Goal: Task Accomplishment & Management: Complete application form

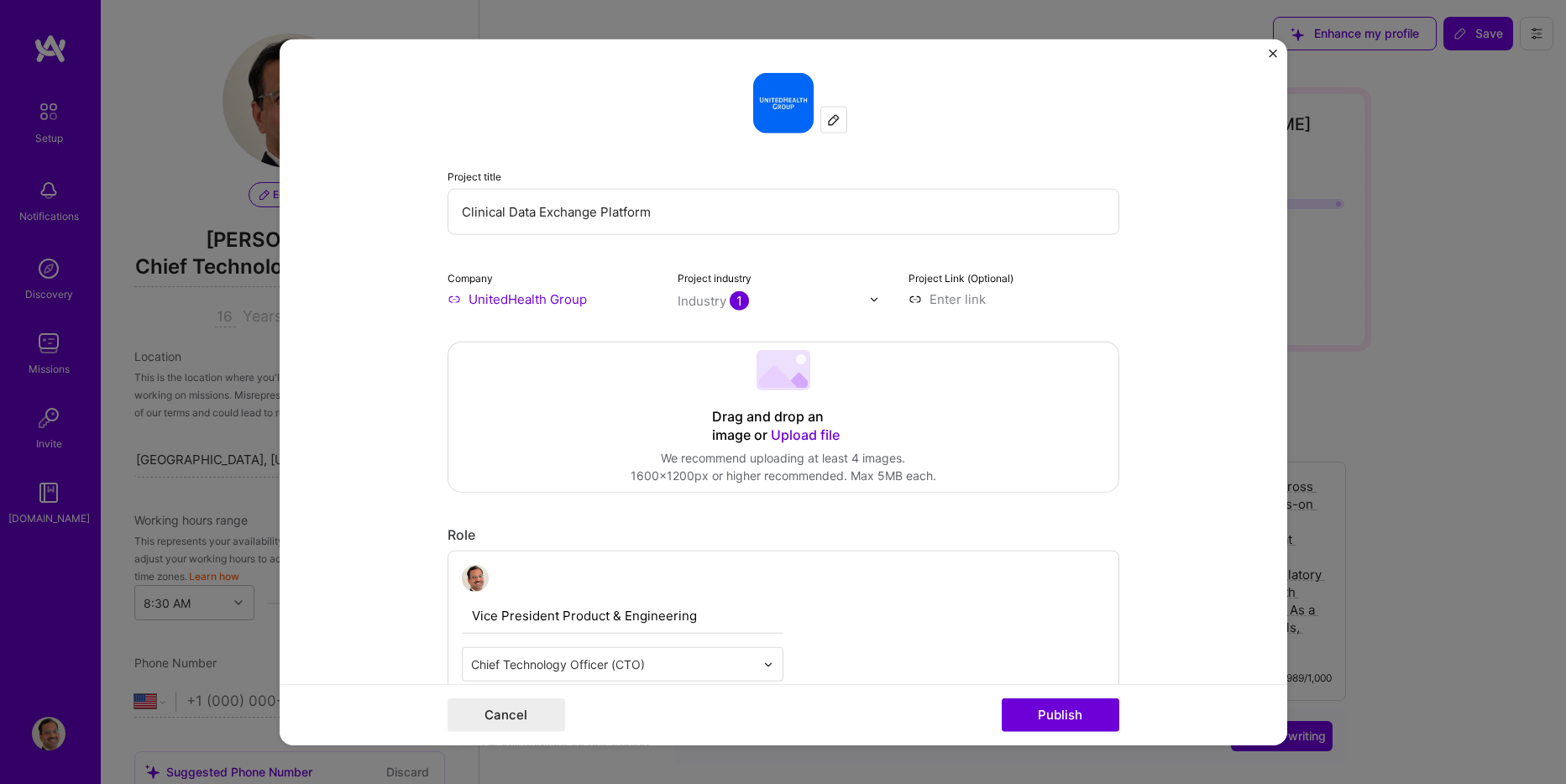
select select "US"
select select "Right Now"
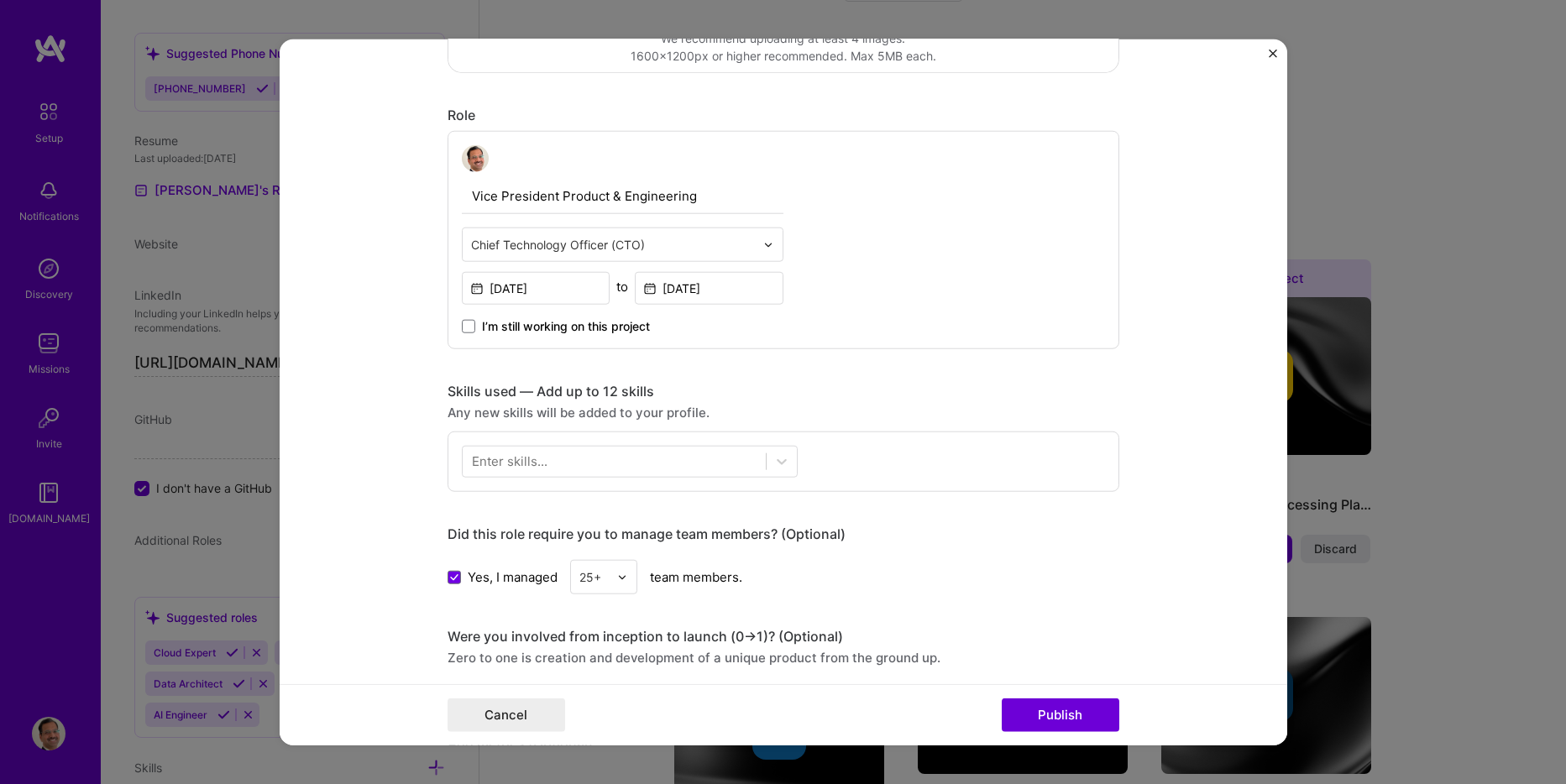
scroll to position [587, 0]
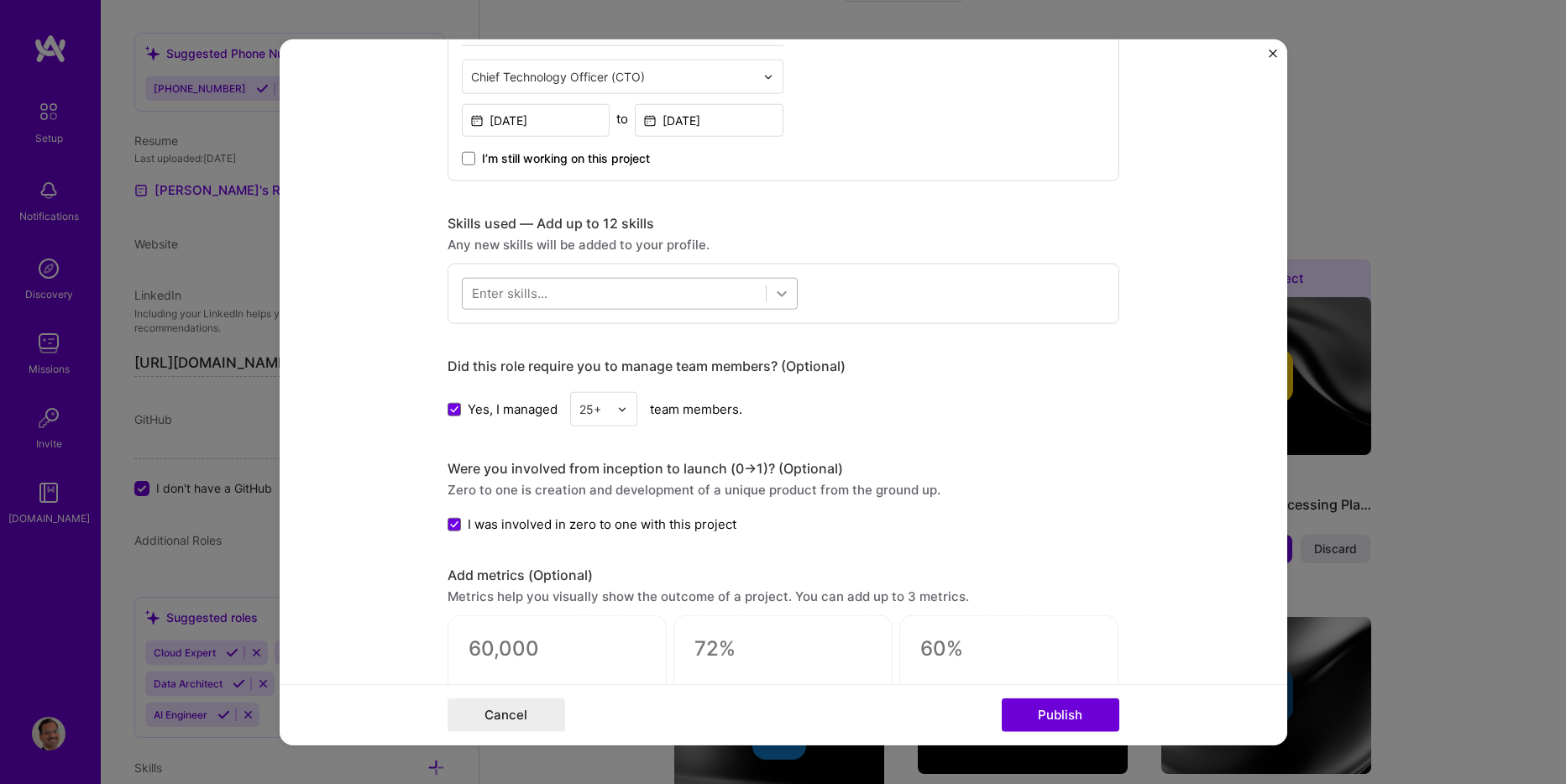
click at [777, 294] on icon at bounding box center [782, 294] width 10 height 6
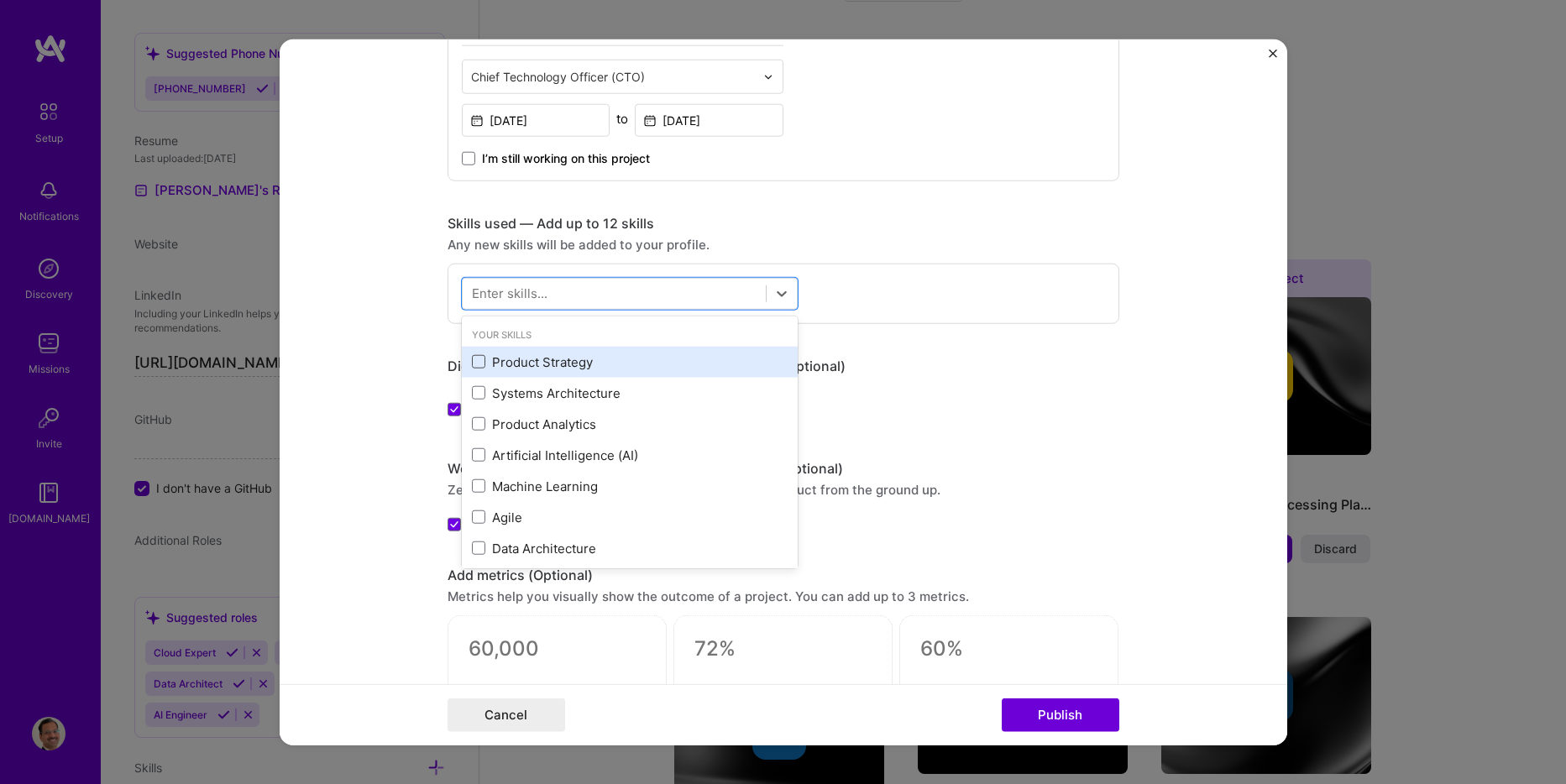
click at [477, 364] on span at bounding box center [478, 361] width 13 height 13
click at [0, 0] on input "checkbox" at bounding box center [0, 0] width 0 height 0
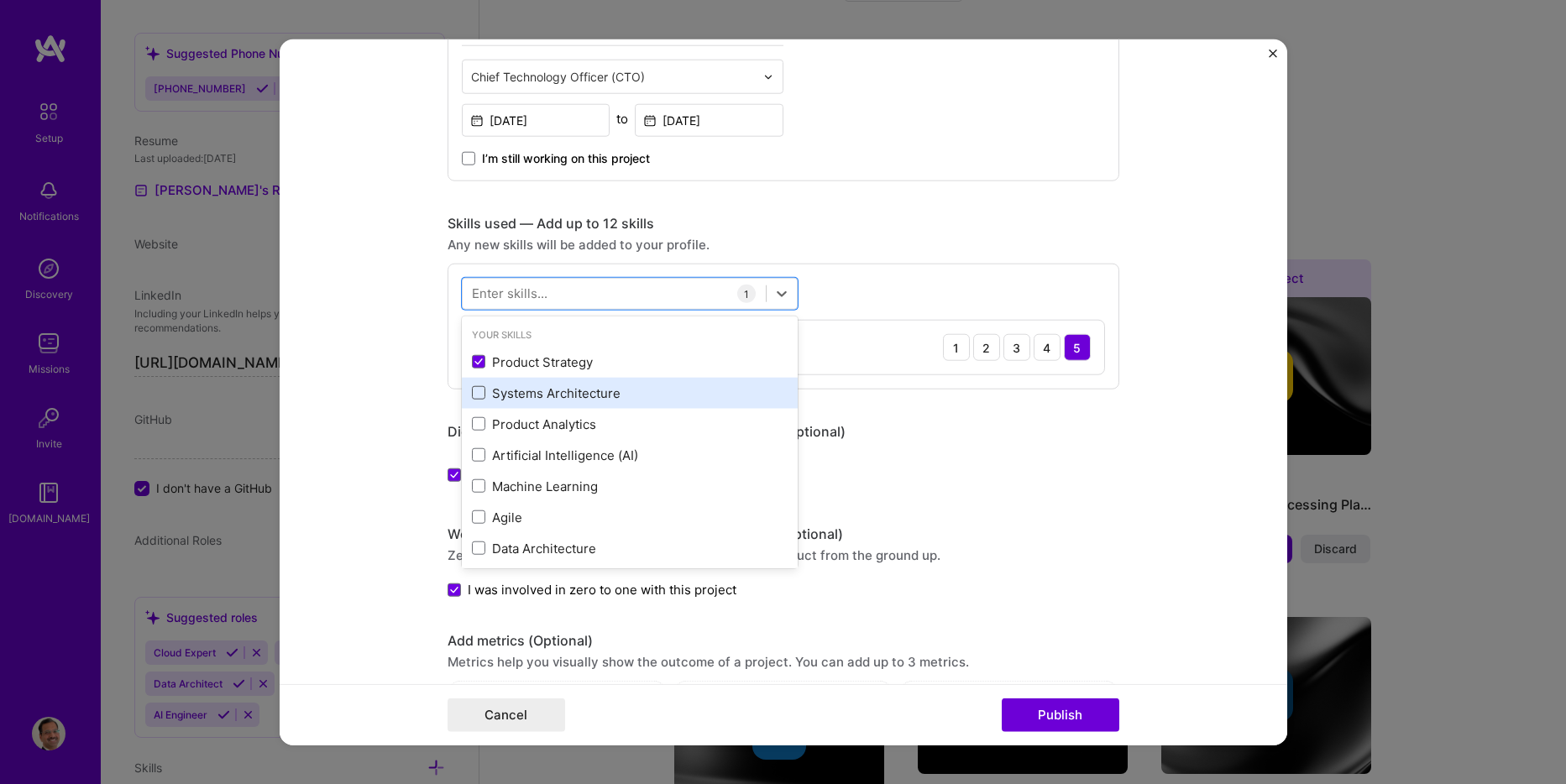
click at [472, 387] on span at bounding box center [478, 392] width 13 height 13
click at [0, 0] on input "checkbox" at bounding box center [0, 0] width 0 height 0
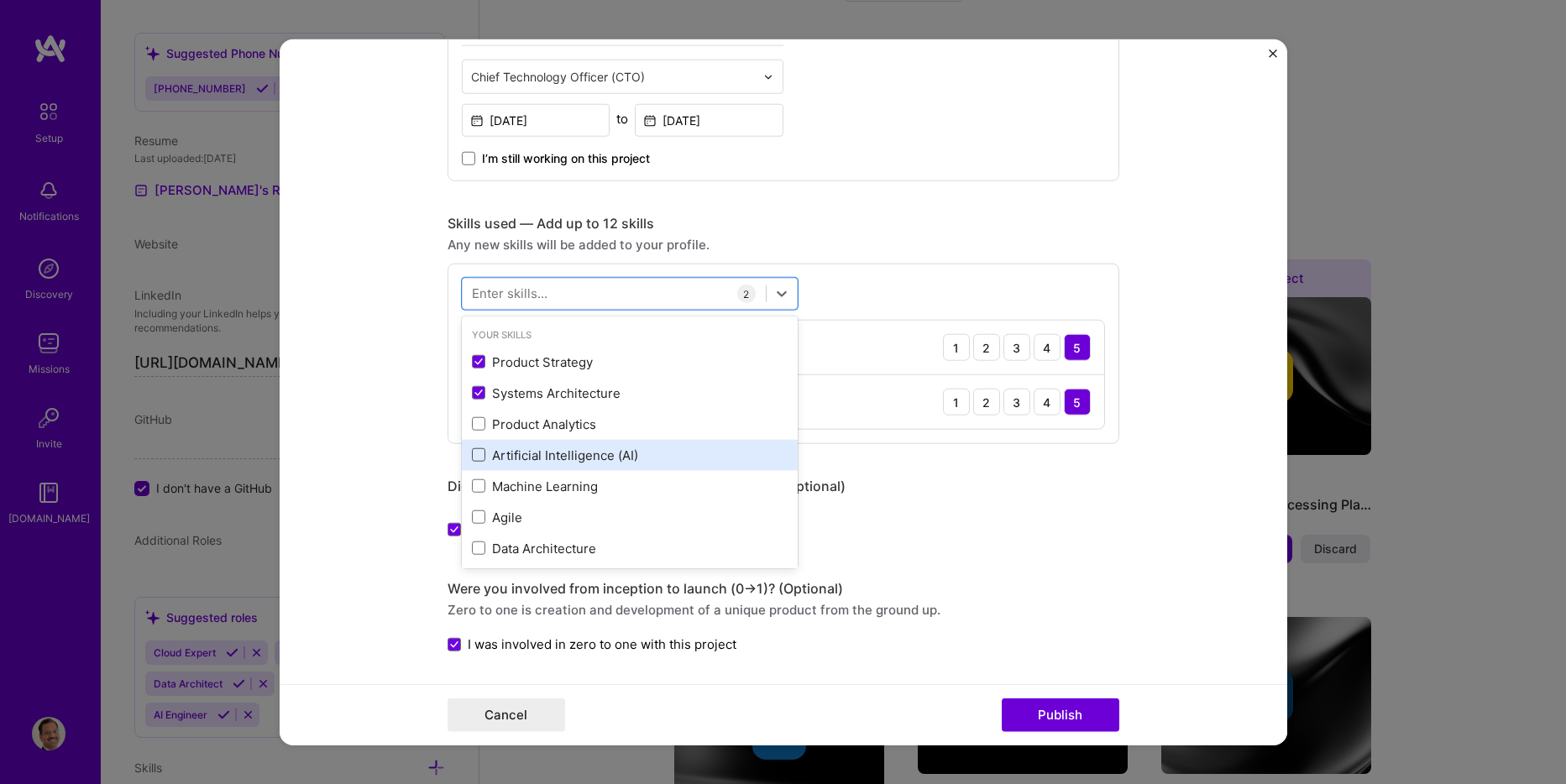
click at [472, 454] on span at bounding box center [478, 454] width 13 height 13
click at [0, 0] on input "checkbox" at bounding box center [0, 0] width 0 height 0
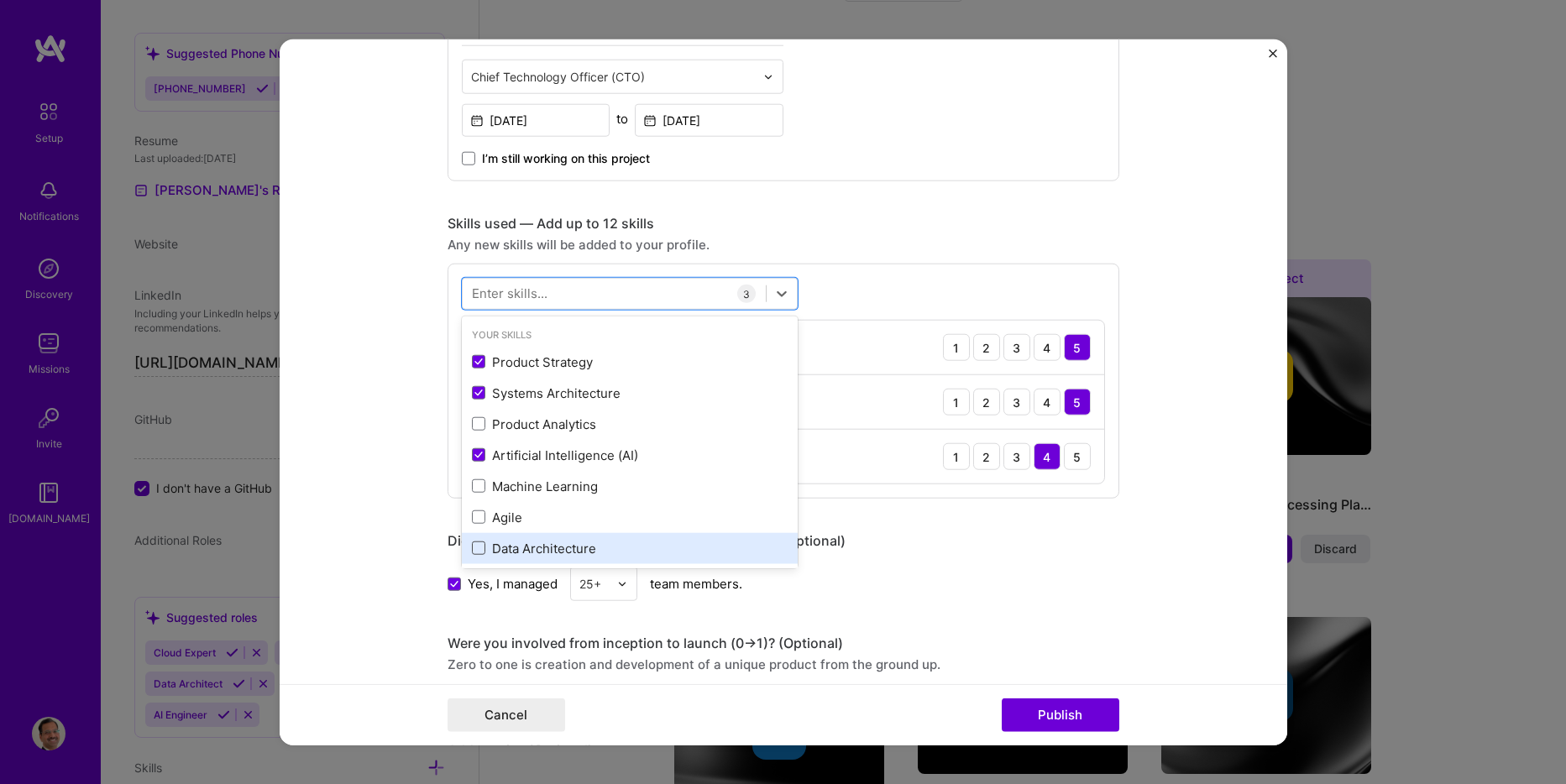
click at [476, 550] on span at bounding box center [478, 548] width 13 height 13
click at [0, 0] on input "checkbox" at bounding box center [0, 0] width 0 height 0
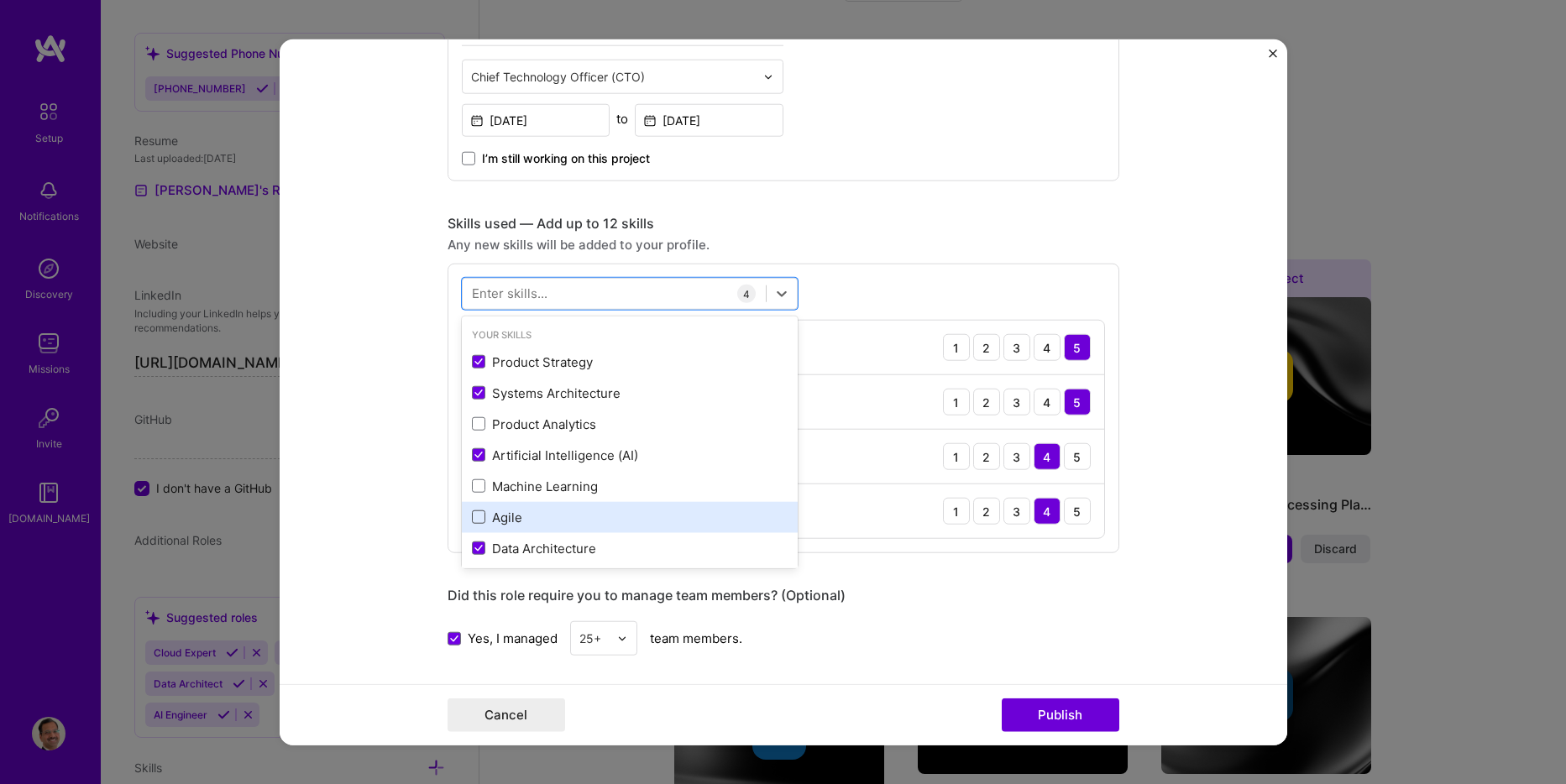
click at [472, 519] on span at bounding box center [478, 517] width 13 height 13
click at [0, 0] on input "checkbox" at bounding box center [0, 0] width 0 height 0
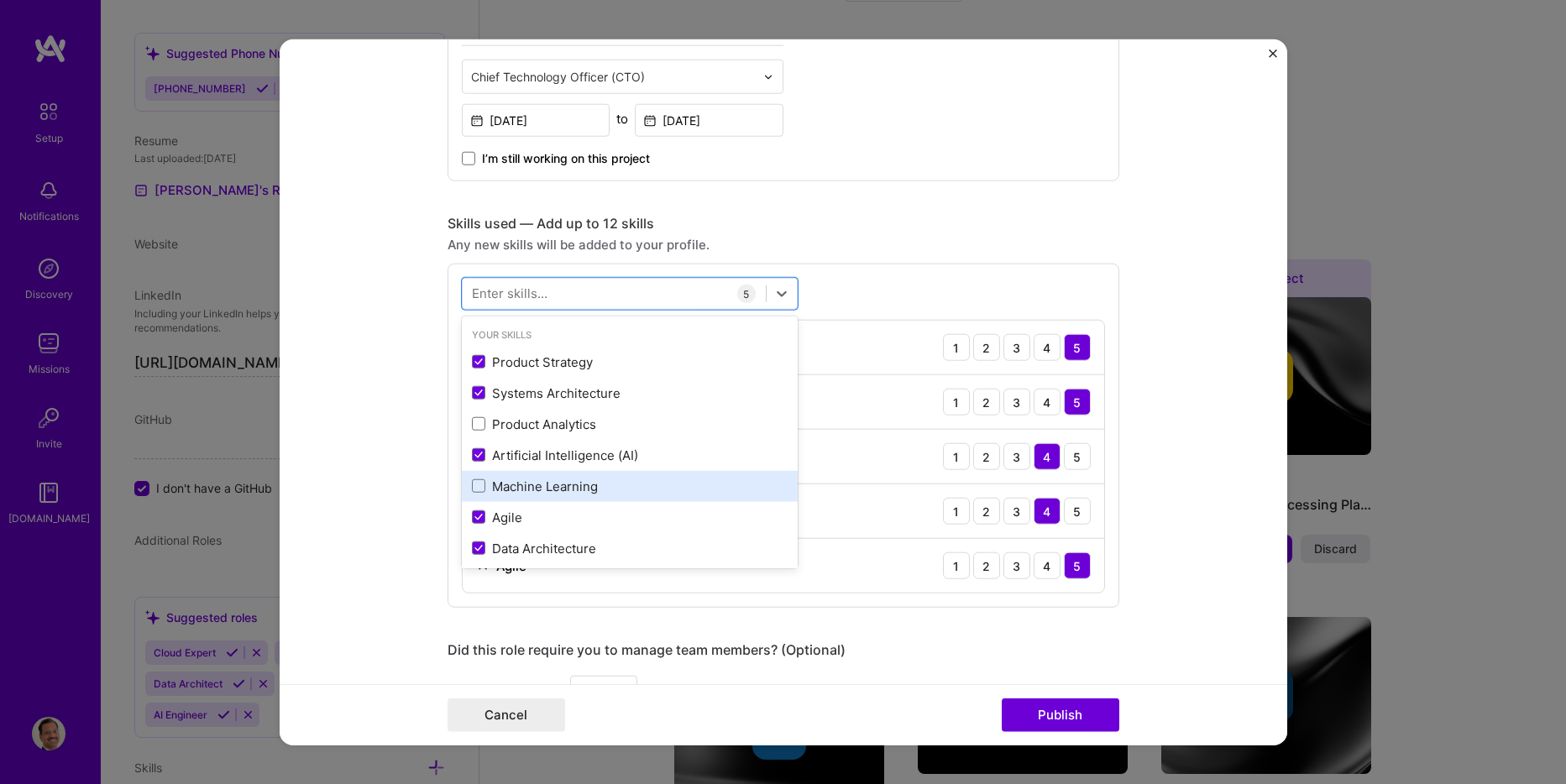
scroll to position [252, 0]
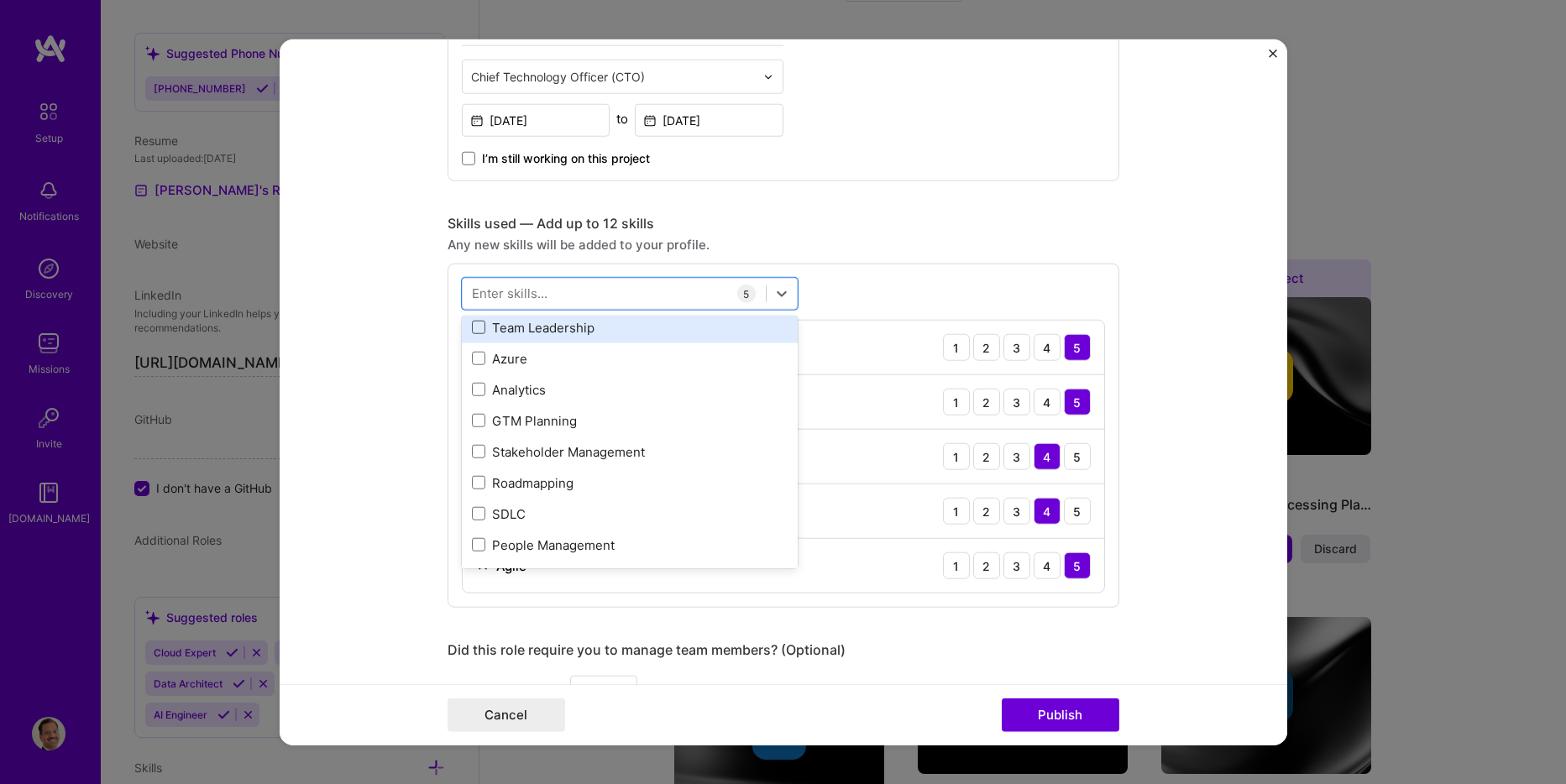
click at [475, 327] on span at bounding box center [478, 327] width 13 height 13
click at [0, 0] on input "checkbox" at bounding box center [0, 0] width 0 height 0
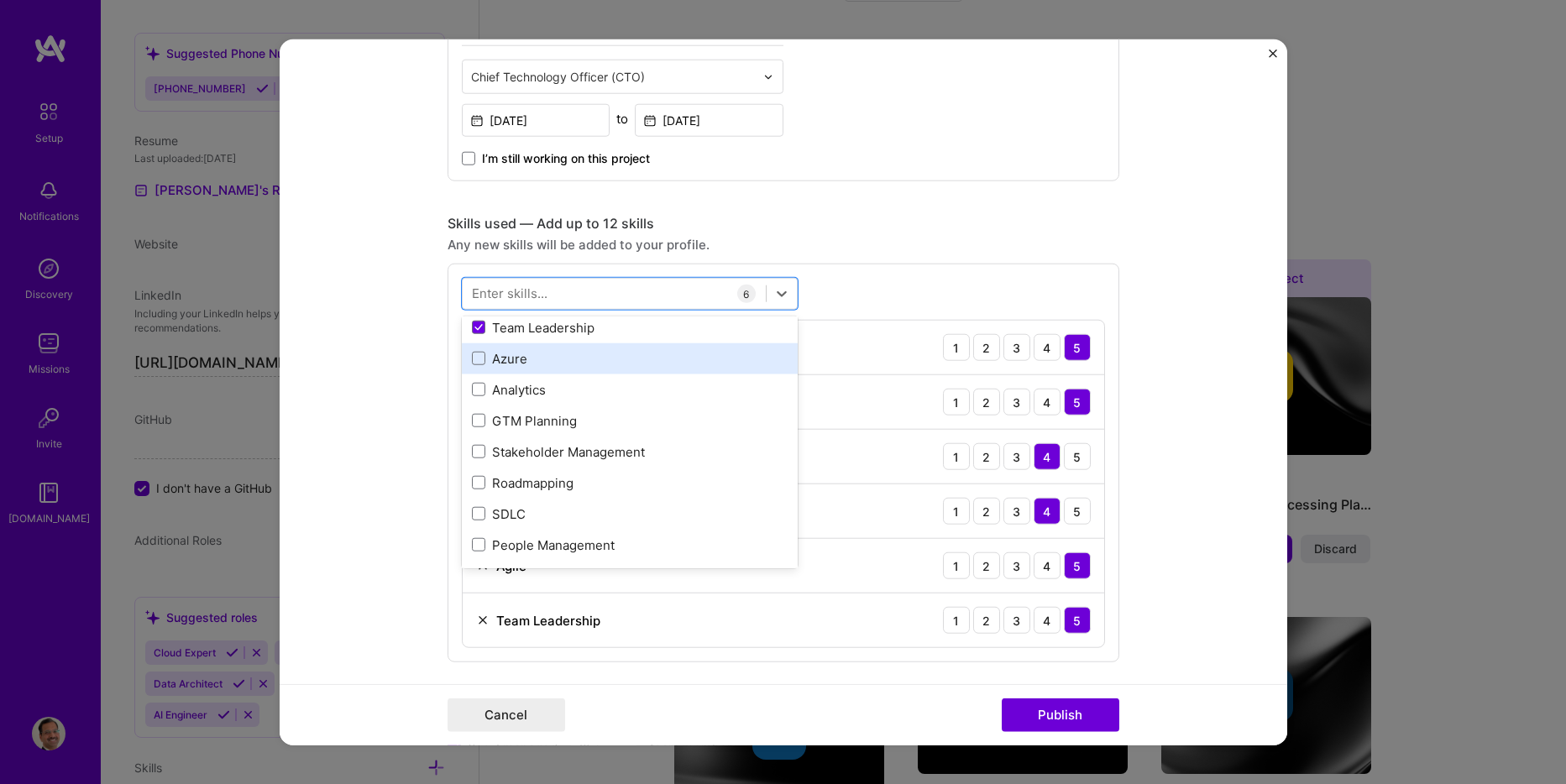
click at [500, 360] on div "Azure" at bounding box center [630, 359] width 316 height 17
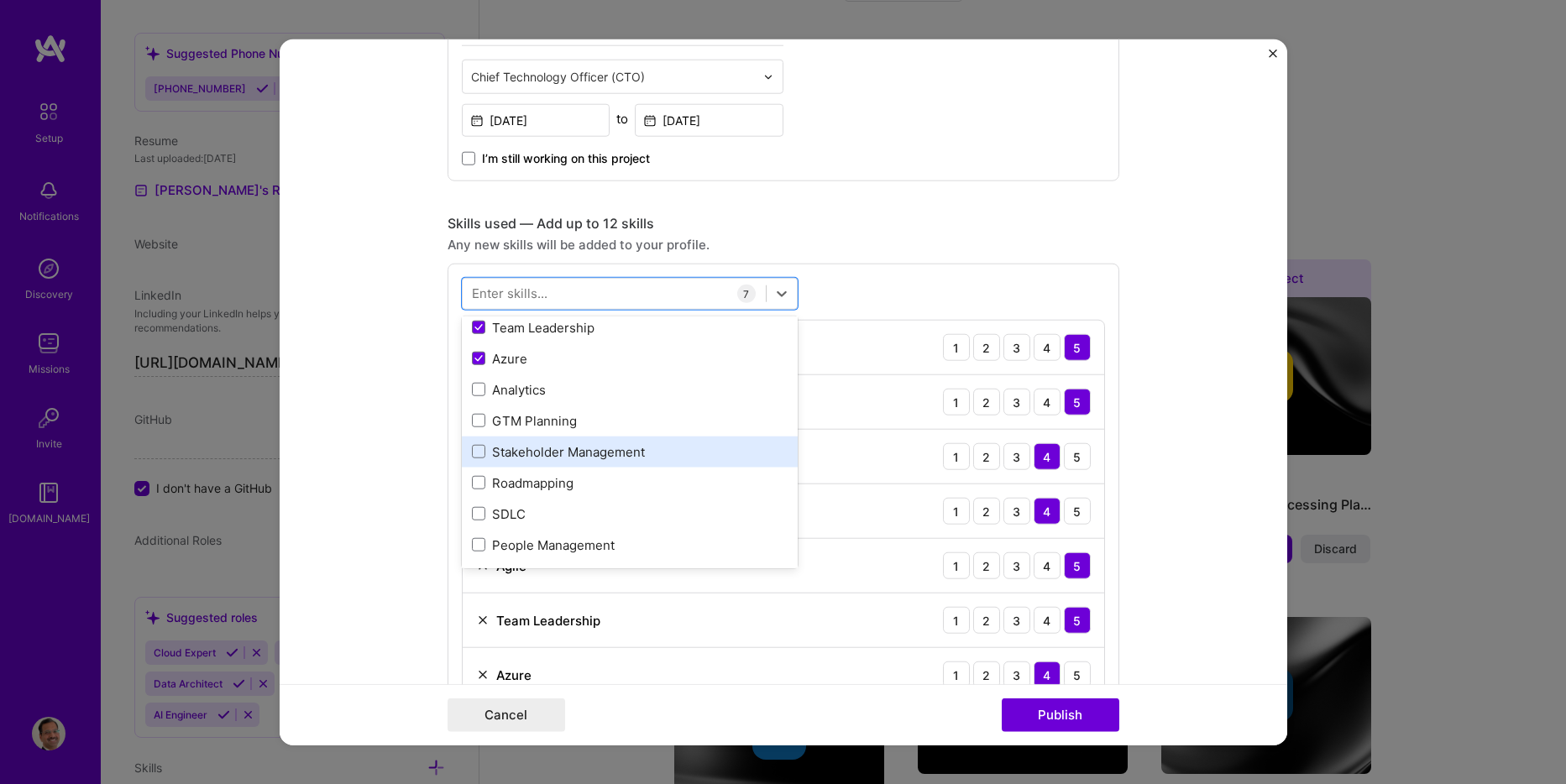
click at [621, 459] on div "Stakeholder Management" at bounding box center [630, 452] width 316 height 17
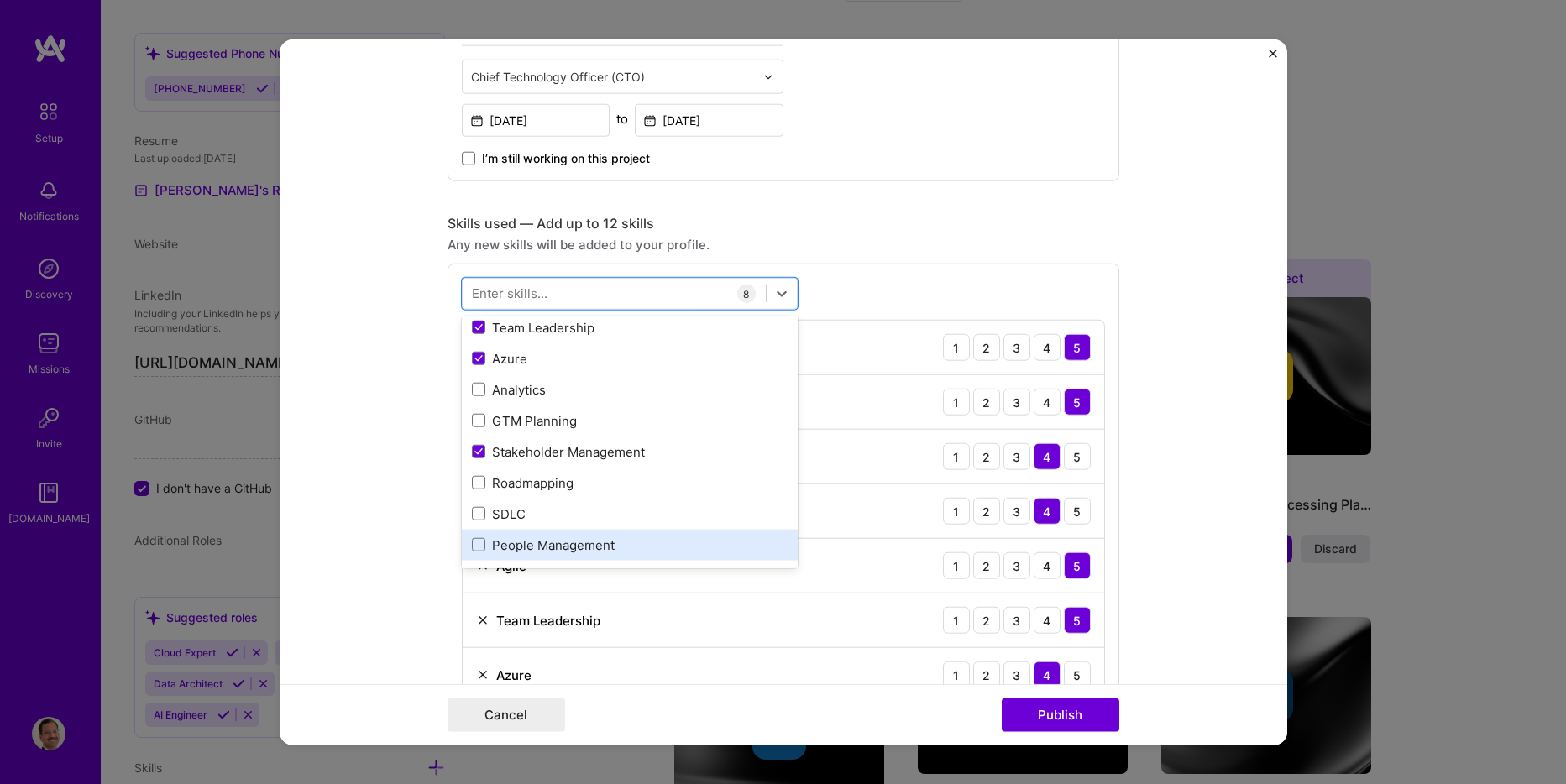
click at [578, 545] on div "People Management" at bounding box center [630, 545] width 316 height 17
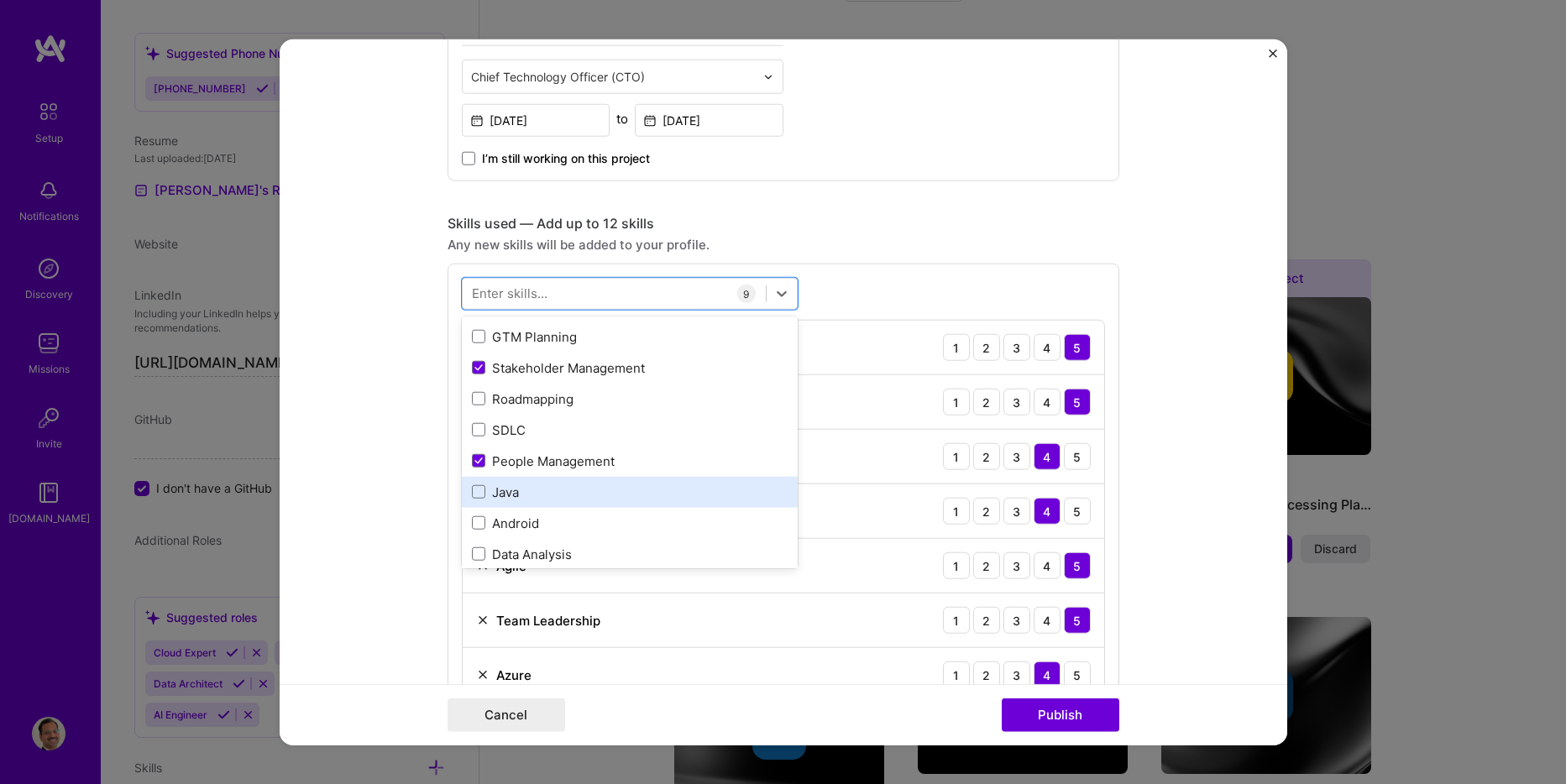
scroll to position [420, 0]
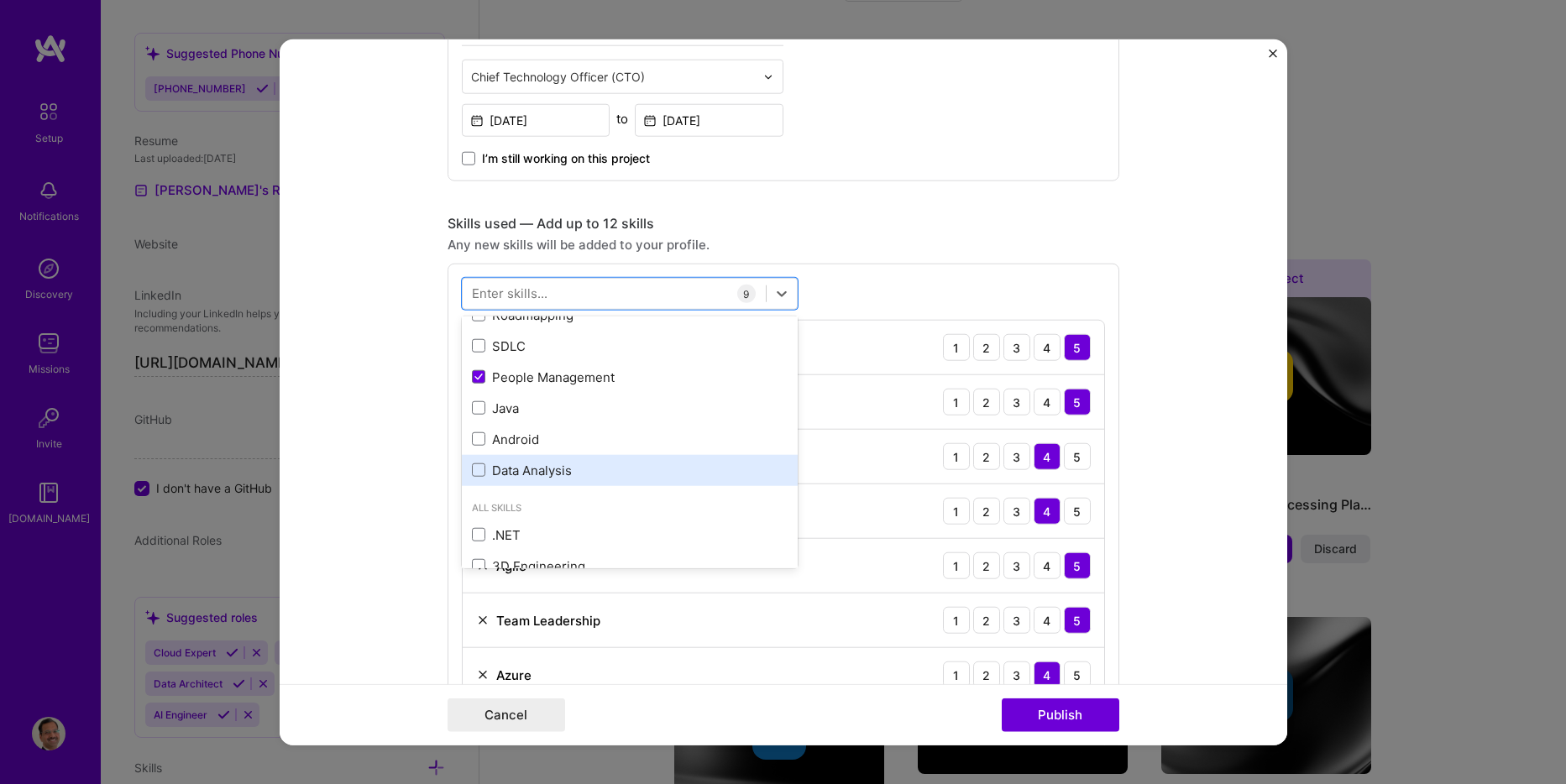
click at [660, 481] on div "Data Analysis" at bounding box center [630, 471] width 336 height 31
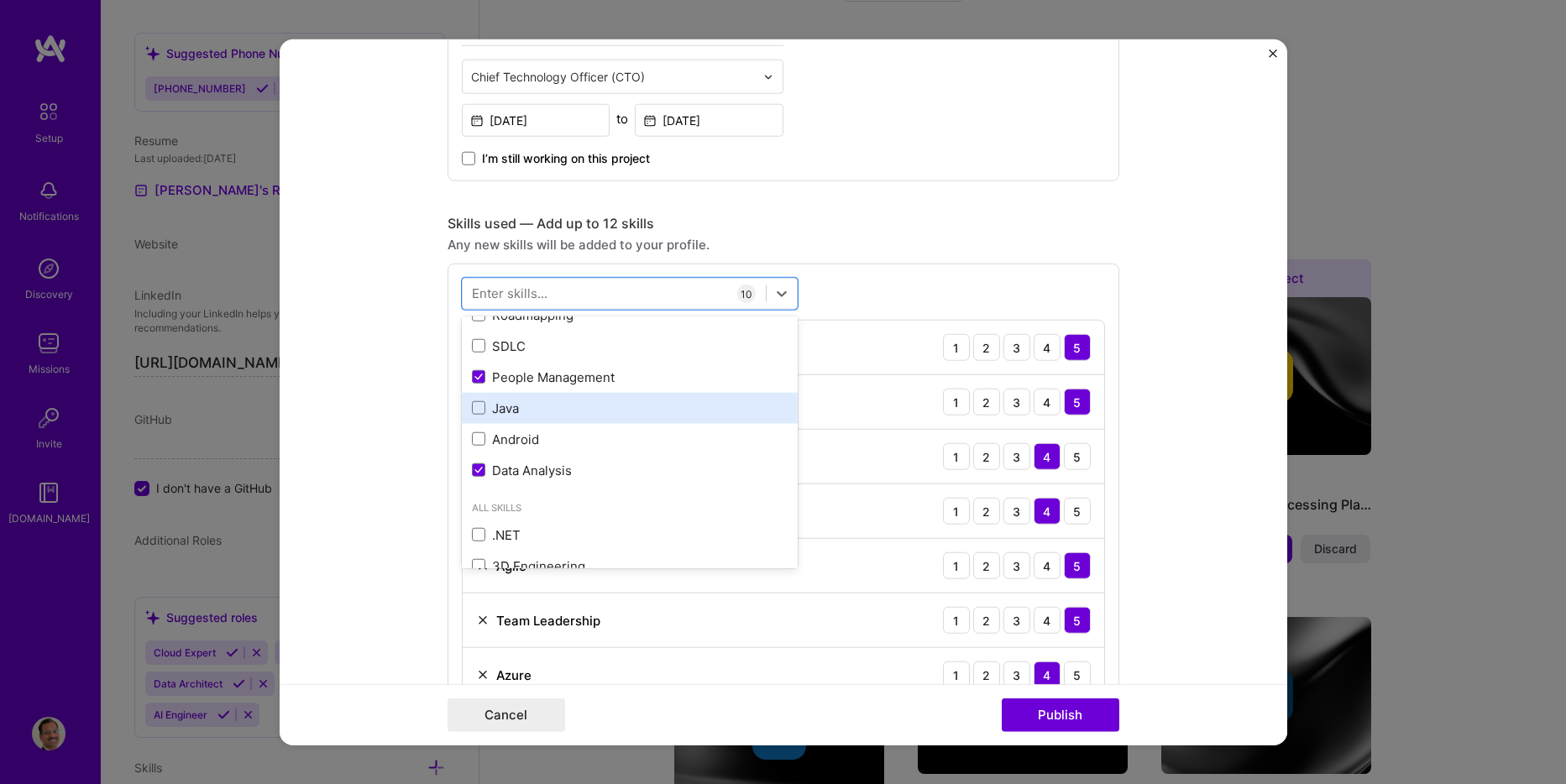
scroll to position [336, 0]
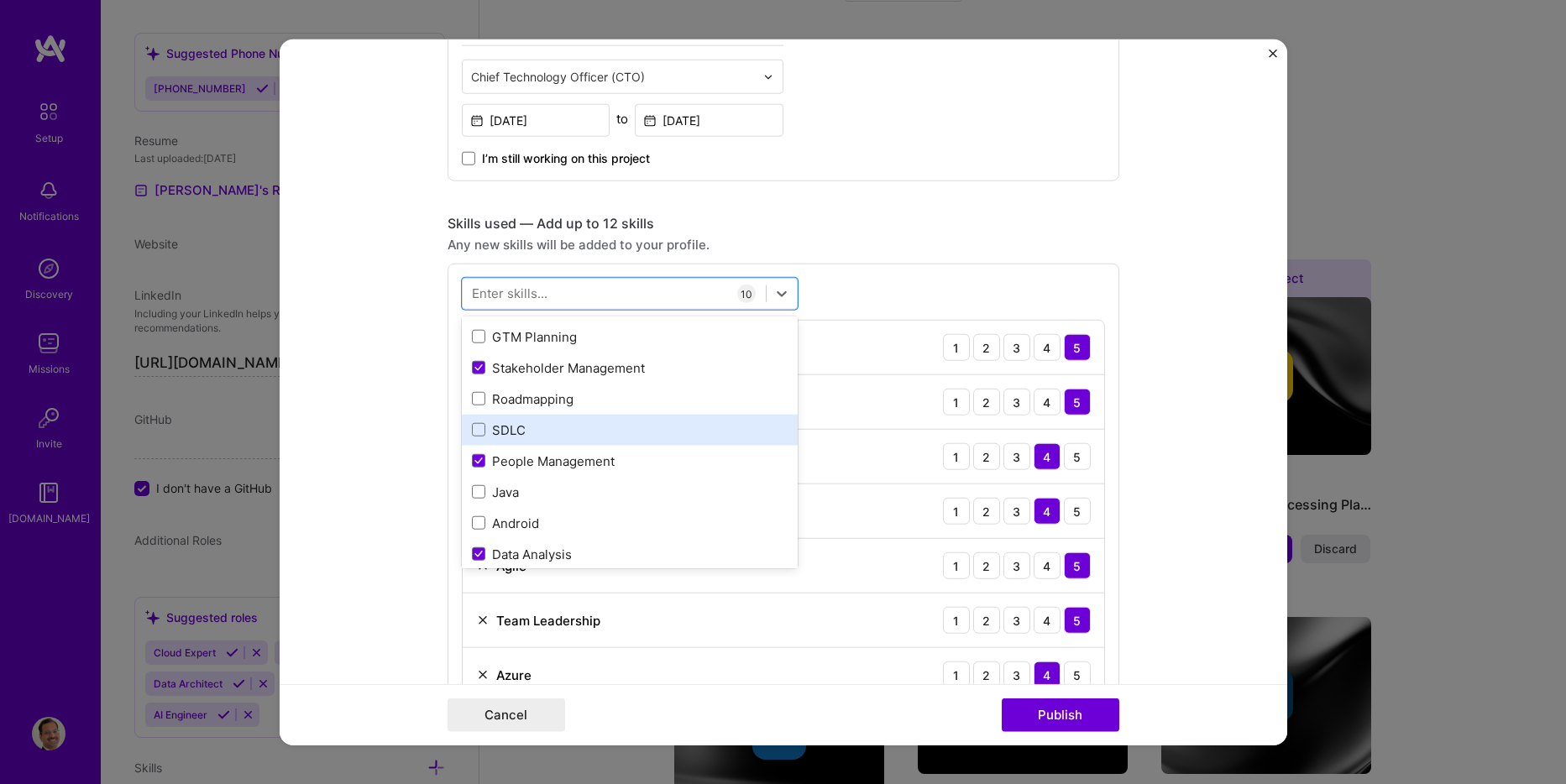
click at [526, 423] on div "SDLC" at bounding box center [630, 430] width 316 height 17
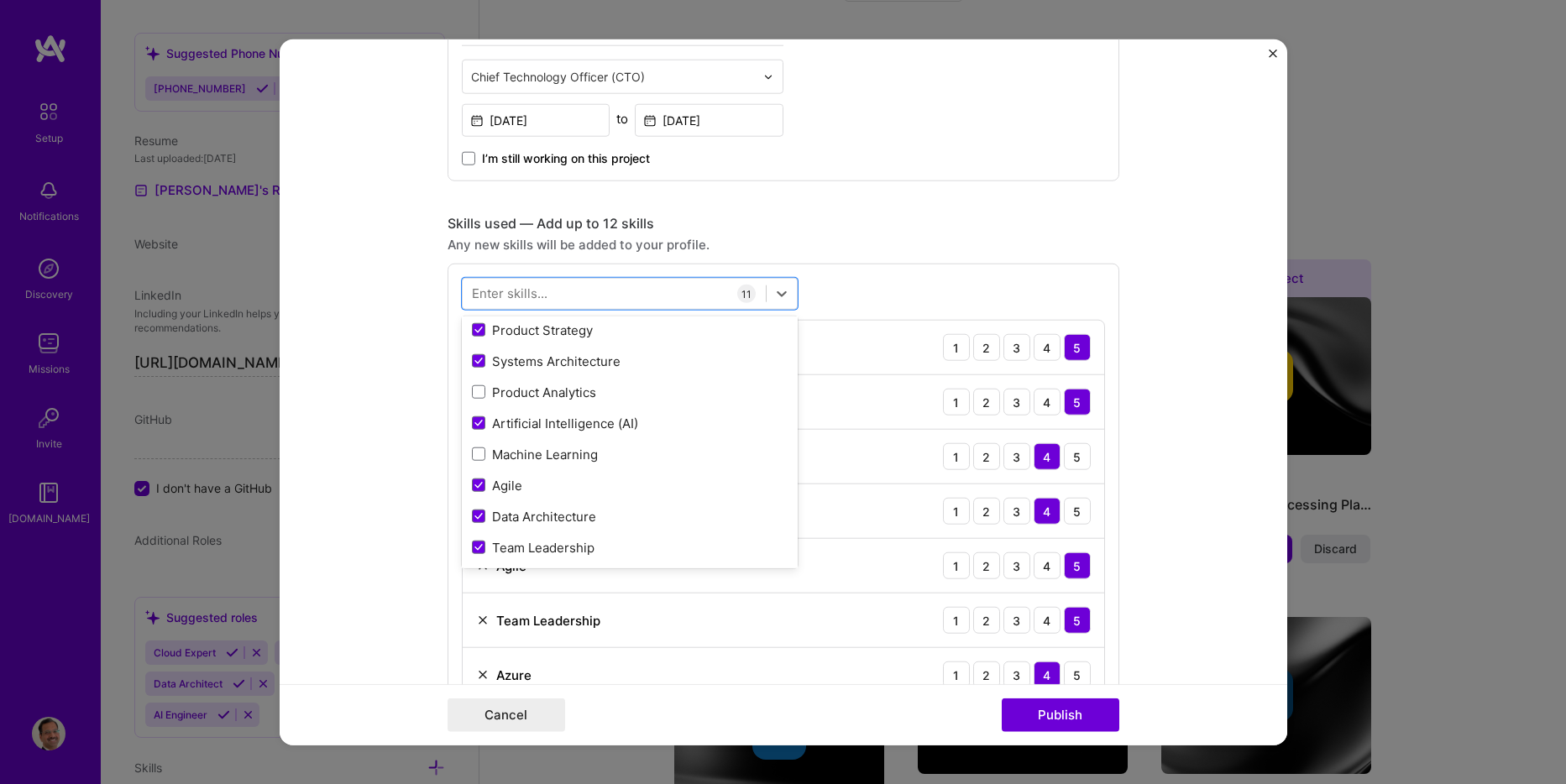
scroll to position [0, 0]
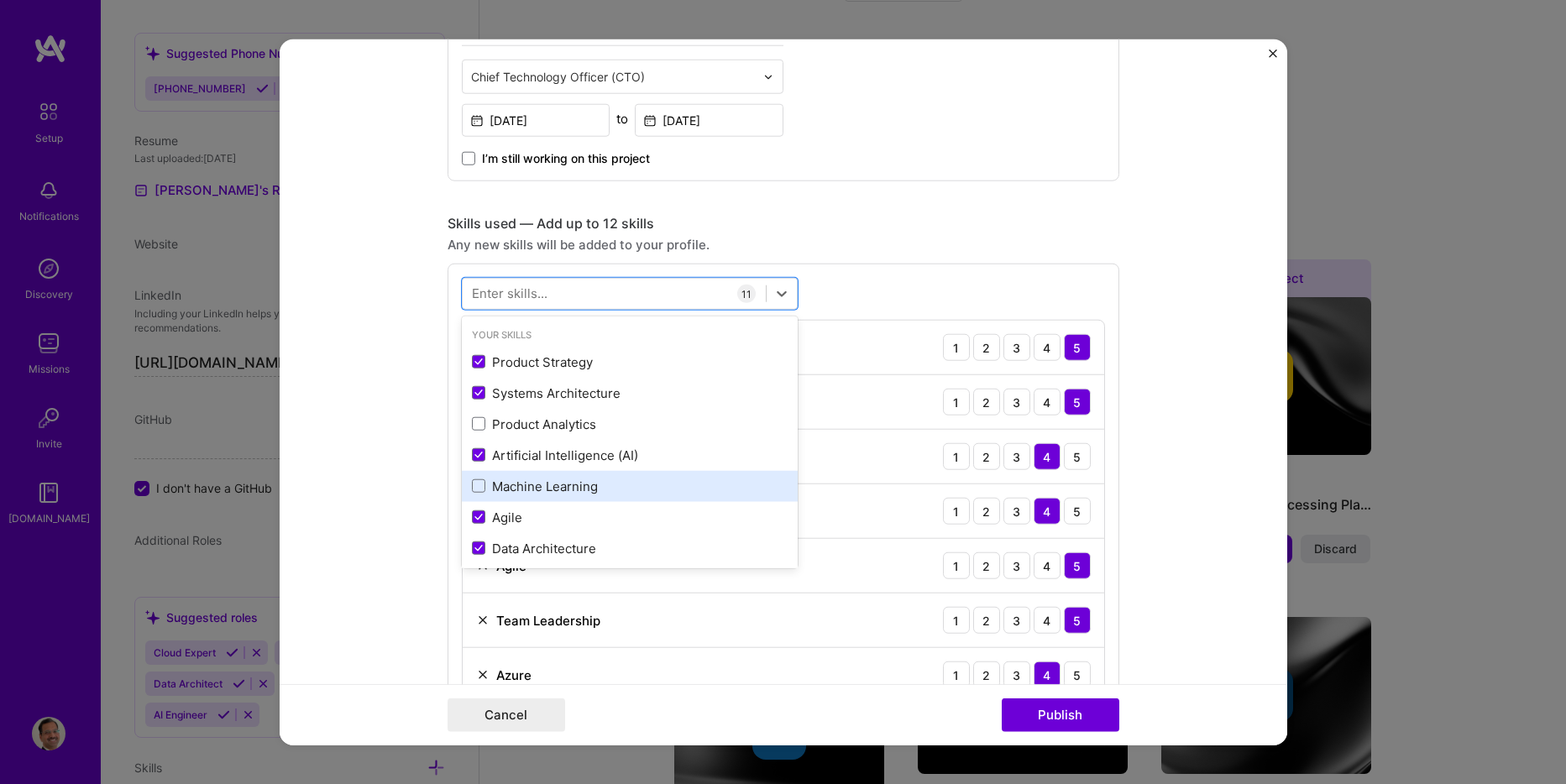
click at [479, 487] on div "Machine Learning" at bounding box center [630, 487] width 316 height 17
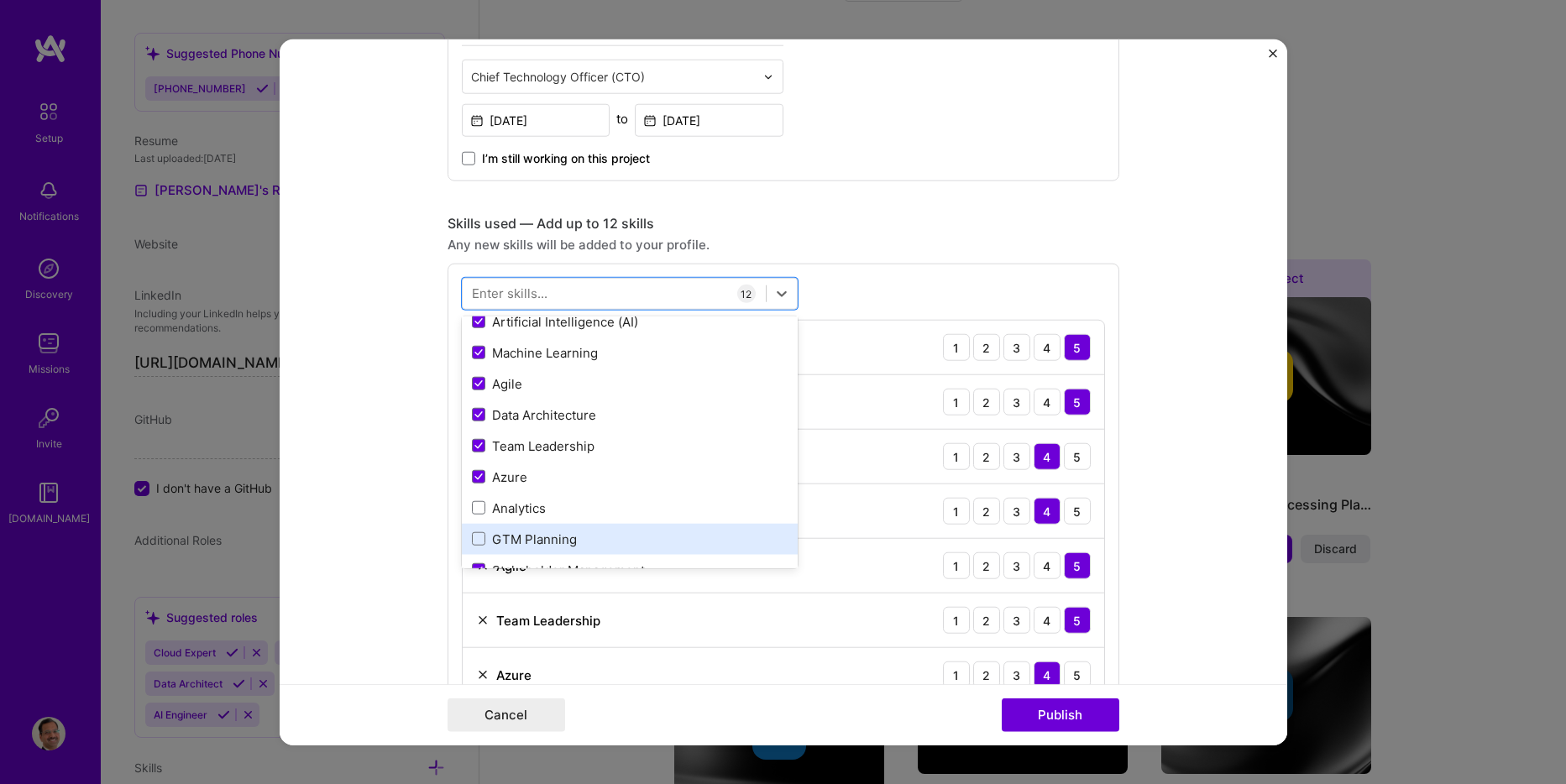
scroll to position [252, 0]
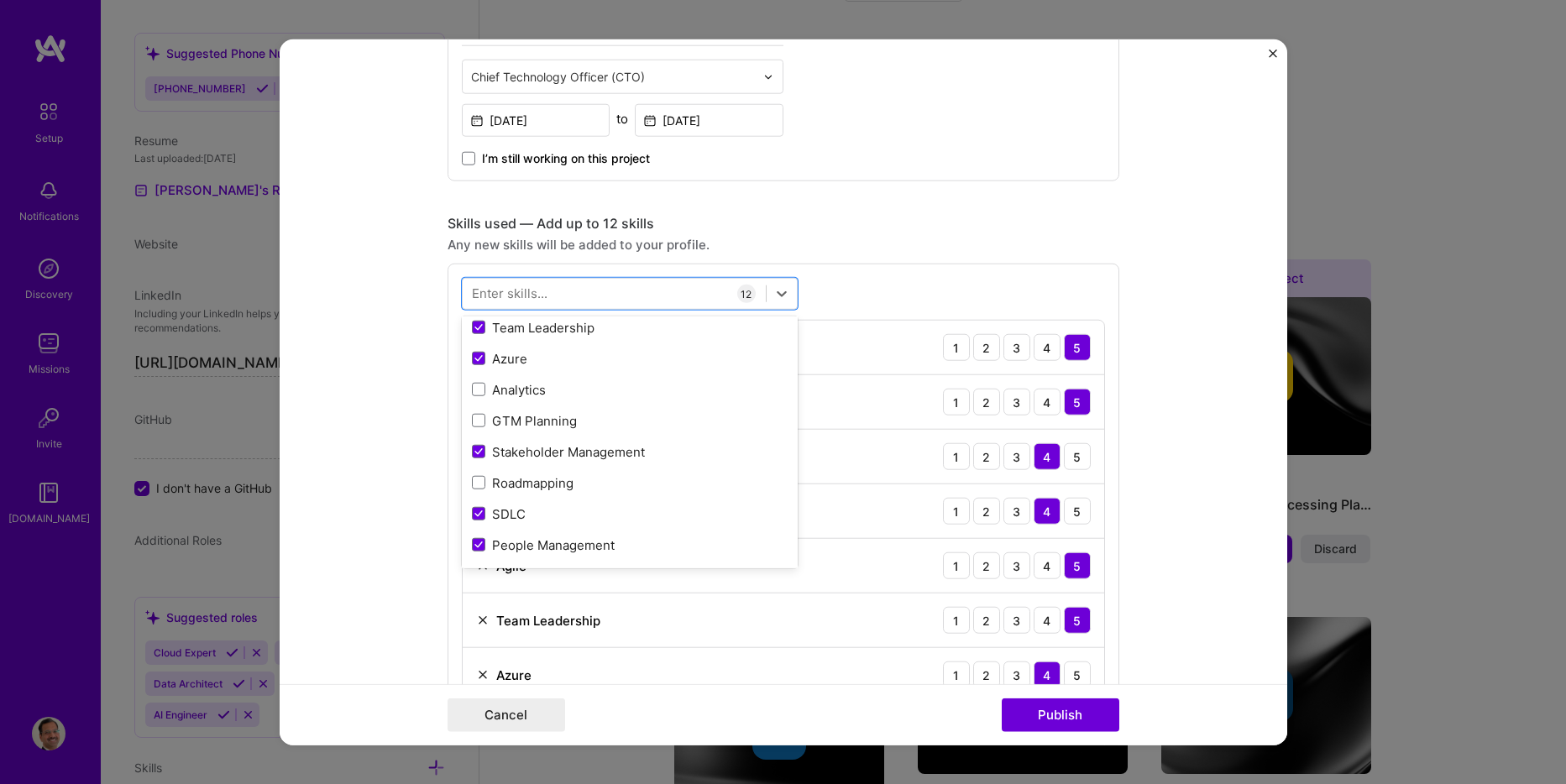
click at [916, 295] on div "option Machine Learning, selected. option Stakeholder Management selected, 0 of…" at bounding box center [783, 627] width 672 height 726
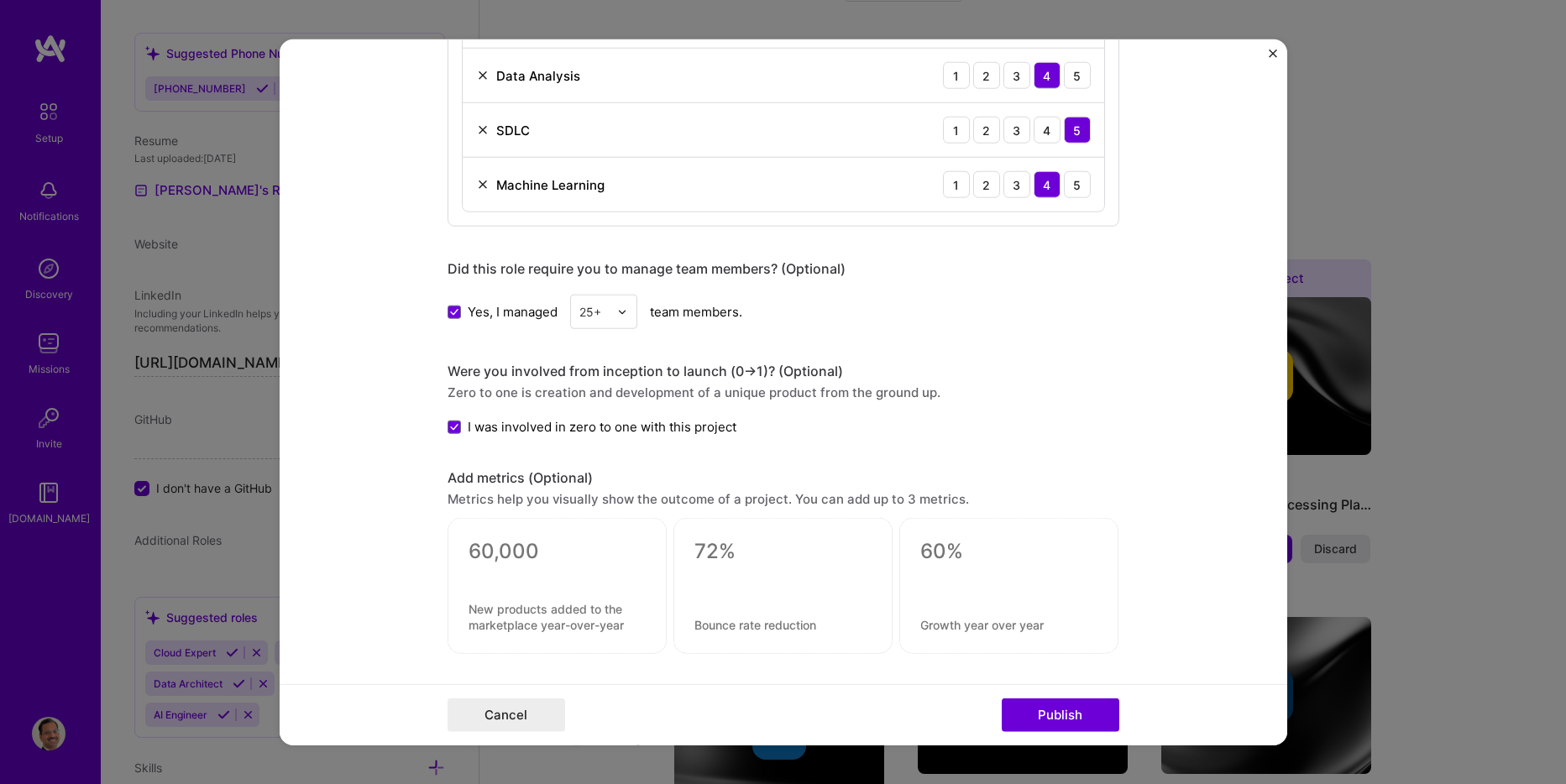
scroll to position [1511, 0]
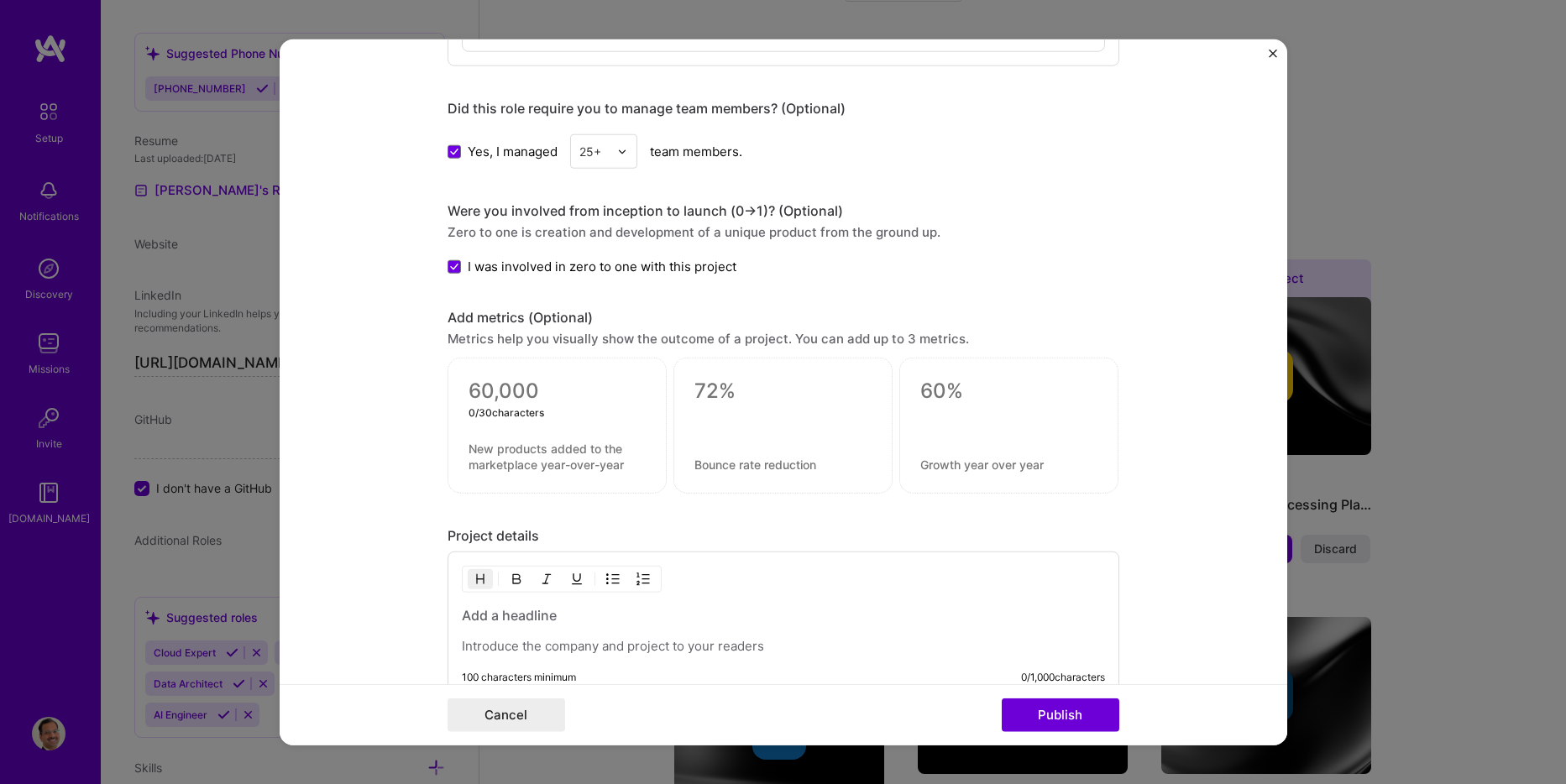
click at [579, 399] on textarea at bounding box center [557, 391] width 177 height 25
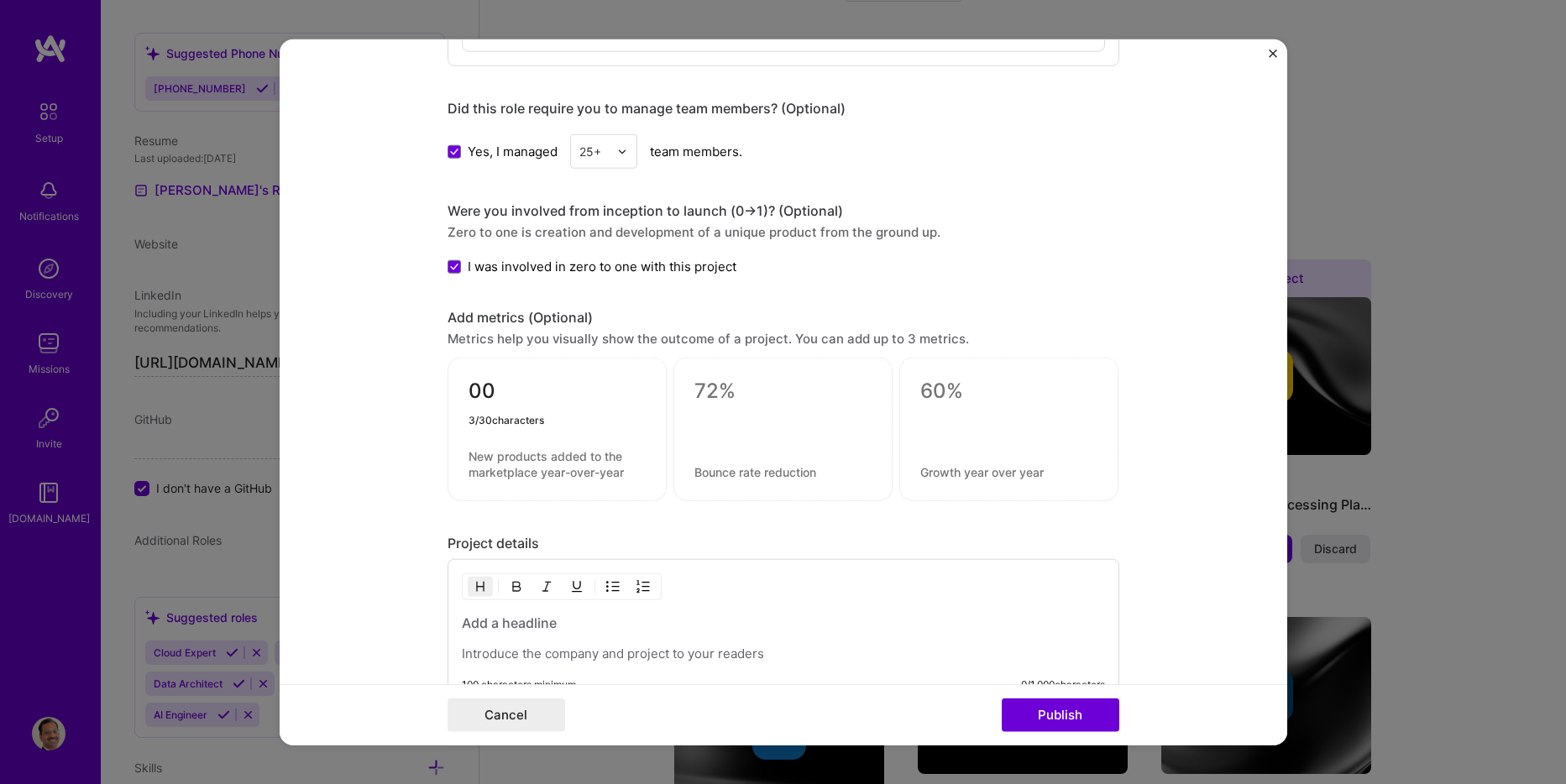
type textarea "0"
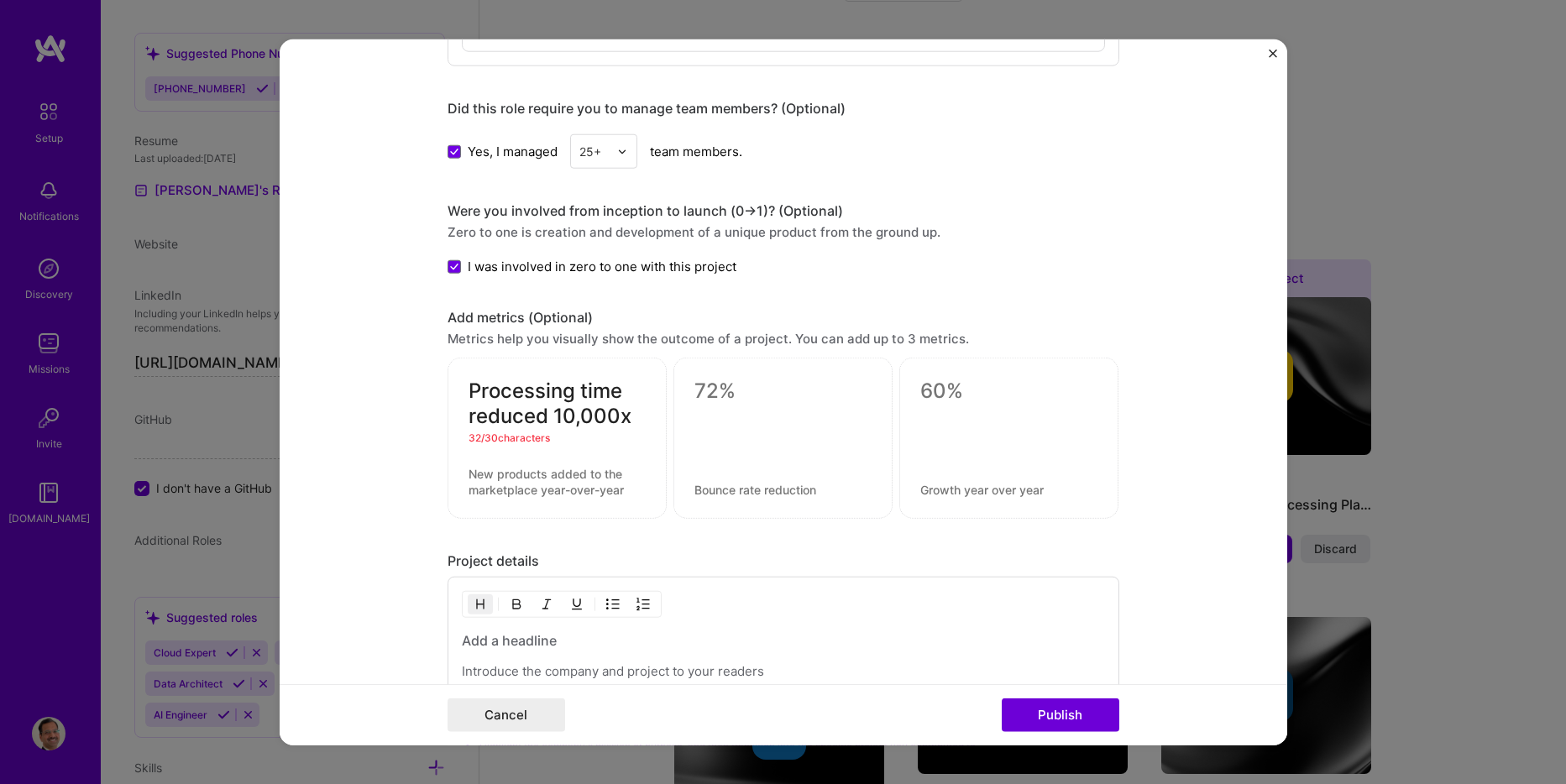
drag, startPoint x: 542, startPoint y: 413, endPoint x: 460, endPoint y: 413, distance: 82.0
click at [460, 413] on div "Processing time reduced 10,000x 32 / 30 characters" at bounding box center [557, 438] width 219 height 161
type textarea "10,000x faster processing"
click at [587, 489] on textarea at bounding box center [557, 482] width 177 height 32
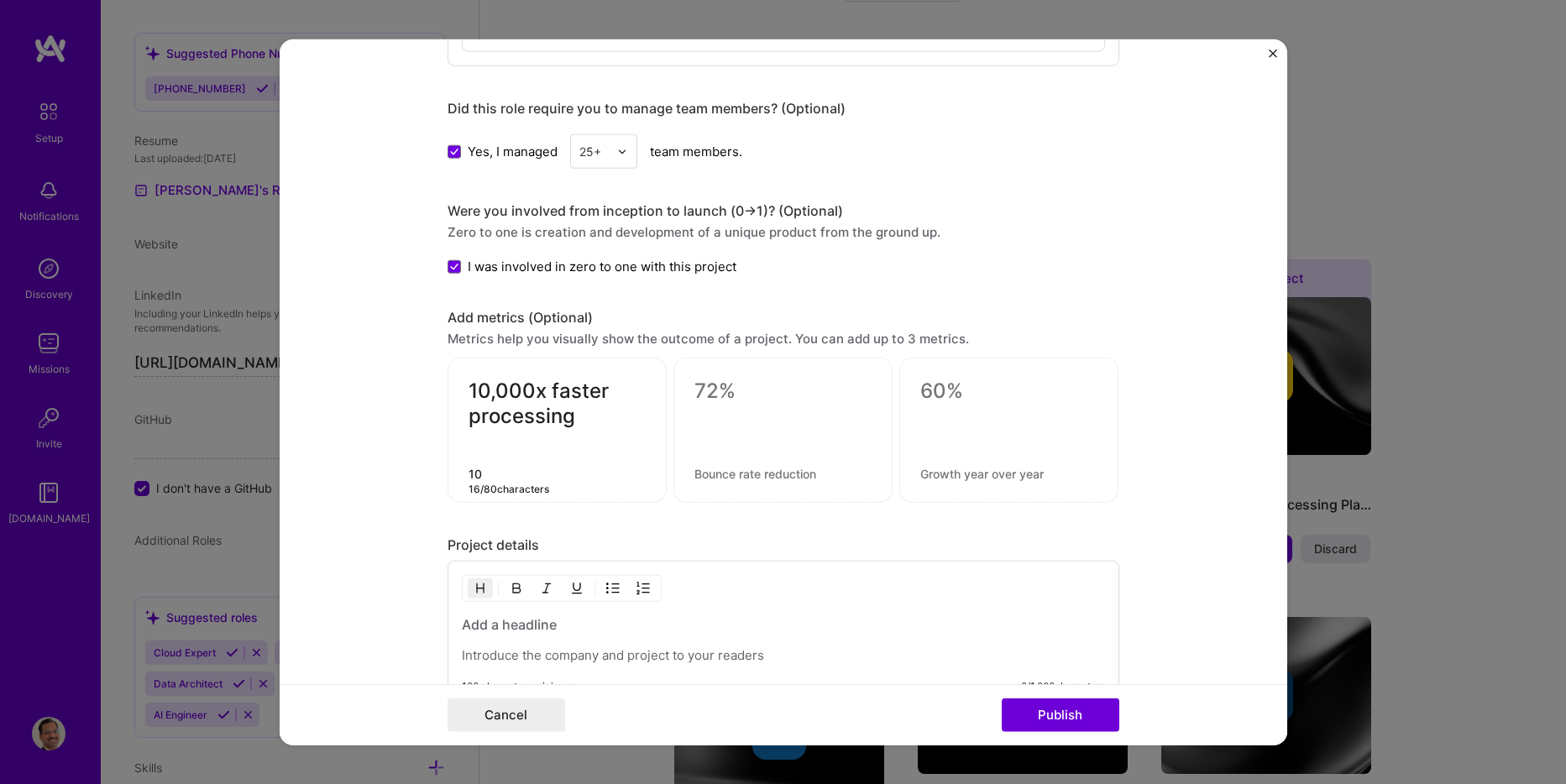
type textarea "1"
type textarea "A"
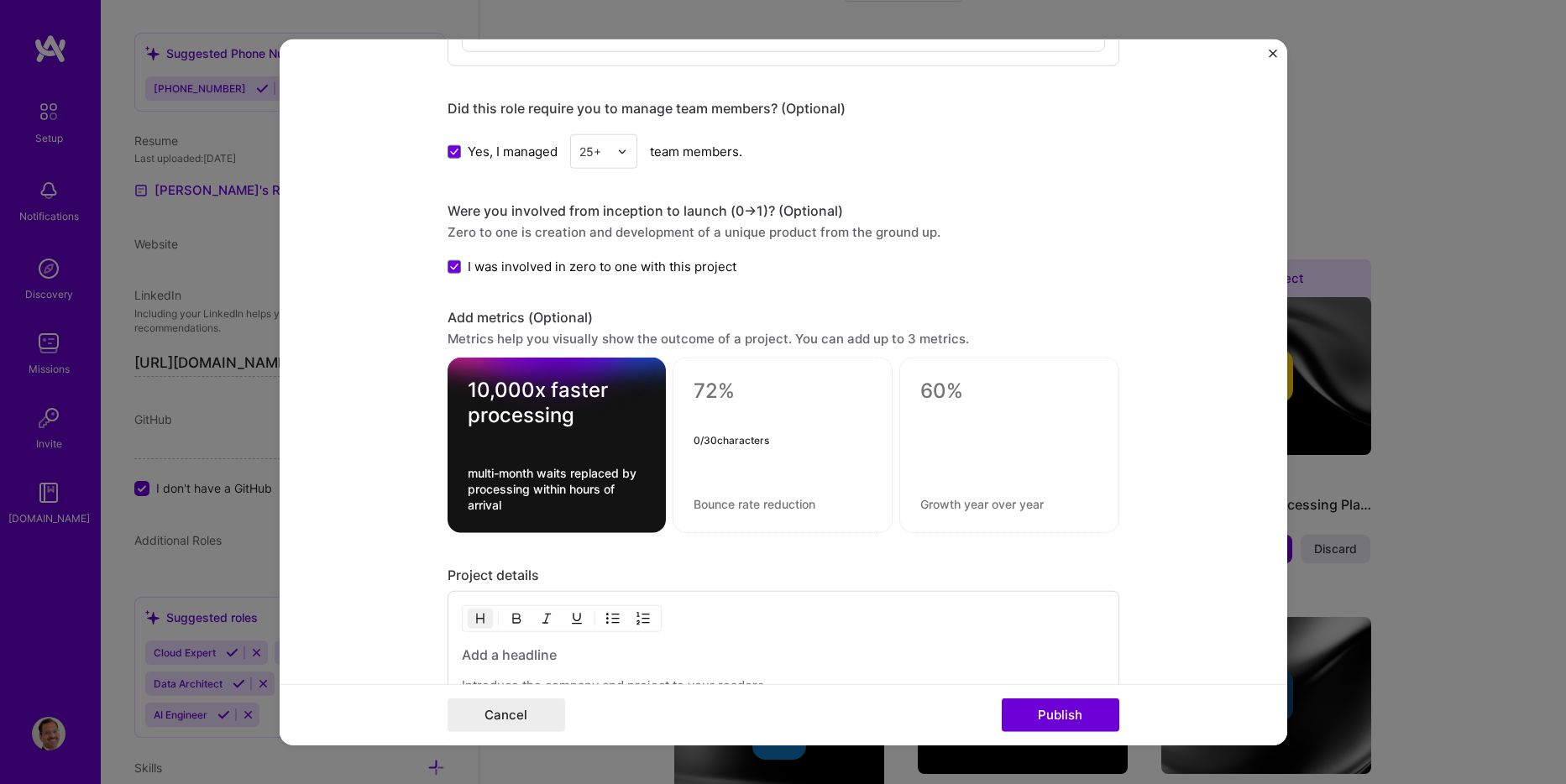
click at [749, 378] on textarea at bounding box center [783, 391] width 178 height 25
click at [564, 460] on div "10,000x faster processing multi-month waits replaced by processing within hours…" at bounding box center [557, 445] width 219 height 176
click at [538, 485] on textarea "multi-month waits replaced by processing within hours of arrival" at bounding box center [557, 489] width 178 height 48
click at [539, 484] on textarea "multi-month waits replaced by processing within hours of arrival" at bounding box center [557, 489] width 178 height 48
click at [468, 474] on textarea "multi-month waits replaced by processing within hours of arrival" at bounding box center [557, 489] width 178 height 48
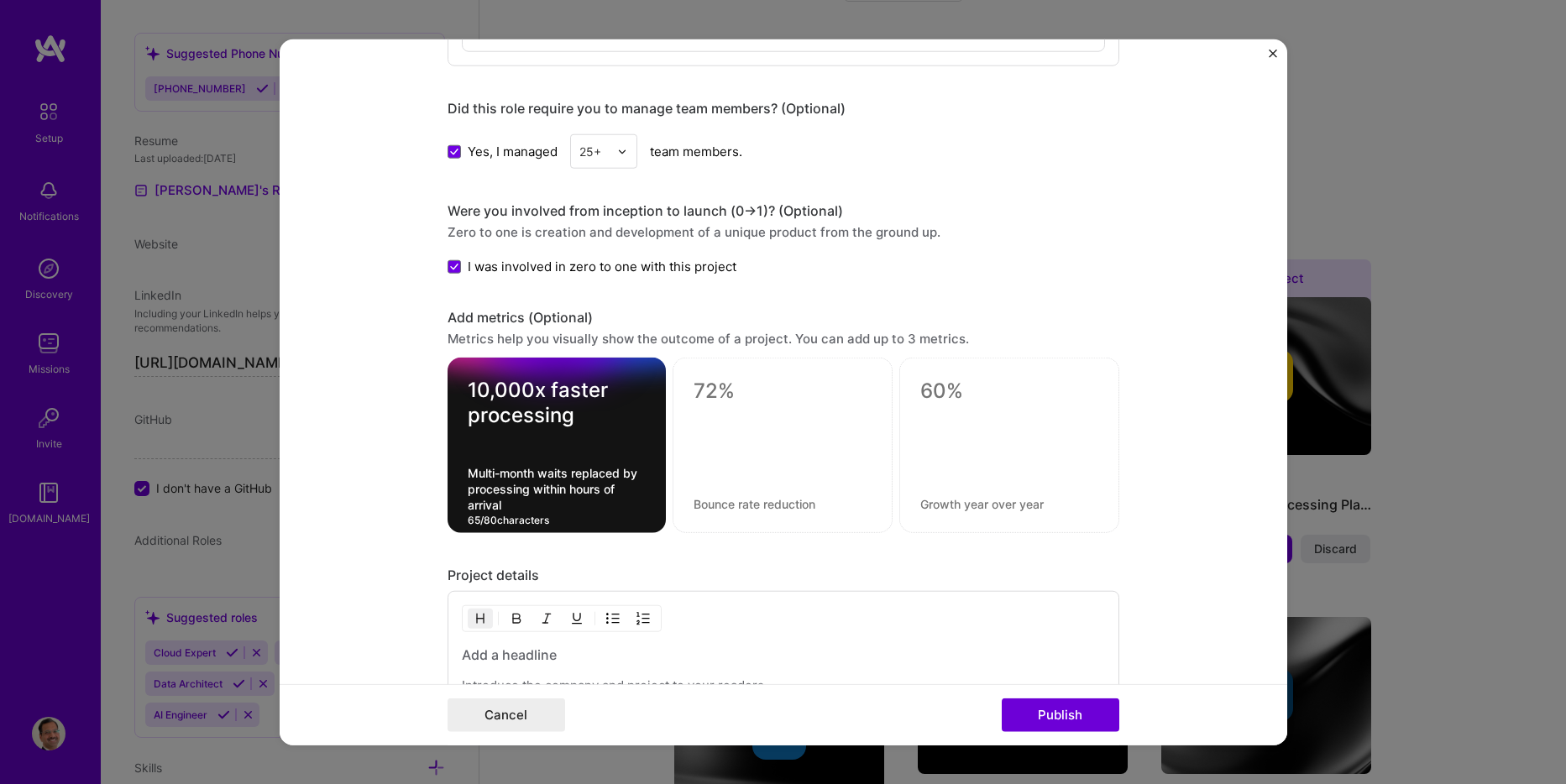
click at [579, 470] on textarea "Multi-month waits replaced by processing within hours of arrival" at bounding box center [557, 489] width 178 height 48
type textarea "Multi-month waits replaced by processing within hours of arrival"
click at [751, 391] on textarea at bounding box center [783, 391] width 178 height 25
type textarea "15x increase in daily data"
click at [718, 505] on textarea at bounding box center [783, 504] width 178 height 16
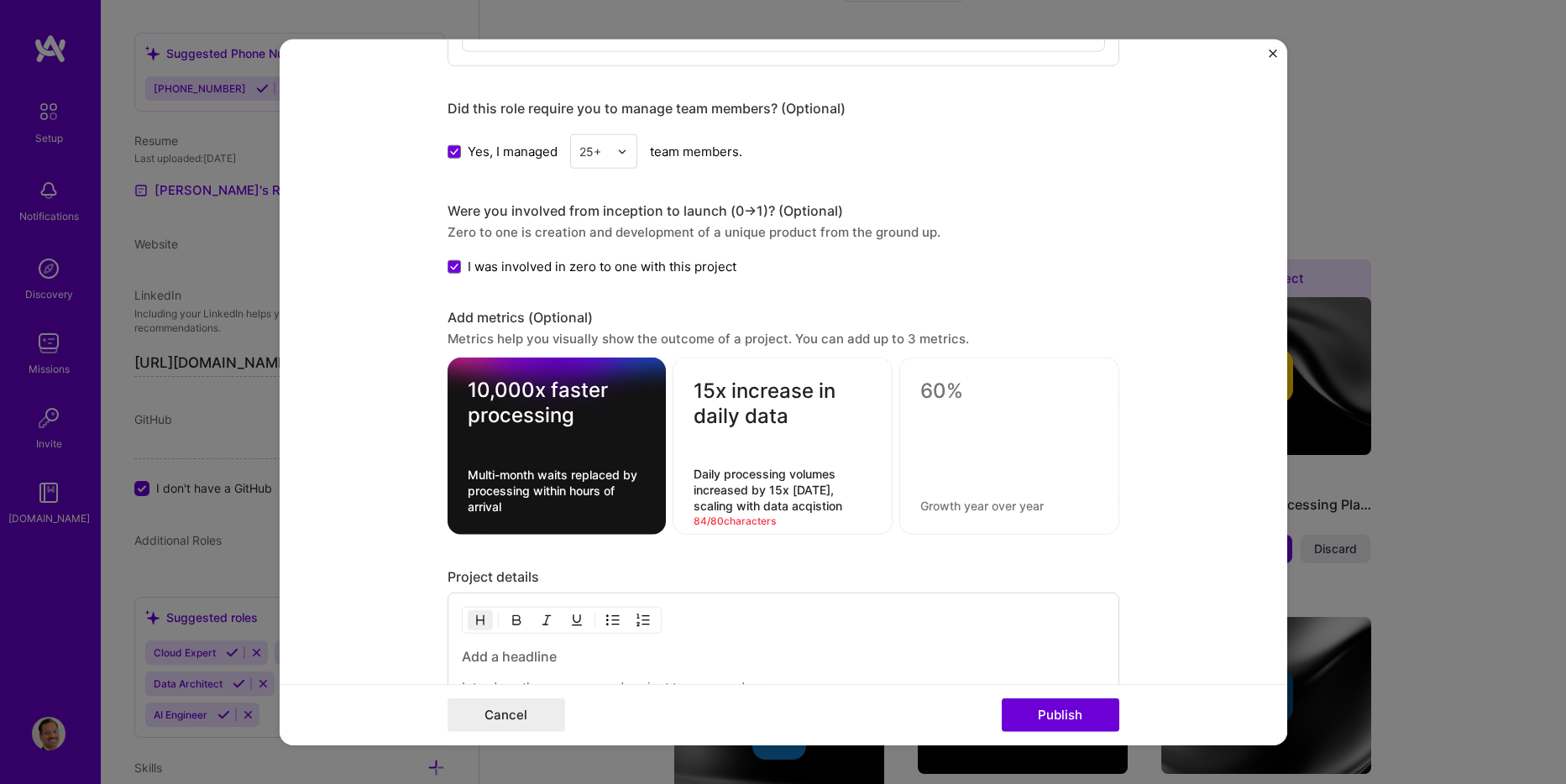
click at [815, 508] on textarea "Daily processing volumes increased by 15x [DATE], scaling with data acqistion" at bounding box center [783, 489] width 178 height 48
type textarea "Daily processing volumes scaled to 15x [DATE], in synch with data intake"
click at [996, 393] on textarea at bounding box center [1010, 391] width 178 height 25
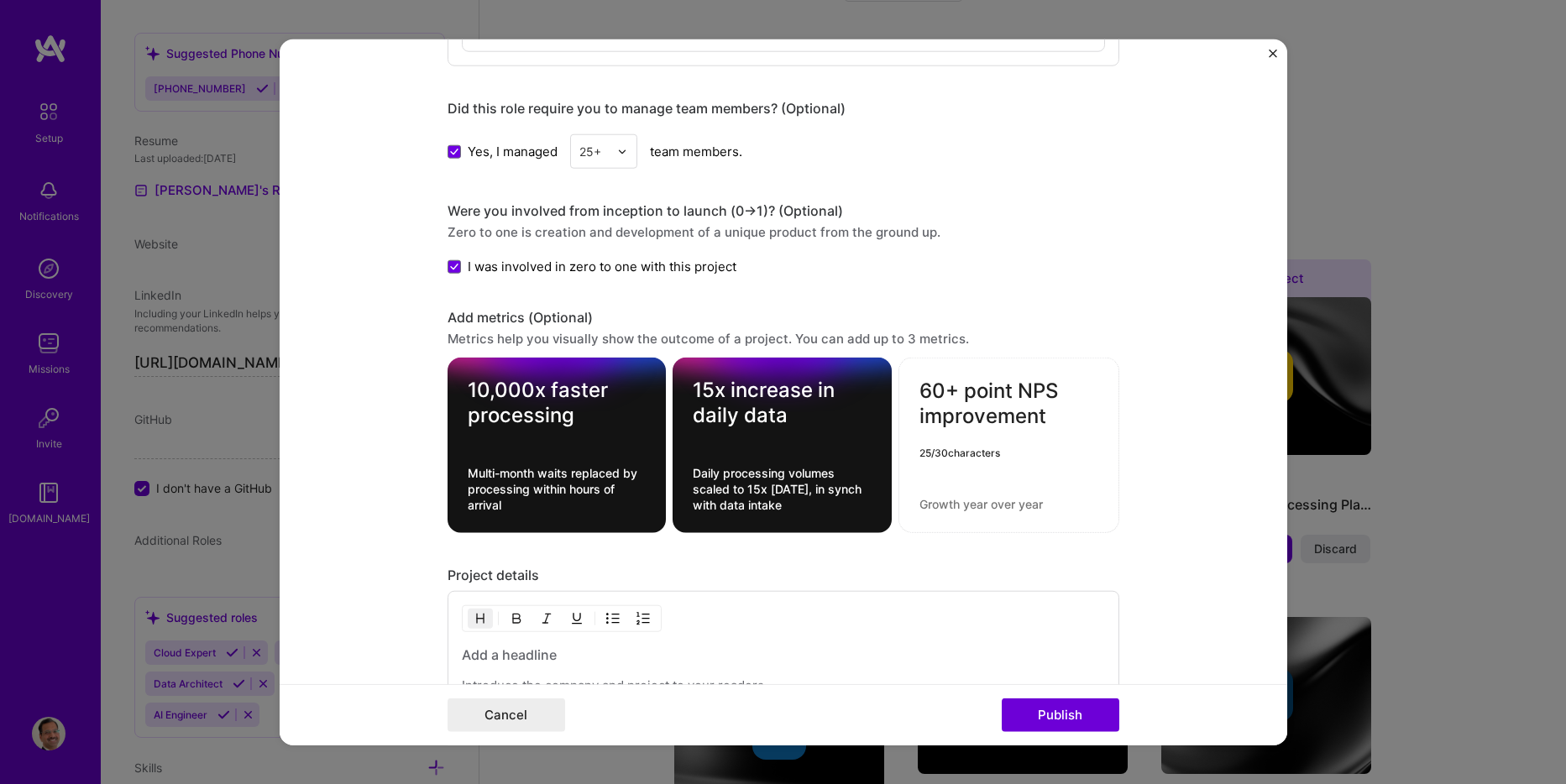
type textarea "60+ point NPS improvement"
click at [979, 504] on textarea at bounding box center [1009, 504] width 179 height 16
type textarea "Contributed to 60+ points NPS improvement"
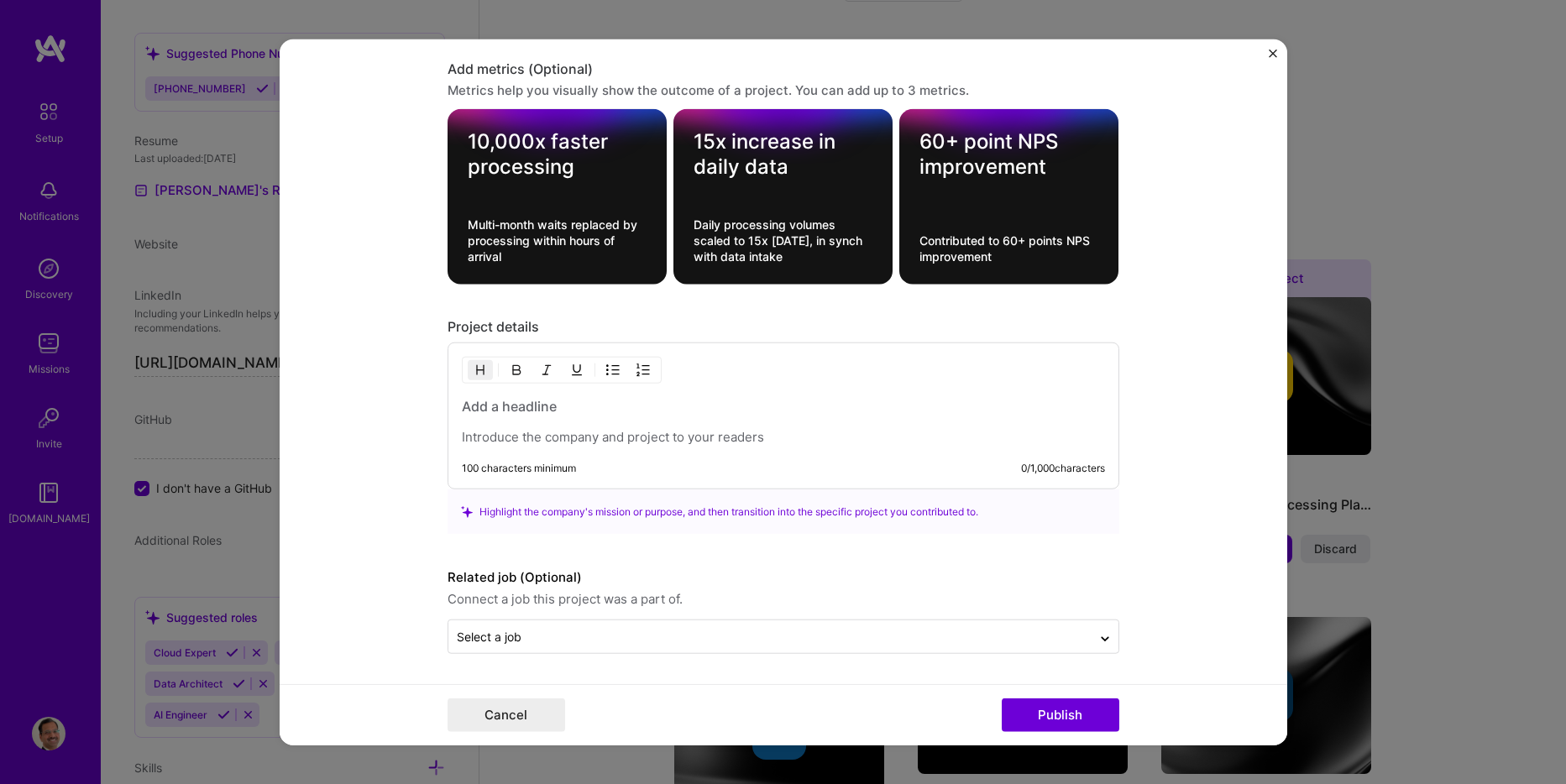
scroll to position [1760, 0]
click at [593, 419] on div at bounding box center [783, 420] width 644 height 49
click at [790, 438] on p at bounding box center [783, 436] width 644 height 17
click at [609, 402] on h3 at bounding box center [783, 405] width 644 height 18
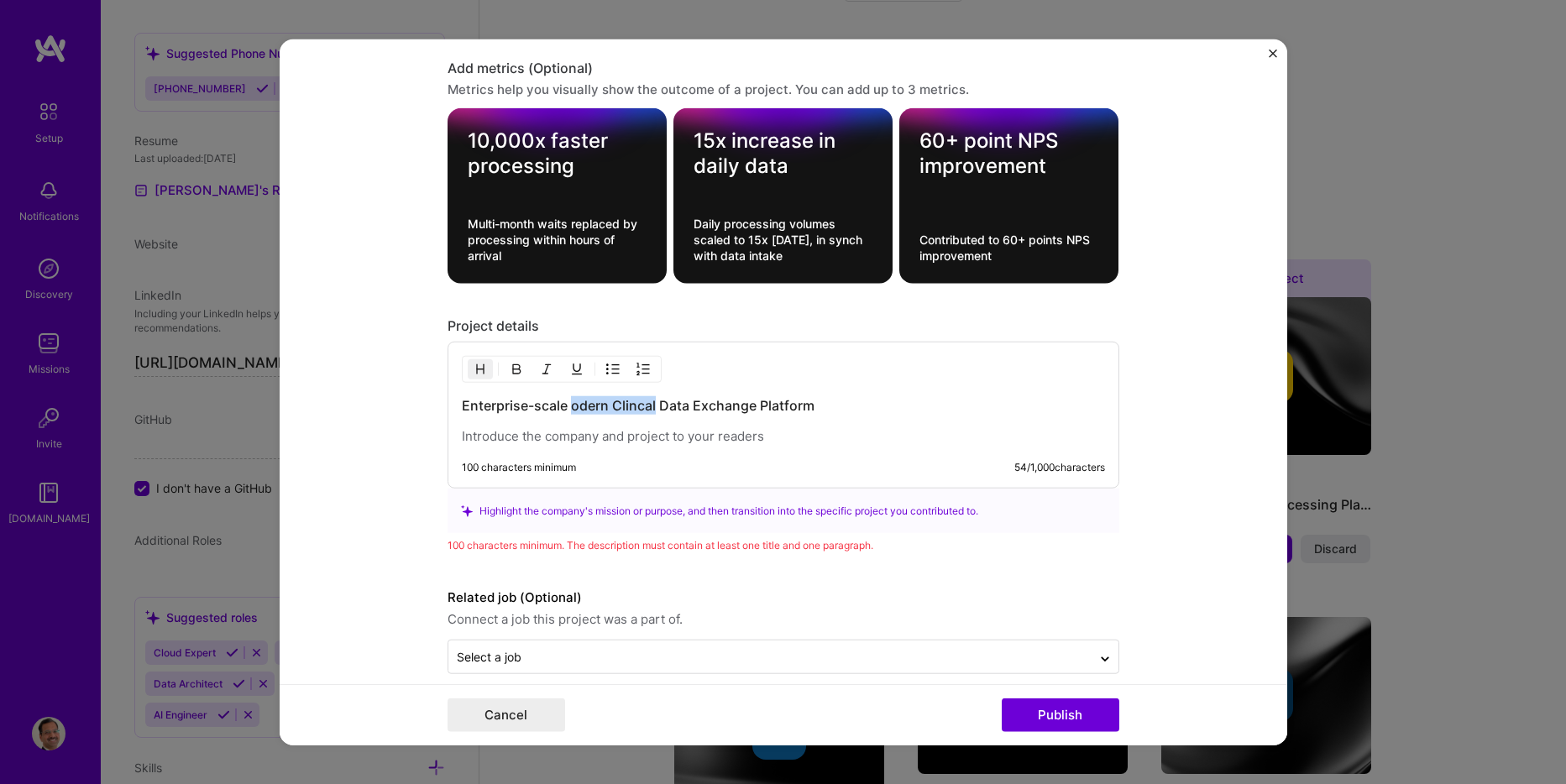
click at [568, 410] on h3 "Enterprise-scale odern Clincal Data Exchange Platform" at bounding box center [783, 405] width 644 height 18
click at [844, 409] on h3 "Enterprise-scale modern Clinical Data Exchange Platform" at bounding box center [783, 405] width 644 height 18
click at [462, 436] on p at bounding box center [783, 436] width 644 height 17
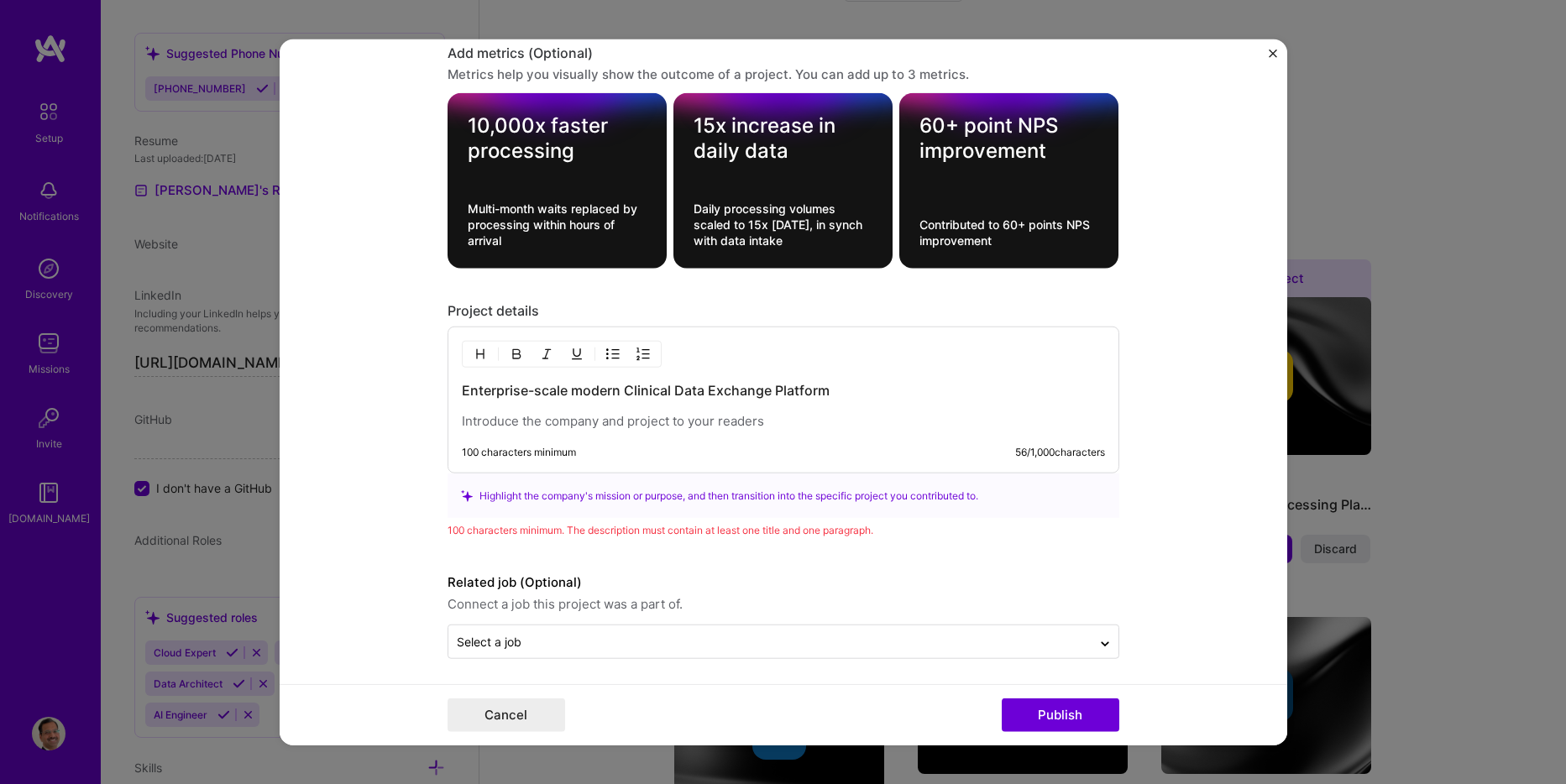
scroll to position [1781, 0]
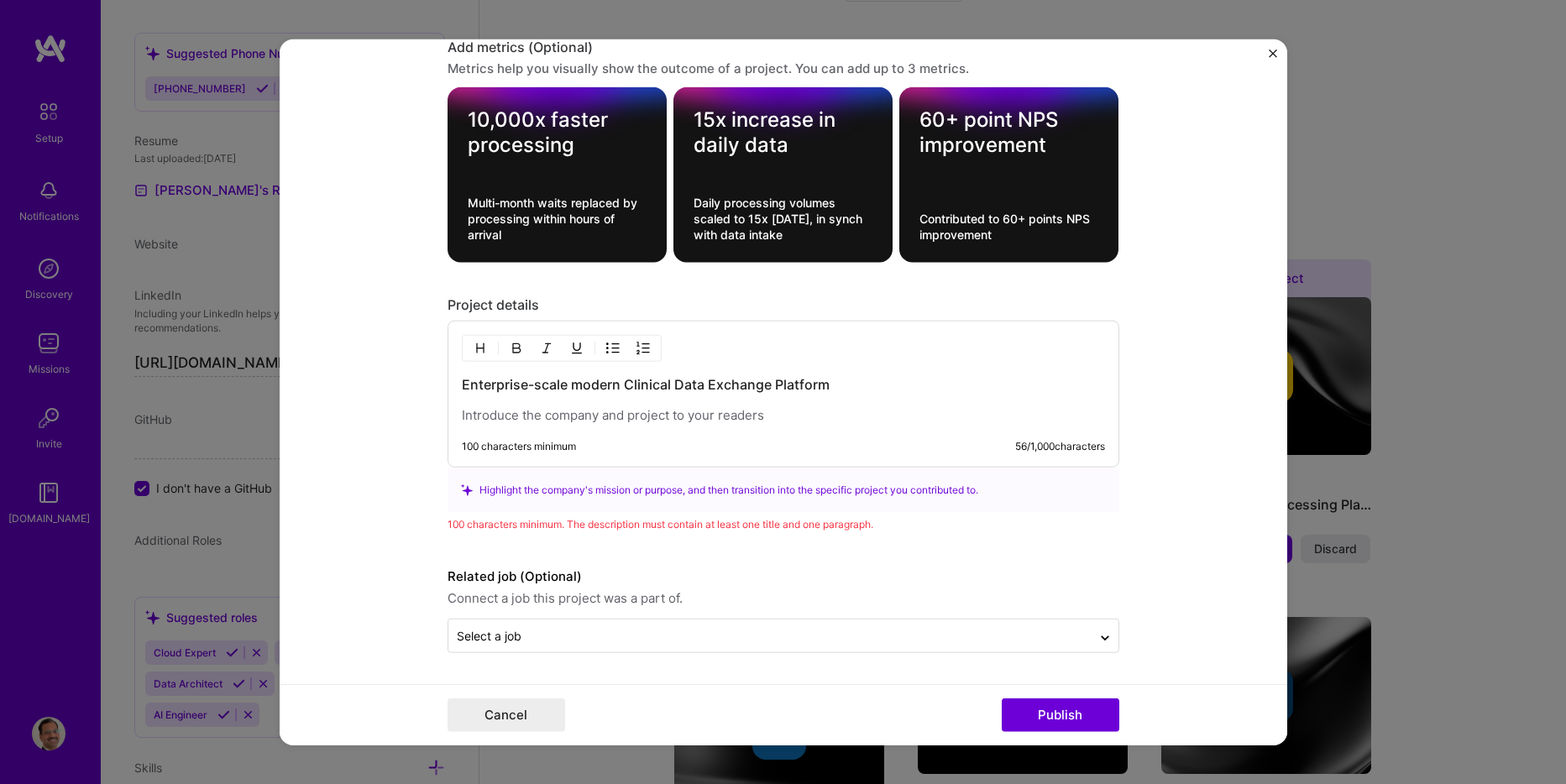
click at [503, 412] on p at bounding box center [783, 415] width 644 height 17
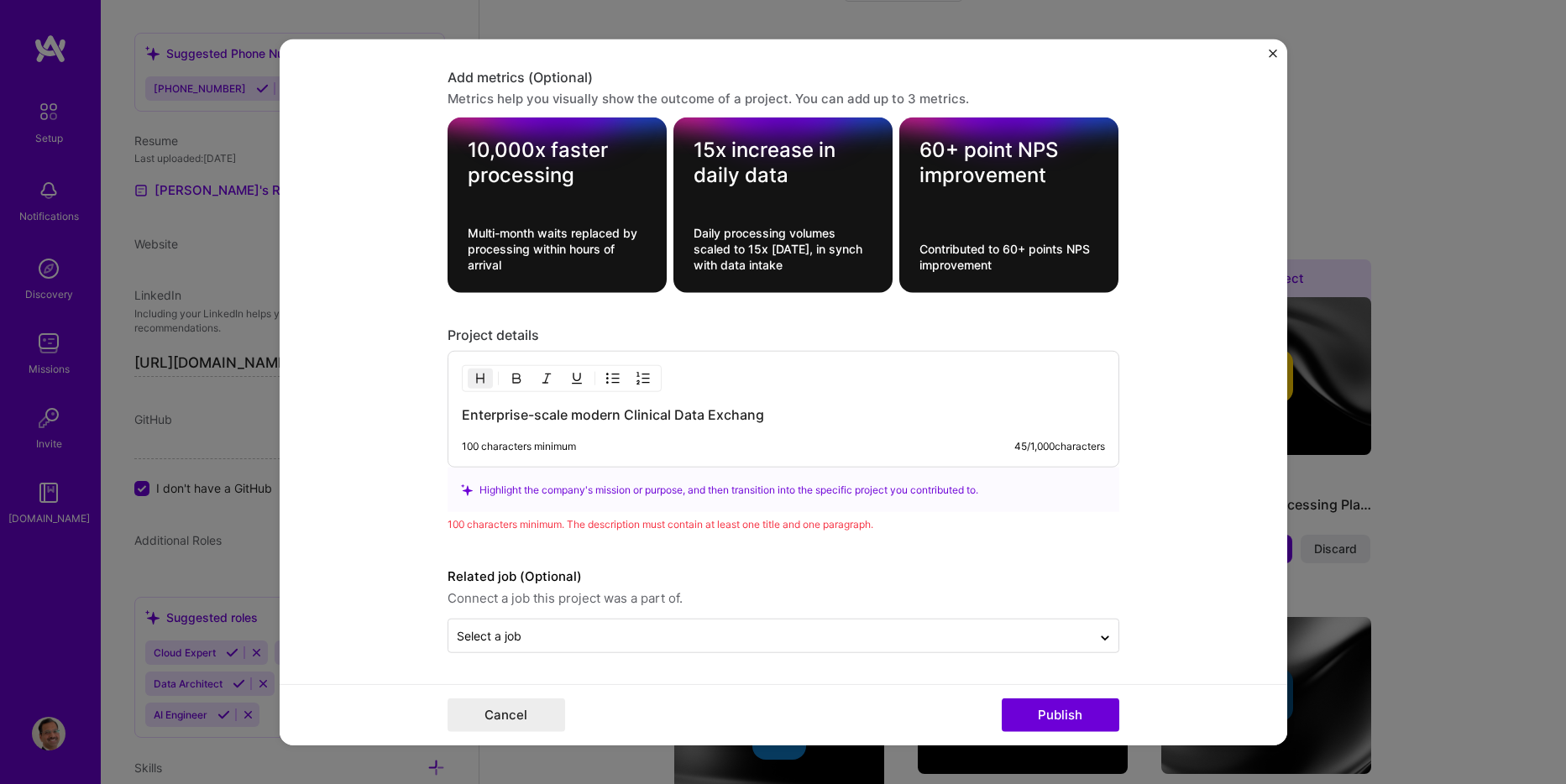
scroll to position [1752, 0]
click at [794, 428] on div "Enterprise-scale modern Clinical Data Exchange 100 characters minimum 46 / 1,00…" at bounding box center [783, 410] width 672 height 117
click at [800, 418] on h3 "Enterprise-scale modern Clinical Data Exchange" at bounding box center [783, 414] width 644 height 18
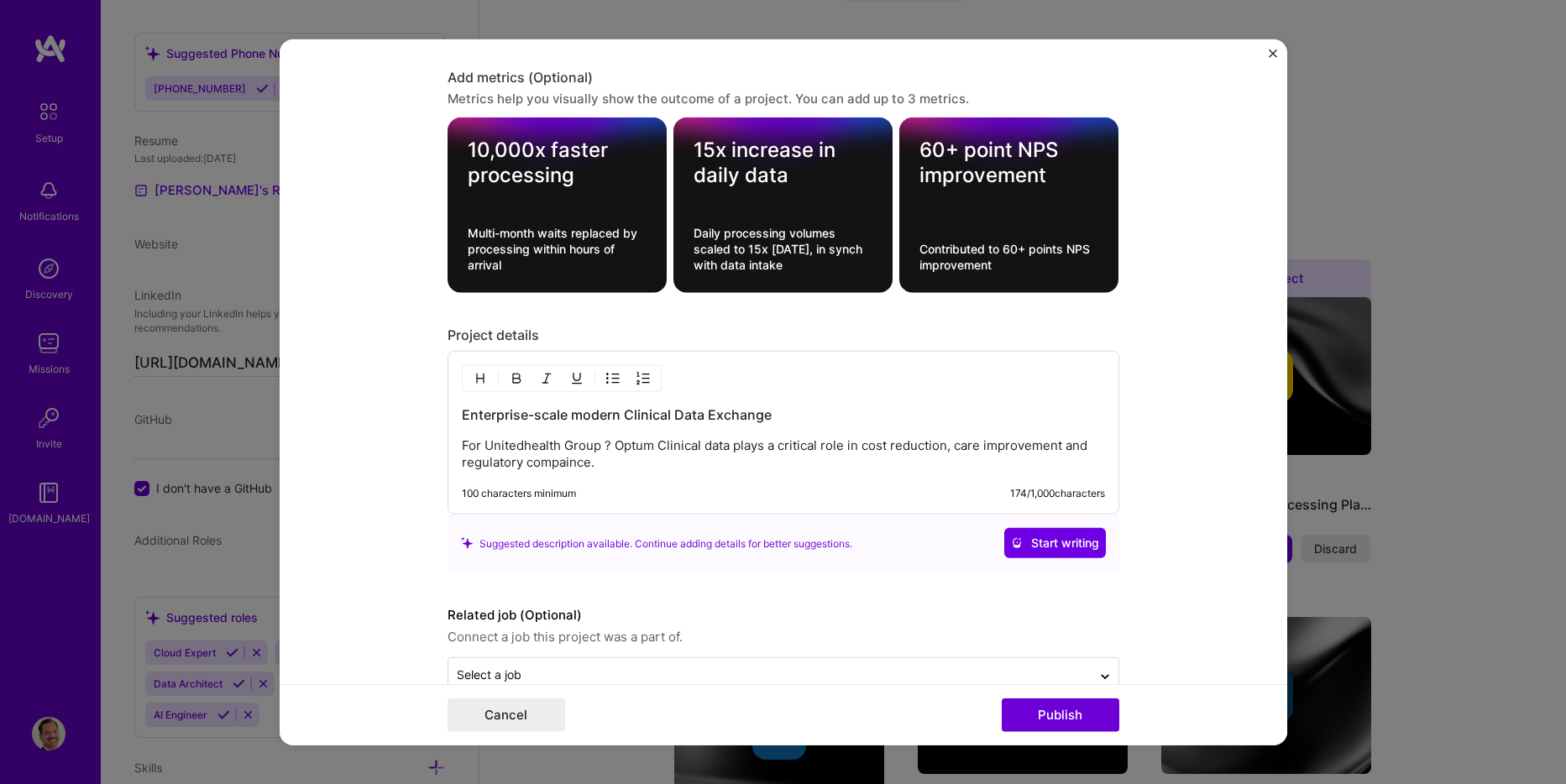
click at [1096, 451] on p "For Unitedhealth Group ? Optum Clinical data plays a critical role in cost redu…" at bounding box center [783, 454] width 644 height 33
click at [717, 469] on p "For Unitedhealth Group ? Optum Clinical data plays a critical role in cost redu…" at bounding box center [783, 454] width 644 height 33
click at [607, 447] on p "For Unitedhealth Group ? Optum Clinical data plays a critical role in cost redu…" at bounding box center [783, 454] width 644 height 33
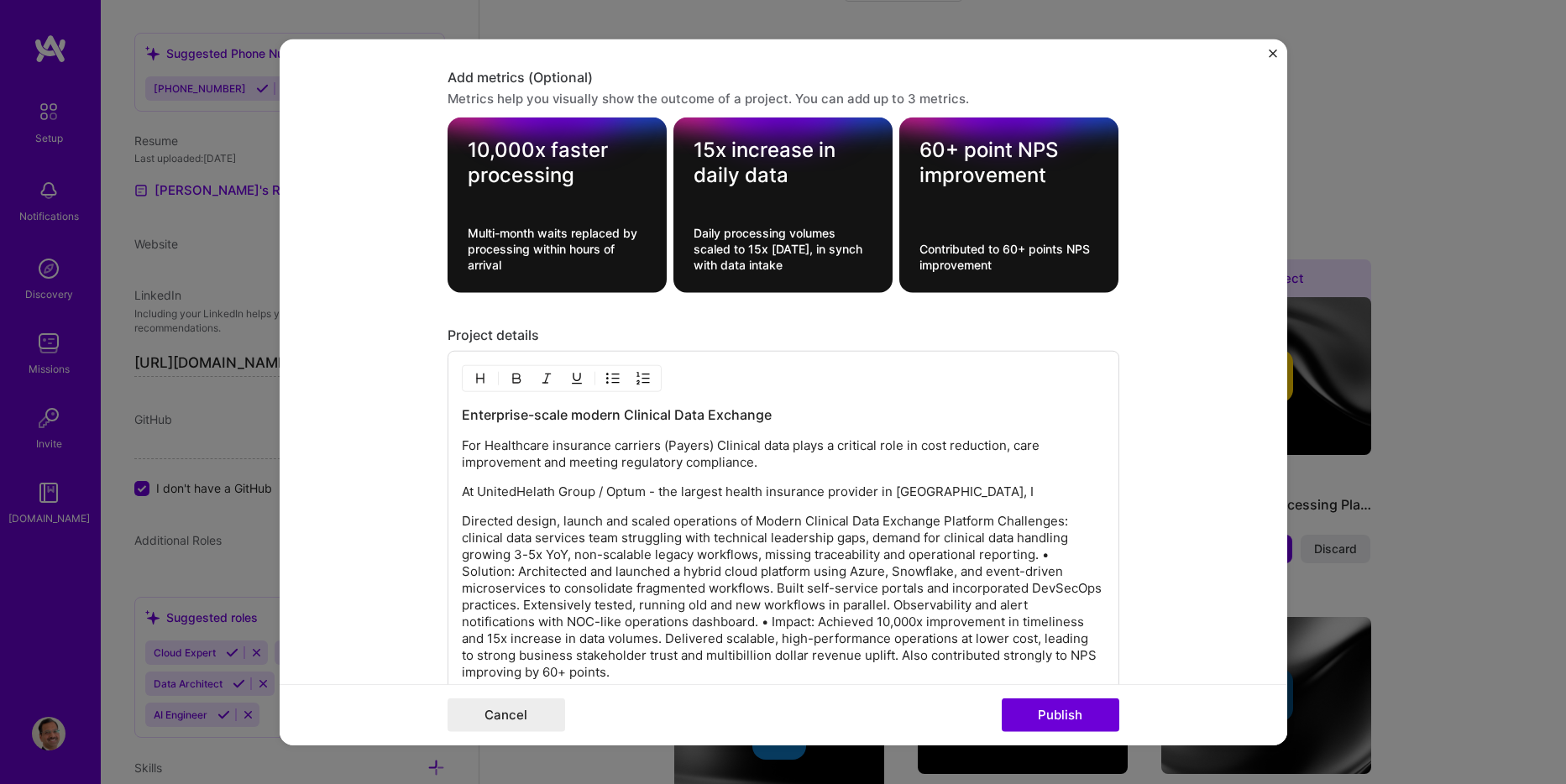
click at [940, 490] on p "At UnitedHelath Group / Optum - the largest health insurance provider in [GEOGR…" at bounding box center [783, 491] width 644 height 17
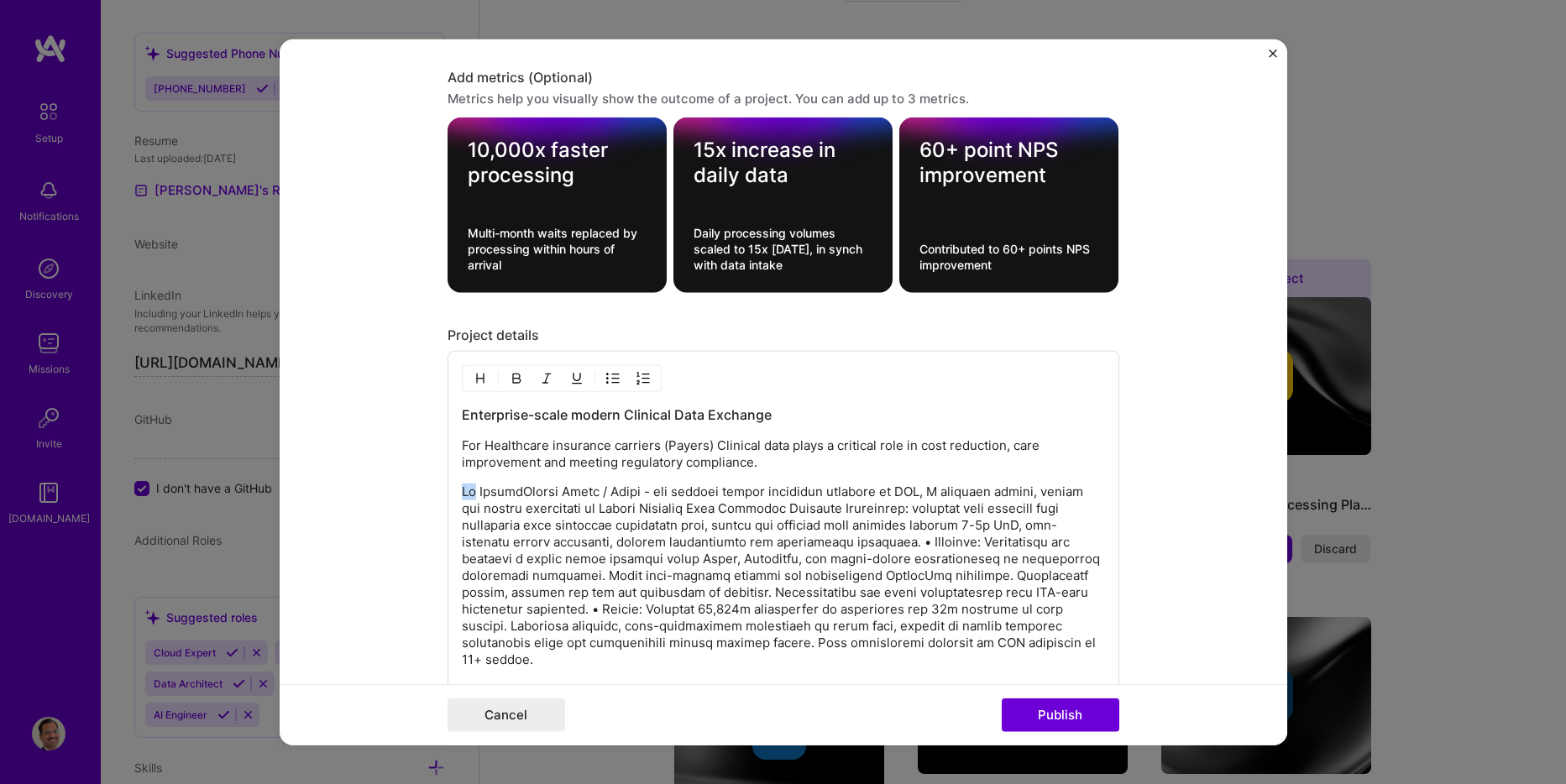
drag, startPoint x: 469, startPoint y: 496, endPoint x: 449, endPoint y: 496, distance: 20.0
click at [449, 496] on div "Enterprise-scale modern Clinical Data Exchange For Healthcare insurance carrier…" at bounding box center [783, 546] width 672 height 391
click at [846, 508] on p at bounding box center [783, 575] width 644 height 184
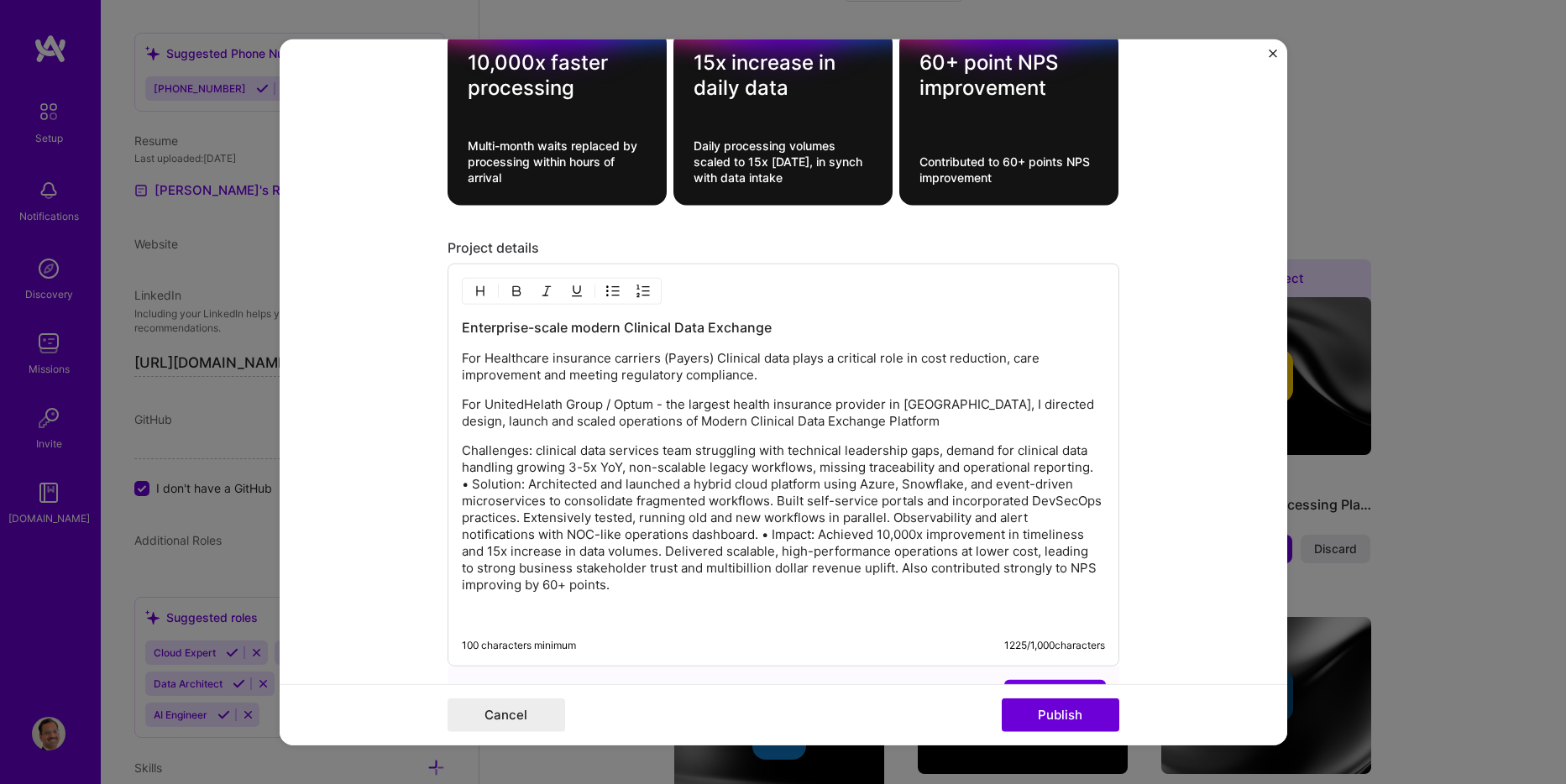
scroll to position [1919, 0]
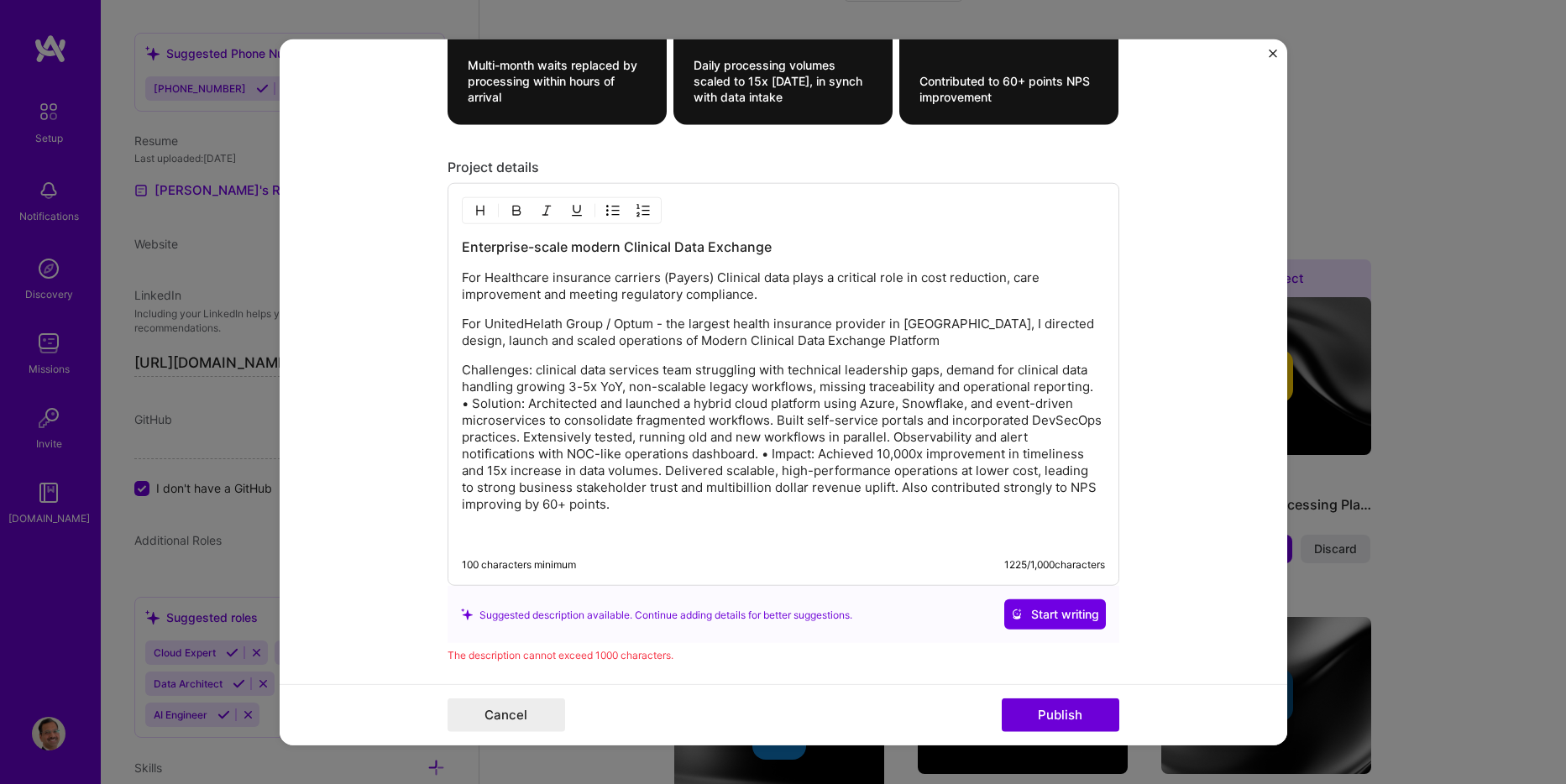
click at [1085, 390] on p "Challenges: clinical data services team struggling with technical leadership ga…" at bounding box center [783, 437] width 644 height 151
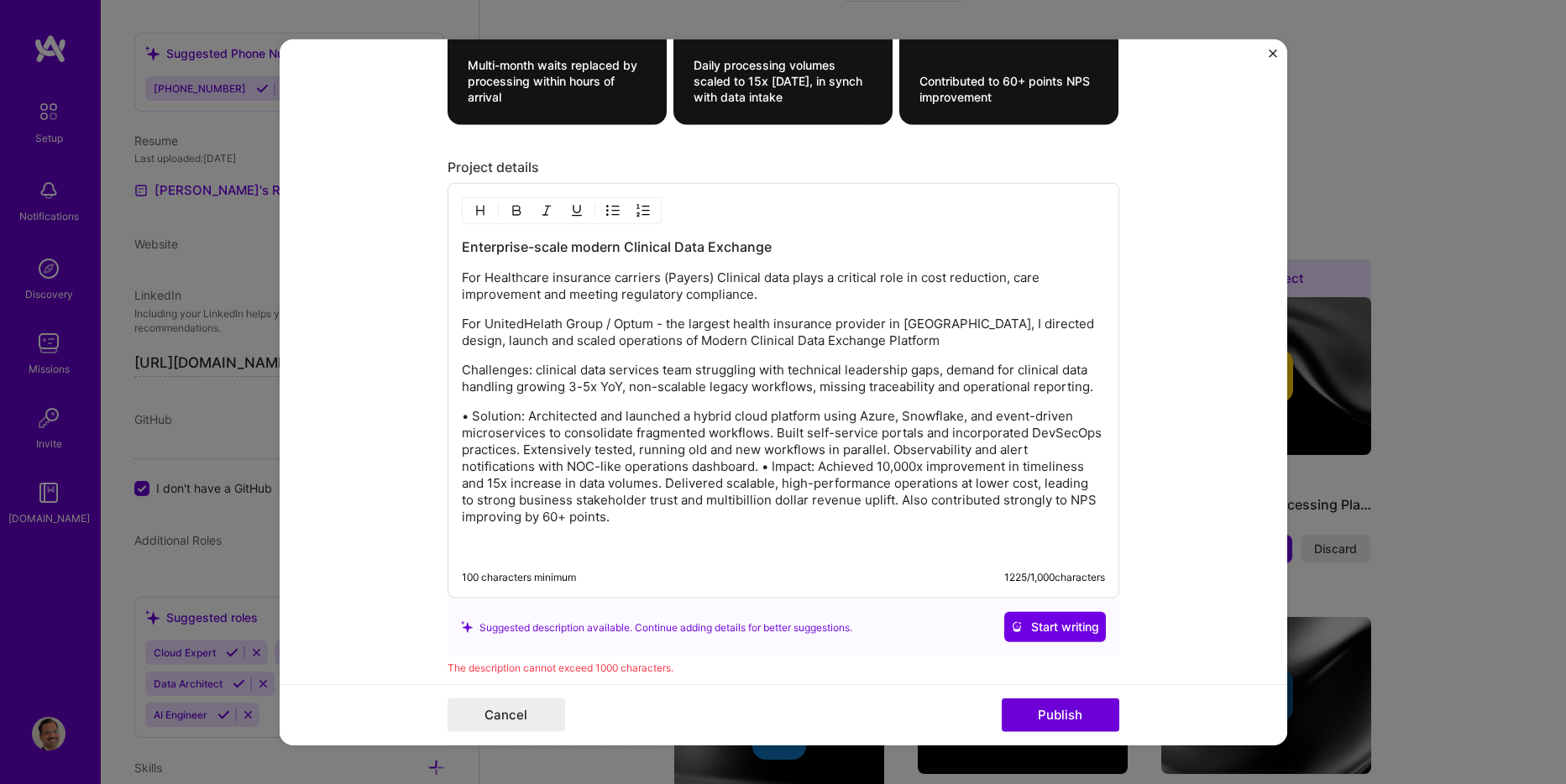
click at [757, 461] on p "• Solution: Architected and launched a hybrid cloud platform using Azure, Snowf…" at bounding box center [783, 467] width 644 height 117
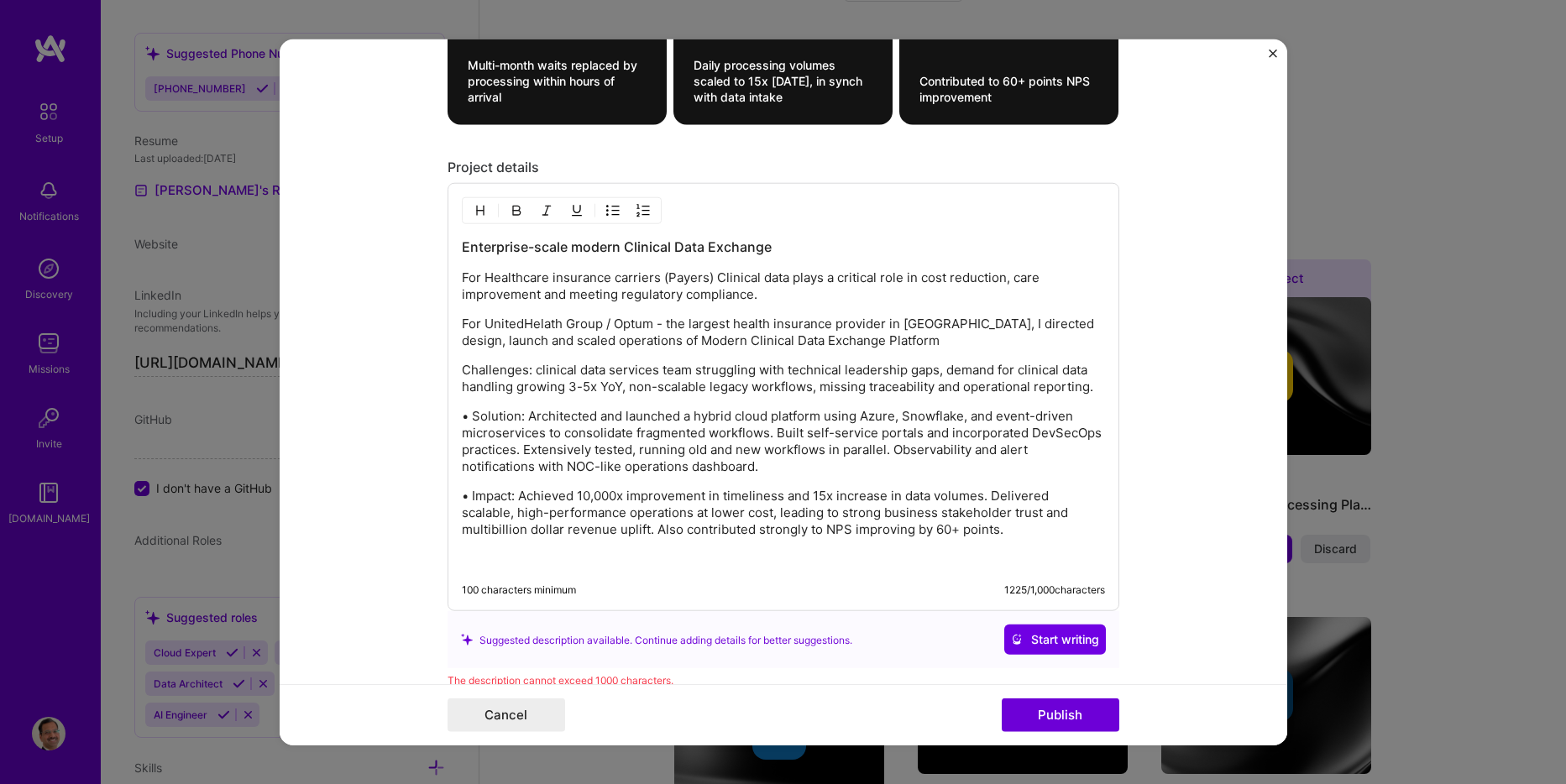
click at [471, 415] on p "• Solution: Architected and launched a hybrid cloud platform using Azure, Snowf…" at bounding box center [783, 441] width 644 height 67
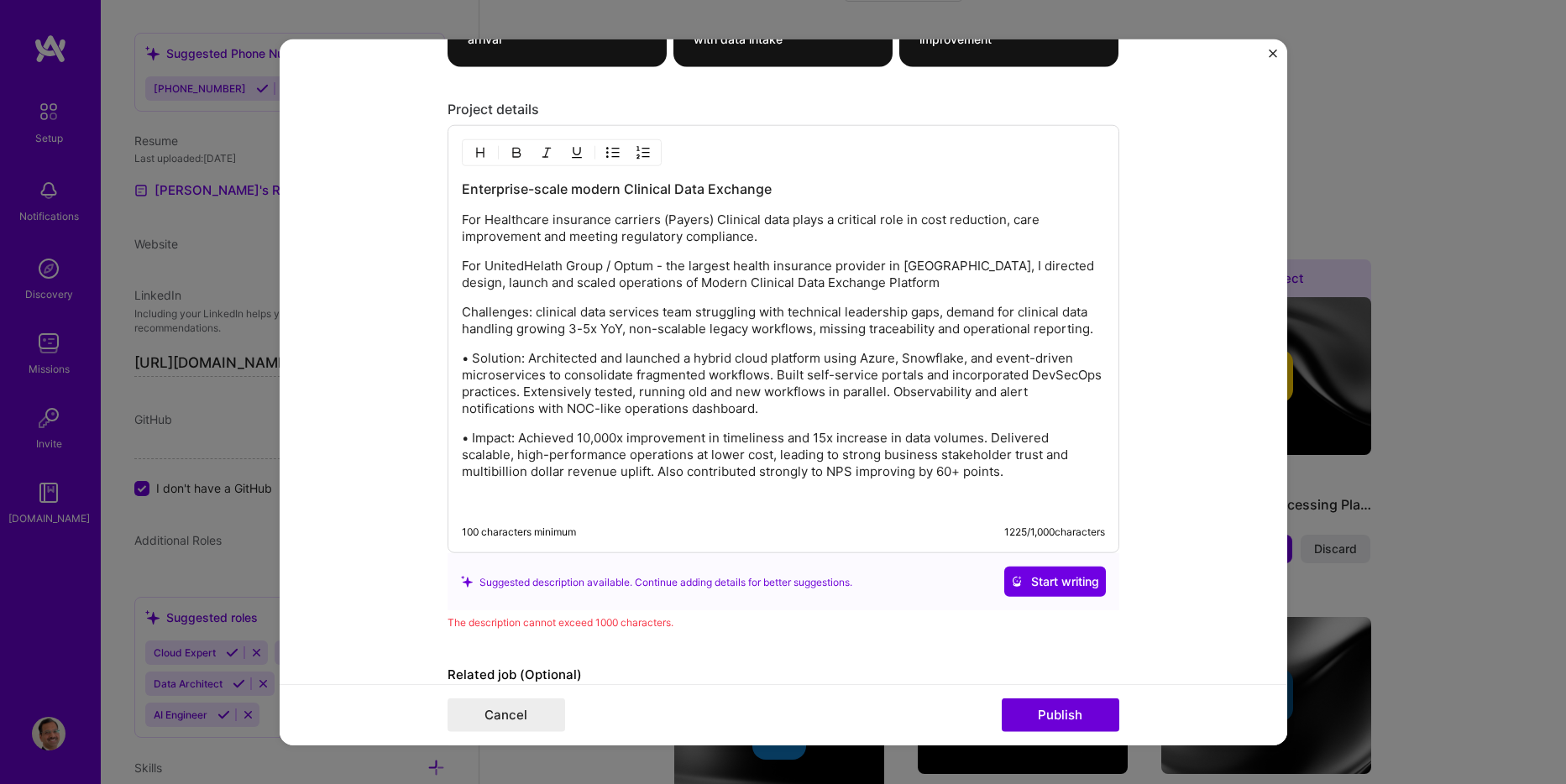
scroll to position [2075, 0]
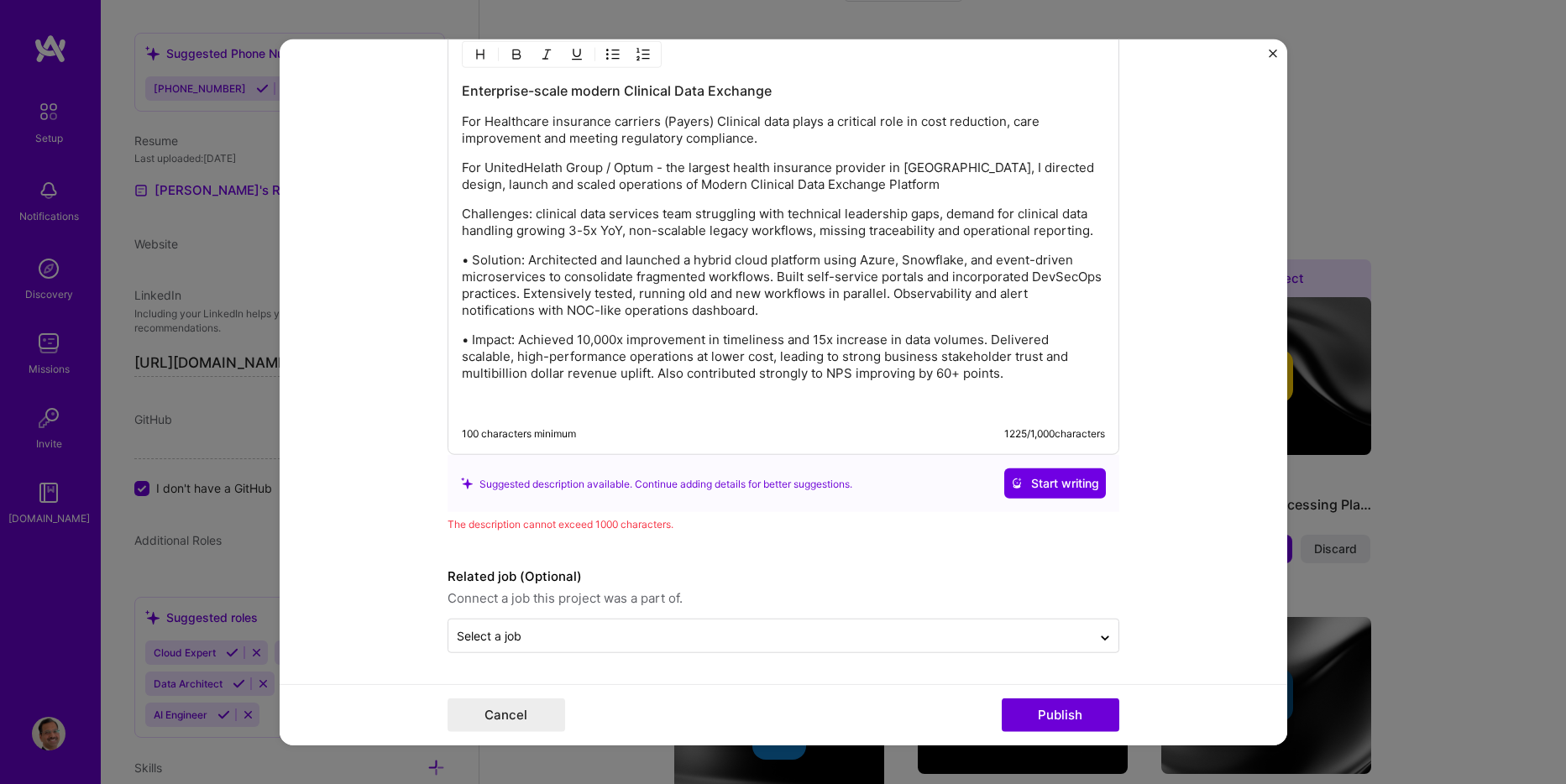
click at [777, 142] on p "For Healthcare insurance carriers (Payers) Clinical data plays a critical role …" at bounding box center [783, 130] width 644 height 33
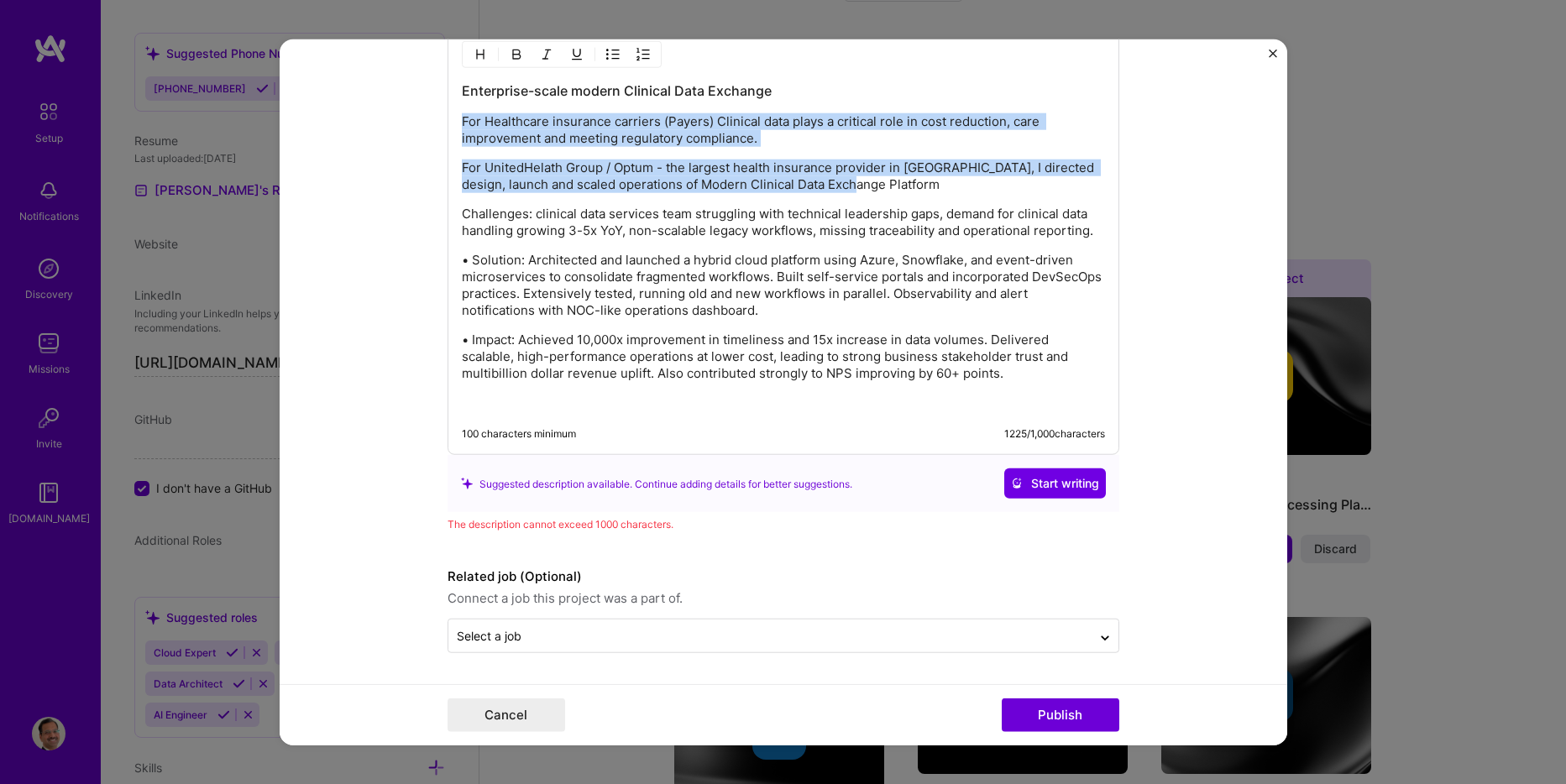
drag, startPoint x: 855, startPoint y: 182, endPoint x: 451, endPoint y: 124, distance: 408.1
click at [451, 124] on div "Enterprise-scale modern Clinical Data Exchange For Healthcare insurance carrier…" at bounding box center [783, 241] width 672 height 428
copy div "For Healthcare insurance carriers (Payers) Clinical data plays a critical role …"
click at [1054, 483] on span "Start writing" at bounding box center [1054, 483] width 88 height 17
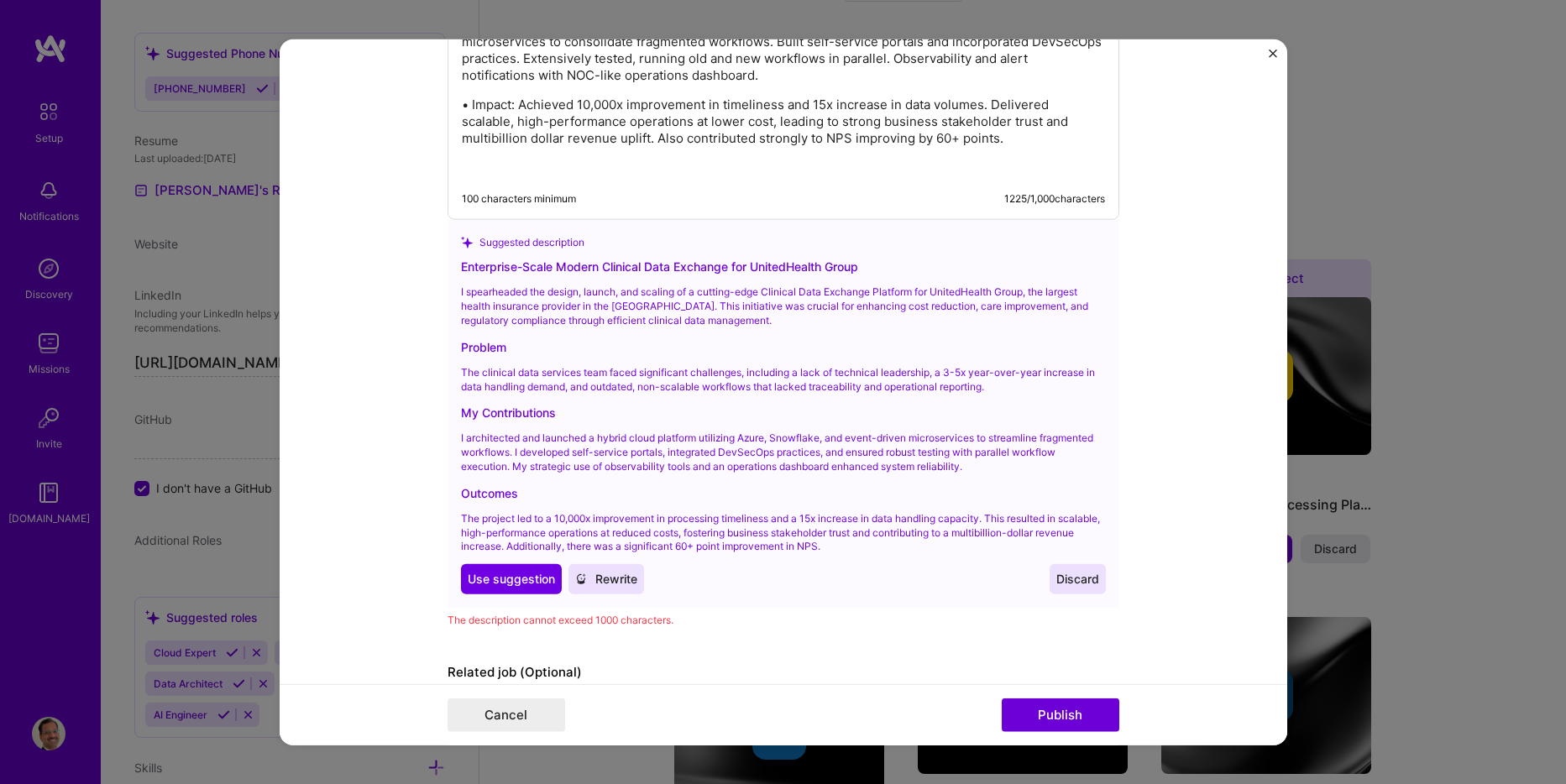
scroll to position [2328, 0]
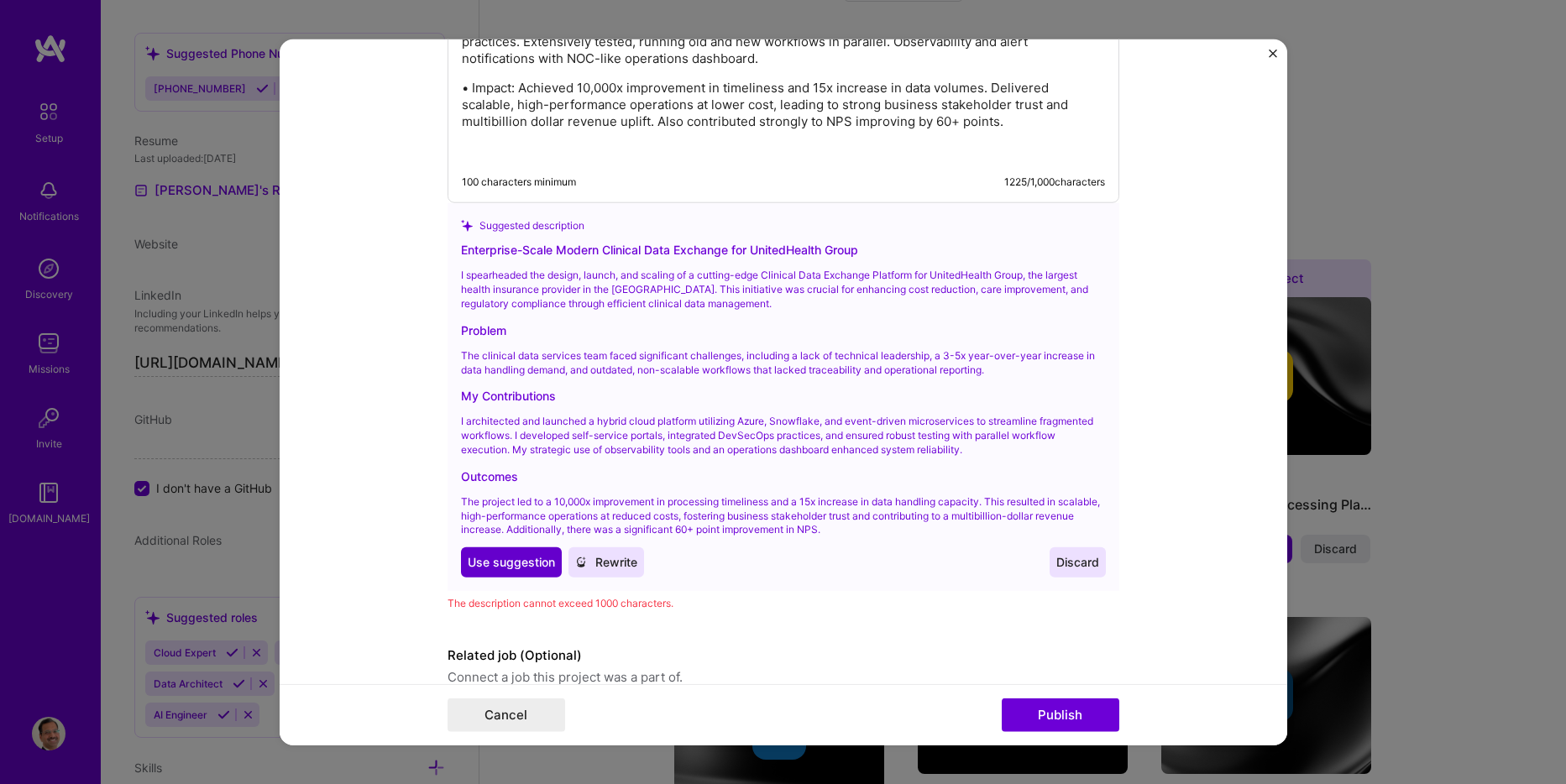
click at [503, 563] on span "Use suggestion" at bounding box center [512, 562] width 87 height 17
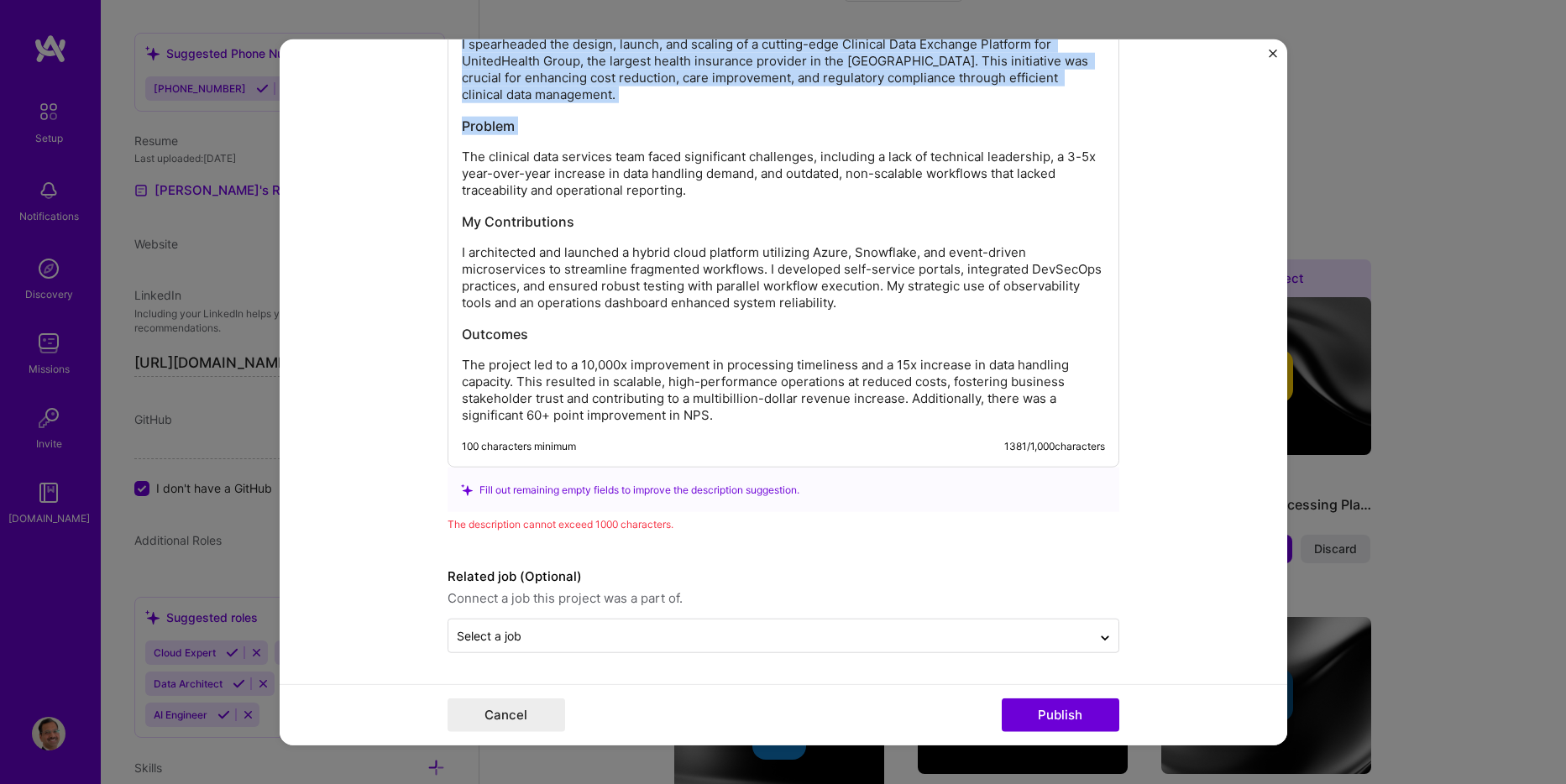
scroll to position [2153, 0]
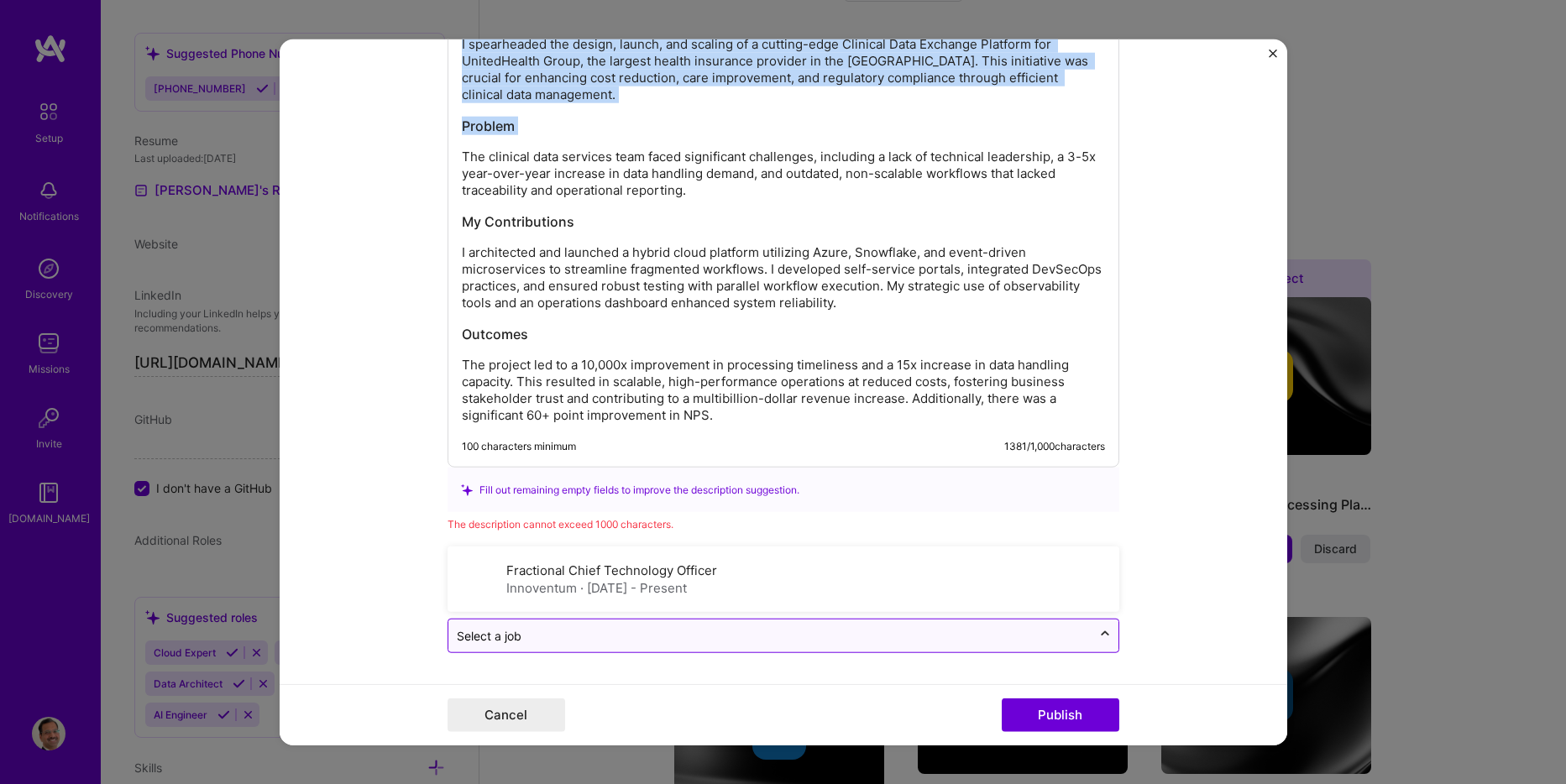
click at [1098, 635] on icon at bounding box center [1104, 635] width 13 height 17
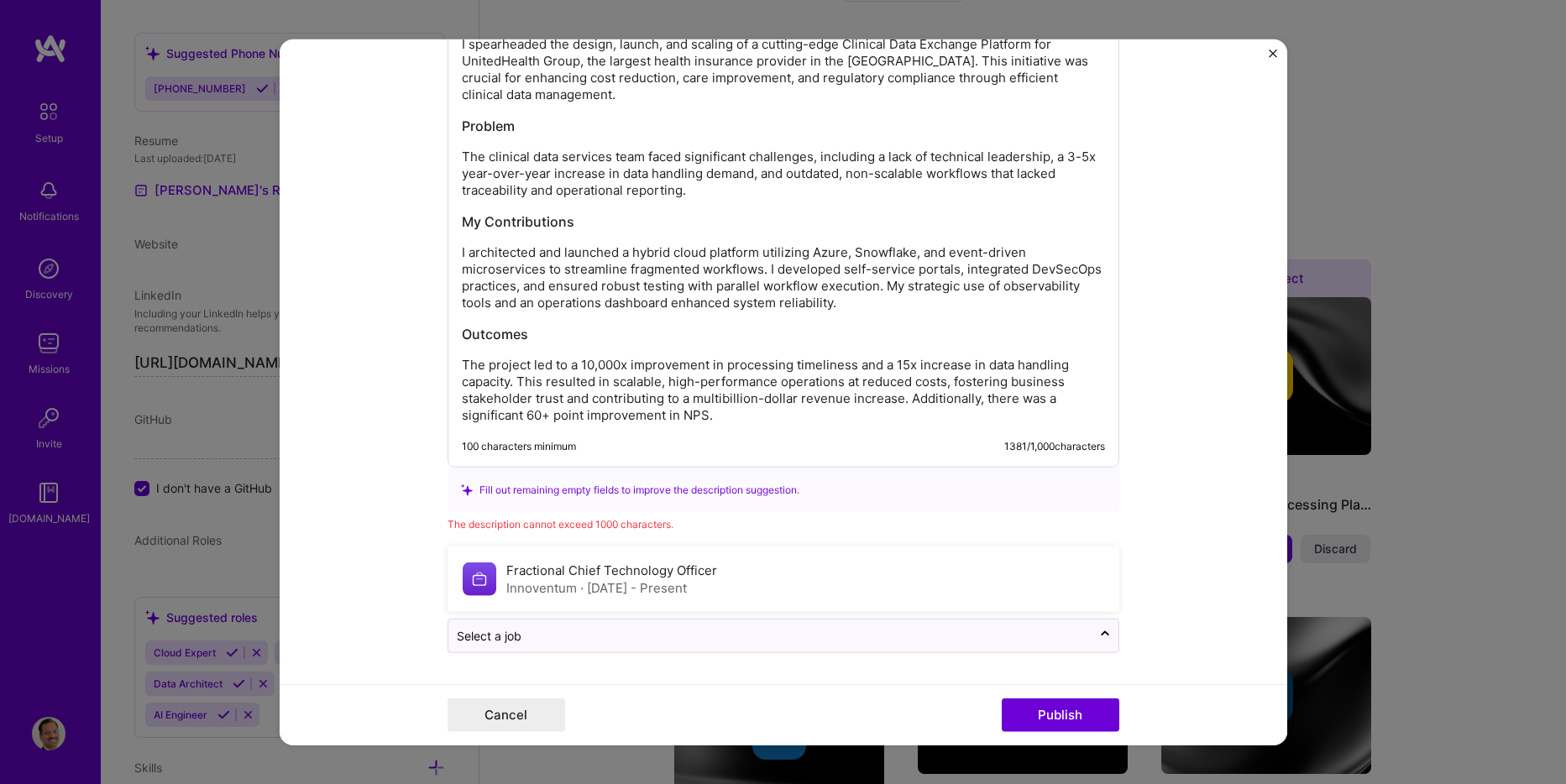
click at [1199, 558] on form "Project title Clinical Data Exchange Platform Company UnitedHealth Group Projec…" at bounding box center [783, 392] width 1008 height 706
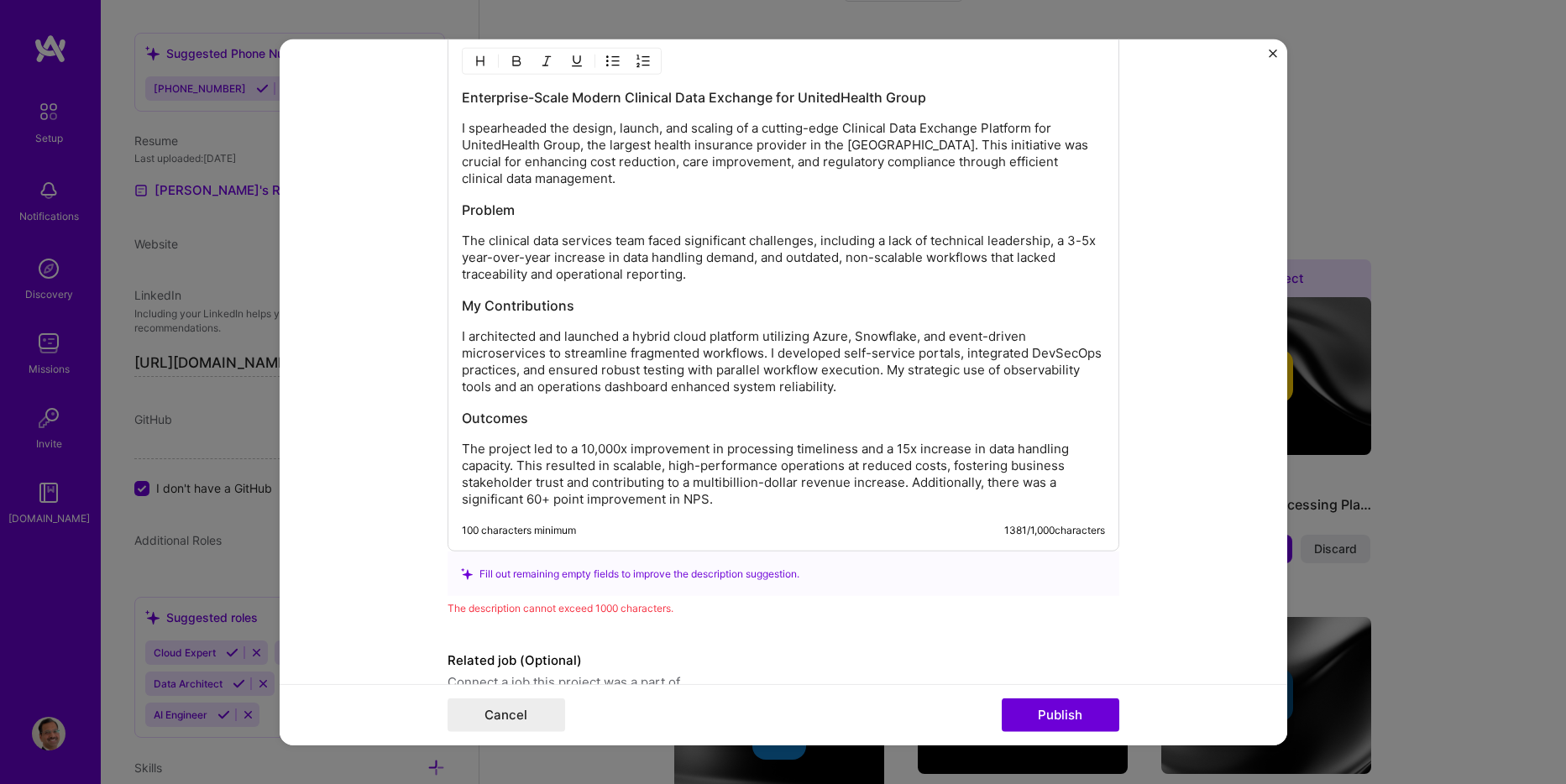
scroll to position [1985, 0]
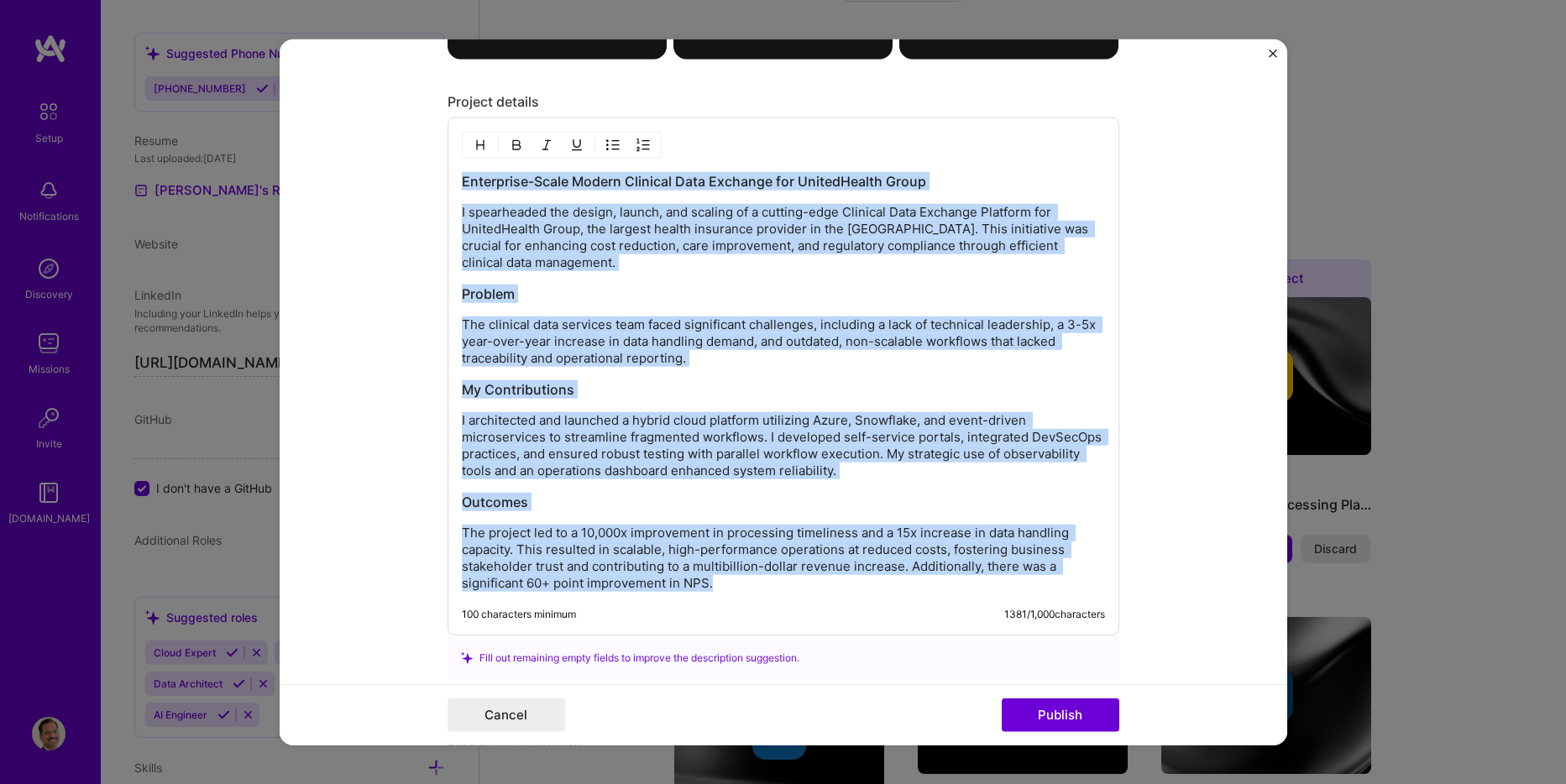
drag, startPoint x: 709, startPoint y: 584, endPoint x: 427, endPoint y: 179, distance: 493.5
click at [427, 179] on form "Project title Clinical Data Exchange Platform Company UnitedHealth Group Projec…" at bounding box center [783, 392] width 1008 height 706
copy div "Enterprise-Scale Modern Clinical Data Exchange for UnitedHealth Group I spearhe…"
click at [819, 592] on p "The project led to a 10,000x improvement in processing timeliness and a 15x inc…" at bounding box center [783, 558] width 644 height 67
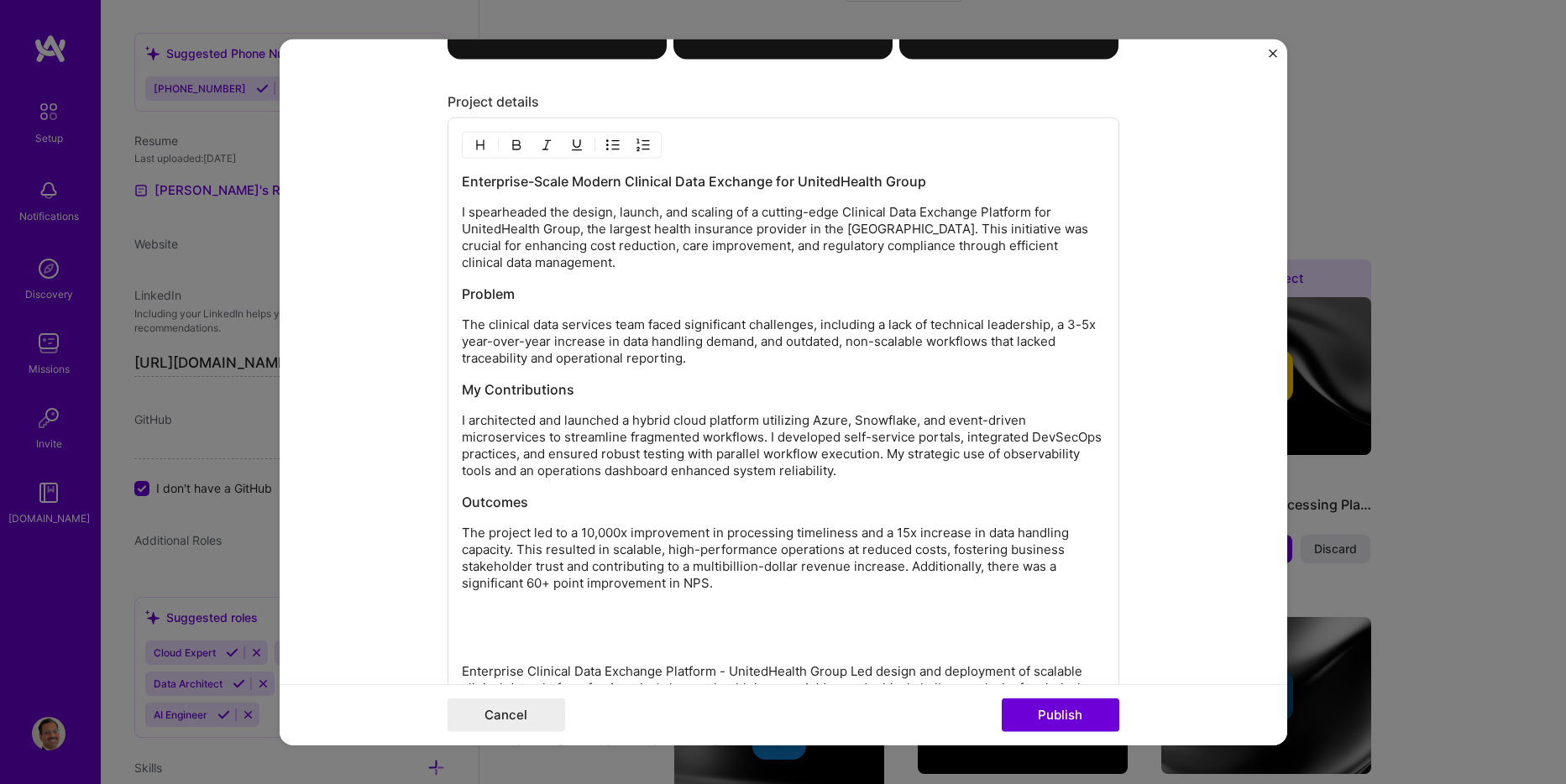
click at [462, 181] on h3 "Enterprise-Scale Modern Clinical Data Exchange for UnitedHealth Group" at bounding box center [783, 181] width 644 height 18
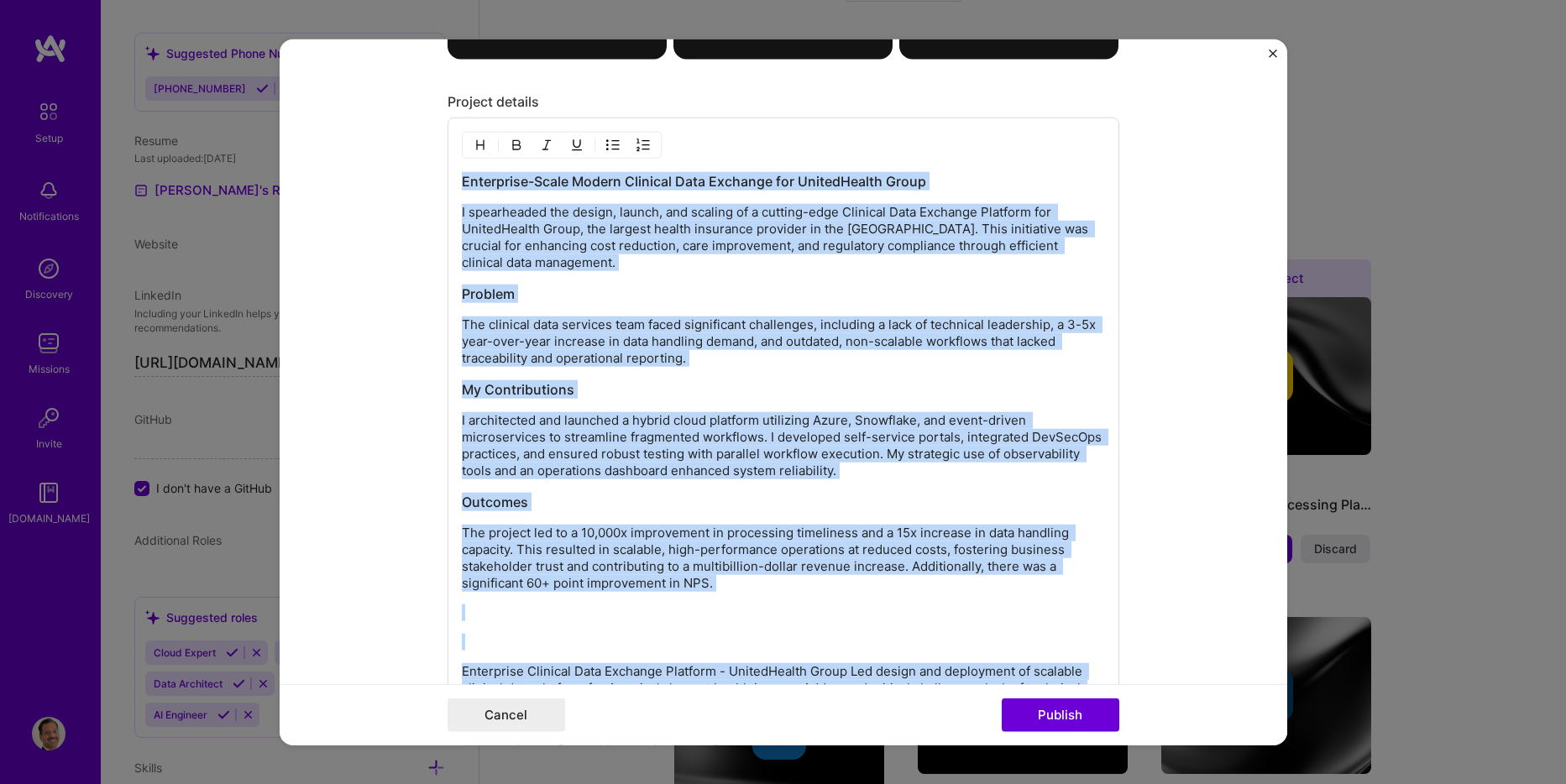
copy div "Enterprise-Scale Modern Clinical Data Exchange for UnitedHealth Group I spearhe…"
click at [731, 288] on h3 "Problem" at bounding box center [783, 294] width 644 height 18
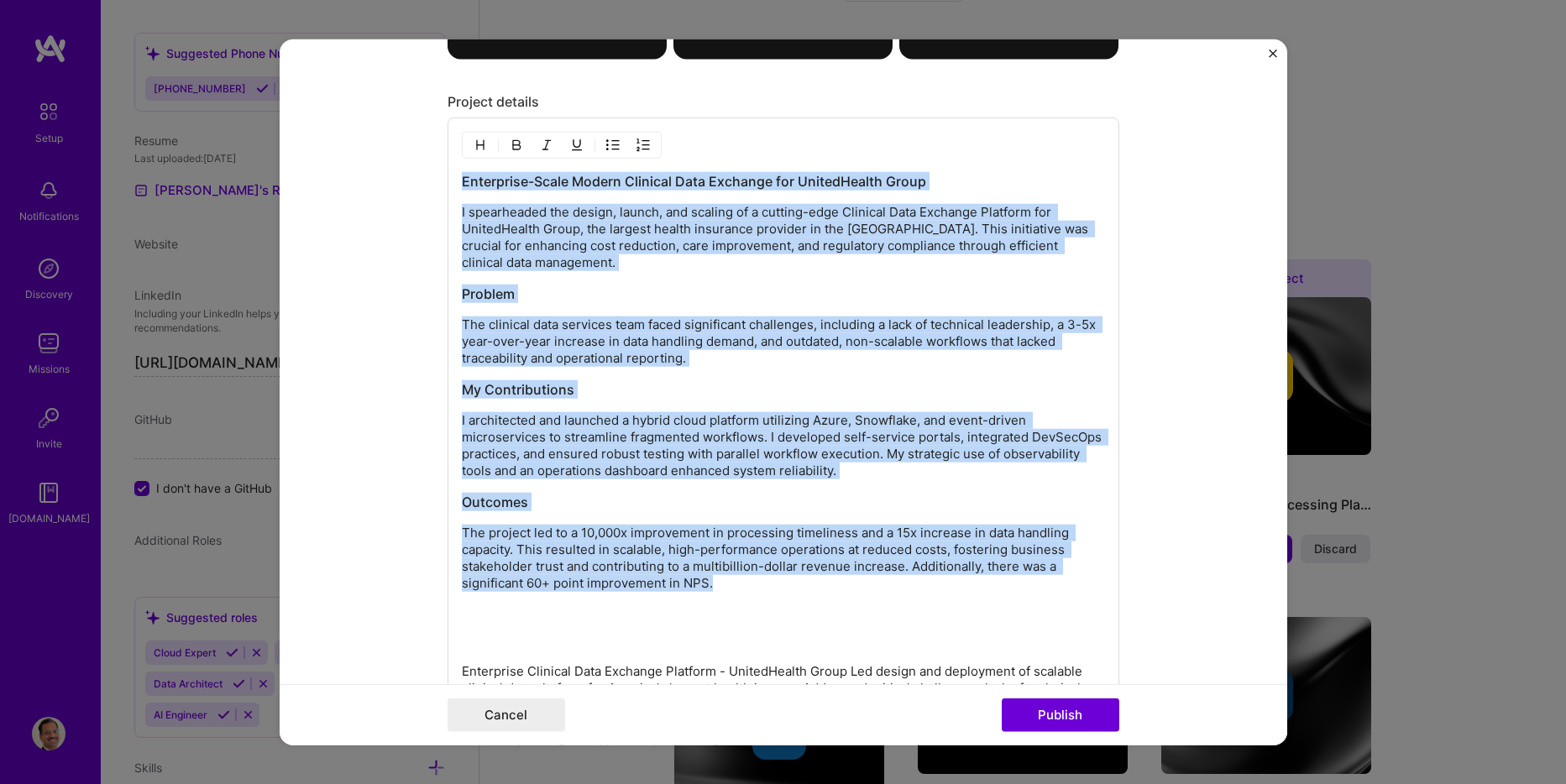
drag, startPoint x: 740, startPoint y: 579, endPoint x: 441, endPoint y: 183, distance: 496.2
click at [448, 183] on div "Enterprise-Scale Modern Clinical Data Exchange for UnitedHealth Group I spearhe…" at bounding box center [783, 500] width 672 height 766
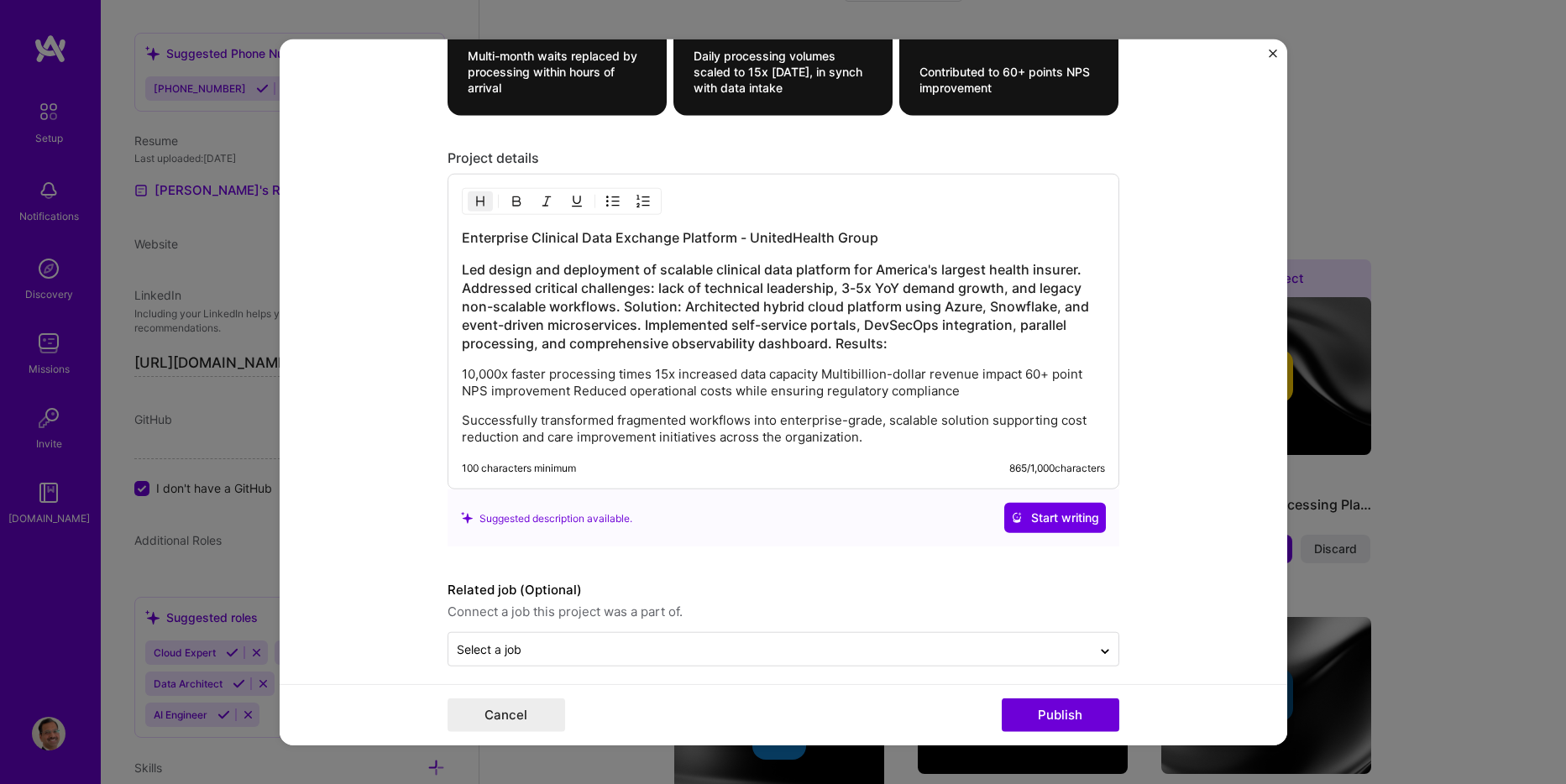
scroll to position [1942, 0]
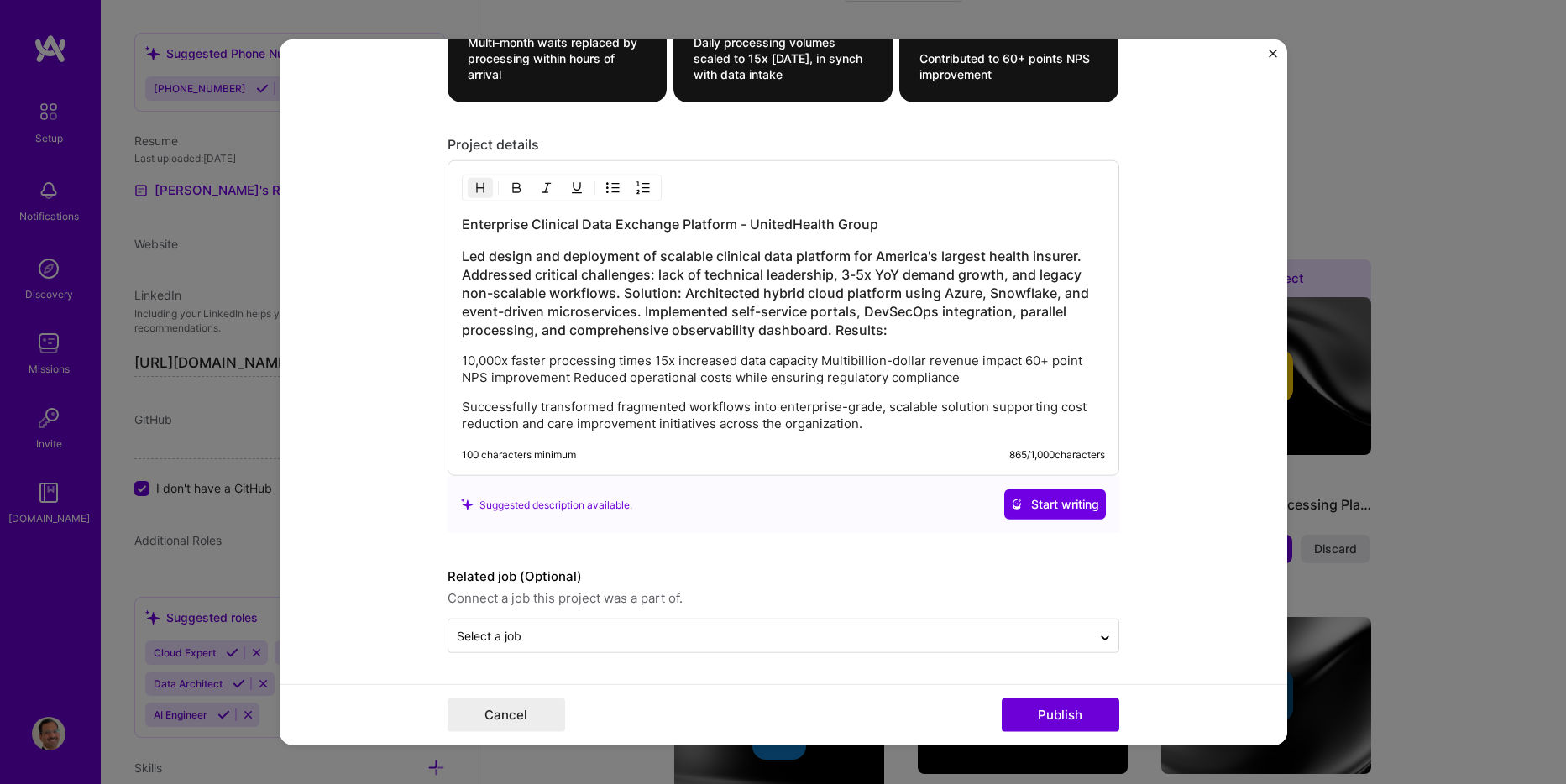
click at [830, 330] on h3 "Led design and deployment of scalable clinical data platform for America's larg…" at bounding box center [783, 293] width 644 height 93
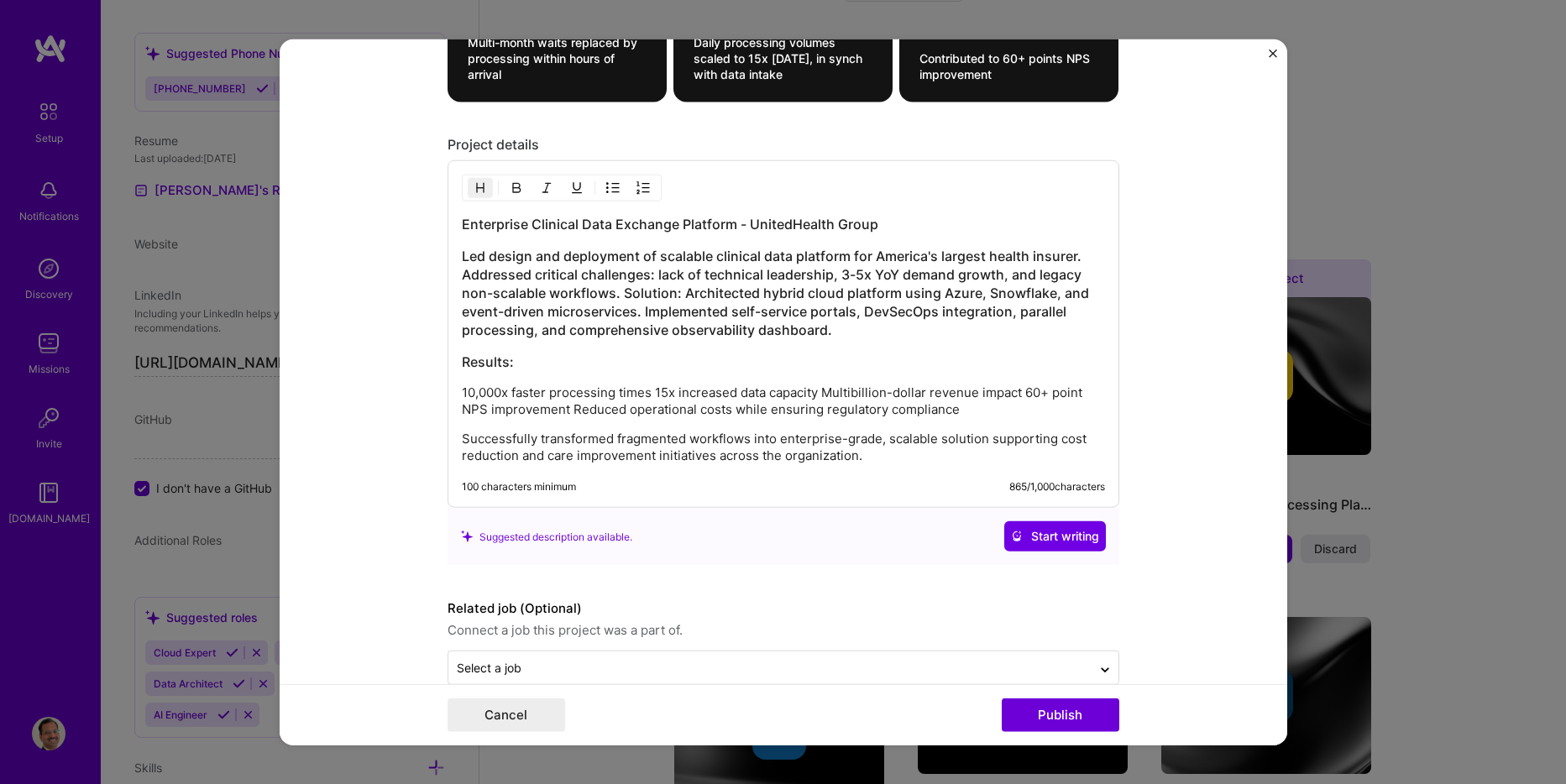
scroll to position [1974, 0]
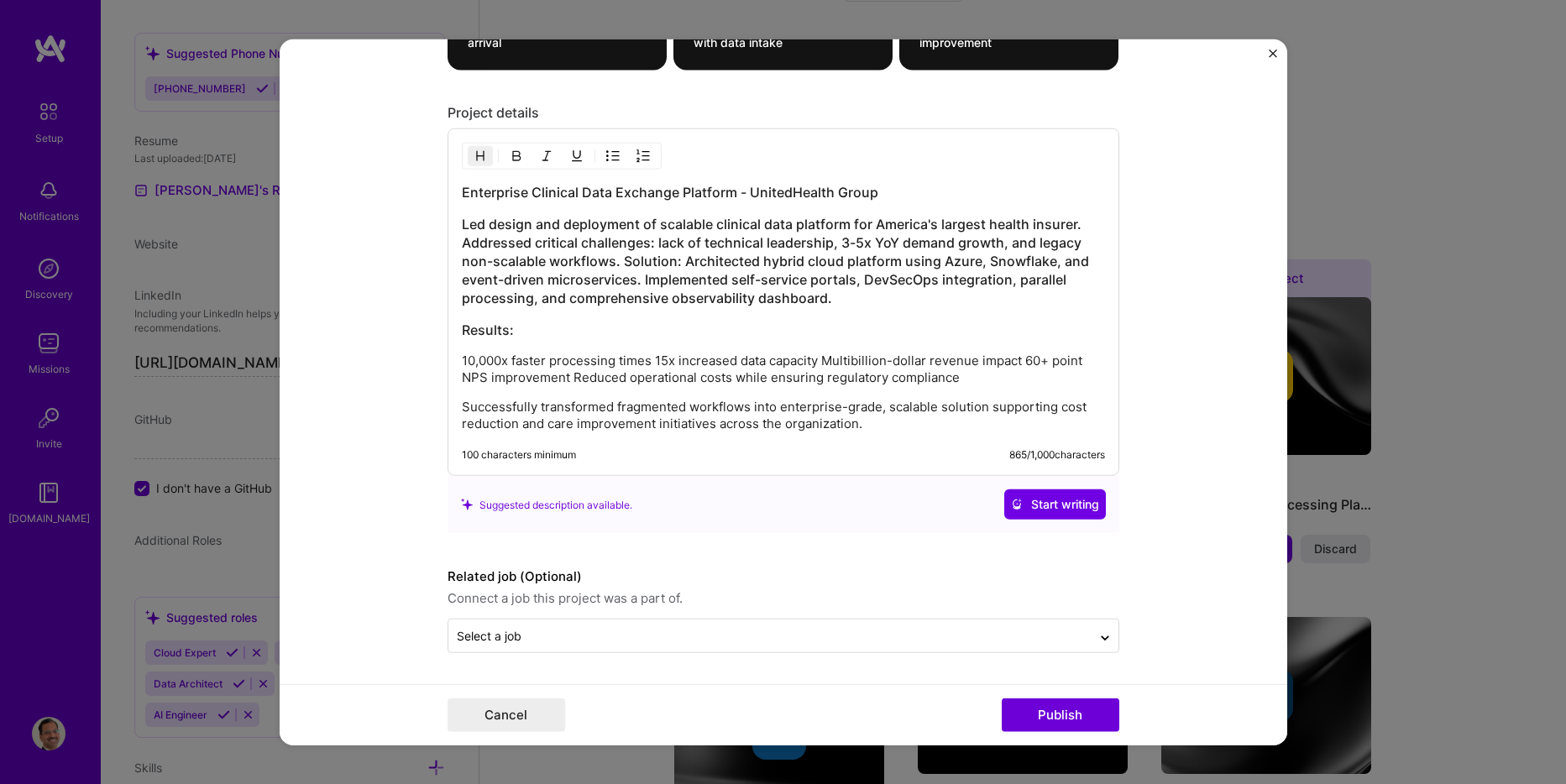
click at [649, 358] on p "10,000x faster processing times 15x increased data capacity Multibillion-dollar…" at bounding box center [783, 369] width 644 height 33
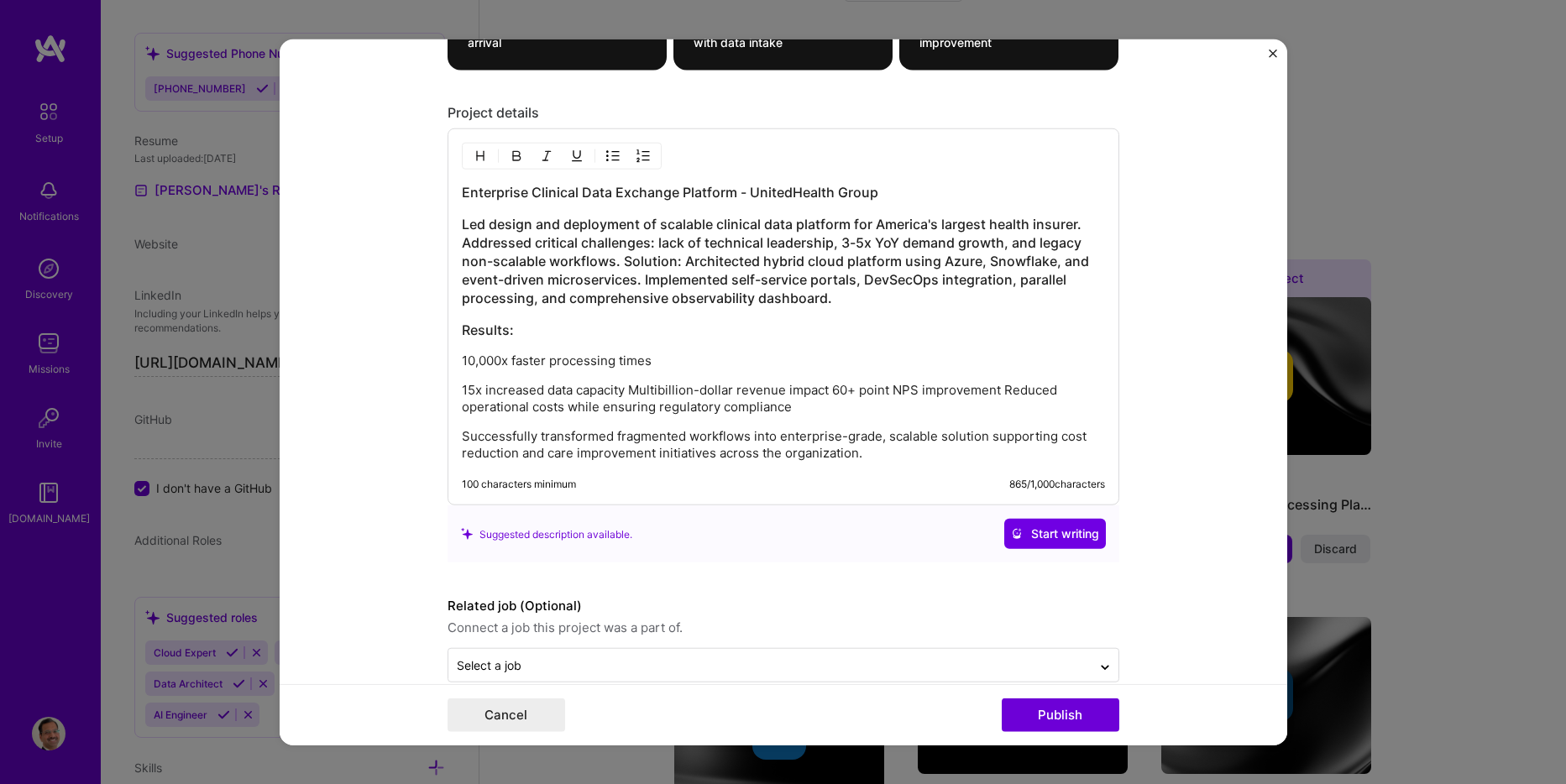
scroll to position [1985, 0]
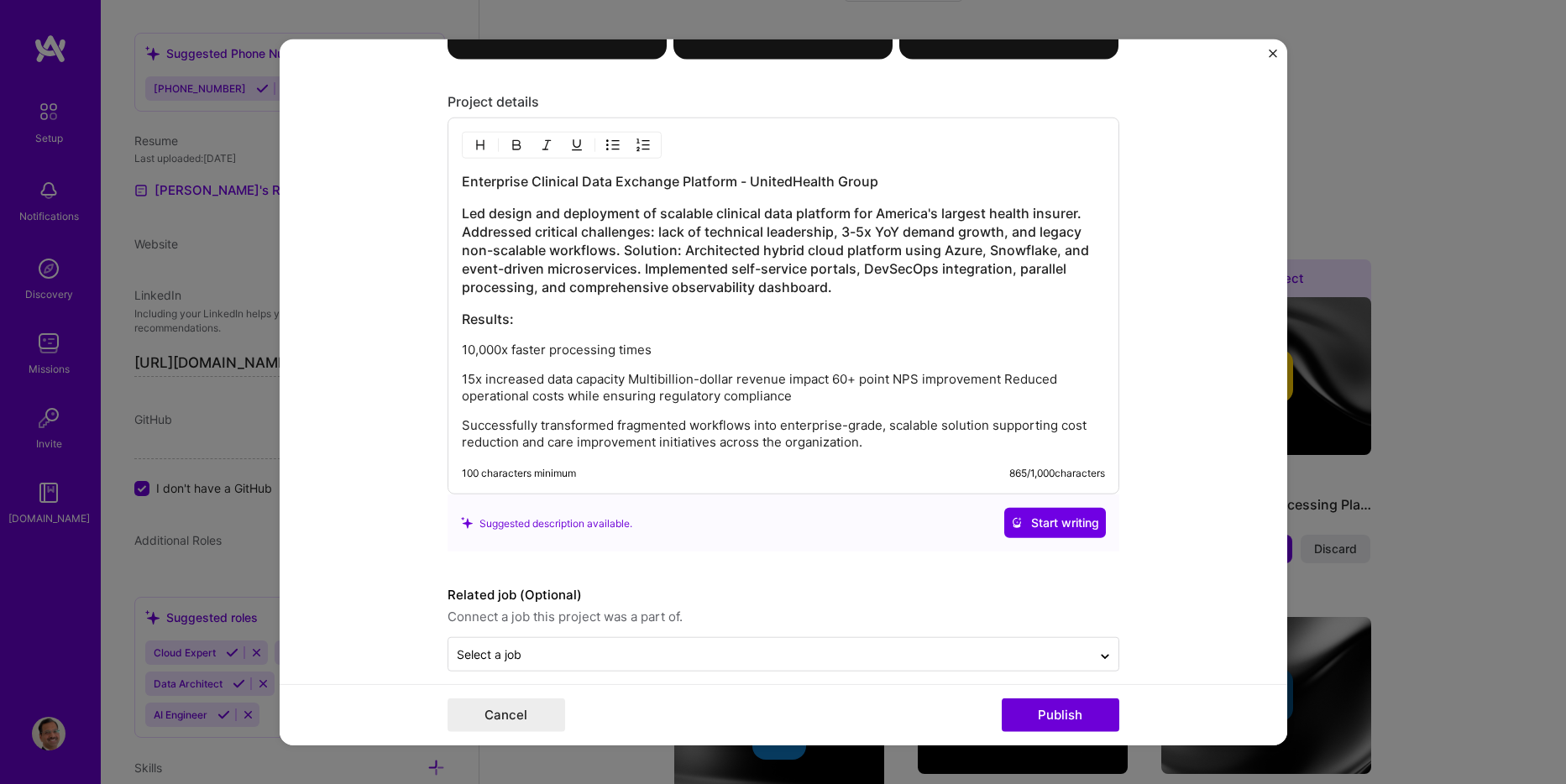
click at [623, 378] on p "15x increased data capacity Multibillion-dollar revenue impact 60+ point NPS im…" at bounding box center [783, 388] width 644 height 33
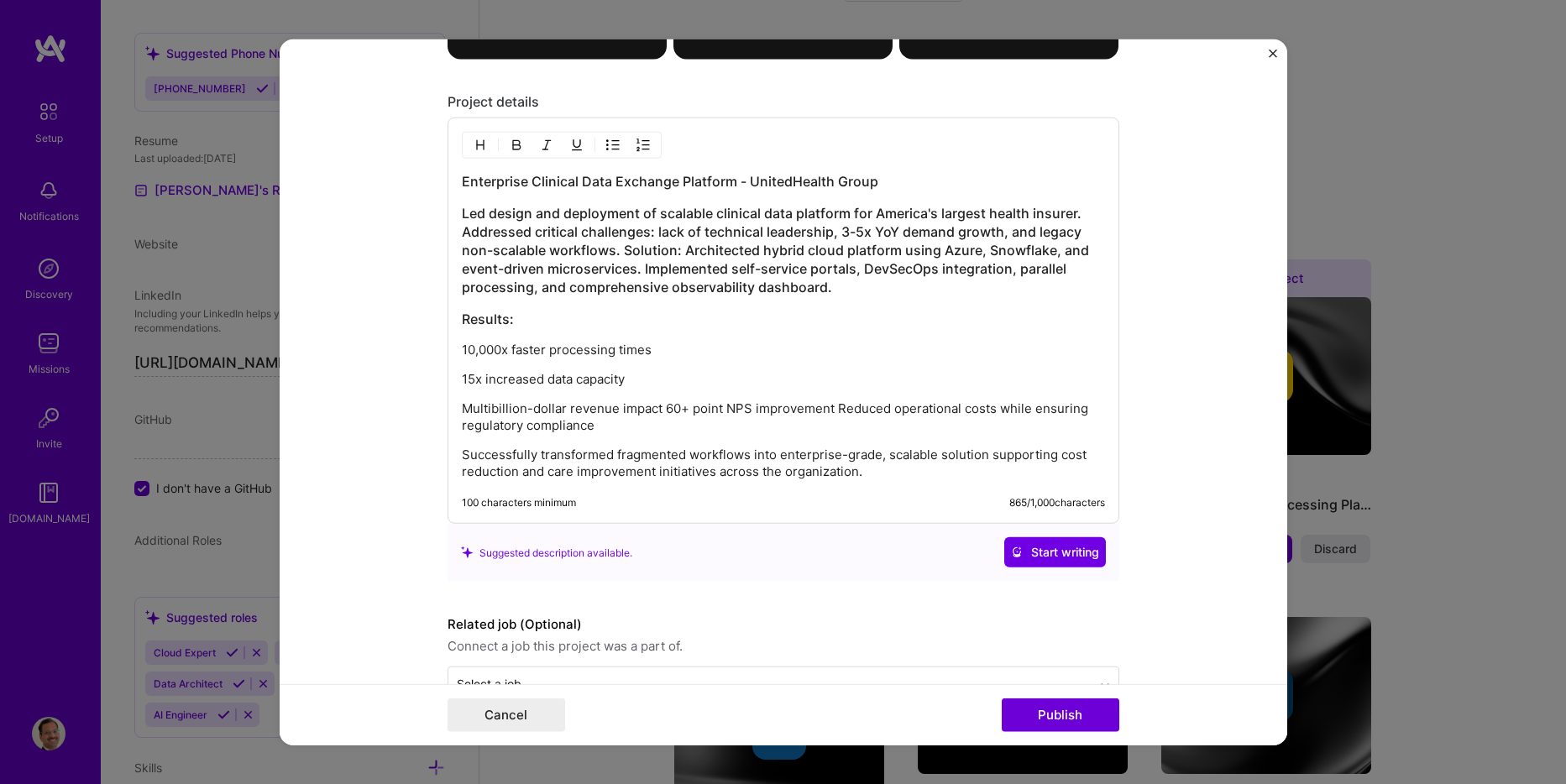
click at [659, 411] on p "Multibillion-dollar revenue impact 60+ point NPS improvement Reduced operationa…" at bounding box center [783, 417] width 644 height 33
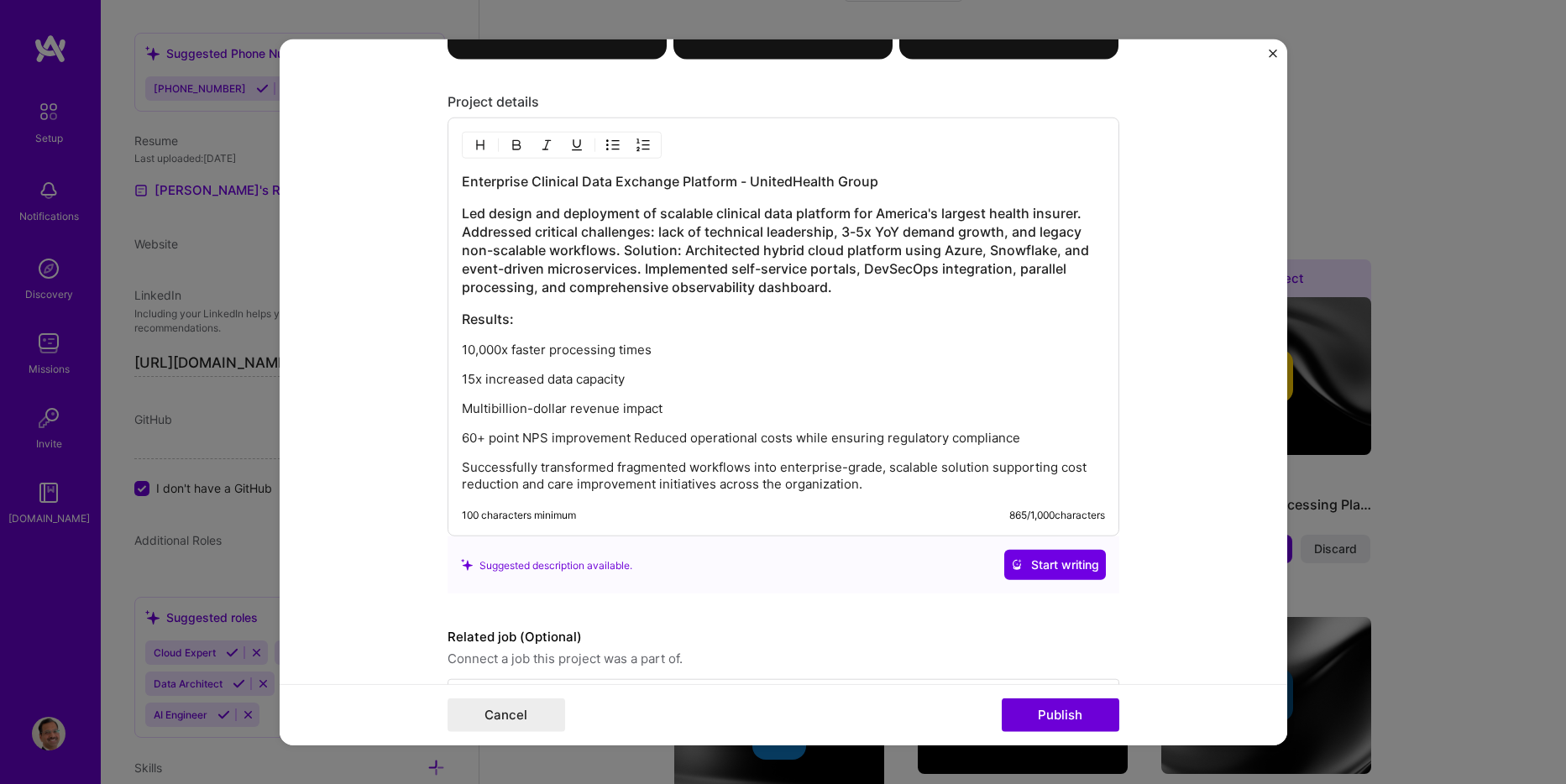
click at [624, 440] on p "60+ point NPS improvement Reduced operational costs while ensuring regulatory c…" at bounding box center [783, 438] width 644 height 17
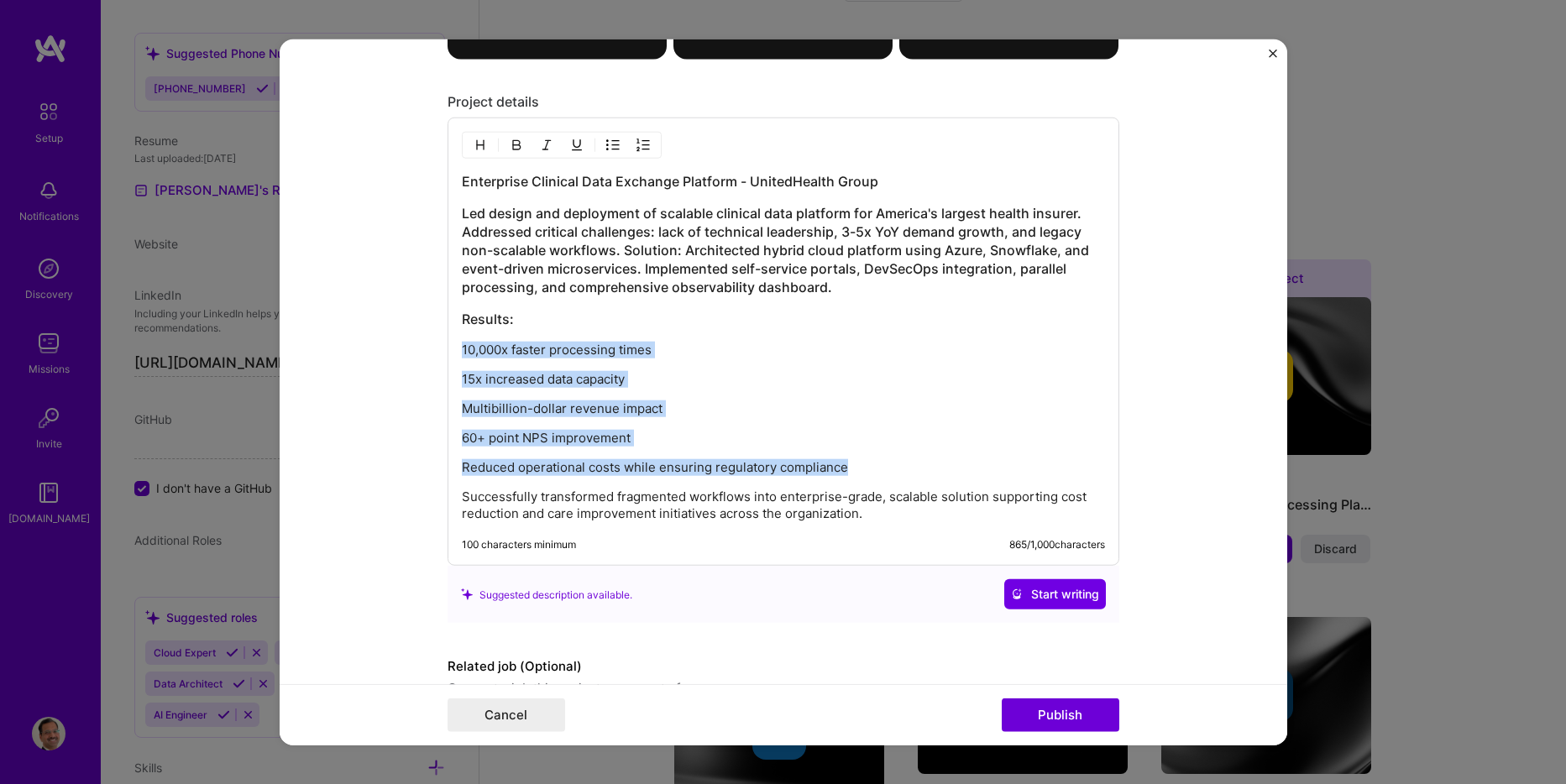
drag, startPoint x: 785, startPoint y: 457, endPoint x: 410, endPoint y: 348, distance: 390.5
click at [410, 348] on form "Project title Clinical Data Exchange Platform Company UnitedHealth Group Projec…" at bounding box center [783, 392] width 1008 height 706
click at [609, 142] on img "button" at bounding box center [613, 144] width 13 height 13
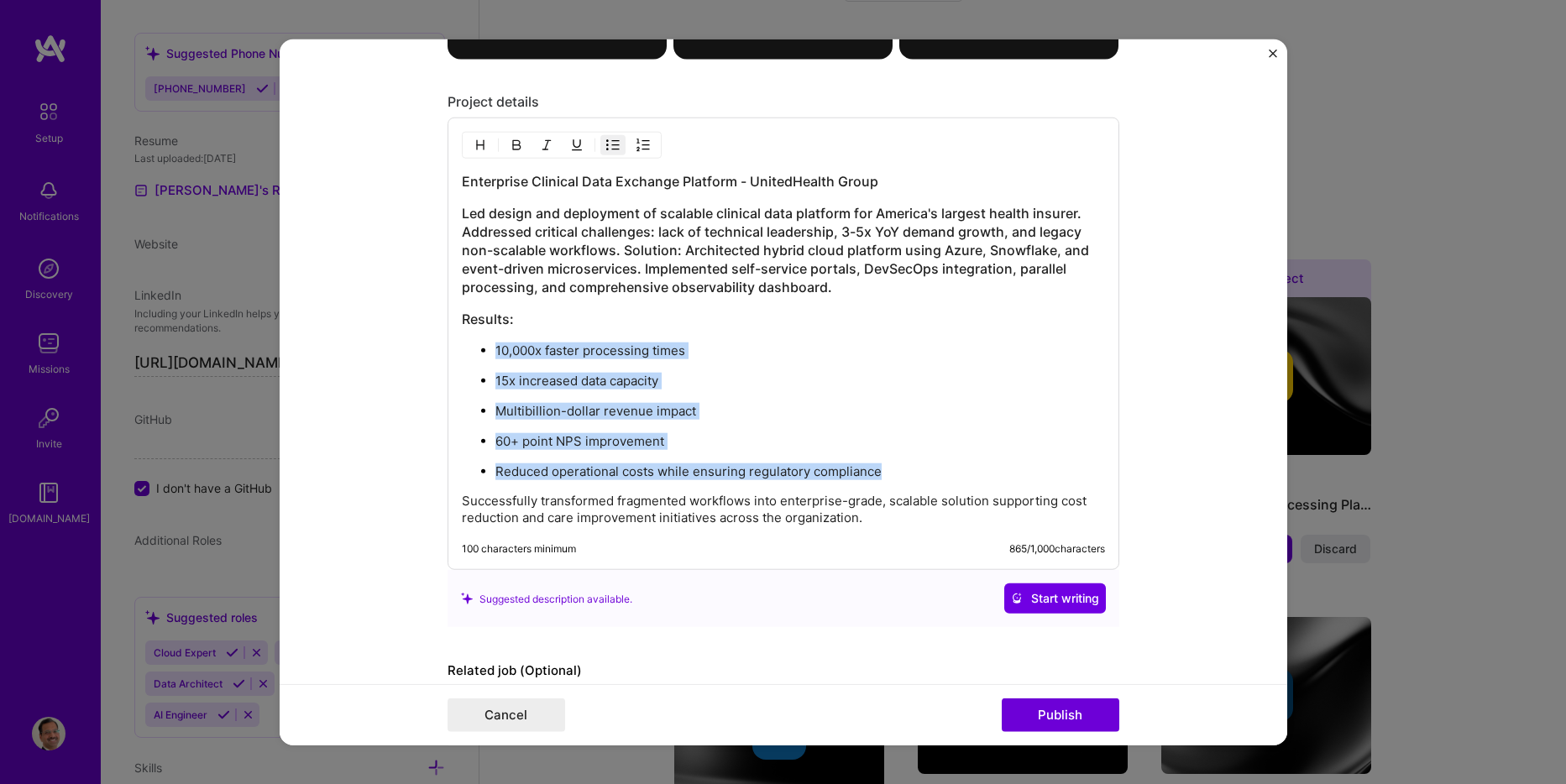
click at [842, 346] on p "10,000x faster processing times" at bounding box center [800, 350] width 609 height 17
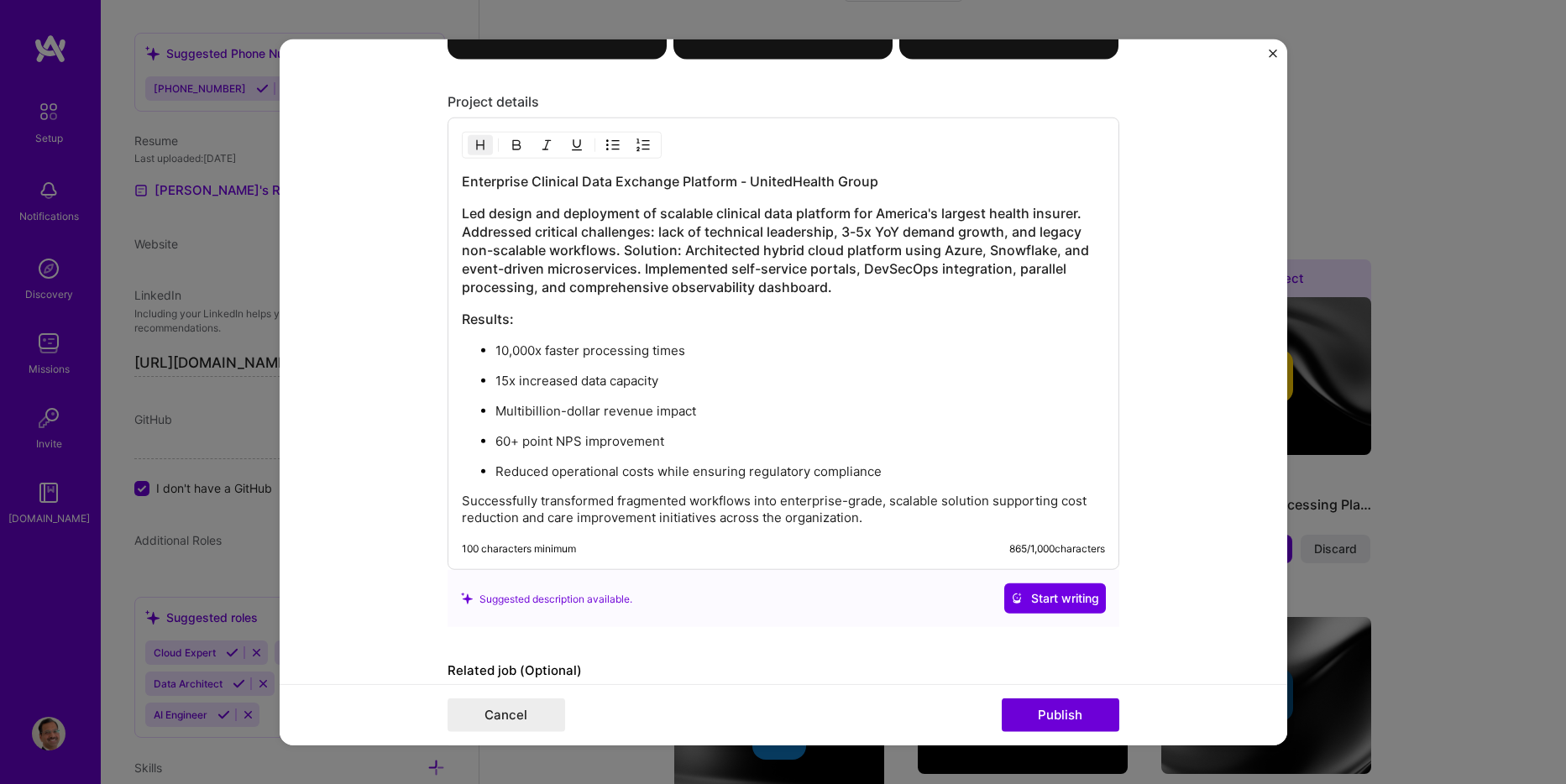
click at [616, 247] on h3 "Led design and deployment of scalable clinical data platform for America's larg…" at bounding box center [783, 250] width 644 height 93
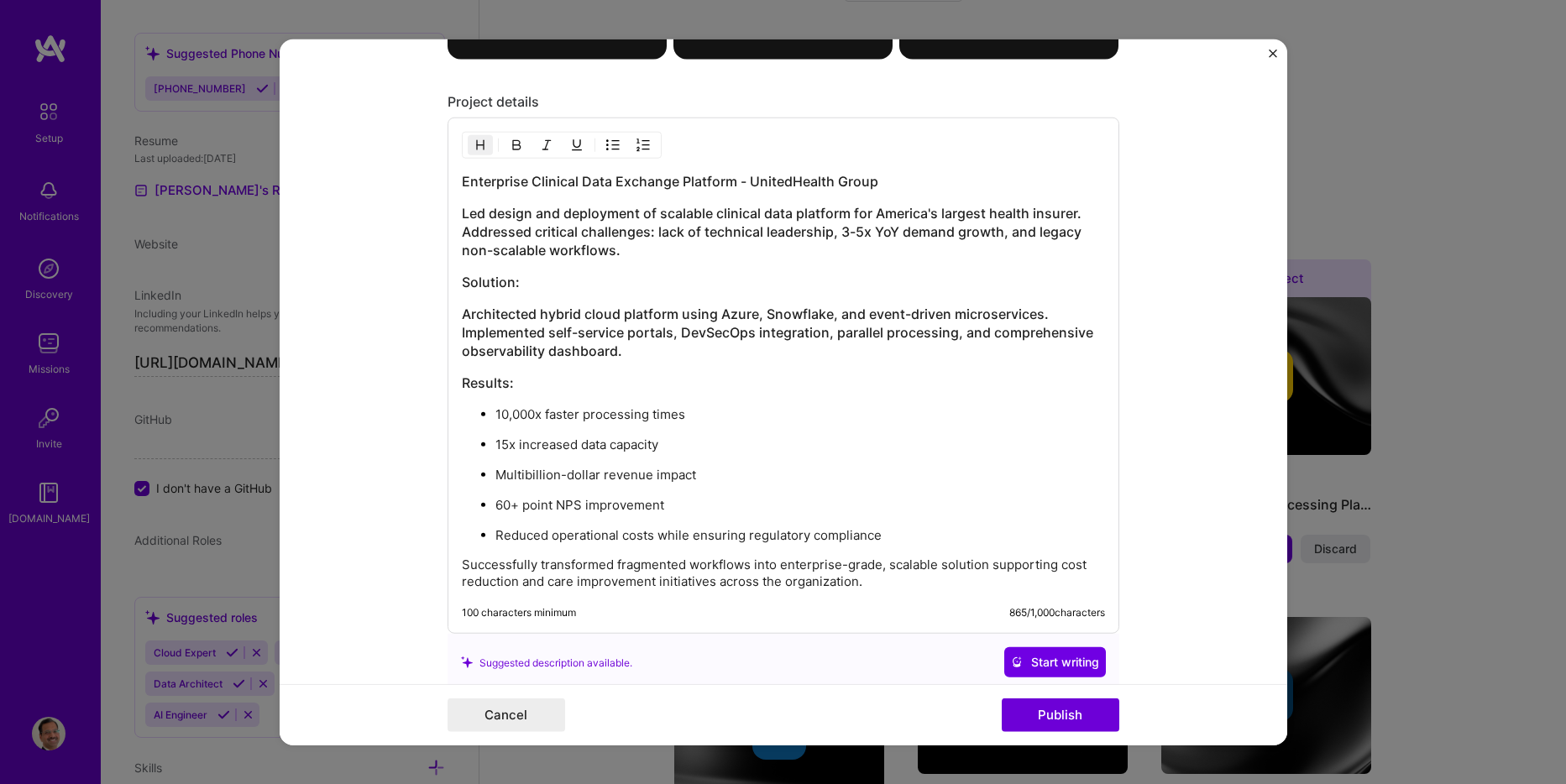
click at [836, 421] on p "10,000x faster processing times" at bounding box center [800, 414] width 609 height 17
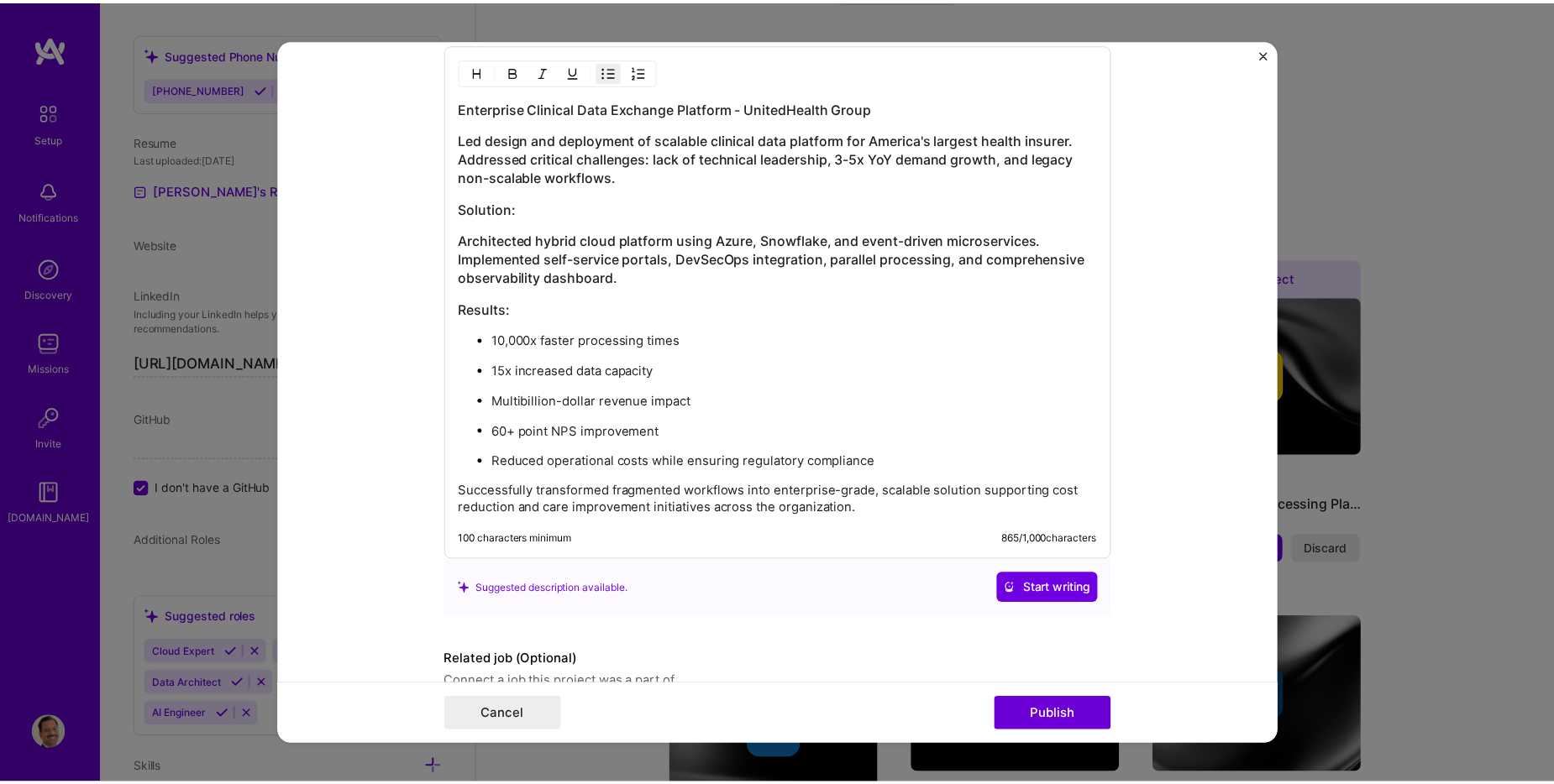
scroll to position [2142, 0]
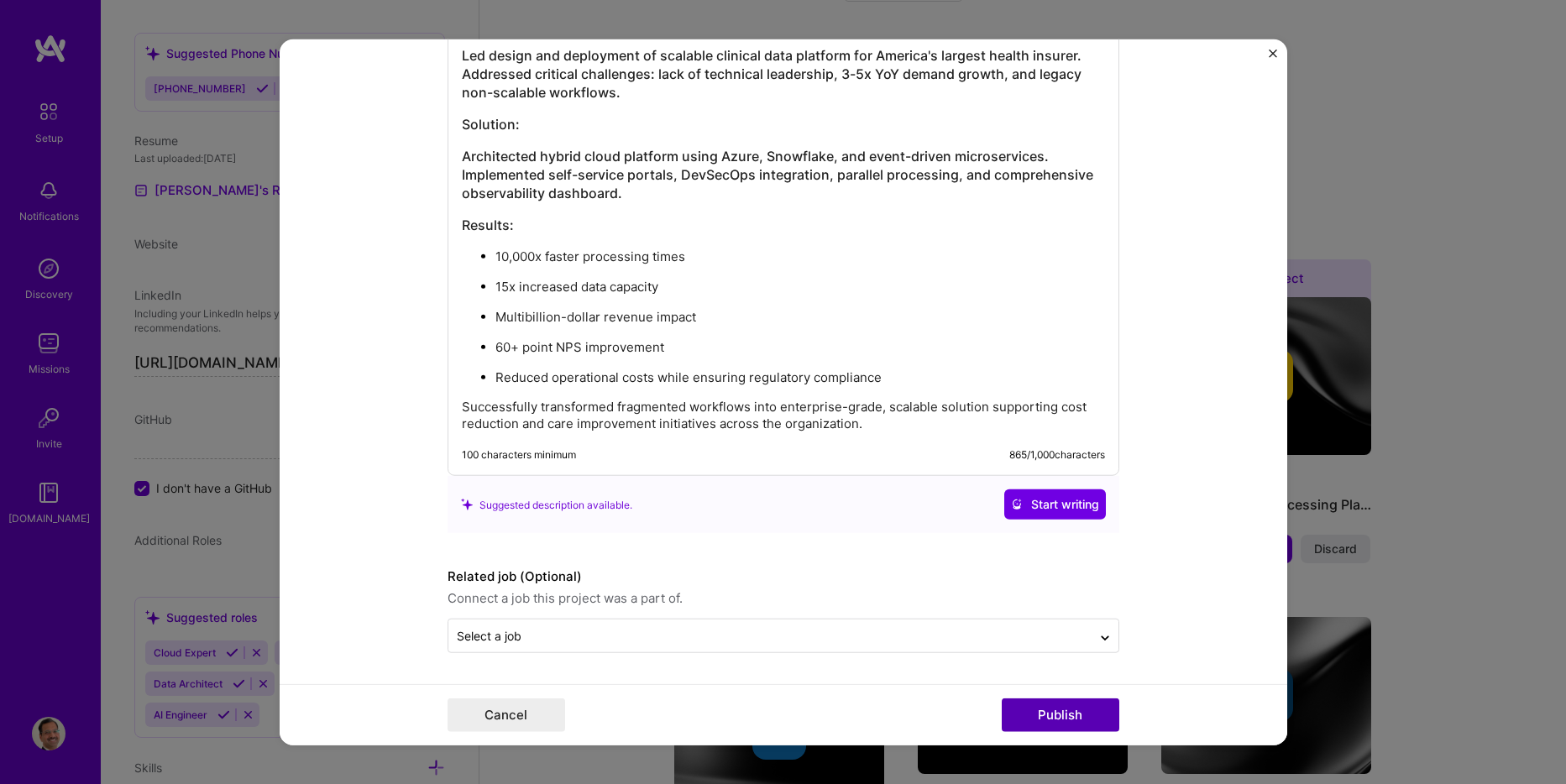
click at [1048, 711] on button "Publish" at bounding box center [1061, 714] width 117 height 33
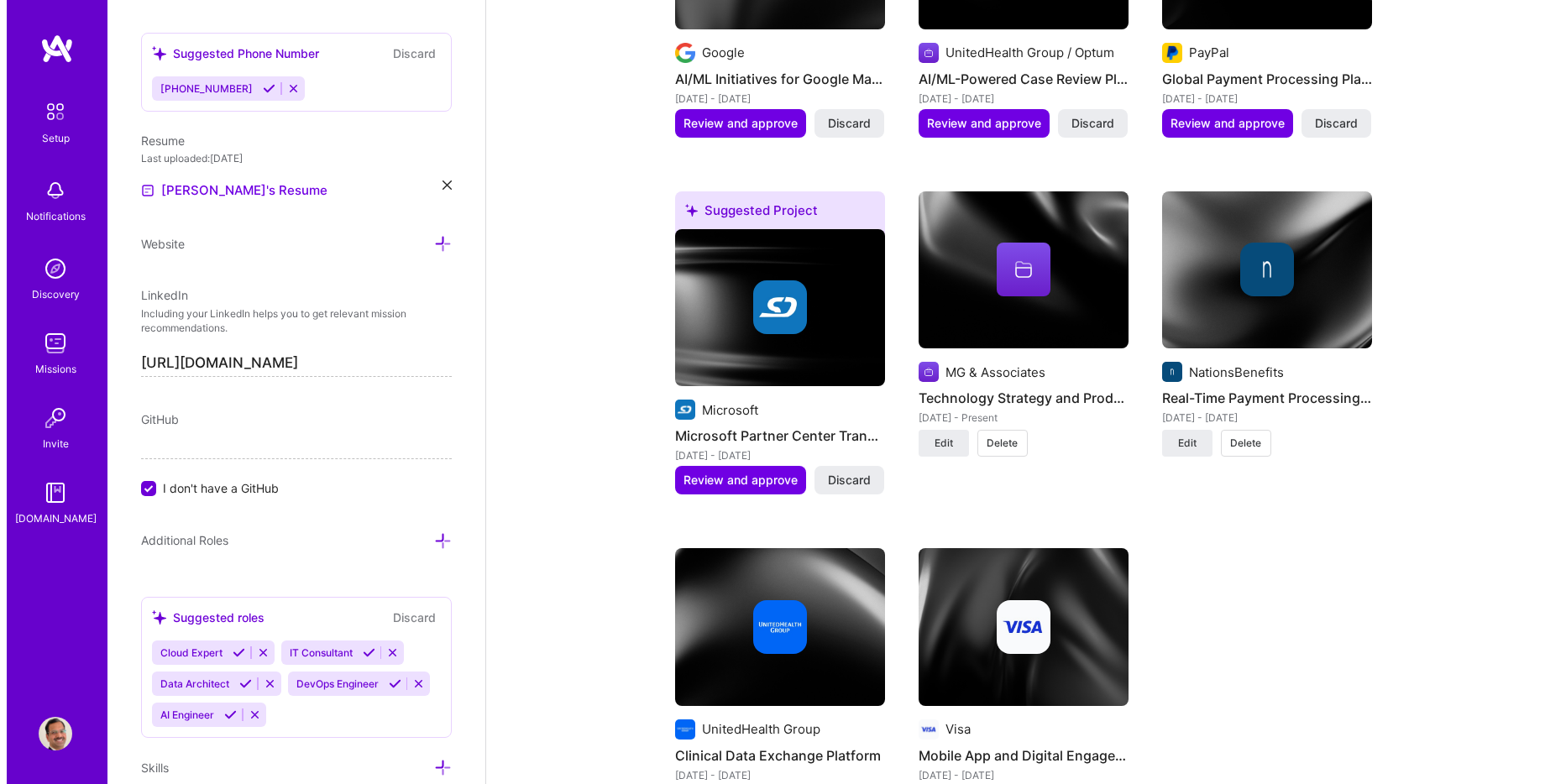
scroll to position [1753, 0]
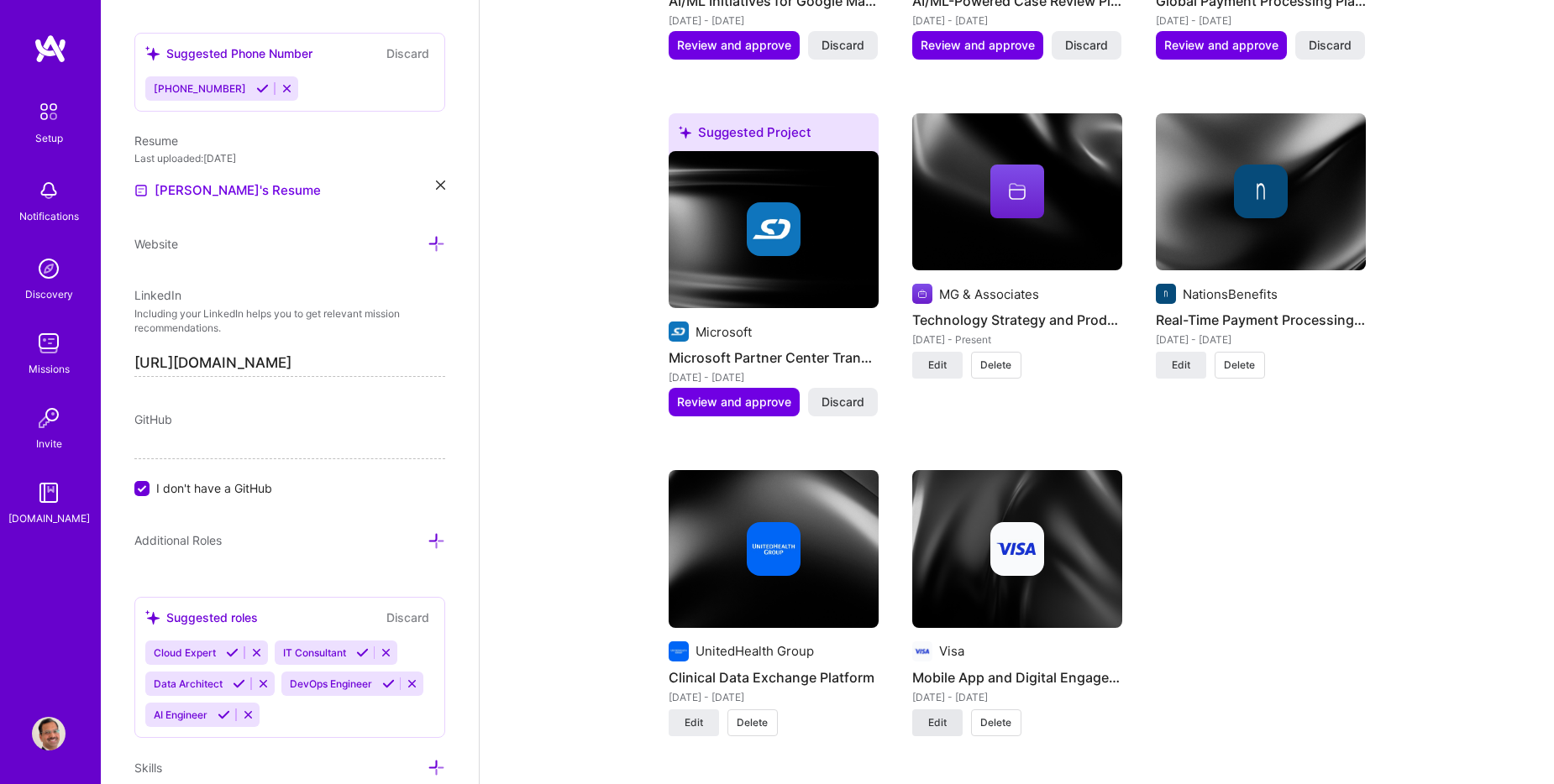
click at [944, 715] on span "Edit" at bounding box center [937, 722] width 18 height 15
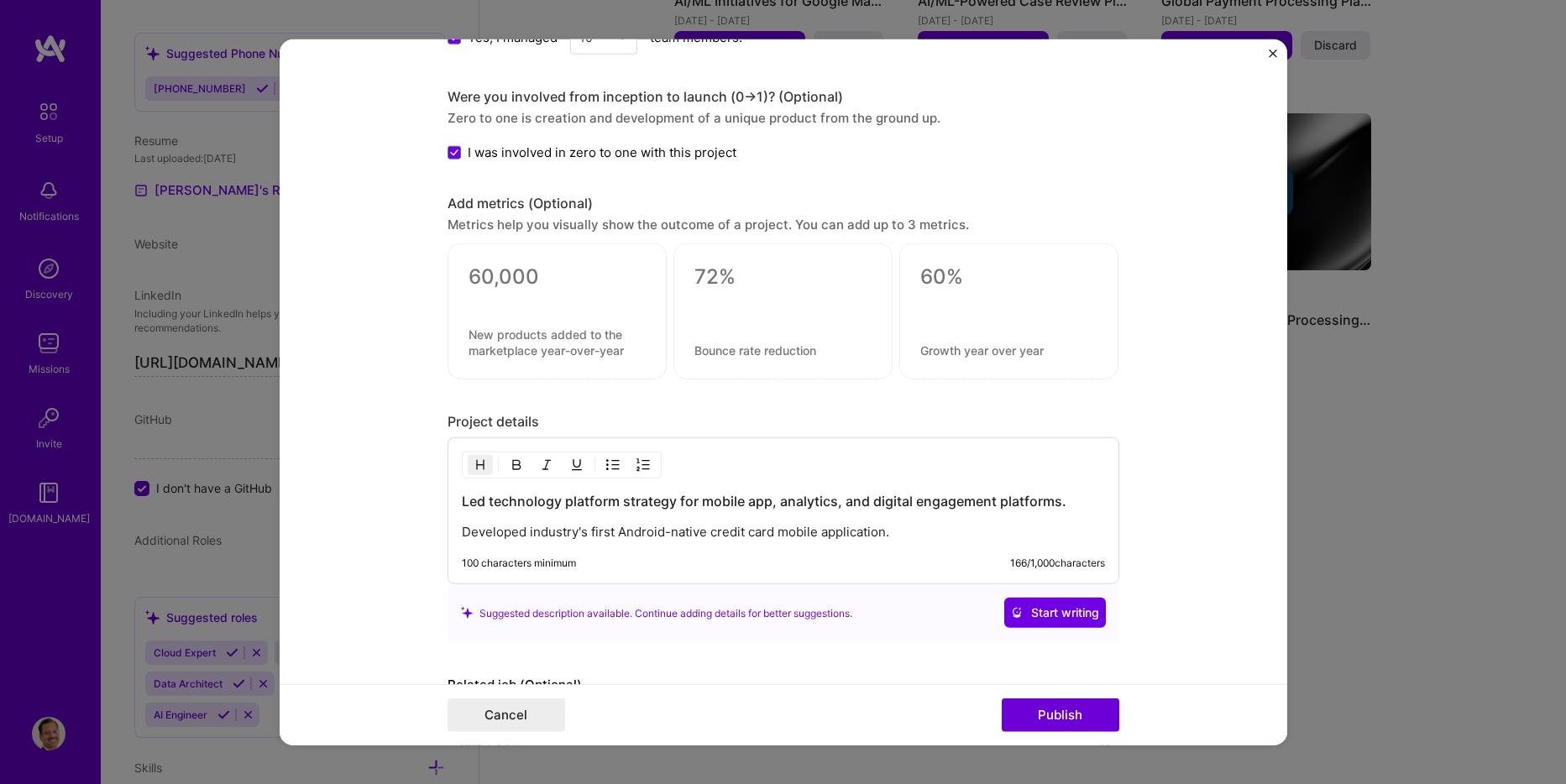
scroll to position [1595, 0]
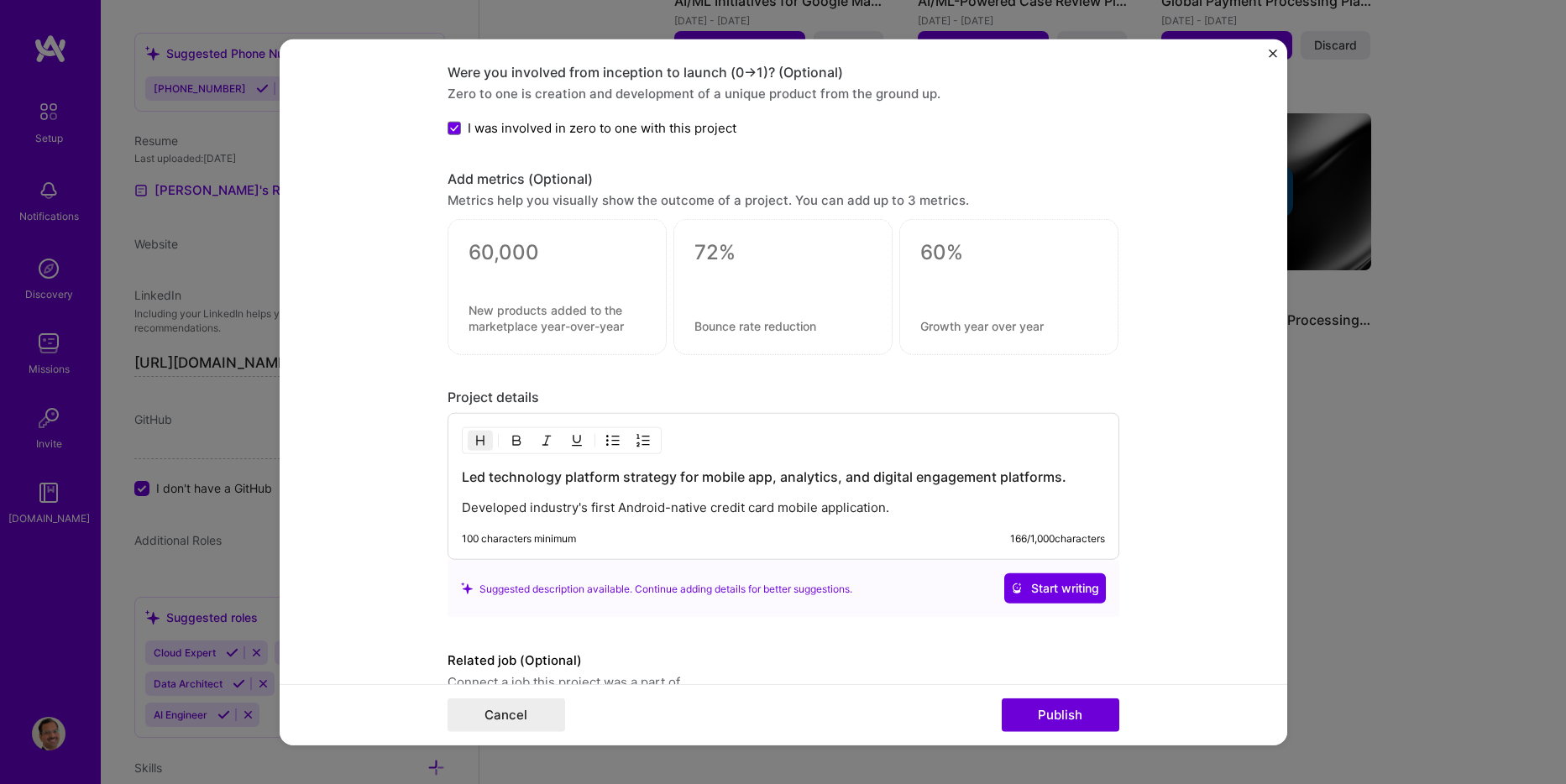
click at [954, 510] on p "Developed industry's first Android-native credit card mobile application." at bounding box center [783, 508] width 644 height 17
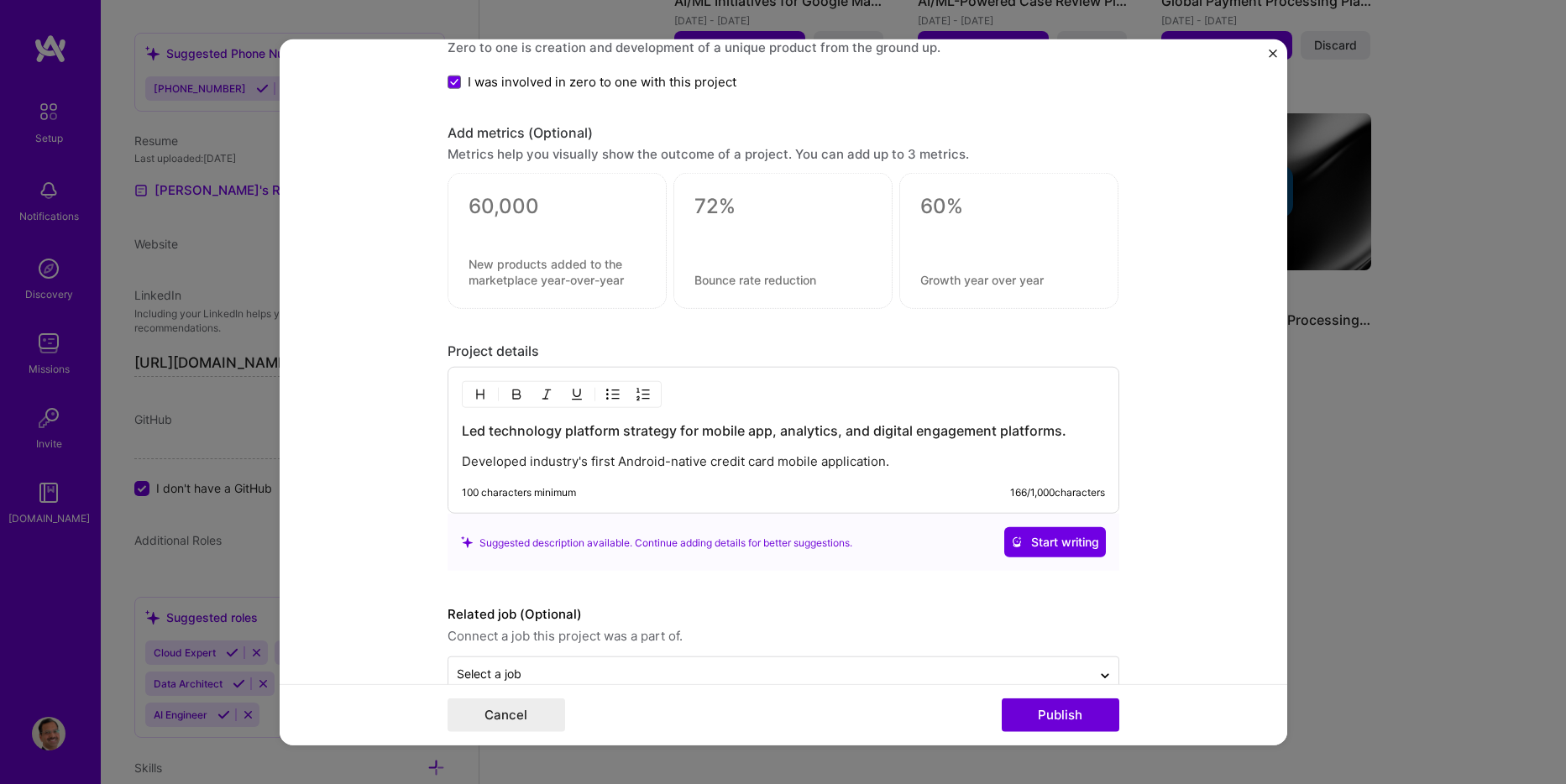
scroll to position [1679, 0]
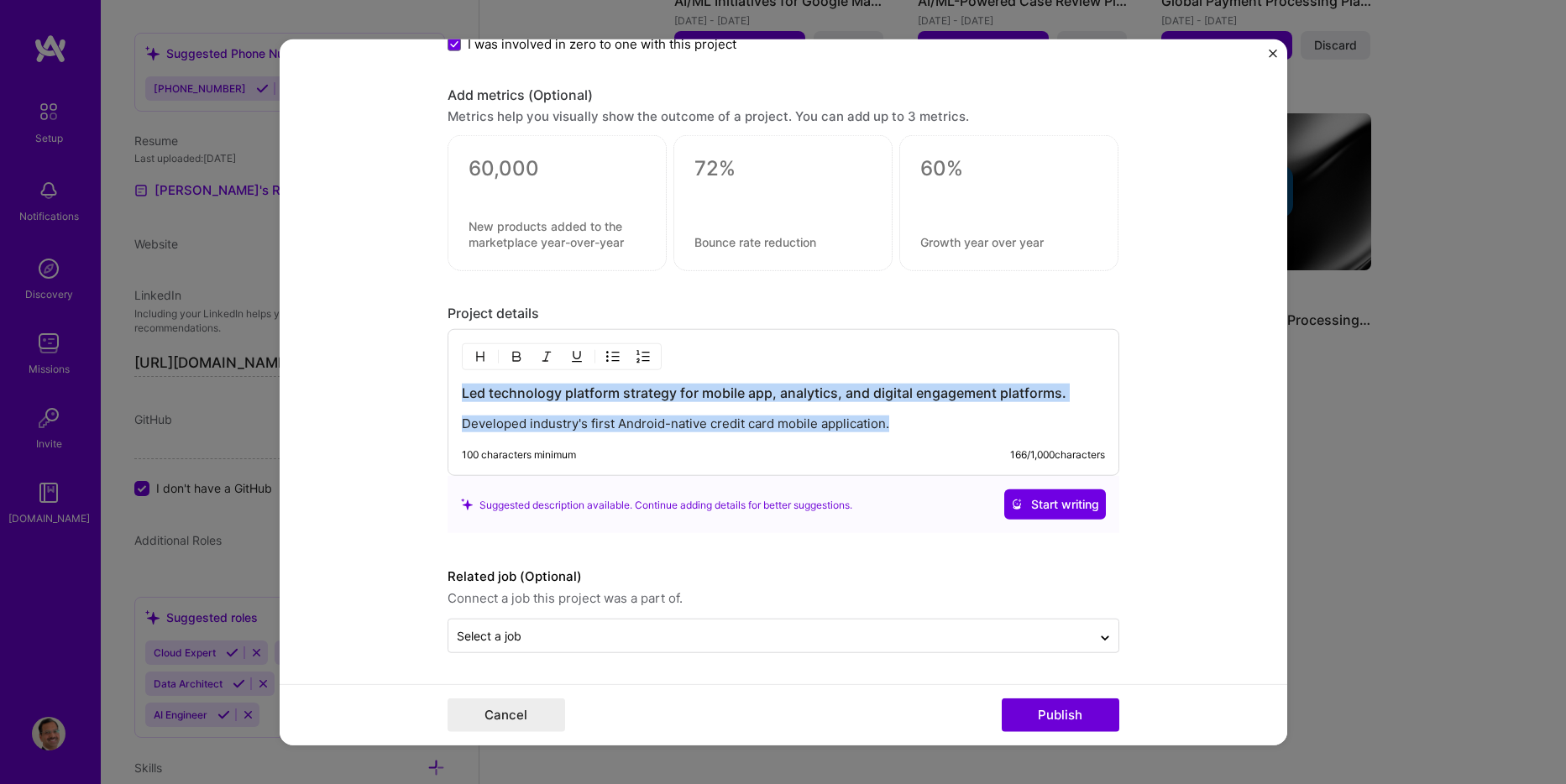
drag, startPoint x: 887, startPoint y: 427, endPoint x: 417, endPoint y: 382, distance: 472.1
click at [415, 383] on form "Project title Mobile App and Digital Engagement Platform Strategy Company Visa …" at bounding box center [783, 392] width 1008 height 706
click at [898, 421] on p "Developed industry's first Android-native credit card mobile application." at bounding box center [783, 423] width 644 height 17
drag, startPoint x: 899, startPoint y: 424, endPoint x: 416, endPoint y: 401, distance: 483.5
click at [416, 401] on form "Project title Mobile App and Digital Engagement Platform Strategy Company Visa …" at bounding box center [783, 392] width 1008 height 706
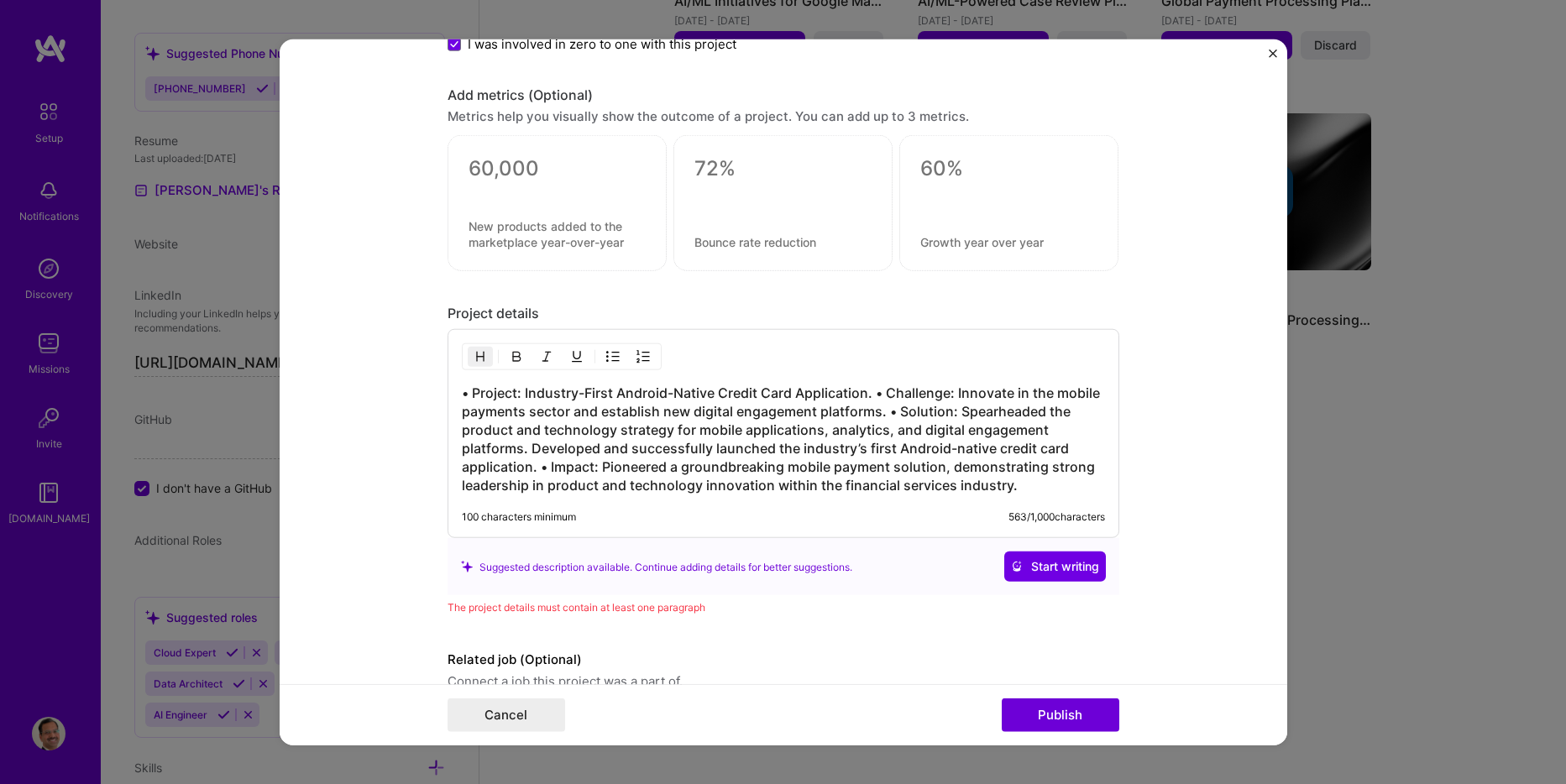
click at [872, 394] on h3 "• Project: Industry-First Android-Native Credit Card Application. • Challenge: …" at bounding box center [783, 439] width 644 height 111
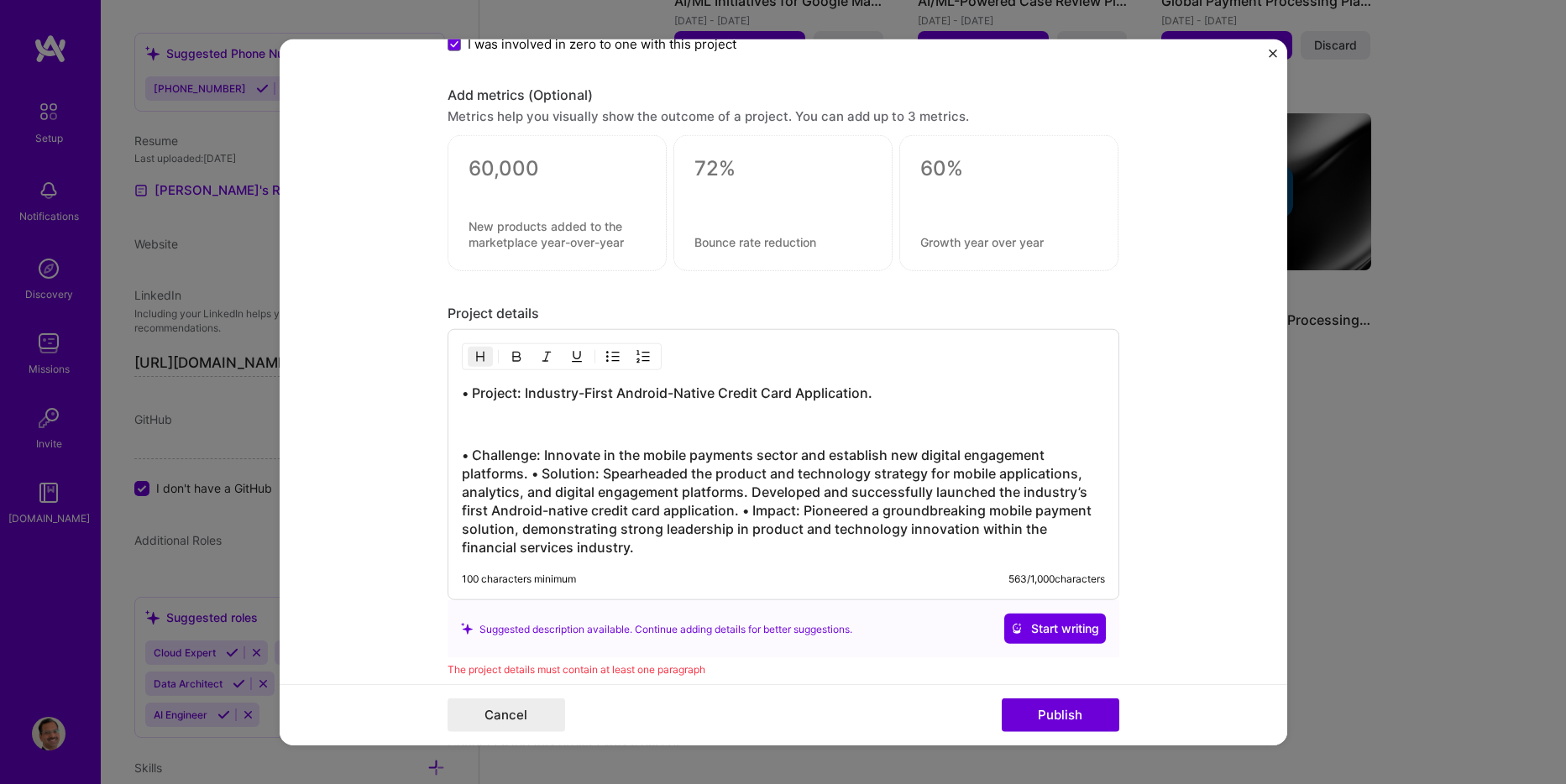
click at [525, 471] on h3 "• Challenge: Innovate in the mobile payments sector and establish new digital e…" at bounding box center [783, 501] width 644 height 111
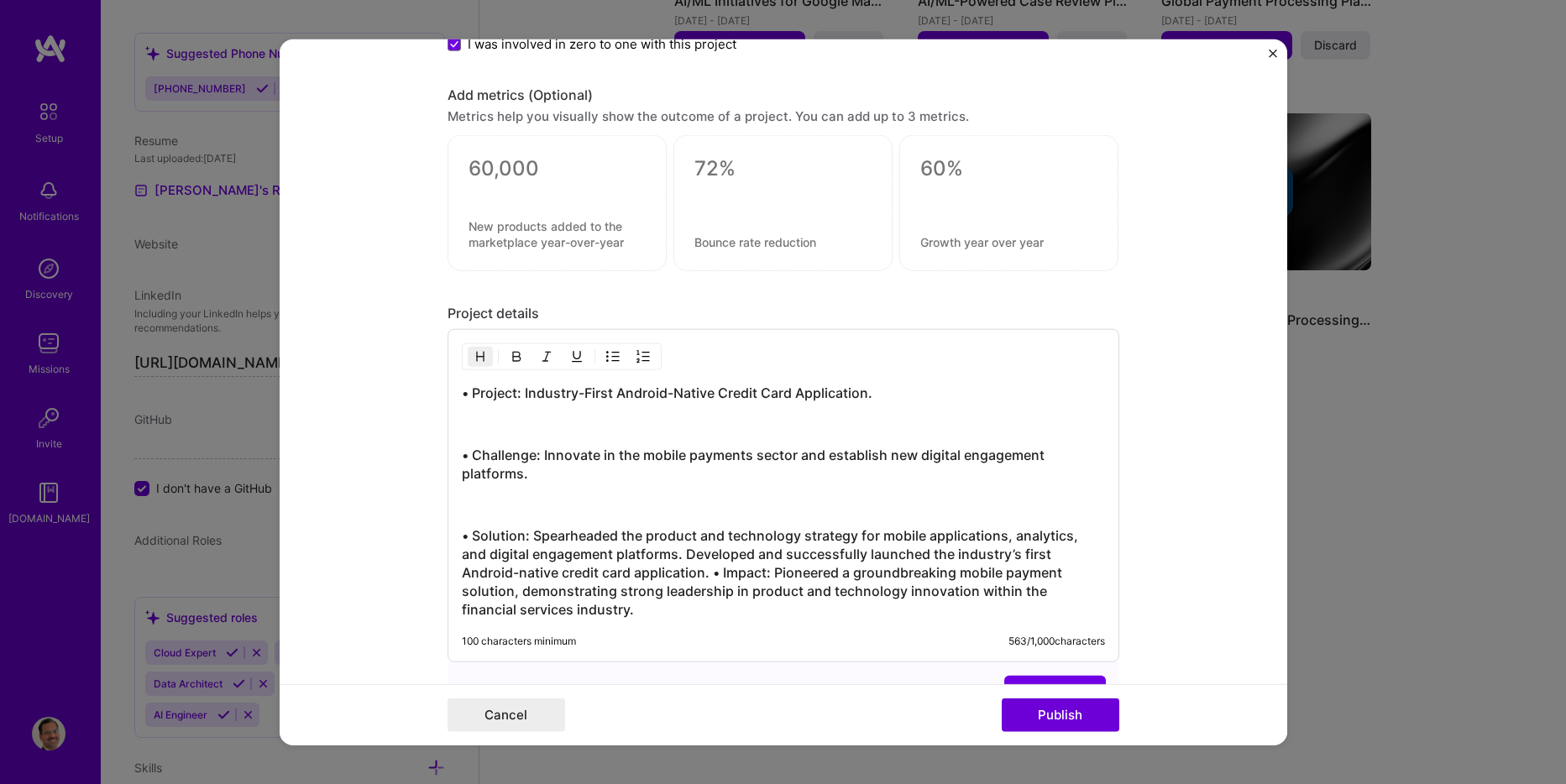
scroll to position [1847, 0]
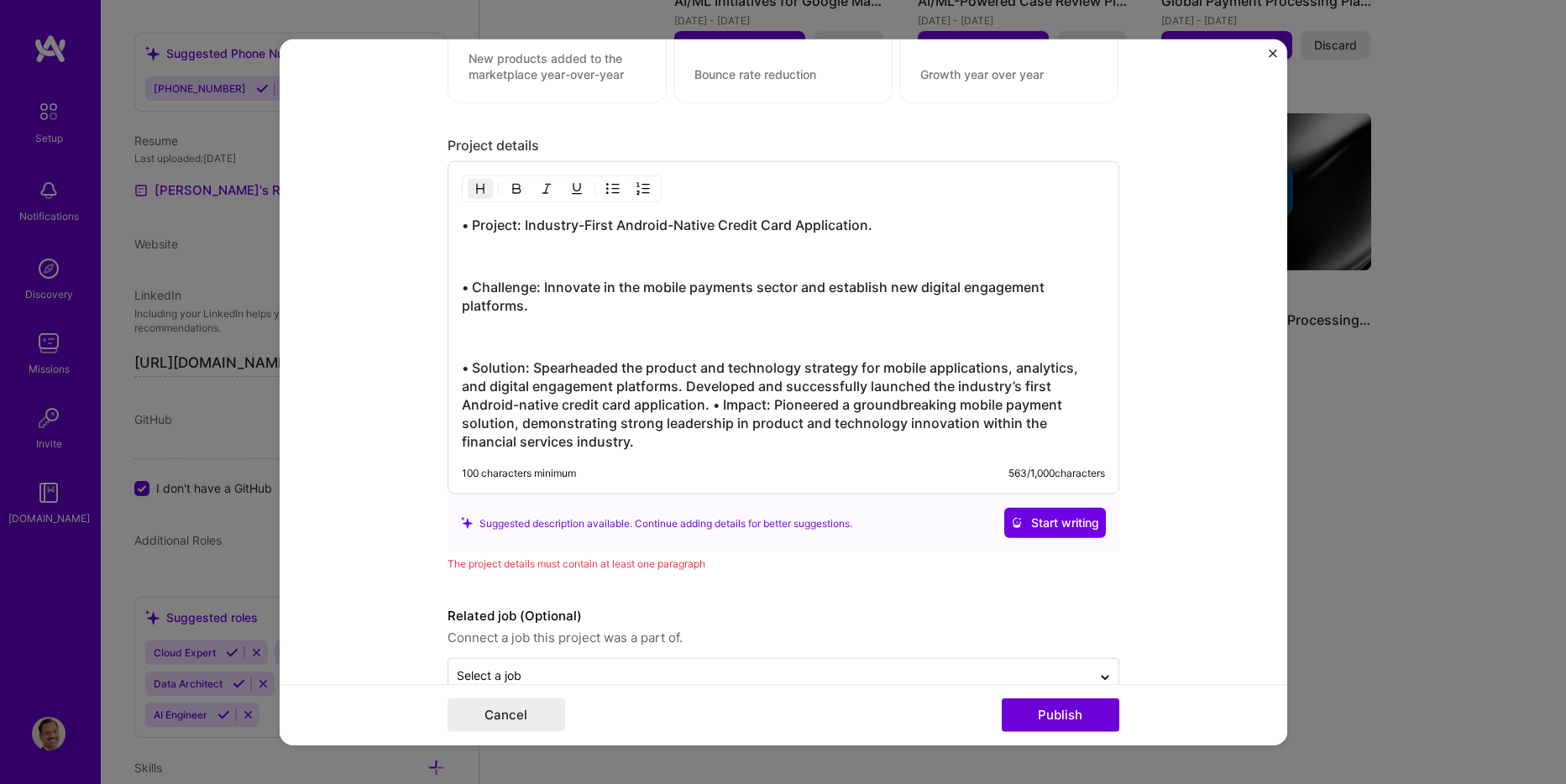
click at [706, 407] on h3 "• Solution: Spearheaded the product and technology strategy for mobile applicat…" at bounding box center [783, 405] width 644 height 93
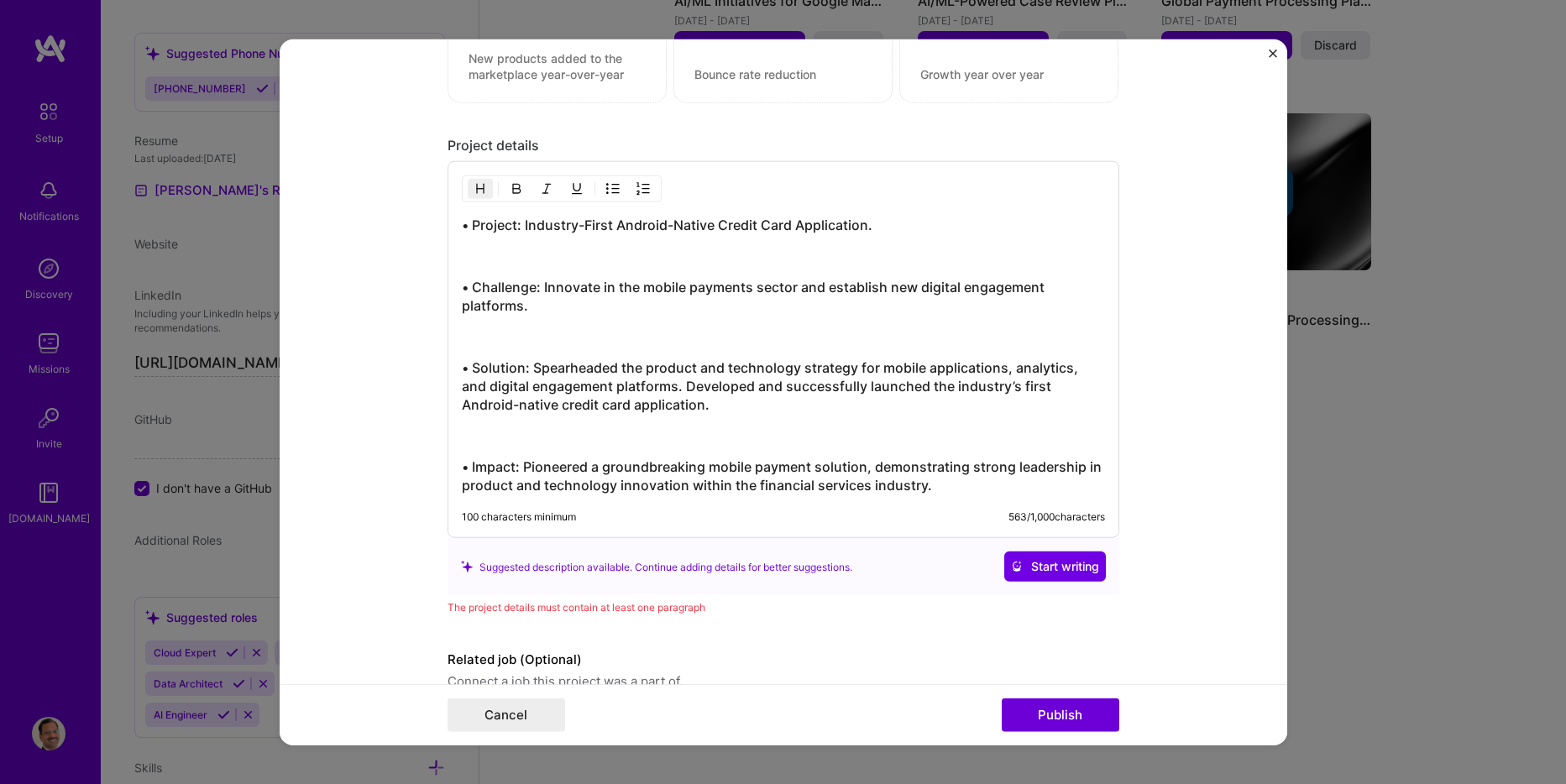
click at [566, 431] on p at bounding box center [783, 435] width 644 height 17
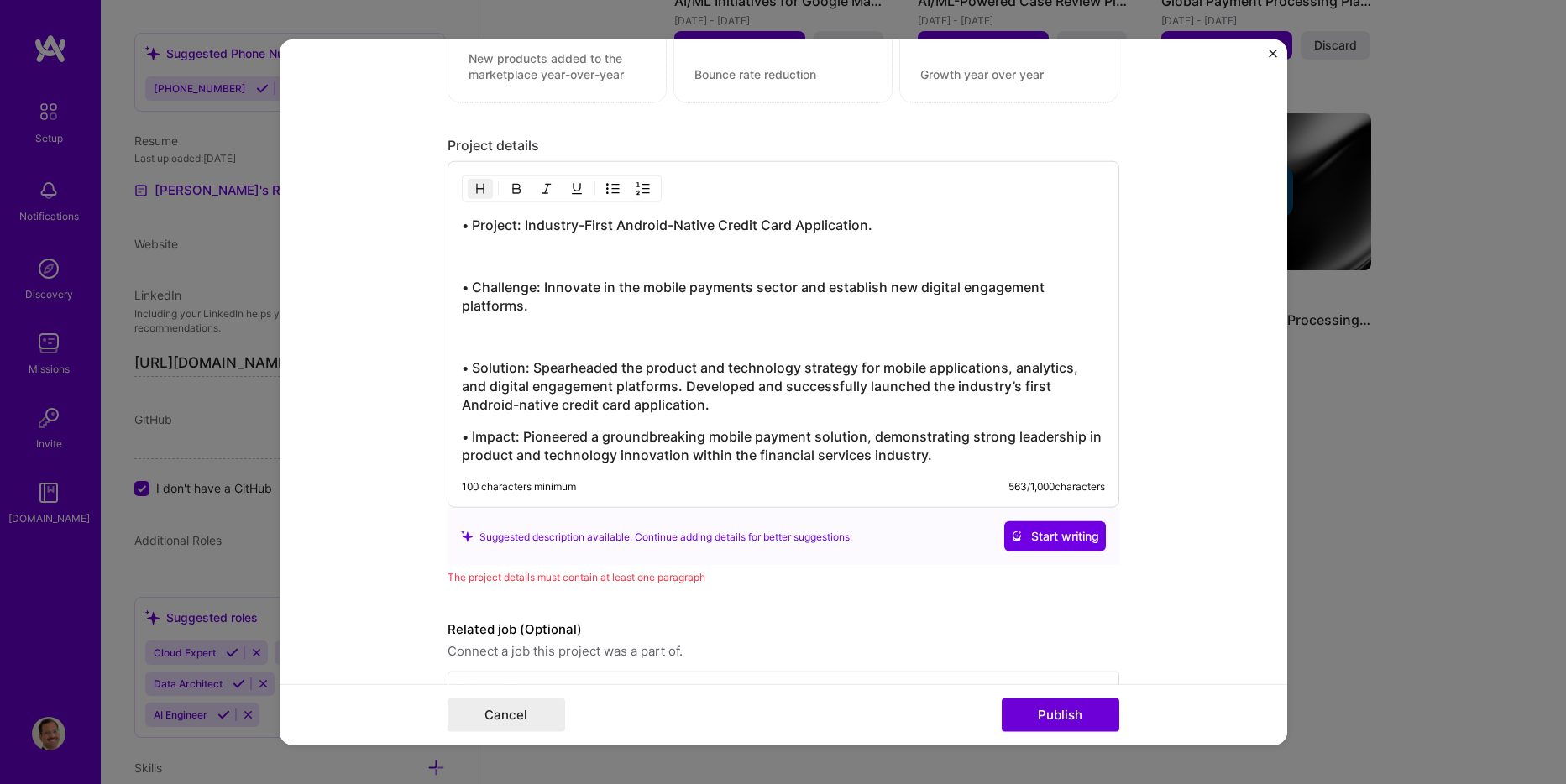
click at [583, 347] on div "• Project: Industry-First Android-Native Credit Card Application. • Challenge: …" at bounding box center [783, 340] width 644 height 248
click at [547, 324] on div "• Project: Industry-First Android-Native Credit Card Application. • Challenge: …" at bounding box center [783, 340] width 644 height 248
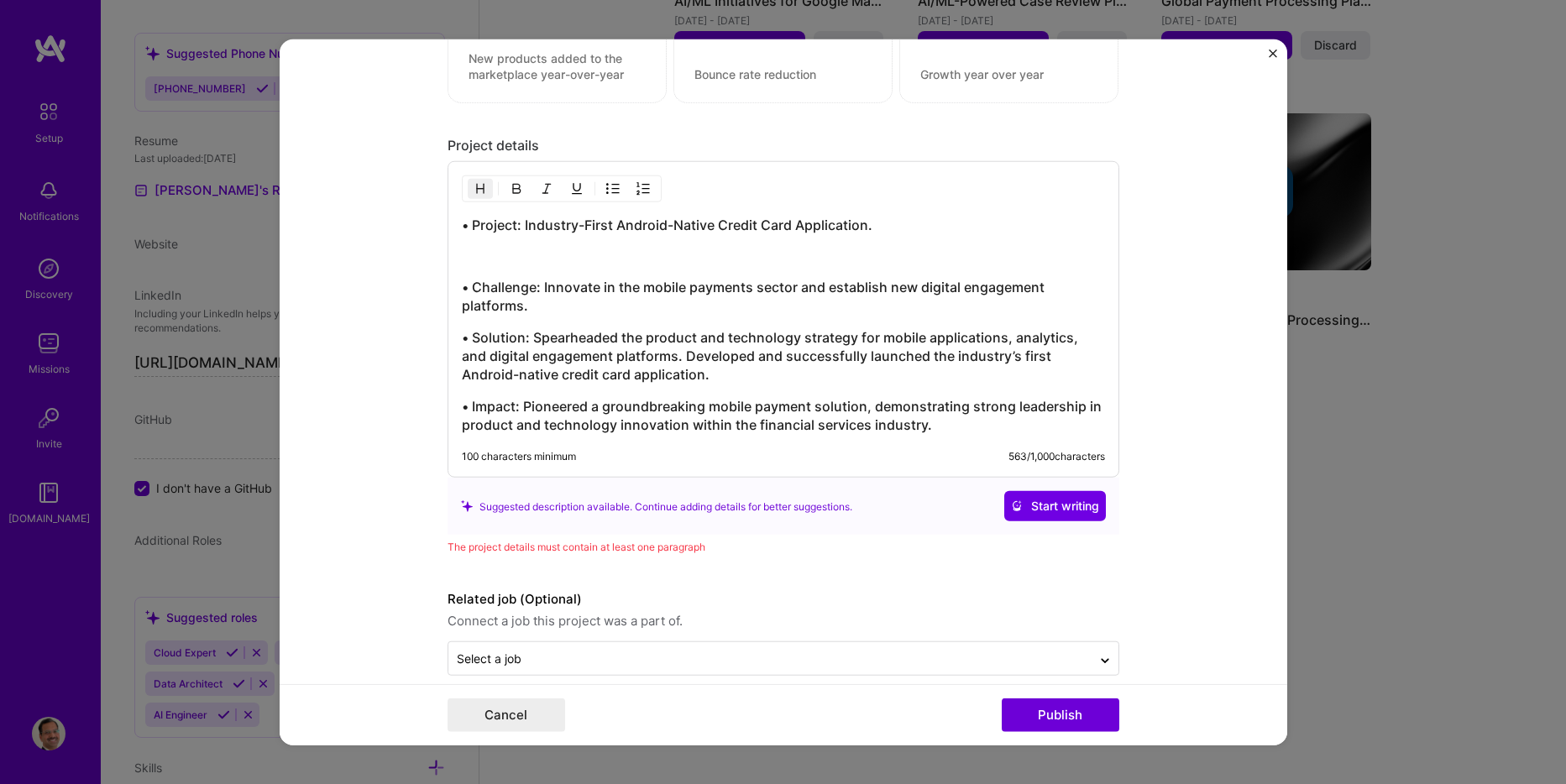
click at [533, 267] on div "• Project: Industry-First Android-Native Credit Card Application. • Challenge: …" at bounding box center [783, 325] width 644 height 219
click at [553, 250] on p at bounding box center [783, 255] width 644 height 17
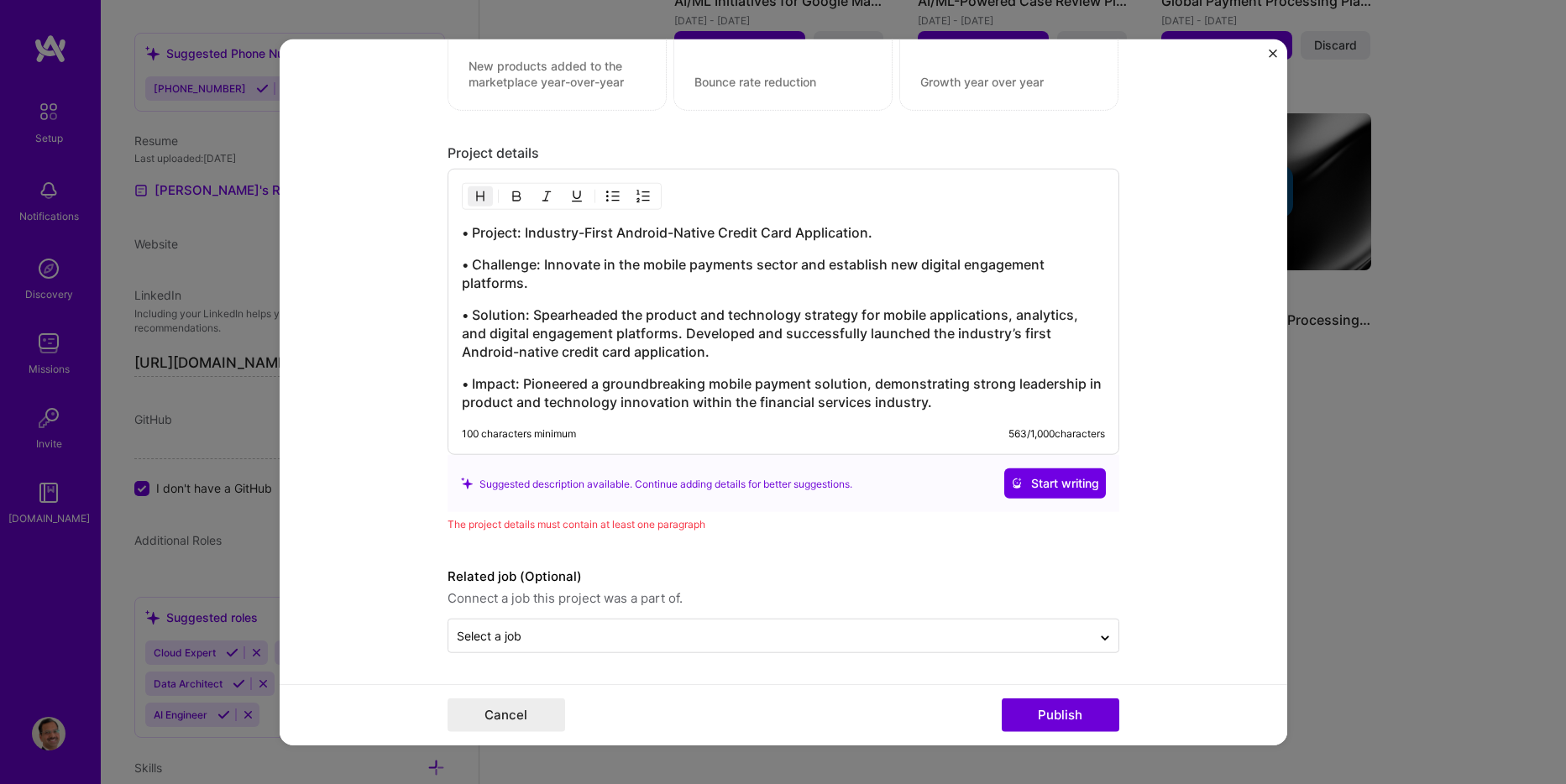
scroll to position [1840, 0]
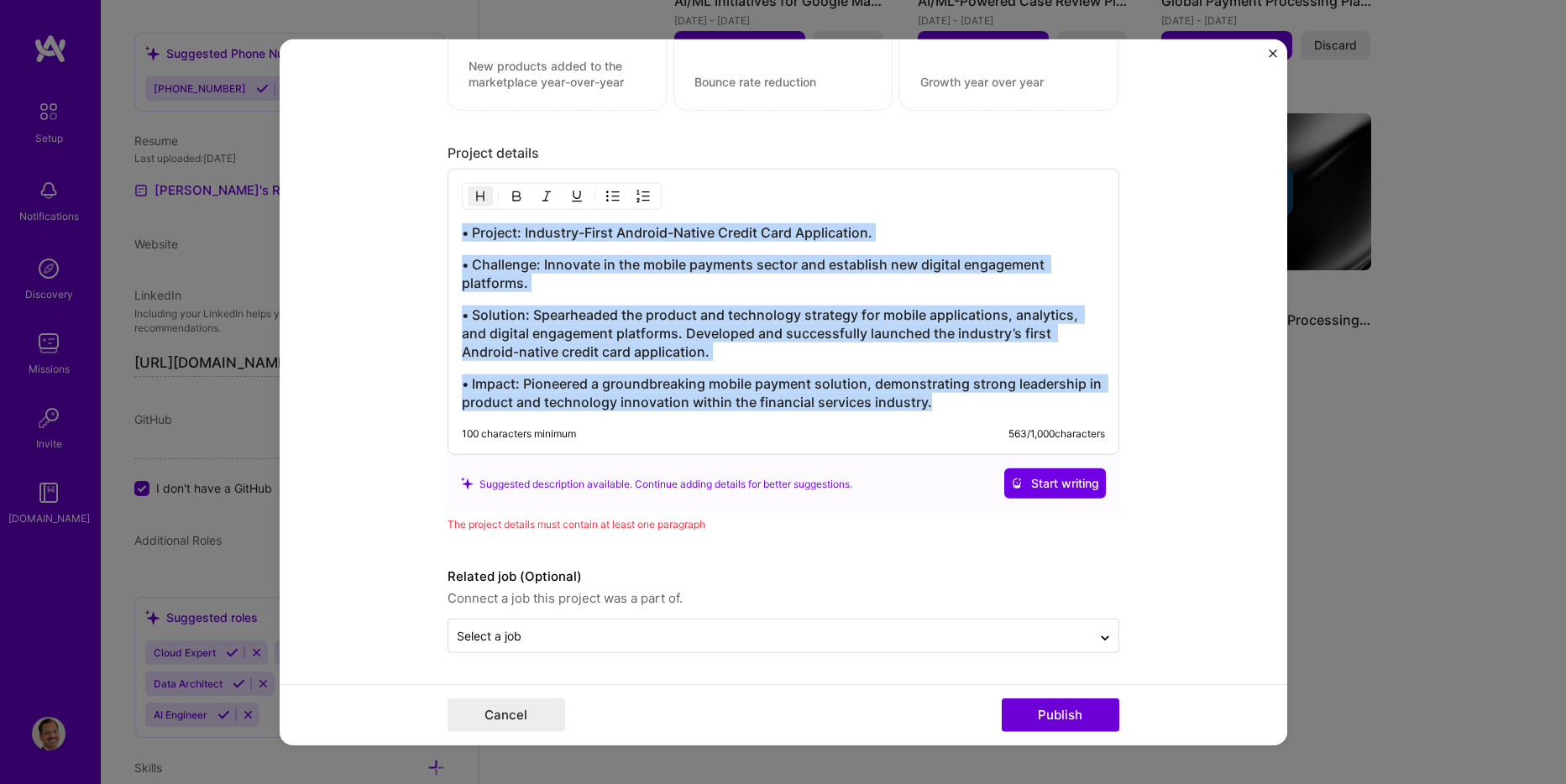
drag, startPoint x: 934, startPoint y: 400, endPoint x: 448, endPoint y: 234, distance: 513.6
click at [448, 232] on div "• Project: Industry-First Android-Native Credit Card Application. • Challenge: …" at bounding box center [783, 312] width 672 height 287
click at [947, 402] on h3 "• Impact: Pioneered a groundbreaking mobile payment solution, demonstrating str…" at bounding box center [783, 392] width 644 height 37
drag, startPoint x: 937, startPoint y: 399, endPoint x: 428, endPoint y: 253, distance: 529.5
click at [428, 253] on form "Project title Mobile App and Digital Engagement Platform Strategy Company Visa …" at bounding box center [783, 392] width 1008 height 706
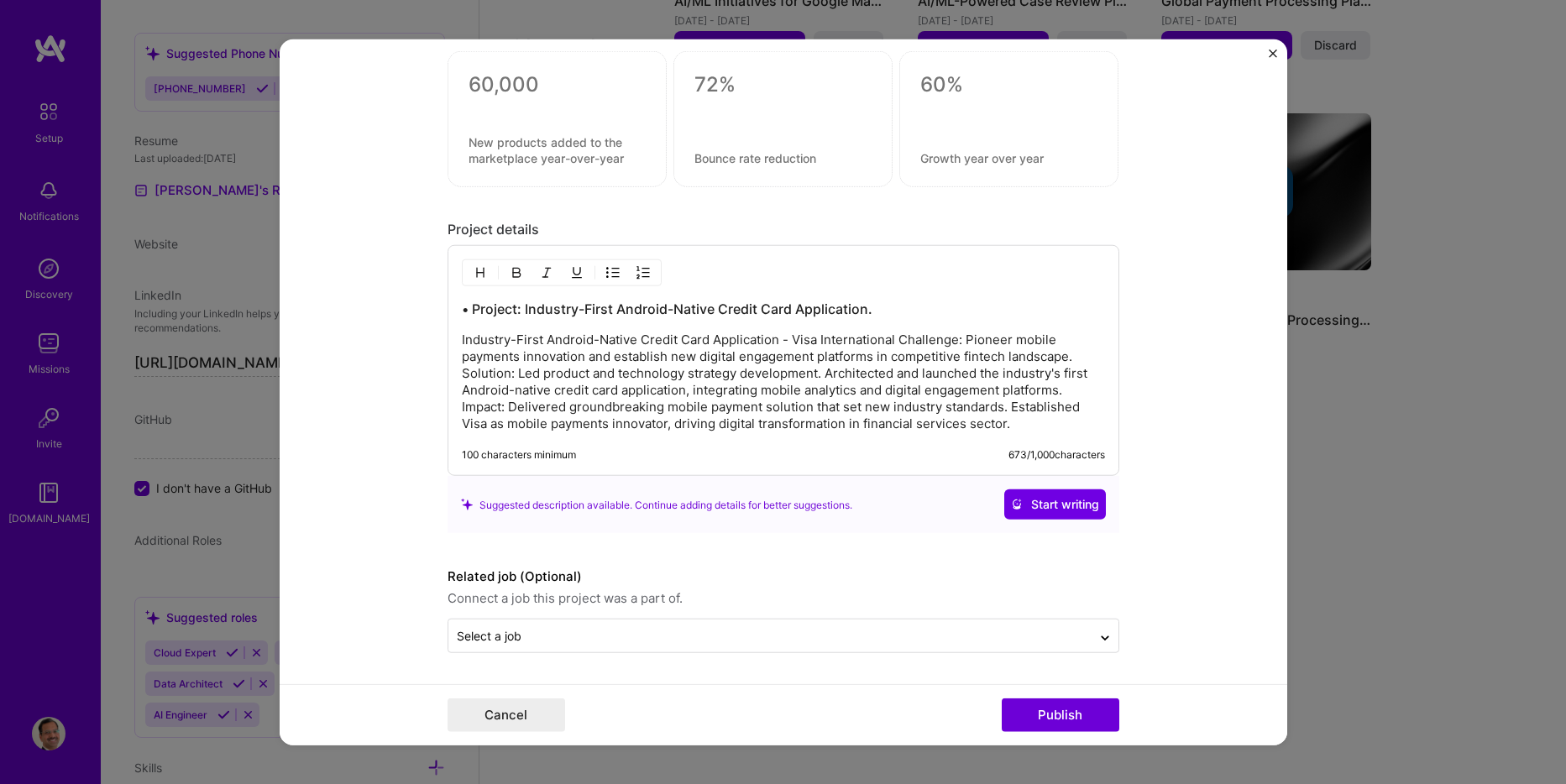
scroll to position [1763, 0]
click at [463, 308] on h3 "• Project: Industry-First Android-Native Credit Card Application." at bounding box center [783, 309] width 644 height 18
click at [893, 338] on p "Industry-First Android-Native Credit Card Application - Visa International Chal…" at bounding box center [783, 381] width 644 height 101
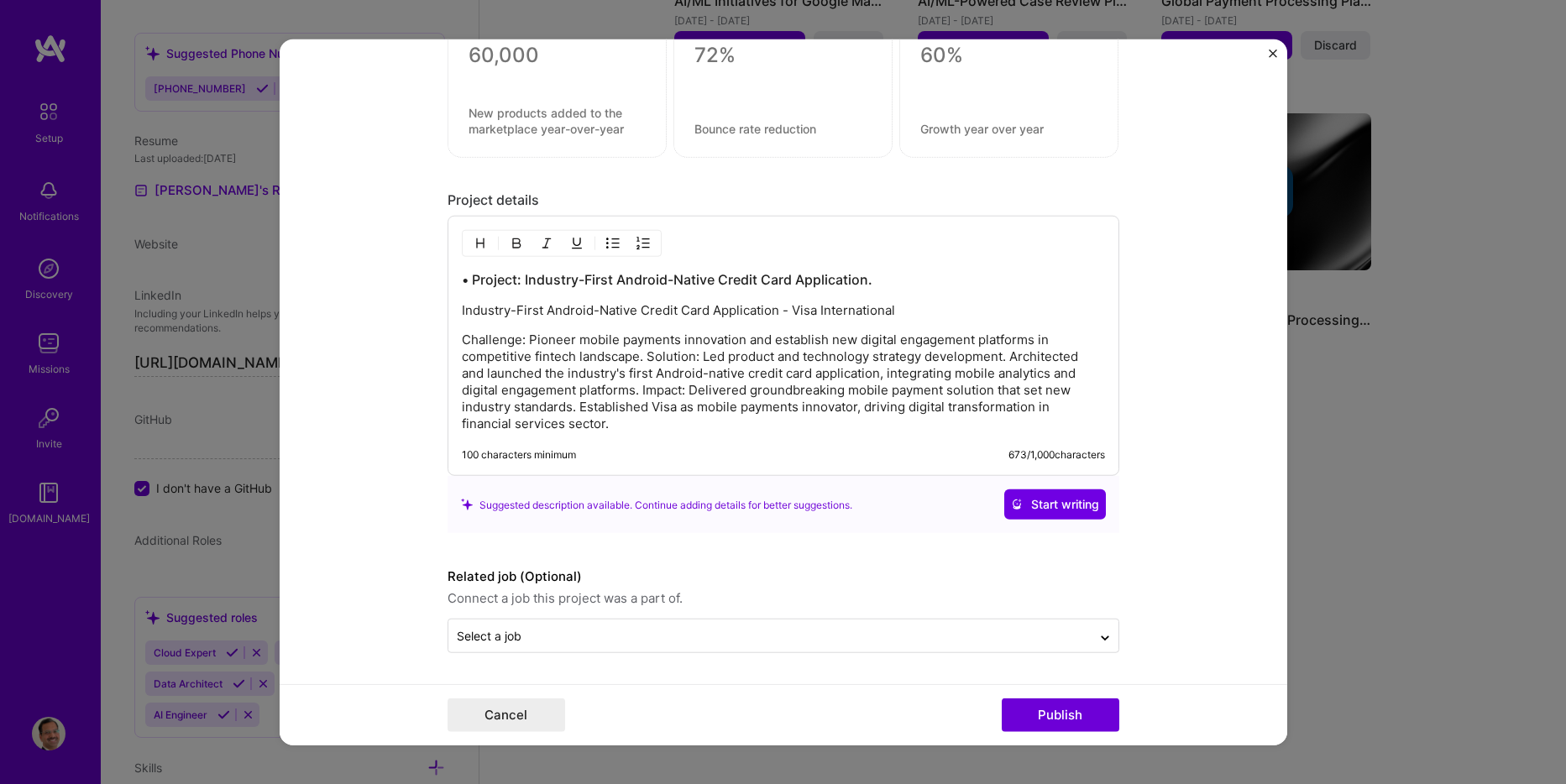
scroll to position [1793, 0]
drag, startPoint x: 640, startPoint y: 355, endPoint x: 729, endPoint y: 376, distance: 91.4
click at [641, 354] on p "Challenge: Pioneer mobile payments innovation and establish new digital engagem…" at bounding box center [783, 381] width 644 height 101
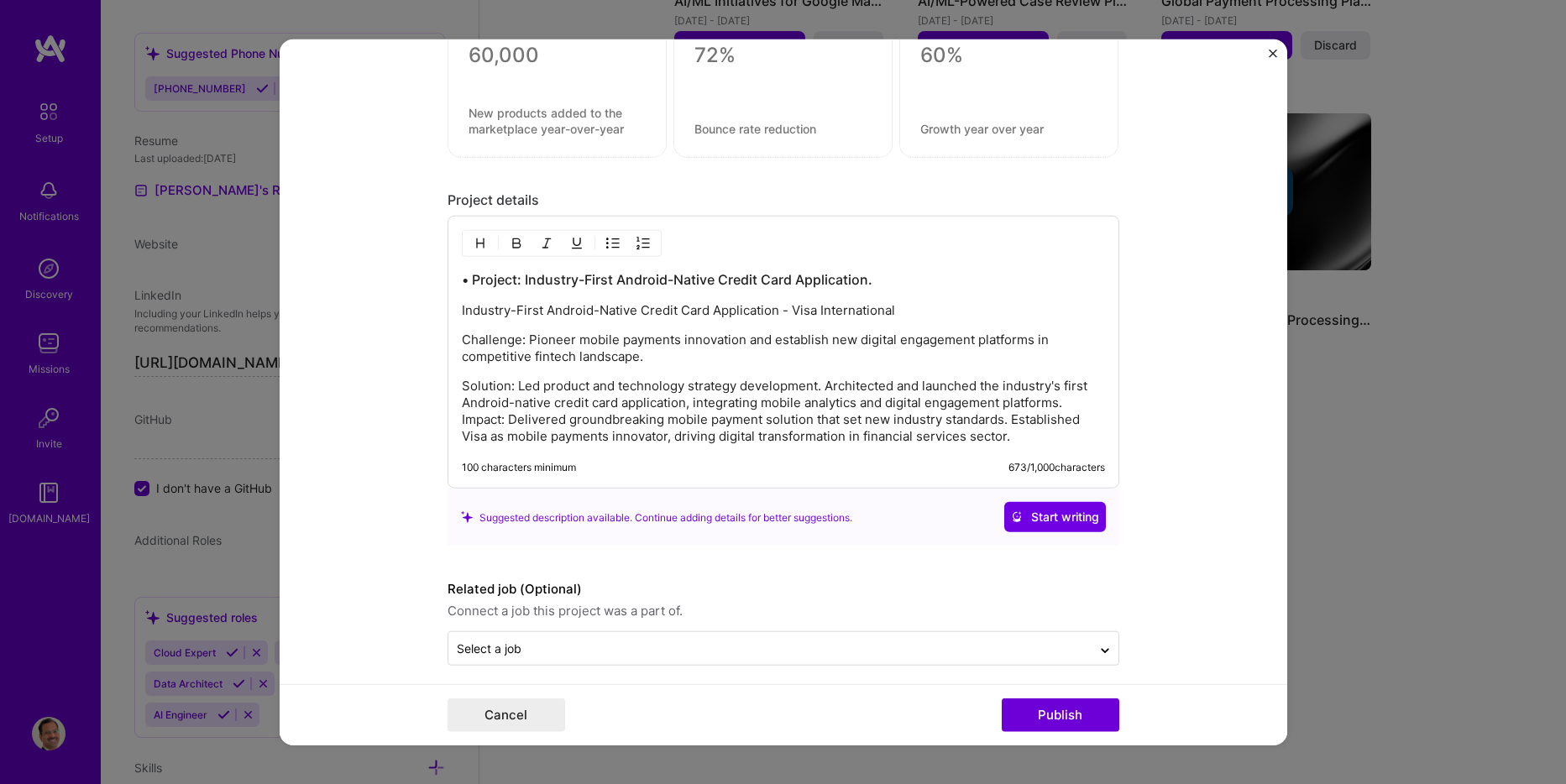
scroll to position [1805, 0]
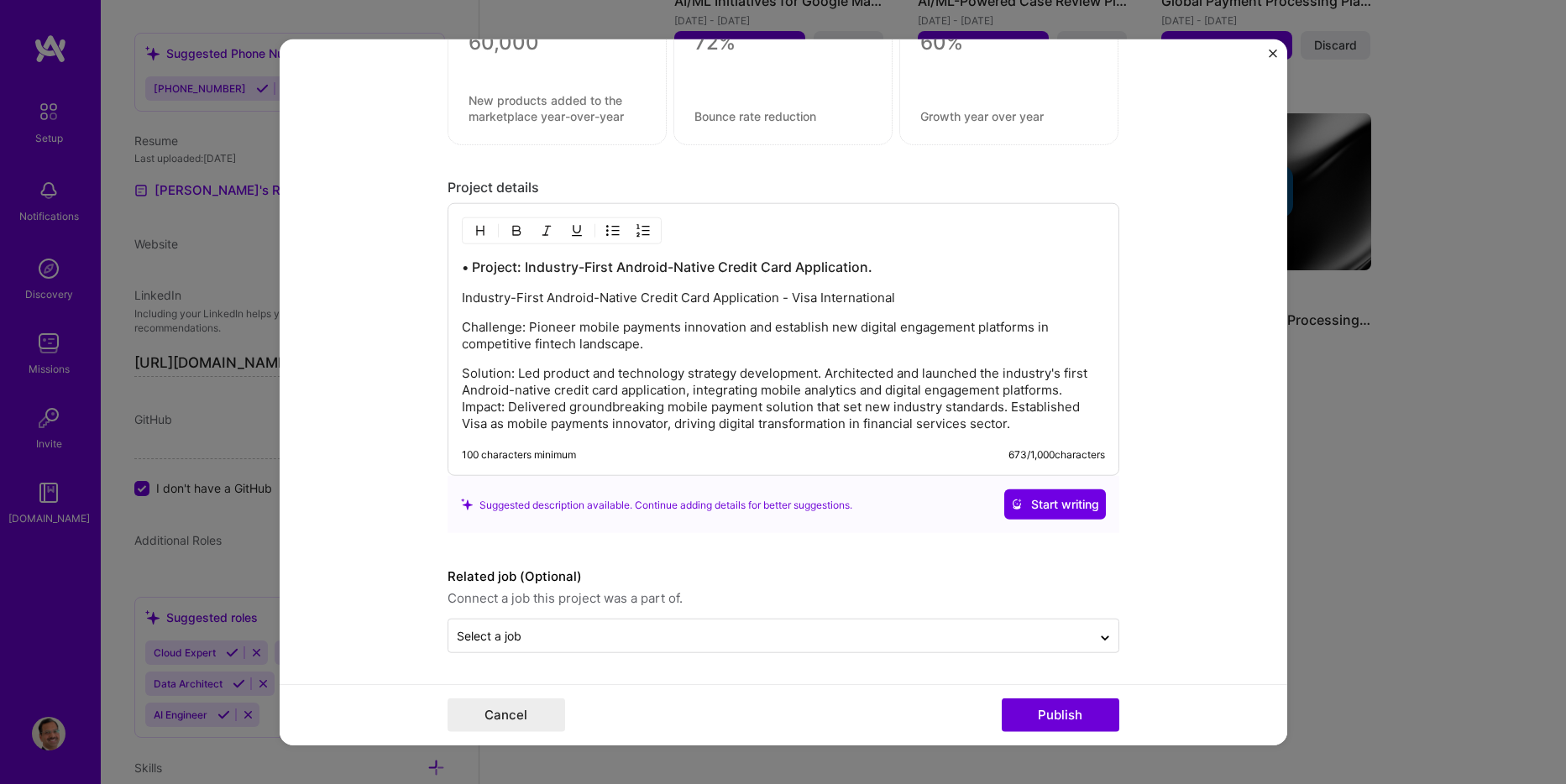
drag, startPoint x: 459, startPoint y: 408, endPoint x: 504, endPoint y: 408, distance: 45.0
click at [462, 408] on p "Solution: Led product and technology strategy development. Architected and laun…" at bounding box center [783, 399] width 644 height 67
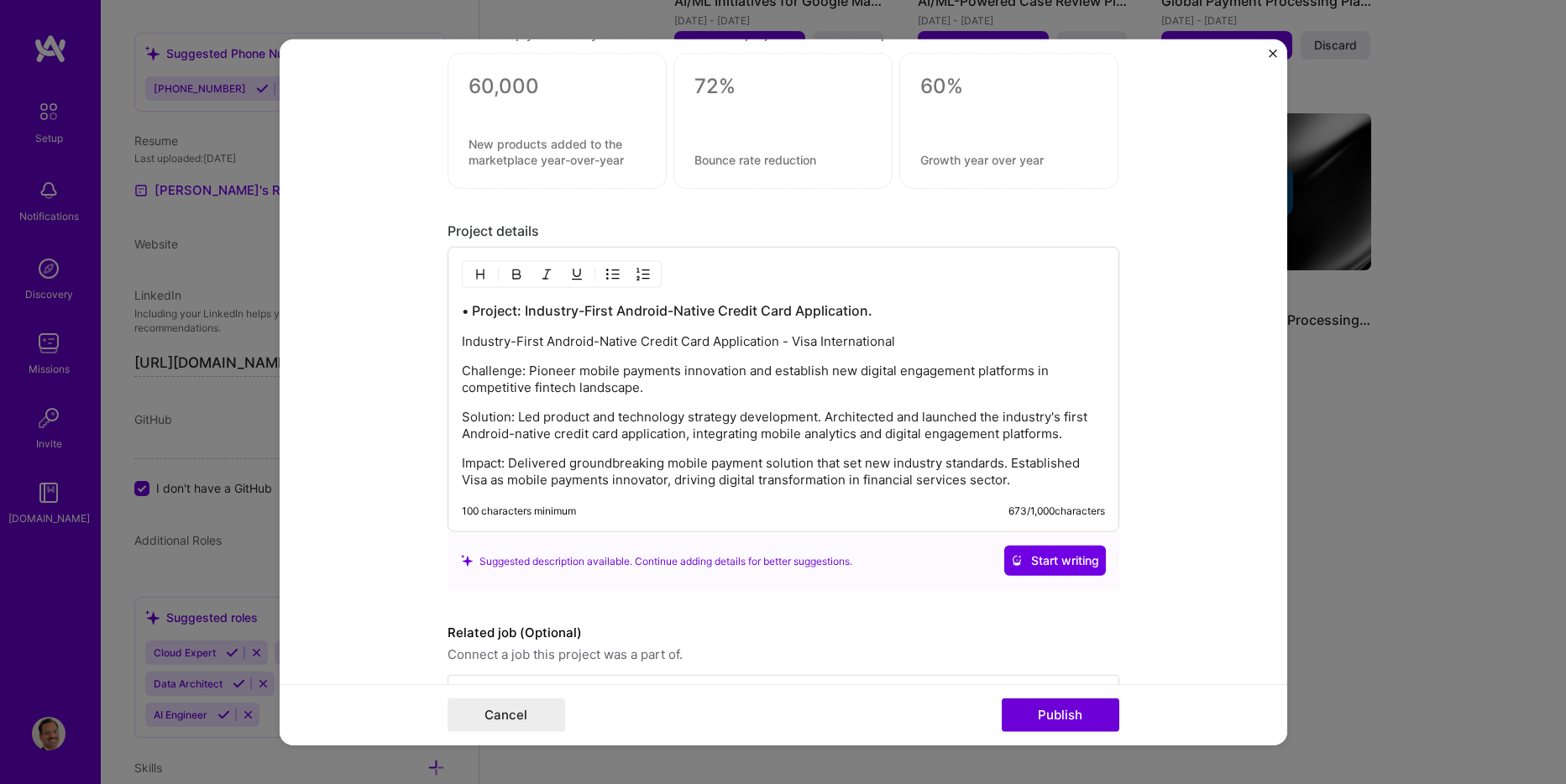
scroll to position [1734, 0]
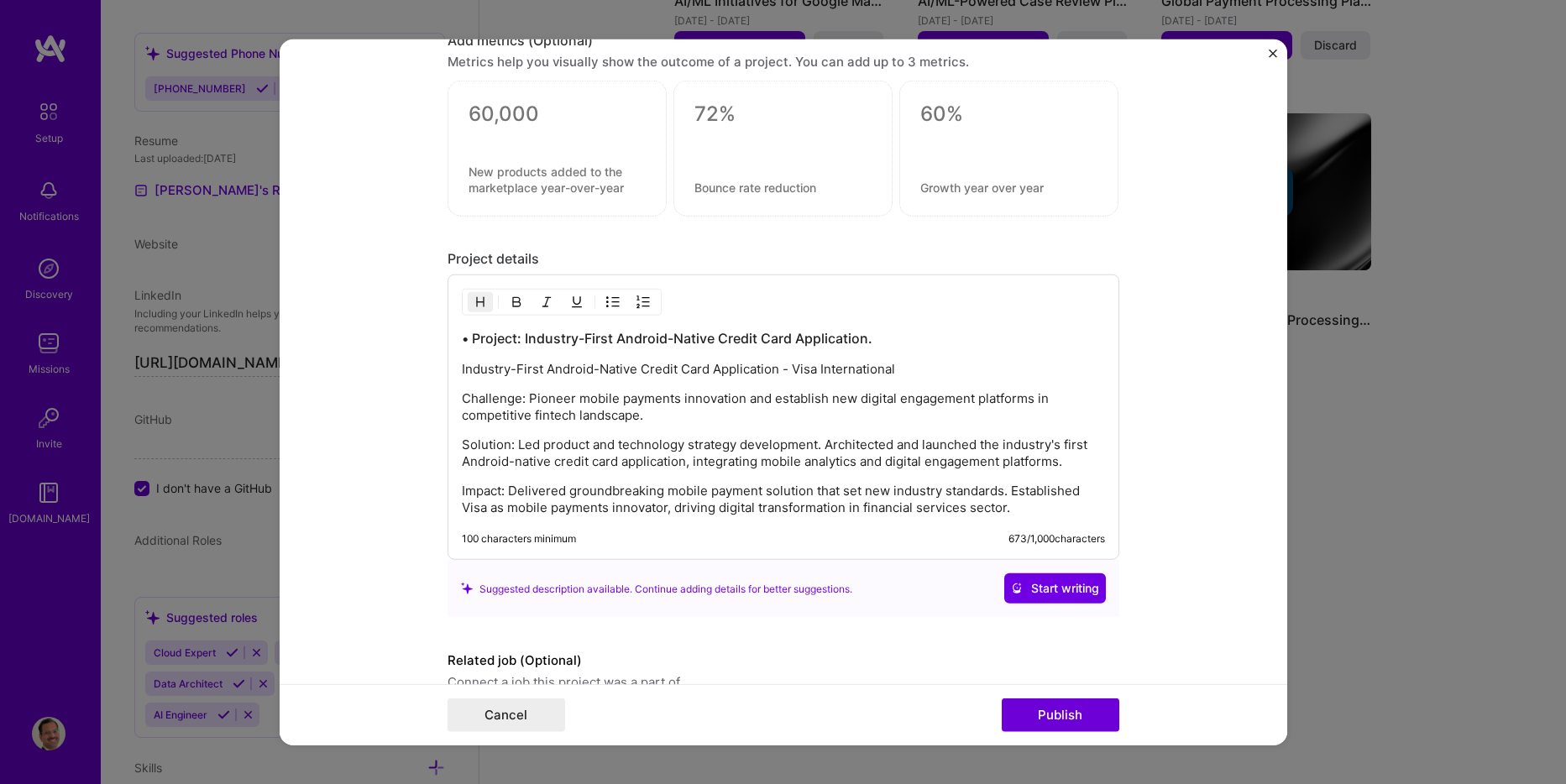
drag, startPoint x: 870, startPoint y: 340, endPoint x: 409, endPoint y: 316, distance: 461.6
click at [409, 316] on form "Project title Mobile App and Digital Engagement Platform Strategy Company Visa …" at bounding box center [783, 392] width 1008 height 706
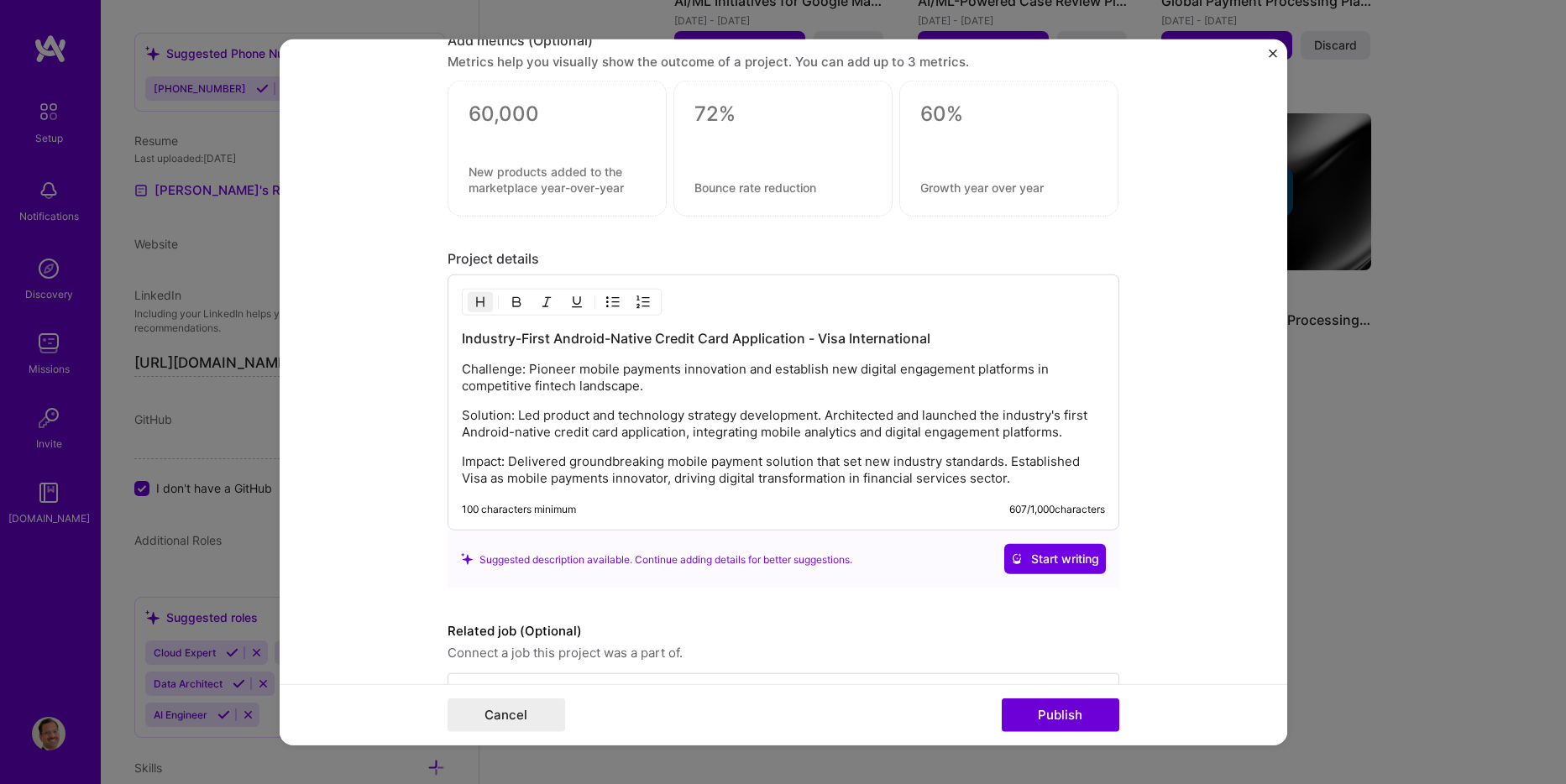
click at [690, 407] on p "Solution: Led product and technology strategy development. Architected and laun…" at bounding box center [783, 424] width 644 height 33
click at [1015, 478] on p "Impact: Delivered groundbreaking mobile payment solution that set new industry …" at bounding box center [783, 470] width 644 height 33
click at [1044, 559] on span "Start writing" at bounding box center [1054, 559] width 88 height 17
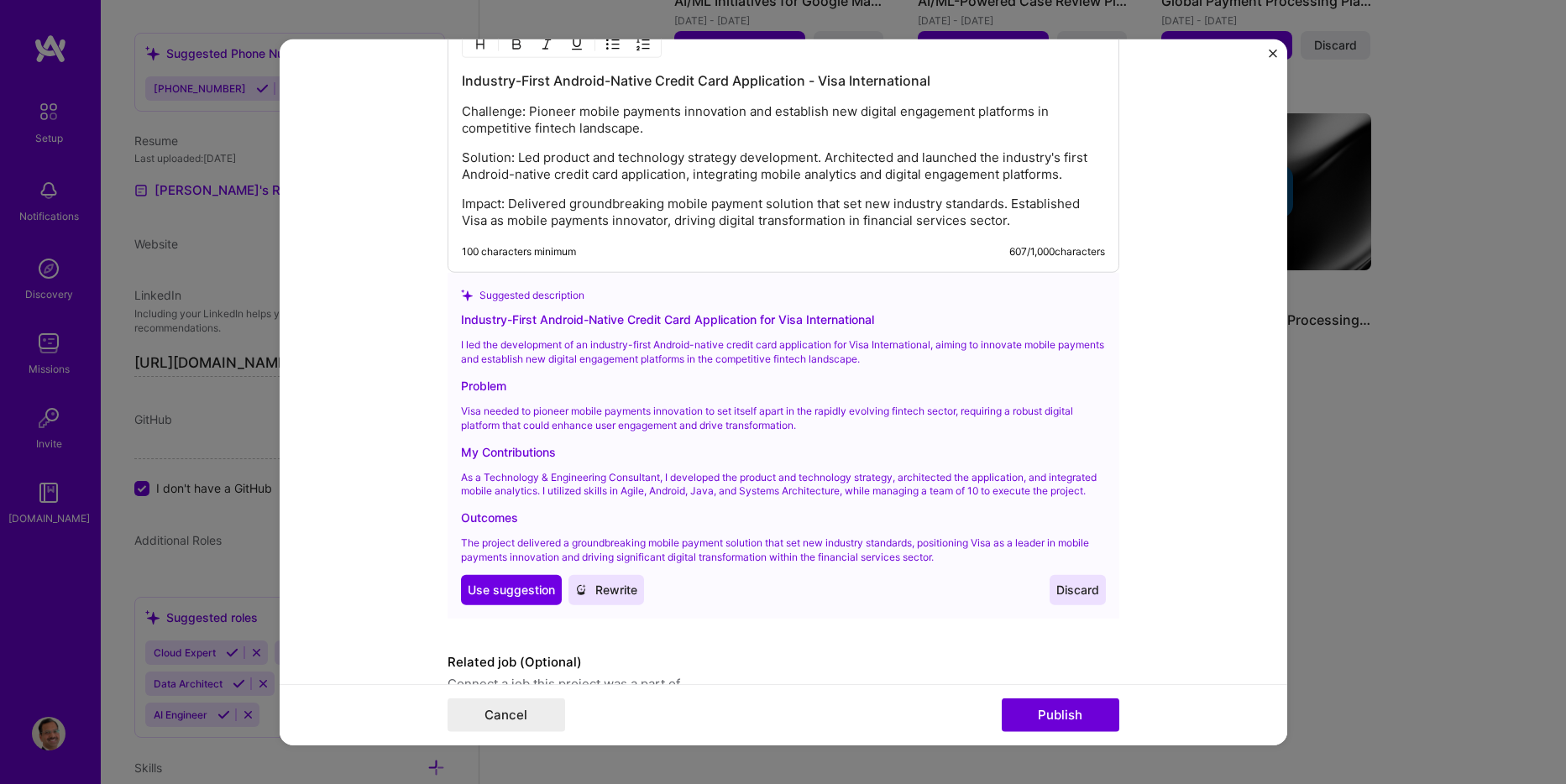
scroll to position [2070, 0]
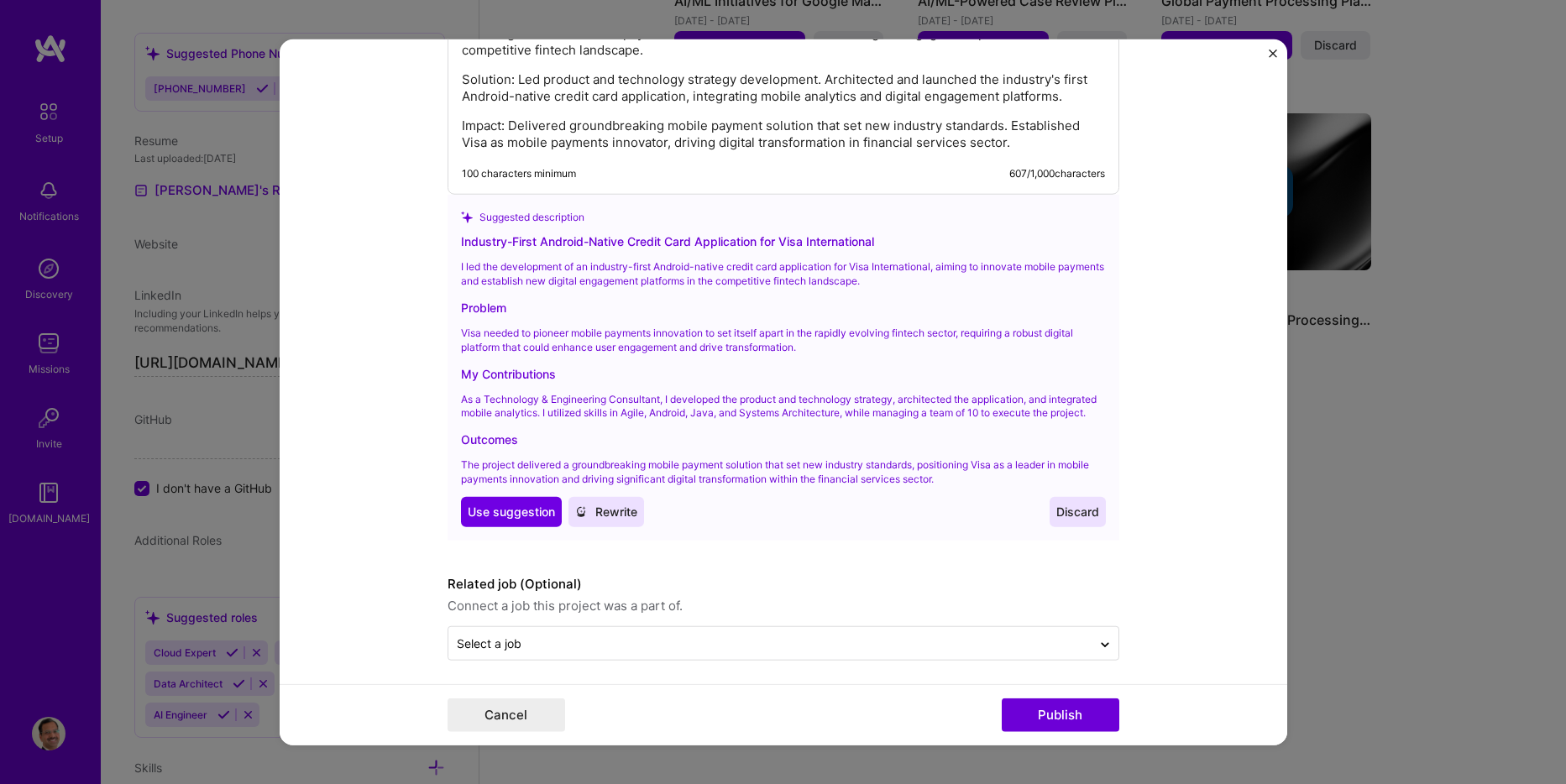
click at [1079, 521] on span "Discard" at bounding box center [1077, 511] width 43 height 17
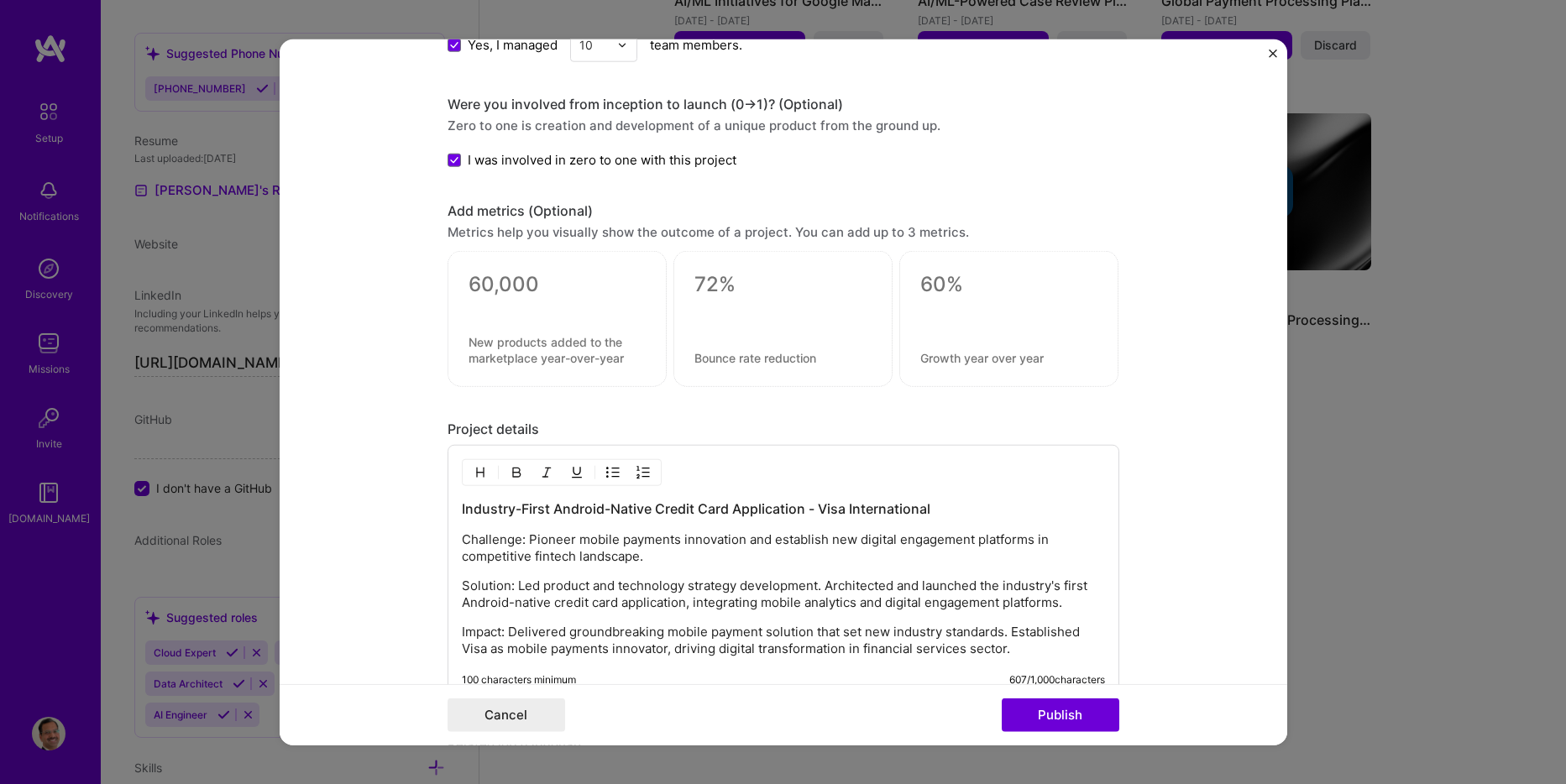
scroll to position [1395, 0]
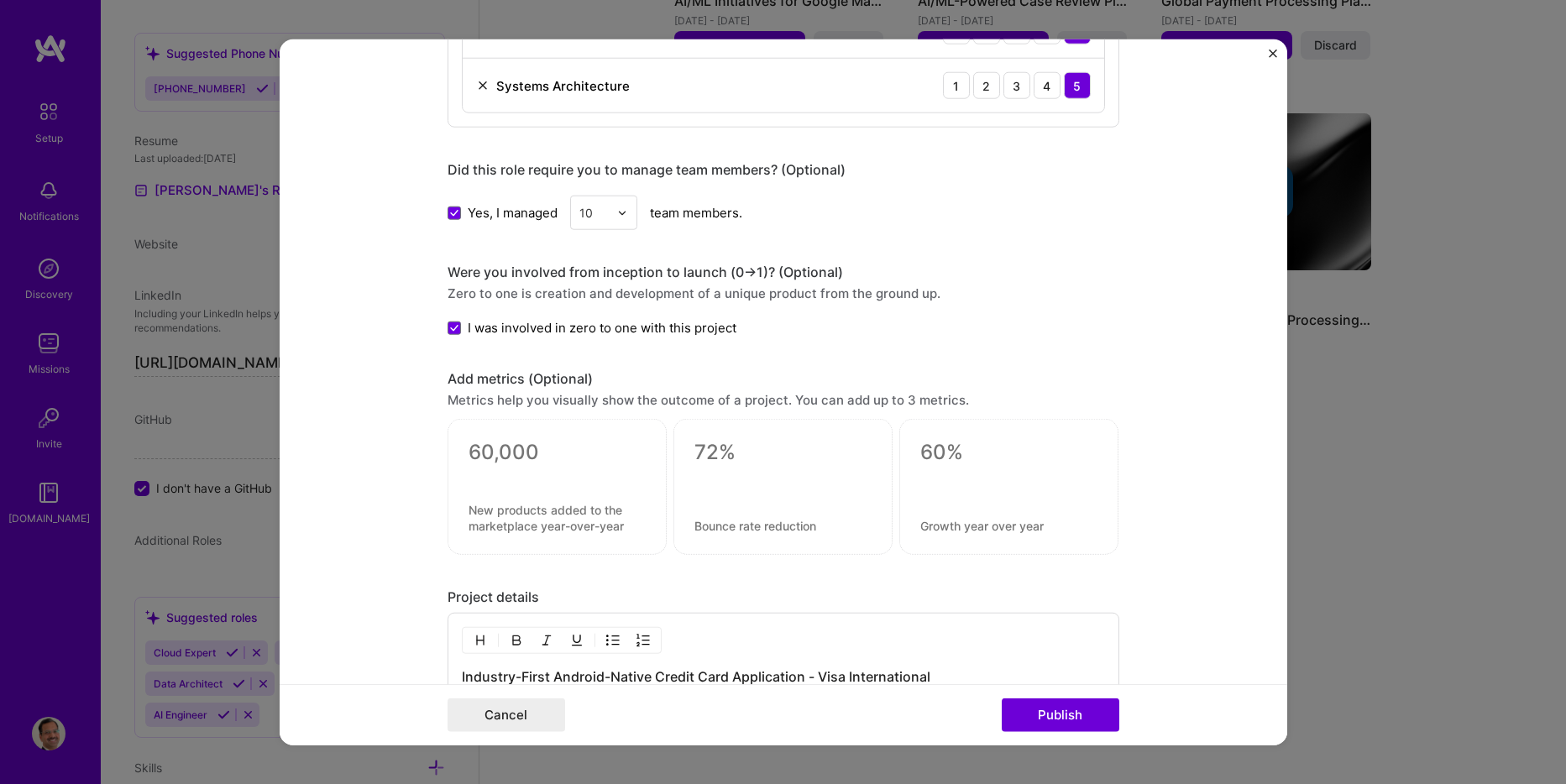
click at [525, 288] on div "Zero to one is creation and development of a unique product from the ground up." at bounding box center [783, 294] width 672 height 17
click at [413, 259] on form "Project title Mobile App and Digital Engagement Platform Strategy Company Visa …" at bounding box center [783, 392] width 1008 height 706
click at [448, 270] on div "Were you involved from inception to launch (0 -> 1)? (Optional)" at bounding box center [783, 273] width 672 height 17
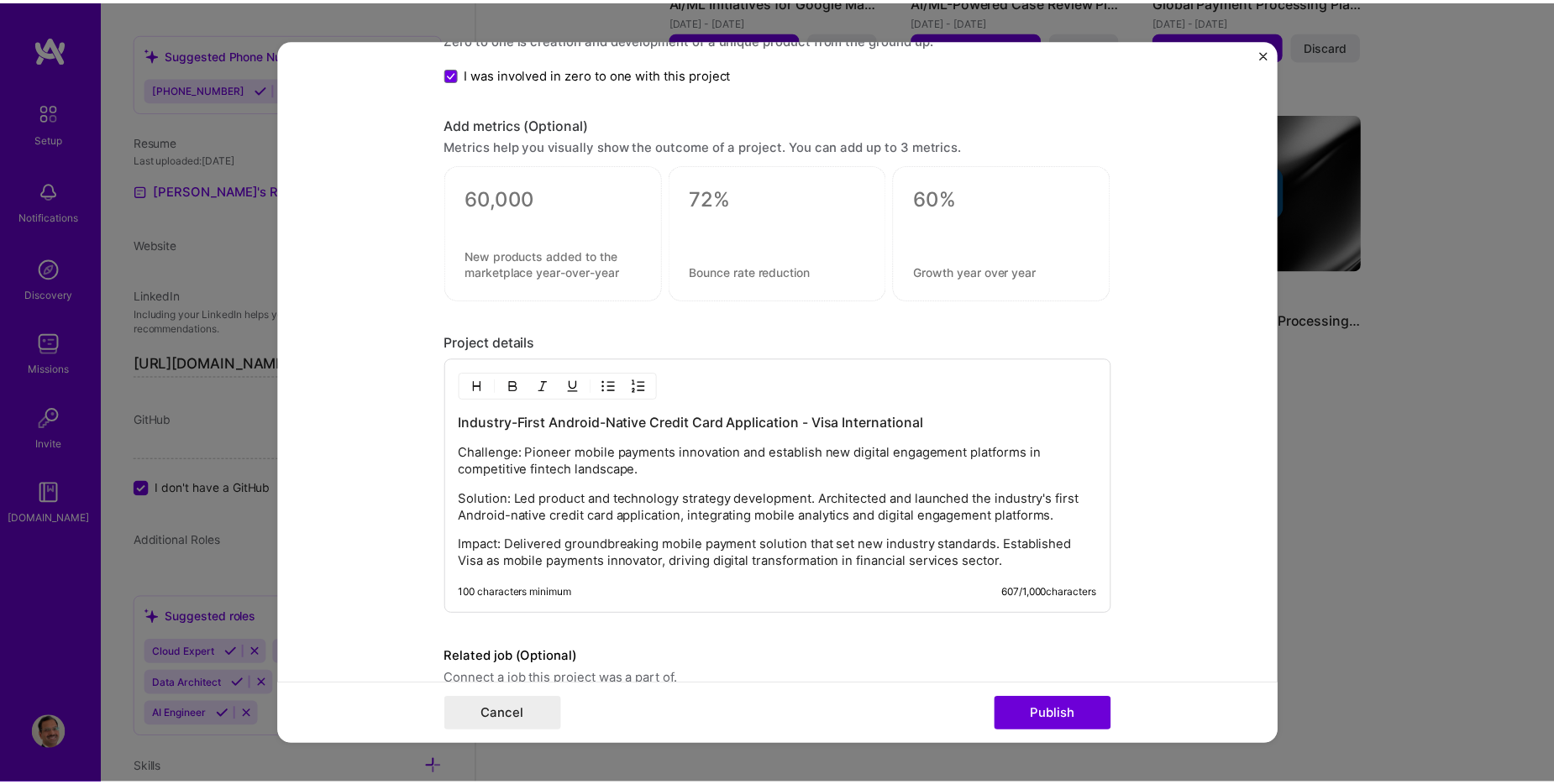
scroll to position [1731, 0]
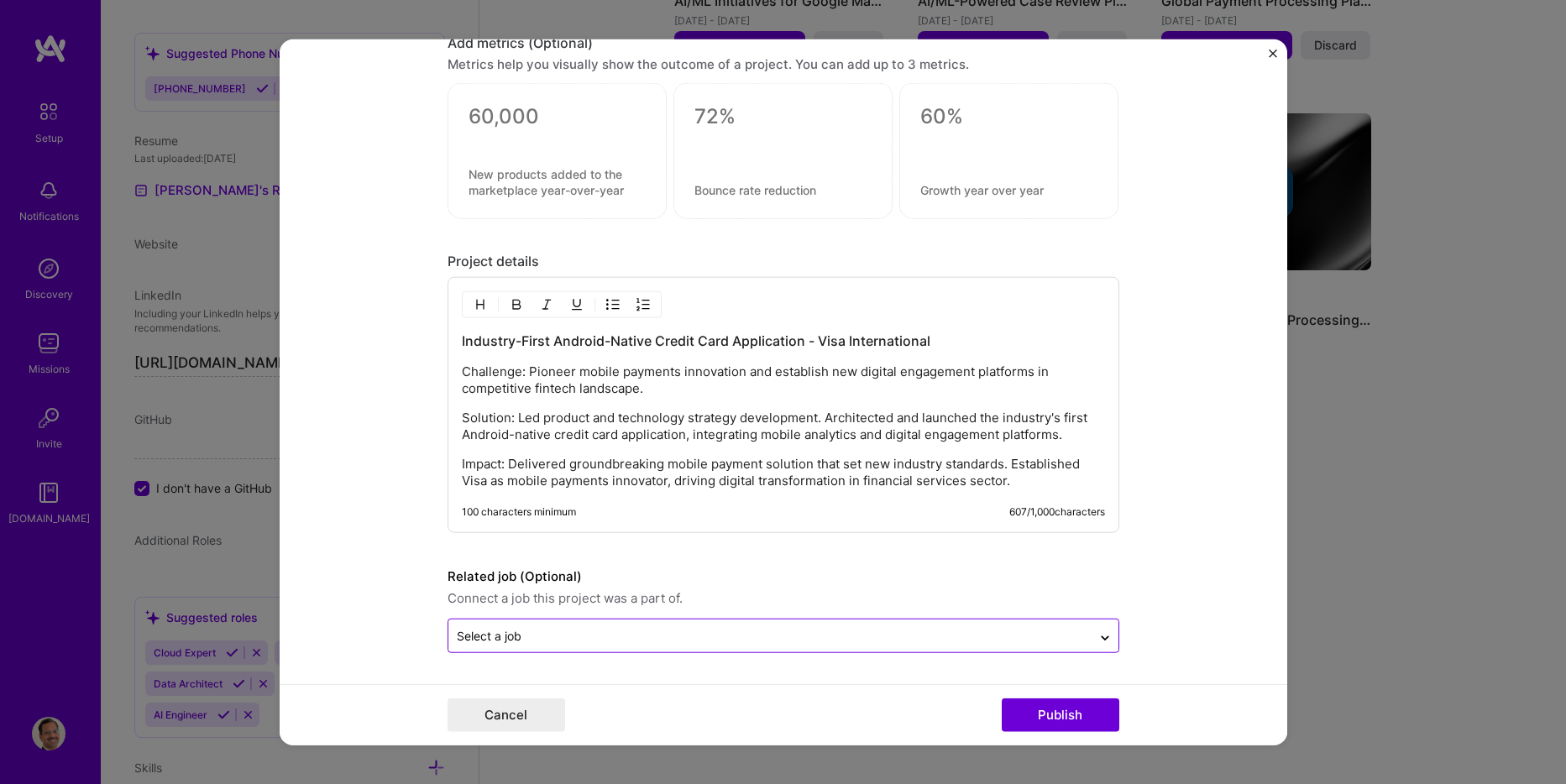
click at [635, 641] on input "text" at bounding box center [770, 636] width 627 height 17
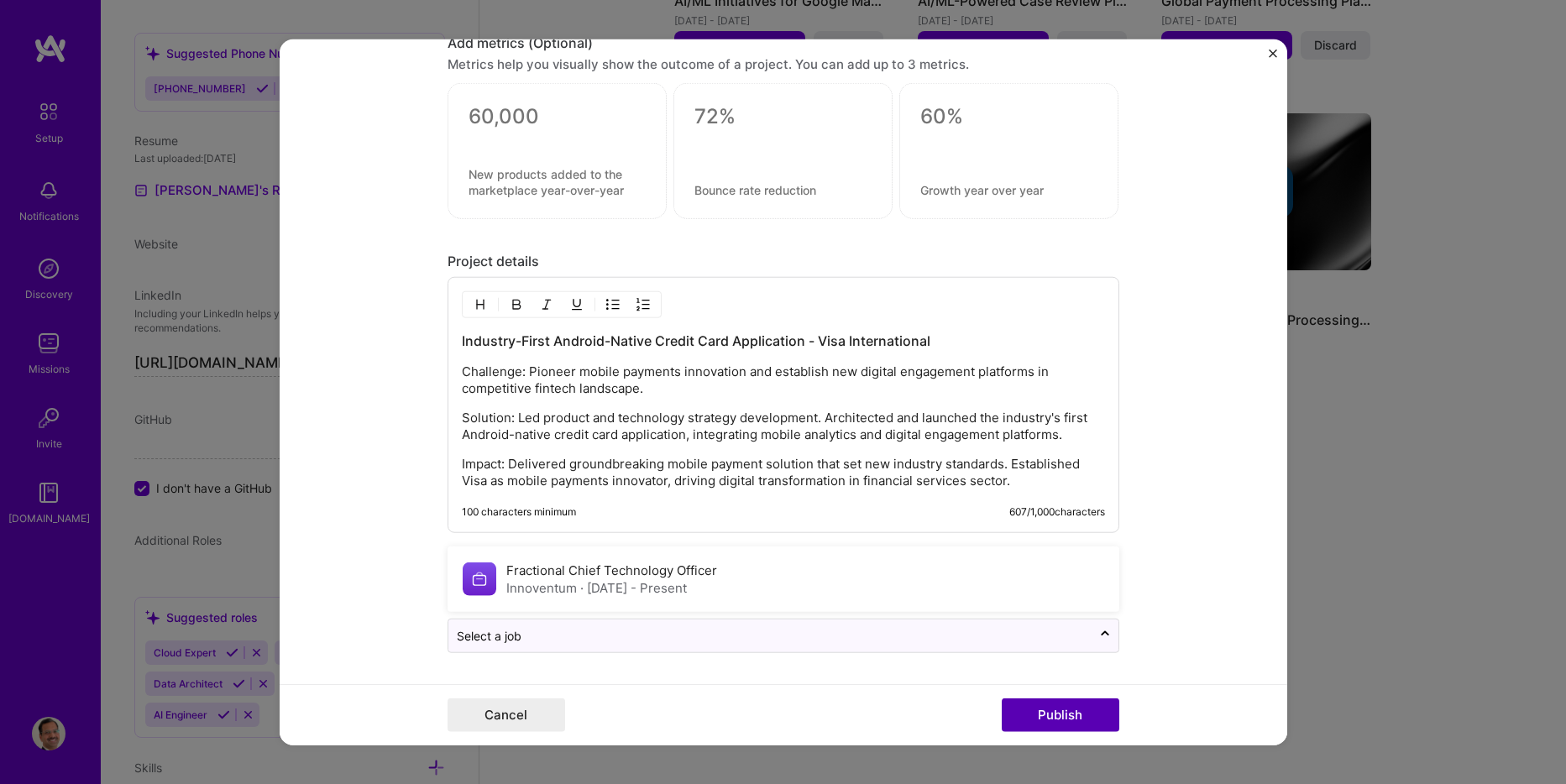
click at [1040, 714] on button "Publish" at bounding box center [1061, 714] width 117 height 33
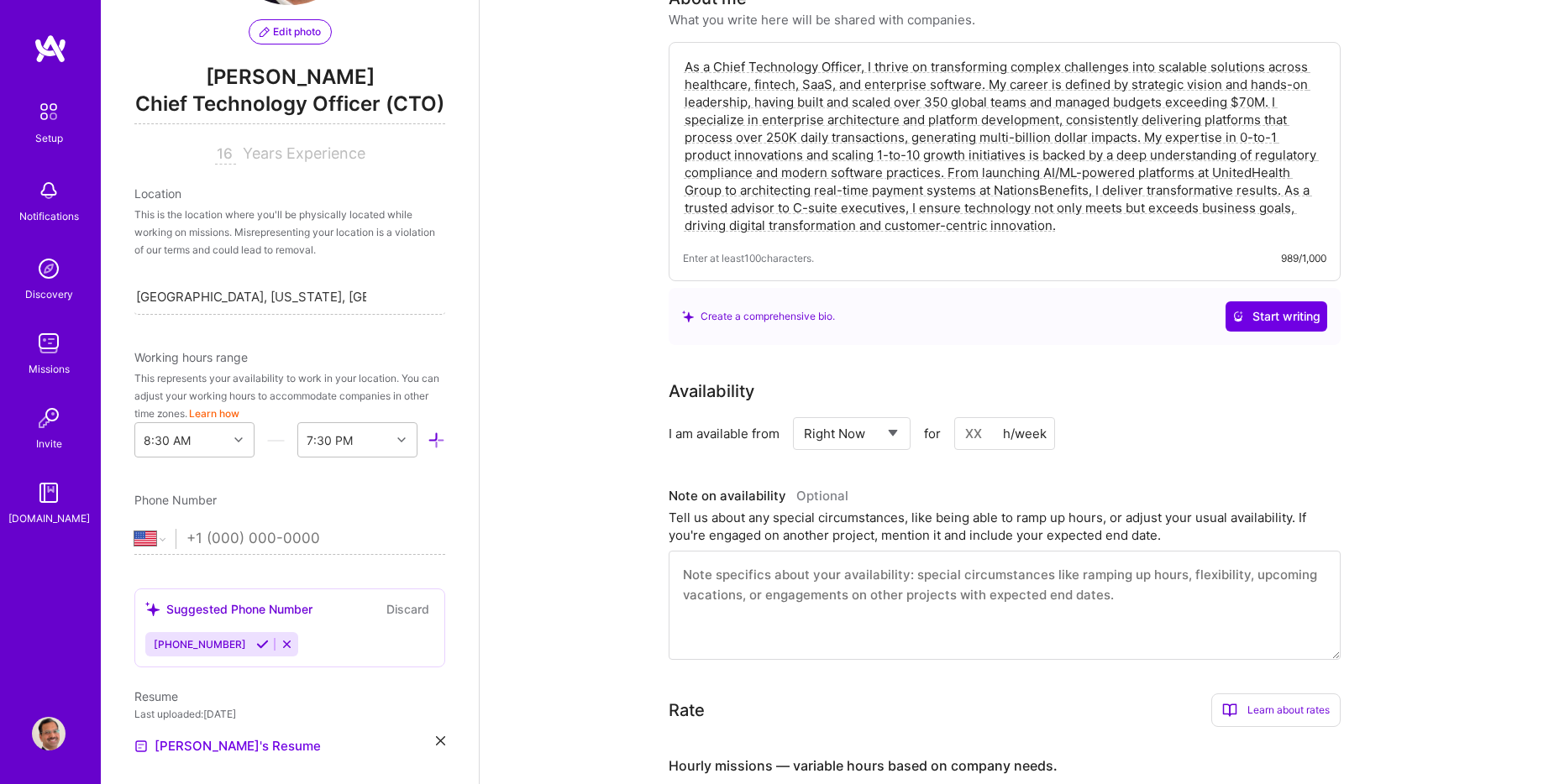
scroll to position [0, 0]
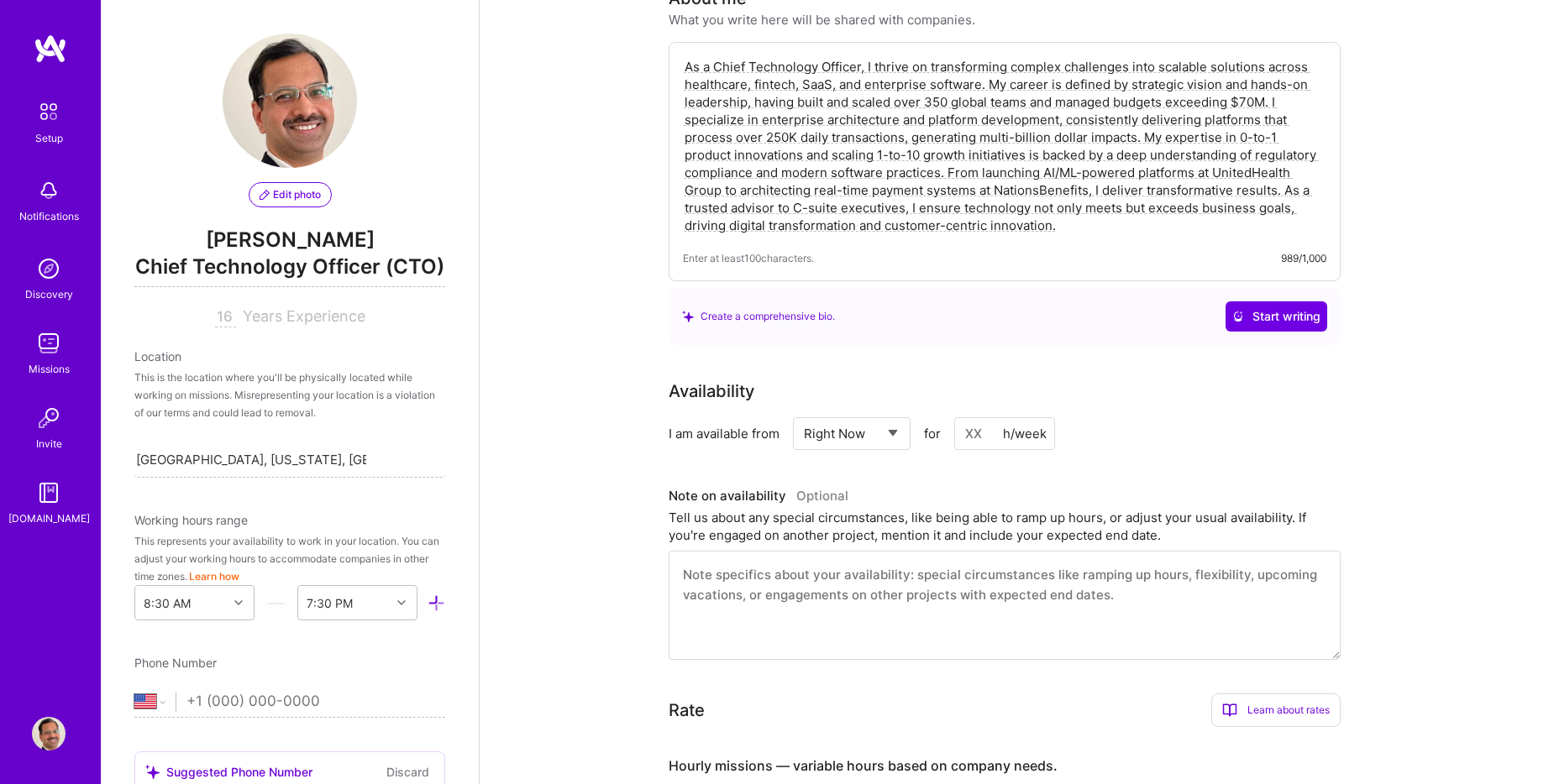
click at [216, 328] on input "16" at bounding box center [226, 317] width 21 height 20
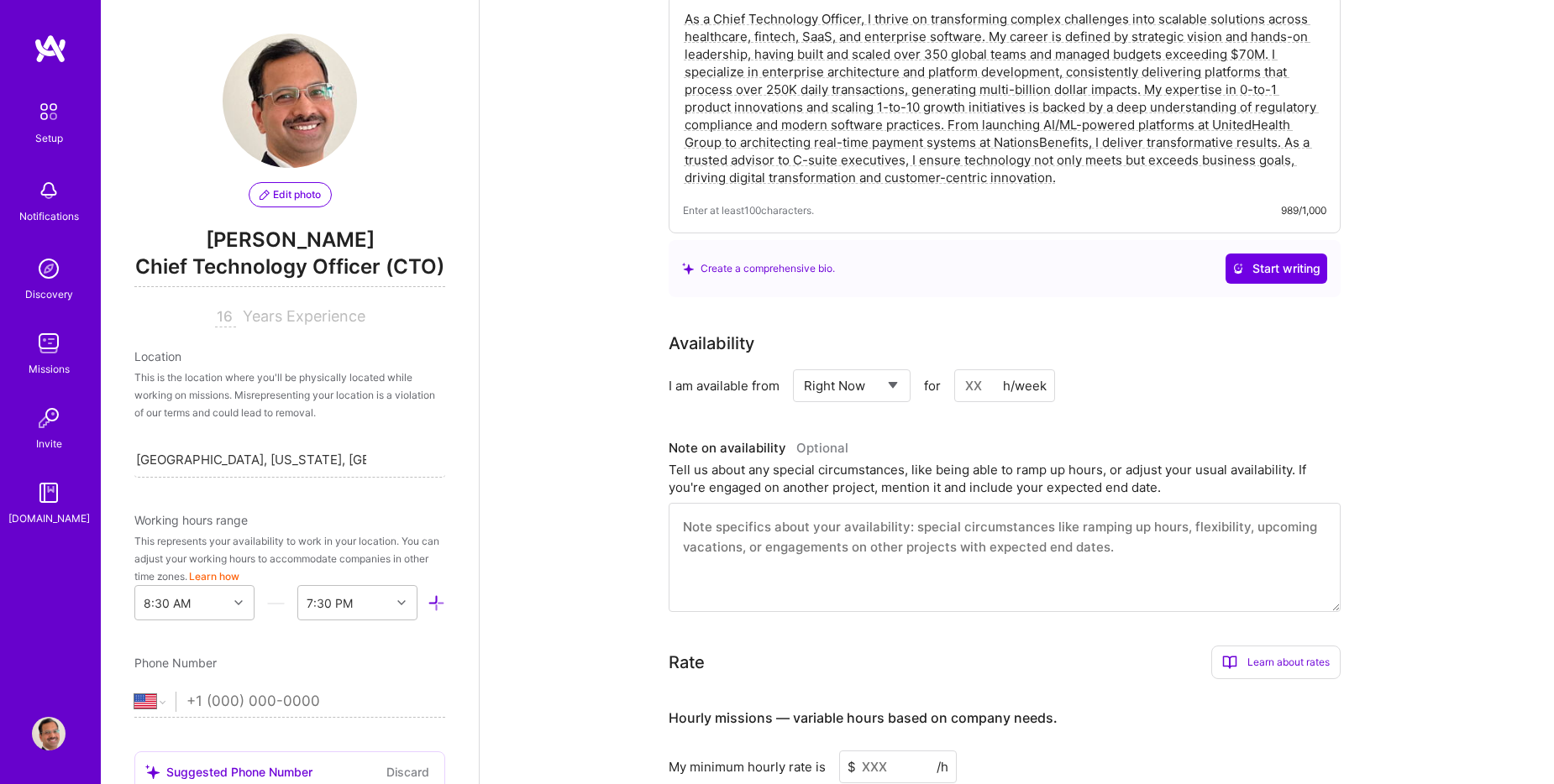
scroll to position [587, 0]
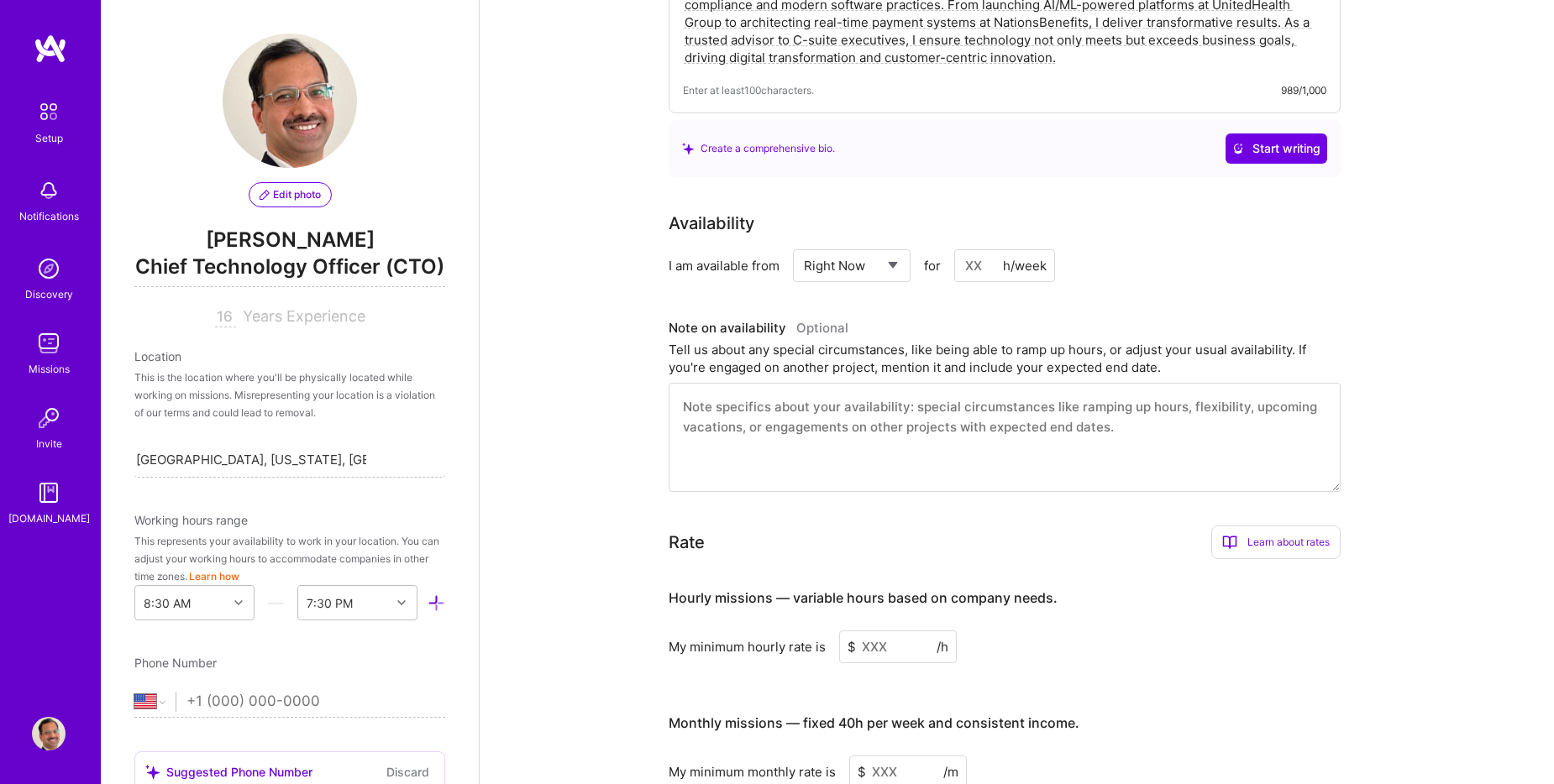
click at [234, 722] on input "tel" at bounding box center [316, 702] width 259 height 49
type input "[PHONE_NUMBER]"
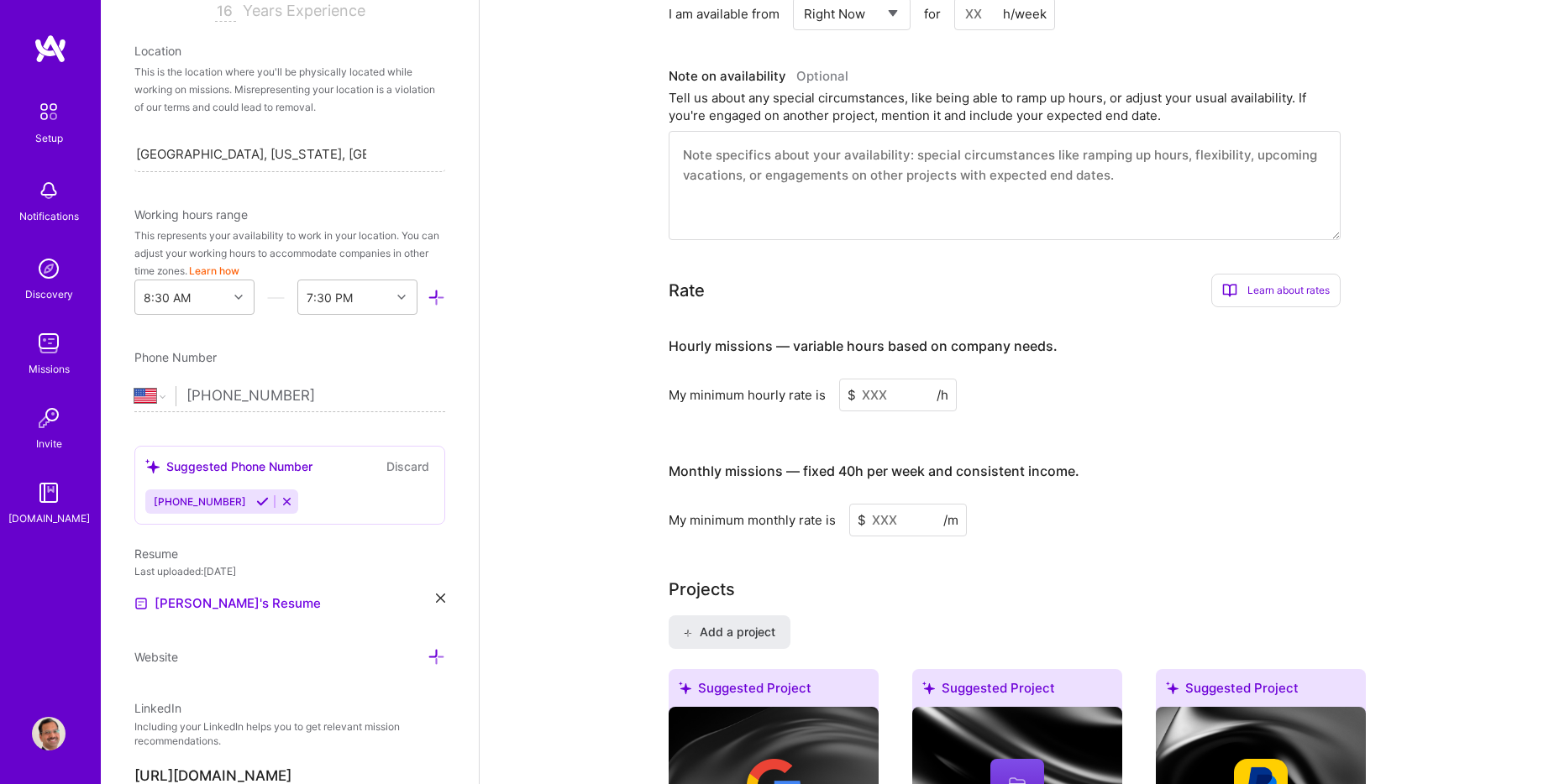
scroll to position [336, 0]
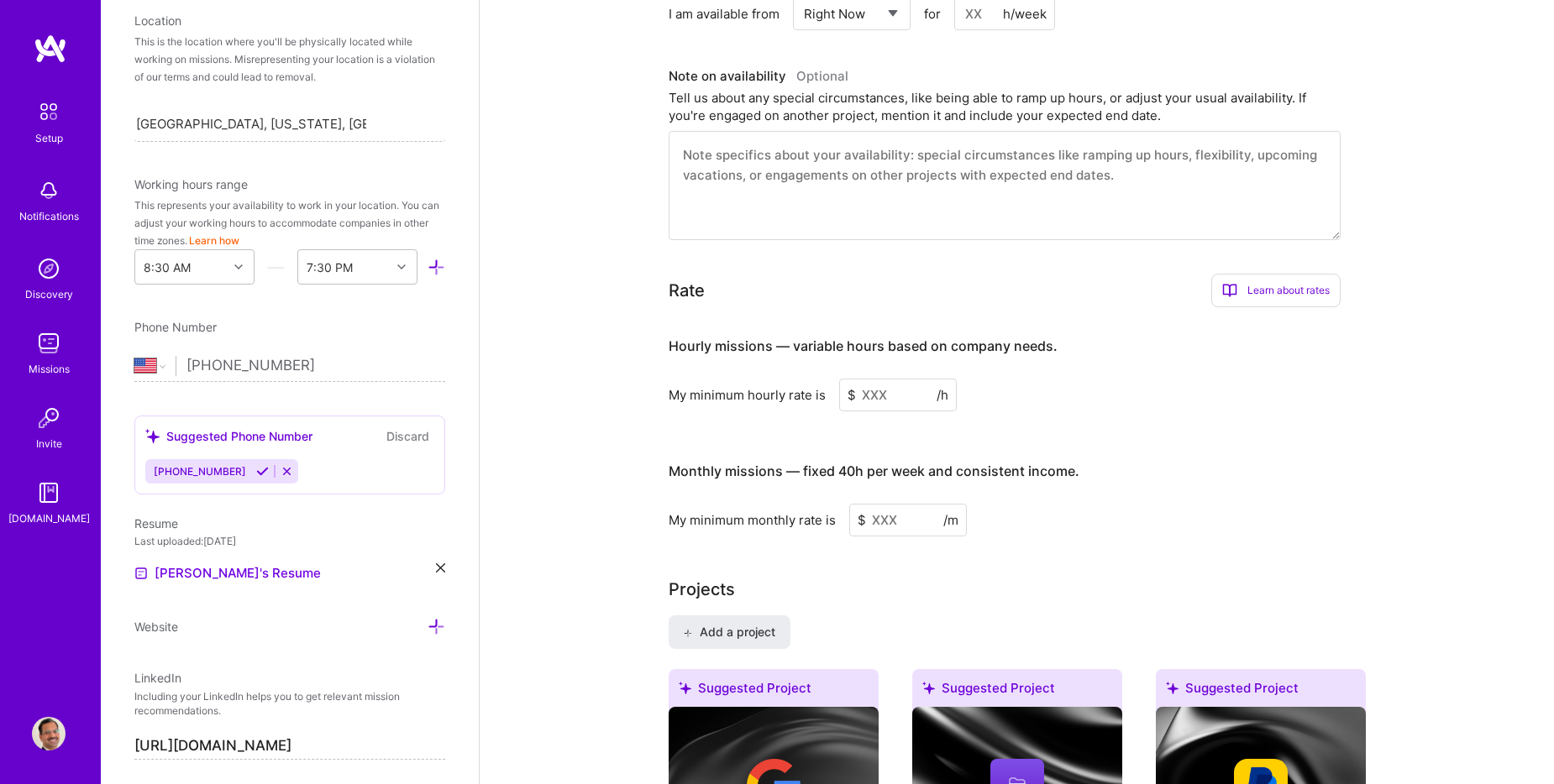
click at [256, 478] on icon at bounding box center [262, 471] width 12 height 12
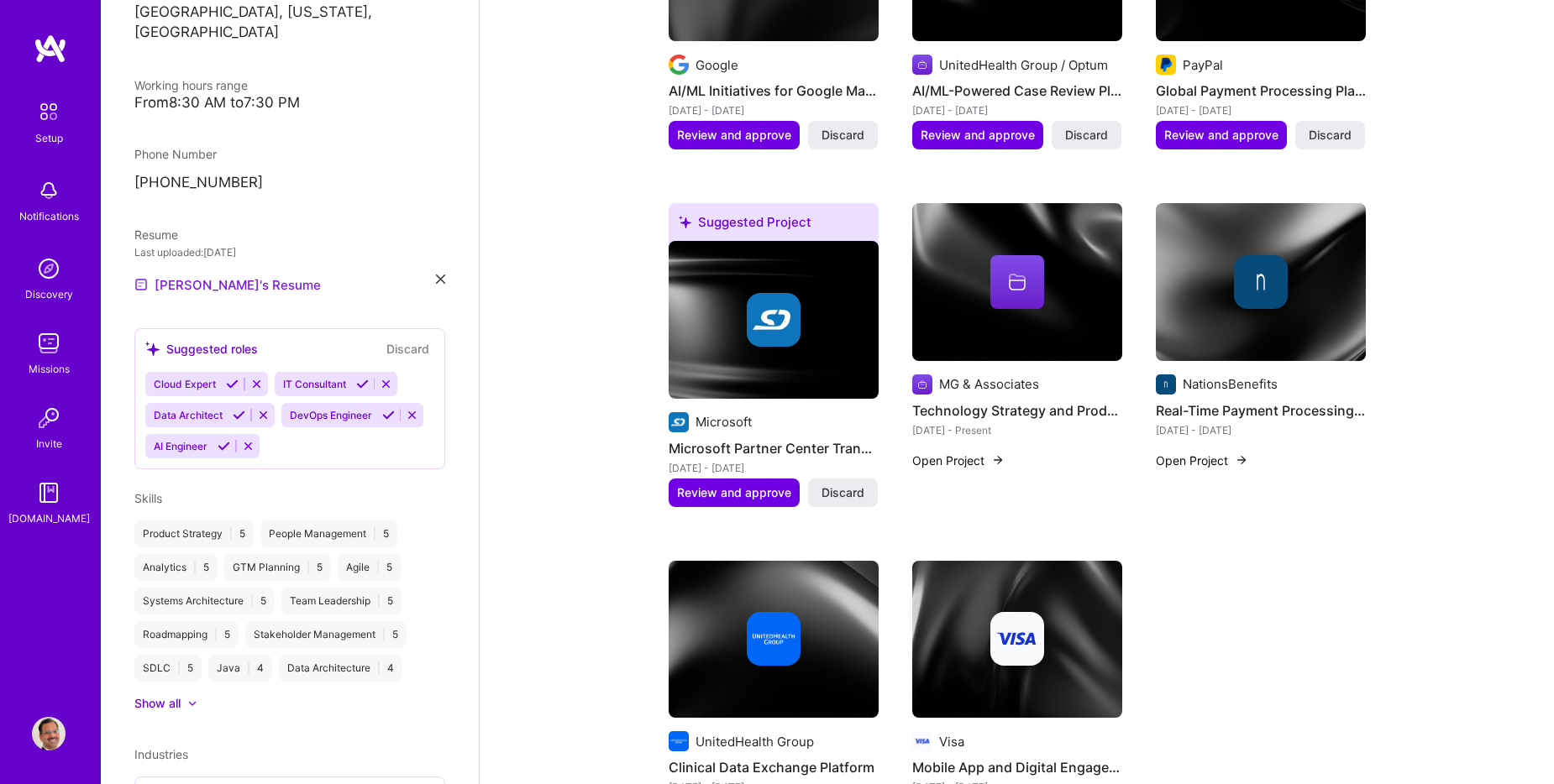
click at [219, 295] on link "[PERSON_NAME]'s Resume" at bounding box center [227, 284] width 186 height 20
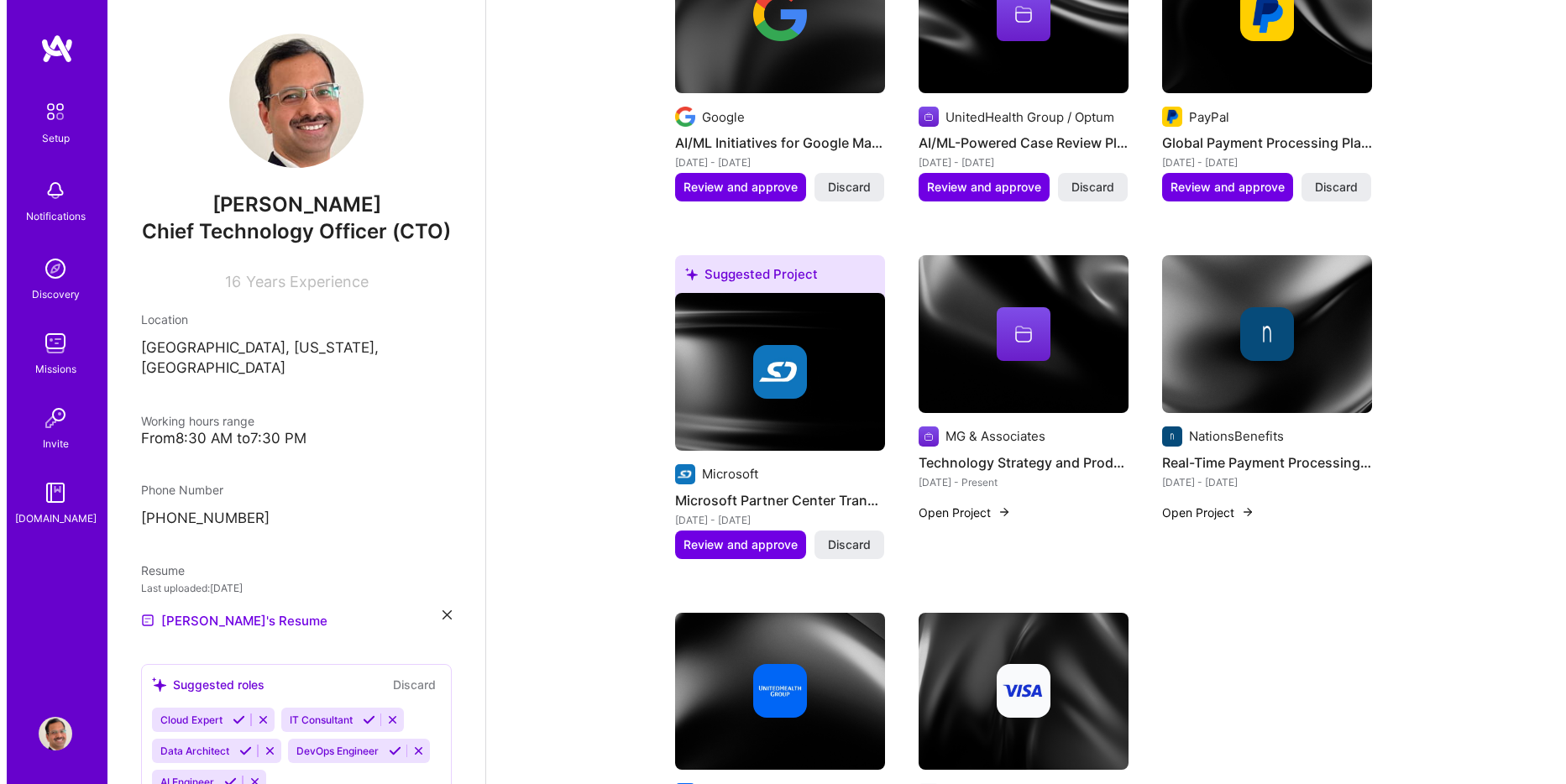
scroll to position [1092, 0]
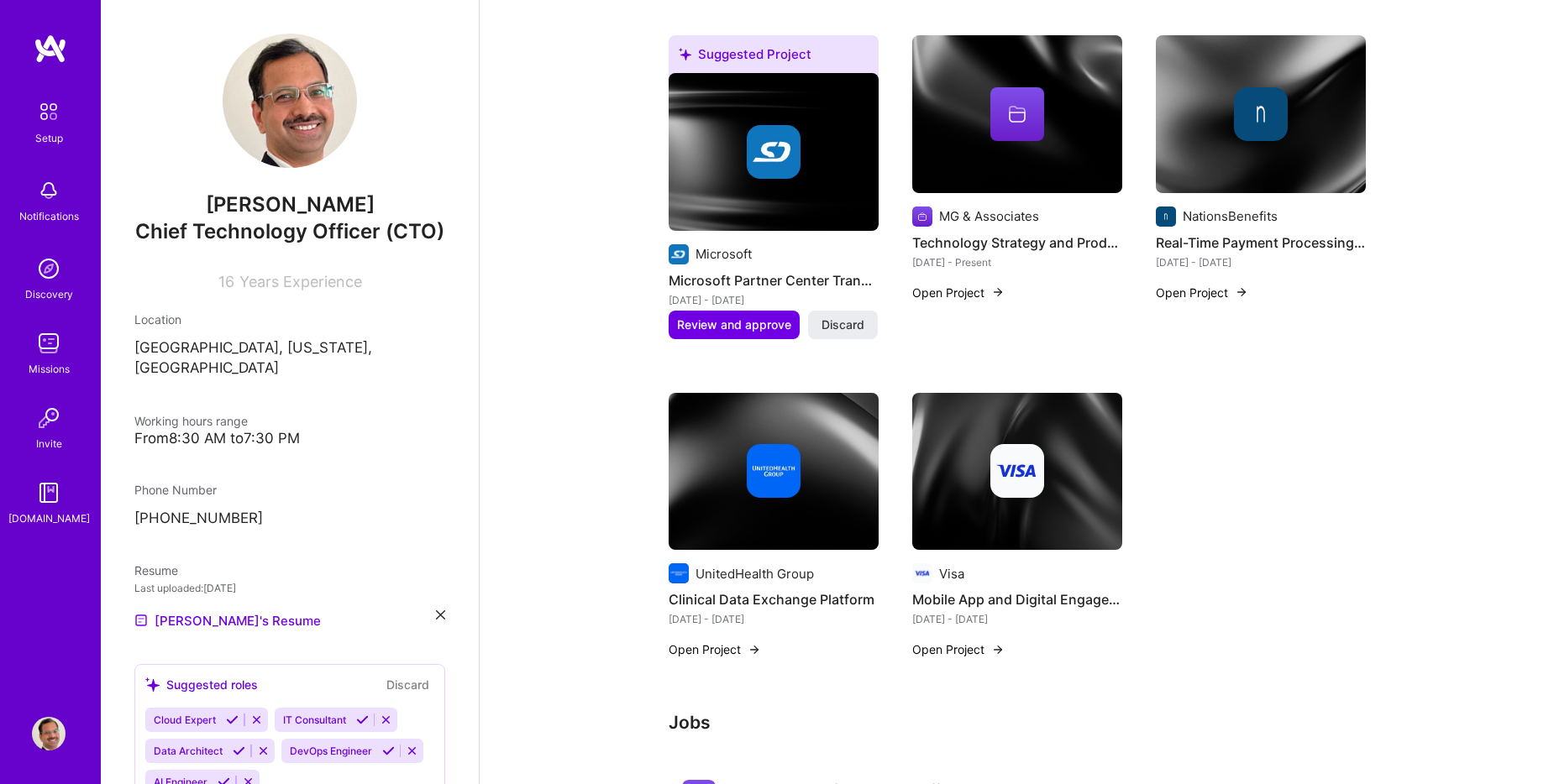
click at [967, 641] on button "Open Project" at bounding box center [958, 649] width 93 height 17
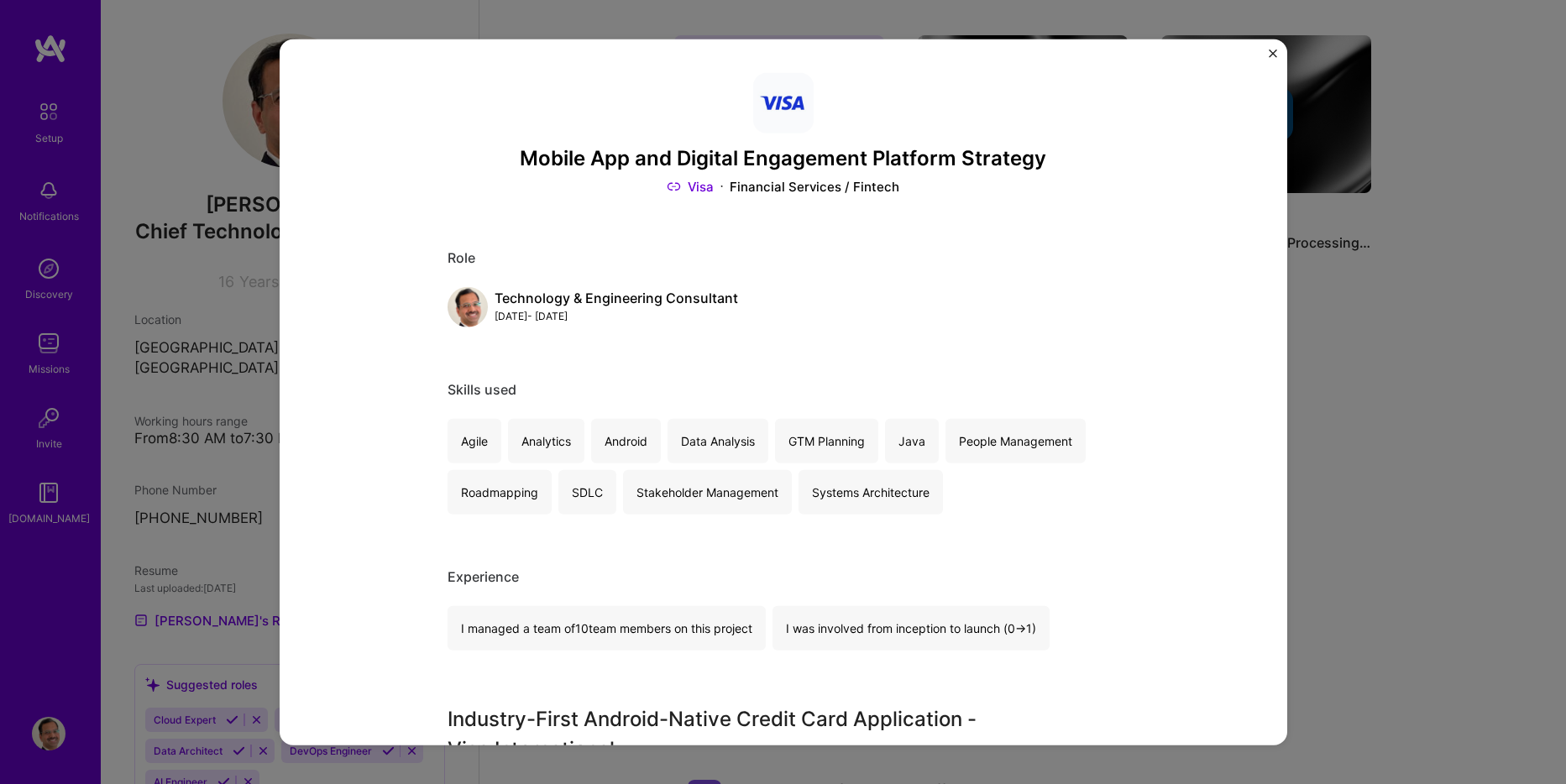
click at [1269, 54] on img "Close" at bounding box center [1273, 54] width 9 height 9
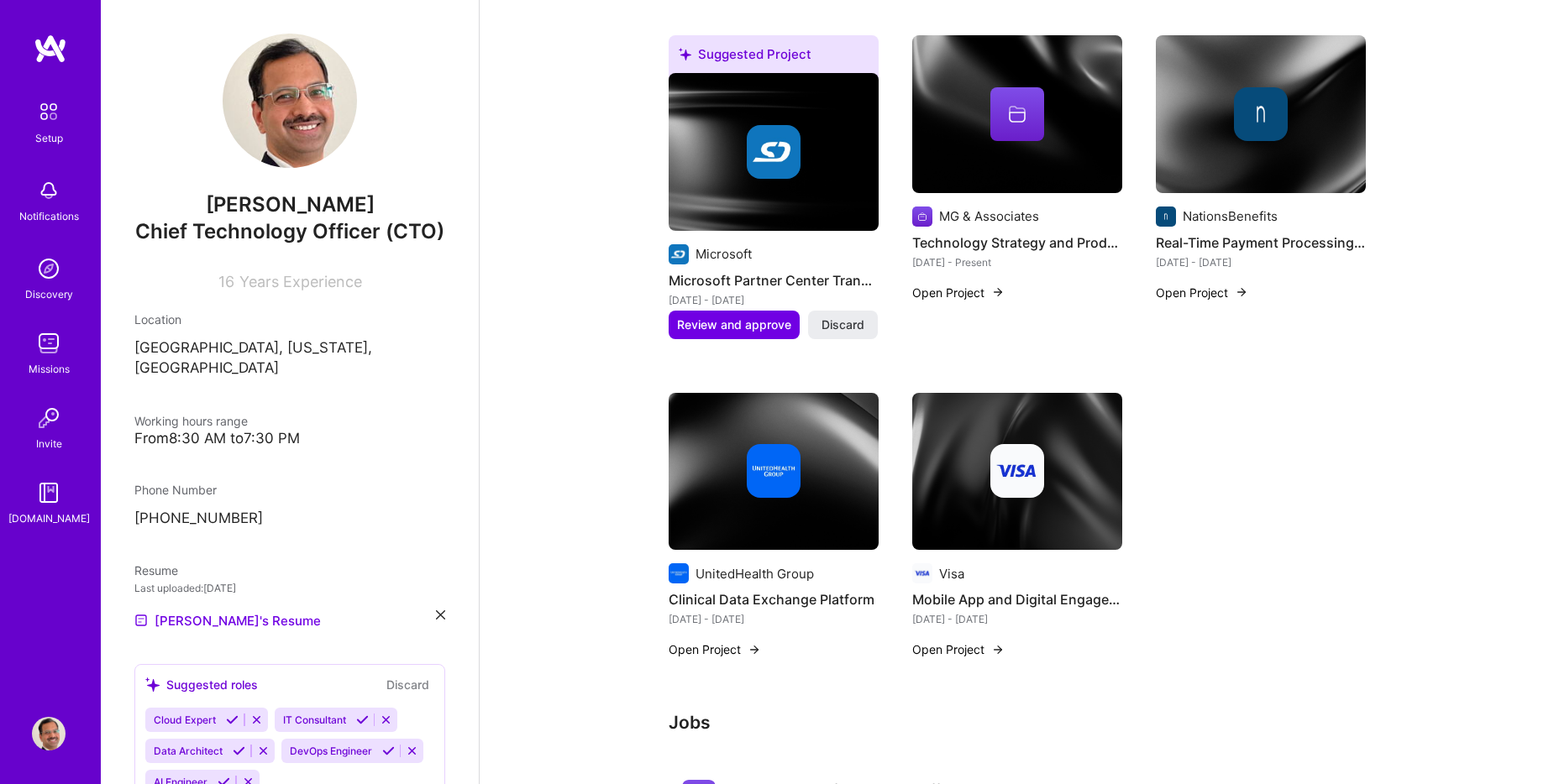
click at [1257, 114] on img at bounding box center [1260, 114] width 53 height 53
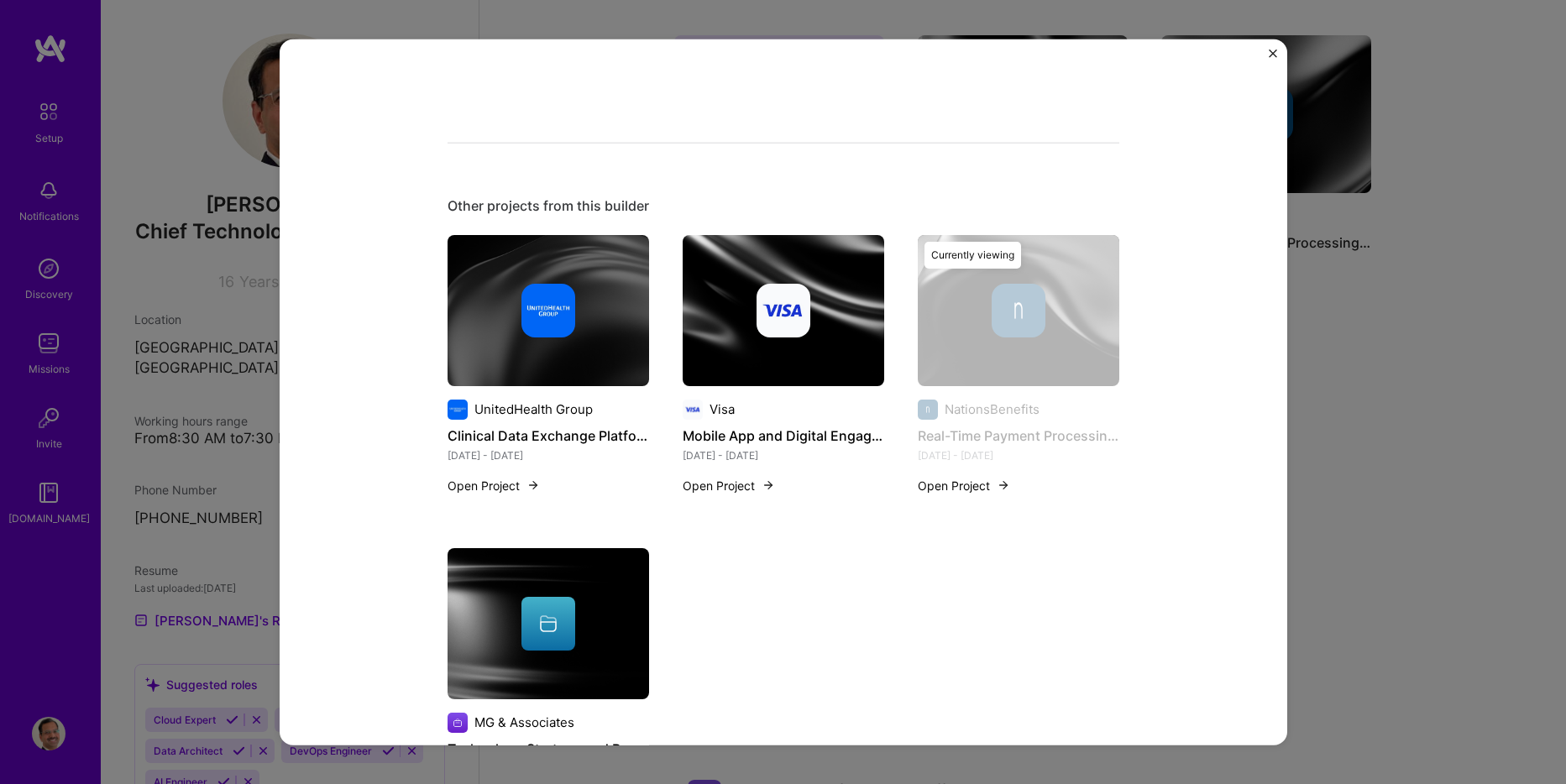
scroll to position [1488, 0]
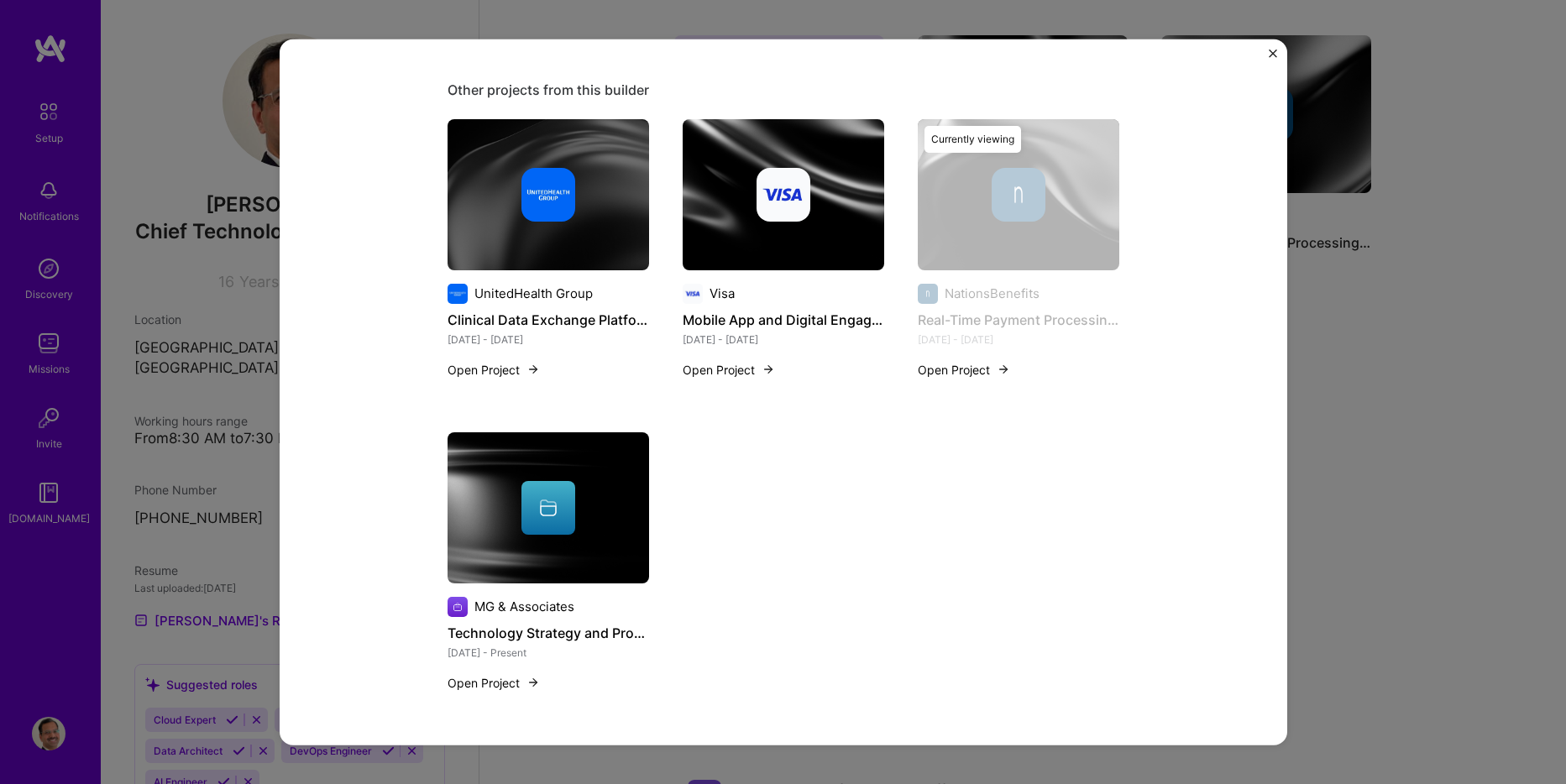
click at [978, 372] on button "Open Project" at bounding box center [964, 369] width 93 height 17
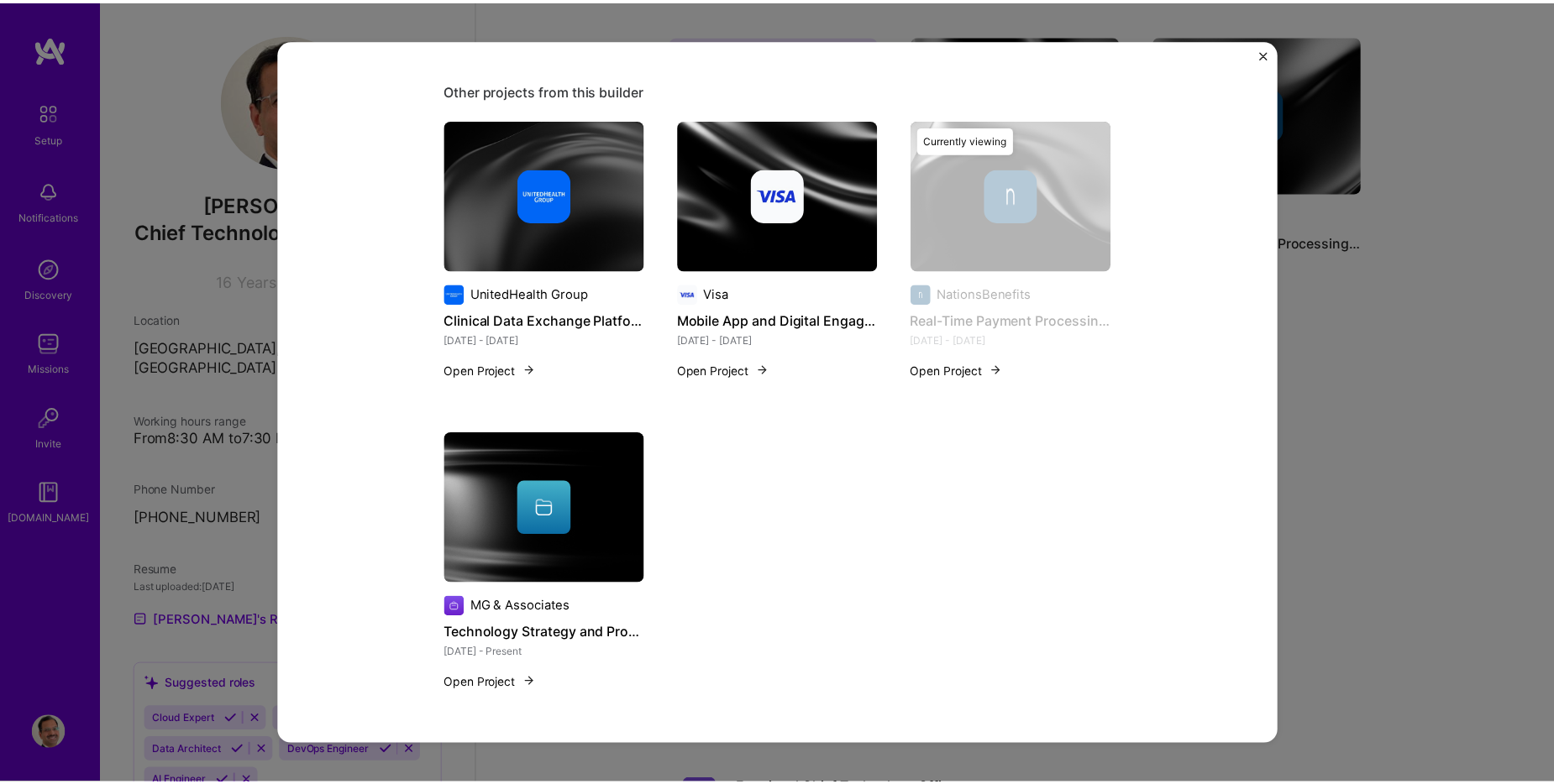
scroll to position [0, 0]
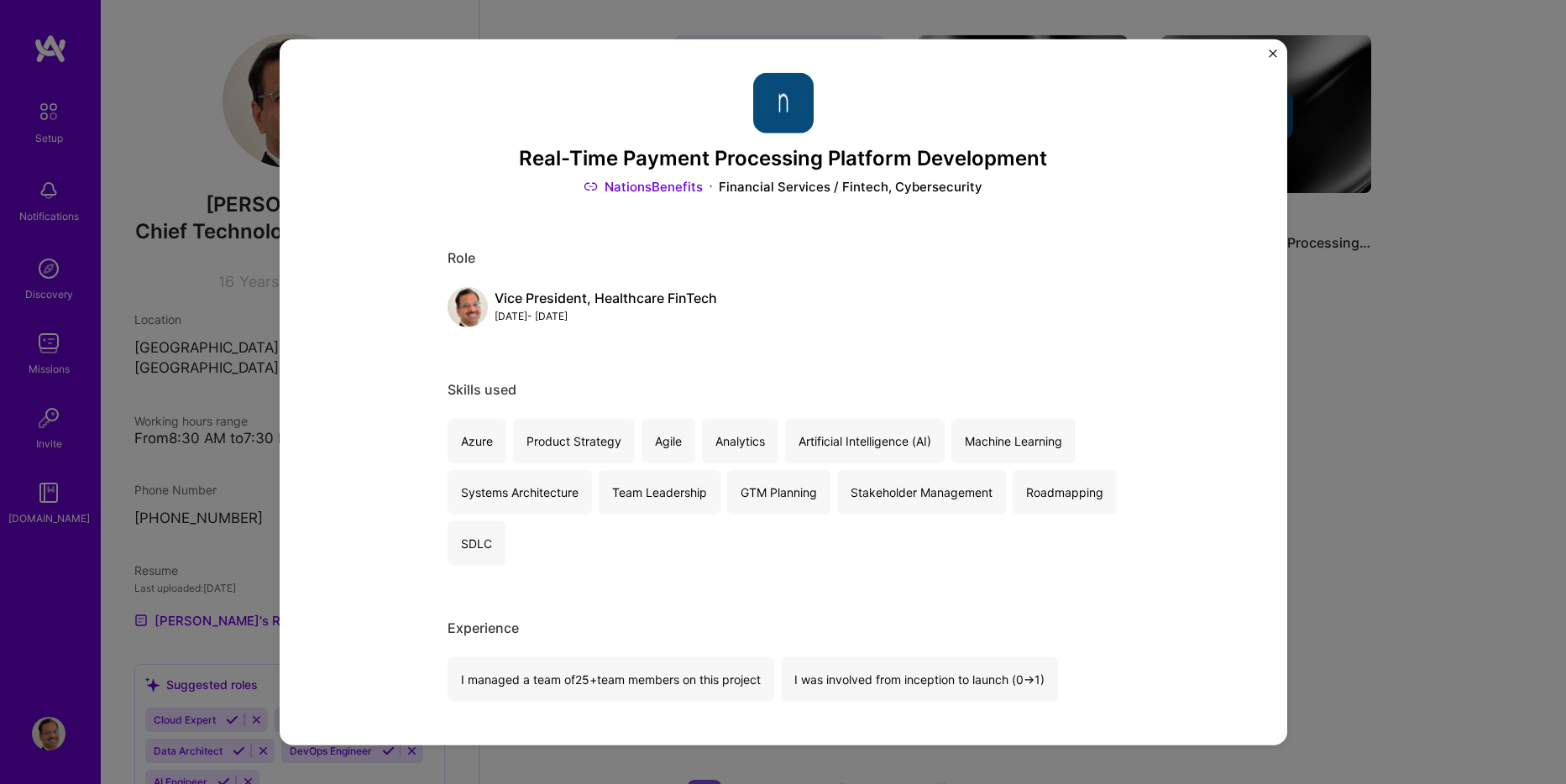
click at [1269, 54] on img "Close" at bounding box center [1273, 54] width 9 height 9
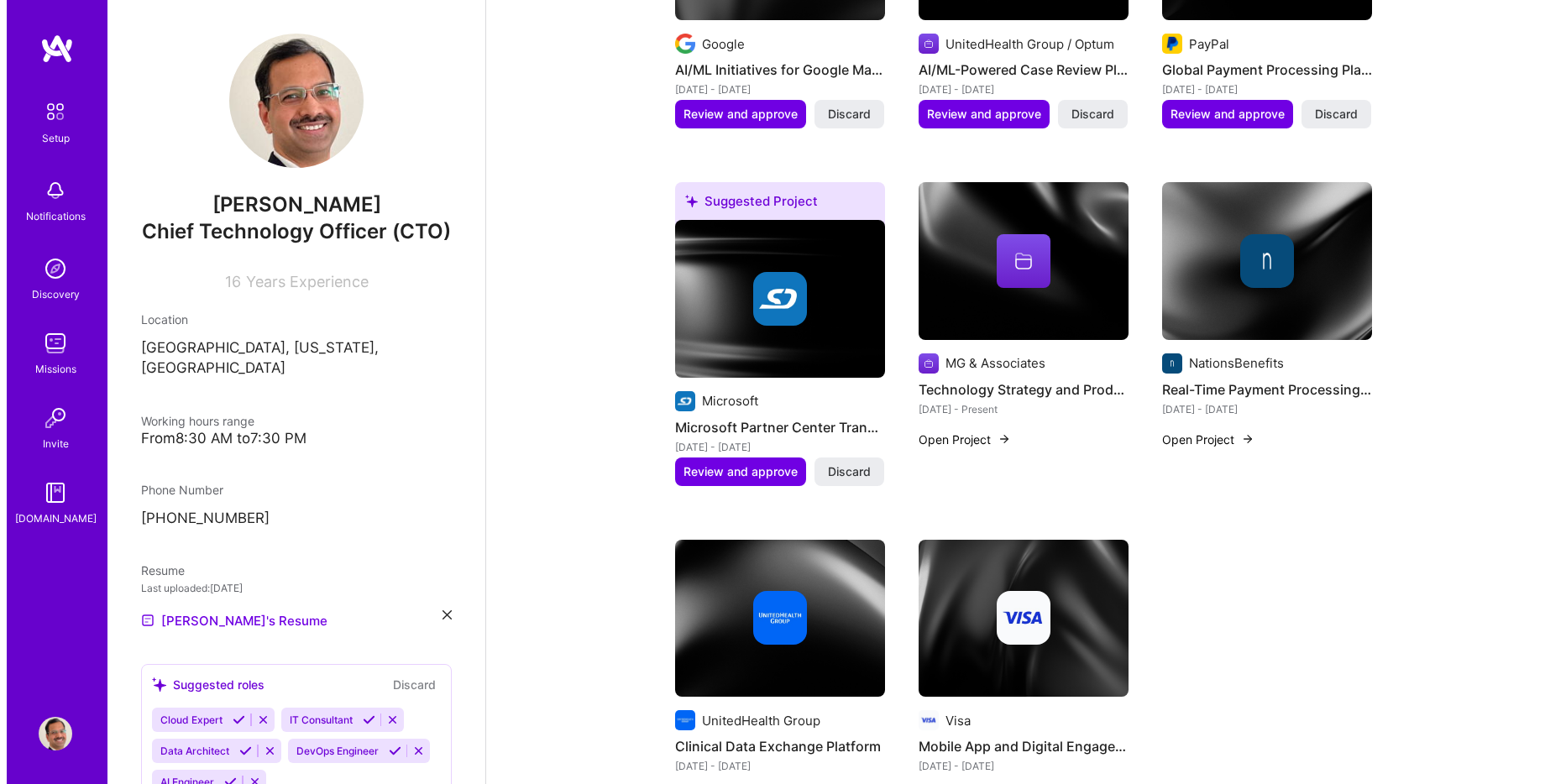
scroll to position [840, 0]
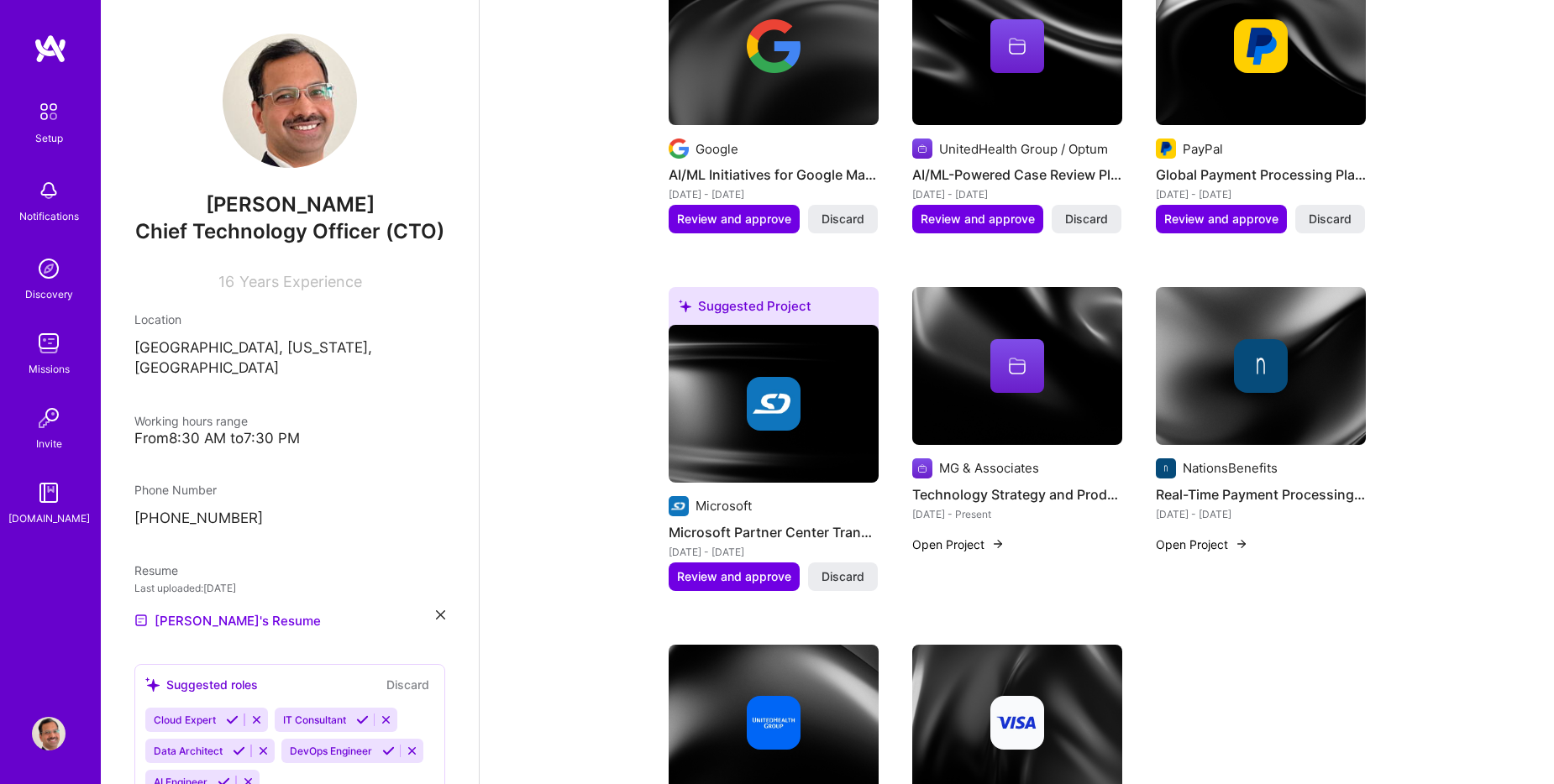
click at [976, 536] on button "Open Project" at bounding box center [958, 545] width 93 height 17
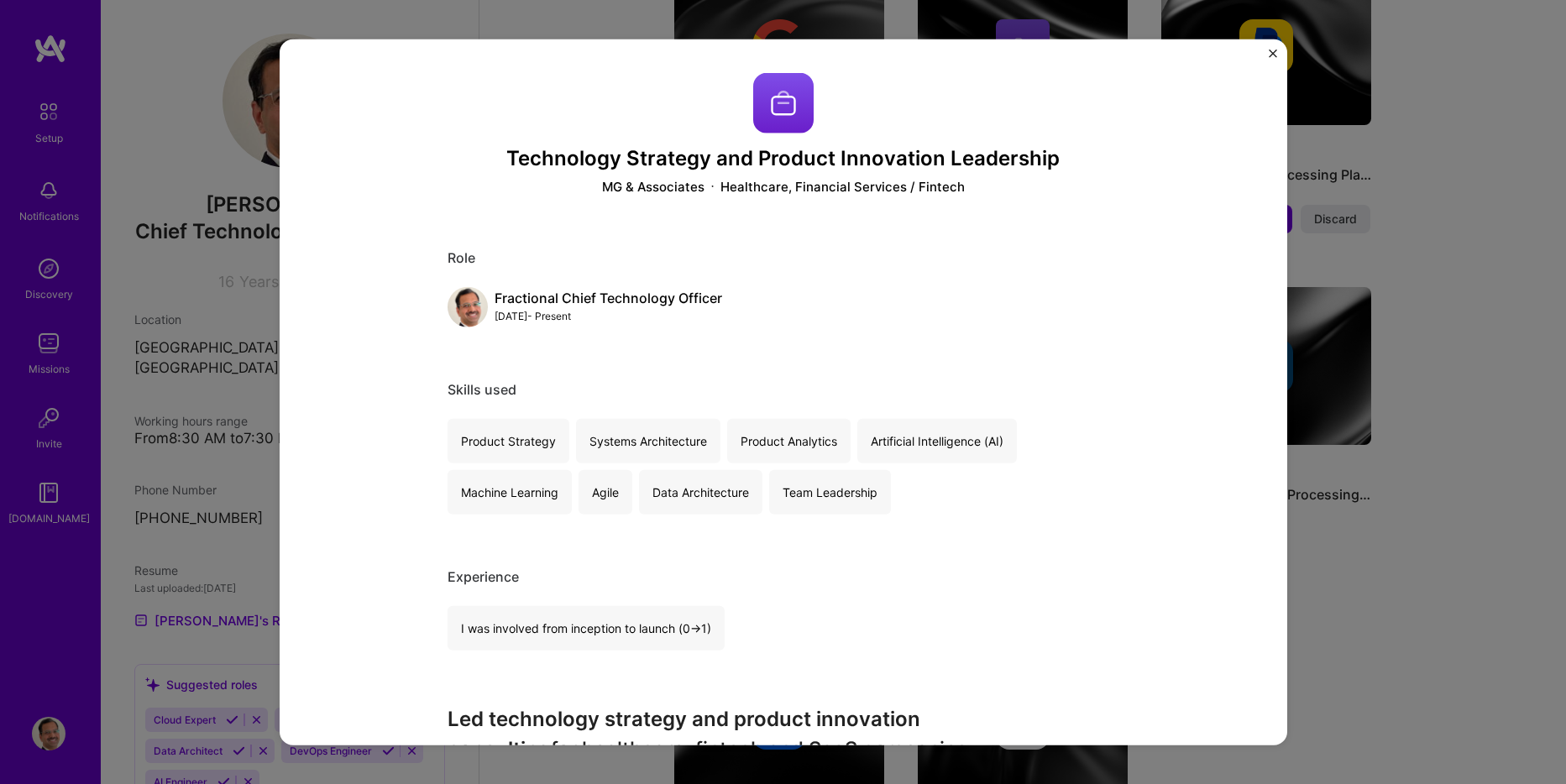
click at [1262, 50] on div "Technology Strategy and Product Innovation Leadership MG & Associates Healthcar…" at bounding box center [783, 392] width 1008 height 706
click at [1266, 52] on div "Technology Strategy and Product Innovation Leadership MG & Associates Healthcar…" at bounding box center [783, 392] width 1008 height 706
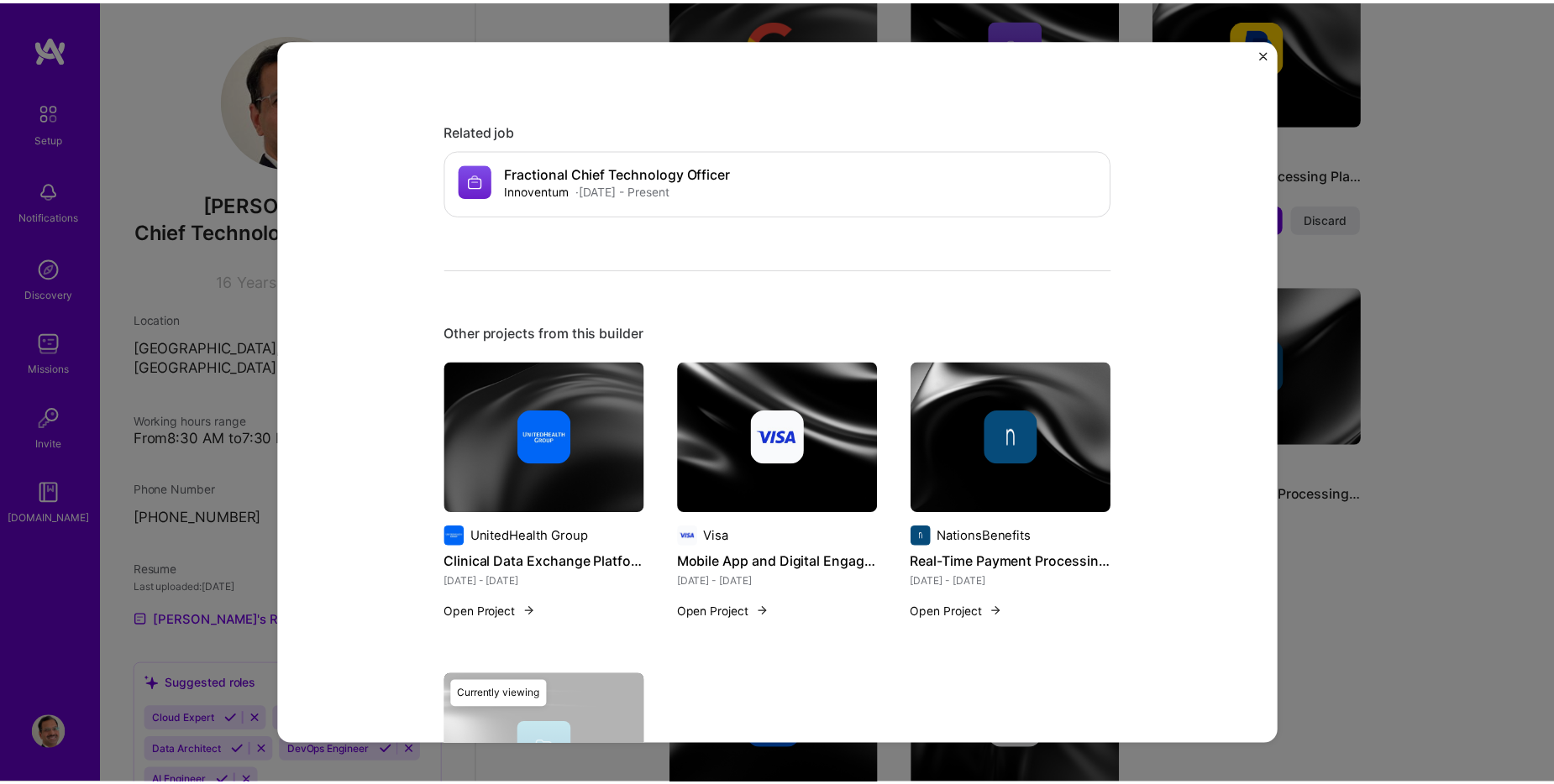
scroll to position [1092, 0]
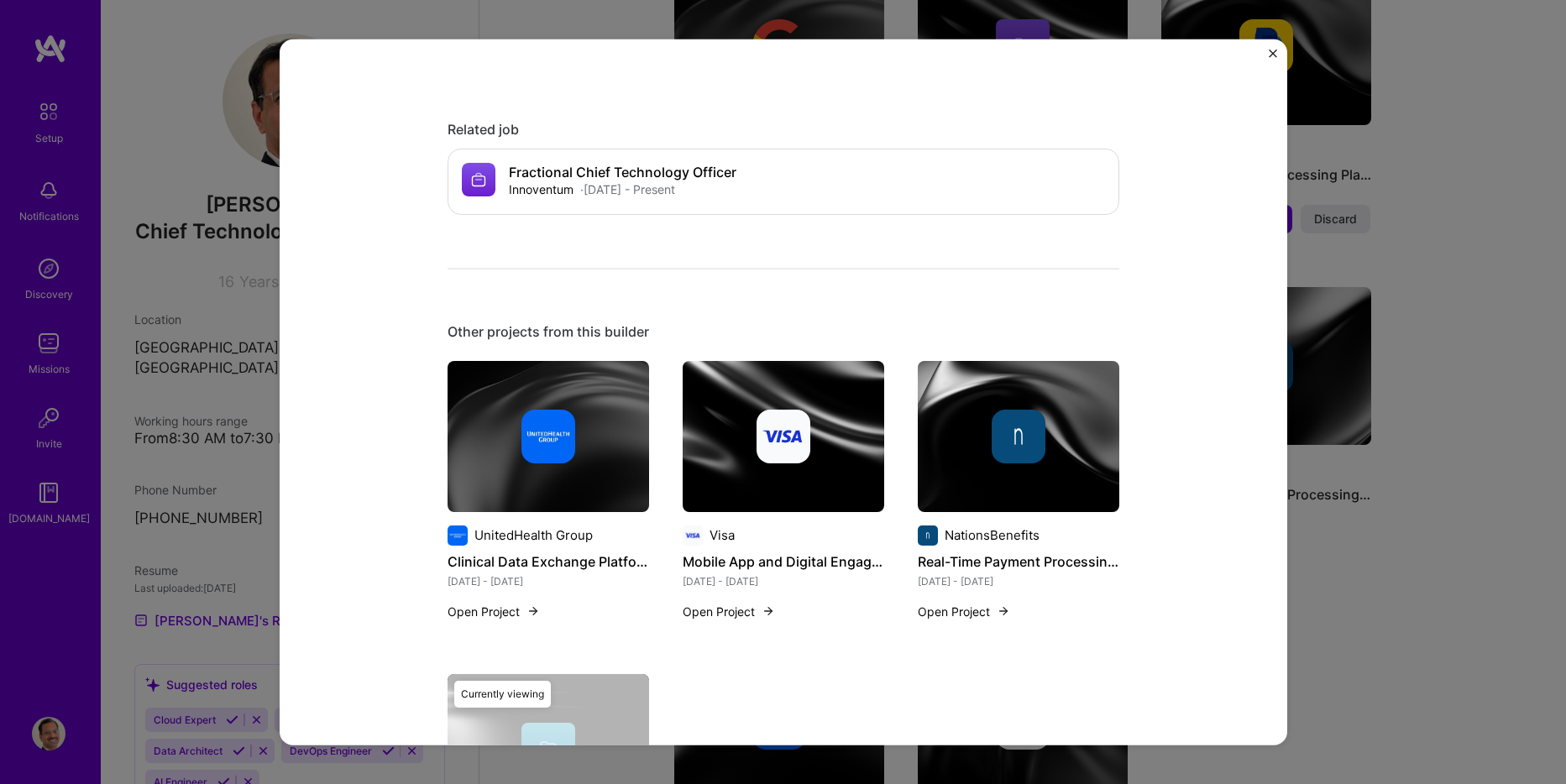
click at [1270, 57] on img "Close" at bounding box center [1273, 54] width 9 height 9
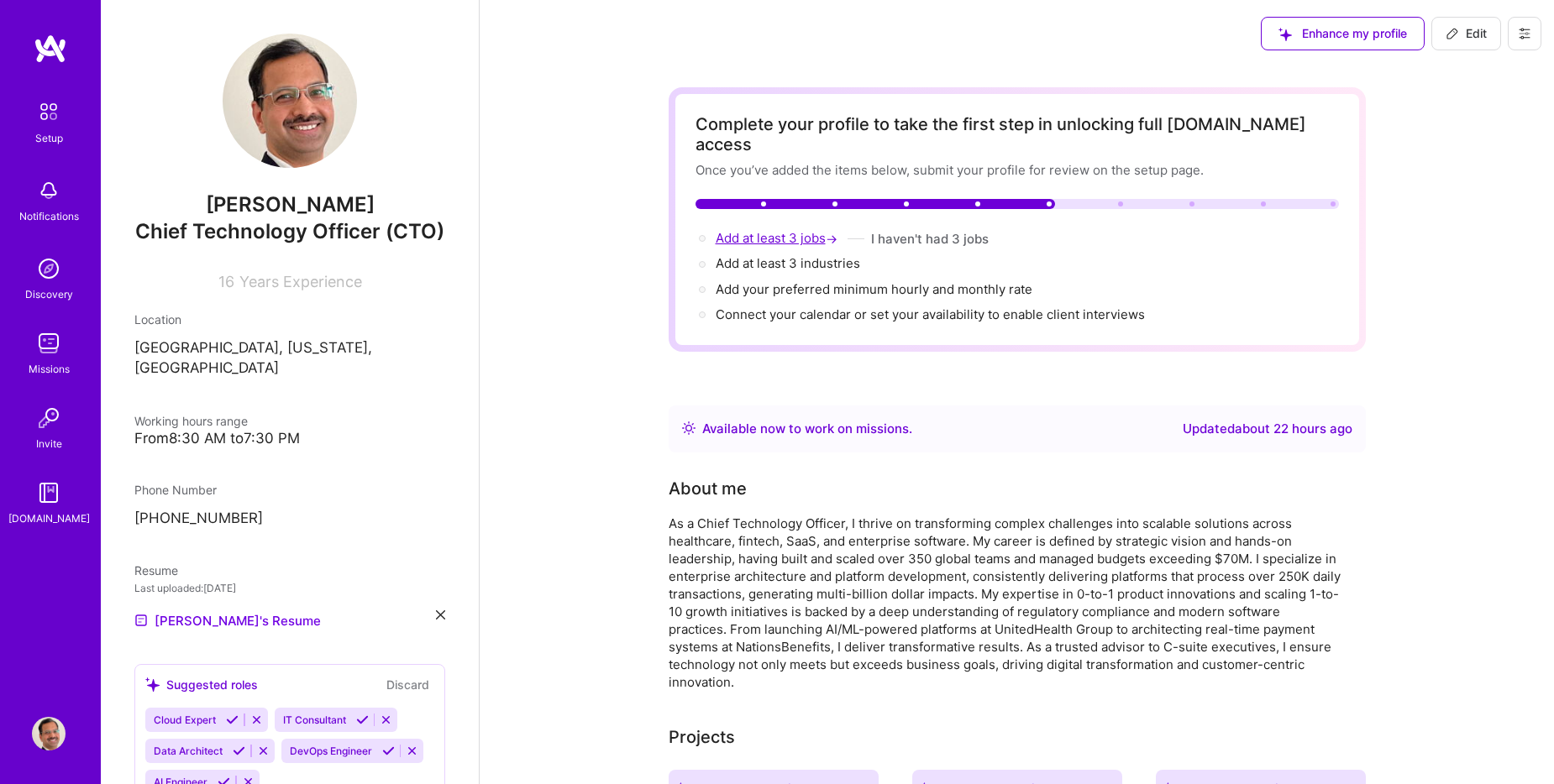
click at [767, 230] on span "Add at least 3 jobs →" at bounding box center [777, 238] width 125 height 16
select select "US"
select select "Right Now"
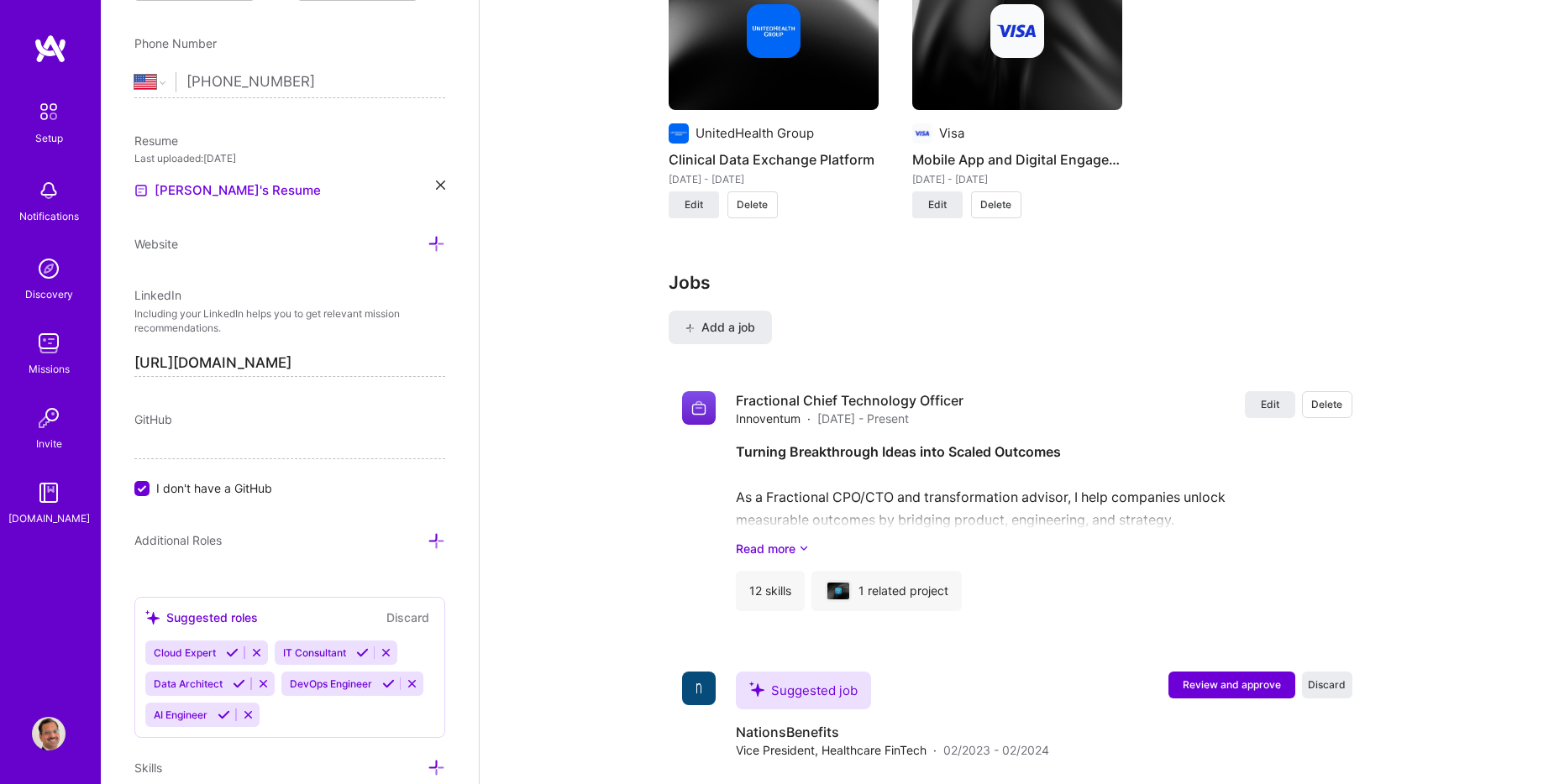
scroll to position [2439, 0]
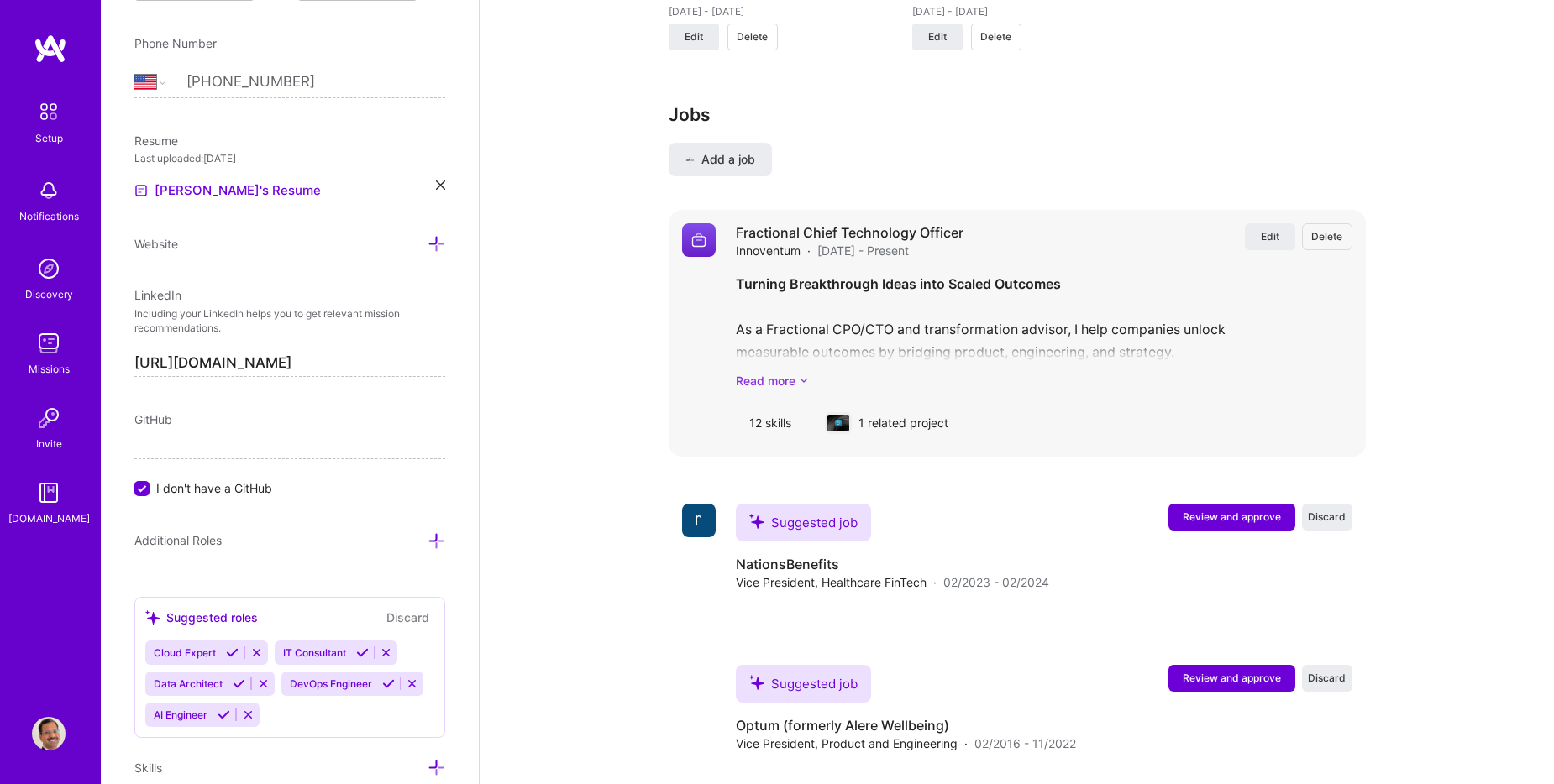
click at [798, 372] on link "Read more" at bounding box center [1043, 381] width 617 height 17
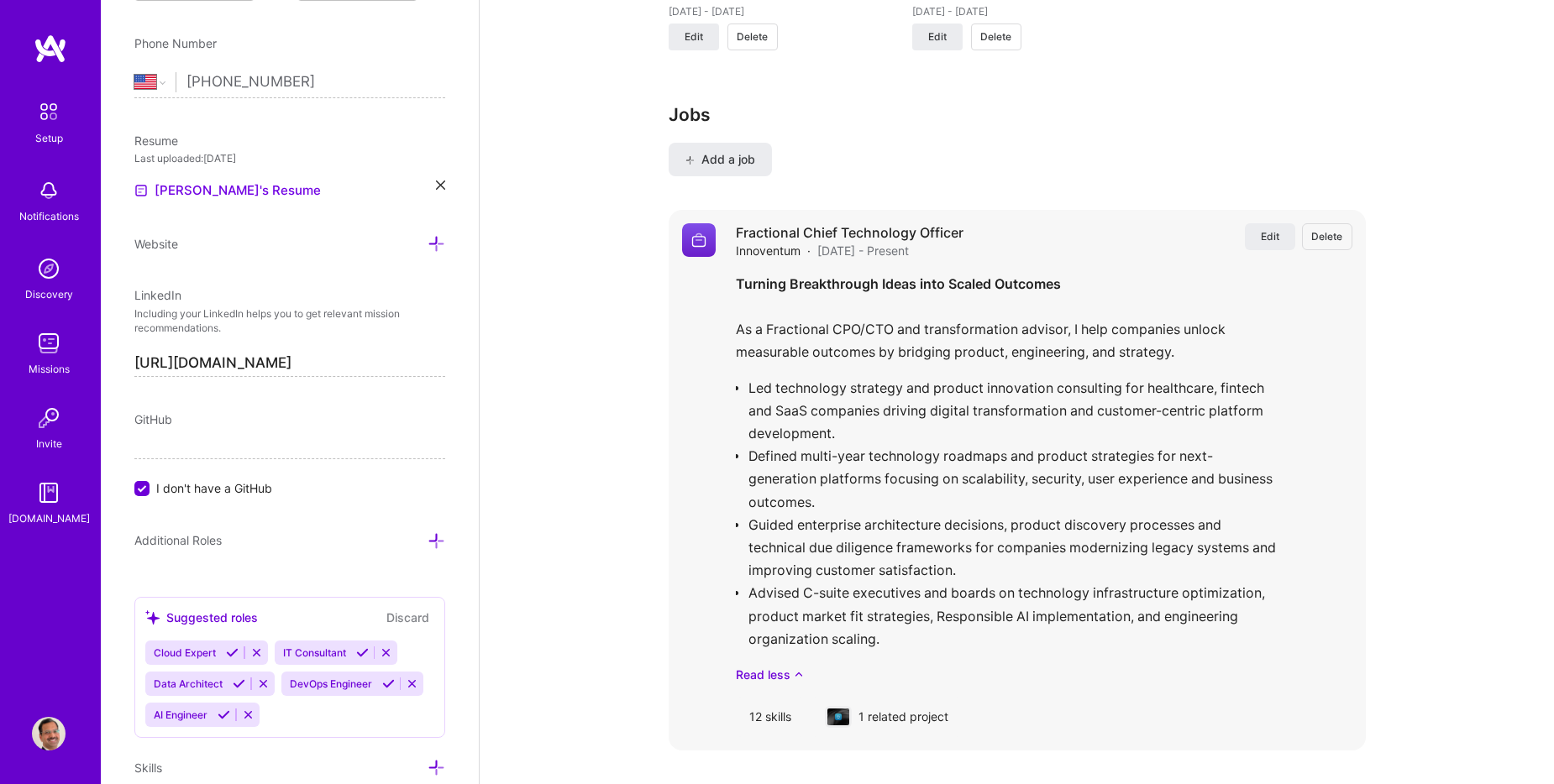
scroll to position [2606, 0]
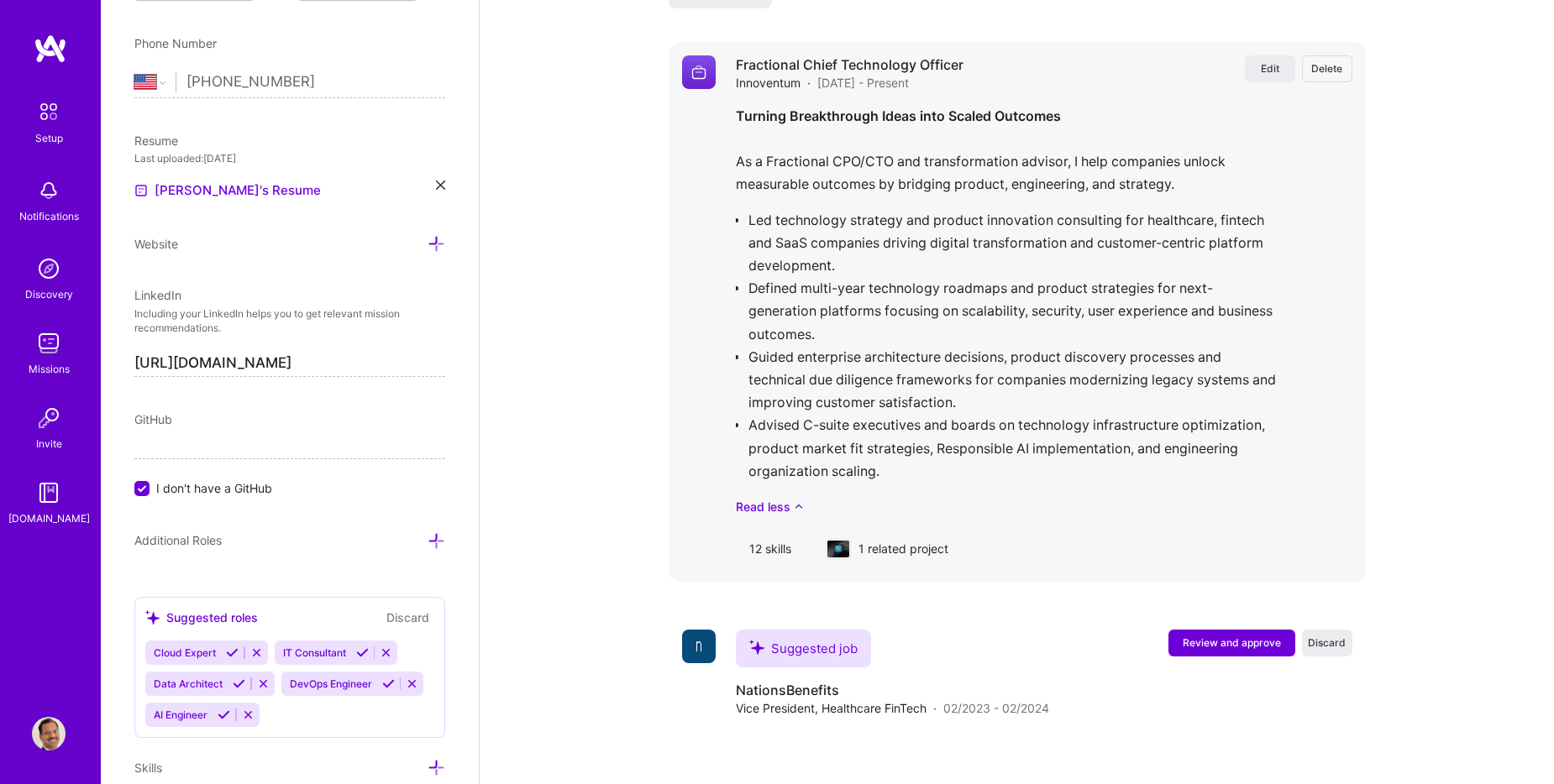
click at [902, 534] on div "1 related project" at bounding box center [887, 549] width 150 height 40
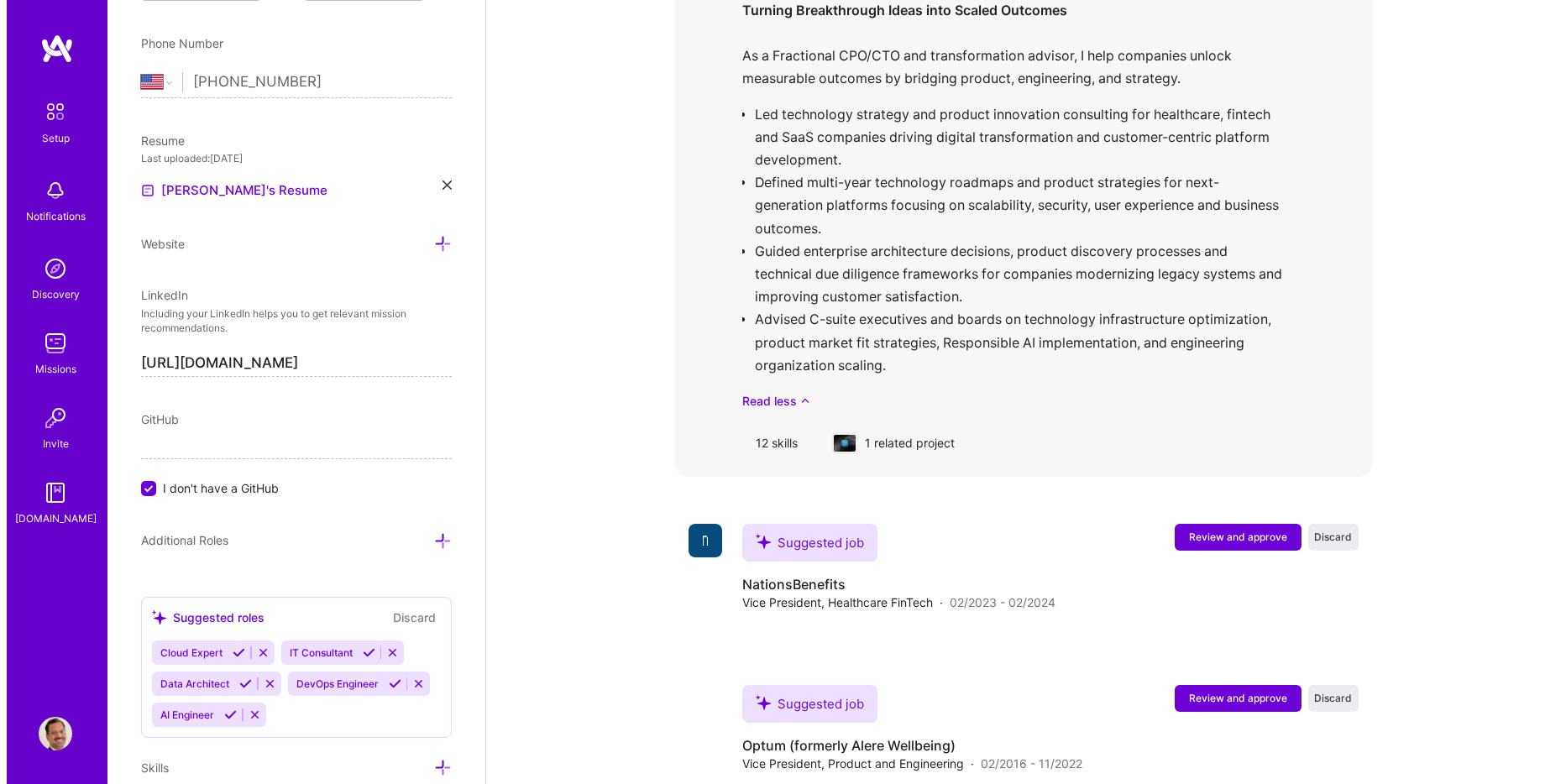
scroll to position [2859, 0]
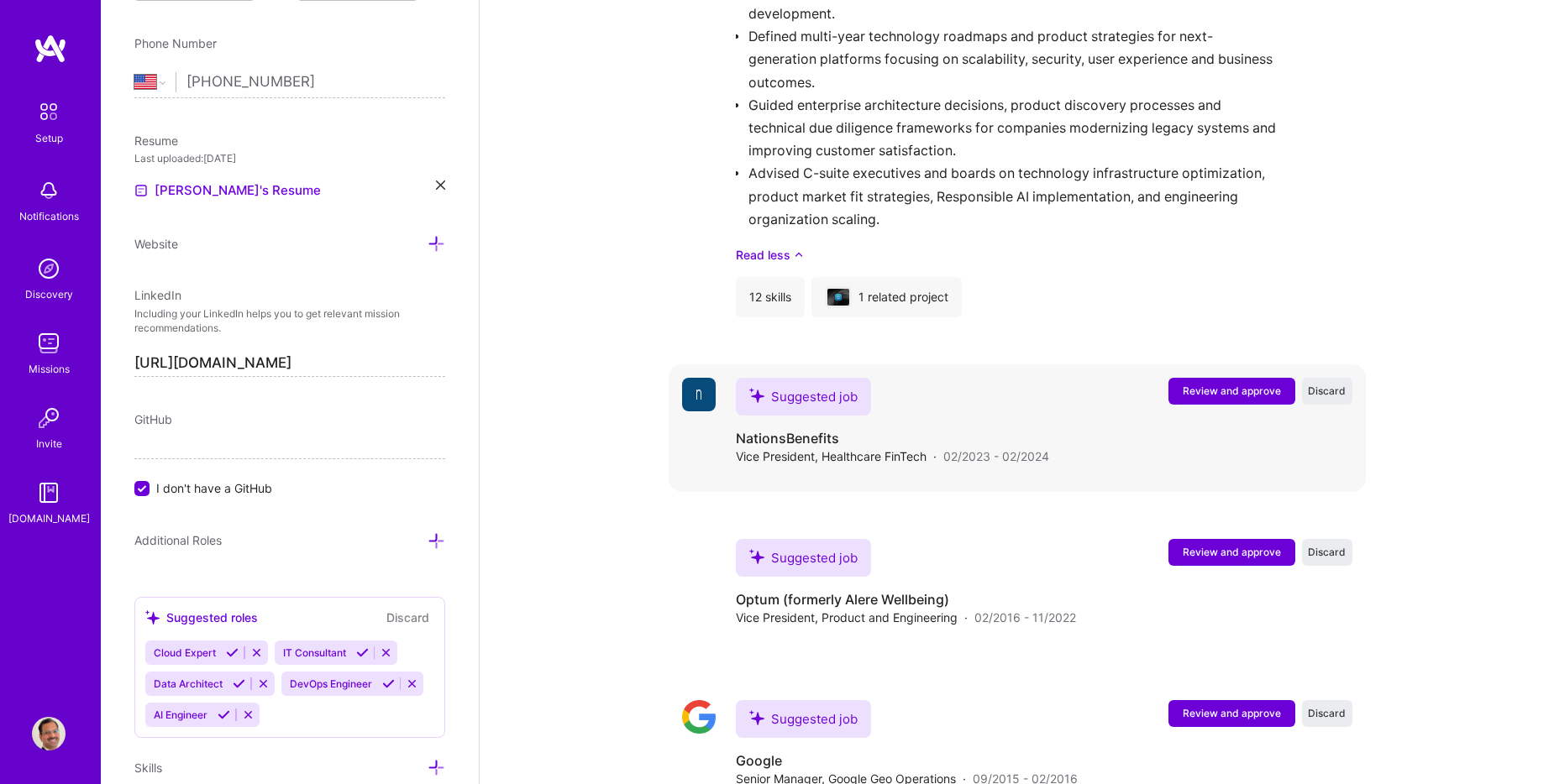
click at [1217, 384] on span "Review and approve" at bounding box center [1231, 391] width 98 height 14
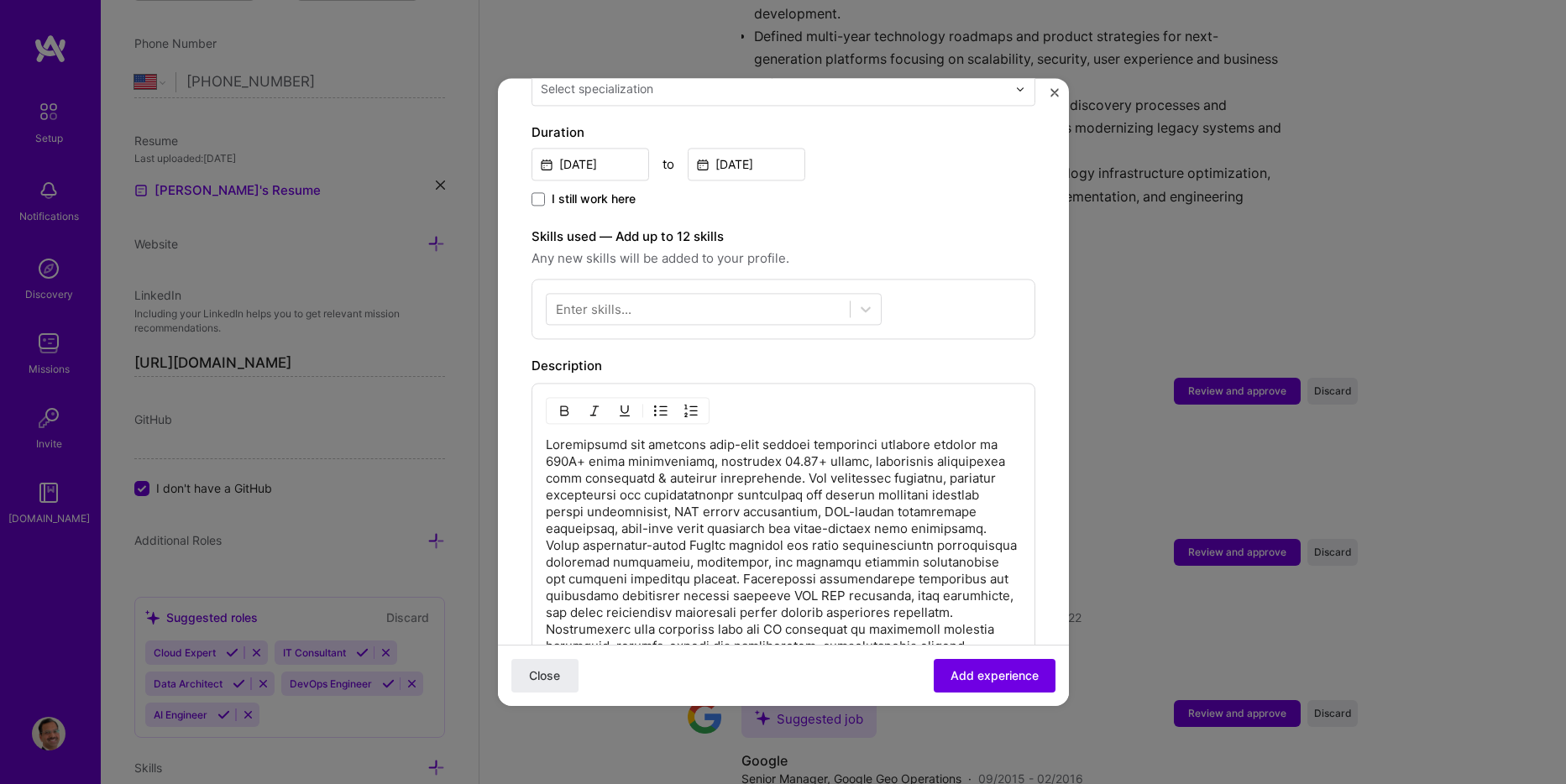
scroll to position [420, 0]
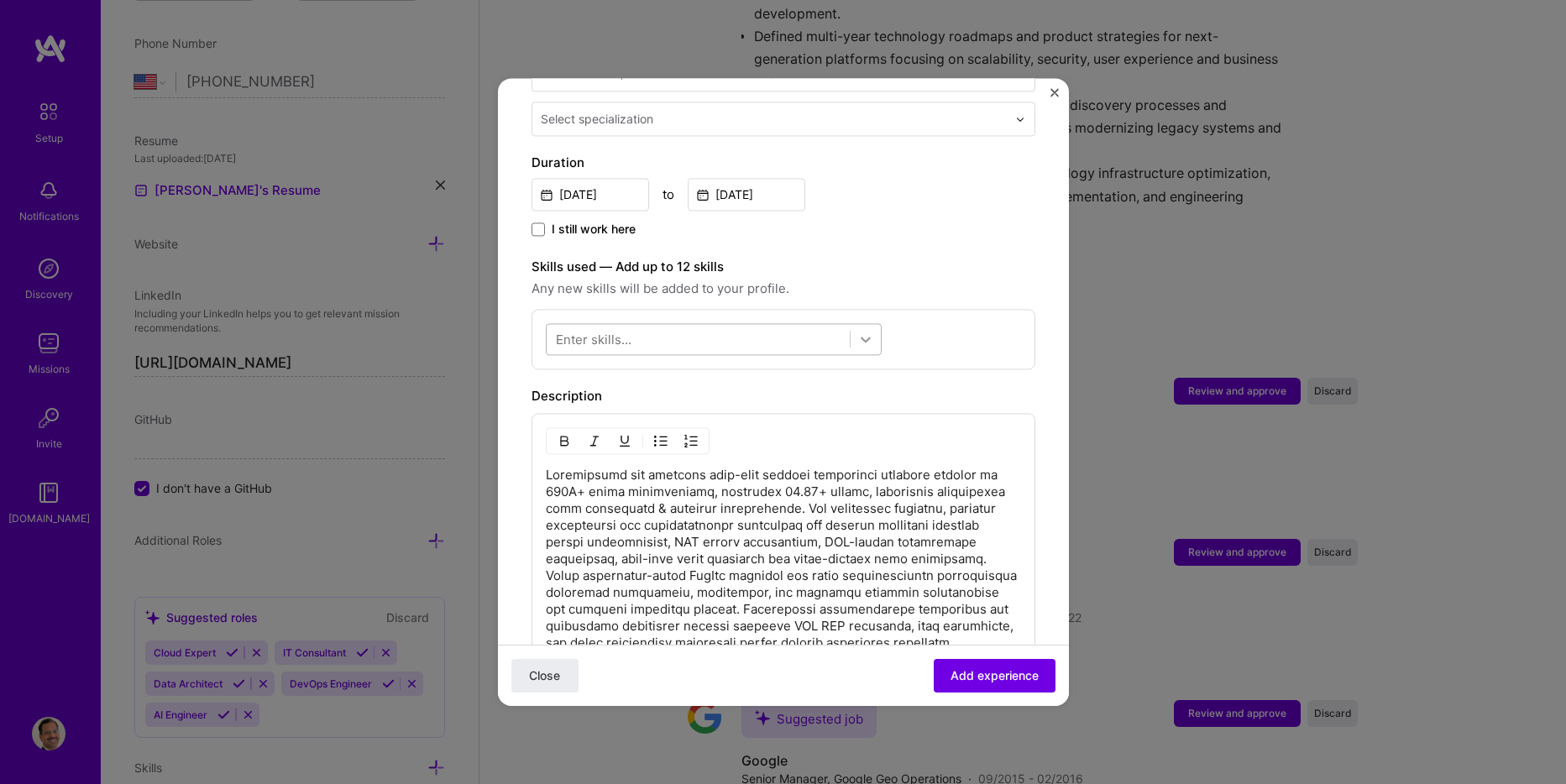
click at [860, 330] on icon at bounding box center [866, 338] width 17 height 17
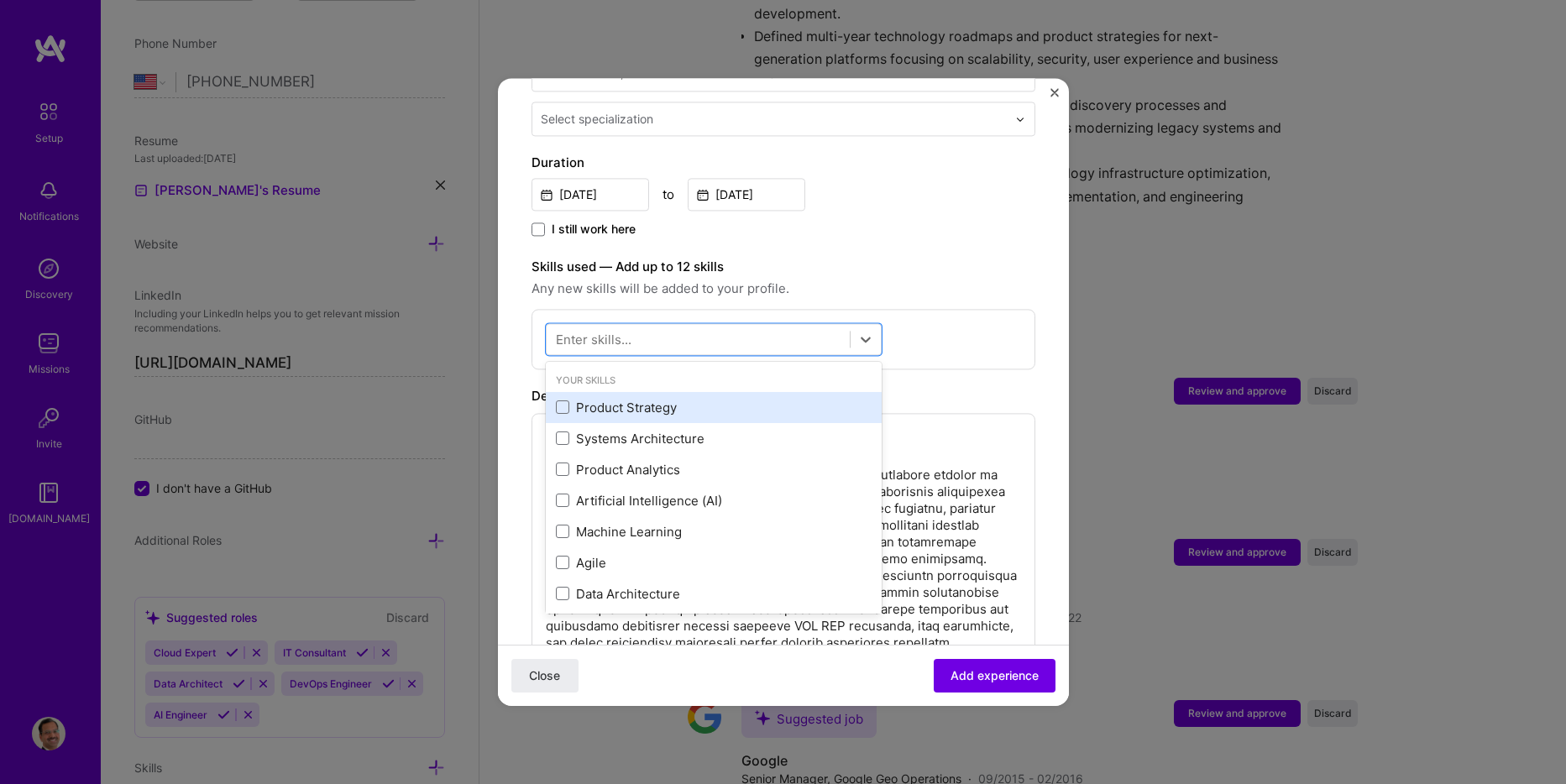
click at [597, 399] on div "Product Strategy" at bounding box center [713, 407] width 316 height 17
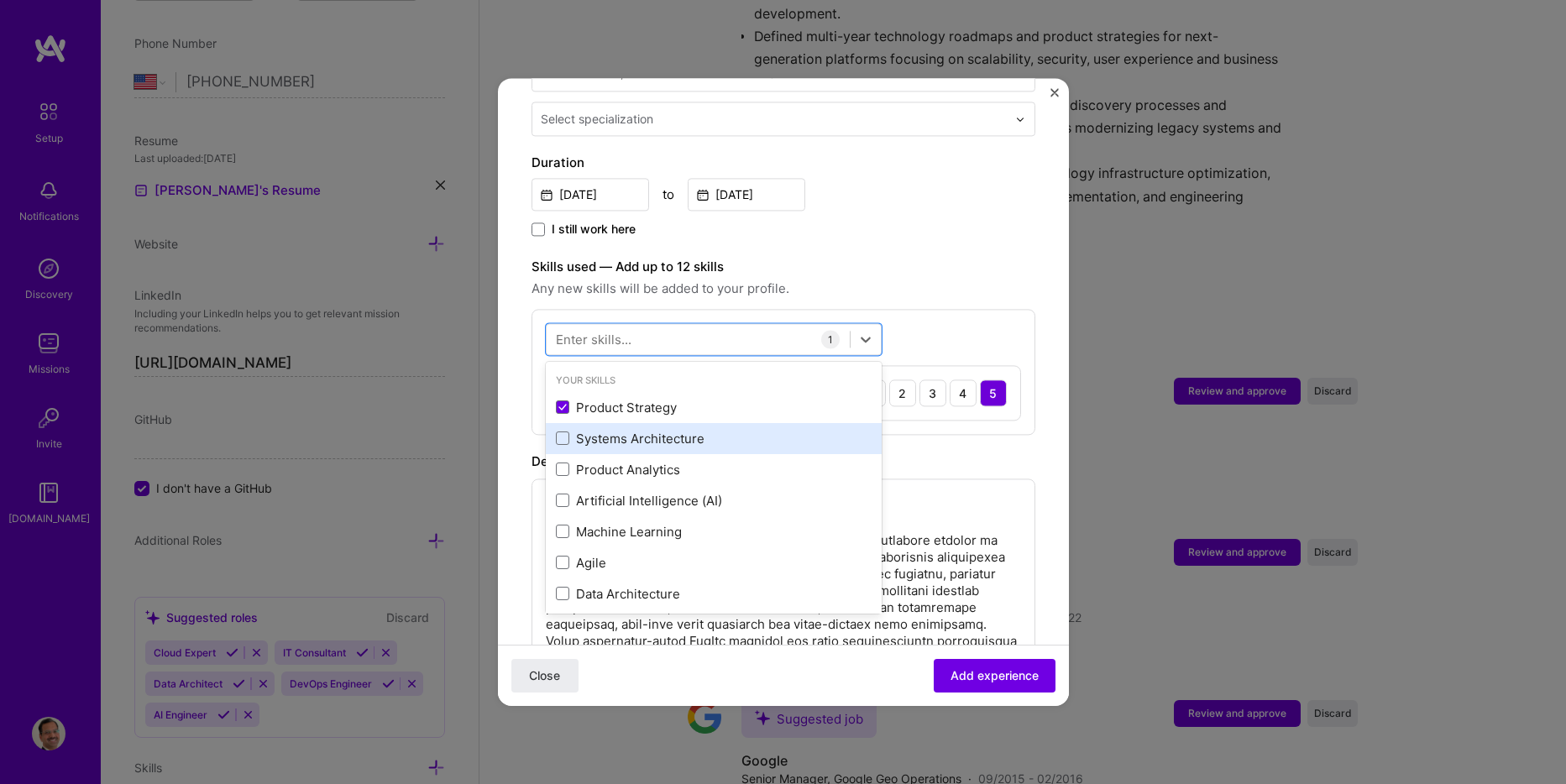
click at [607, 423] on div "Systems Architecture" at bounding box center [713, 439] width 336 height 31
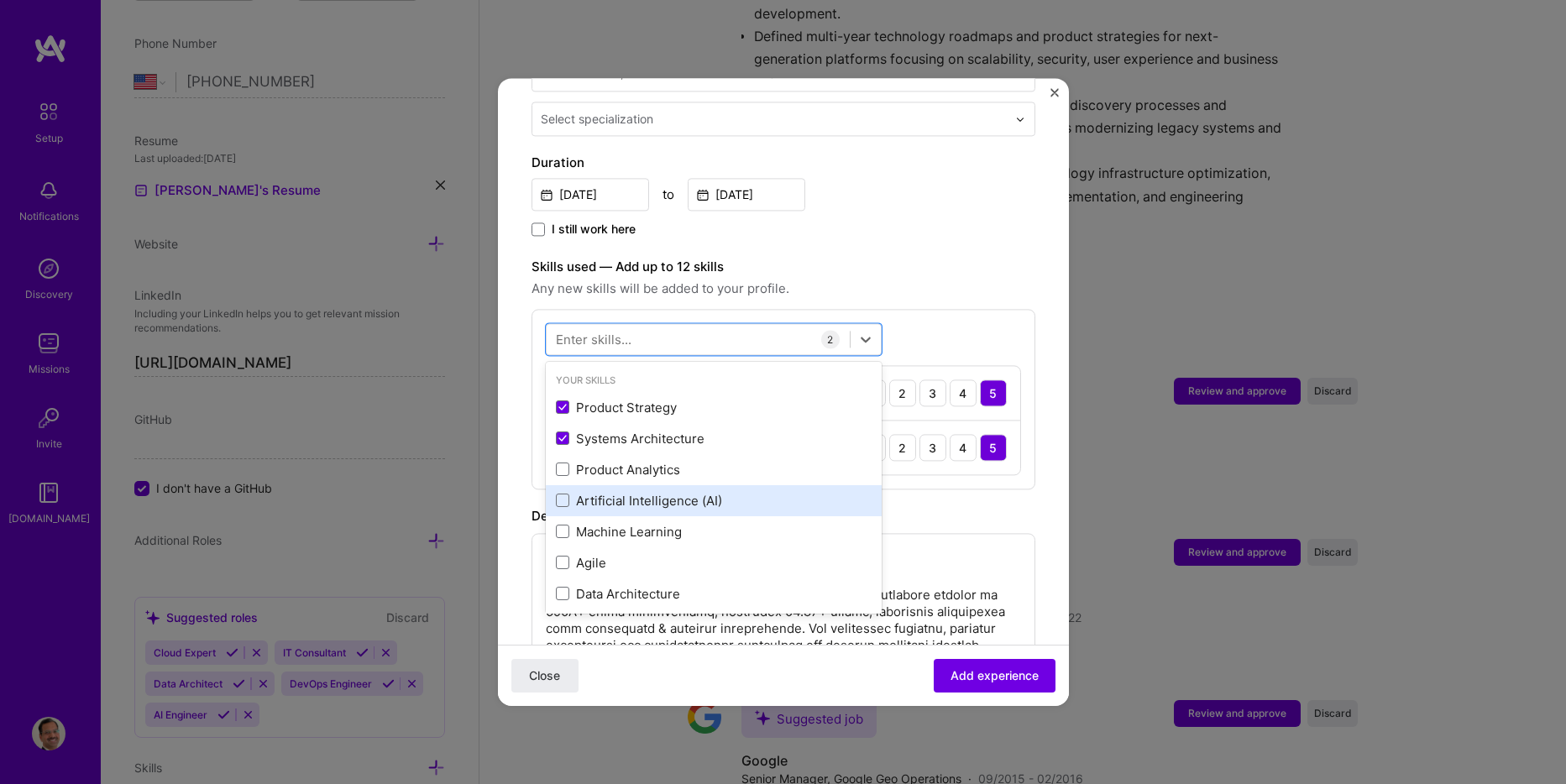
click at [670, 492] on div "Artificial Intelligence (AI)" at bounding box center [713, 501] width 316 height 17
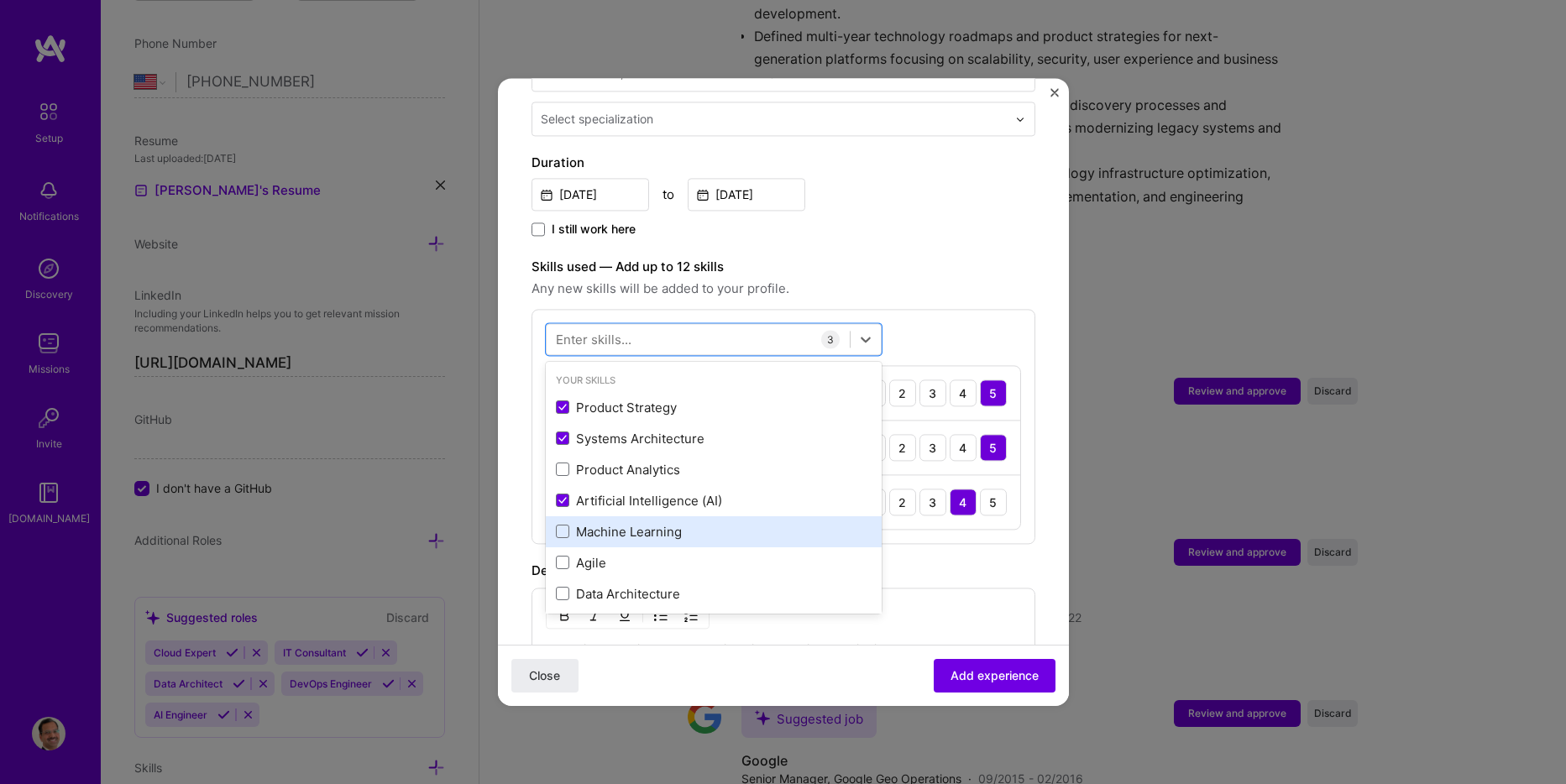
click at [649, 523] on div "Machine Learning" at bounding box center [713, 531] width 316 height 17
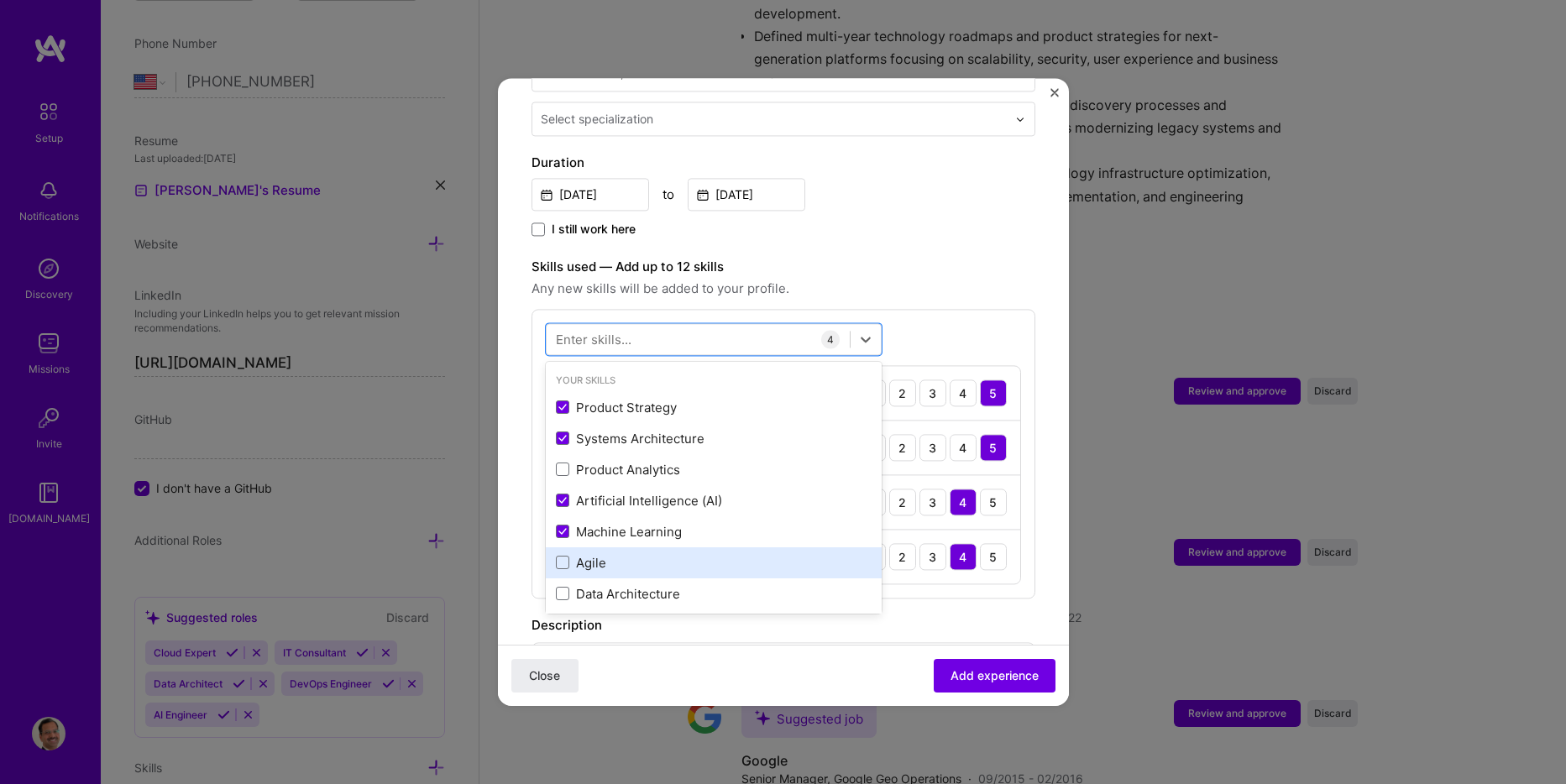
click at [598, 554] on div "Agile" at bounding box center [713, 563] width 316 height 17
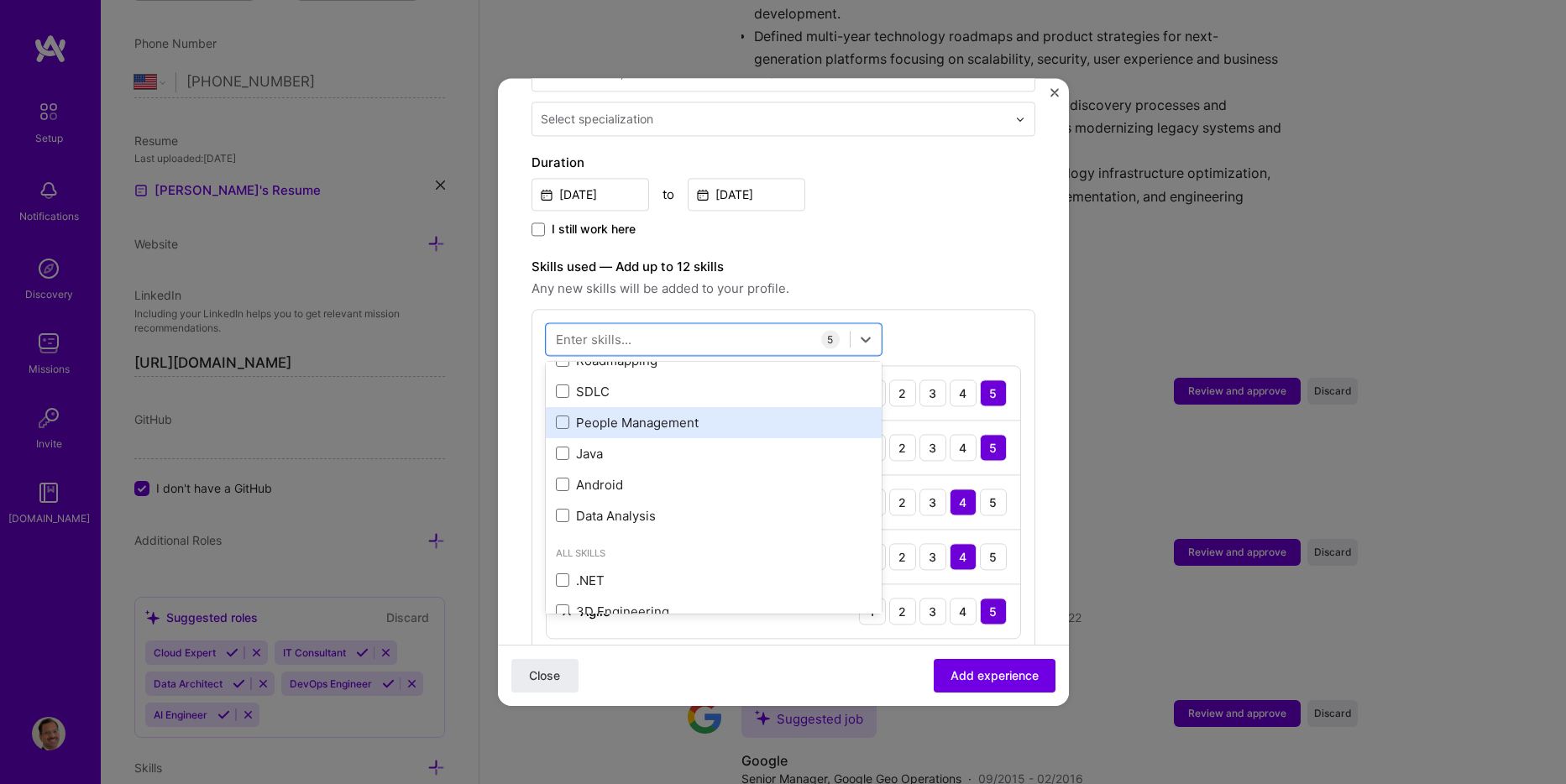
scroll to position [336, 0]
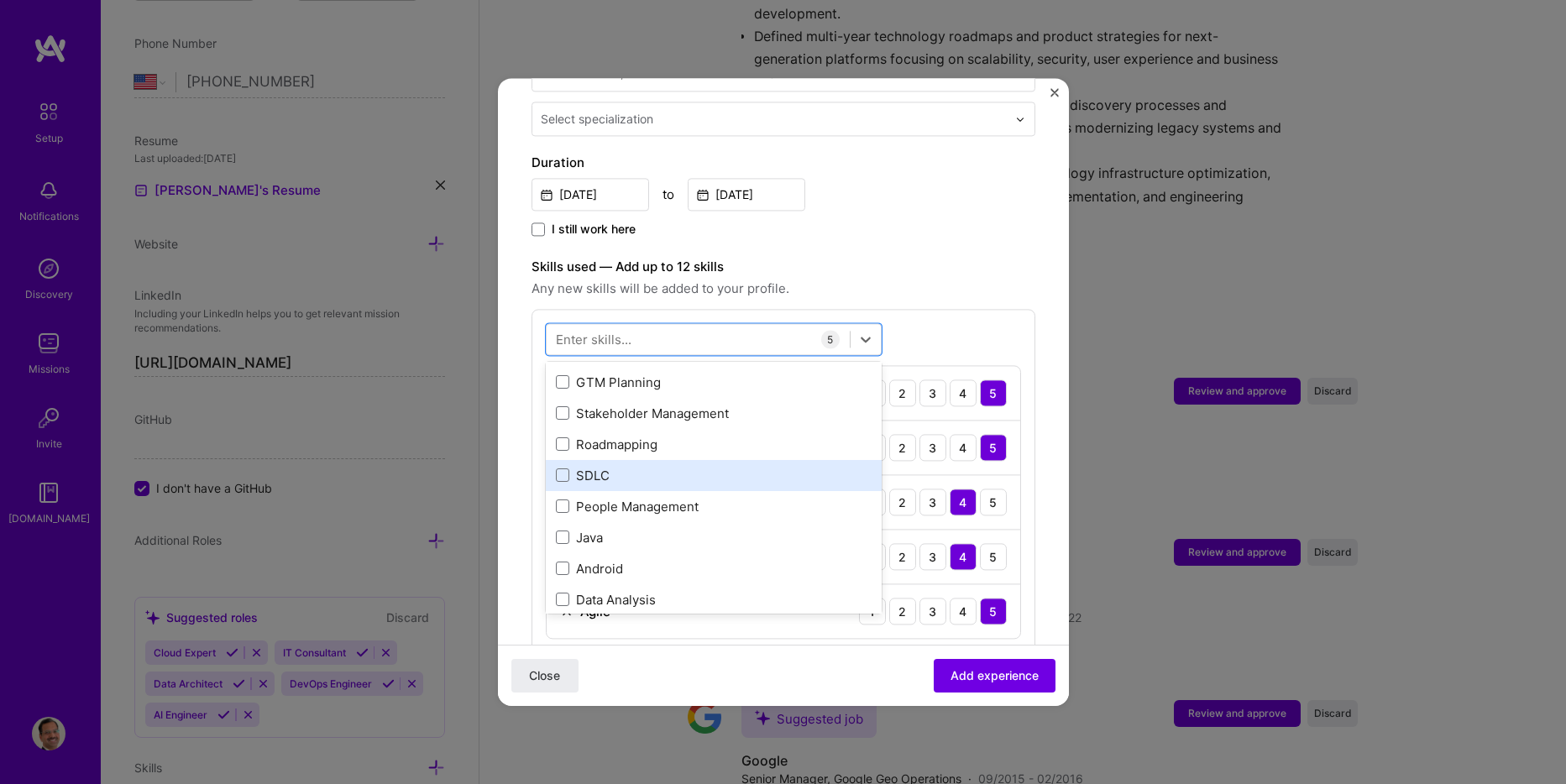
click at [585, 467] on div "SDLC" at bounding box center [713, 475] width 316 height 17
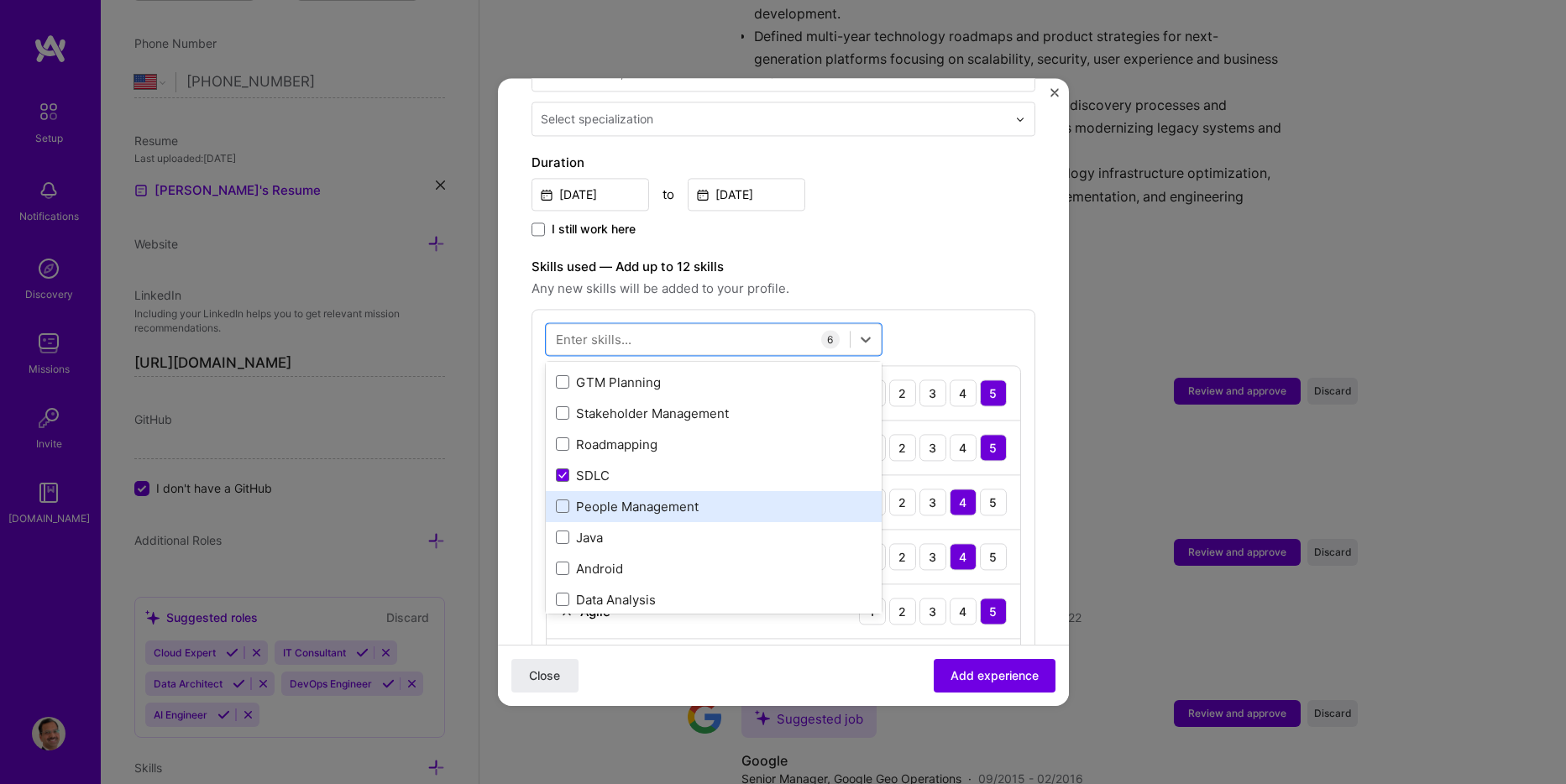
click at [675, 498] on div "People Management" at bounding box center [713, 507] width 316 height 17
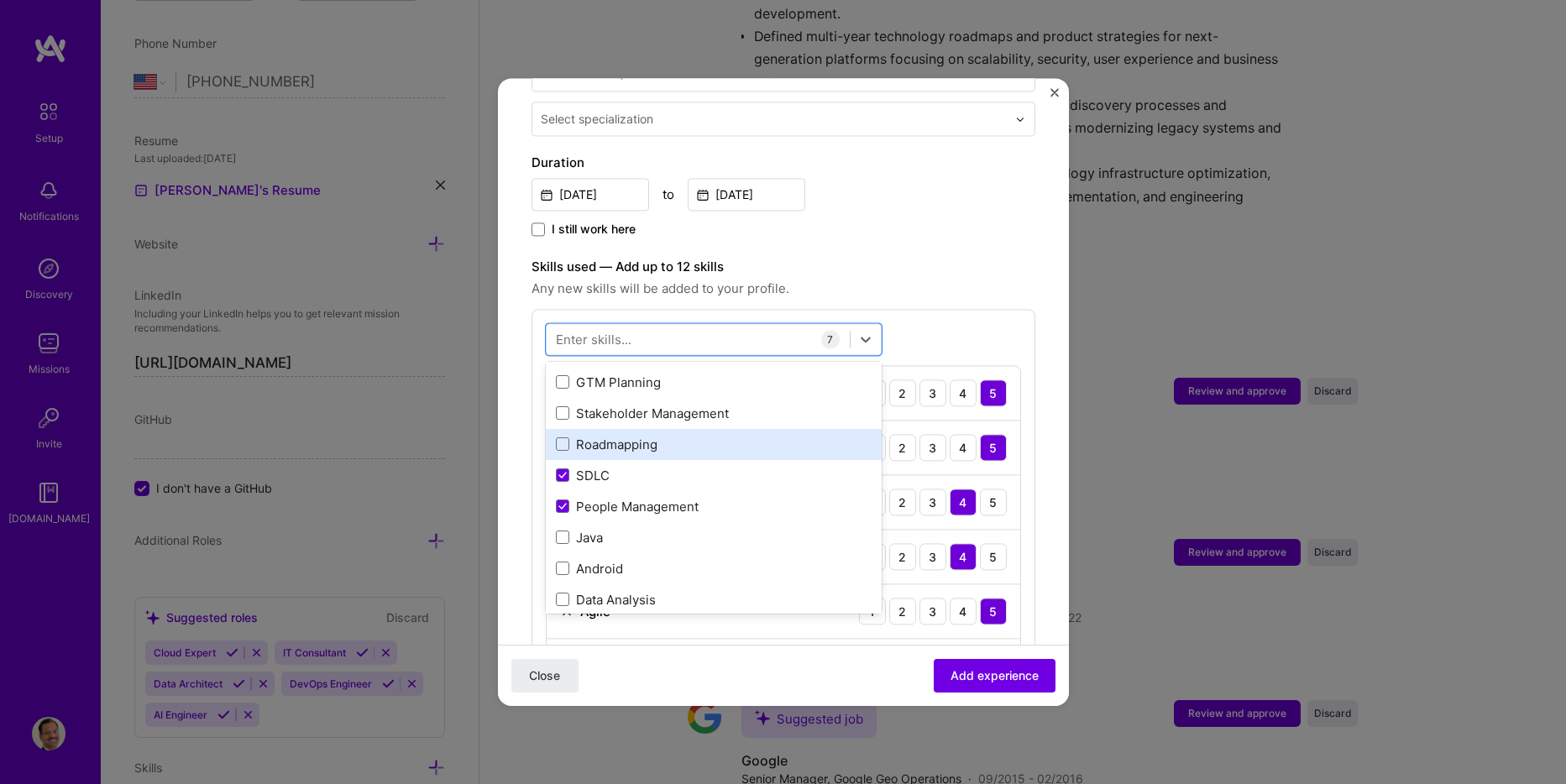
click at [631, 436] on div "Roadmapping" at bounding box center [713, 445] width 316 height 17
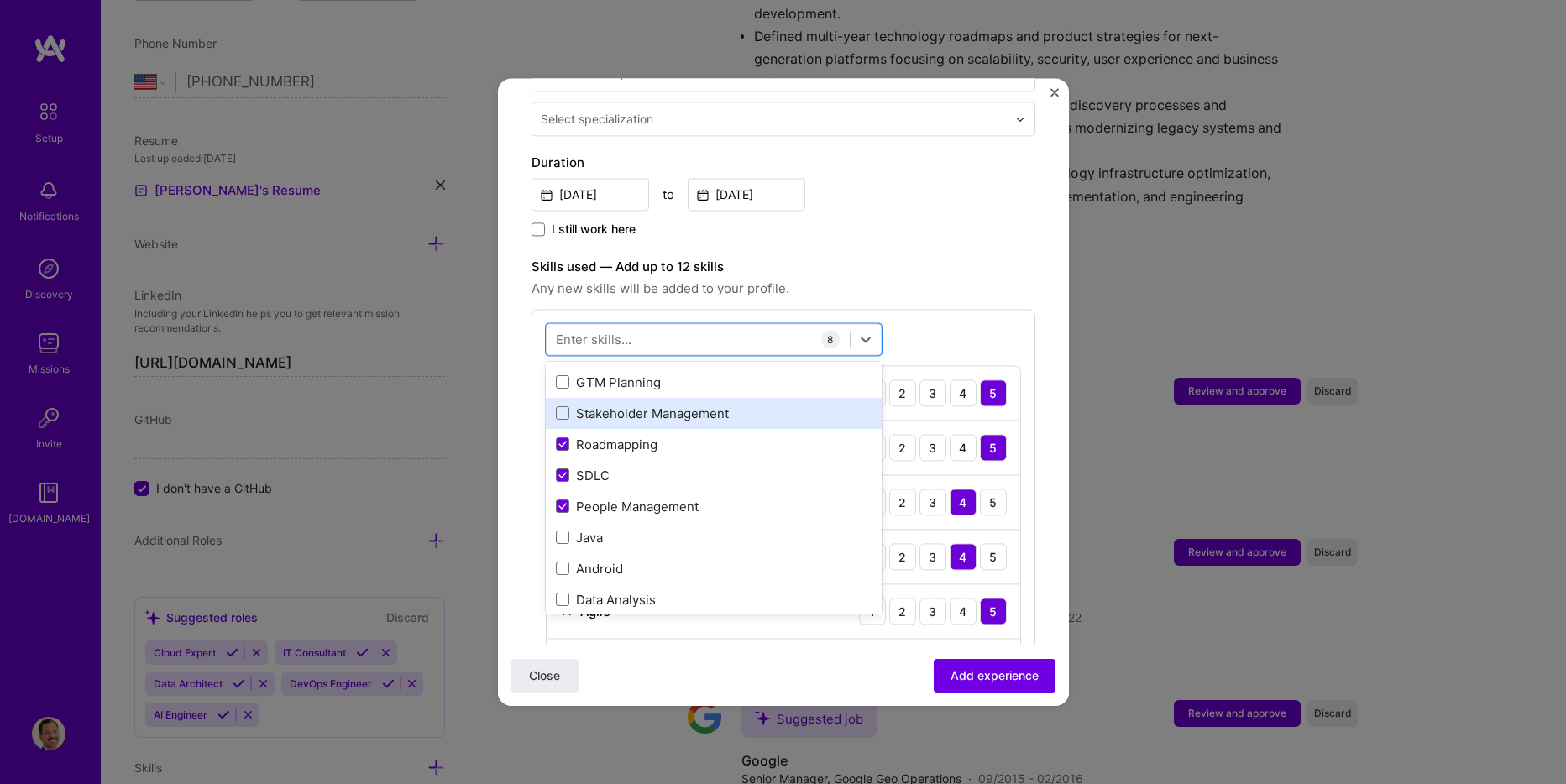
click at [632, 405] on div "Stakeholder Management" at bounding box center [713, 413] width 316 height 17
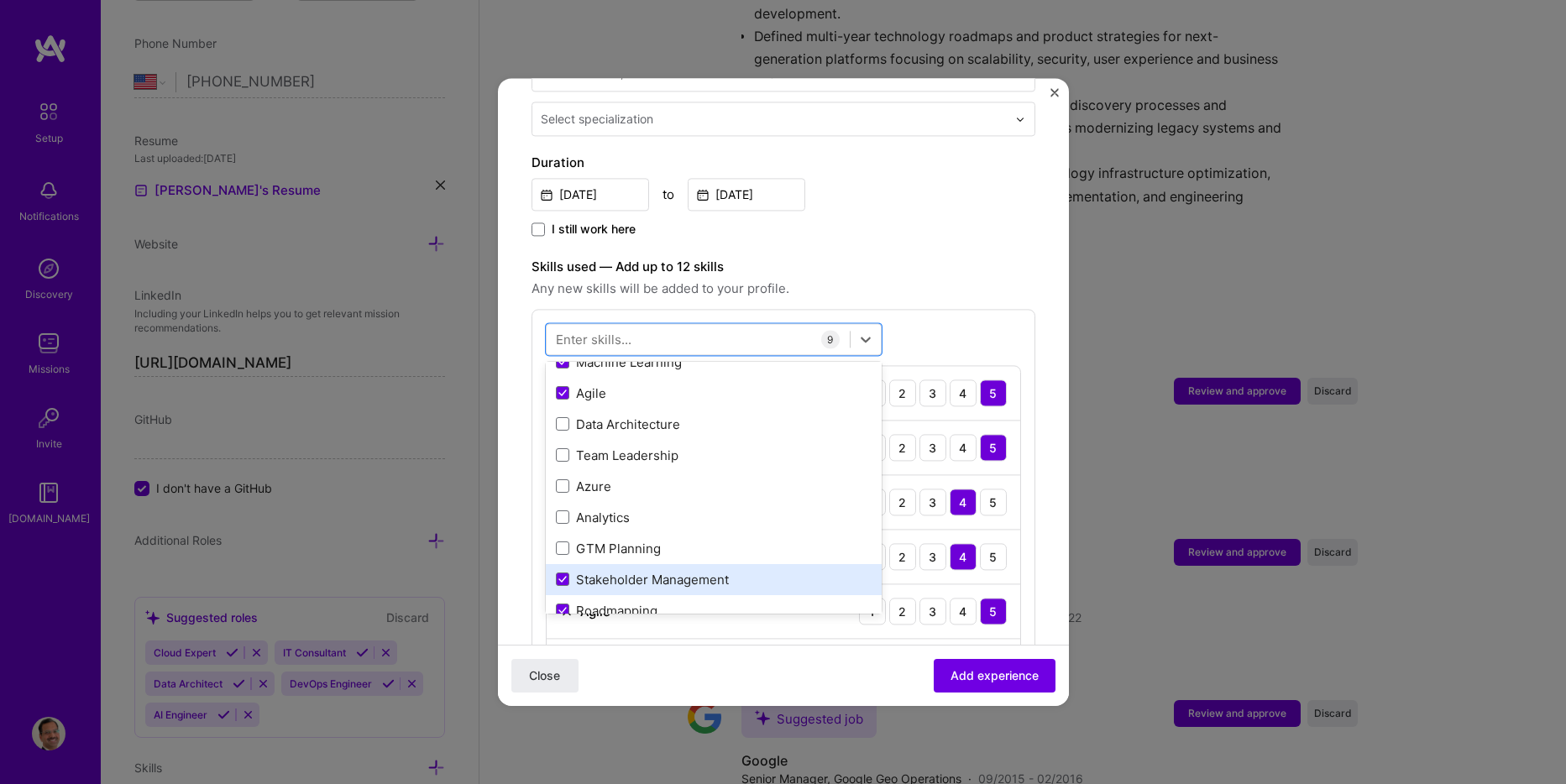
scroll to position [168, 0]
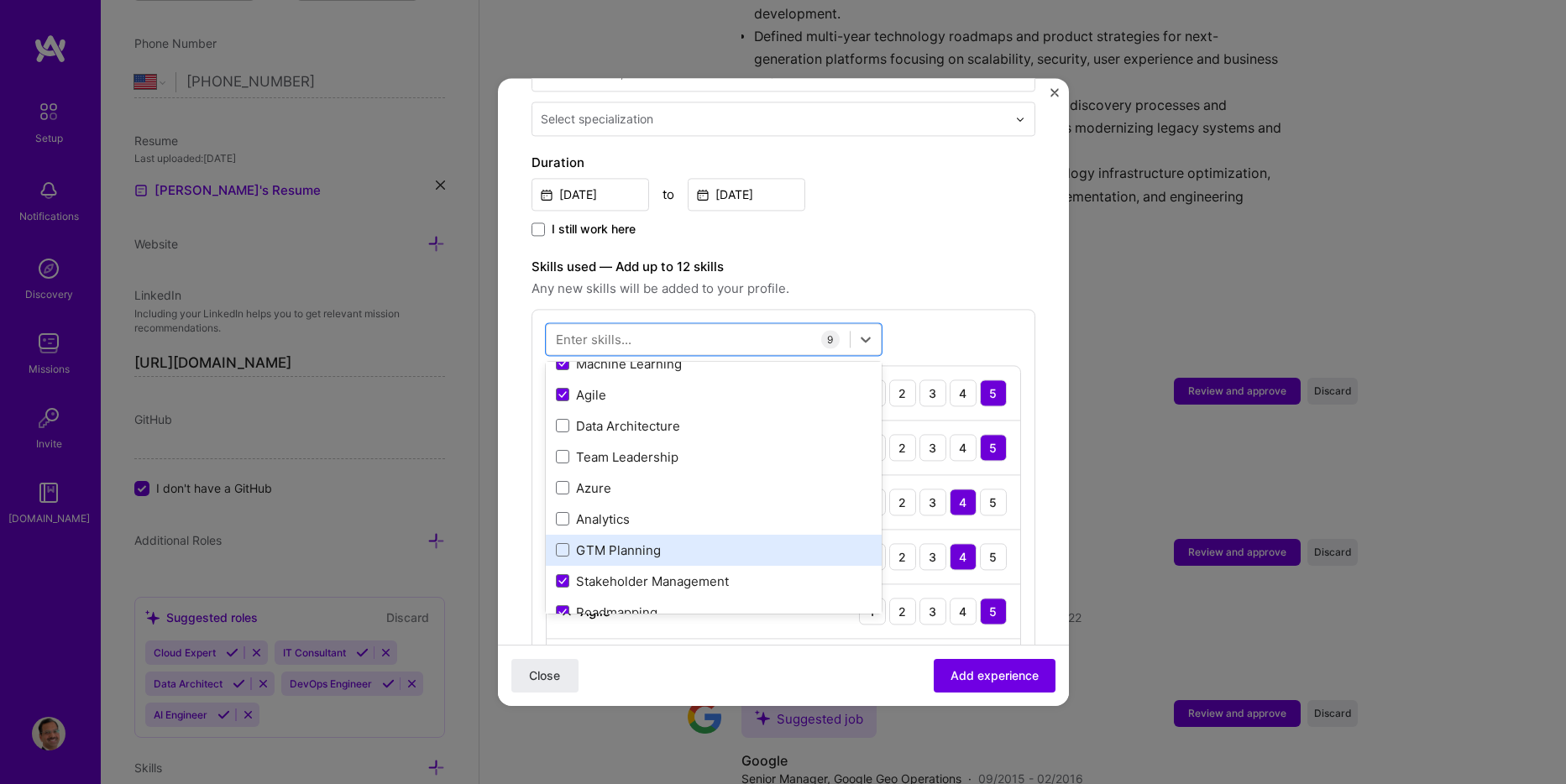
click at [620, 535] on div "GTM Planning" at bounding box center [713, 551] width 336 height 31
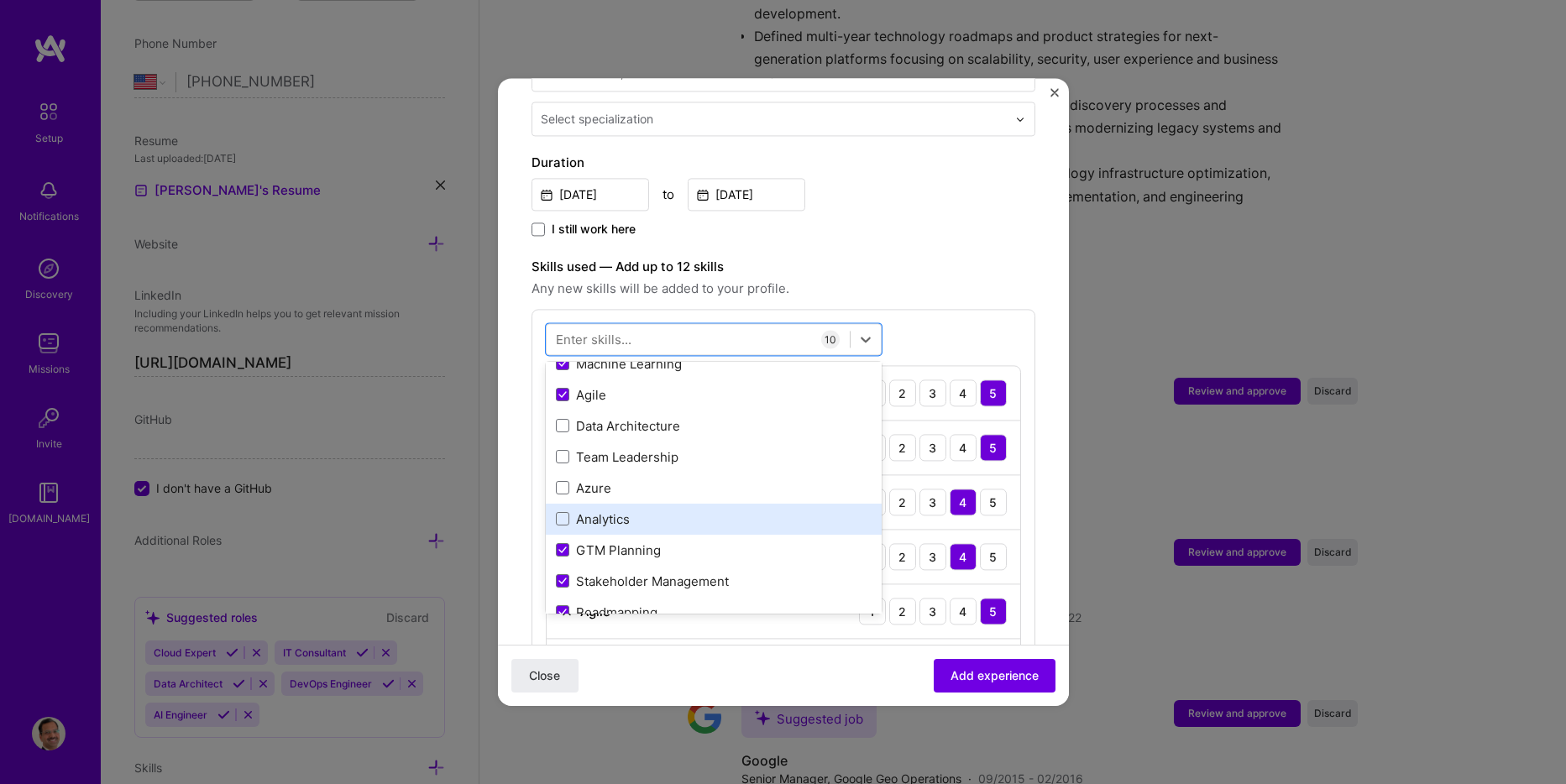
click at [580, 510] on div "Analytics" at bounding box center [713, 519] width 316 height 17
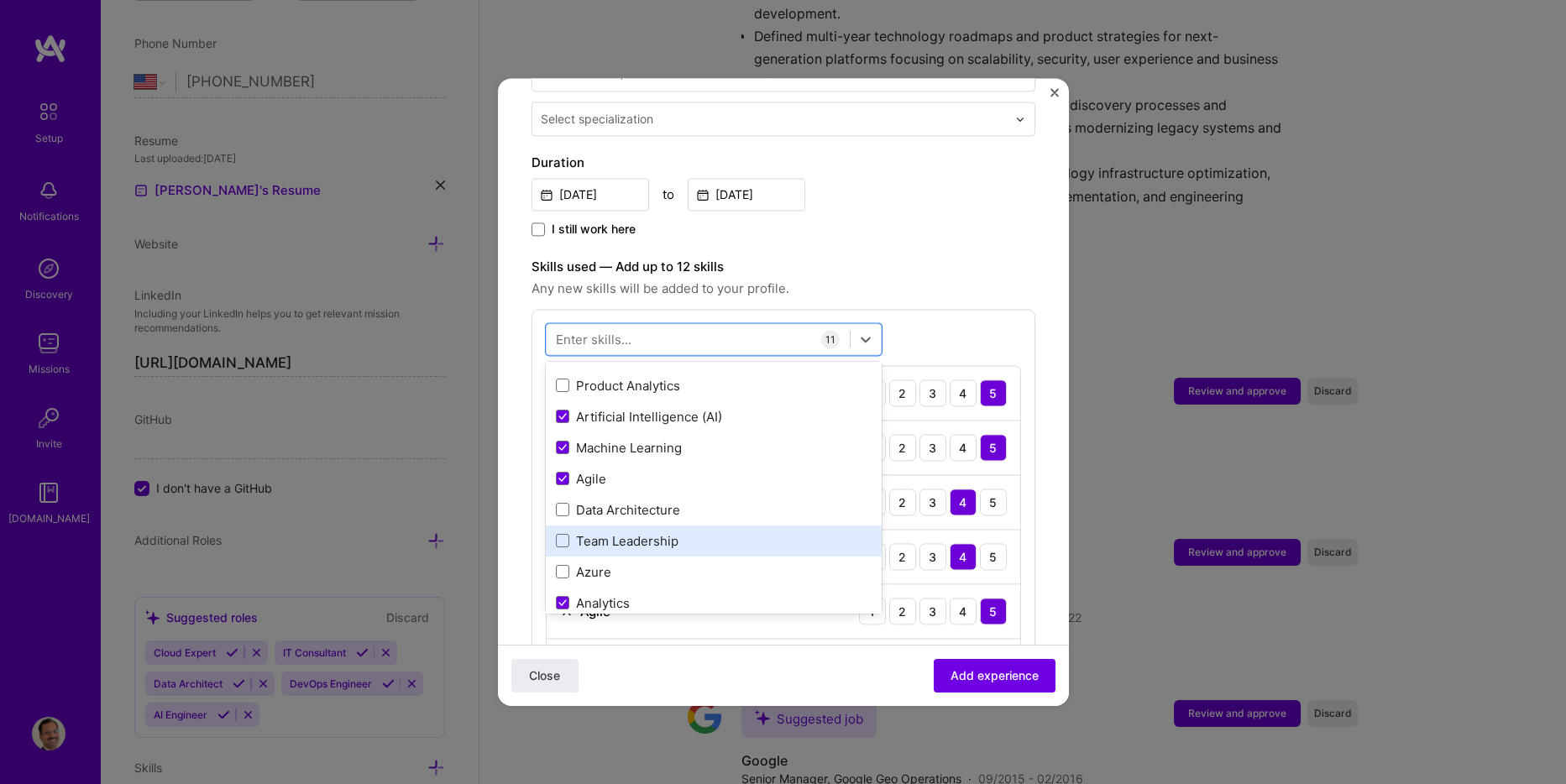
click at [651, 532] on div "Team Leadership" at bounding box center [713, 541] width 316 height 17
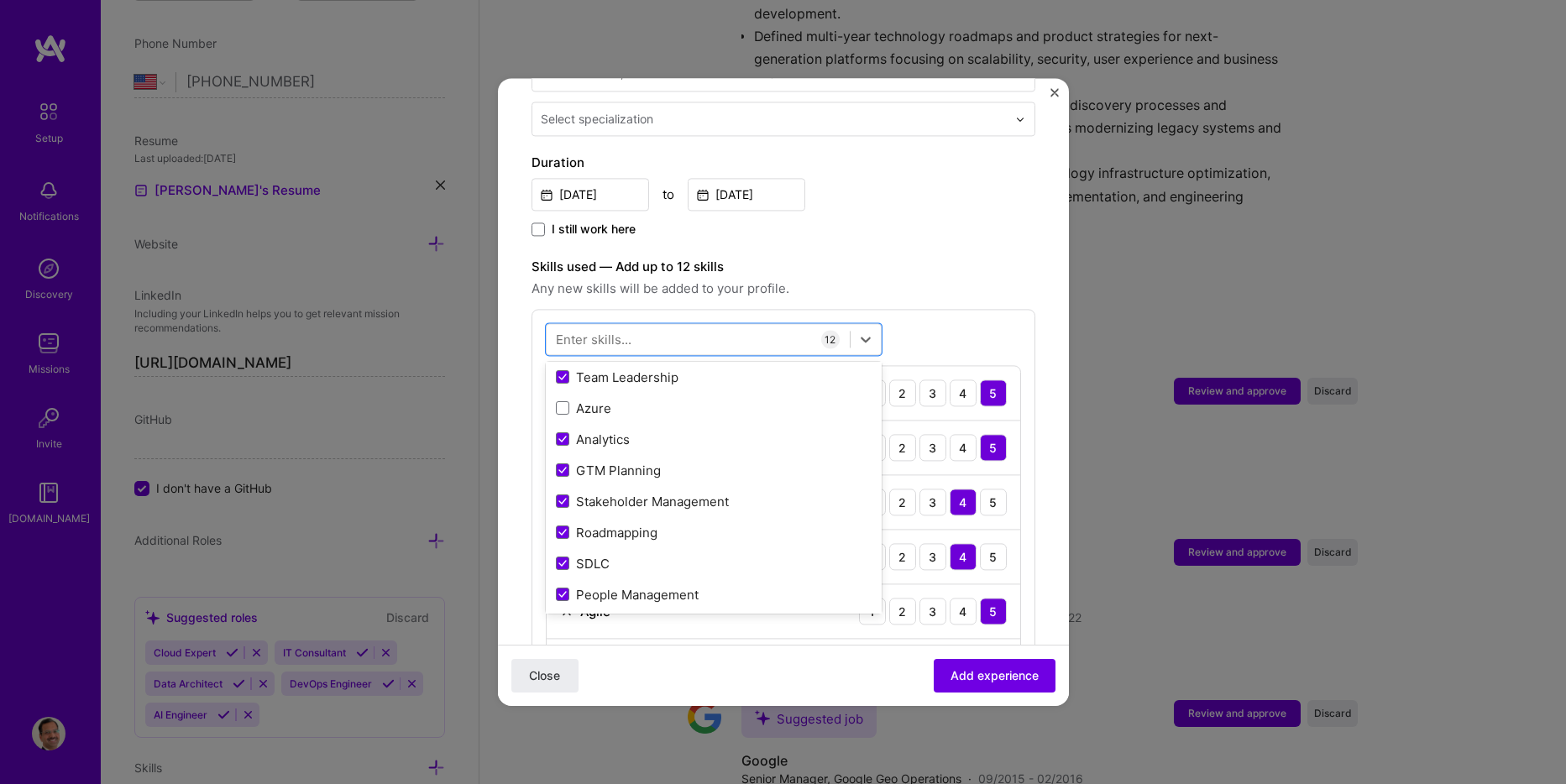
scroll to position [252, 0]
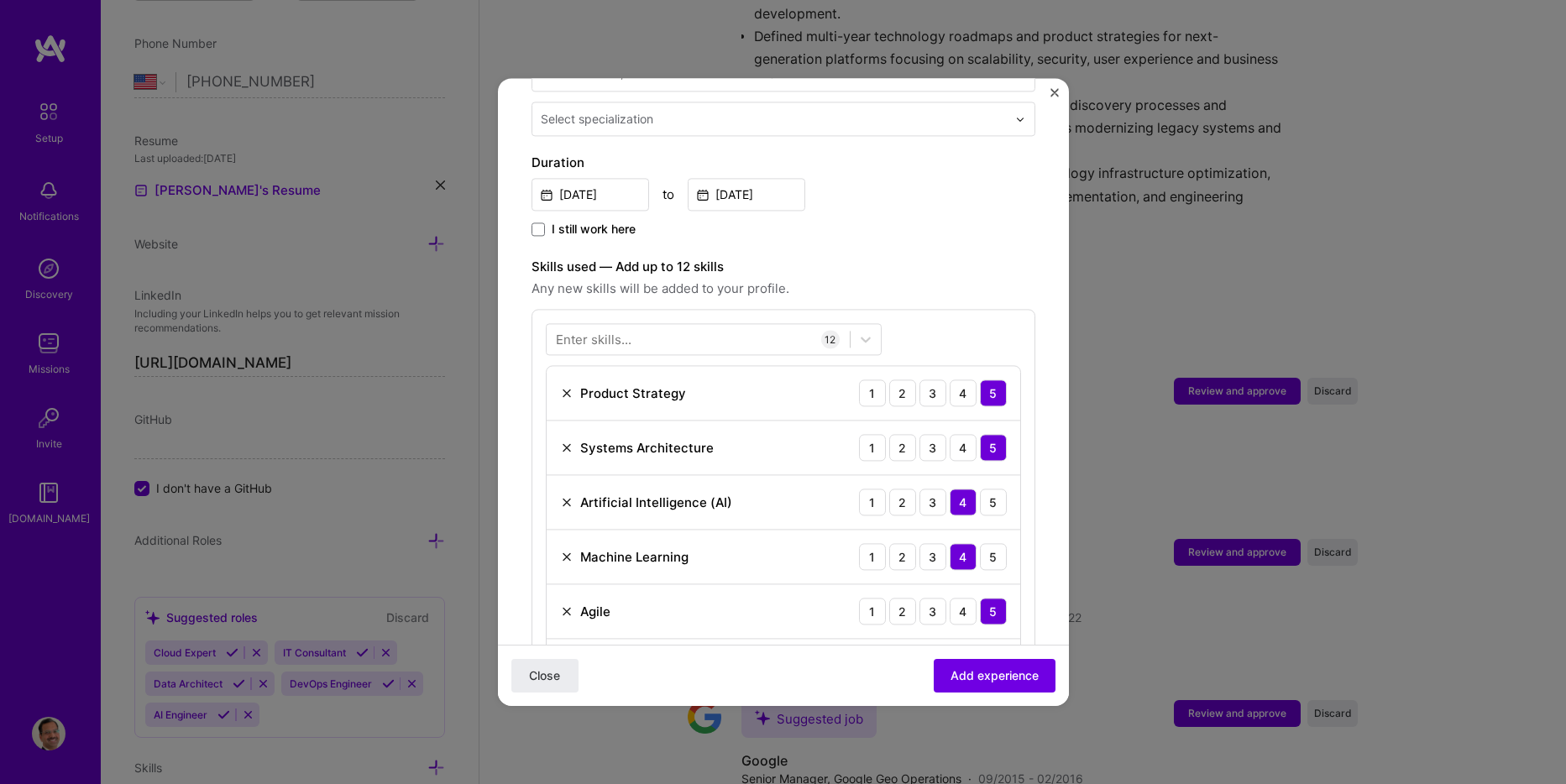
click at [936, 319] on div "Enter skills... 12 Product Strategy 1 2 3 4 5 Systems Architecture 1 2 3 4 5 Ar…" at bounding box center [783, 671] width 504 height 726
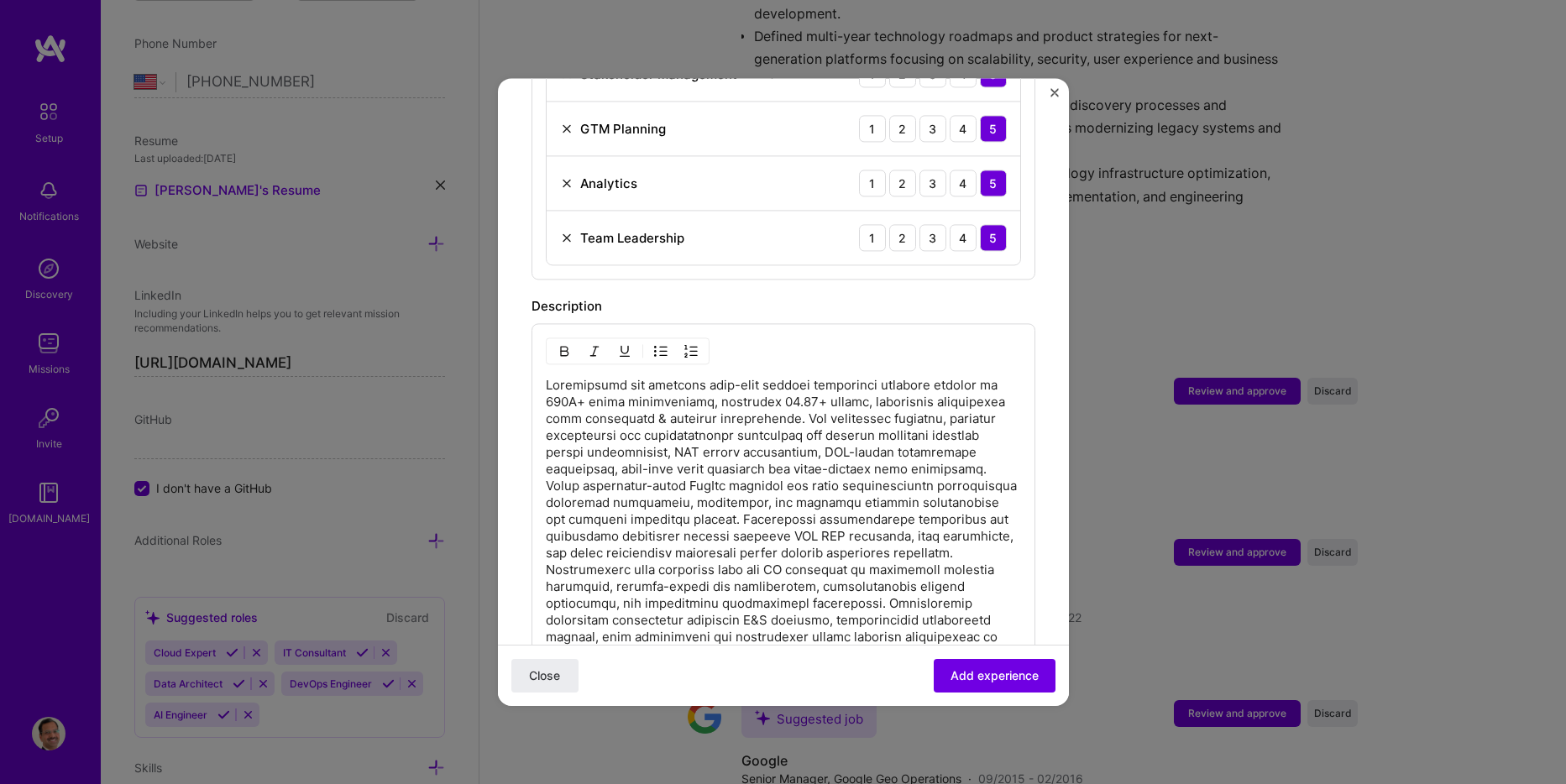
scroll to position [1259, 0]
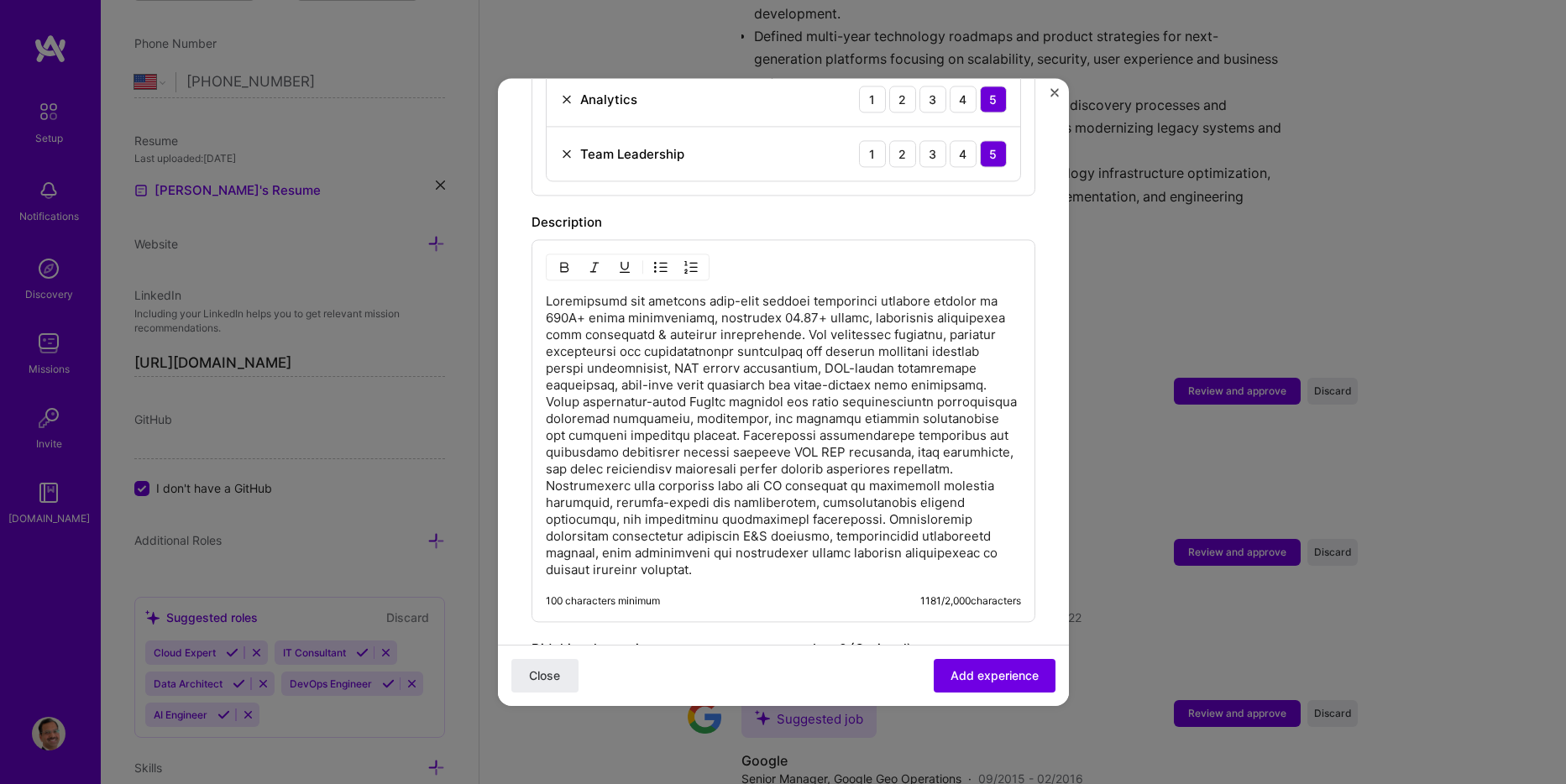
click at [802, 323] on p at bounding box center [783, 435] width 476 height 286
click at [788, 312] on p at bounding box center [783, 435] width 476 height 286
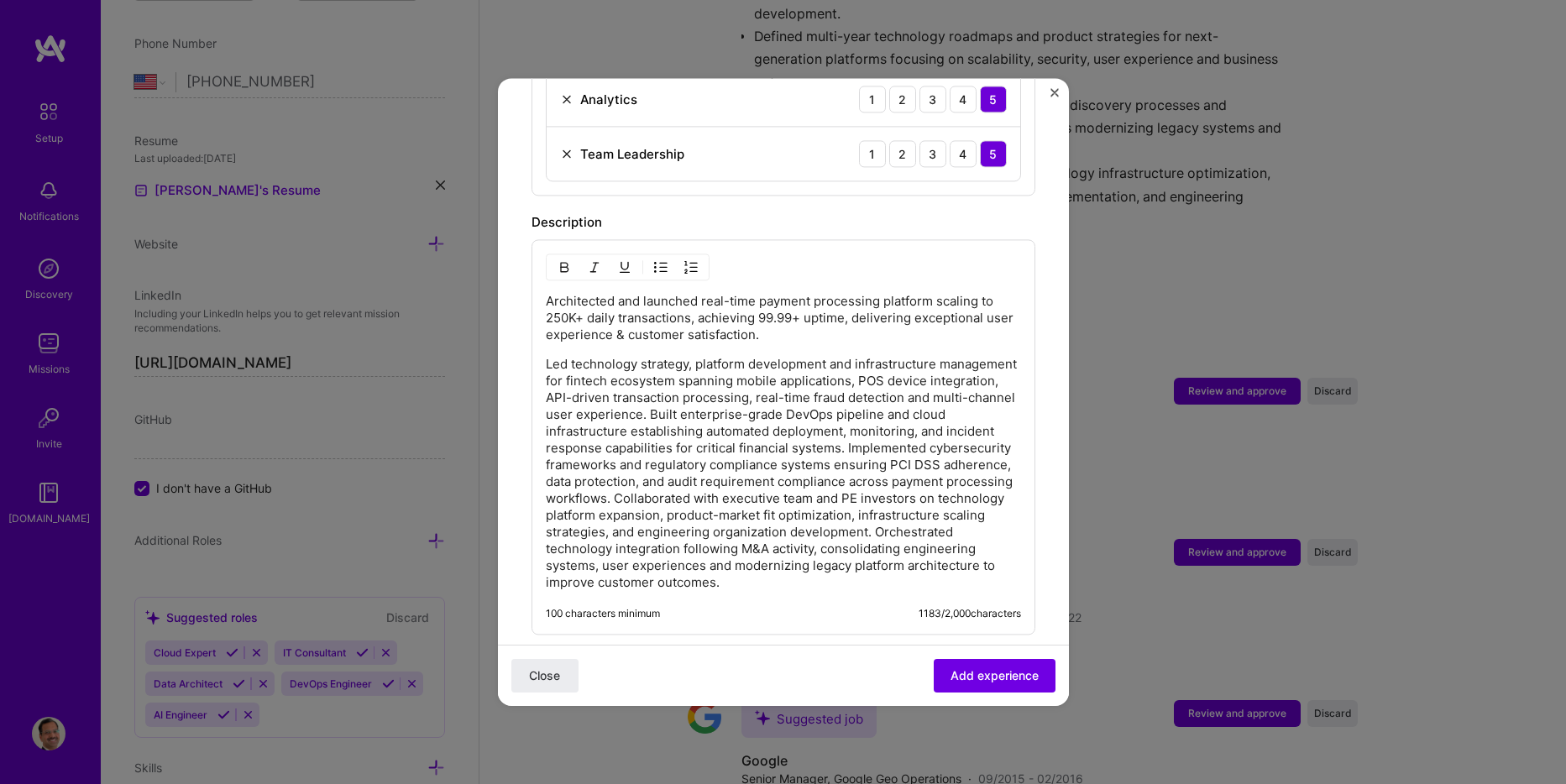
click at [816, 392] on p "Led technology strategy, platform development and infrastructure management for…" at bounding box center [783, 473] width 476 height 235
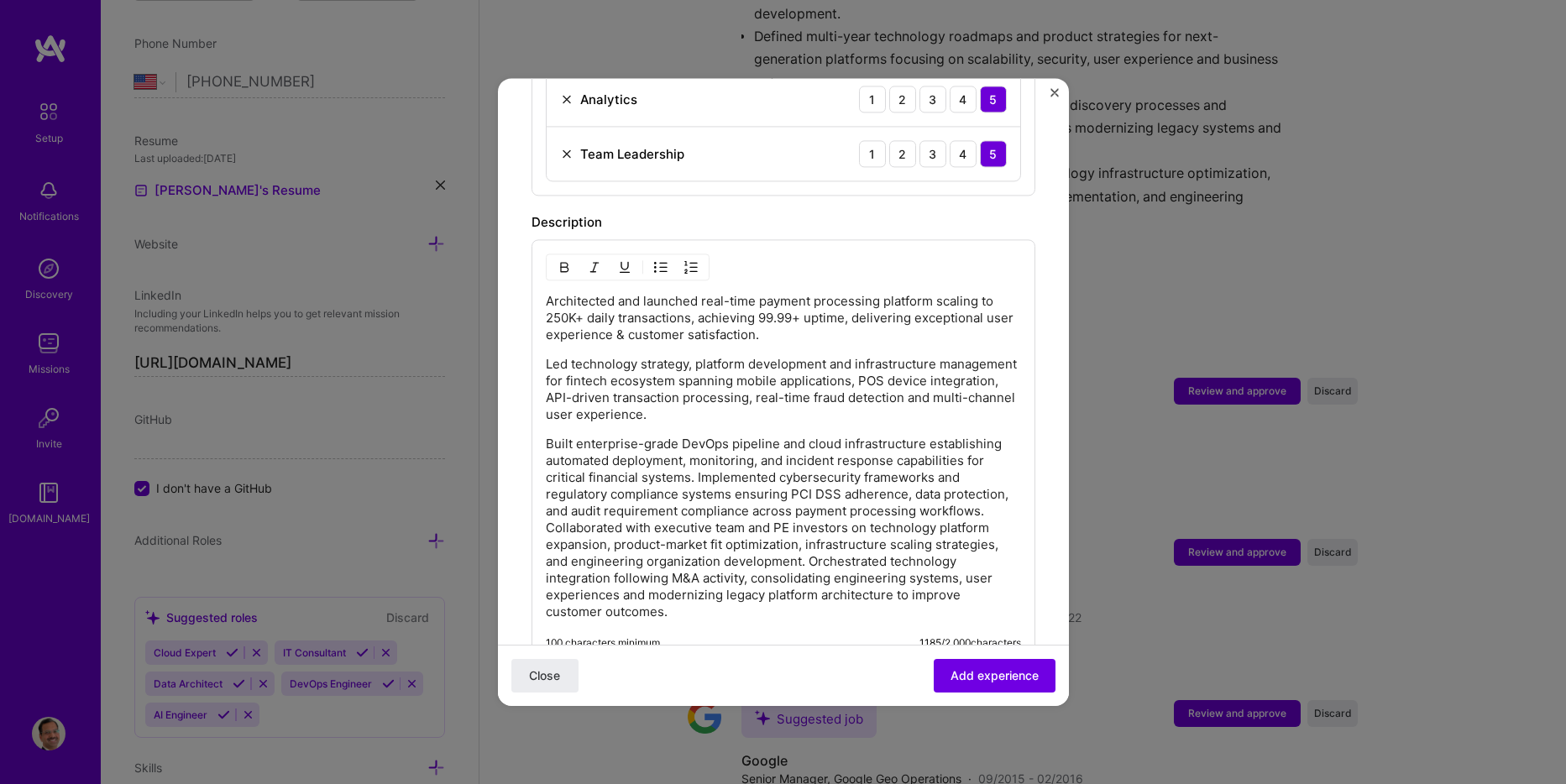
click at [699, 459] on p "Built enterprise-grade DevOps pipeline and cloud infrastructure establishing au…" at bounding box center [783, 528] width 476 height 184
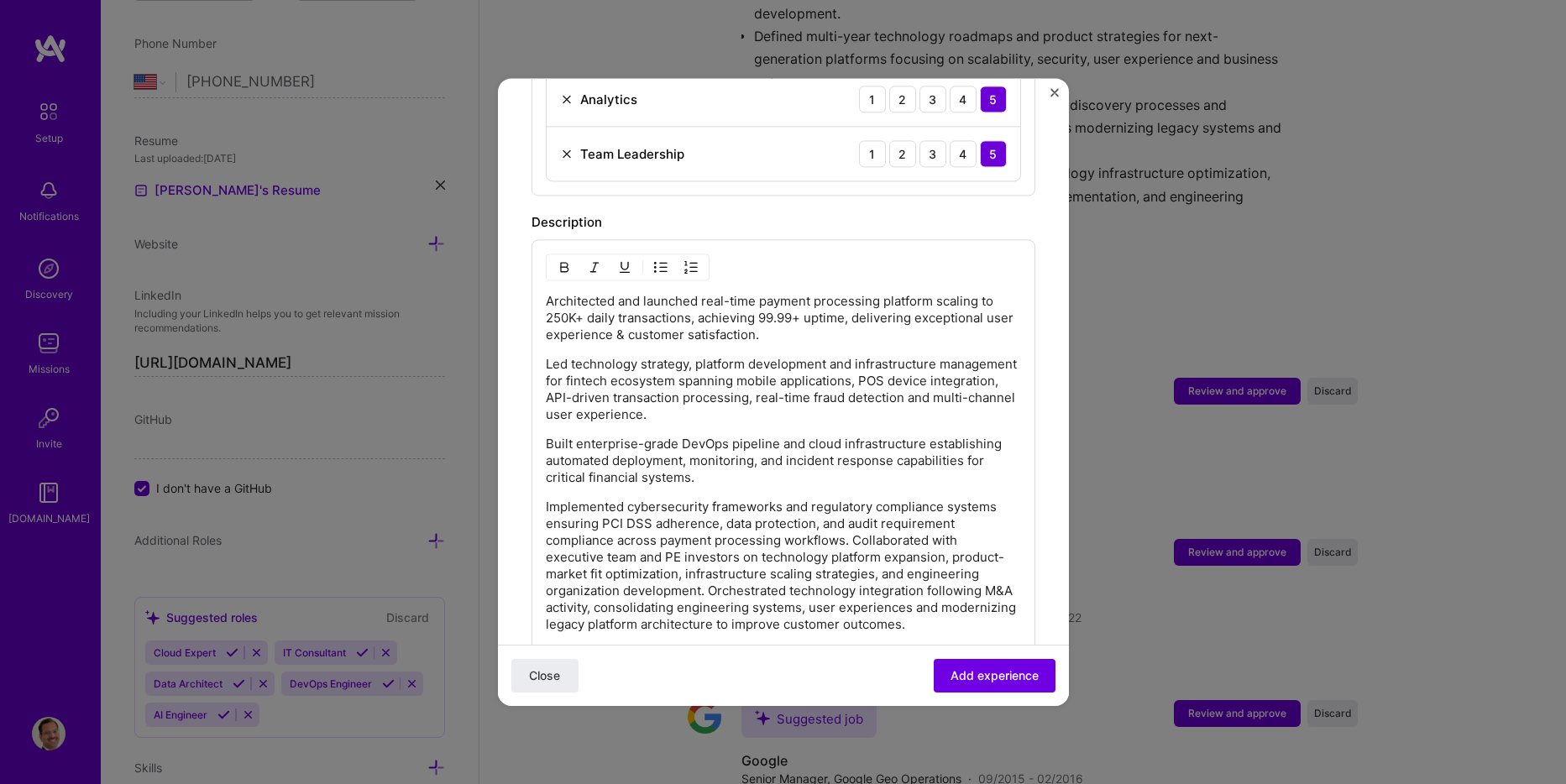
click at [851, 525] on p "Implemented cybersecurity frameworks and regulatory compliance systems ensuring…" at bounding box center [783, 566] width 476 height 135
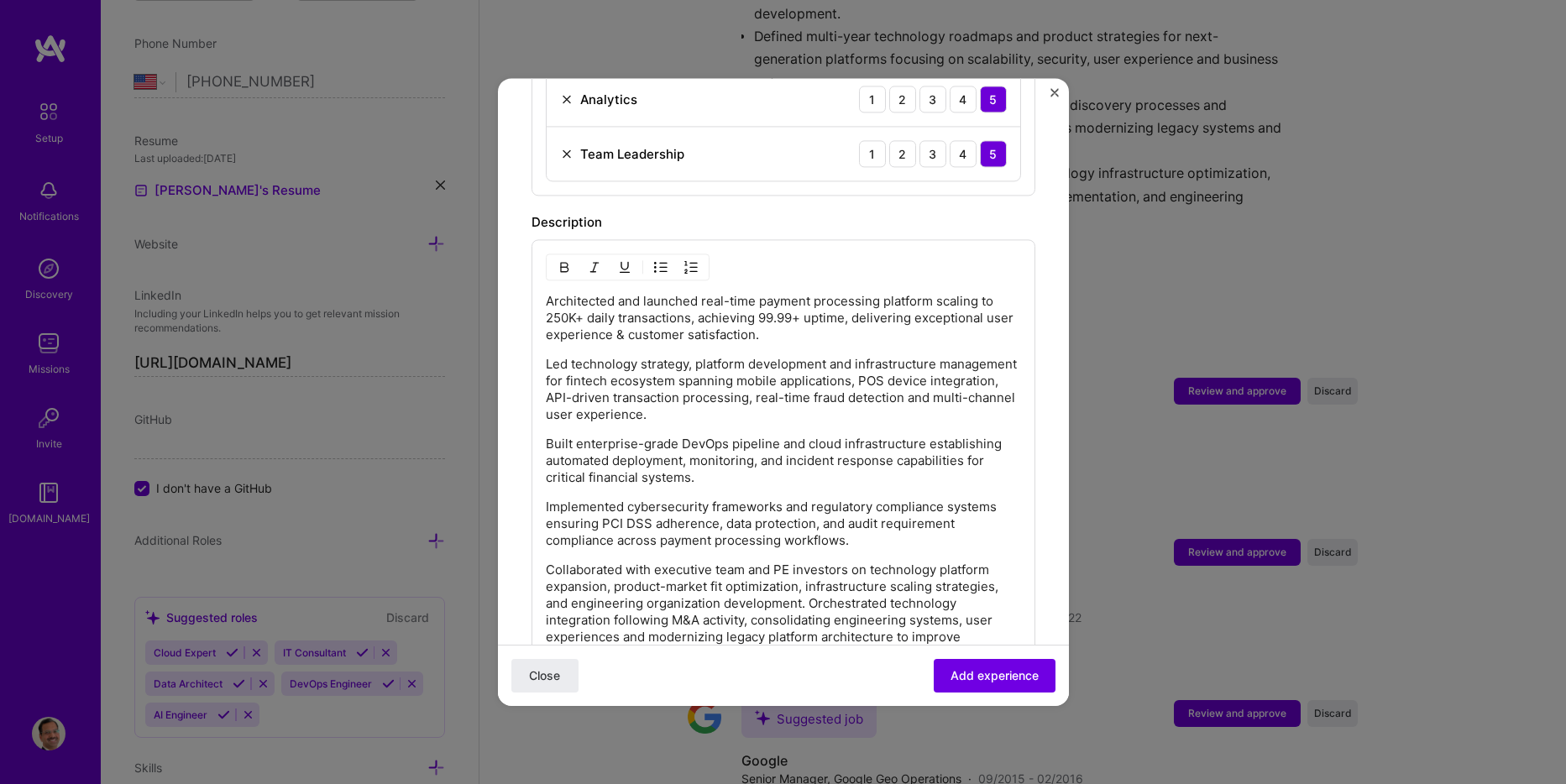
scroll to position [1343, 0]
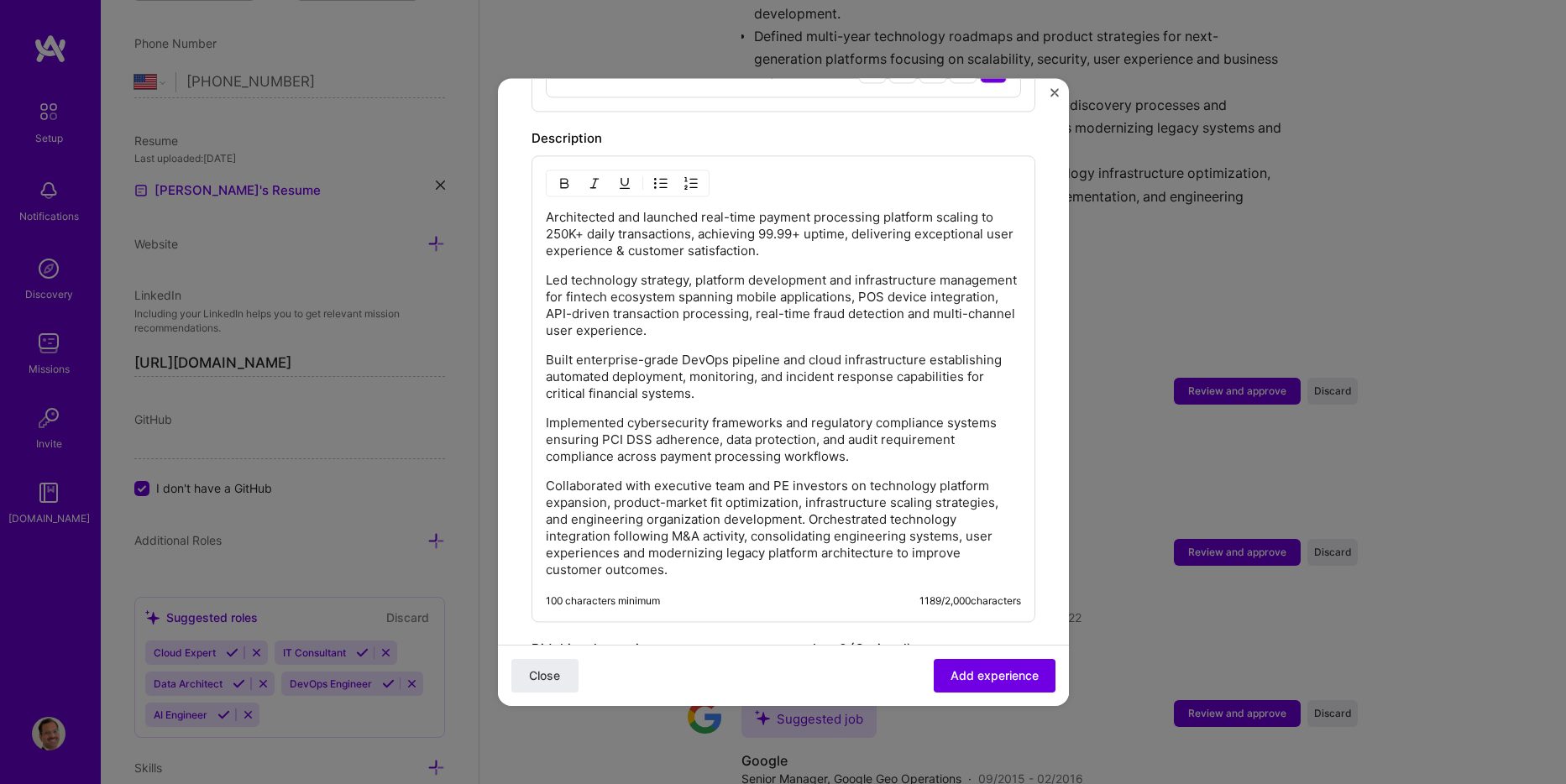
click at [810, 500] on p "Collaborated with executive team and PE investors on technology platform expans…" at bounding box center [783, 528] width 476 height 101
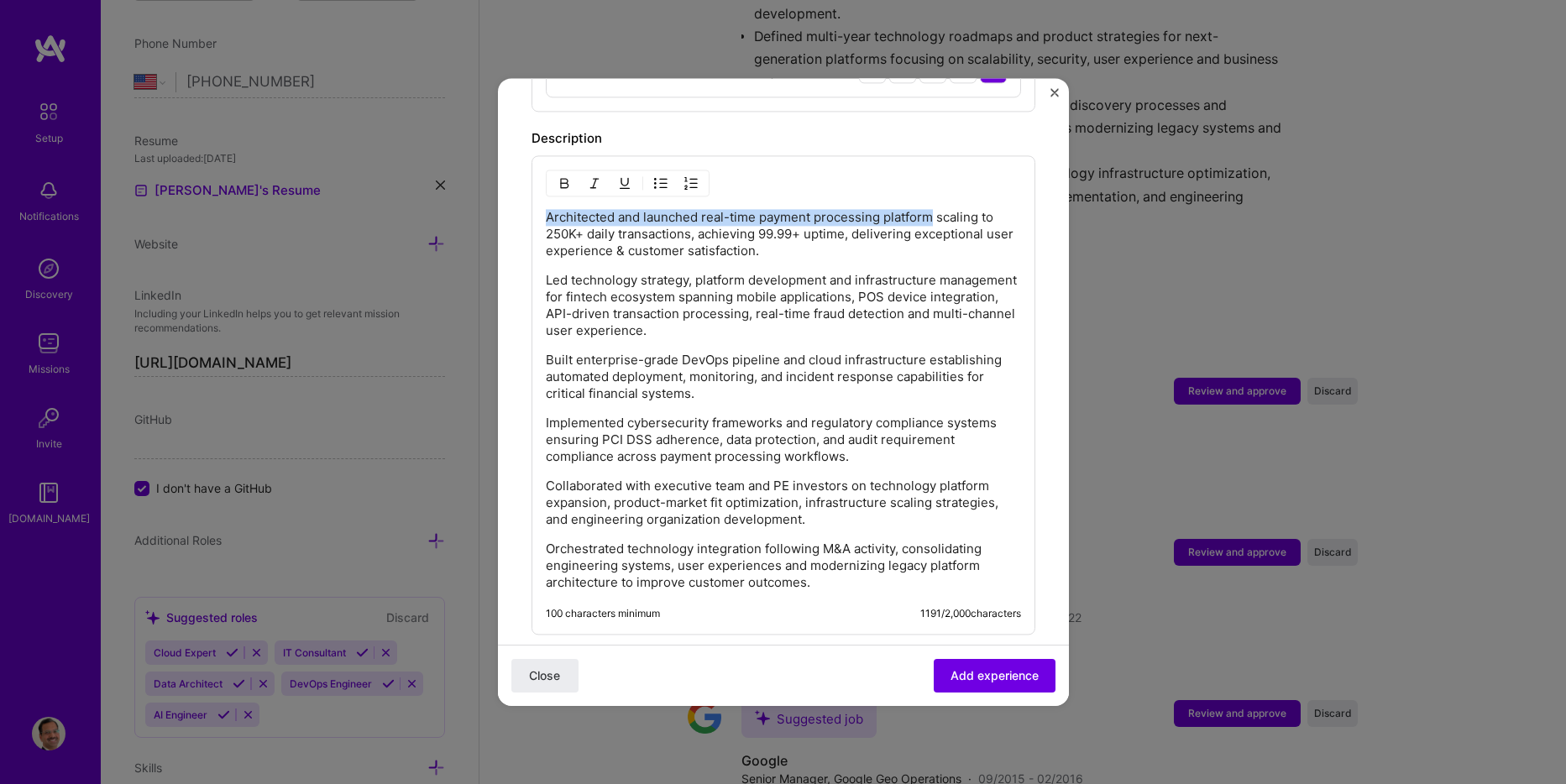
drag, startPoint x: 931, startPoint y: 201, endPoint x: 535, endPoint y: 167, distance: 397.5
click at [562, 177] on img "button" at bounding box center [564, 183] width 13 height 13
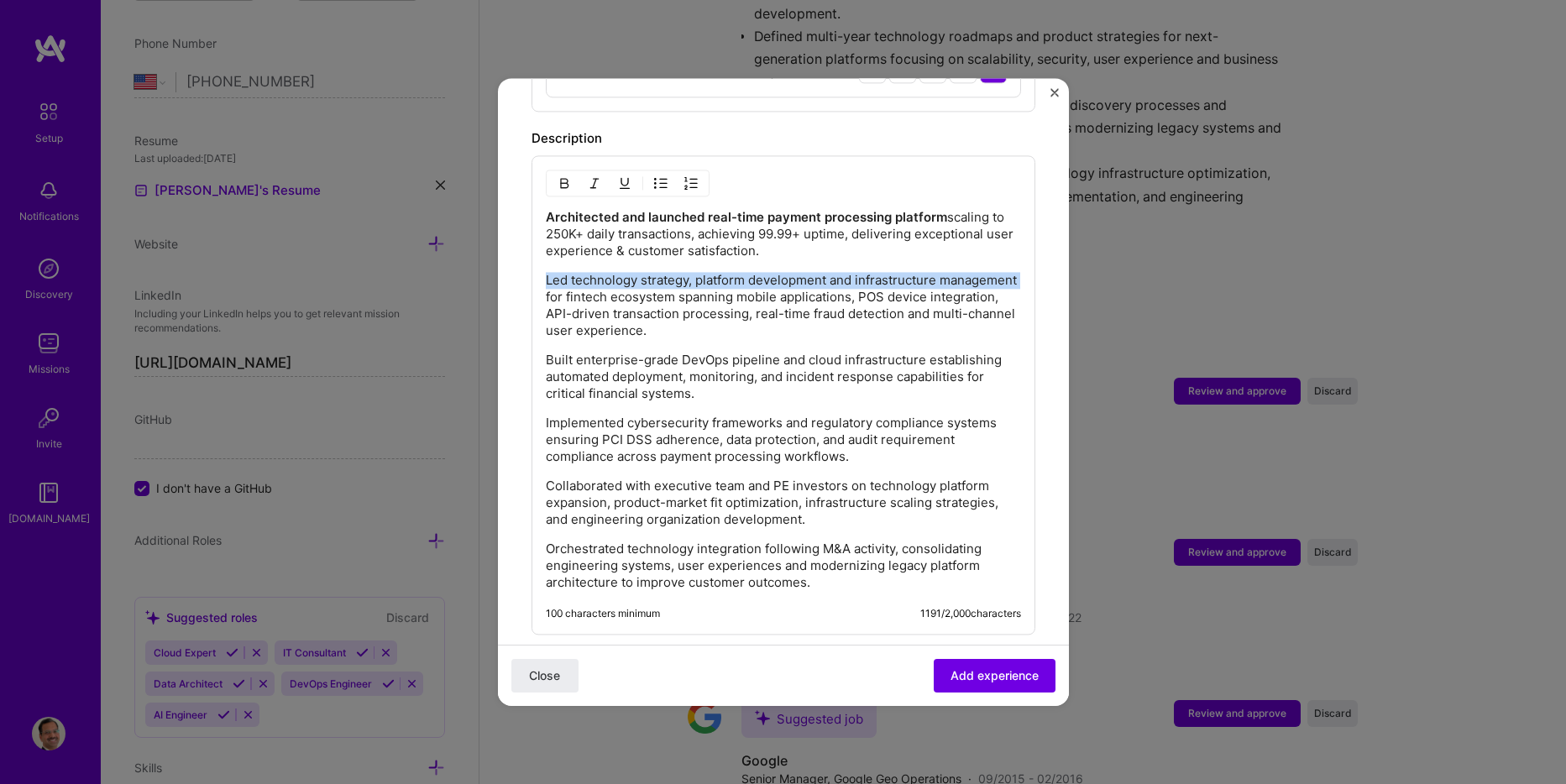
drag, startPoint x: 547, startPoint y: 264, endPoint x: 626, endPoint y: 283, distance: 81.3
click at [626, 283] on p "Led technology strategy, platform development and infrastructure management for…" at bounding box center [783, 305] width 476 height 67
click at [567, 177] on img "button" at bounding box center [564, 183] width 13 height 13
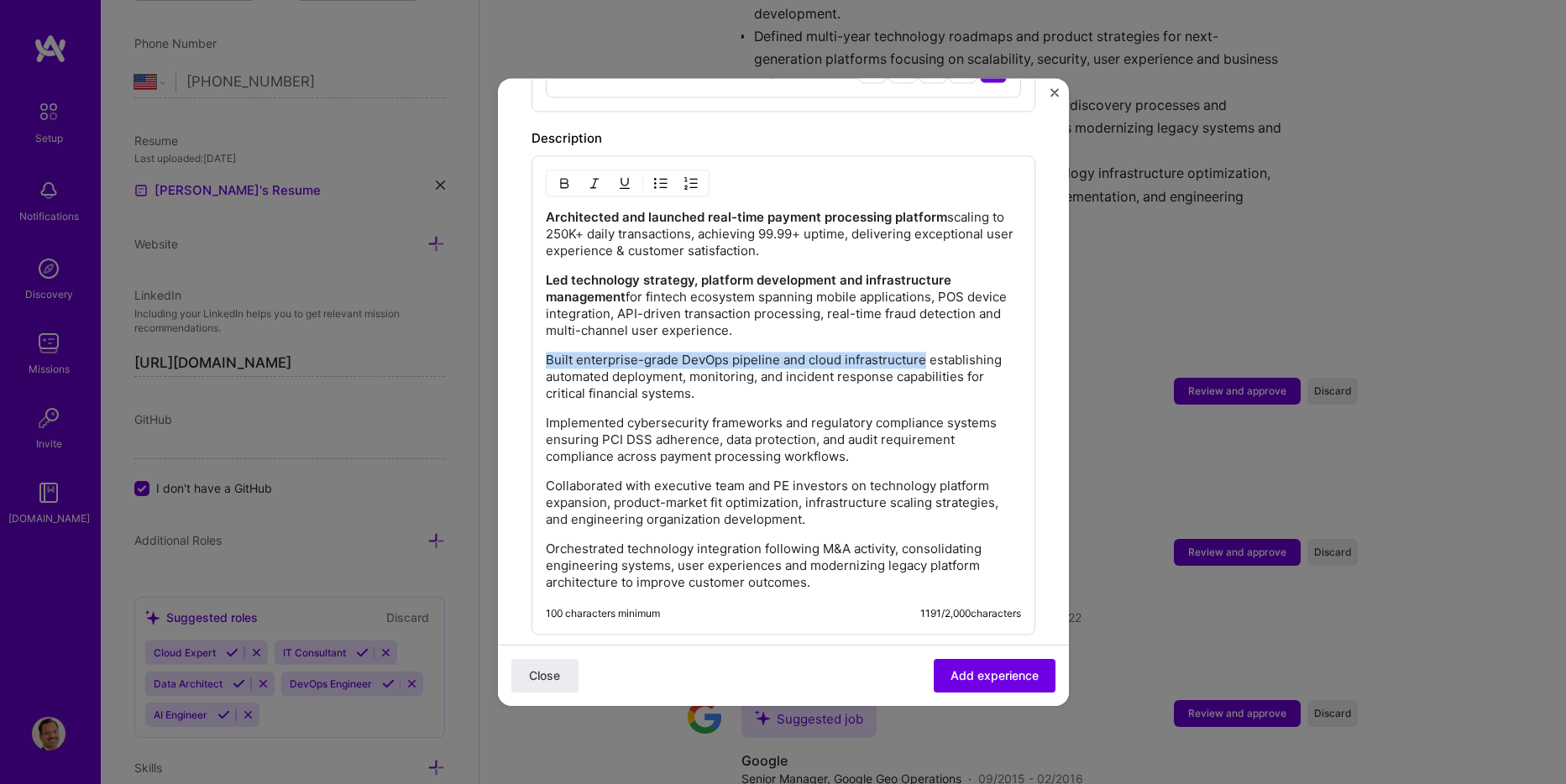
drag, startPoint x: 924, startPoint y: 341, endPoint x: 534, endPoint y: 351, distance: 390.1
click at [535, 351] on div "Architected and launched real-time payment processing platform scaling to 250K+…" at bounding box center [783, 395] width 504 height 479
click at [562, 177] on img "button" at bounding box center [564, 183] width 13 height 13
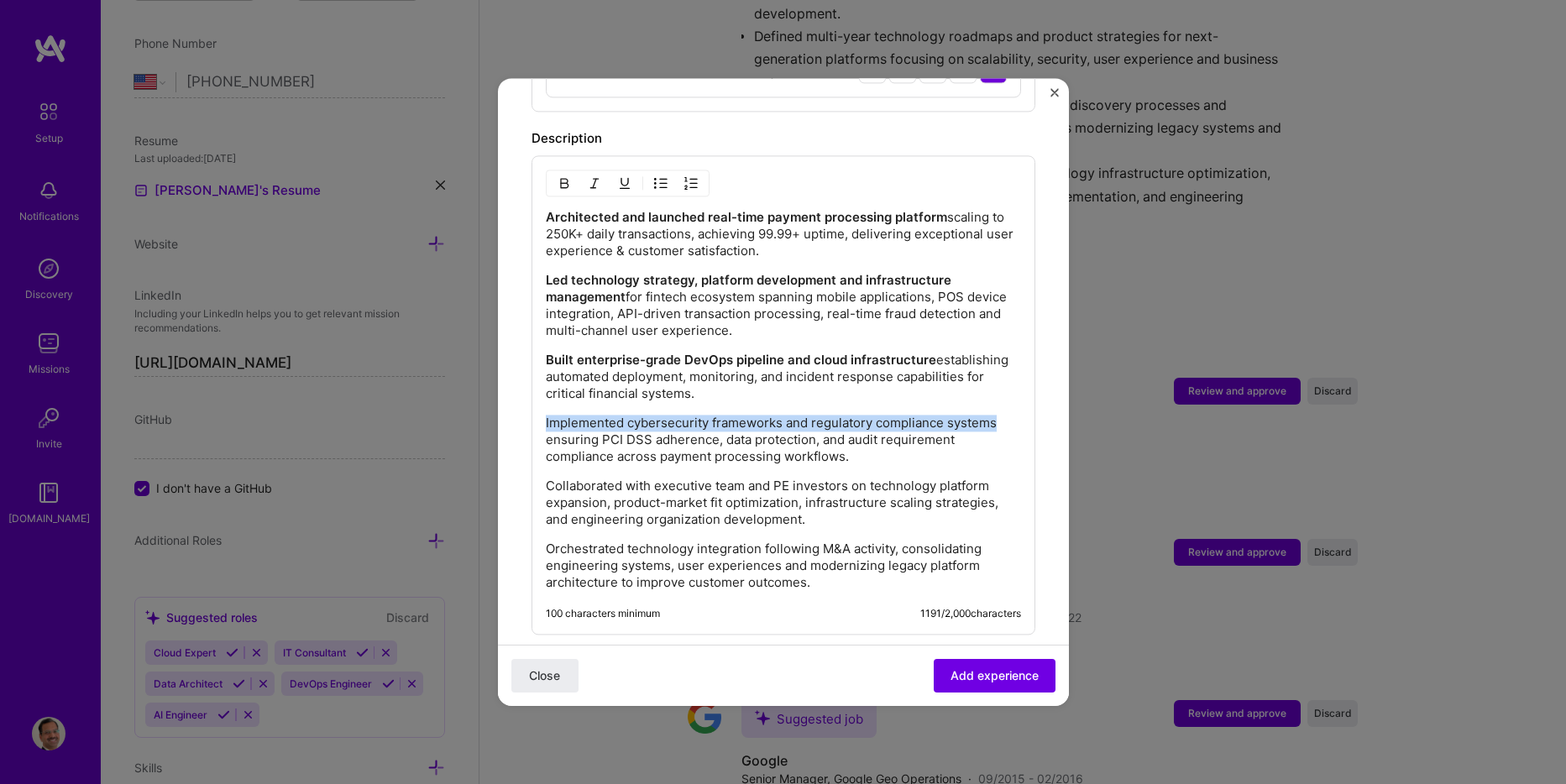
drag, startPoint x: 997, startPoint y: 406, endPoint x: 535, endPoint y: 399, distance: 462.1
click at [535, 399] on div "Architected and launched real-time payment processing platform scaling to 250K+…" at bounding box center [783, 395] width 504 height 479
click at [566, 177] on img "button" at bounding box center [564, 183] width 13 height 13
drag, startPoint x: 543, startPoint y: 466, endPoint x: 670, endPoint y: 468, distance: 127.0
click at [670, 468] on div "Architected and launched real-time payment processing platform scaling to 250K+…" at bounding box center [783, 395] width 504 height 479
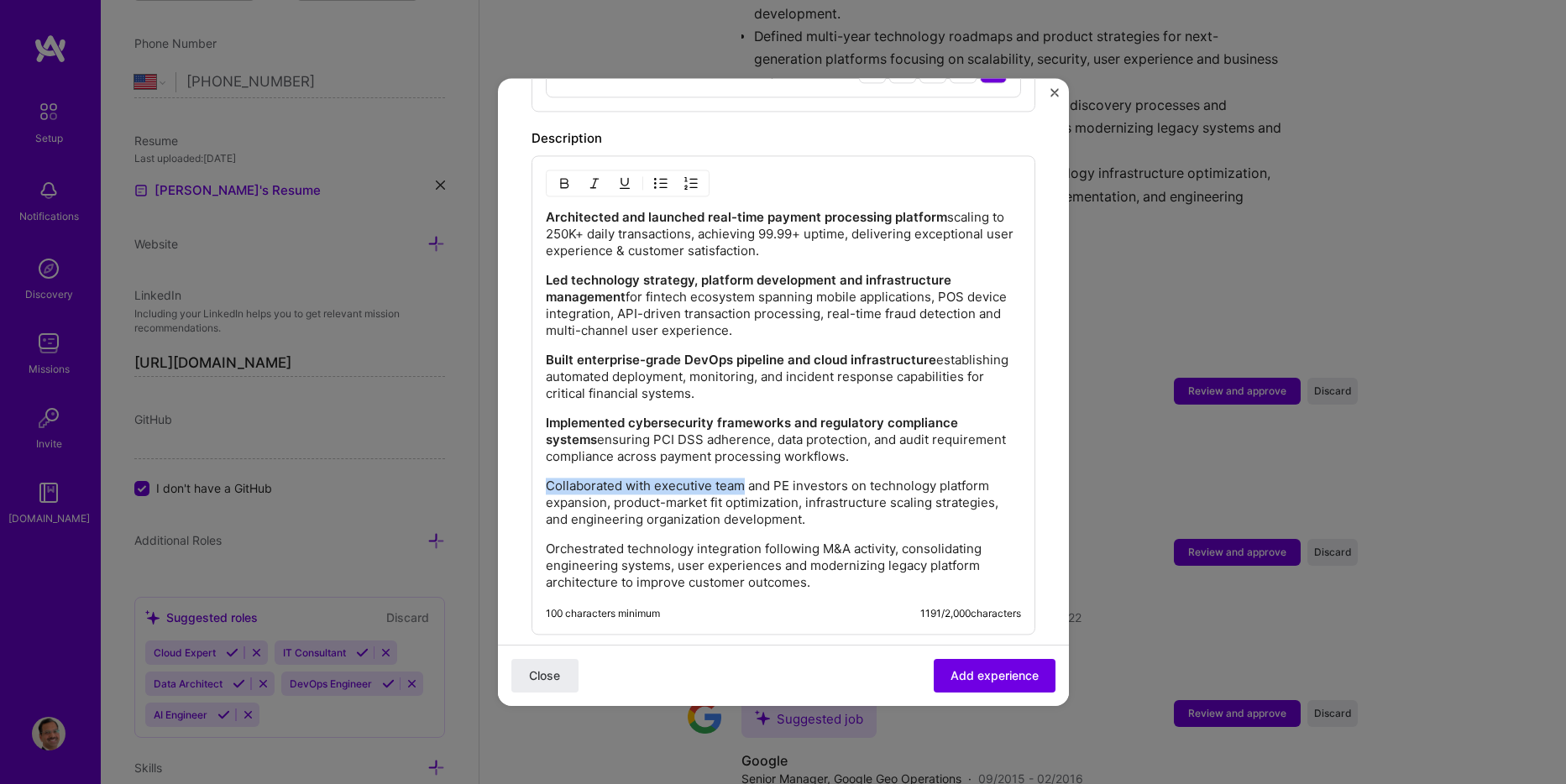
drag, startPoint x: 745, startPoint y: 465, endPoint x: 518, endPoint y: 470, distance: 227.1
click at [568, 179] on div at bounding box center [627, 183] width 164 height 27
click at [567, 173] on button "button" at bounding box center [564, 183] width 25 height 20
drag, startPoint x: 545, startPoint y: 530, endPoint x: 849, endPoint y: 532, distance: 304.0
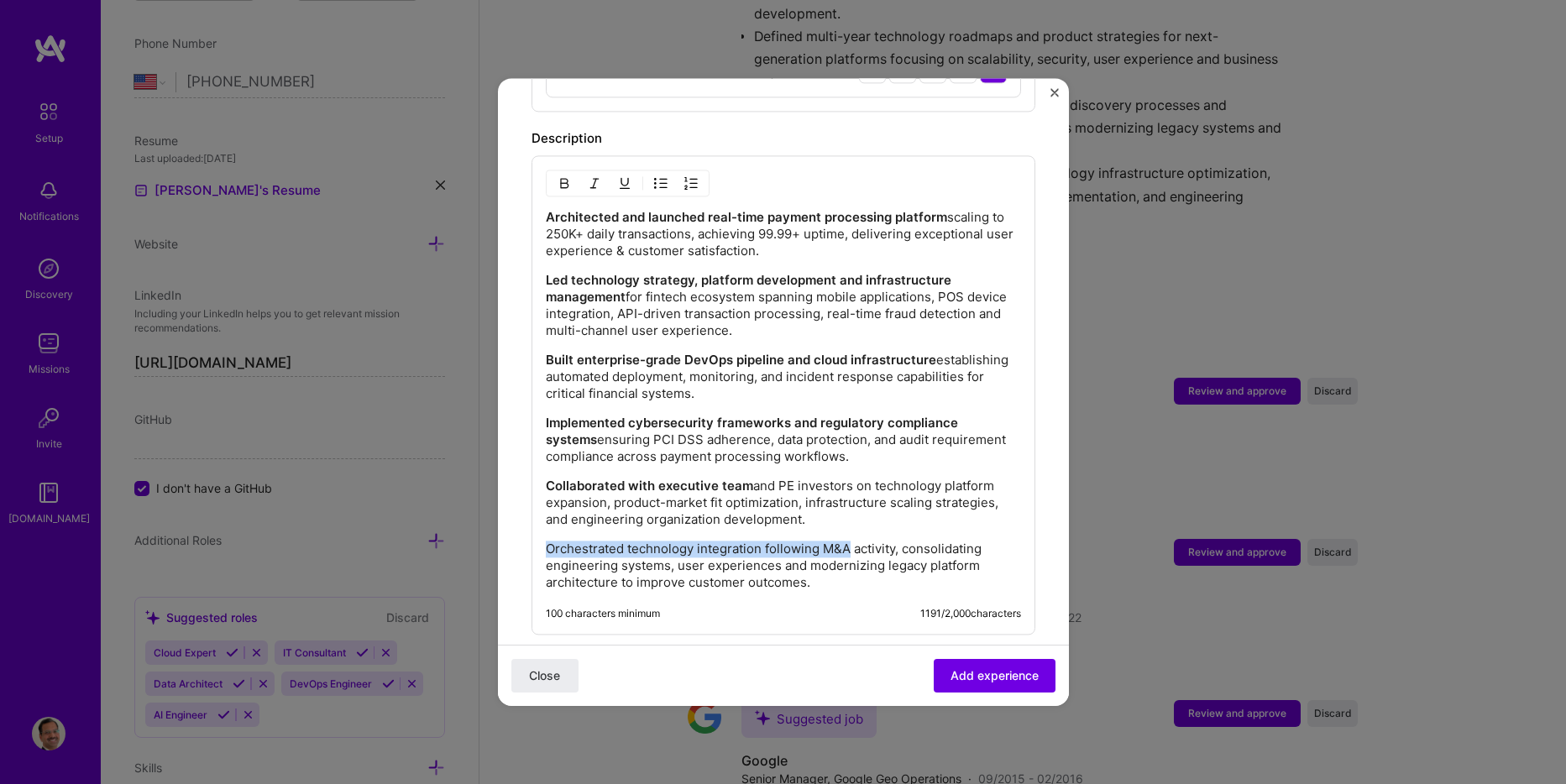
click at [849, 541] on p "Orchestrated technology integration following M&A activity, consolidating engin…" at bounding box center [783, 566] width 476 height 51
click at [565, 177] on img "button" at bounding box center [564, 183] width 13 height 13
click at [821, 577] on div "Architected and launched real-time payment processing platform scaling to 250K+…" at bounding box center [783, 395] width 504 height 479
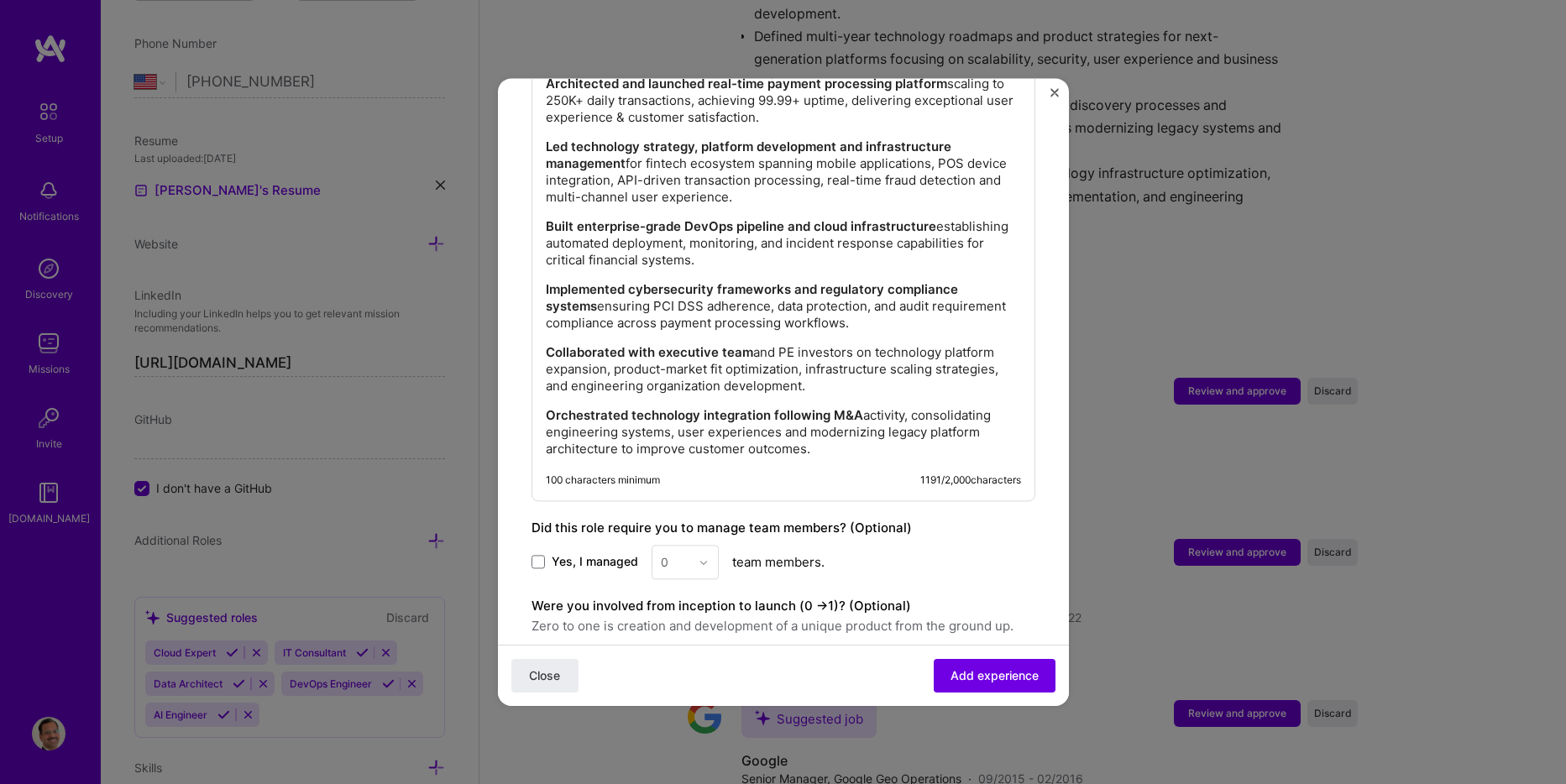
scroll to position [1595, 0]
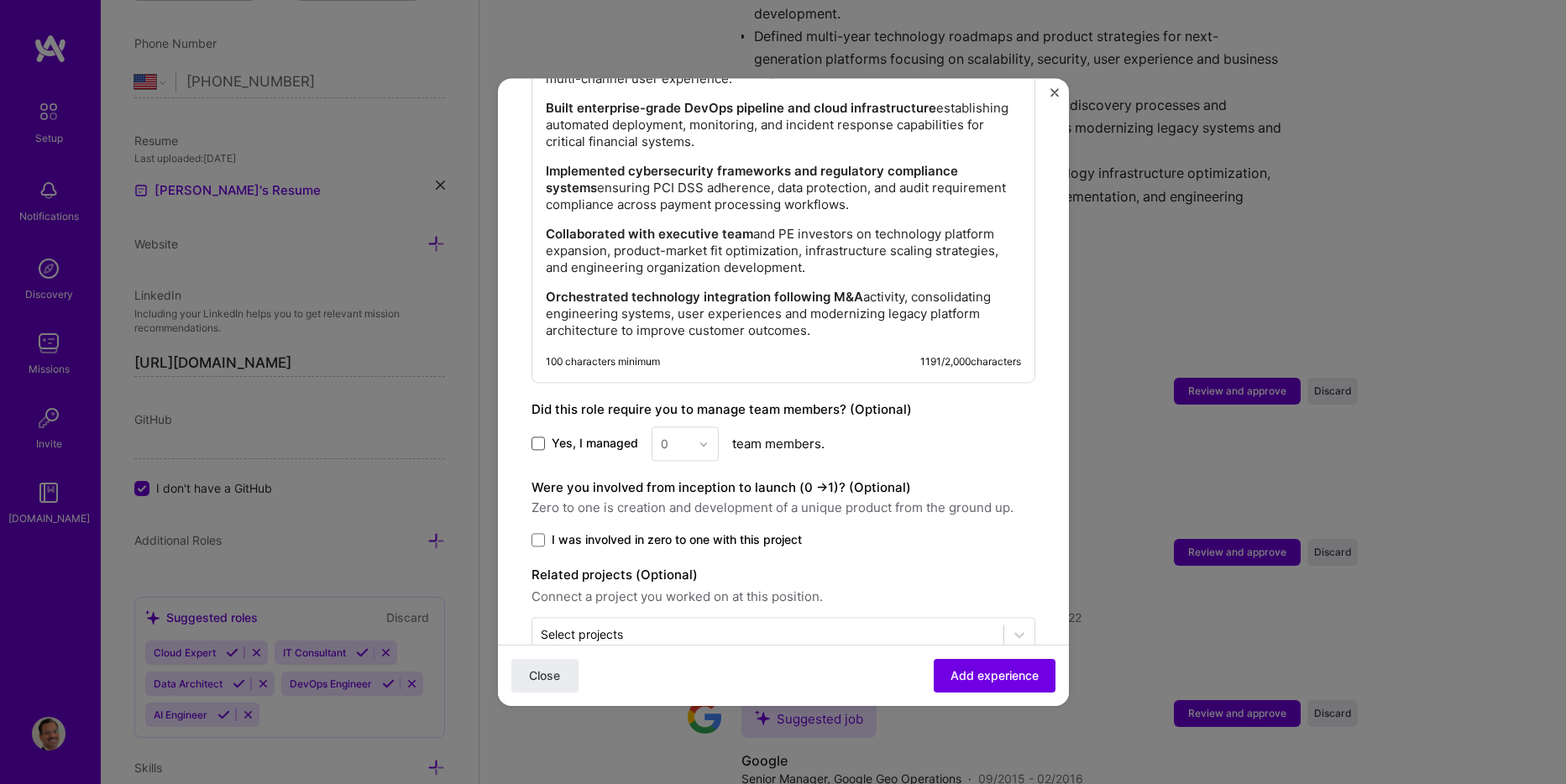
click at [542, 437] on span at bounding box center [538, 443] width 13 height 13
click at [0, 0] on input "Yes, I managed" at bounding box center [0, 0] width 0 height 0
click at [703, 439] on img at bounding box center [704, 444] width 10 height 10
click at [681, 683] on div "25+" at bounding box center [685, 699] width 57 height 31
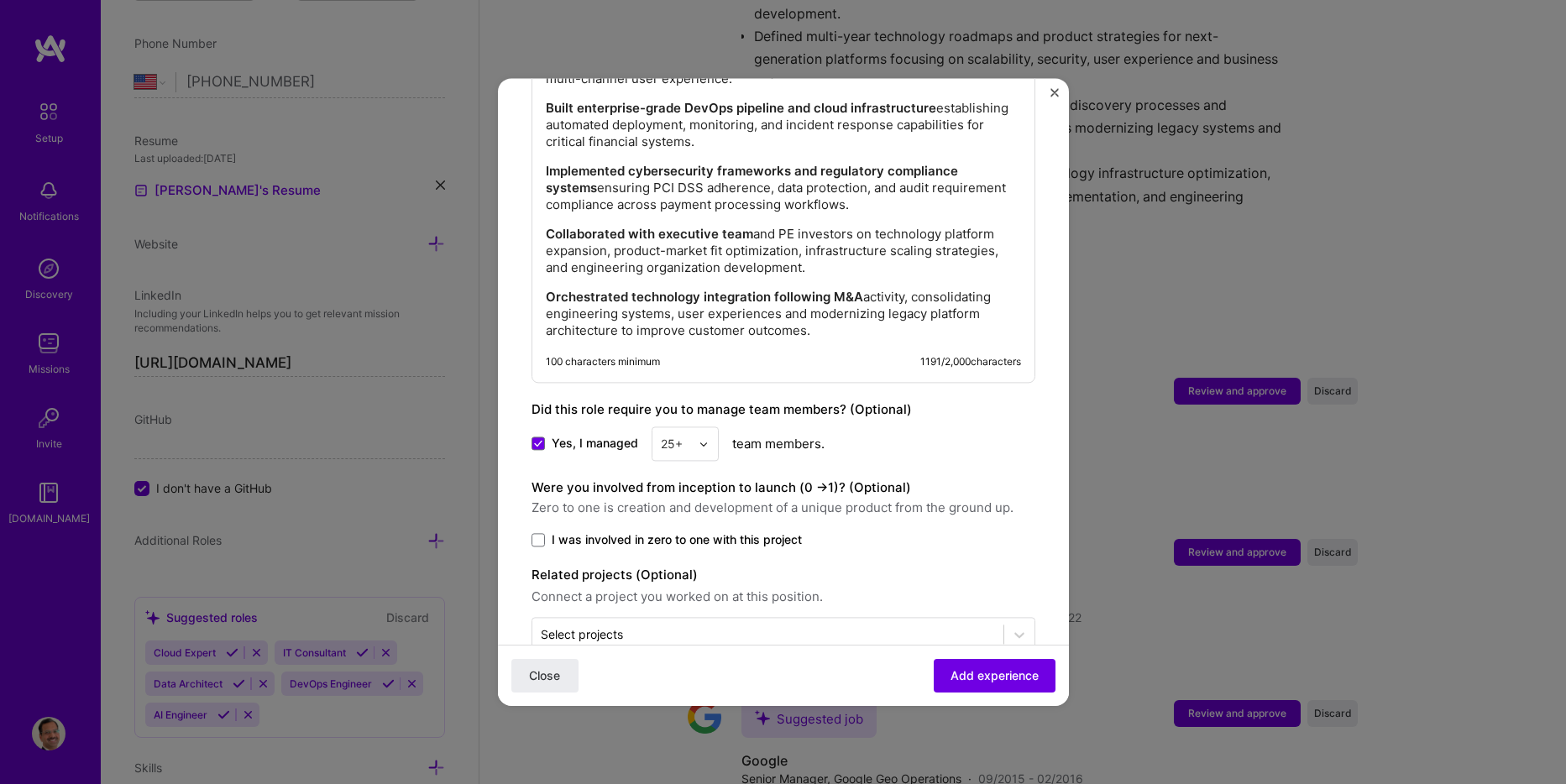
scroll to position [1619, 0]
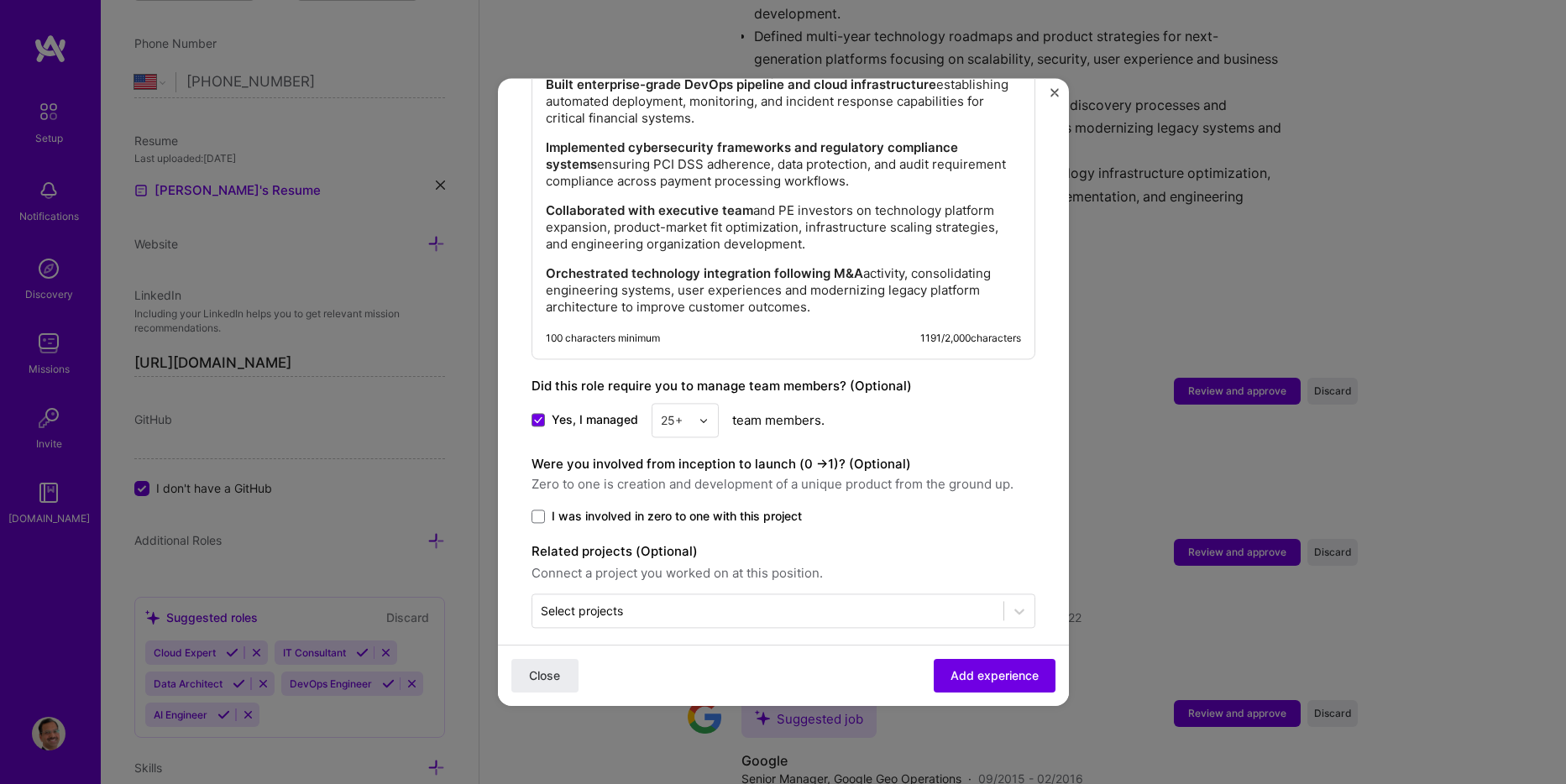
click at [693, 508] on span "I was involved in zero to one with this project" at bounding box center [677, 516] width 250 height 17
click at [0, 0] on input "I was involved in zero to one with this project" at bounding box center [0, 0] width 0 height 0
click at [823, 602] on input "text" at bounding box center [769, 611] width 455 height 17
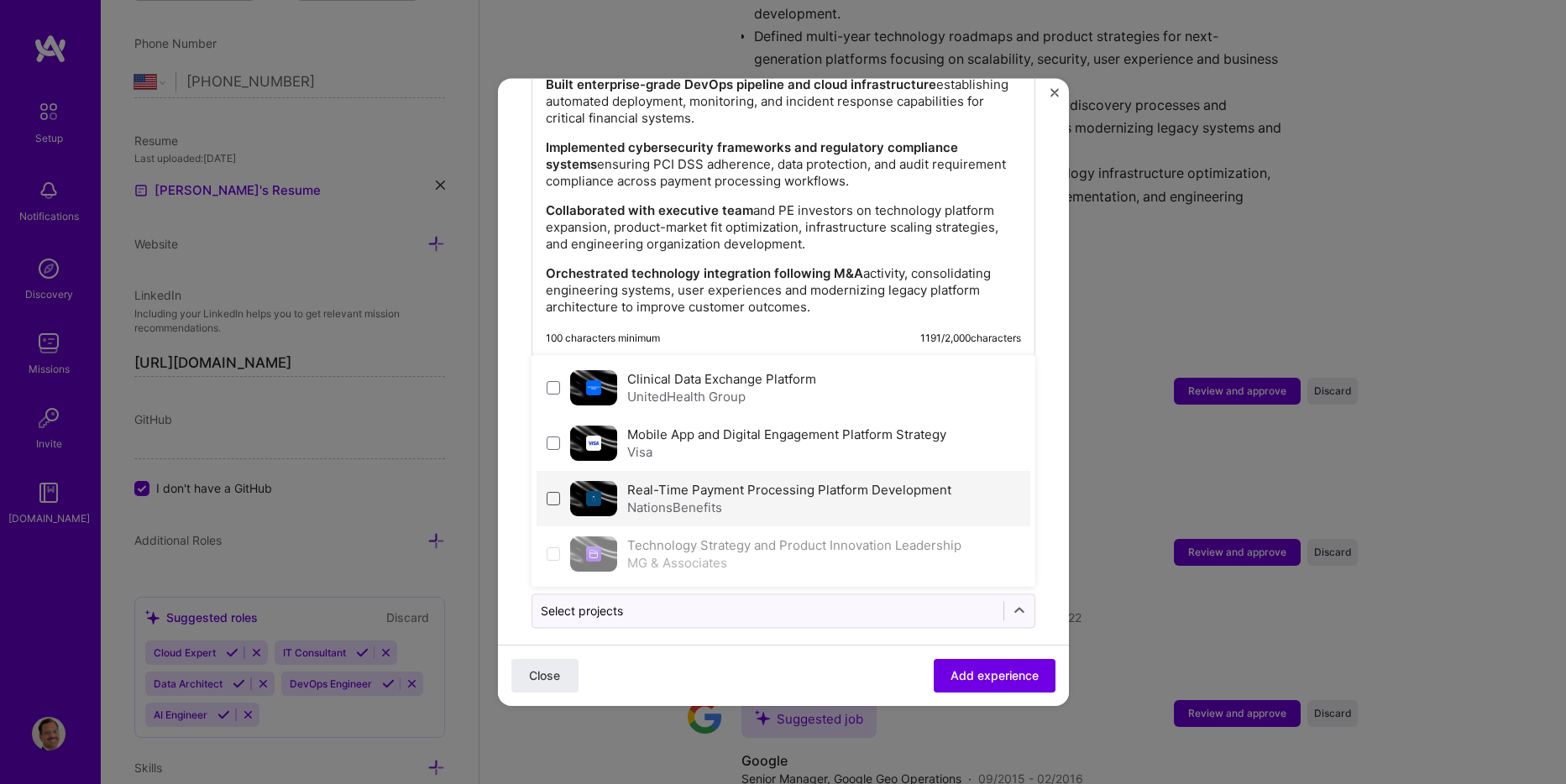
click at [551, 492] on span at bounding box center [553, 498] width 13 height 13
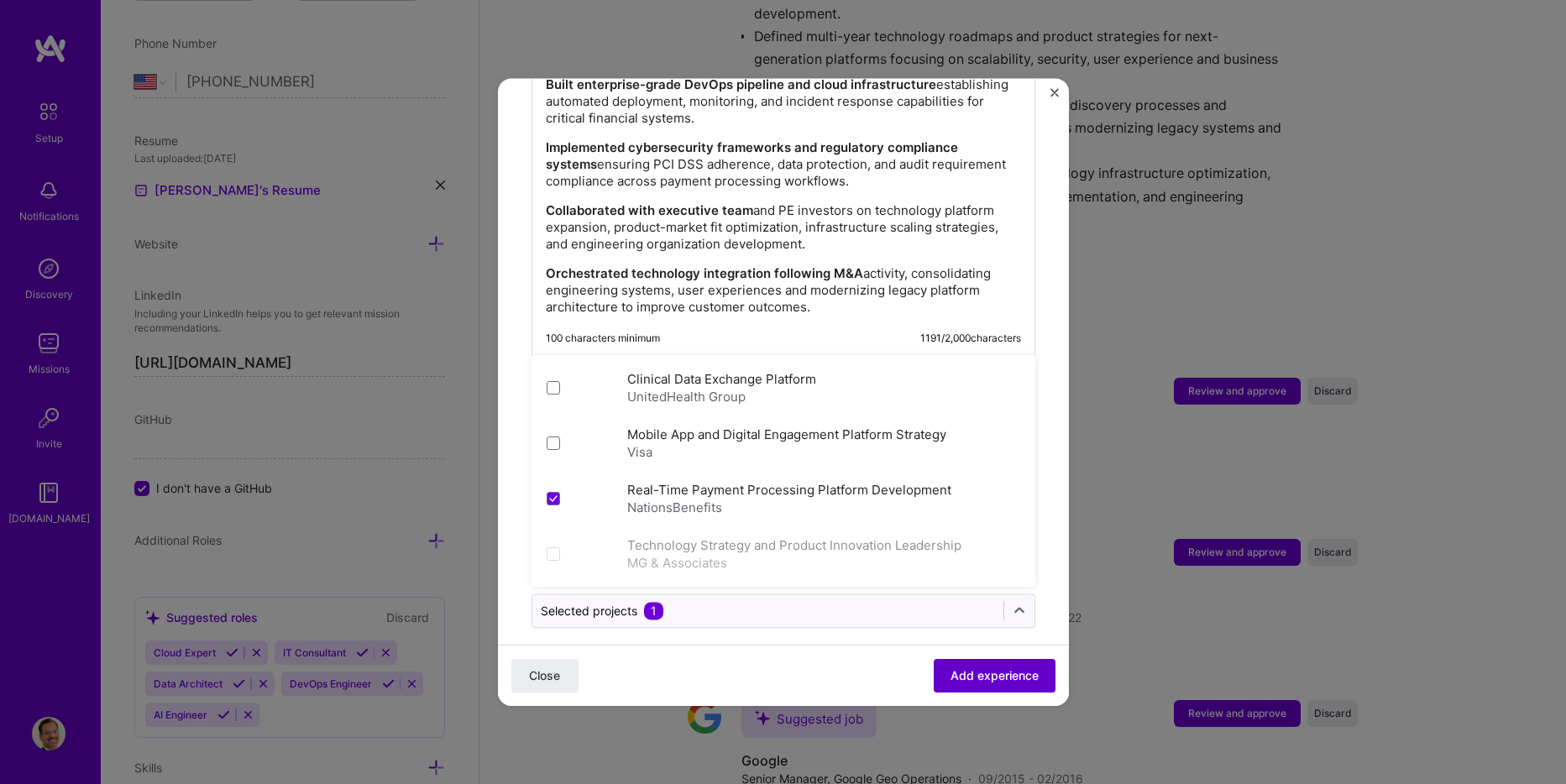
click at [970, 677] on span "Add experience" at bounding box center [994, 676] width 88 height 17
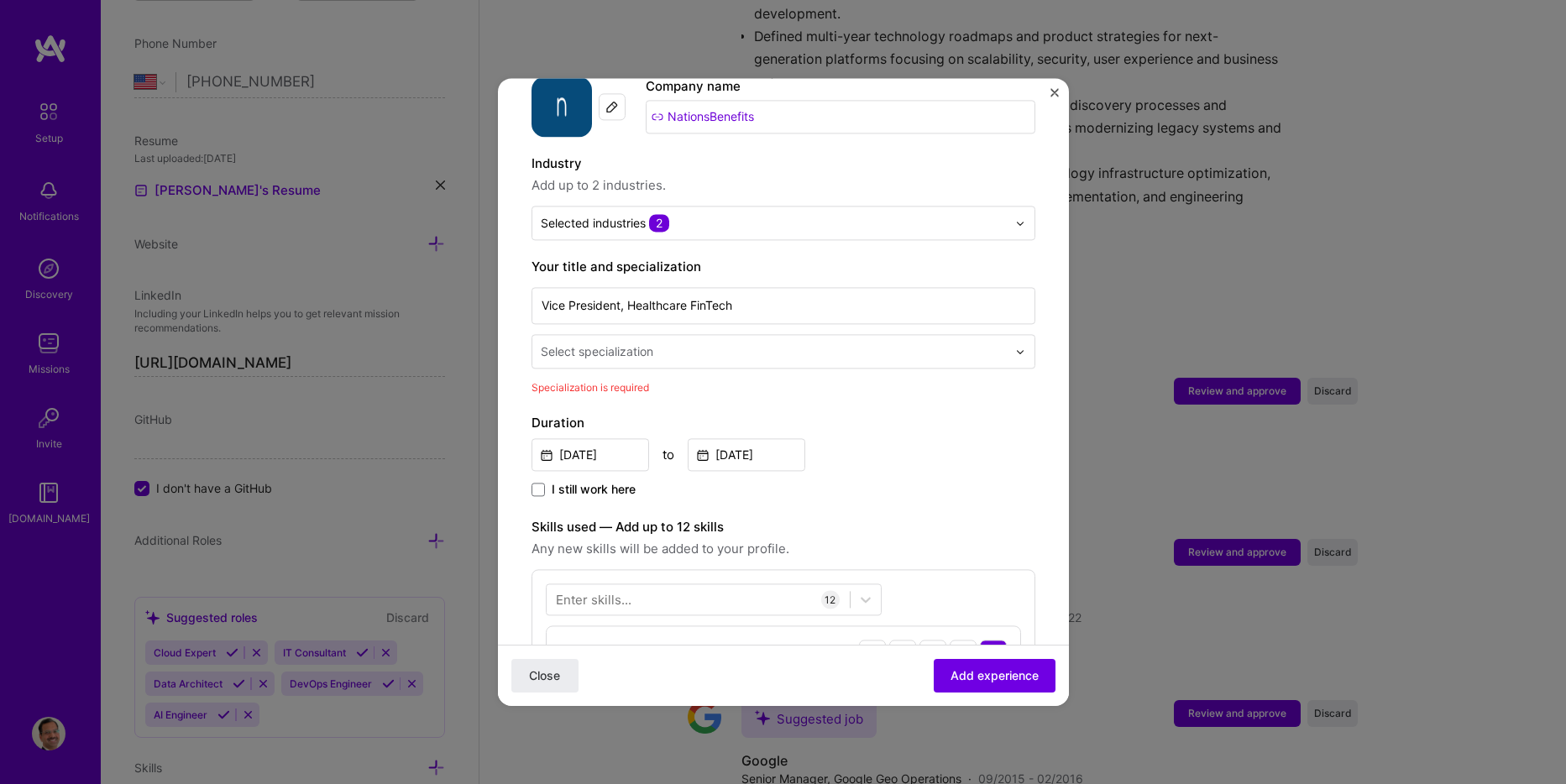
scroll to position [181, 0]
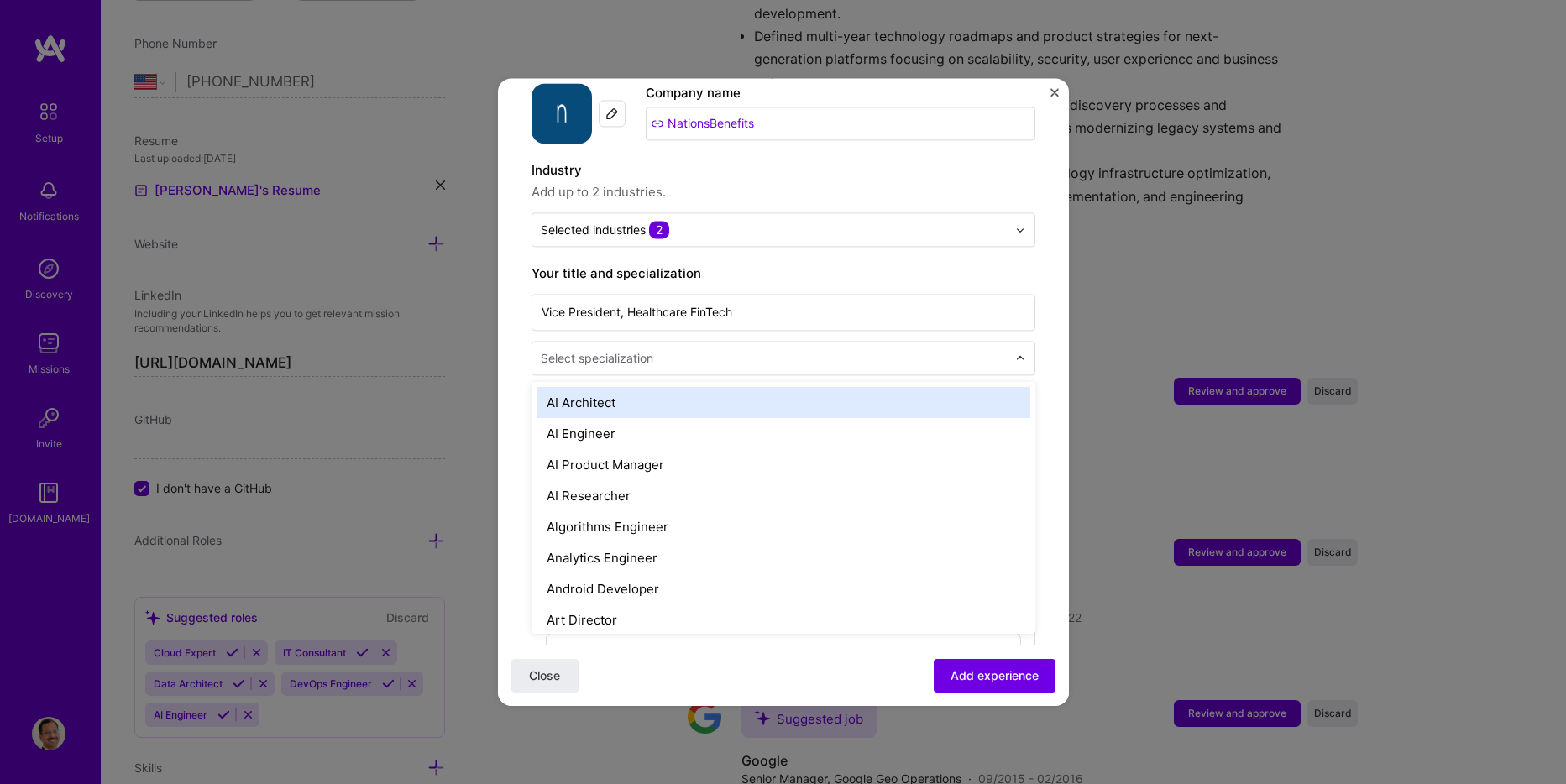
click at [731, 350] on input "text" at bounding box center [776, 358] width 470 height 17
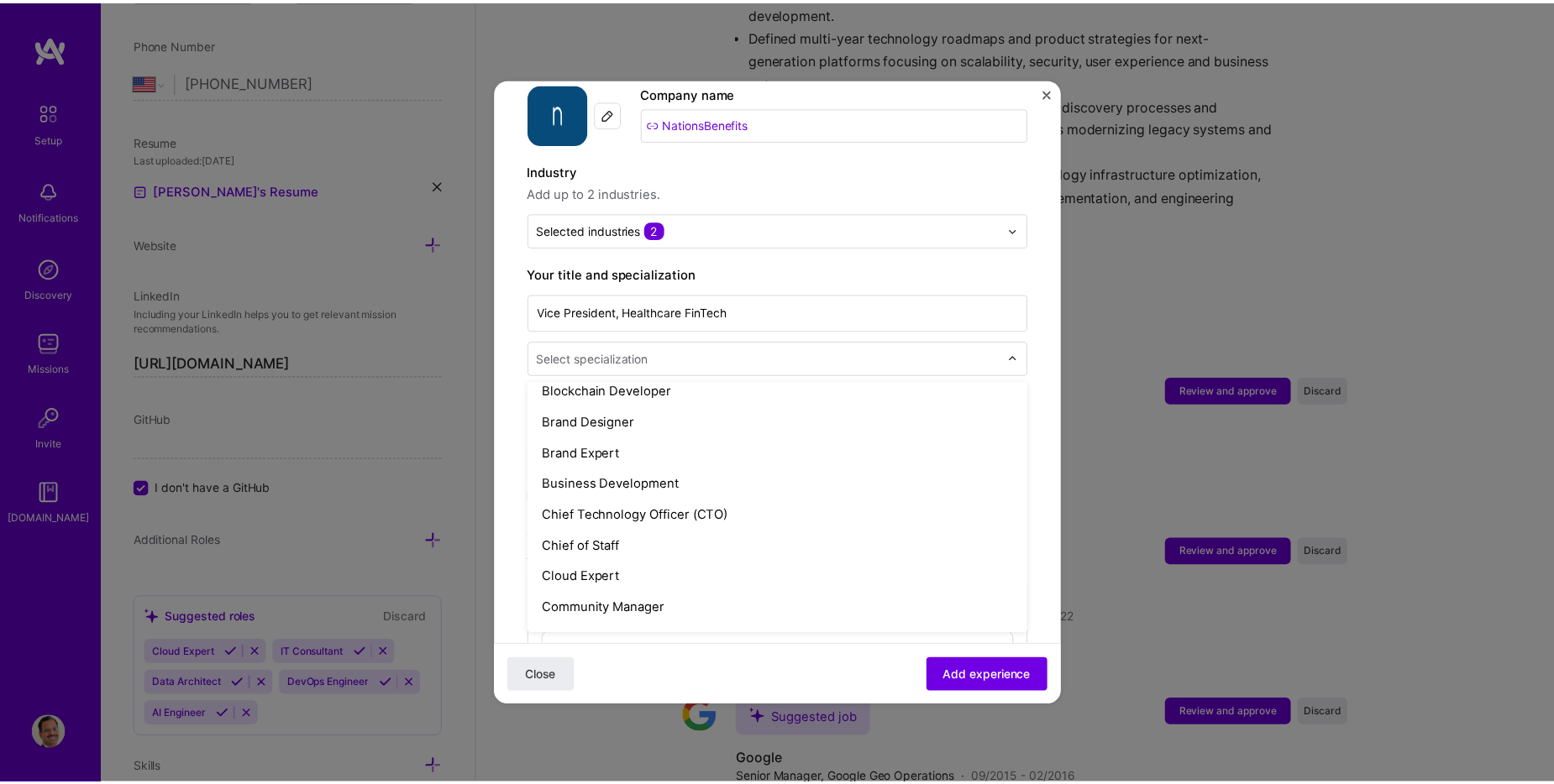
scroll to position [336, 0]
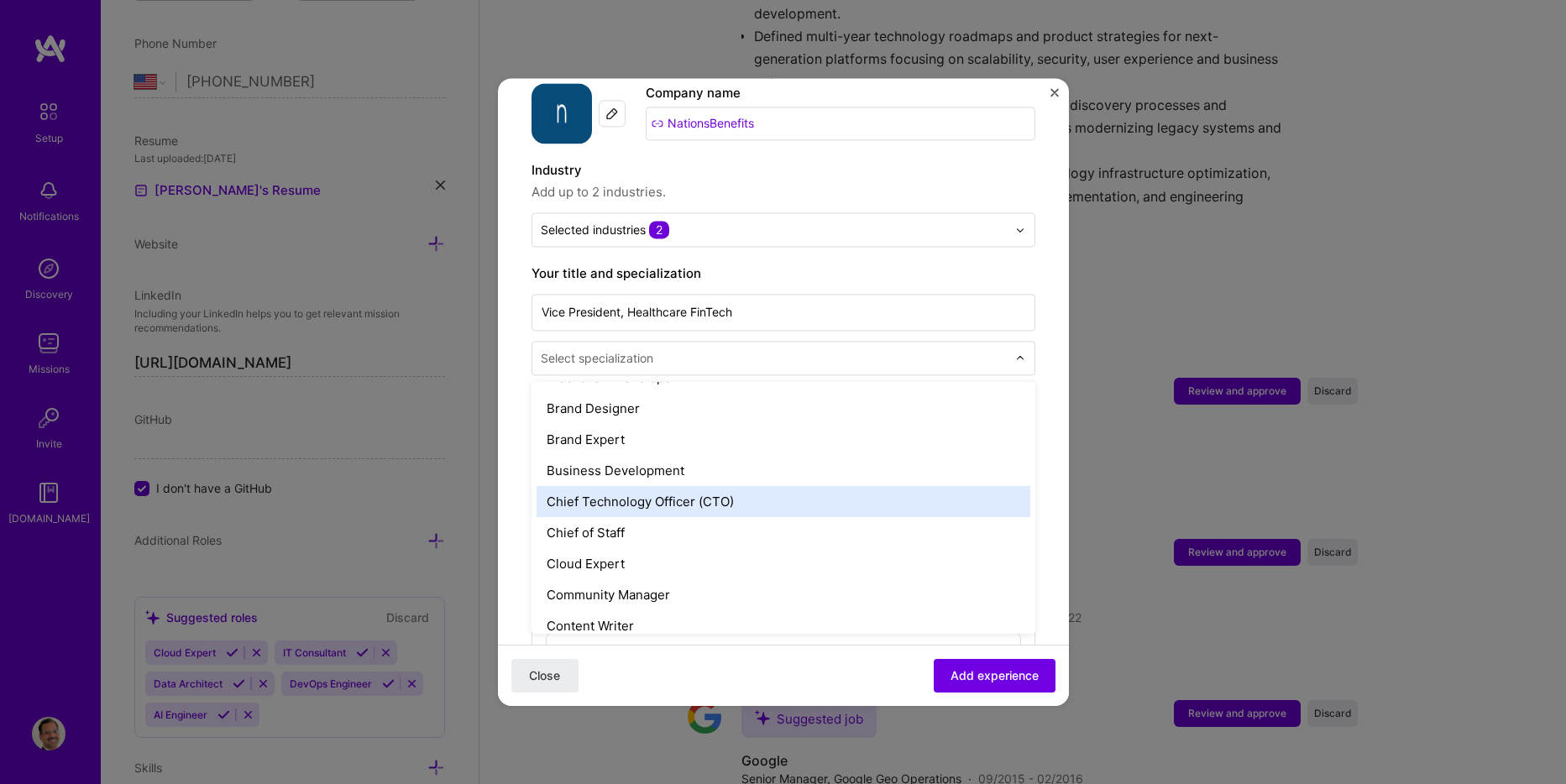
click at [645, 486] on div "Chief Technology Officer (CTO)" at bounding box center [783, 502] width 494 height 31
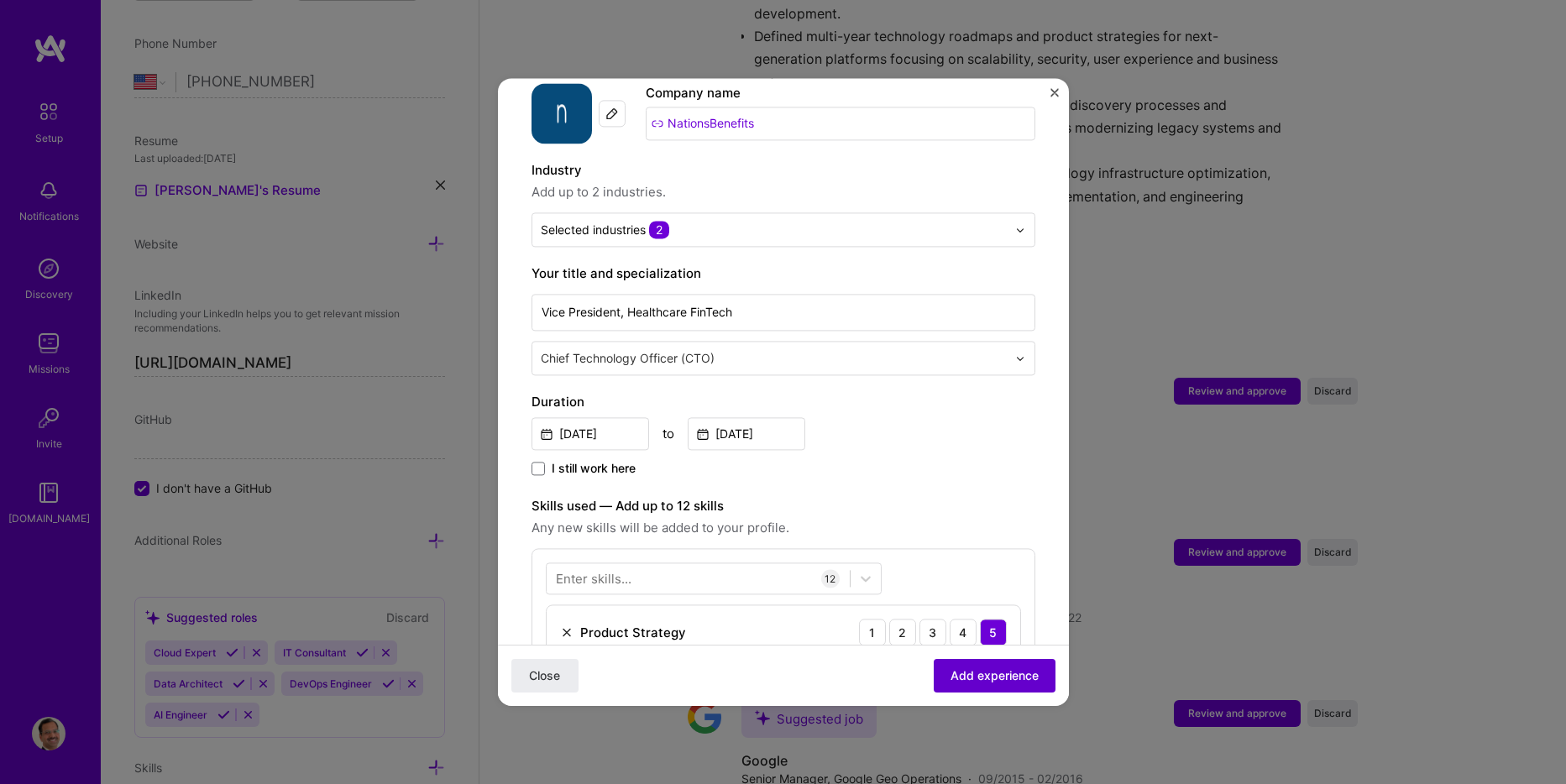
click at [974, 674] on span "Add experience" at bounding box center [994, 676] width 88 height 17
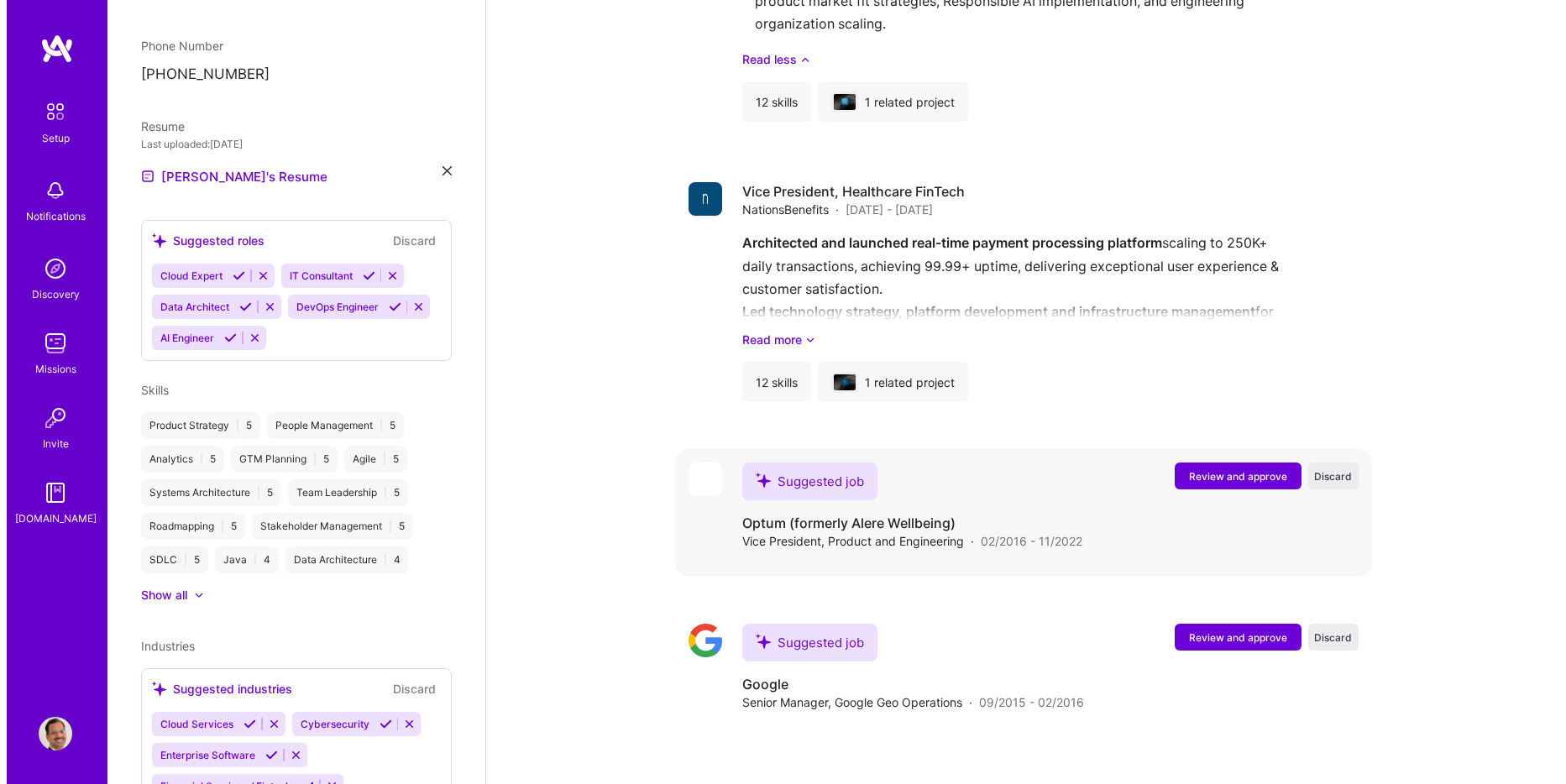
scroll to position [2301, 0]
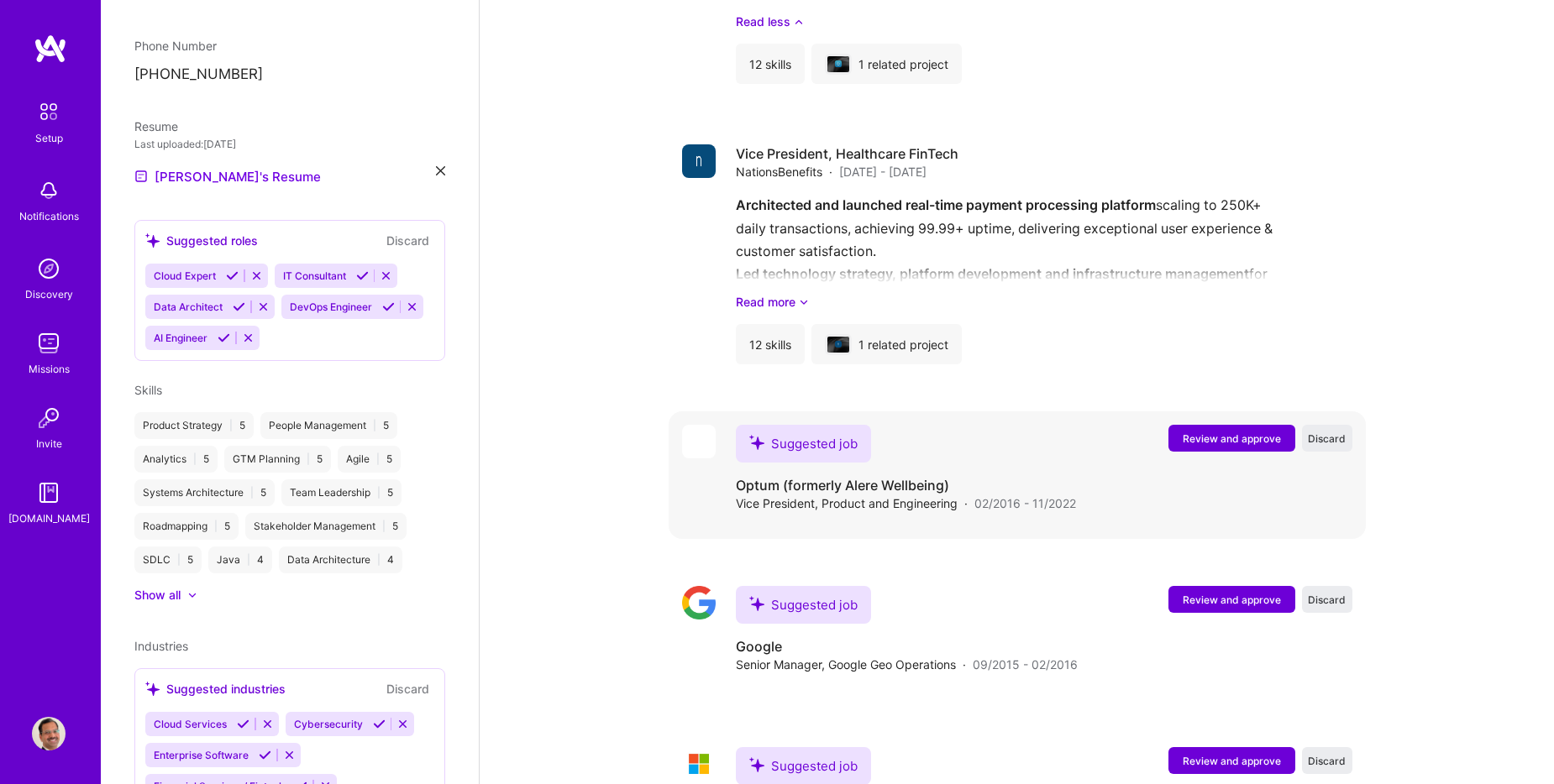
click at [1218, 432] on span "Review and approve" at bounding box center [1231, 439] width 98 height 14
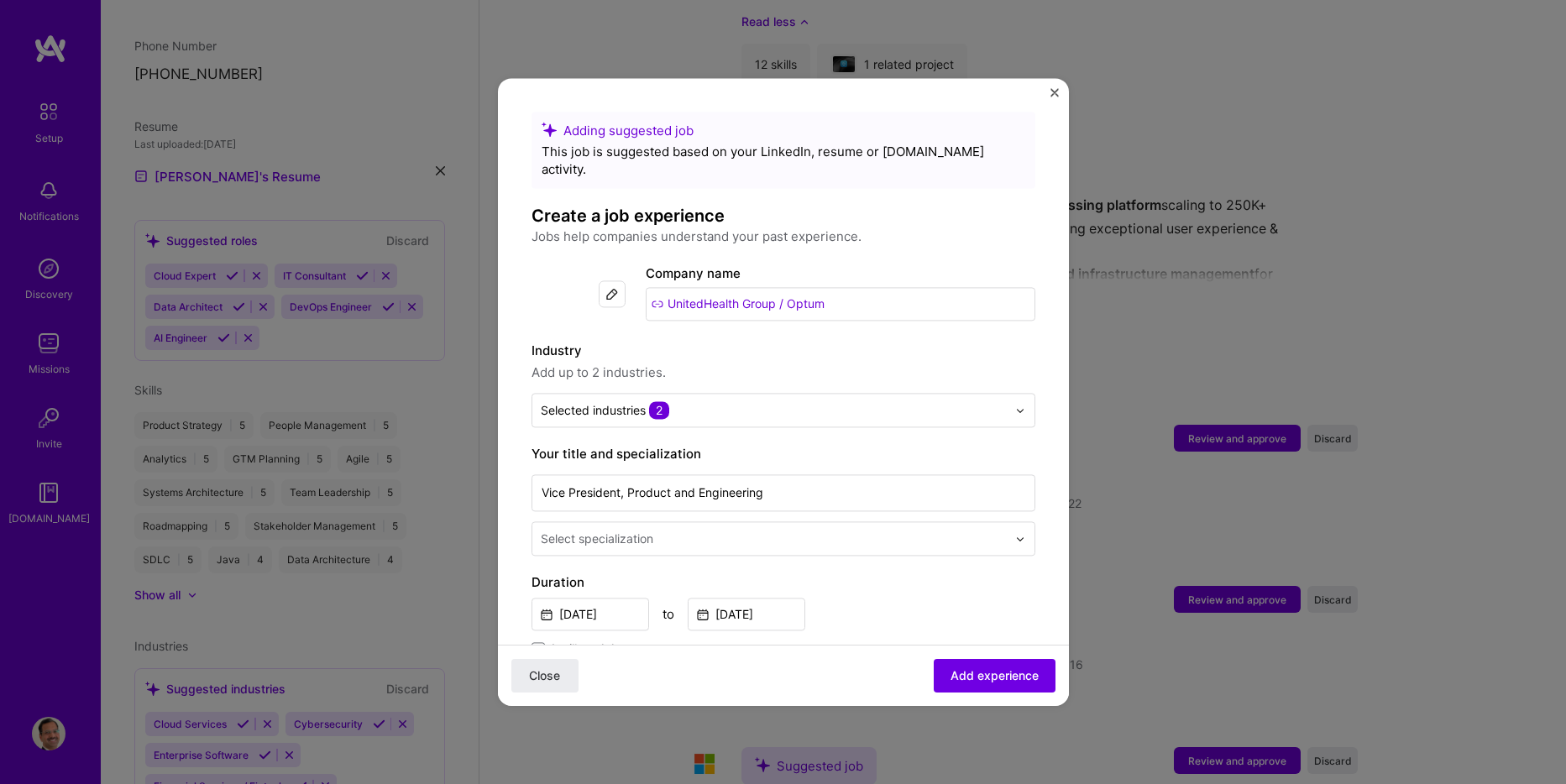
drag, startPoint x: 782, startPoint y: 286, endPoint x: 851, endPoint y: 286, distance: 69.0
click at [851, 288] on input "UnitedHealth Group / Optum" at bounding box center [841, 304] width 390 height 33
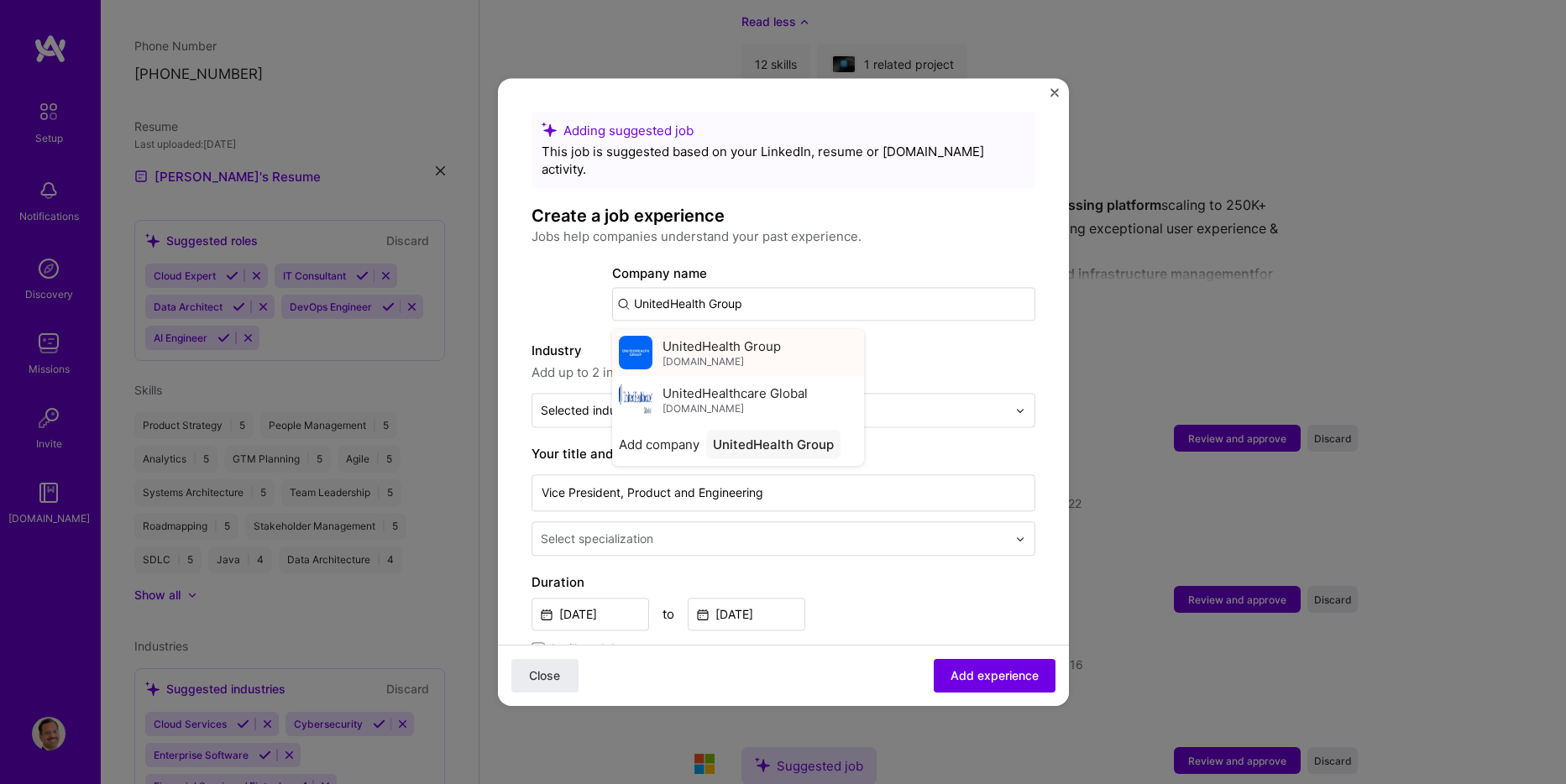
type input "UnitedHealth Group"
click at [732, 337] on span "UnitedHealth Group" at bounding box center [721, 346] width 118 height 17
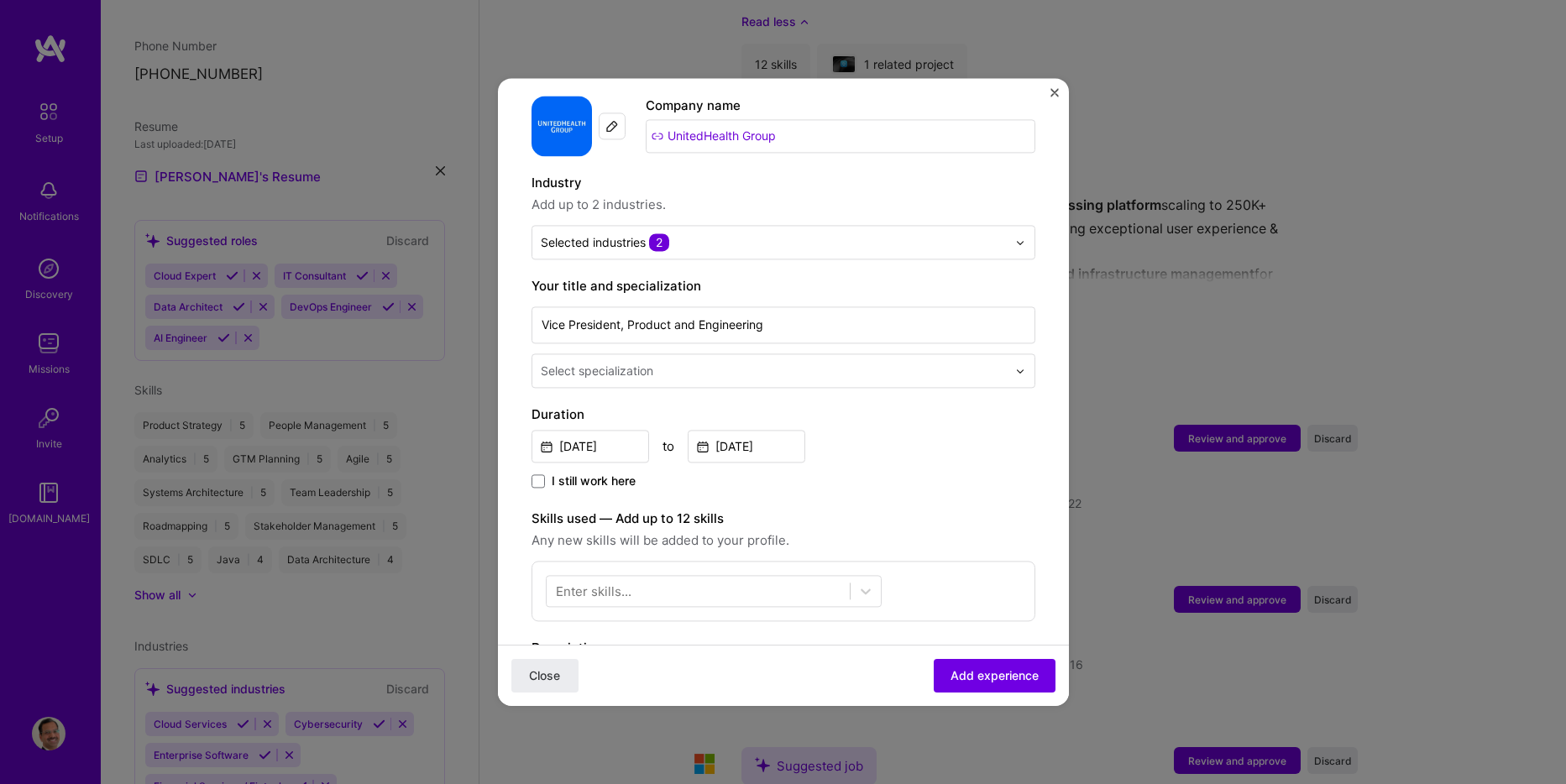
scroll to position [252, 0]
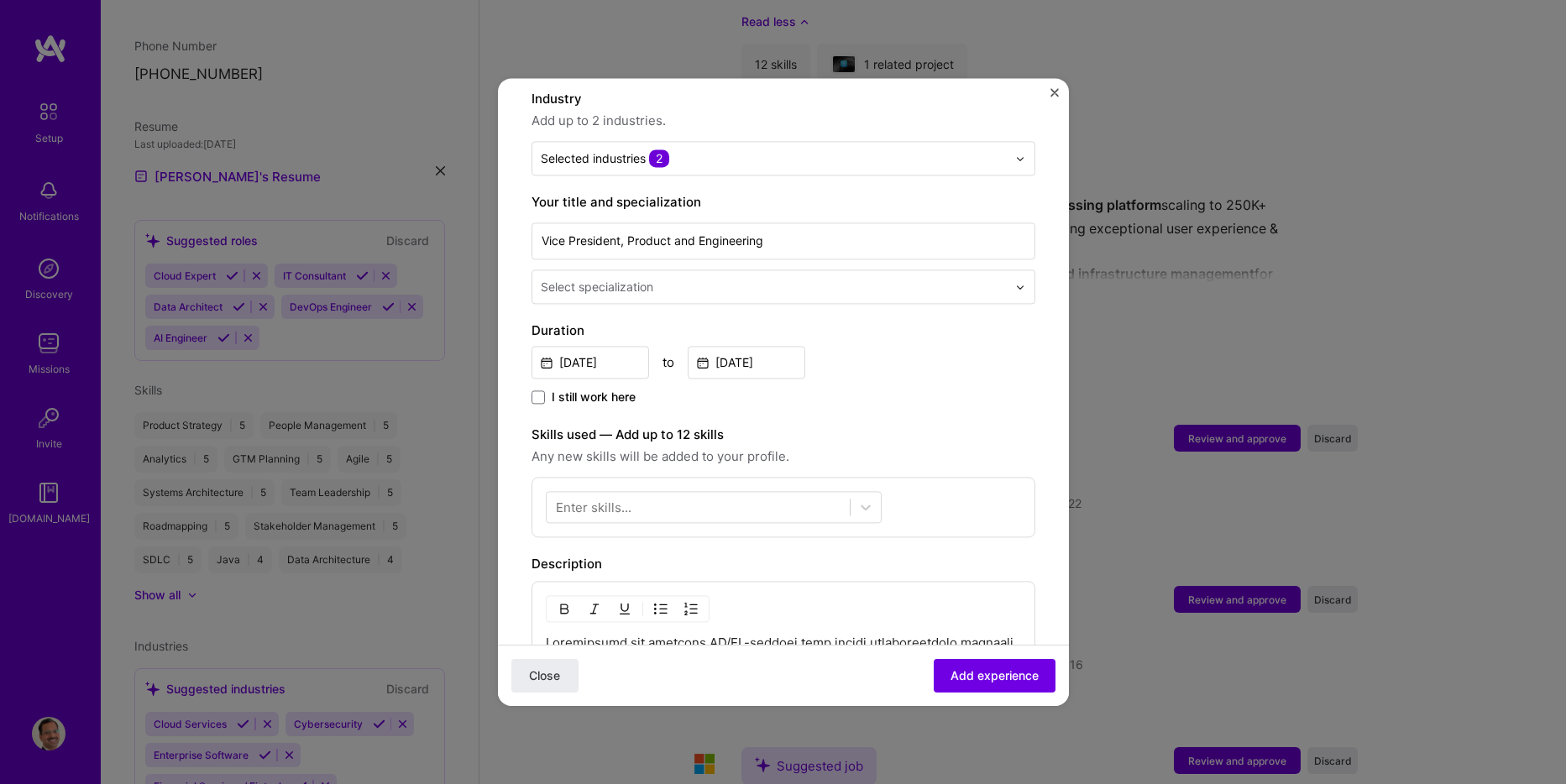
click at [835, 278] on input "text" at bounding box center [776, 287] width 470 height 17
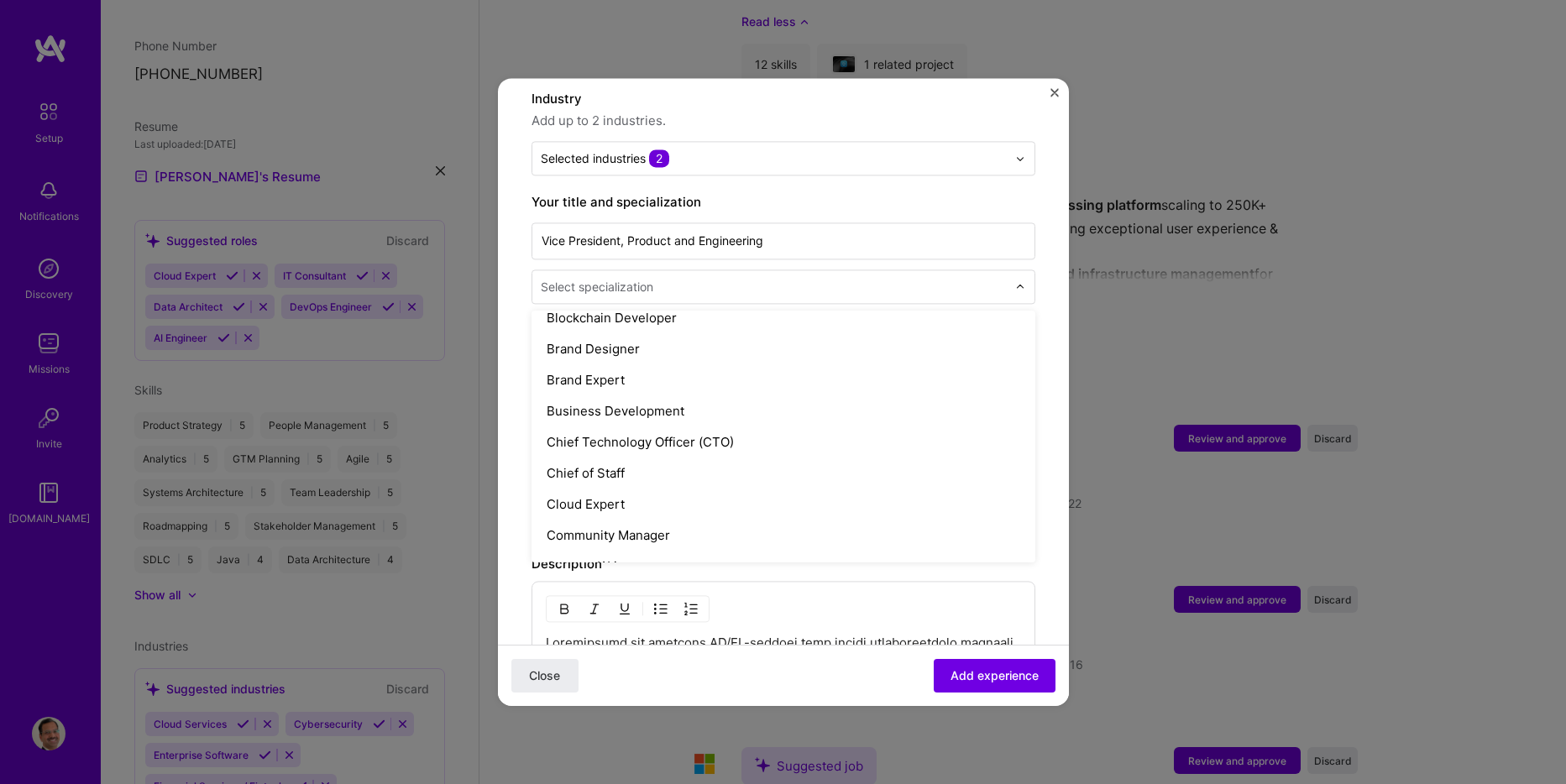
scroll to position [336, 0]
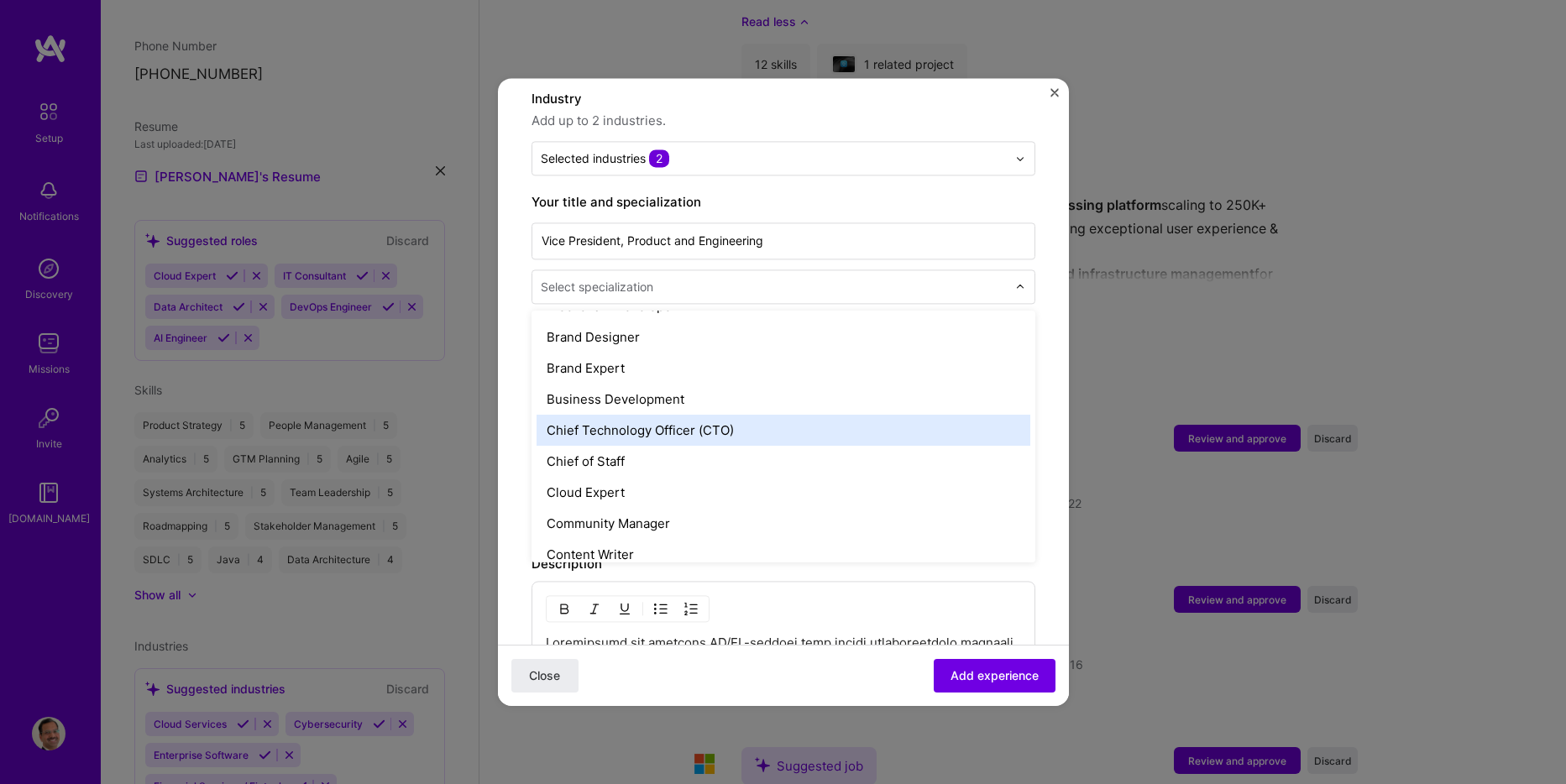
click at [713, 419] on div "Chief Technology Officer (CTO)" at bounding box center [783, 431] width 494 height 31
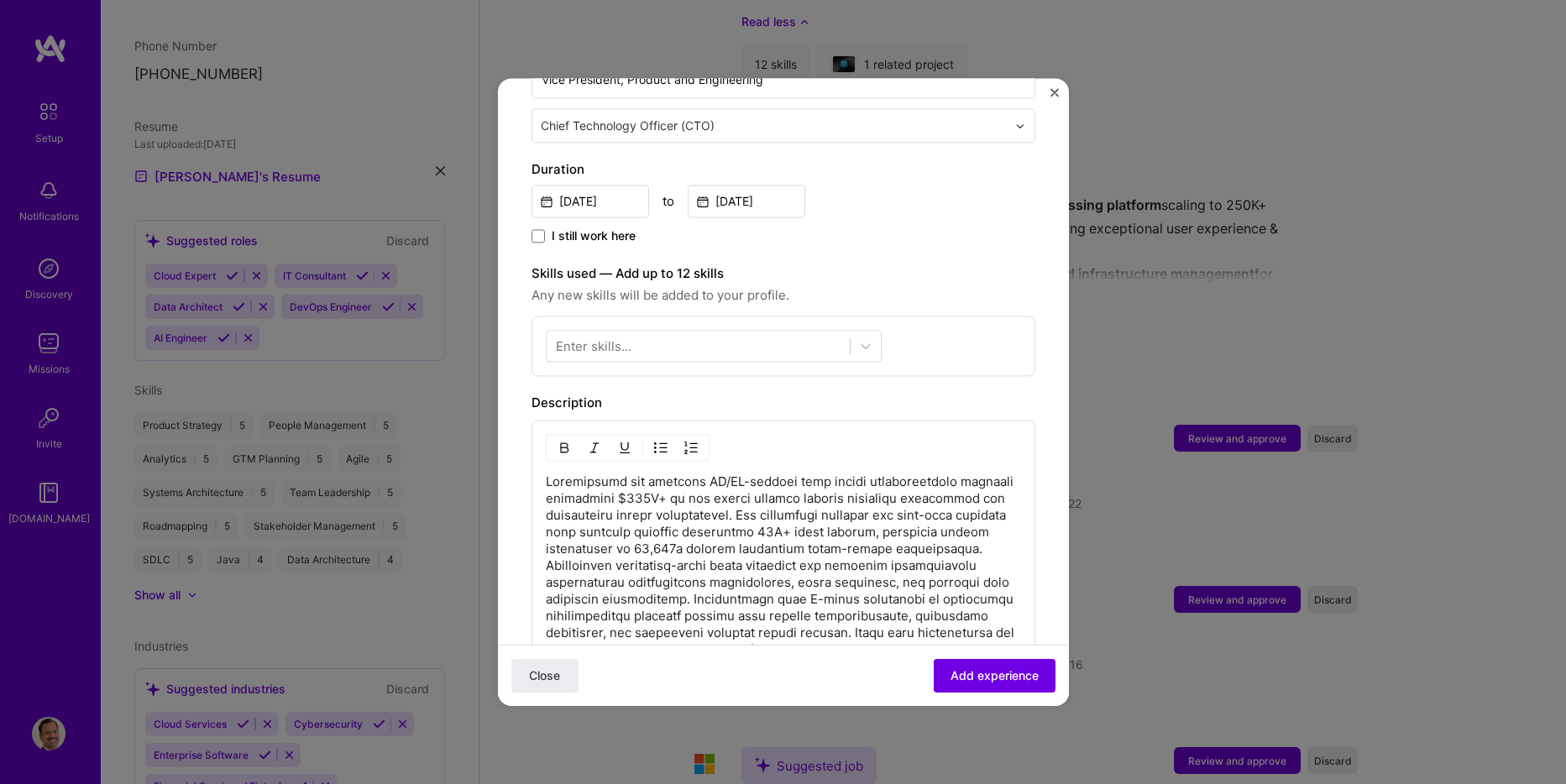
scroll to position [420, 0]
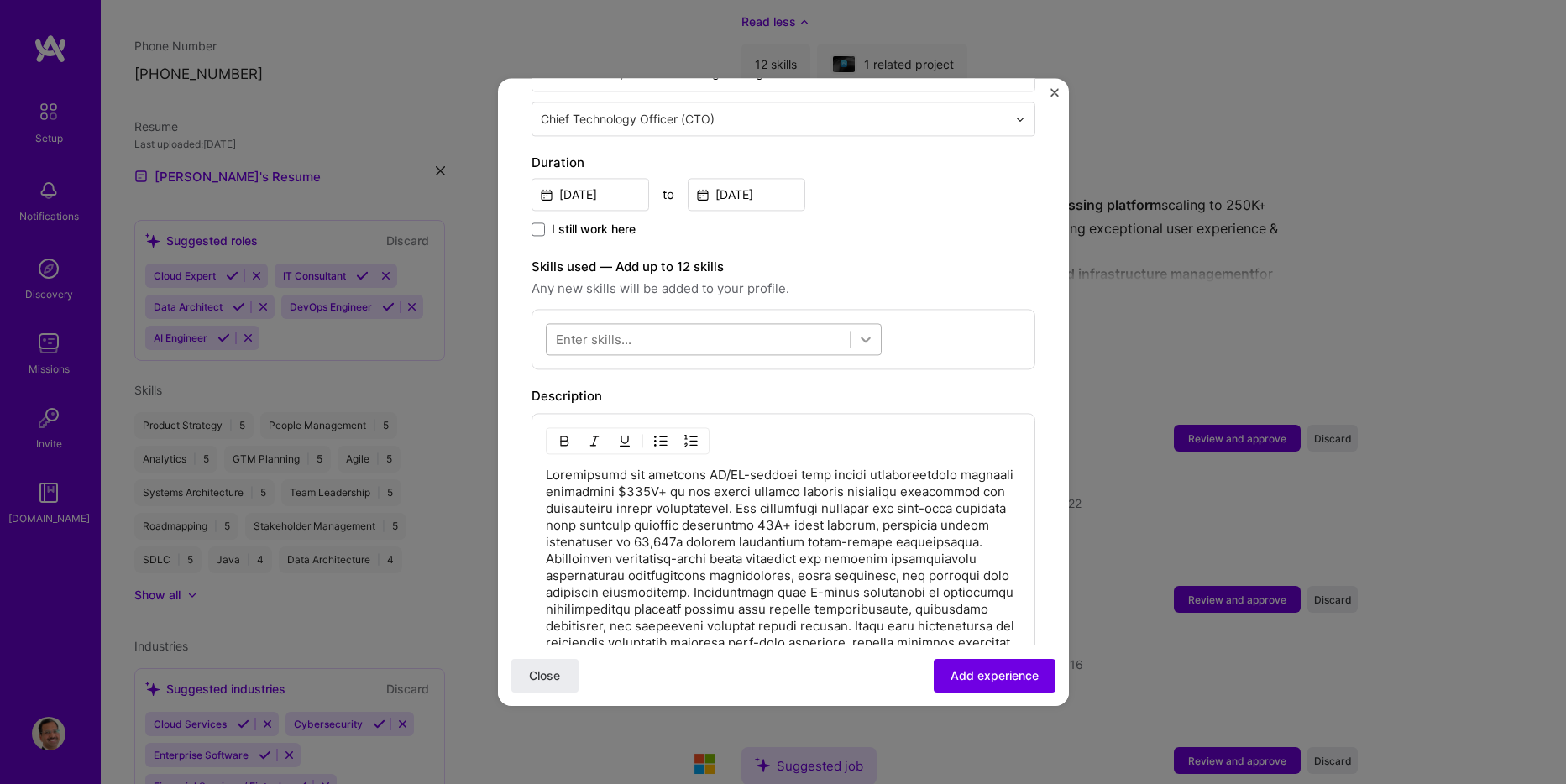
click at [860, 330] on icon at bounding box center [866, 338] width 17 height 17
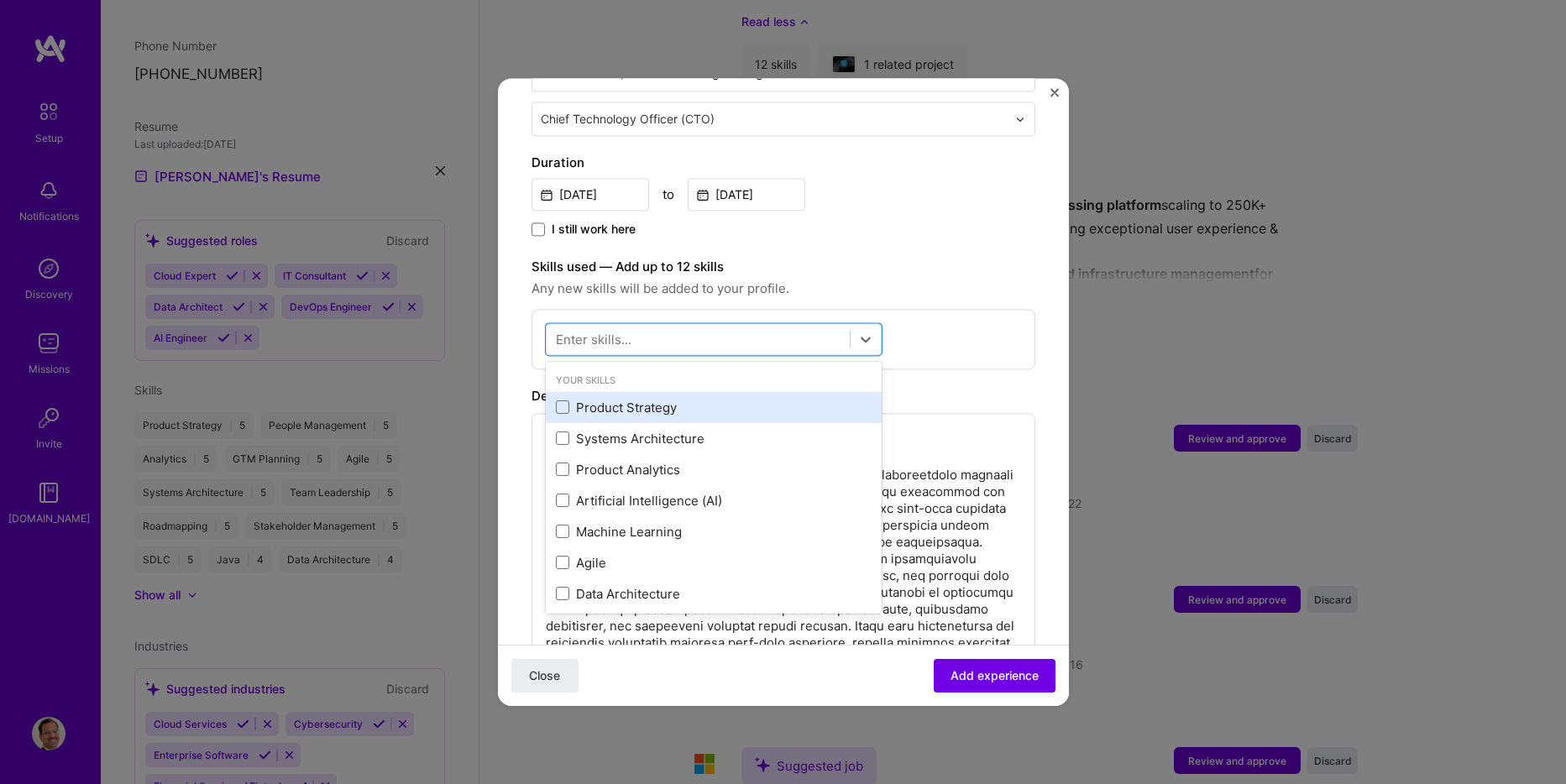
click at [644, 399] on div "Product Strategy" at bounding box center [713, 407] width 316 height 17
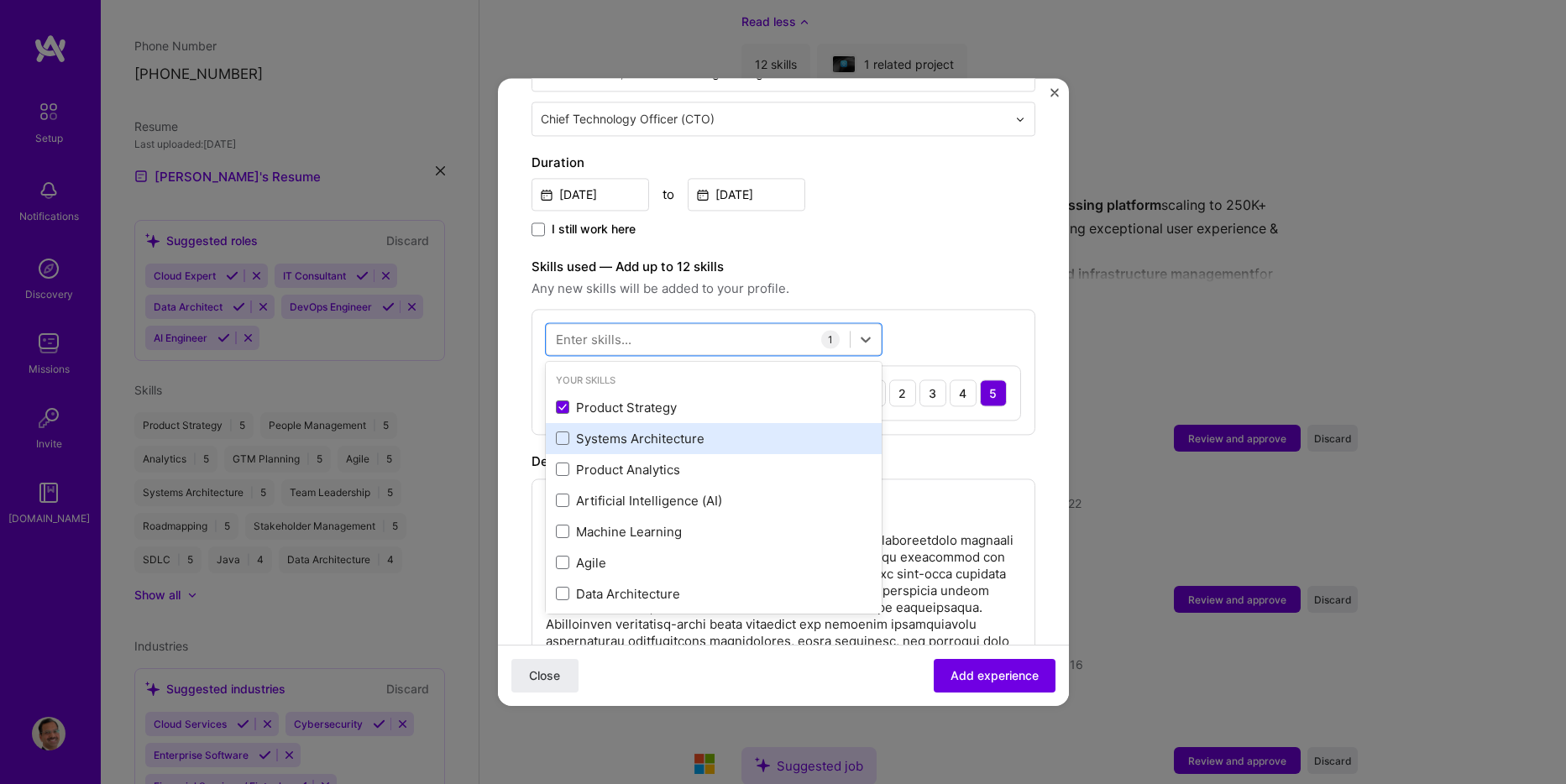
click at [671, 430] on div "Systems Architecture" at bounding box center [713, 439] width 316 height 17
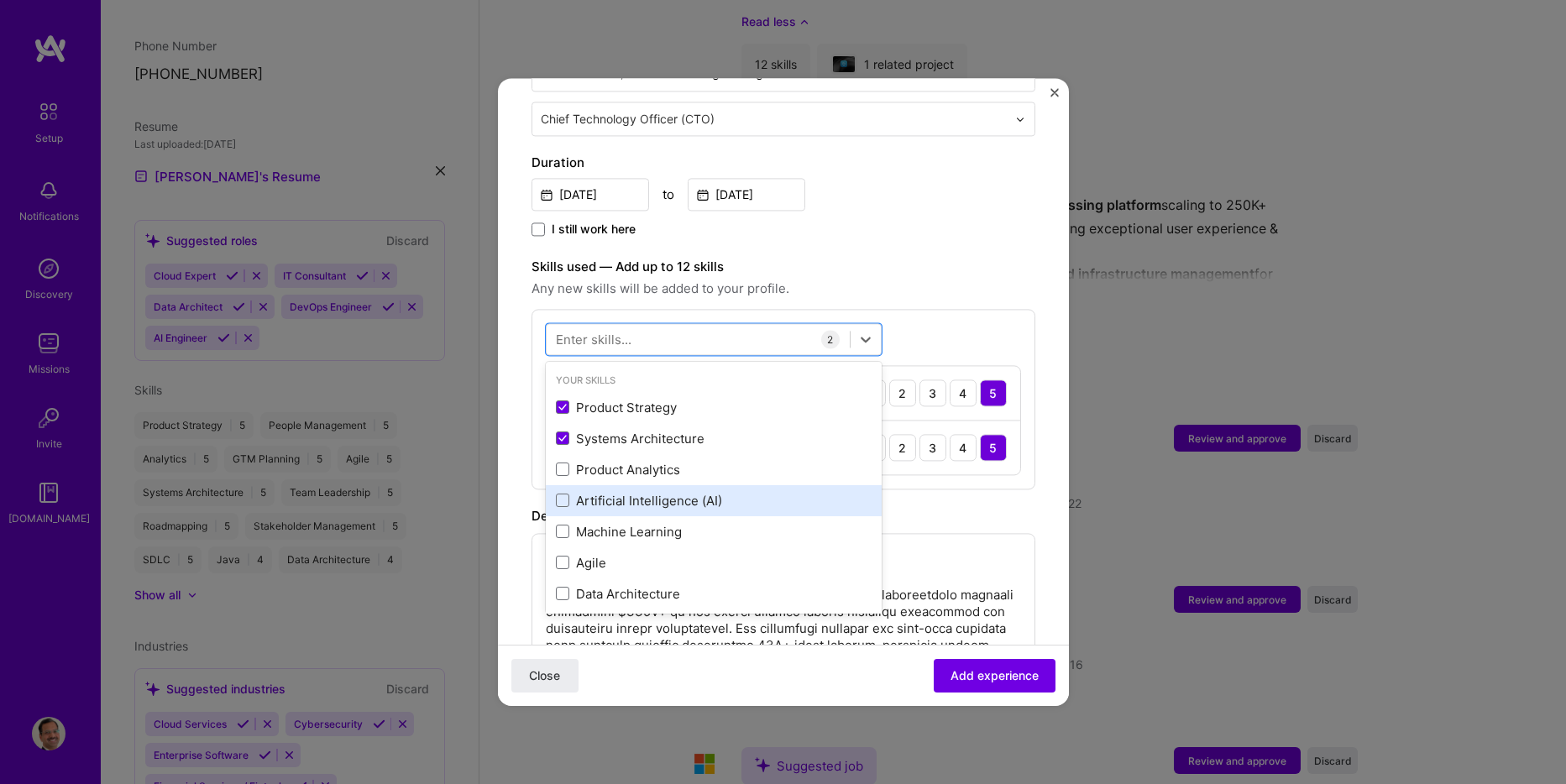
click at [703, 492] on div "Artificial Intelligence (AI)" at bounding box center [713, 501] width 316 height 17
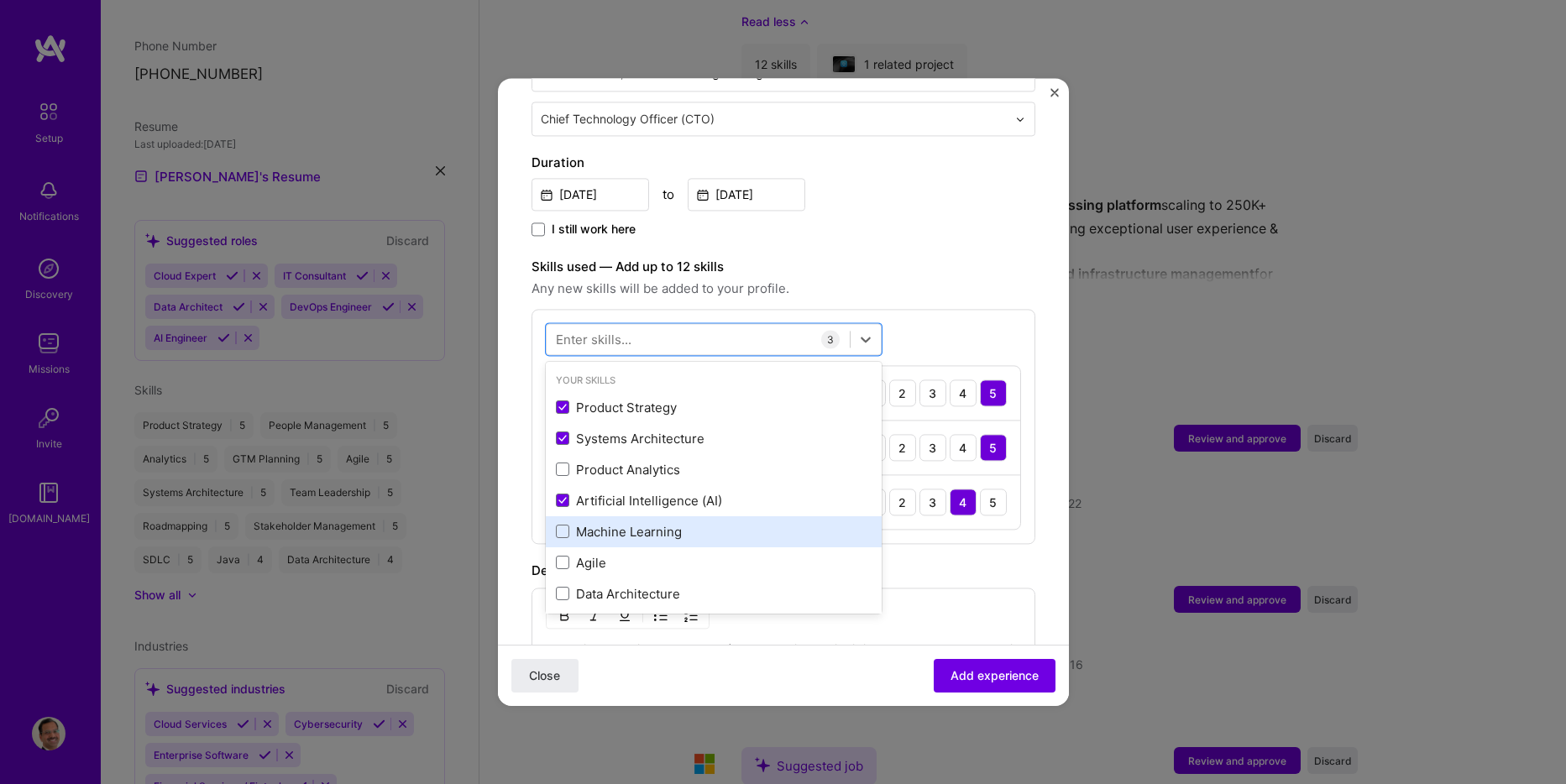
click at [671, 523] on div "Machine Learning" at bounding box center [713, 531] width 316 height 17
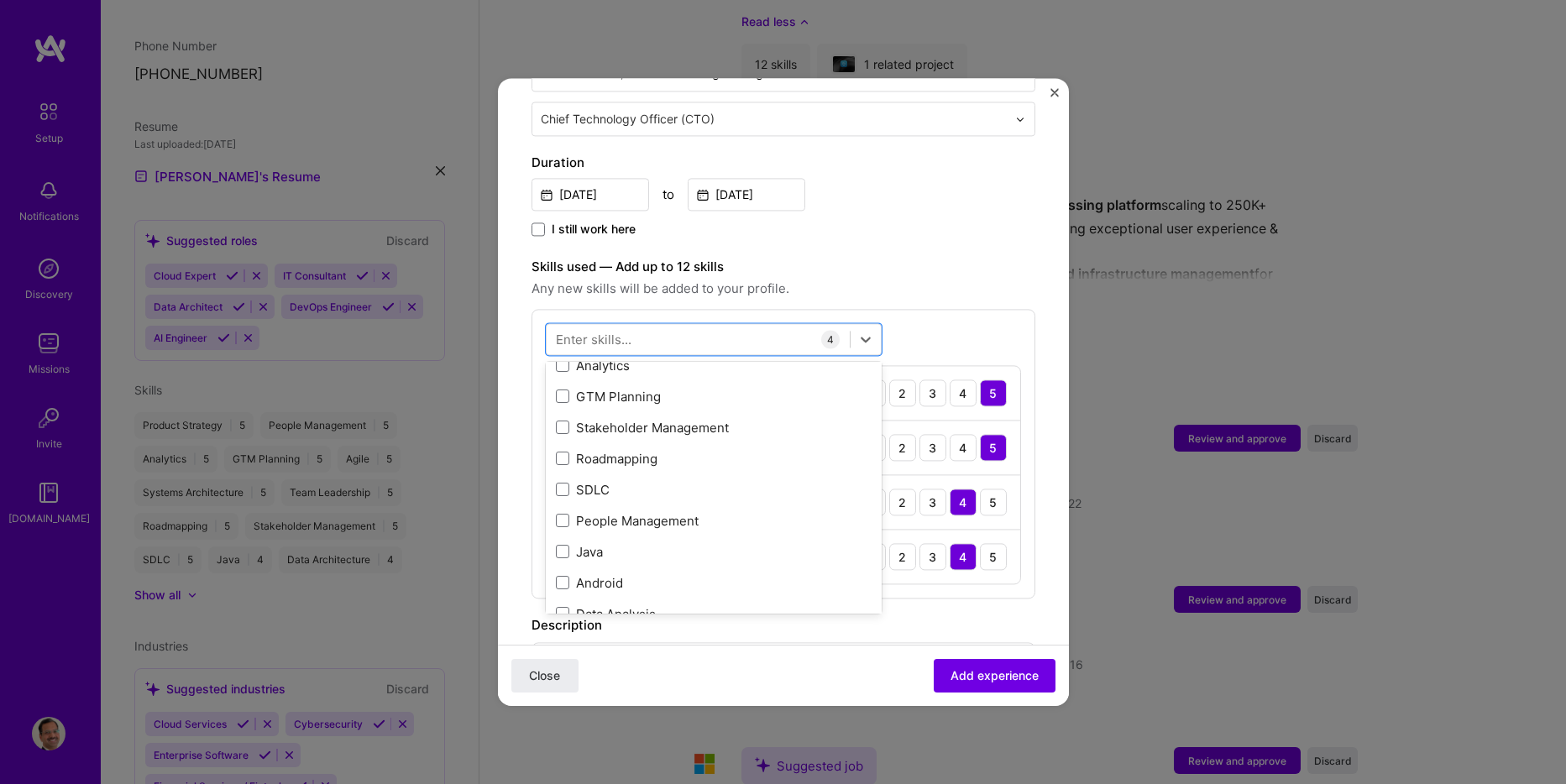
scroll to position [252, 0]
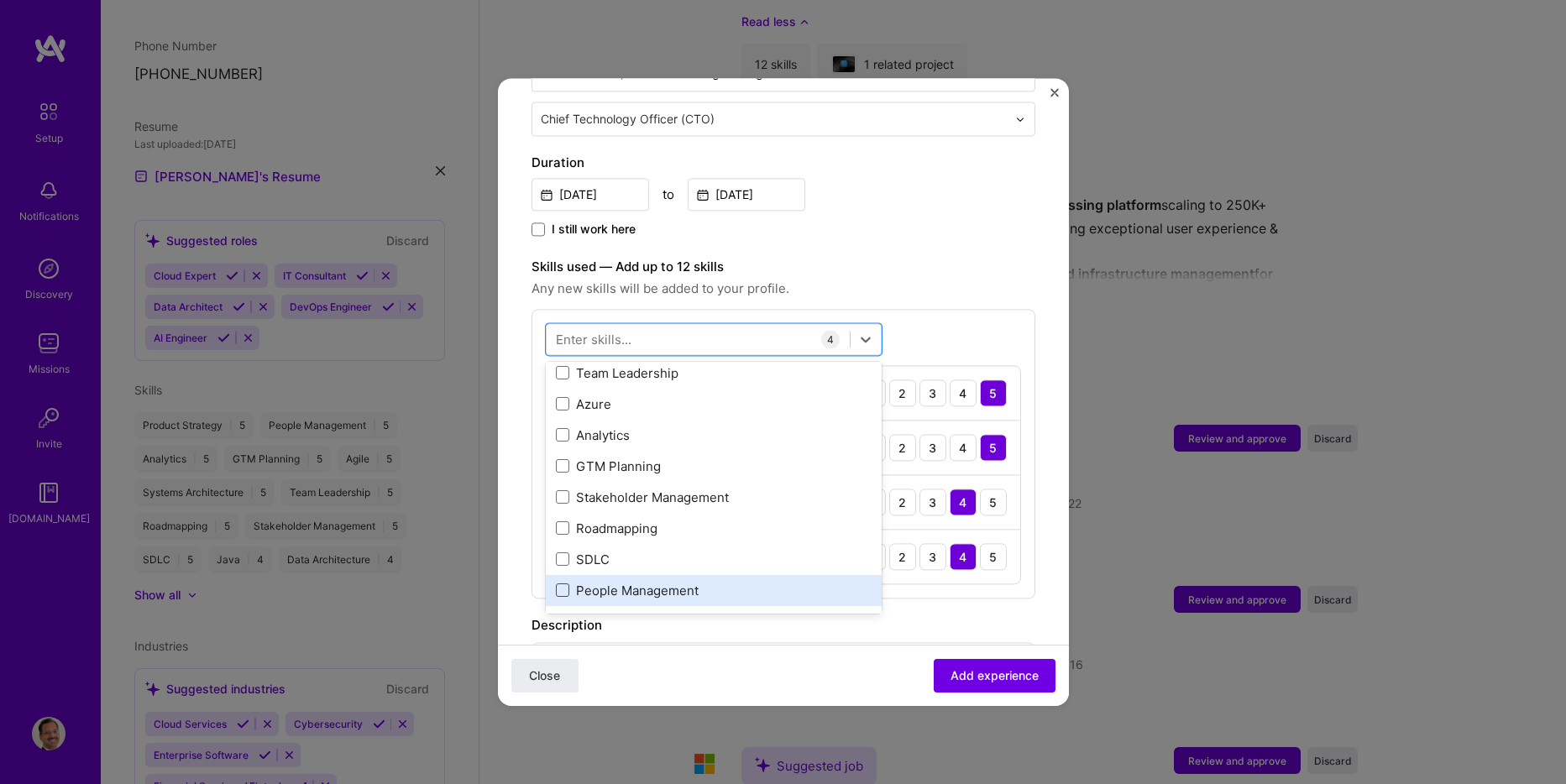
click at [561, 585] on span at bounding box center [562, 591] width 13 height 13
click at [0, 0] on input "checkbox" at bounding box center [0, 0] width 0 height 0
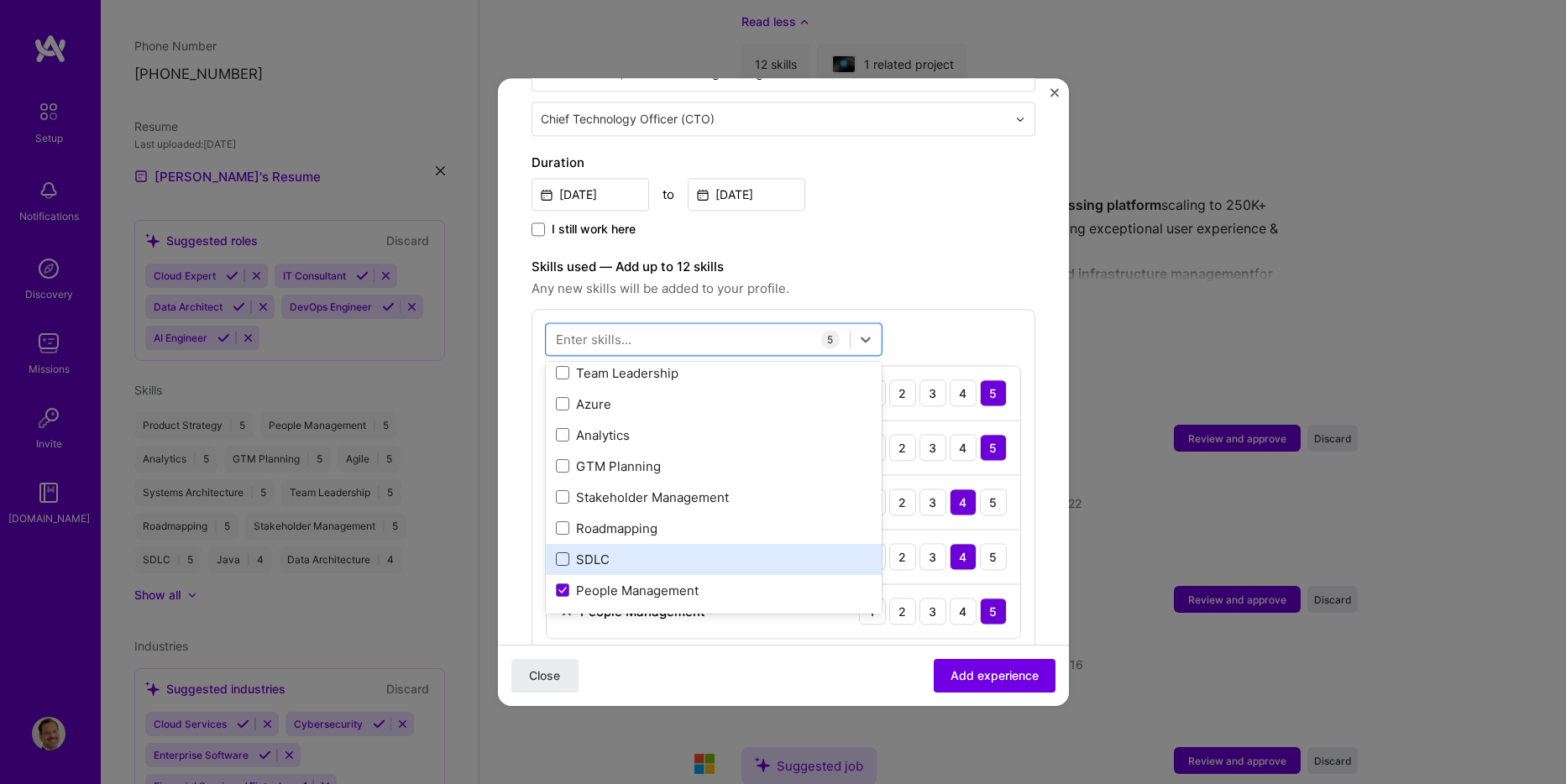
click at [564, 553] on span at bounding box center [562, 559] width 13 height 13
click at [0, 0] on input "checkbox" at bounding box center [0, 0] width 0 height 0
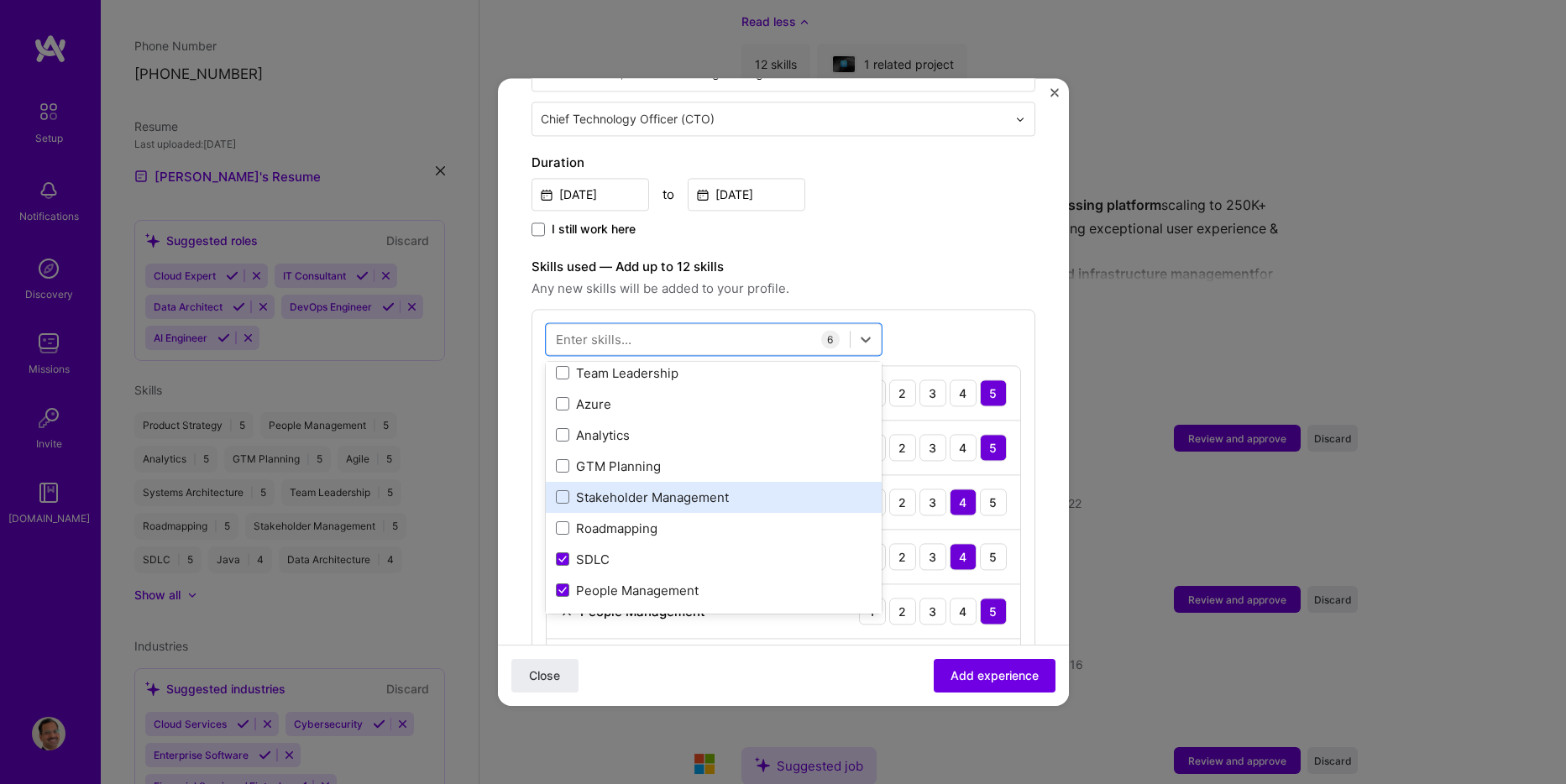
click at [569, 489] on div "Stakeholder Management" at bounding box center [713, 497] width 316 height 17
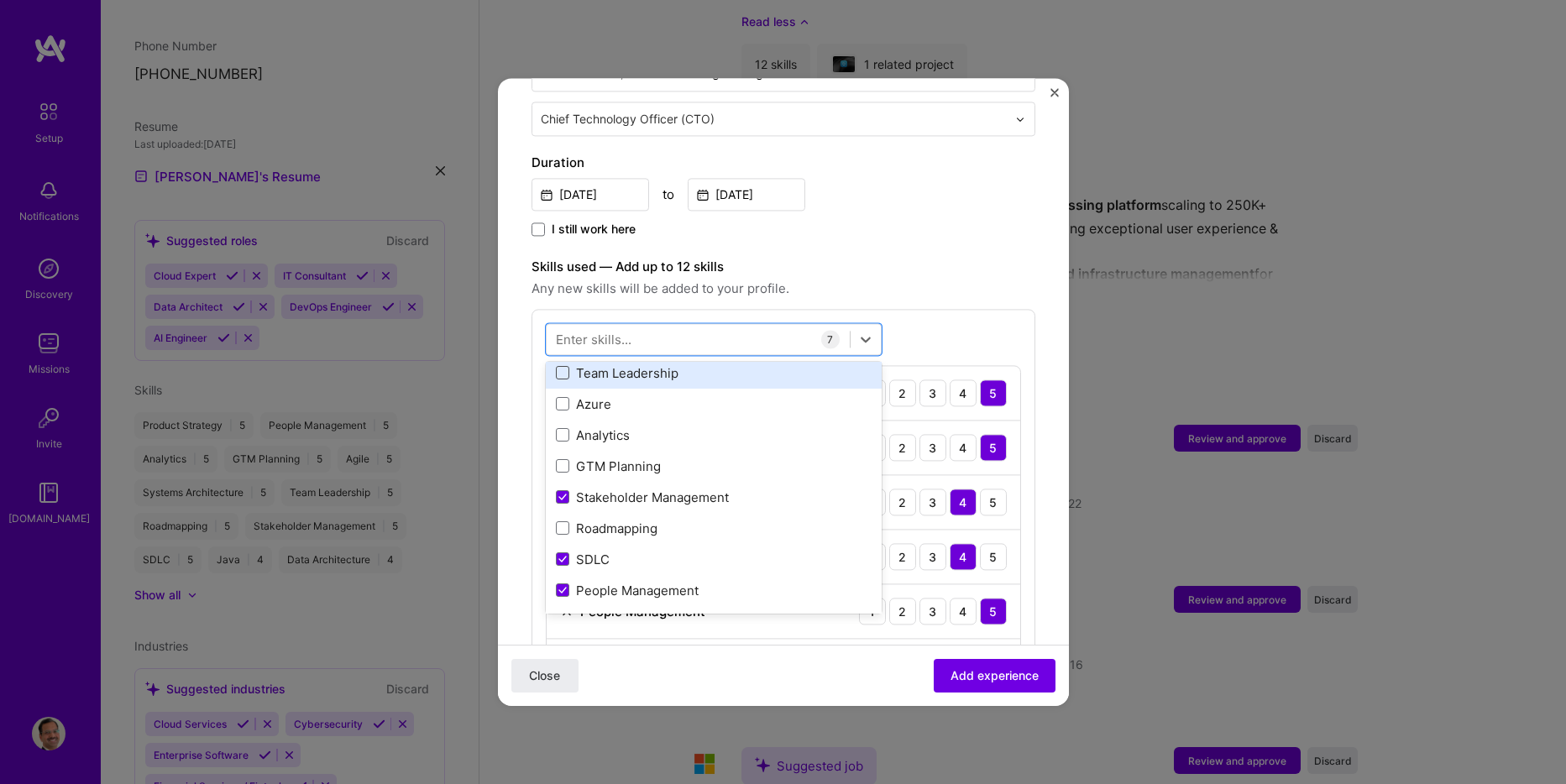
click at [559, 367] on span at bounding box center [562, 373] width 13 height 13
click at [0, 0] on input "checkbox" at bounding box center [0, 0] width 0 height 0
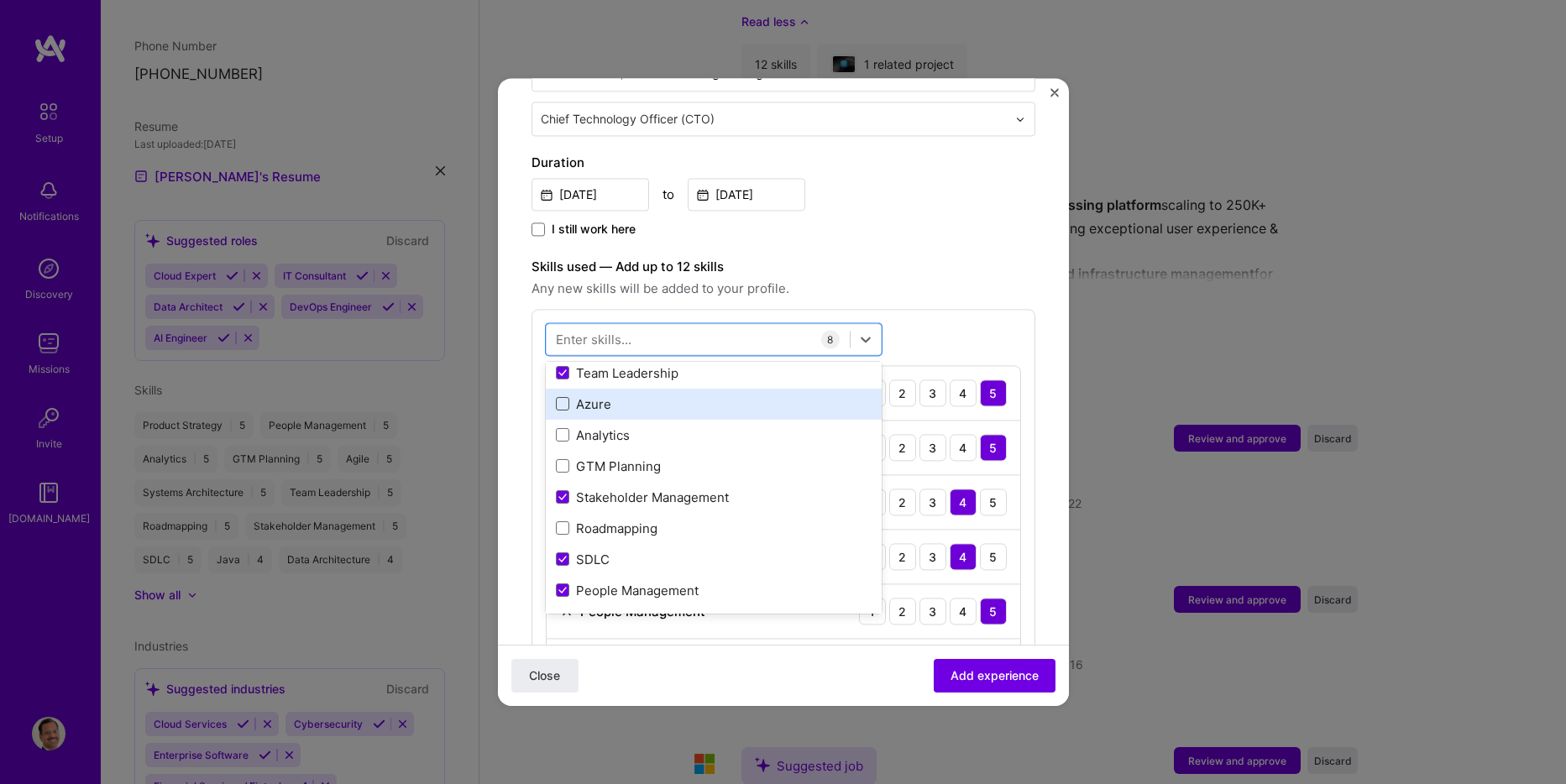
click at [556, 398] on span at bounding box center [562, 404] width 13 height 13
click at [0, 0] on input "checkbox" at bounding box center [0, 0] width 0 height 0
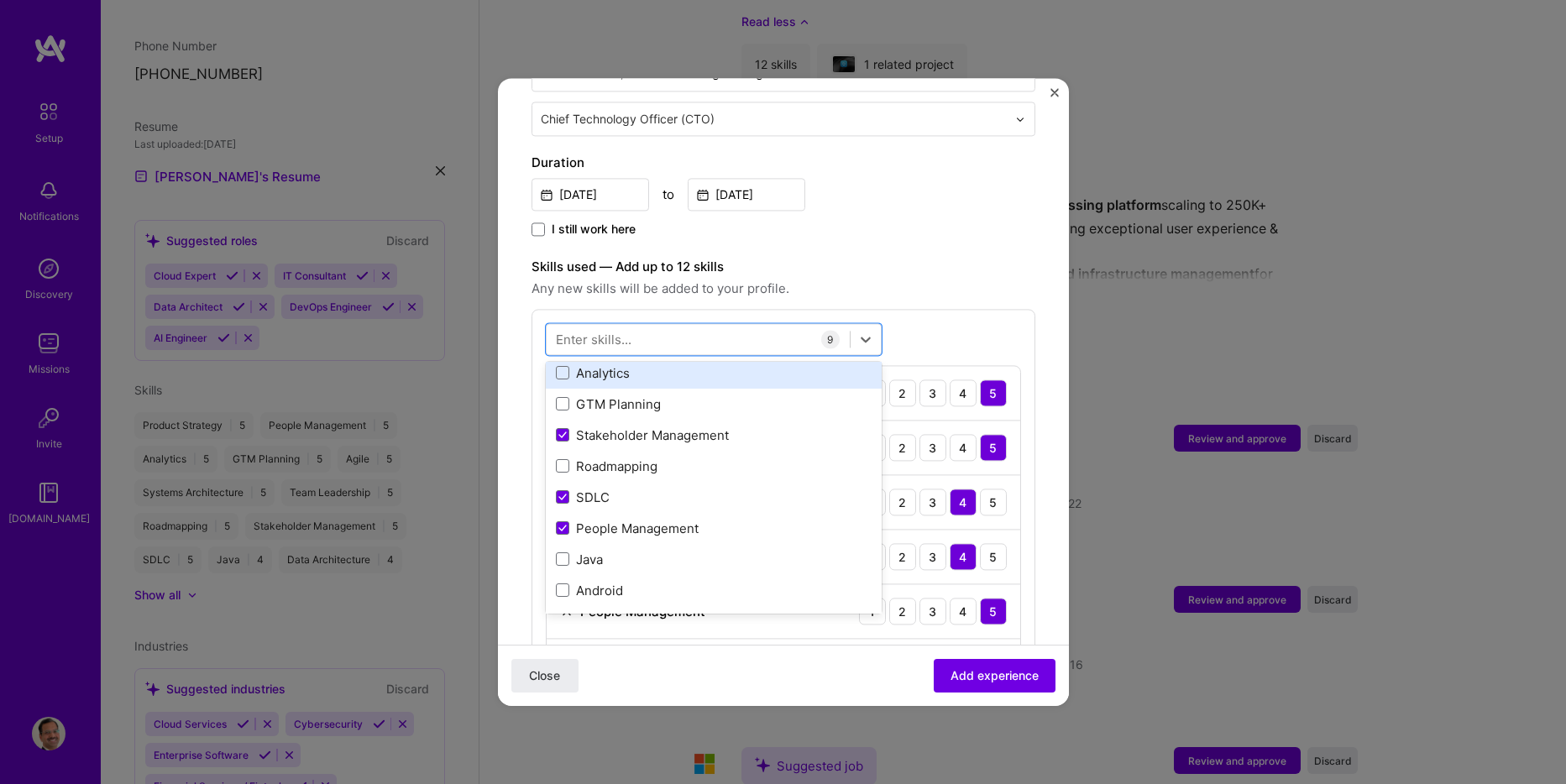
scroll to position [336, 0]
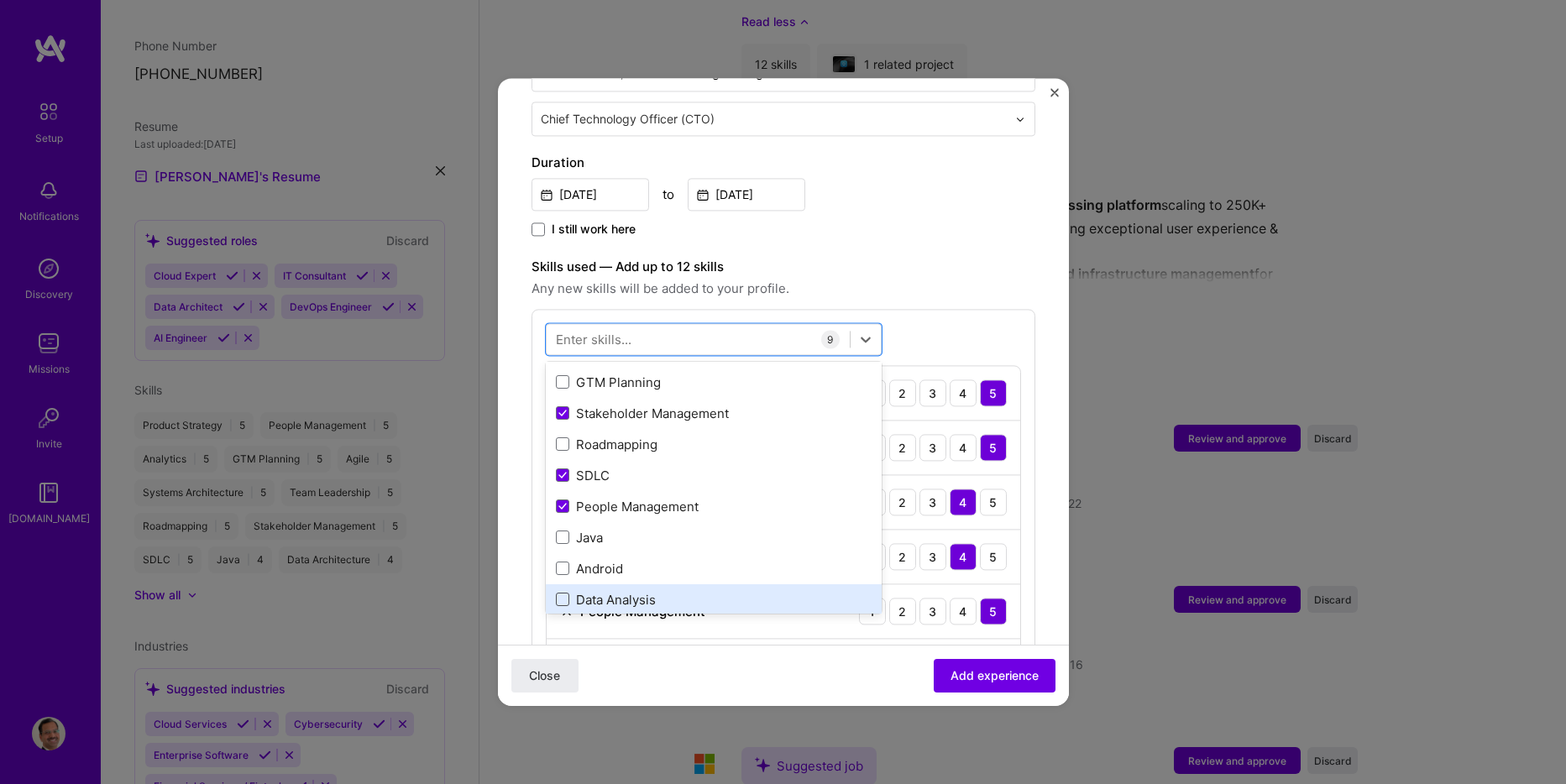
click at [567, 593] on span at bounding box center [562, 600] width 13 height 13
click at [0, 0] on input "checkbox" at bounding box center [0, 0] width 0 height 0
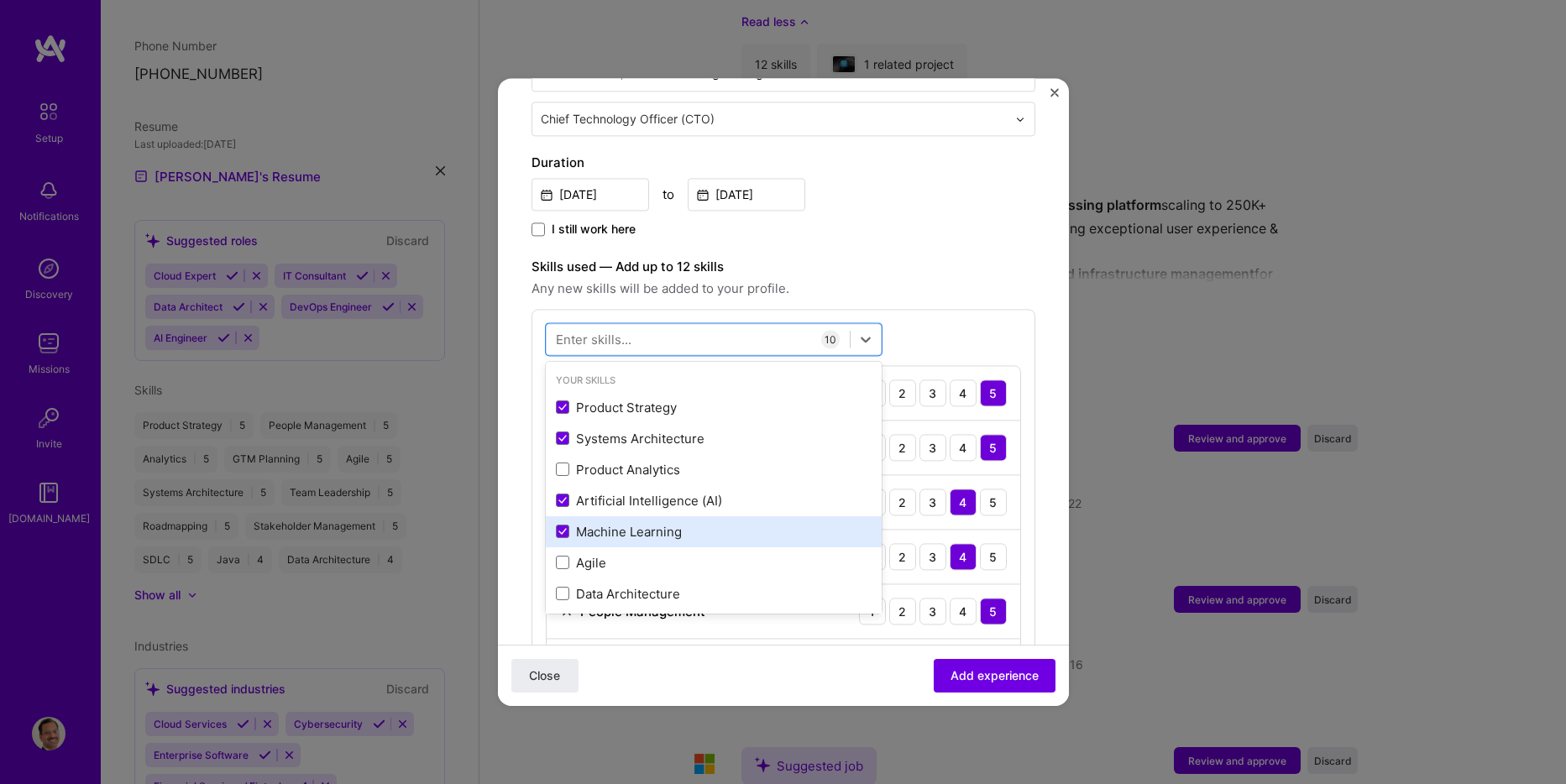
scroll to position [49, 0]
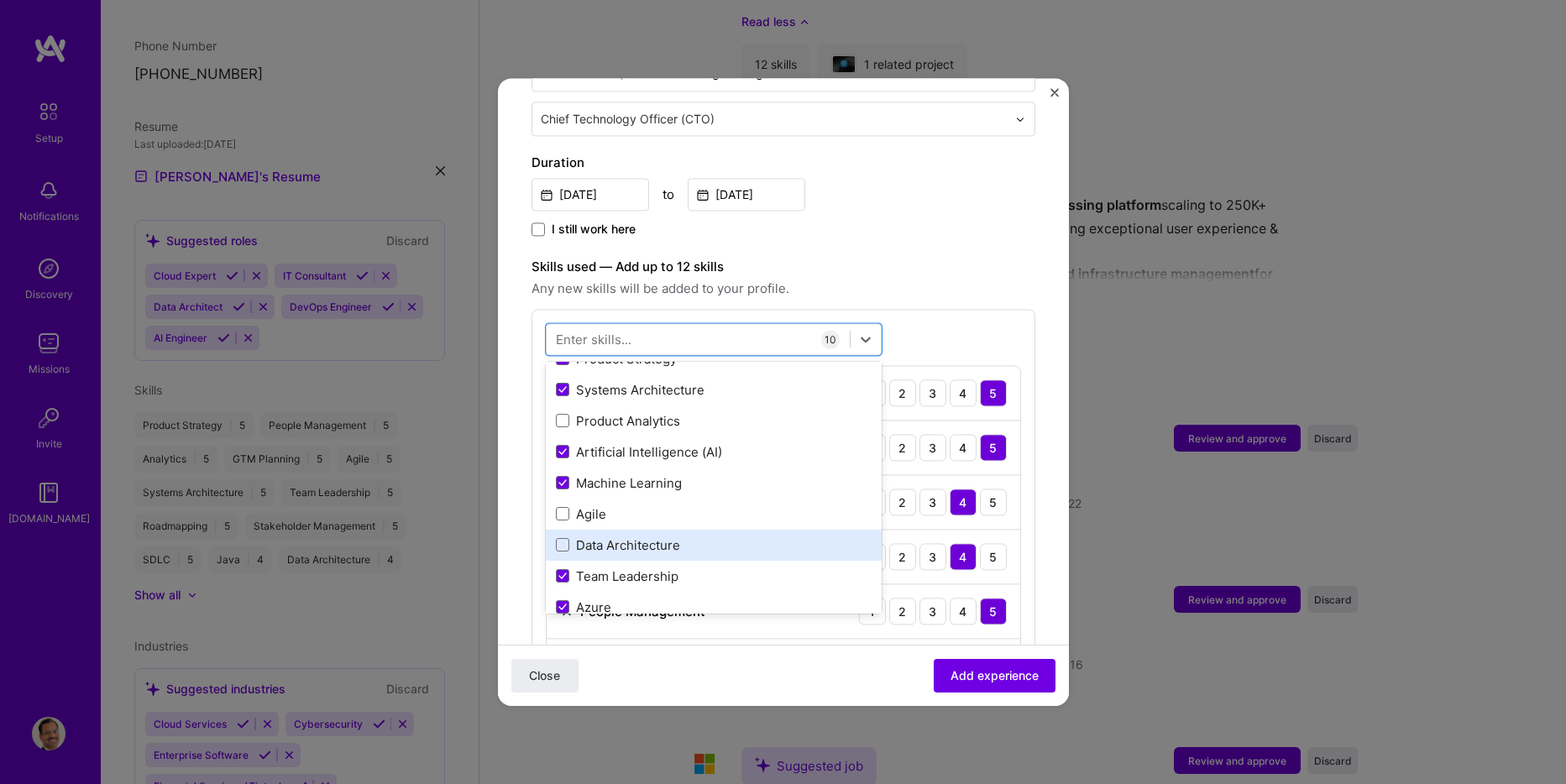
click at [552, 530] on div "Data Architecture" at bounding box center [713, 545] width 336 height 31
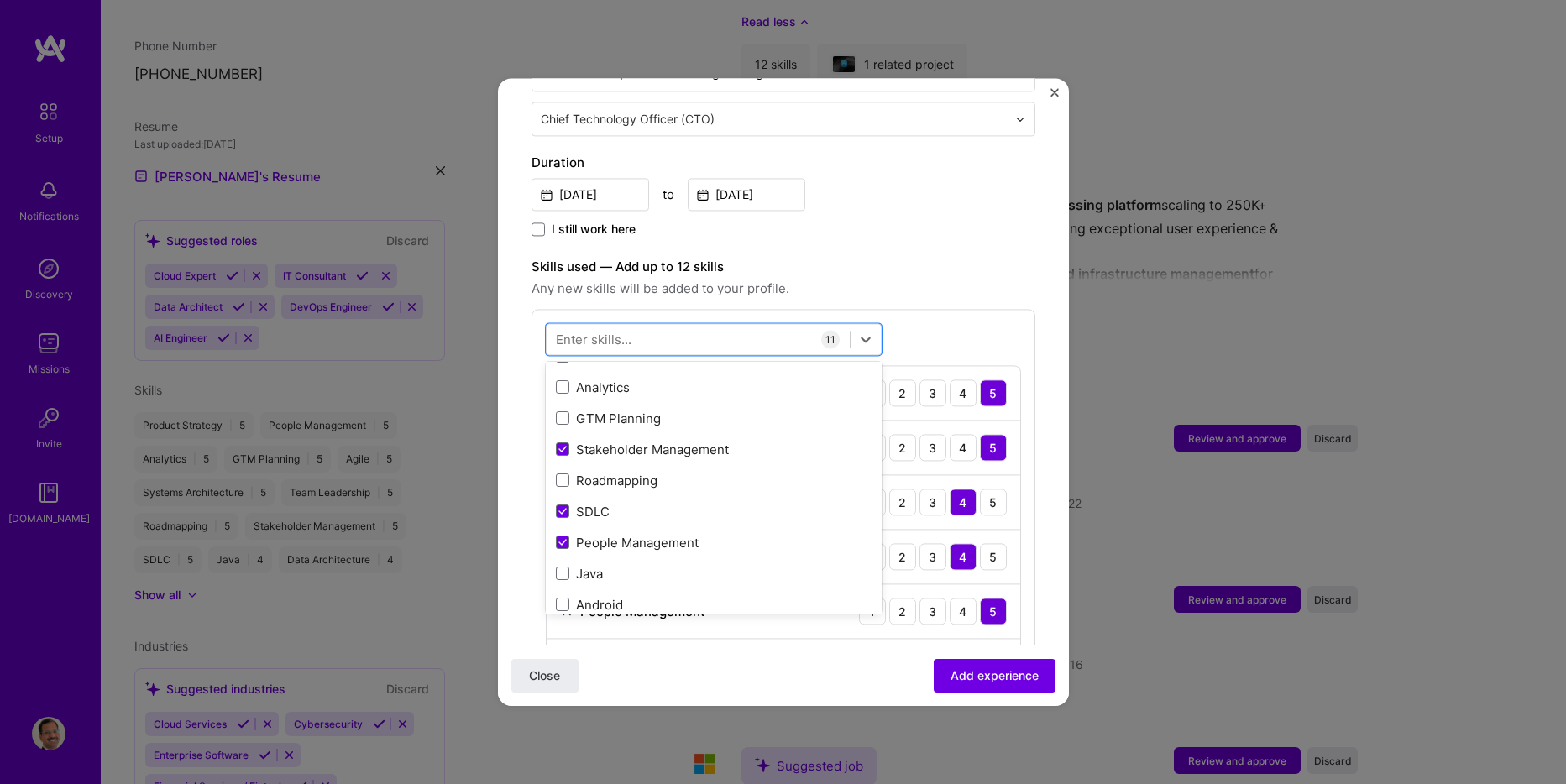
scroll to position [301, 0]
click at [592, 409] on div "GTM Planning" at bounding box center [713, 418] width 316 height 17
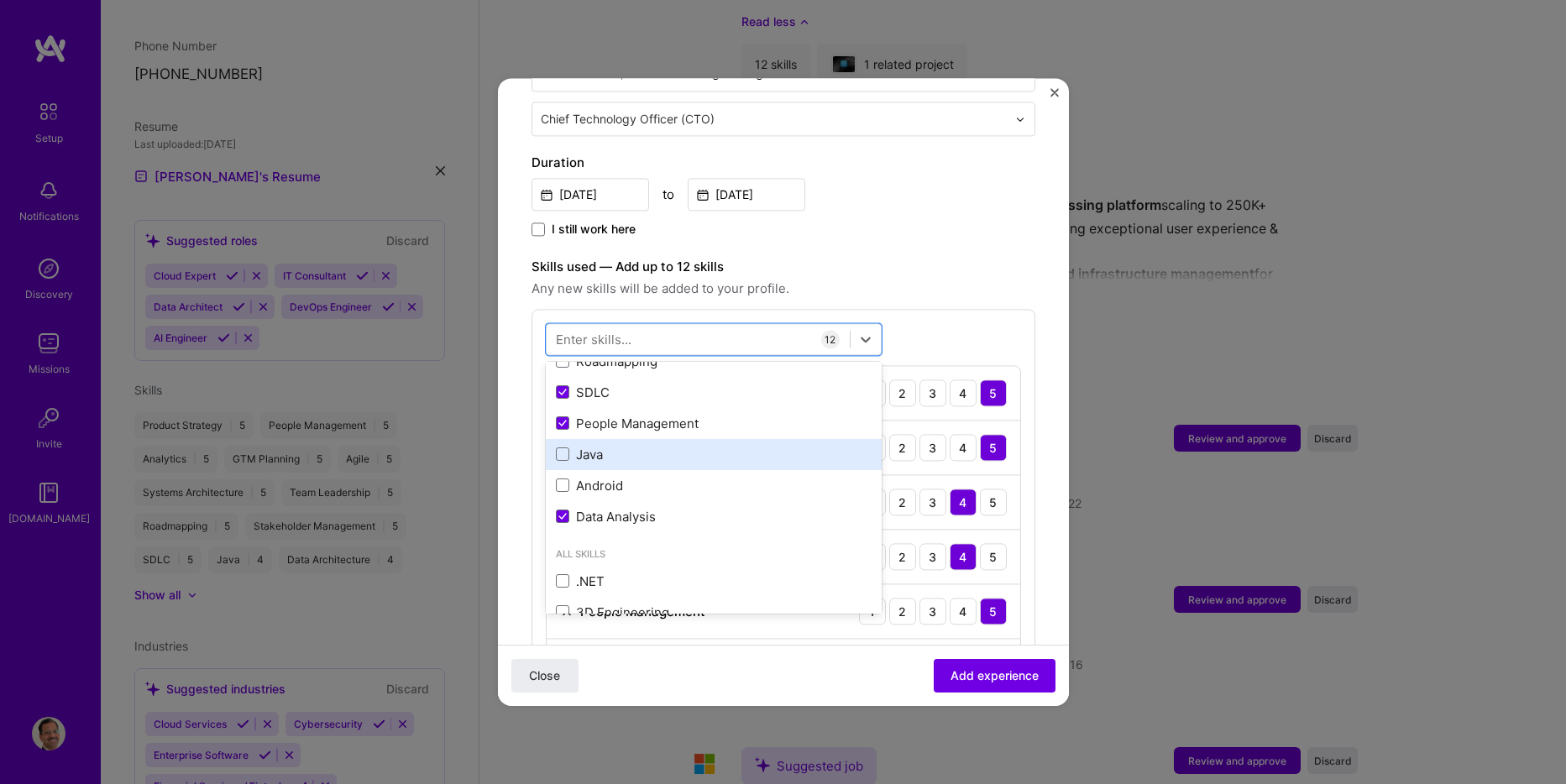
scroll to position [468, 0]
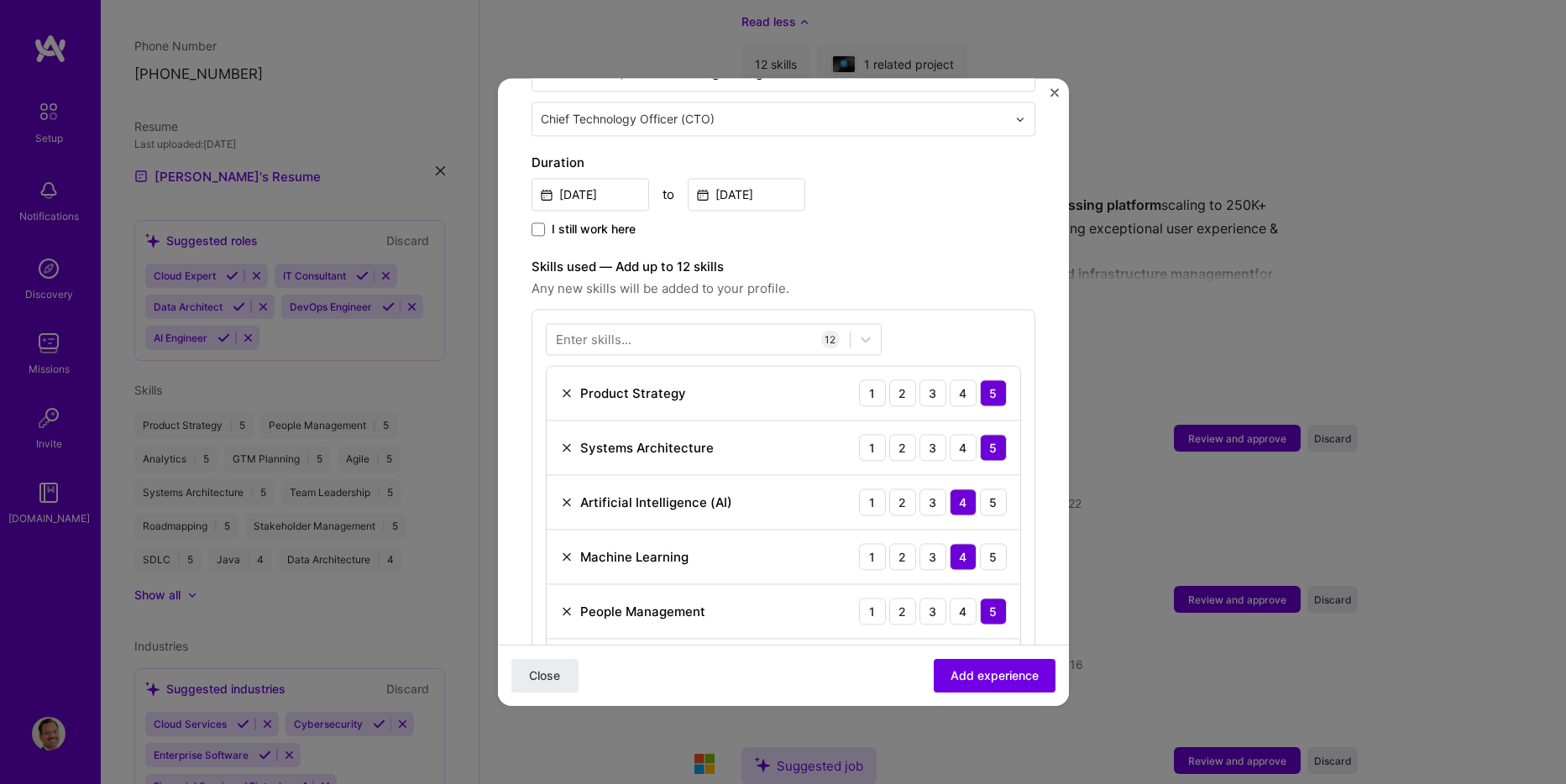
click at [984, 313] on div "Enter skills... 12 Product Strategy 1 2 3 4 5 Systems Architecture 1 2 3 4 5 Ar…" at bounding box center [783, 671] width 504 height 726
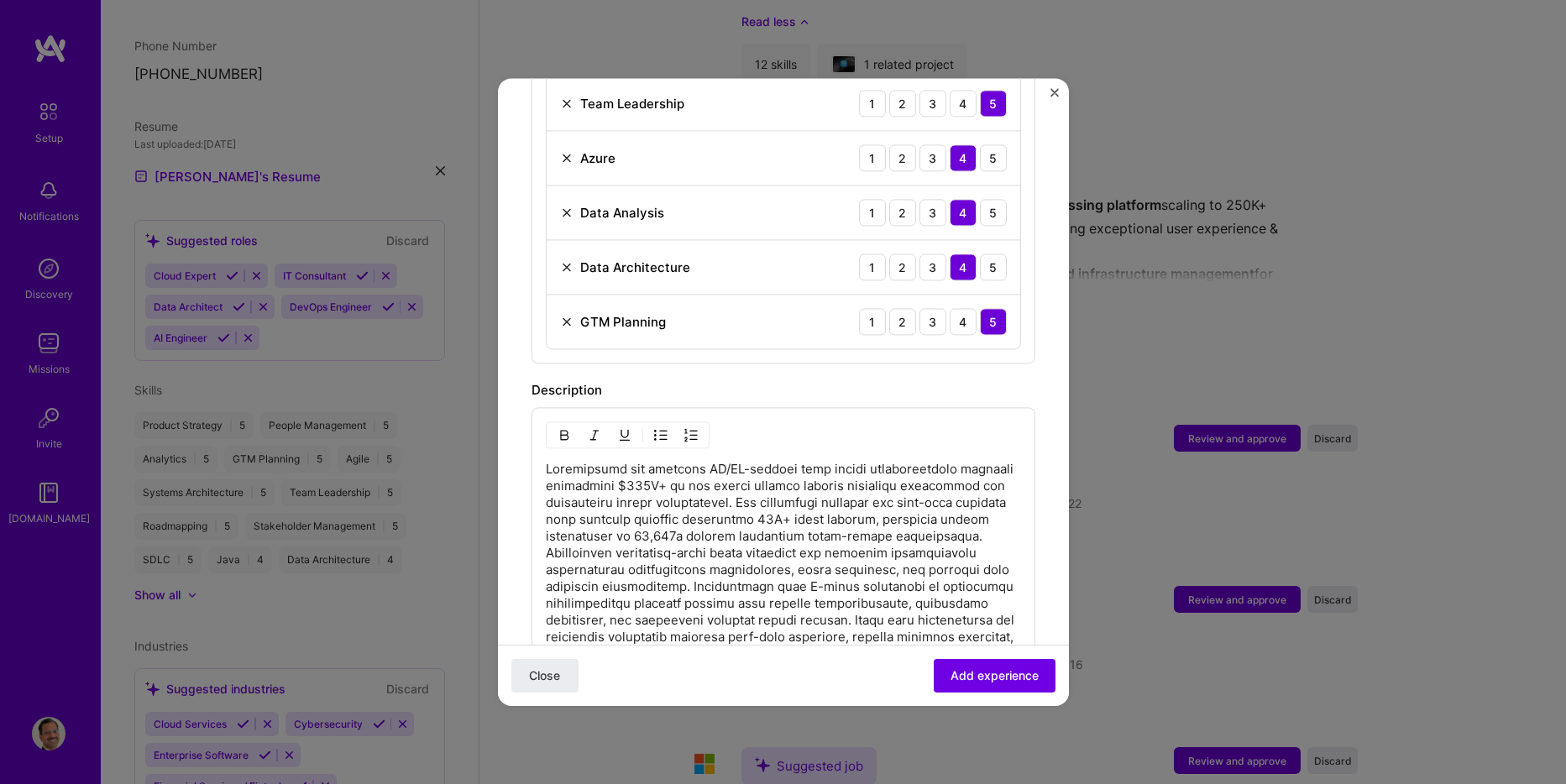
scroll to position [1176, 0]
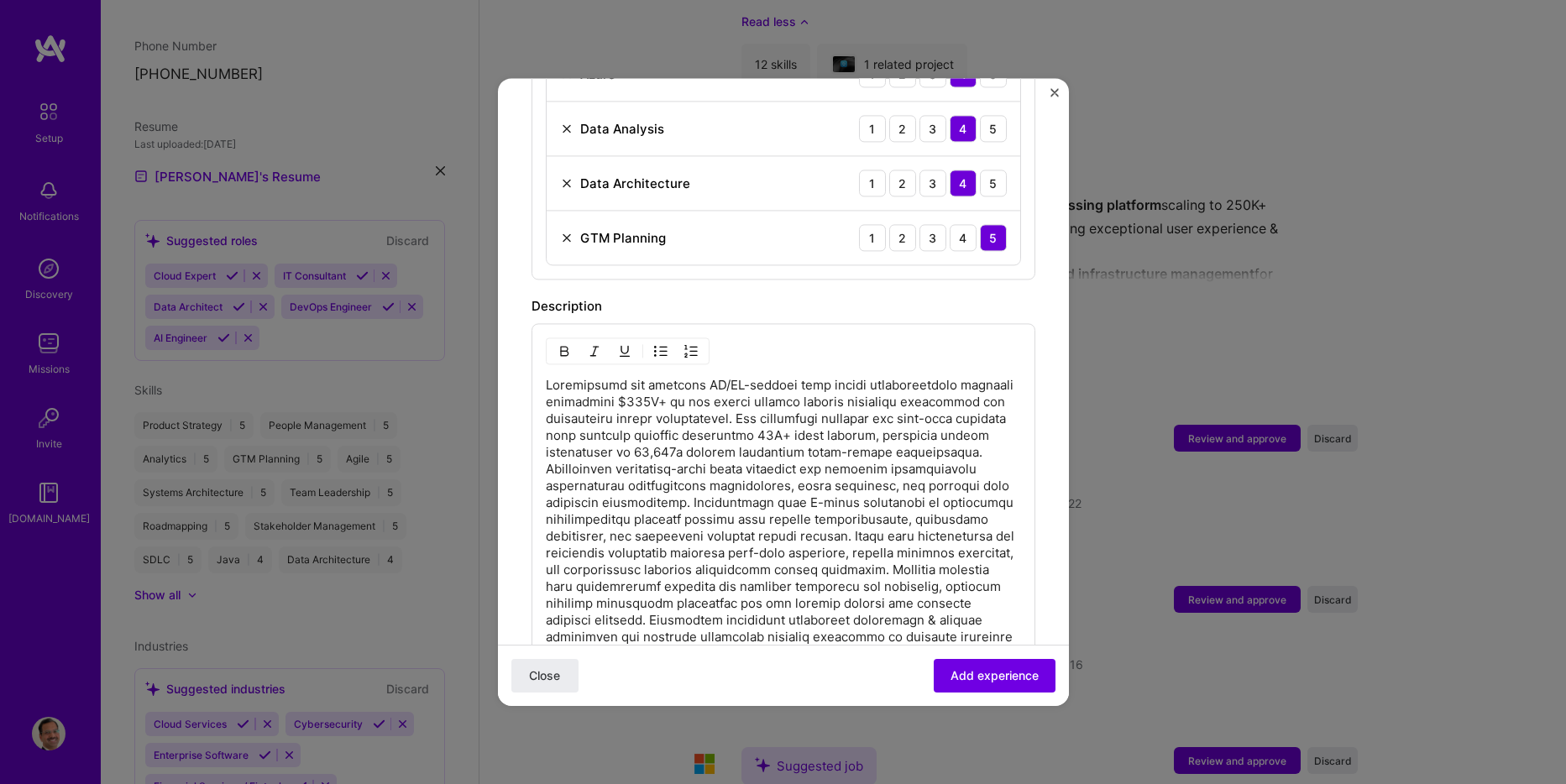
click at [760, 401] on p at bounding box center [783, 519] width 476 height 286
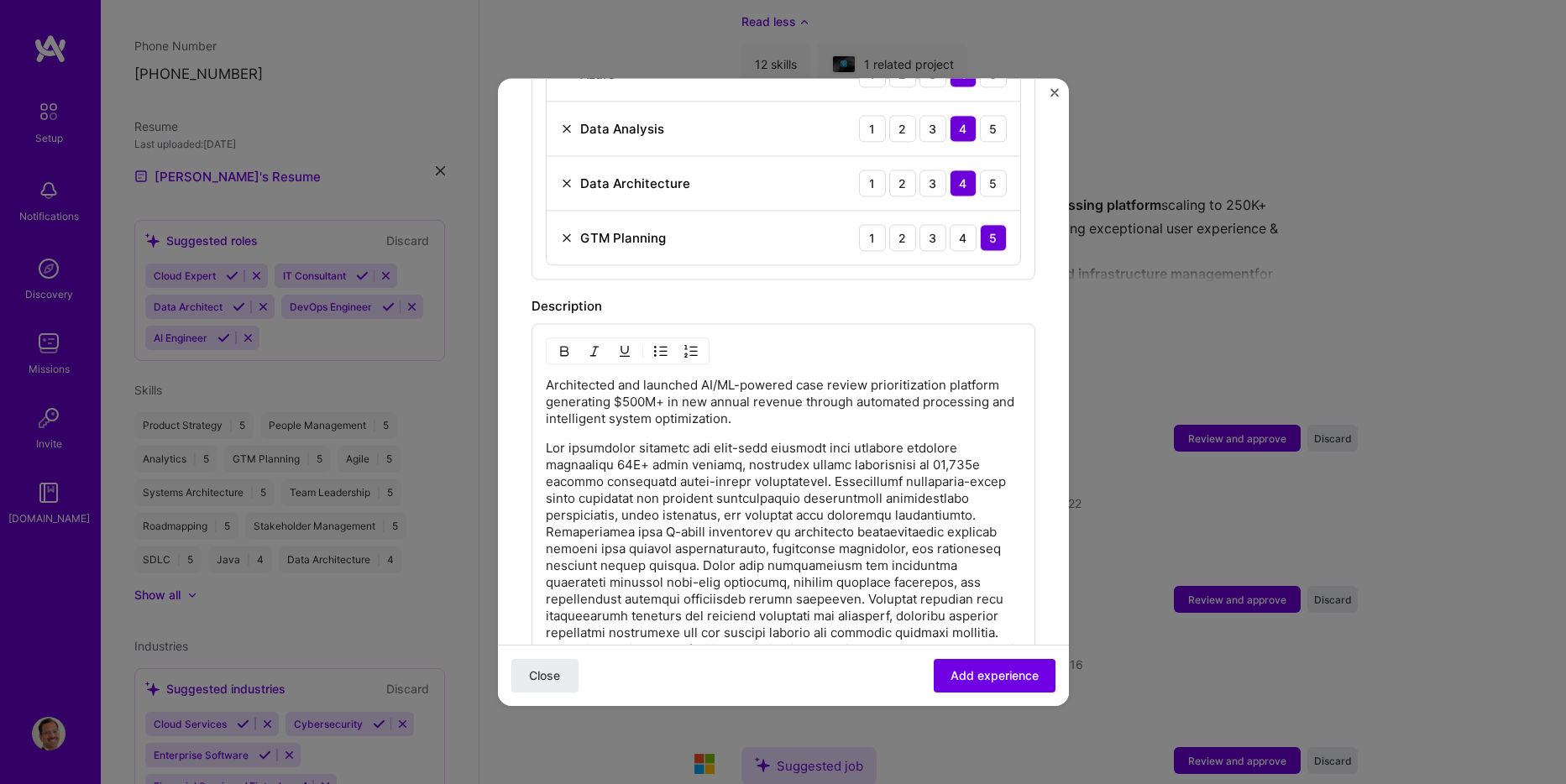
click at [818, 458] on p at bounding box center [783, 565] width 476 height 252
click at [709, 527] on p "Established enterprise-scale cloud migration and platform modernization impleme…" at bounding box center [783, 603] width 476 height 202
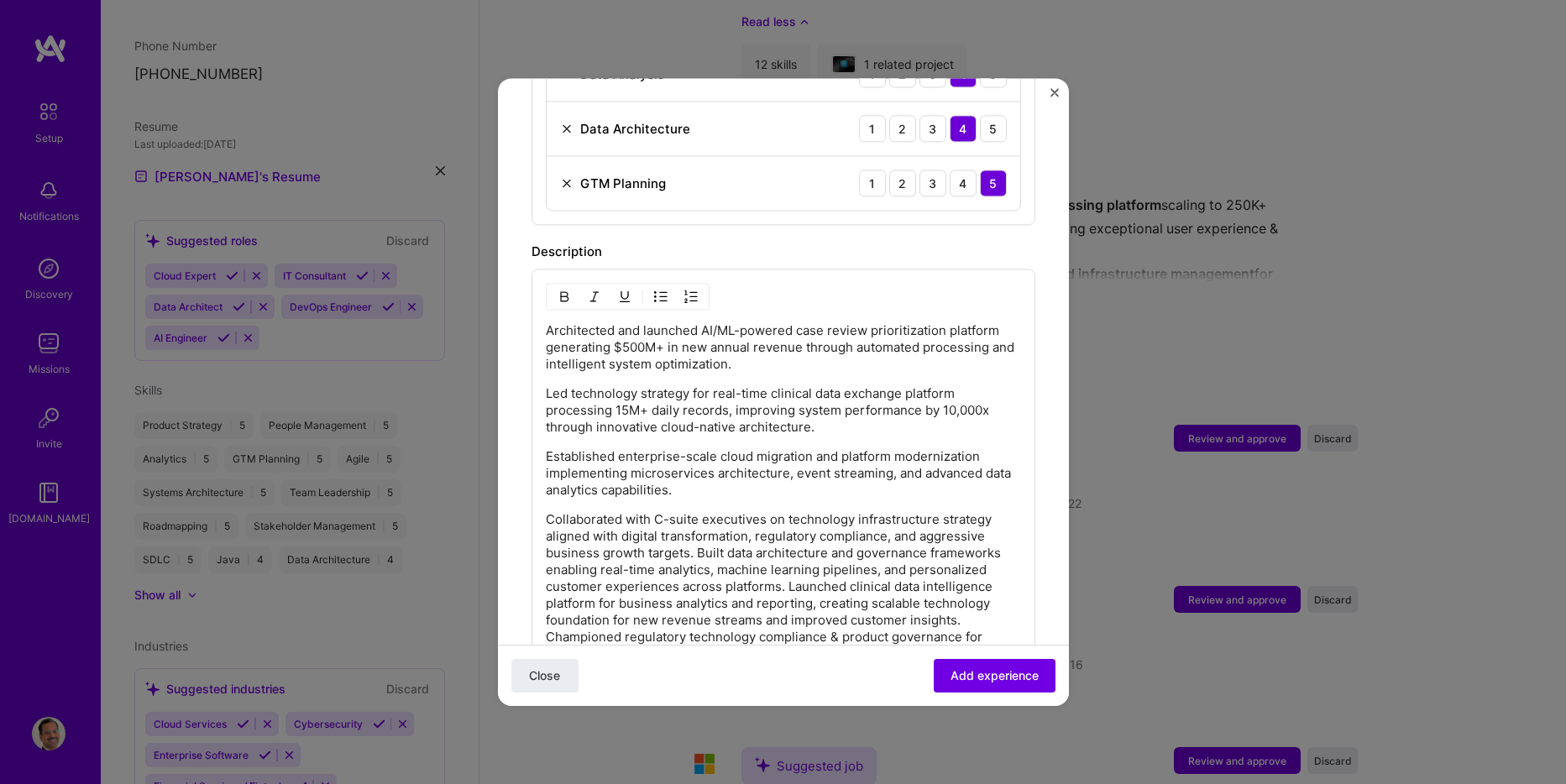
scroll to position [1259, 0]
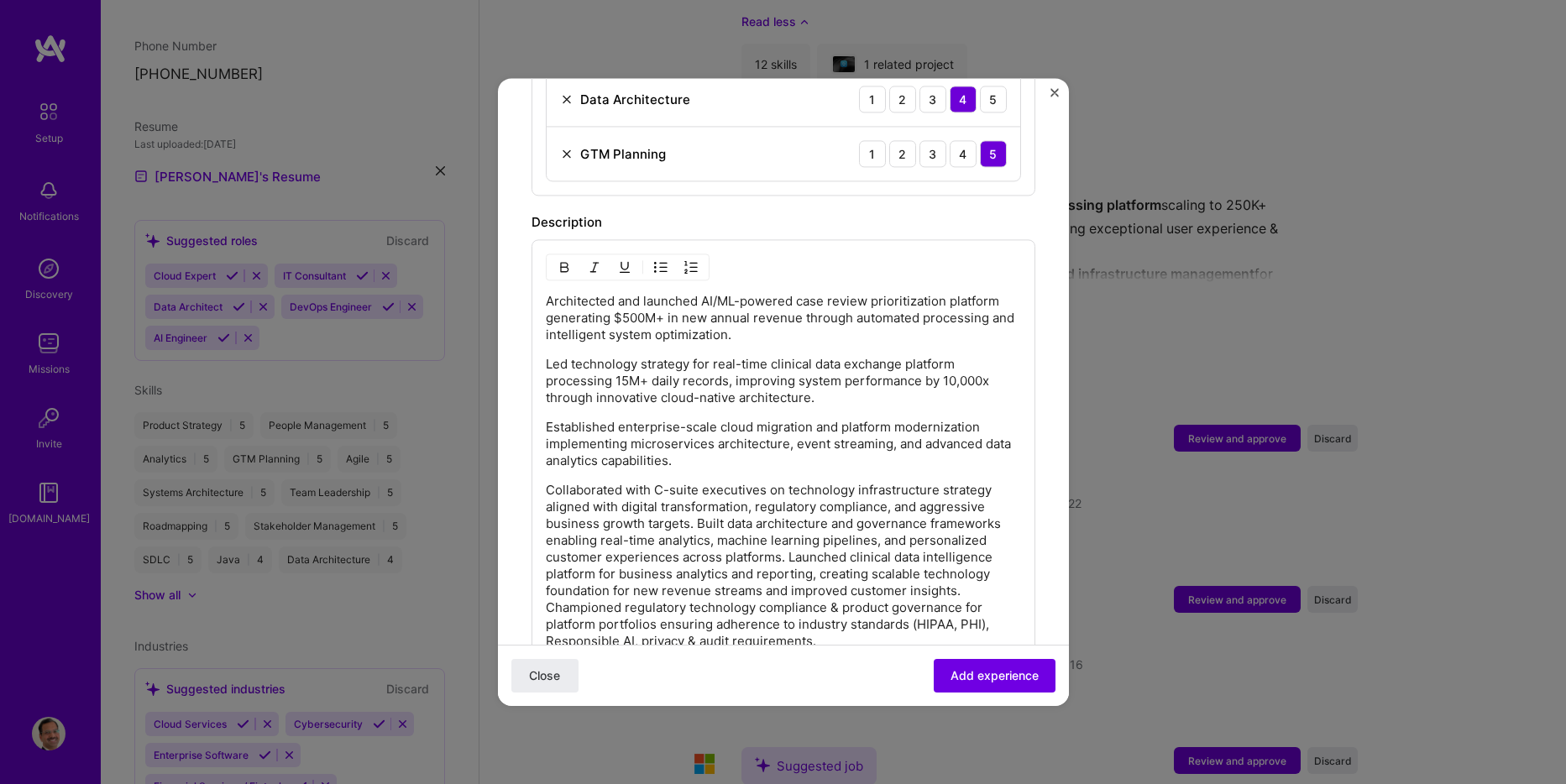
drag, startPoint x: 699, startPoint y: 507, endPoint x: 727, endPoint y: 511, distance: 28.3
click at [698, 507] on p "Collaborated with C-suite executives on technology infrastructure strategy alig…" at bounding box center [783, 565] width 476 height 168
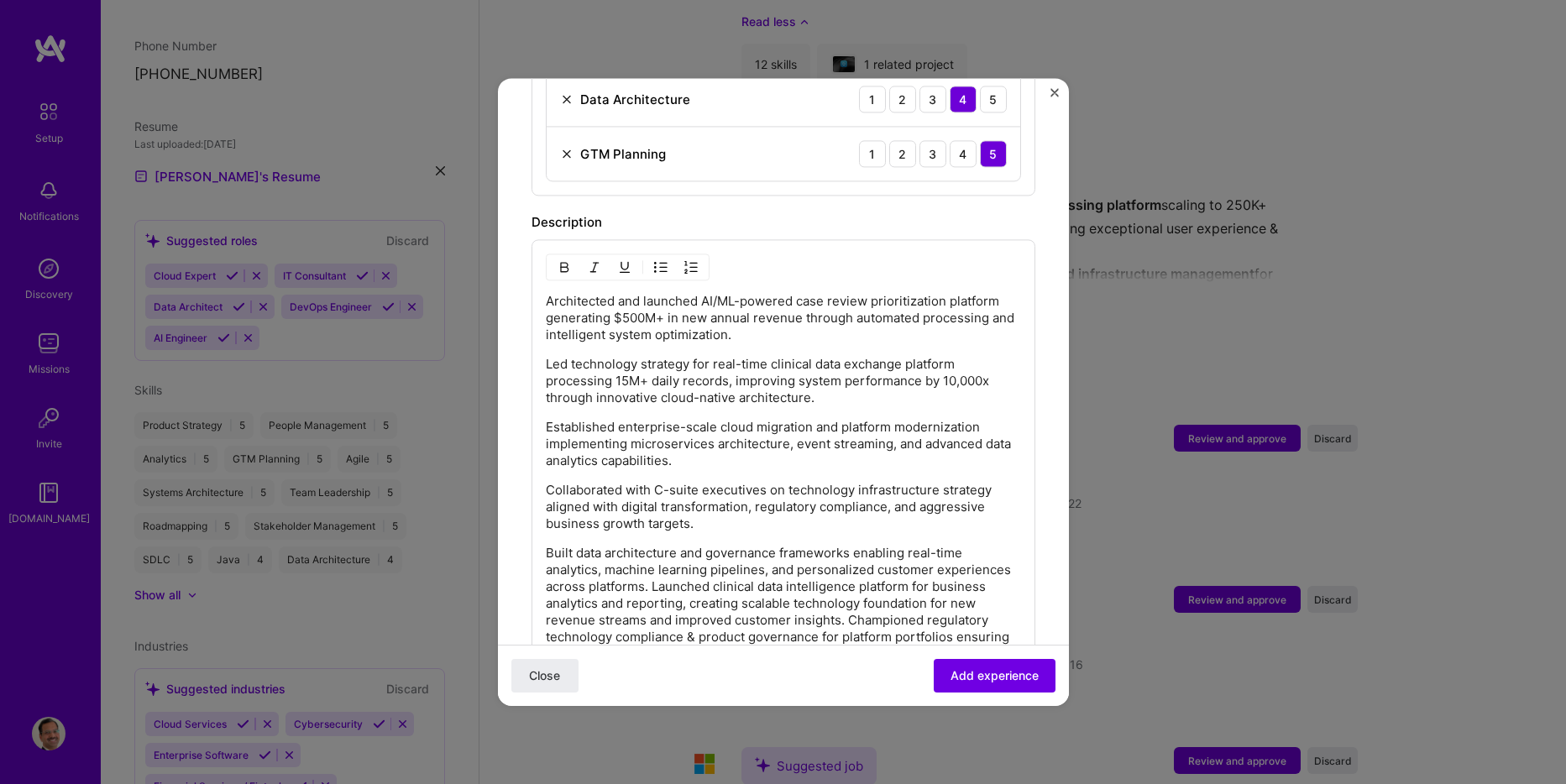
click at [729, 570] on p "Built data architecture and governance frameworks enabling real-time analytics,…" at bounding box center [783, 612] width 476 height 135
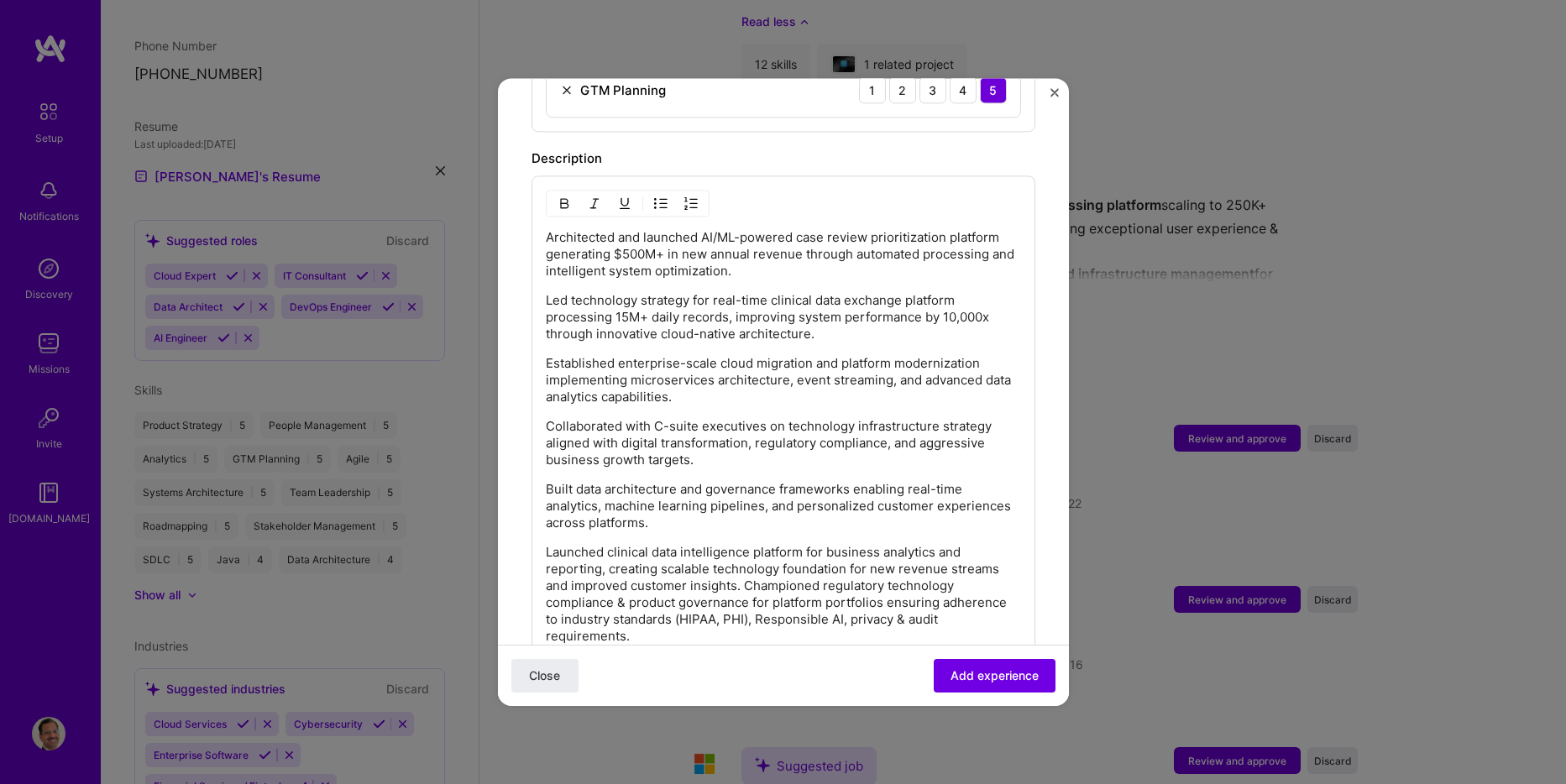
scroll to position [1427, 0]
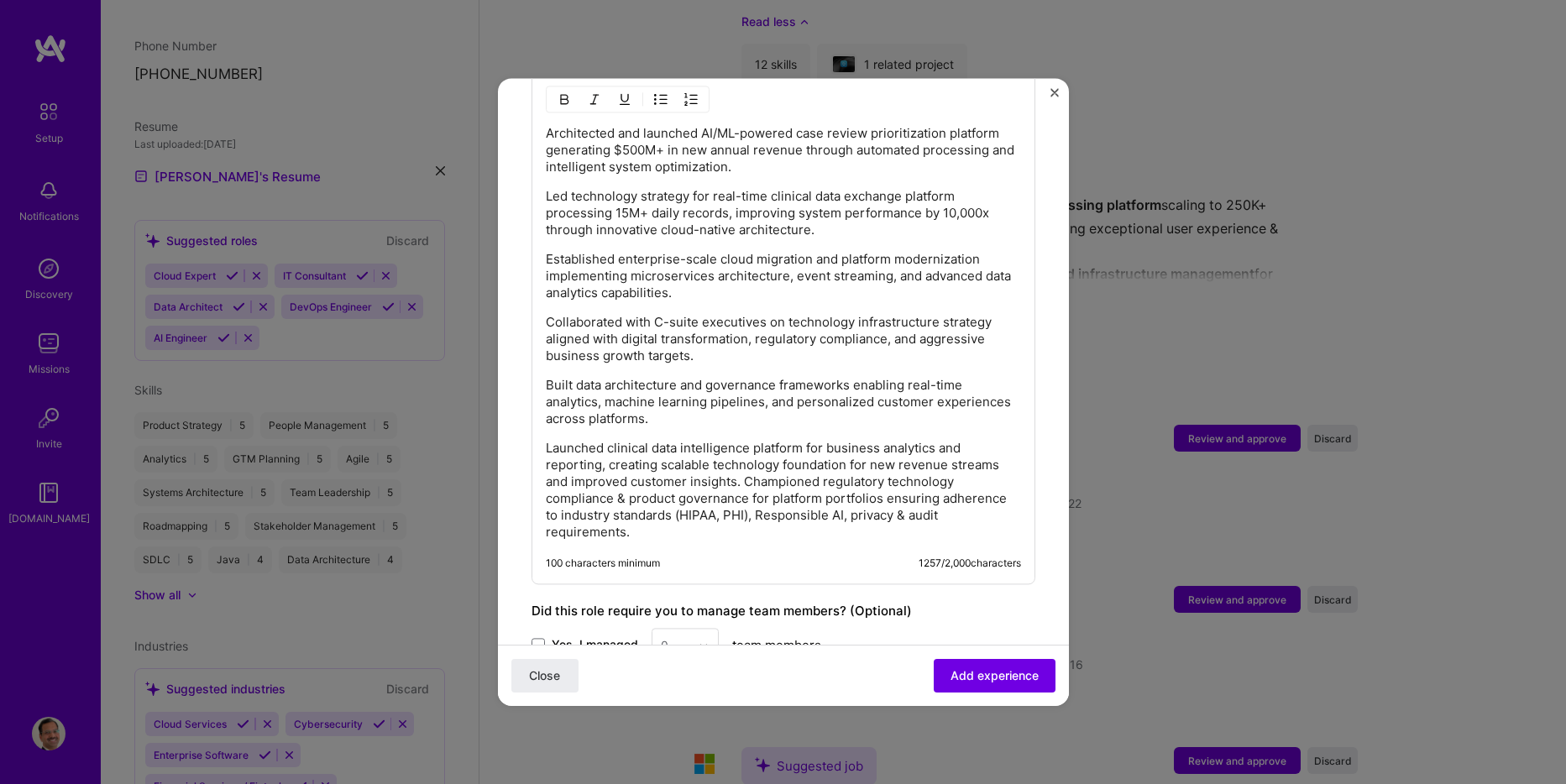
click at [748, 465] on p "Launched clinical data intelligence platform for business analytics and reporti…" at bounding box center [783, 489] width 476 height 101
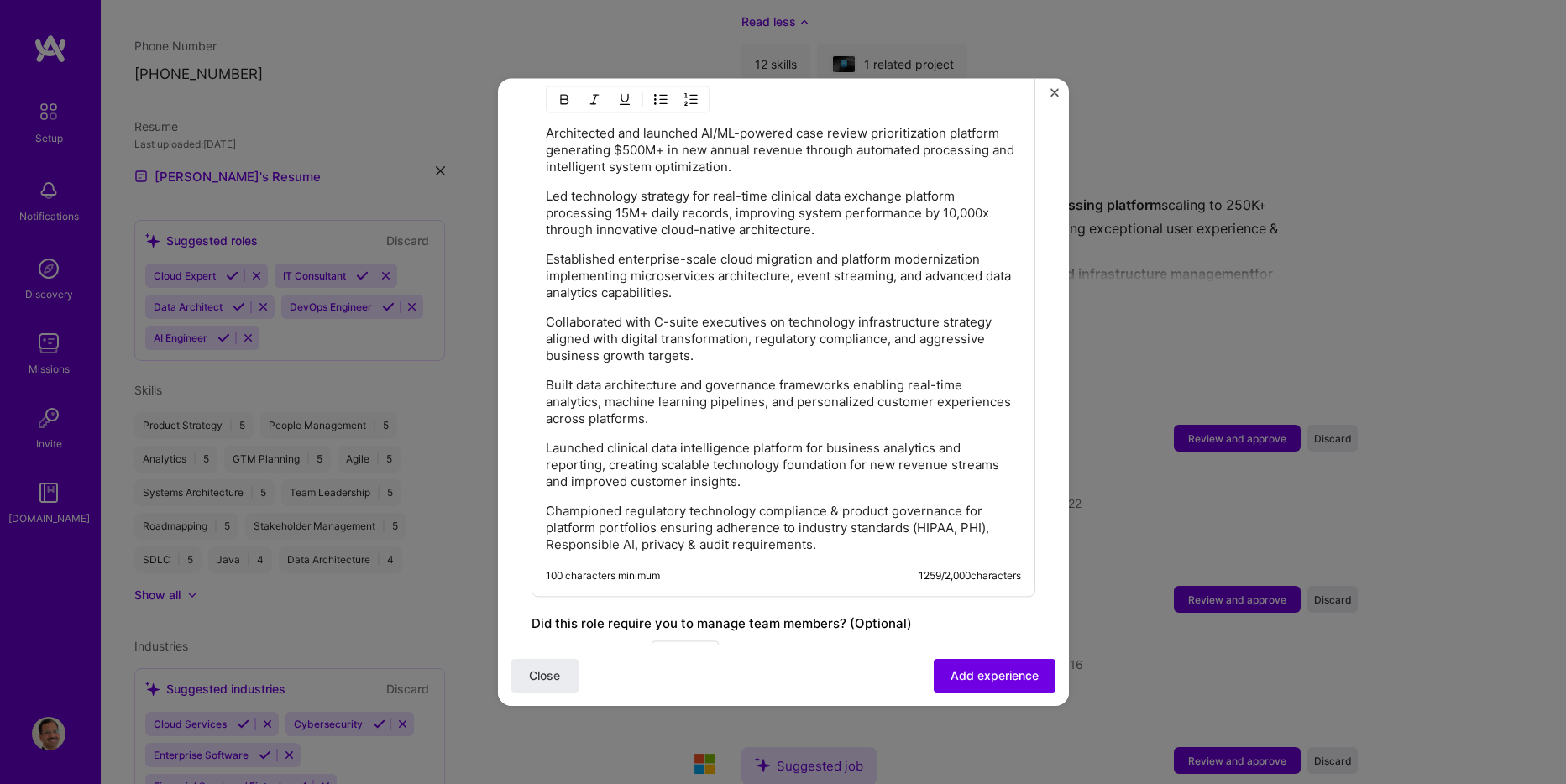
click at [958, 503] on p "Championed regulatory technology compliance & product governance for platform p…" at bounding box center [783, 528] width 476 height 51
drag, startPoint x: 961, startPoint y: 489, endPoint x: 541, endPoint y: 497, distance: 420.1
click at [541, 497] on div "Architected and launched AI/ML-powered case review prioritization platform gene…" at bounding box center [783, 334] width 504 height 525
click at [562, 93] on img "button" at bounding box center [564, 99] width 13 height 13
drag, startPoint x: 802, startPoint y: 434, endPoint x: 545, endPoint y: 425, distance: 257.2
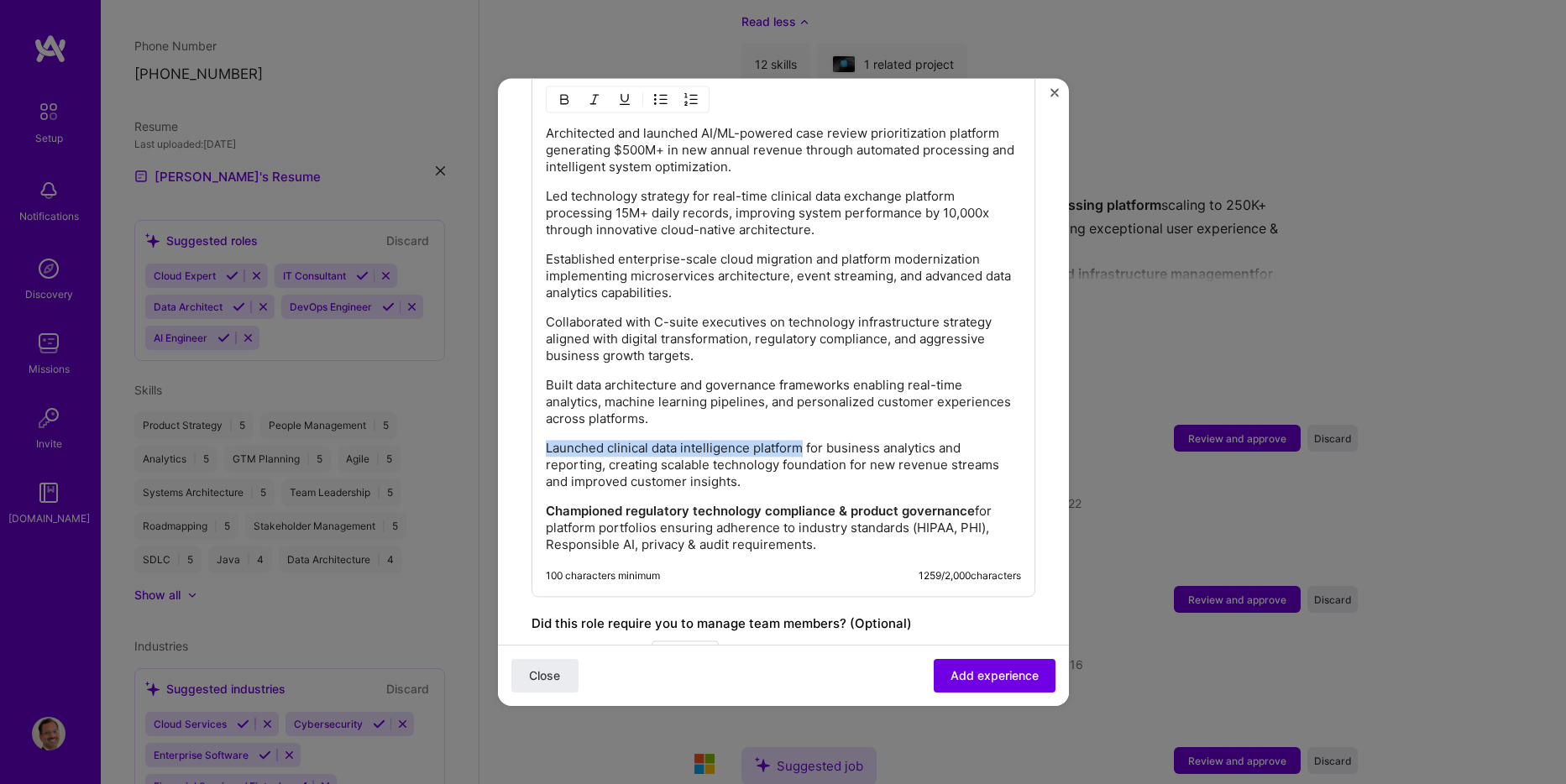
click at [546, 440] on p "Launched clinical data intelligence platform for business analytics and reporti…" at bounding box center [783, 465] width 476 height 51
click at [564, 93] on img "button" at bounding box center [564, 99] width 13 height 13
drag, startPoint x: 854, startPoint y: 367, endPoint x: 532, endPoint y: 371, distance: 322.0
click at [564, 93] on img "button" at bounding box center [564, 99] width 13 height 13
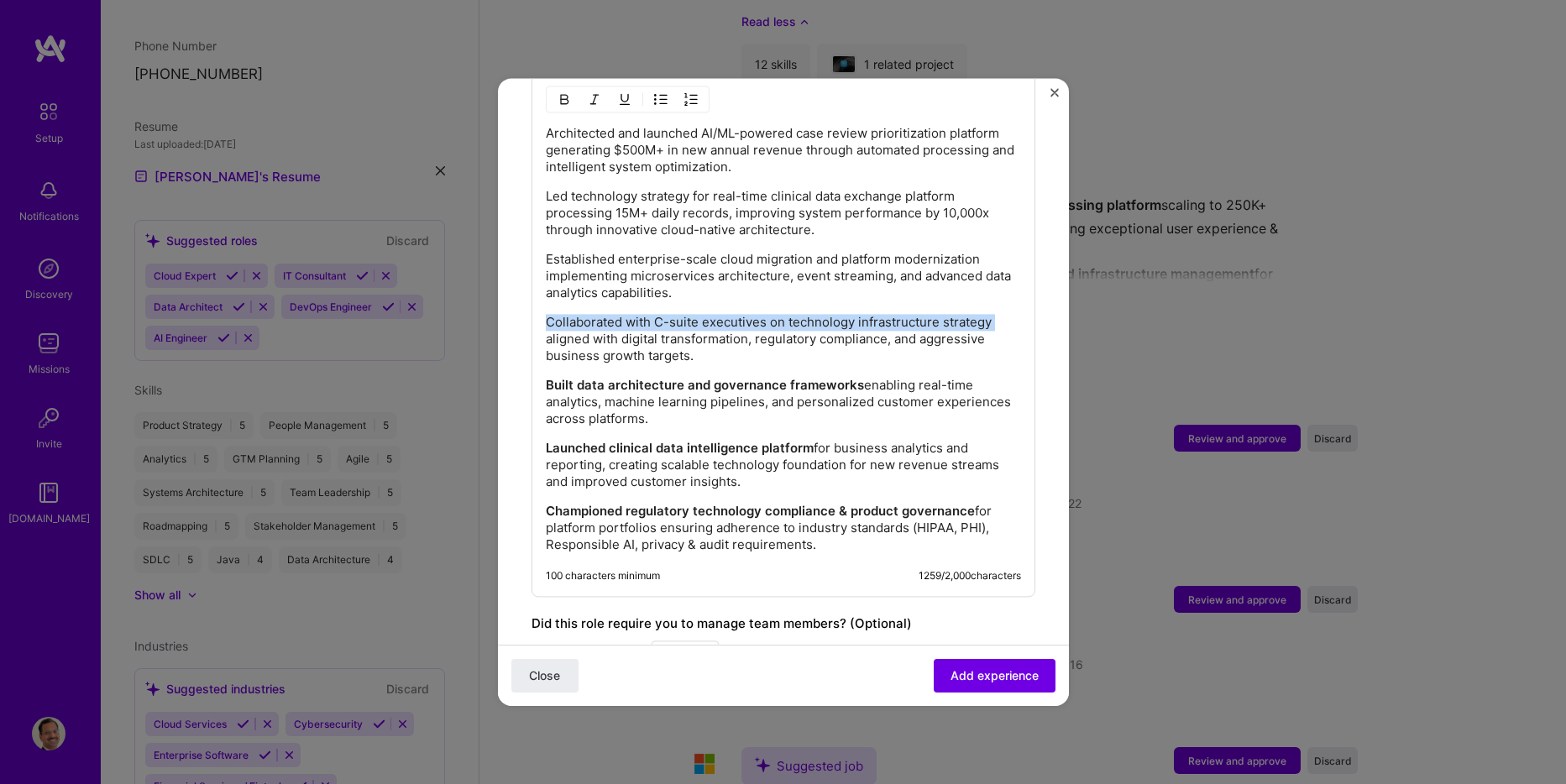
drag, startPoint x: 997, startPoint y: 306, endPoint x: 538, endPoint y: 308, distance: 459.0
click at [538, 308] on div "Architected and launched AI/ML-powered case review prioritization platform gene…" at bounding box center [783, 334] width 504 height 525
drag, startPoint x: 562, startPoint y: 80, endPoint x: 610, endPoint y: 124, distance: 65.1
click at [562, 93] on img "button" at bounding box center [564, 99] width 13 height 13
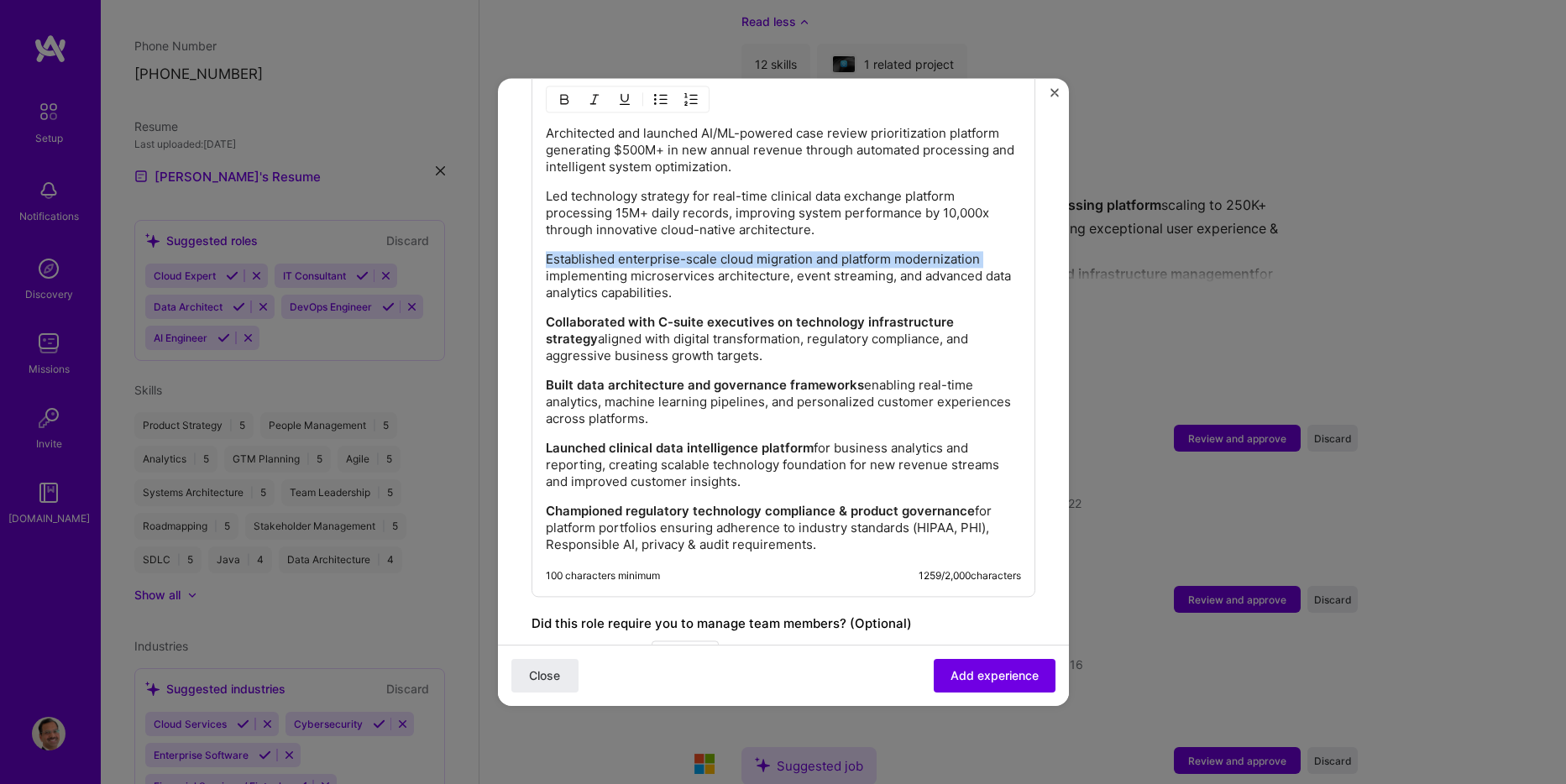
drag, startPoint x: 985, startPoint y: 244, endPoint x: 543, endPoint y: 247, distance: 442.0
click at [543, 247] on div "Architected and launched AI/ML-powered case review prioritization platform gene…" at bounding box center [783, 334] width 504 height 525
click at [565, 93] on img "button" at bounding box center [564, 99] width 13 height 13
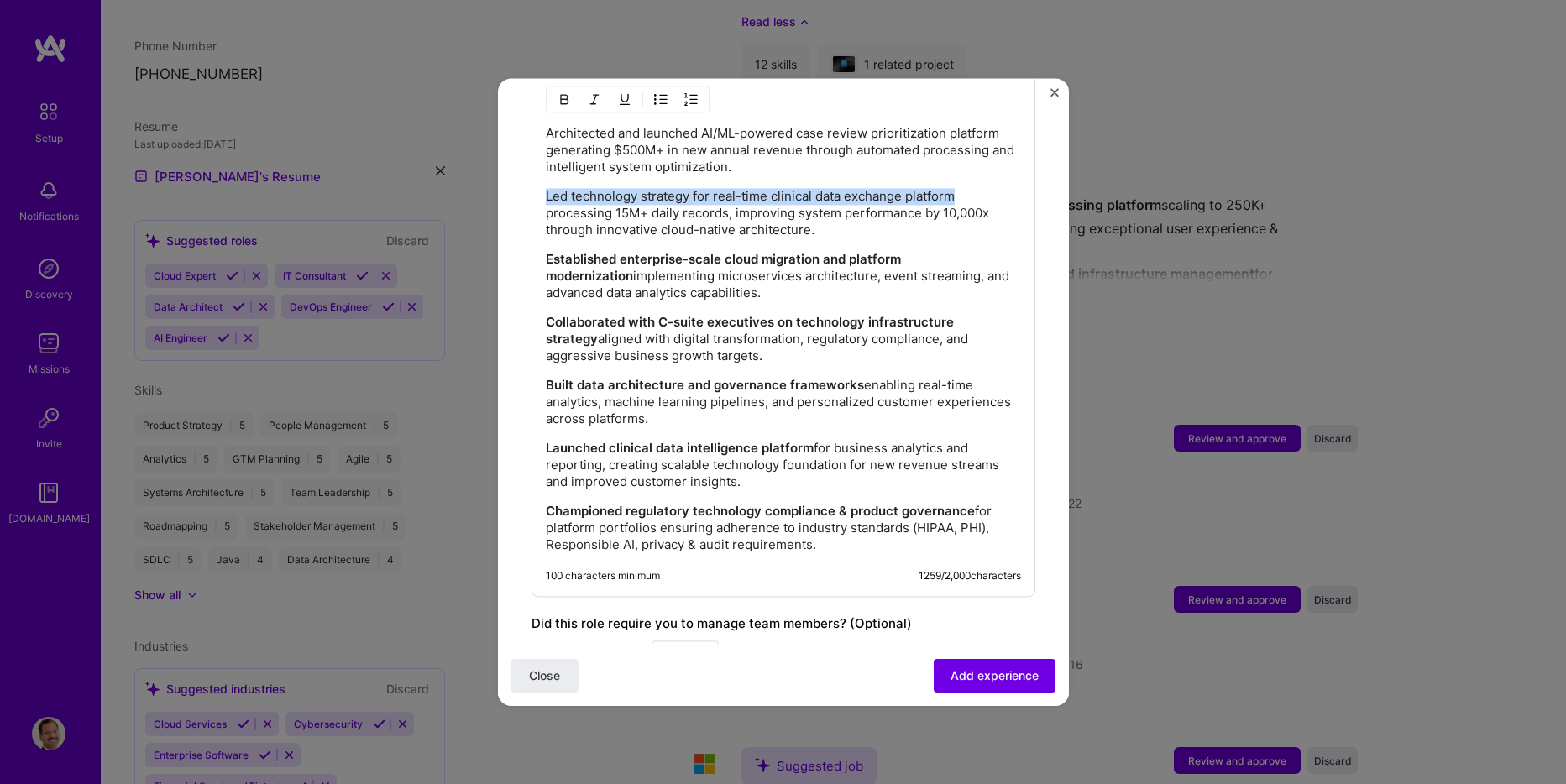
drag, startPoint x: 957, startPoint y: 180, endPoint x: 525, endPoint y: 184, distance: 432.0
click at [566, 93] on img "button" at bounding box center [564, 99] width 13 height 13
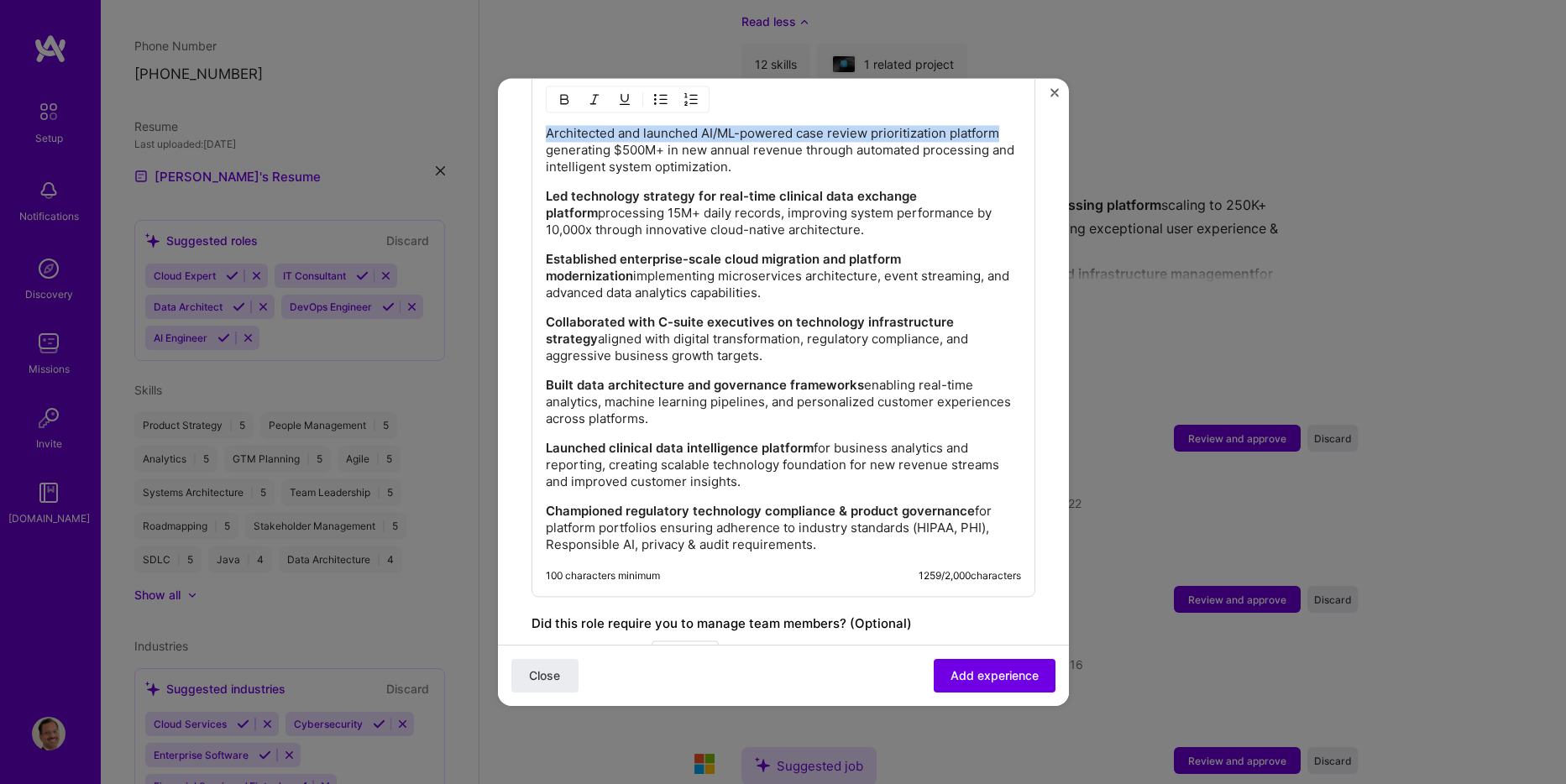
drag, startPoint x: 1000, startPoint y: 114, endPoint x: 533, endPoint y: 106, distance: 467.1
click at [533, 106] on div "Architected and launched AI/ML-powered case review prioritization platform gene…" at bounding box center [783, 334] width 504 height 525
click at [567, 93] on img "button" at bounding box center [564, 99] width 13 height 13
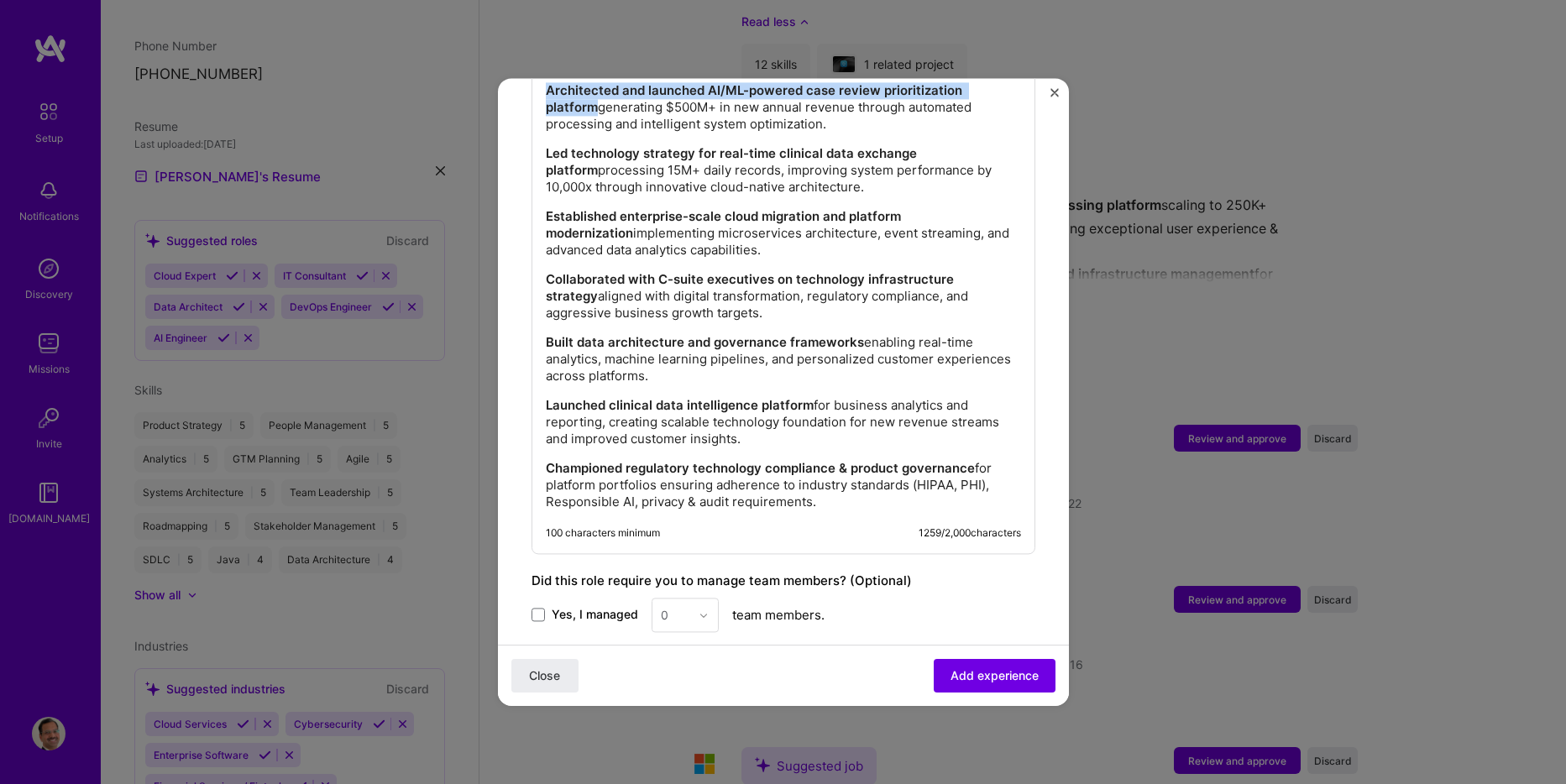
scroll to position [1511, 0]
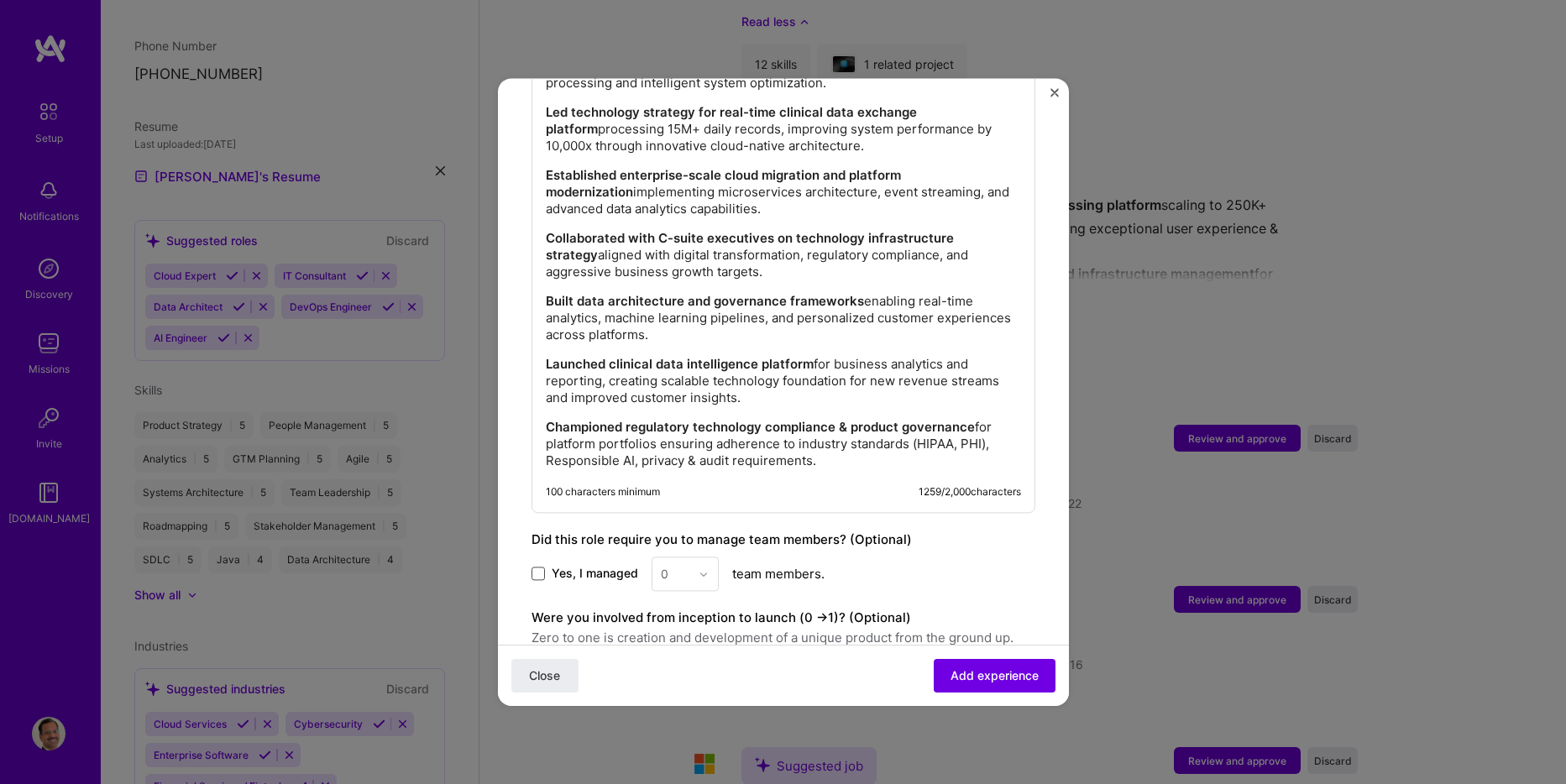
click at [532, 567] on span at bounding box center [538, 573] width 13 height 13
click at [0, 0] on input "Yes, I managed" at bounding box center [0, 0] width 0 height 0
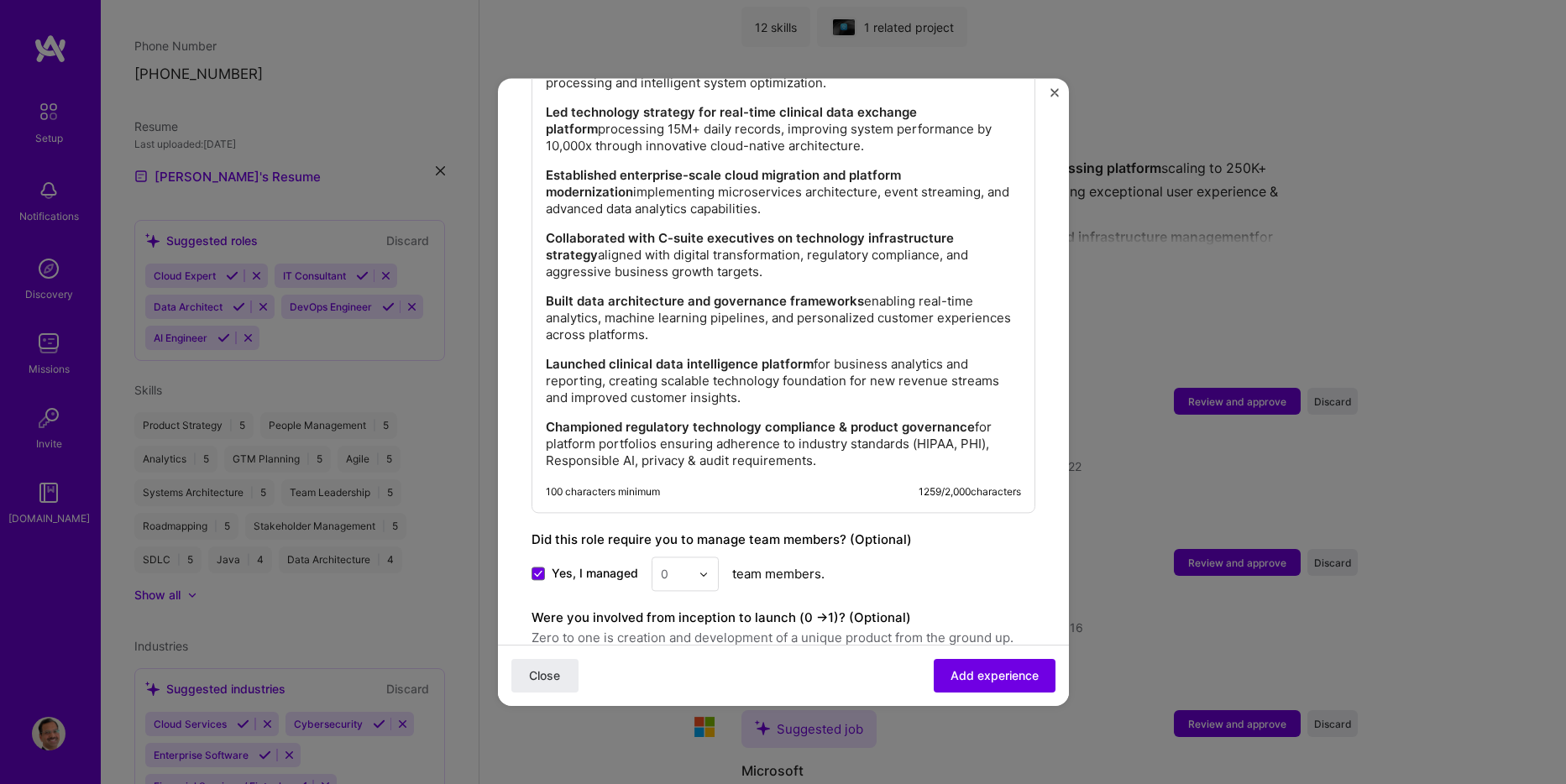
click at [699, 569] on img at bounding box center [704, 574] width 10 height 10
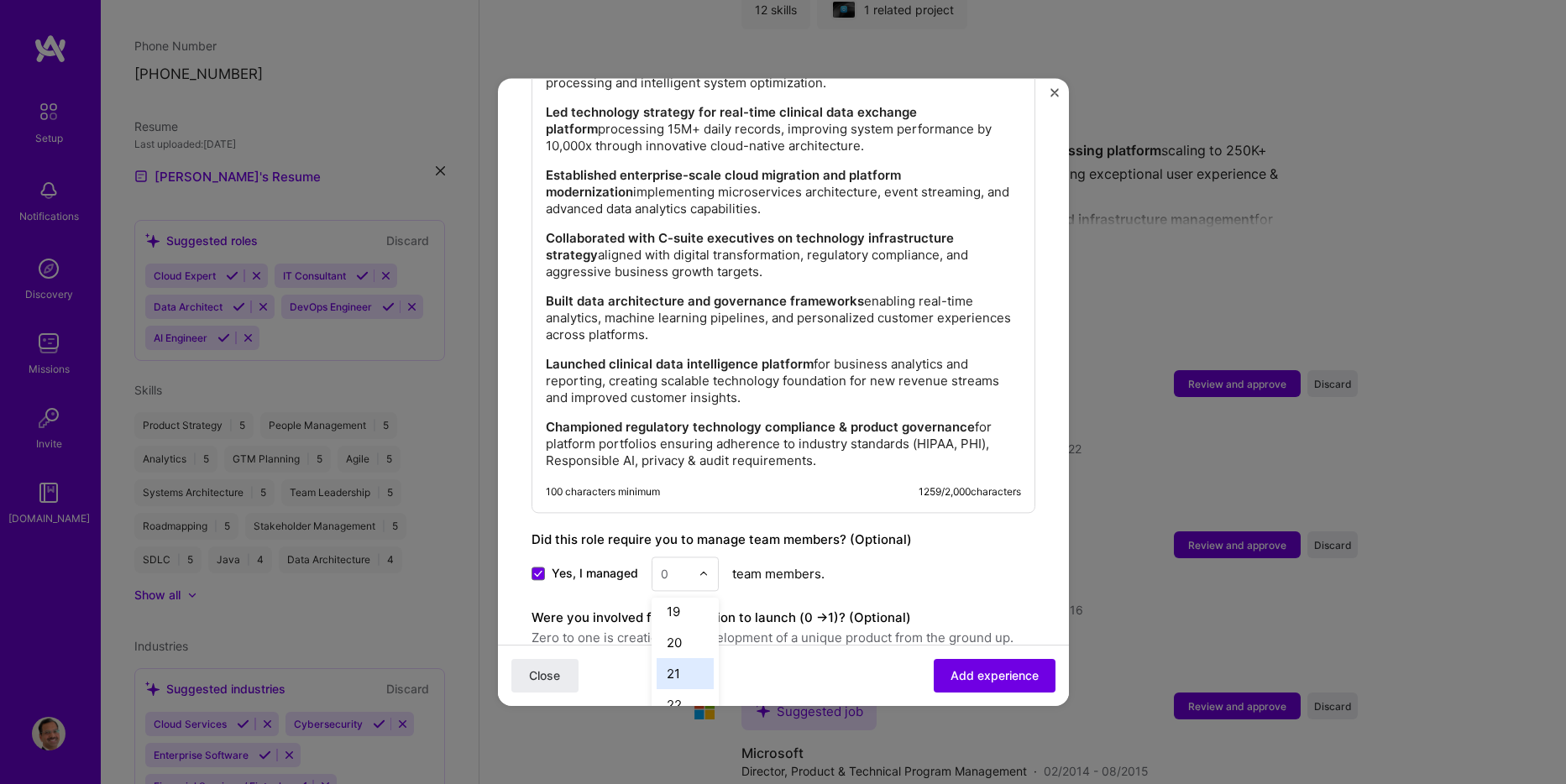
scroll to position [1665, 0]
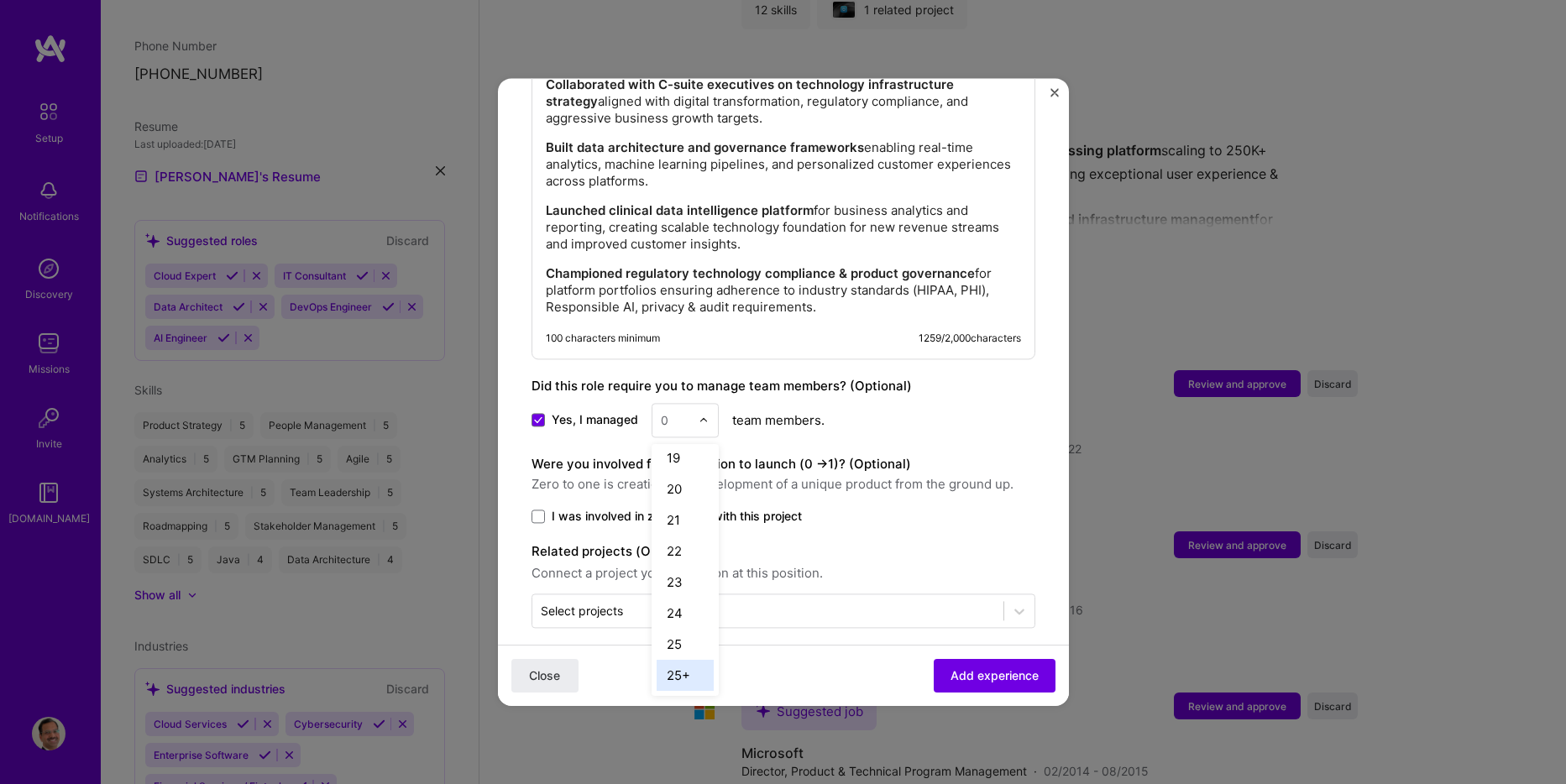
click at [667, 660] on div "25+" at bounding box center [685, 676] width 57 height 31
click at [534, 510] on span at bounding box center [538, 516] width 13 height 13
click at [0, 0] on input "I was involved in zero to one with this project" at bounding box center [0, 0] width 0 height 0
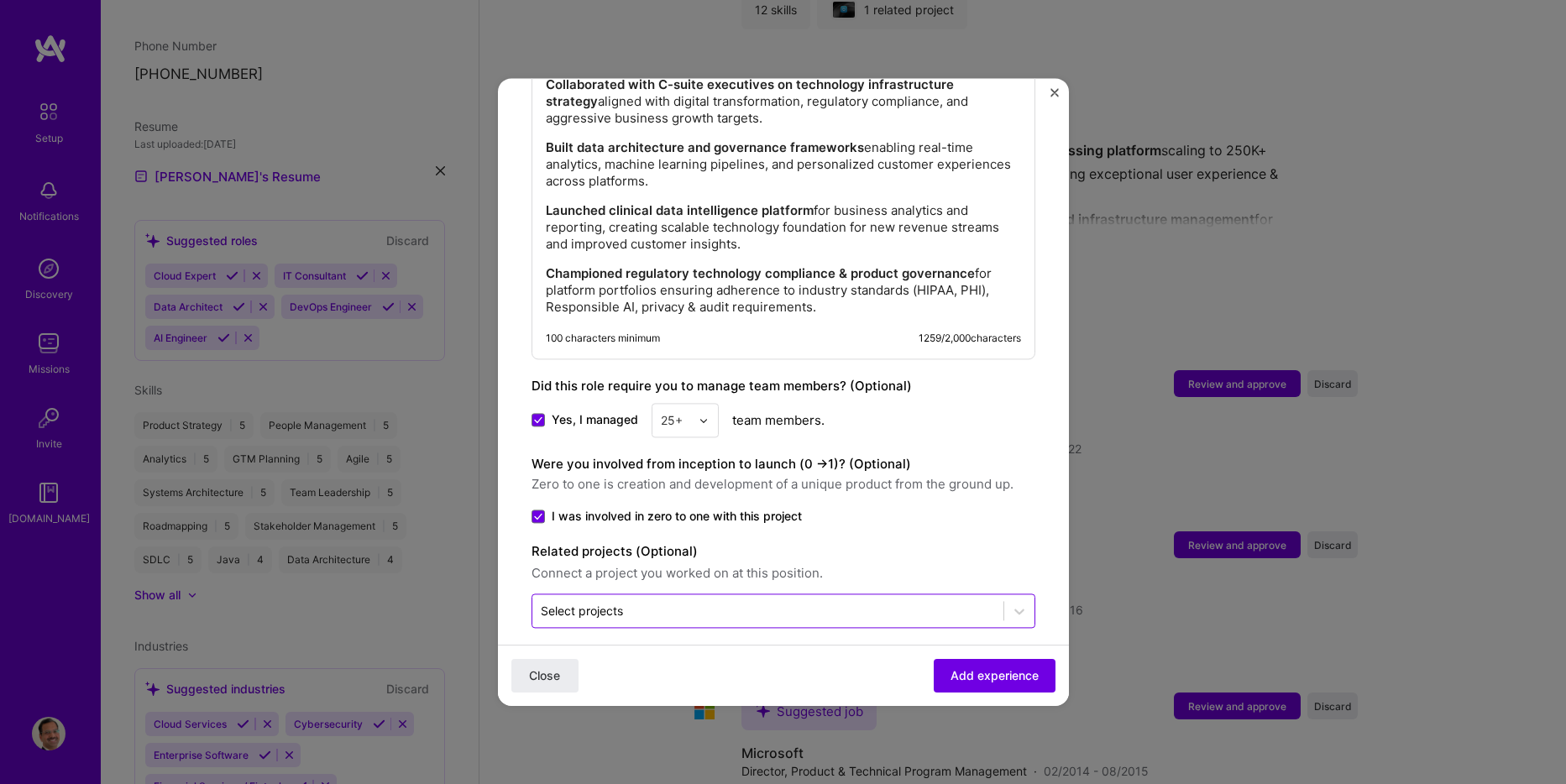
click at [720, 602] on input "text" at bounding box center [769, 611] width 455 height 17
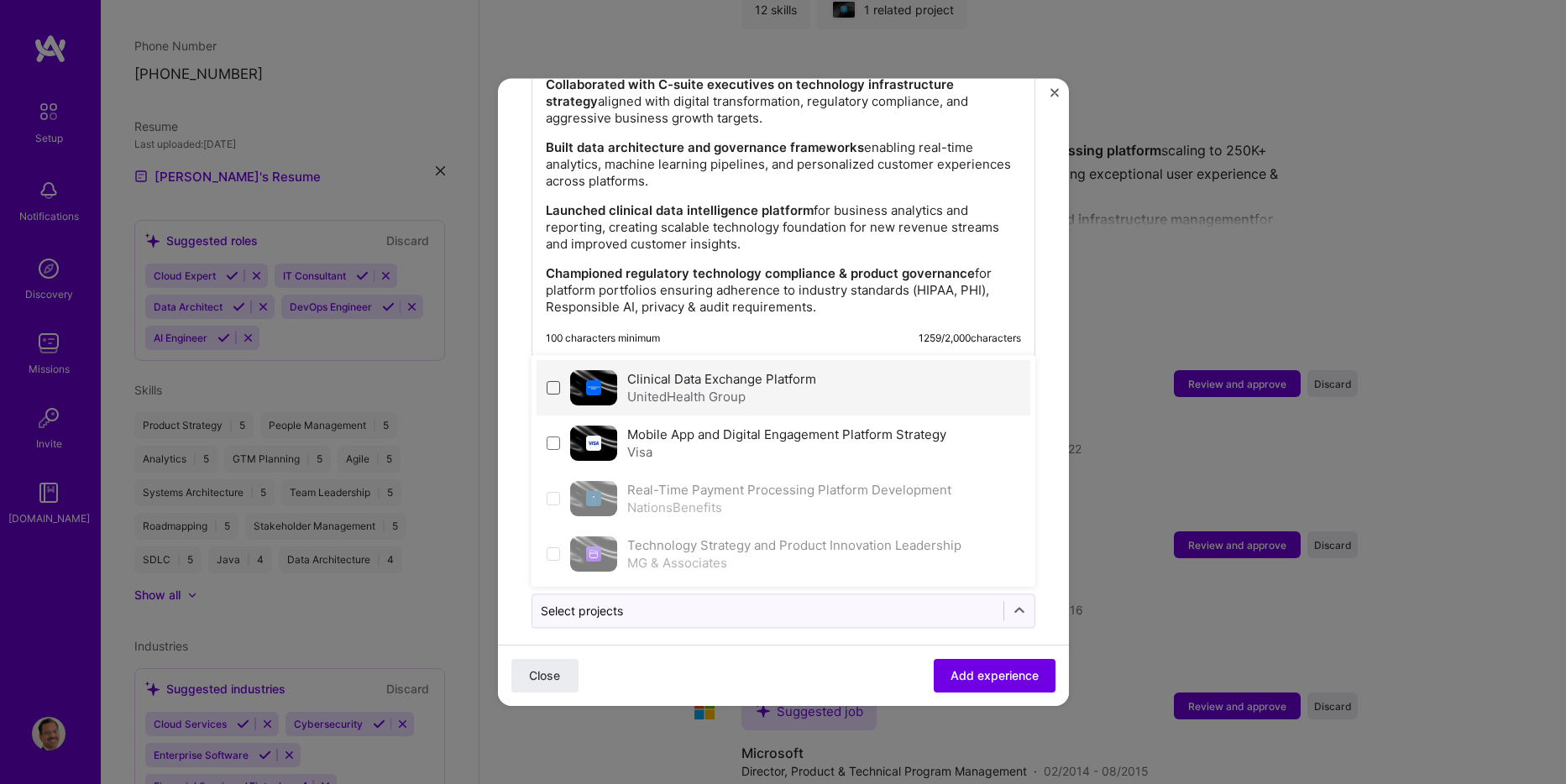
click at [551, 381] on span at bounding box center [553, 387] width 13 height 13
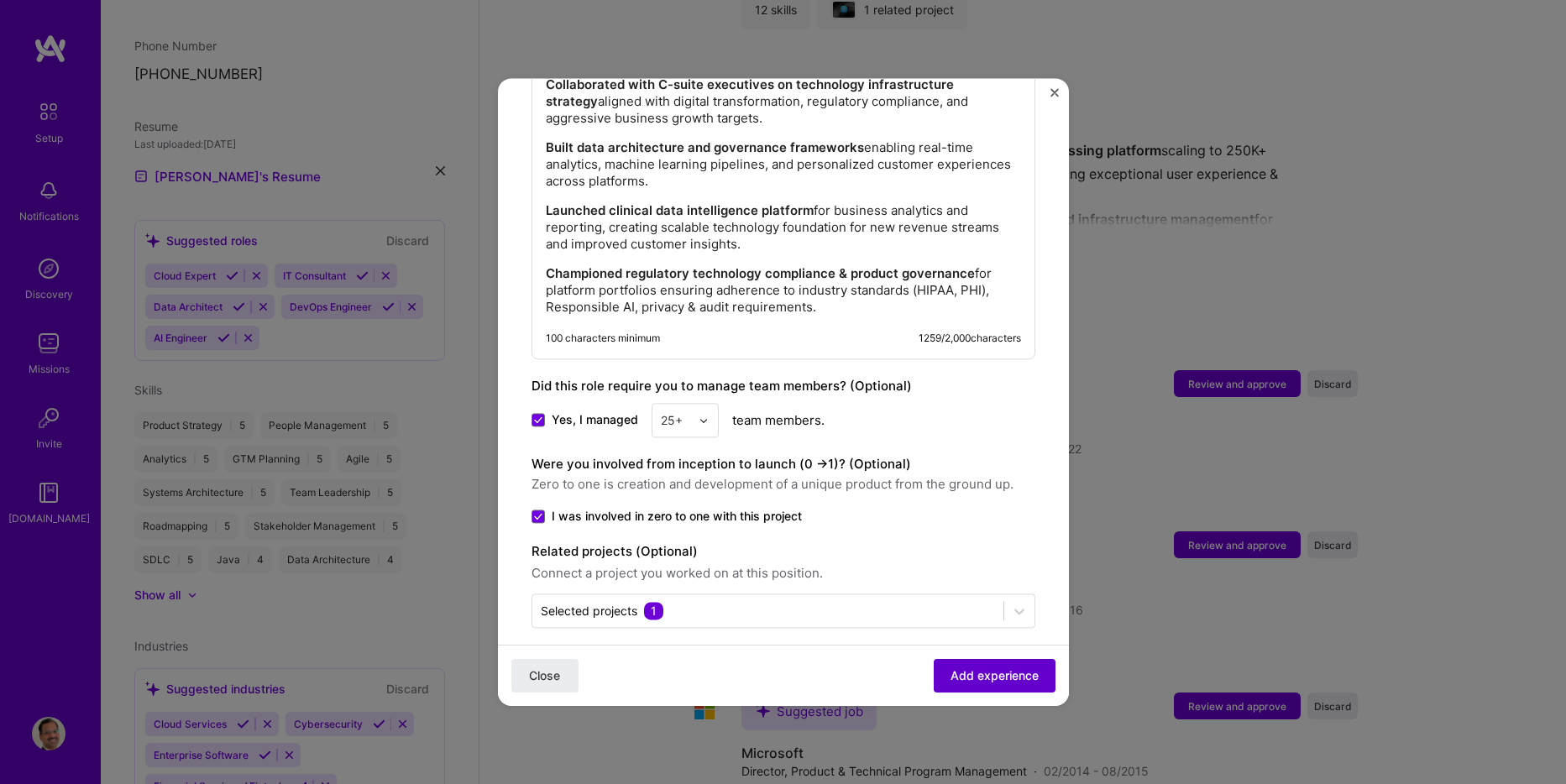
click at [973, 676] on span "Add experience" at bounding box center [994, 676] width 88 height 17
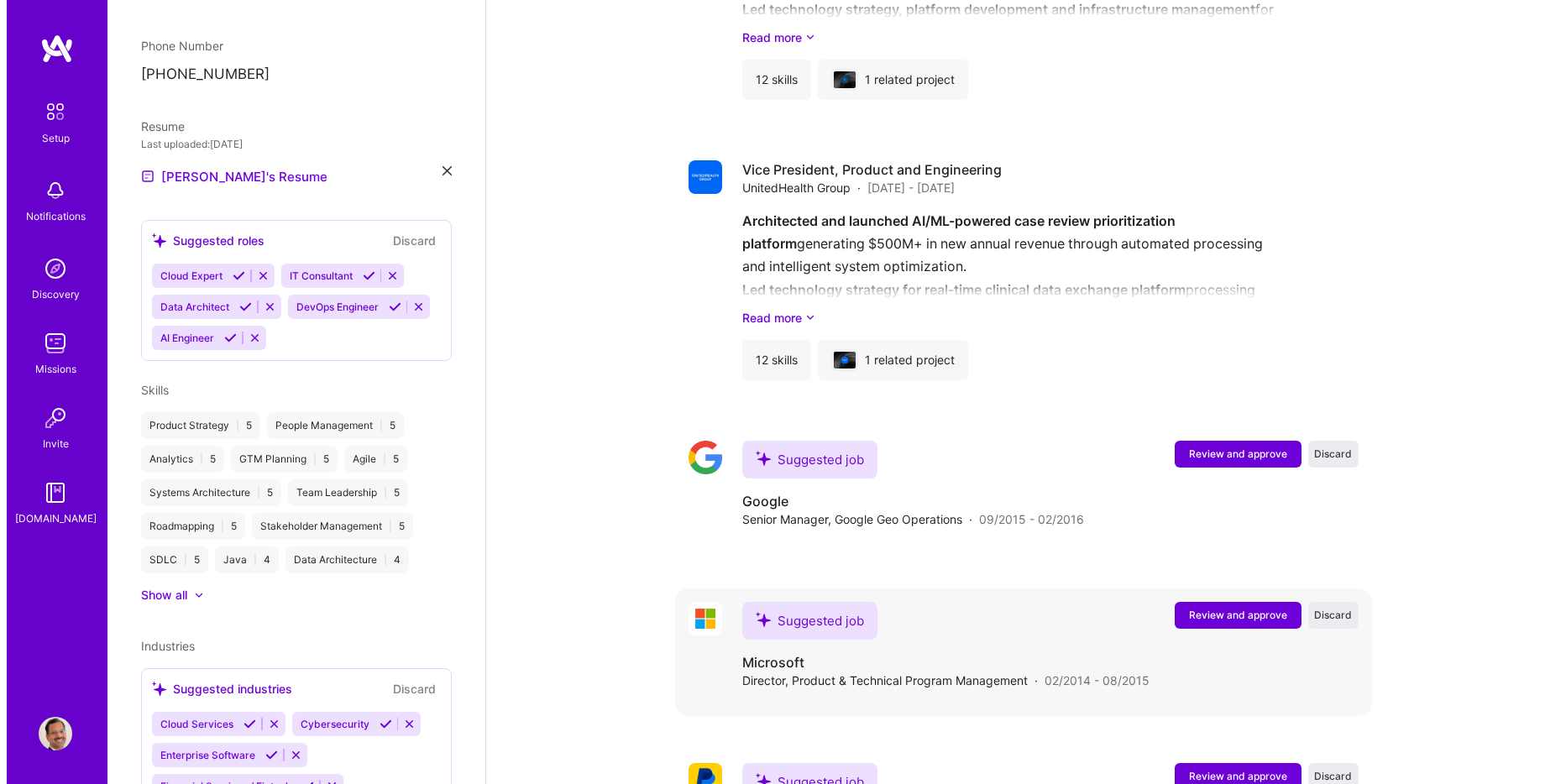
scroll to position [2479, 0]
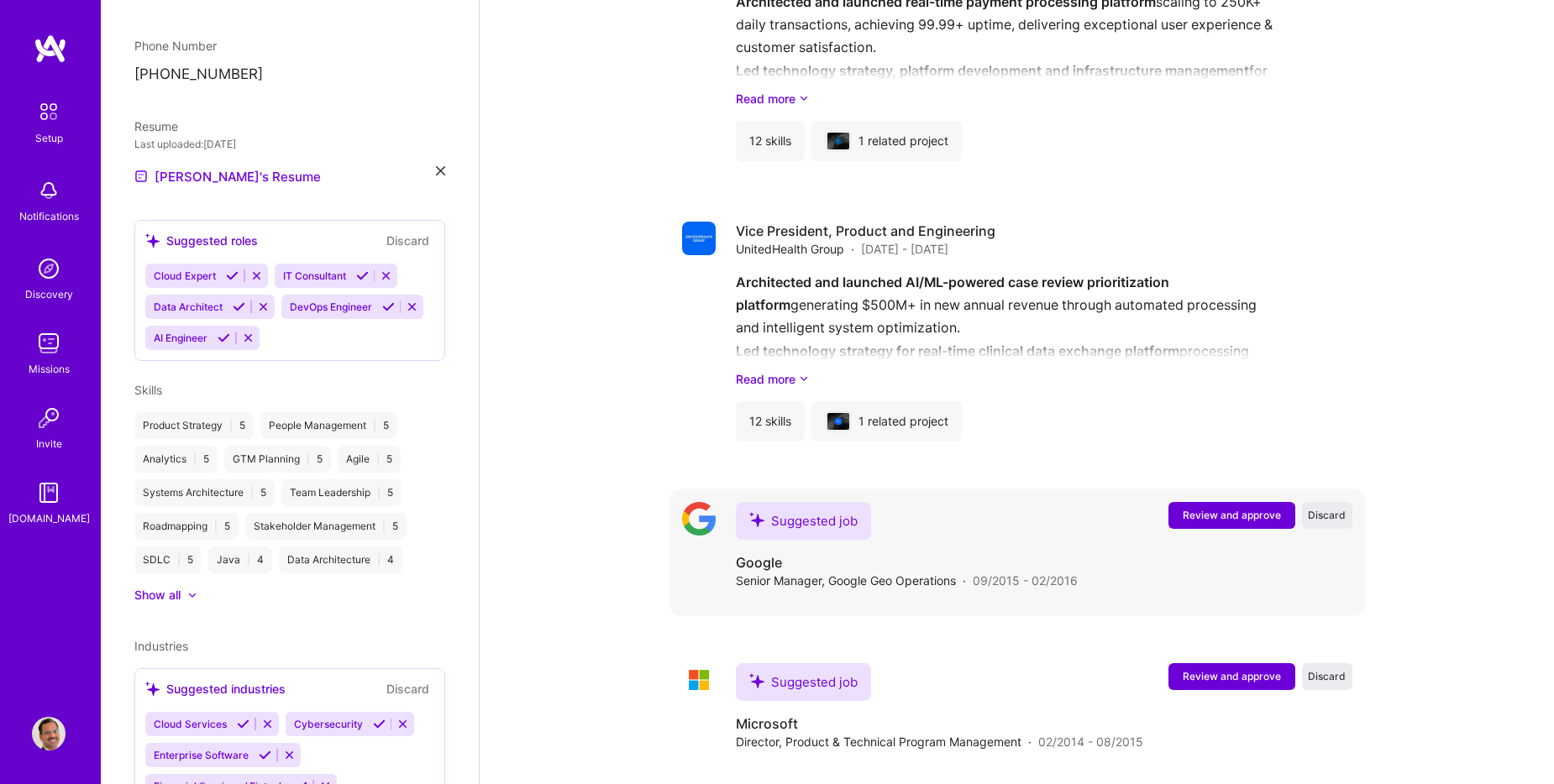
click at [1230, 508] on span "Review and approve" at bounding box center [1231, 515] width 98 height 14
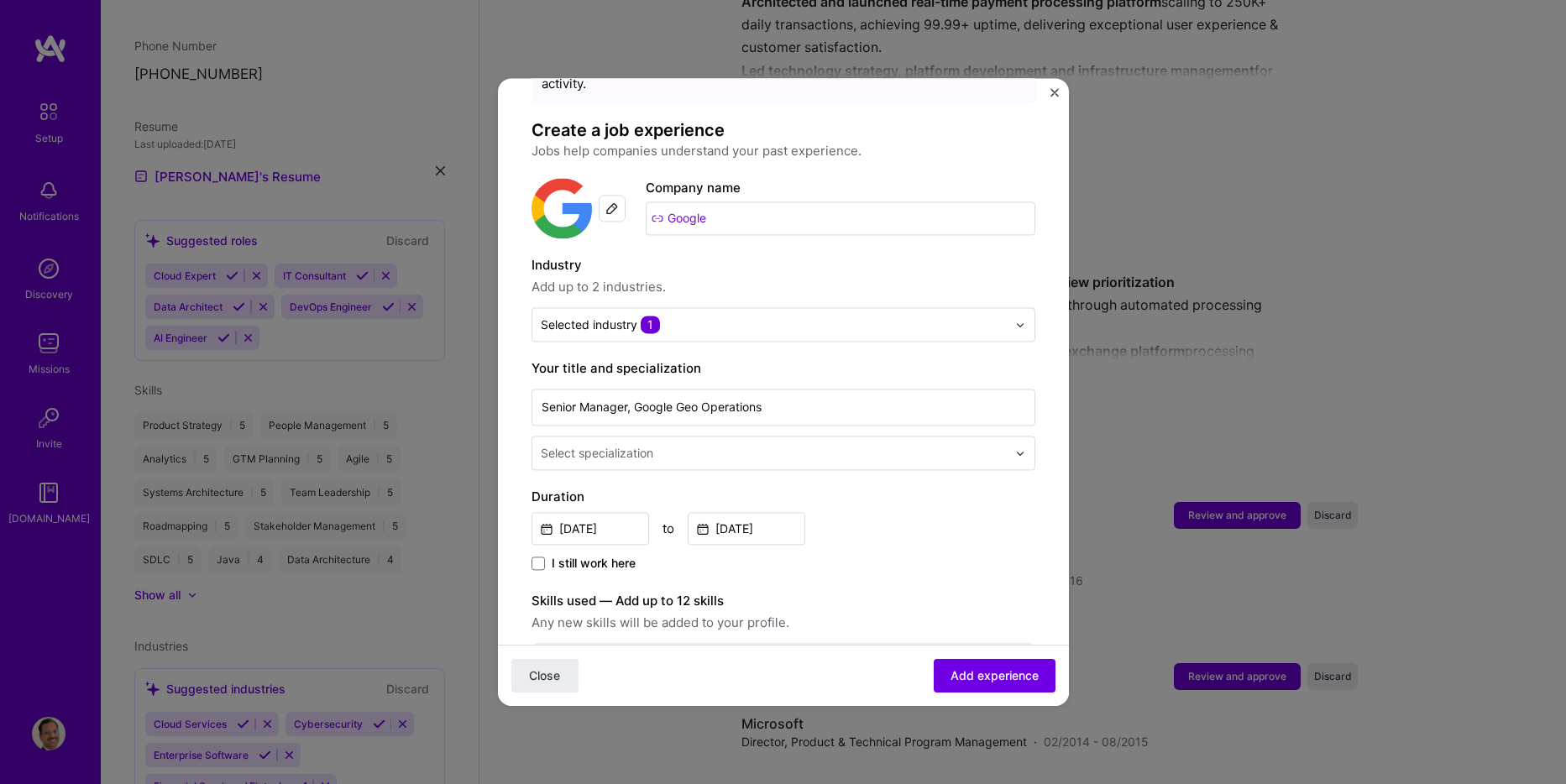
scroll to position [168, 0]
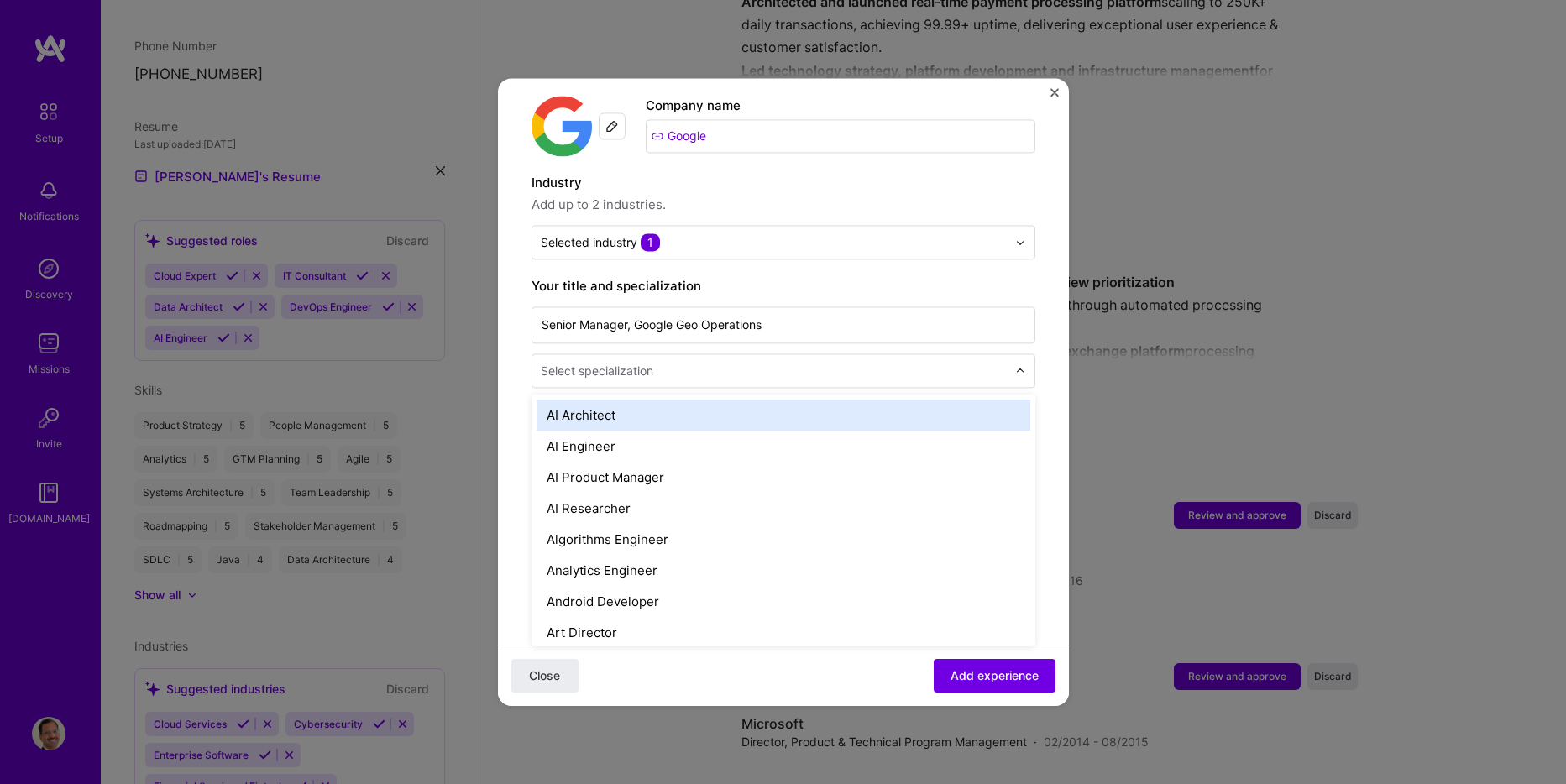
click at [762, 362] on input "text" at bounding box center [776, 371] width 470 height 17
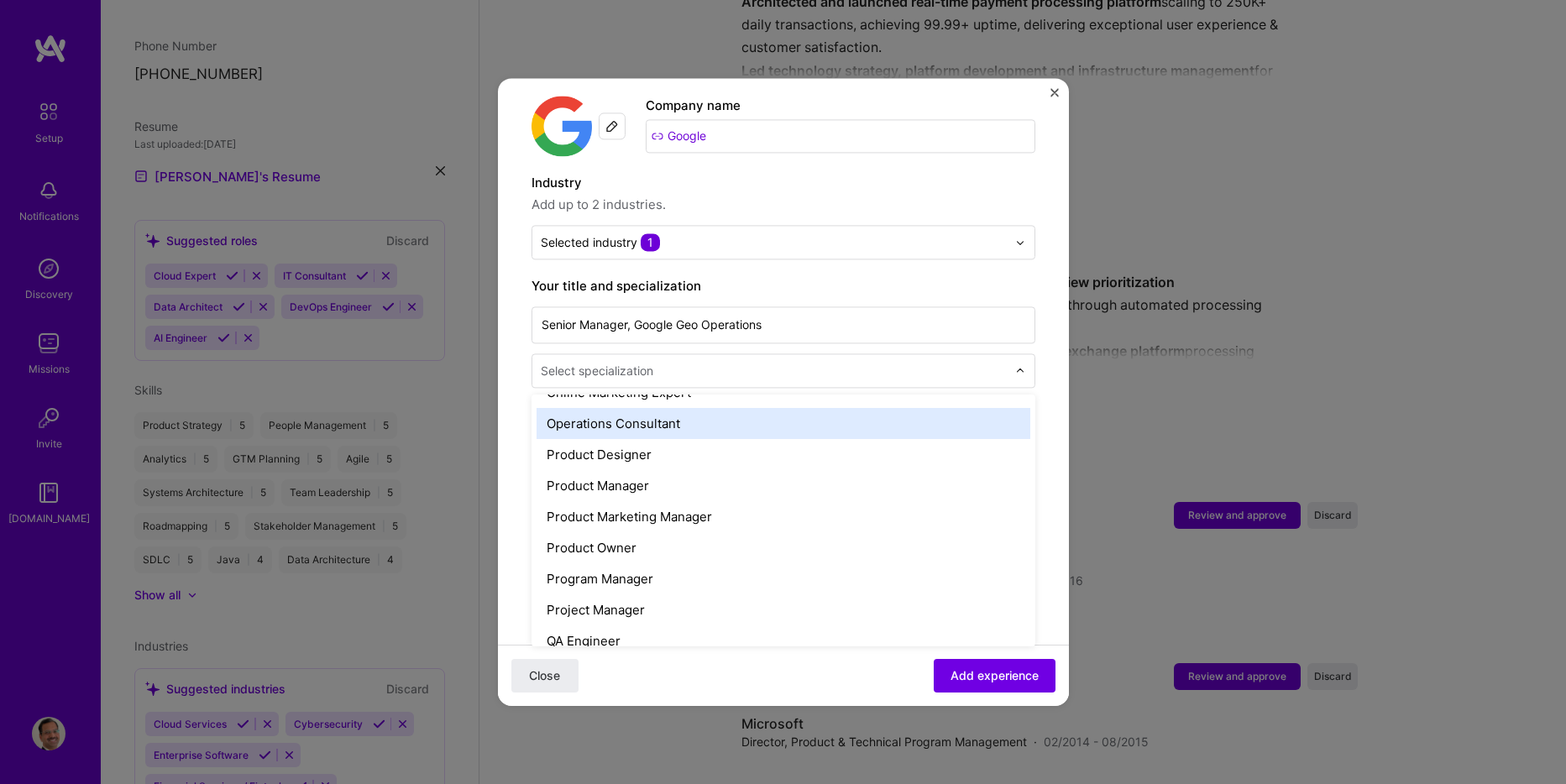
scroll to position [1511, 0]
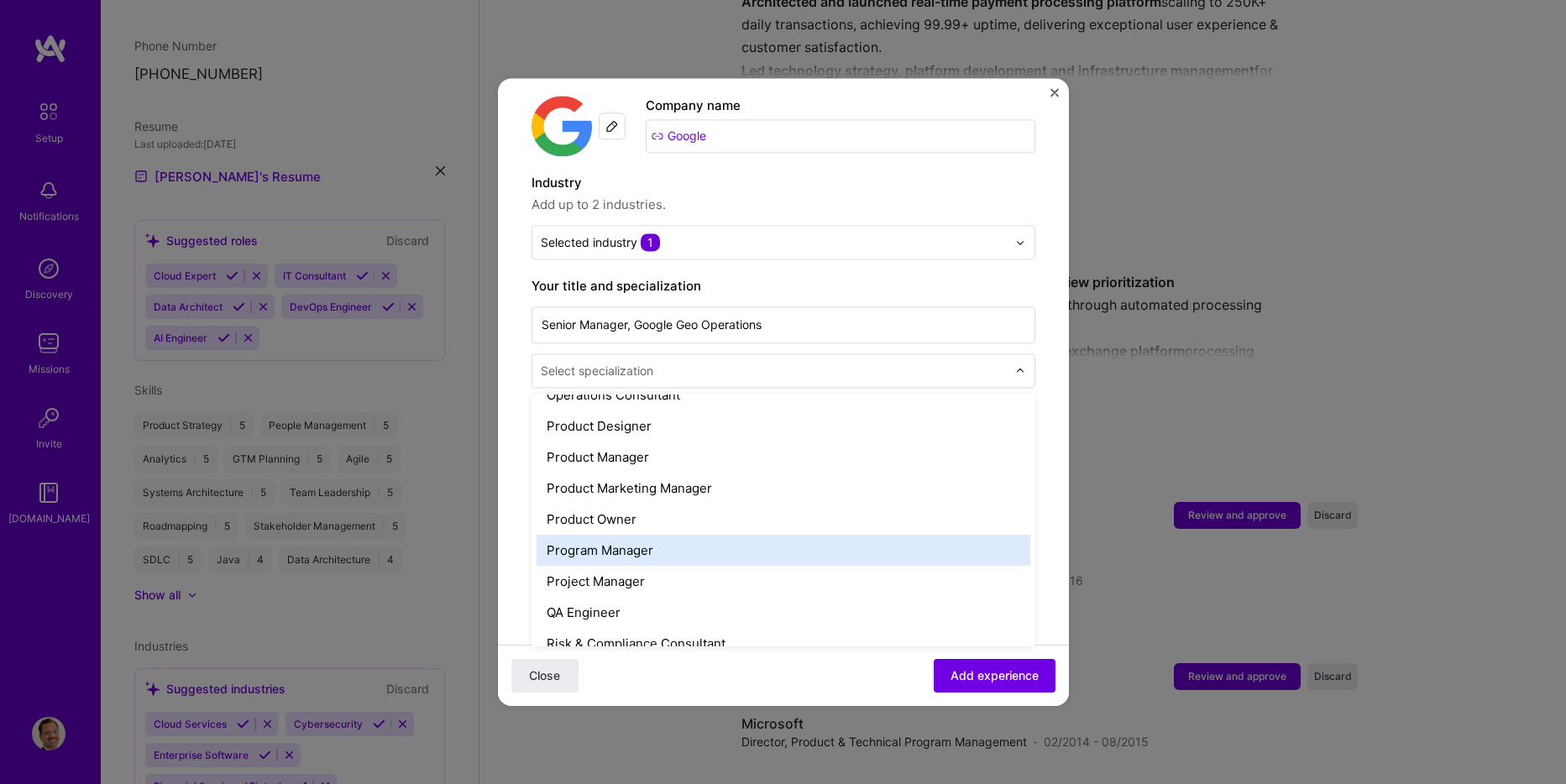
click at [673, 541] on div "Program Manager" at bounding box center [783, 551] width 494 height 31
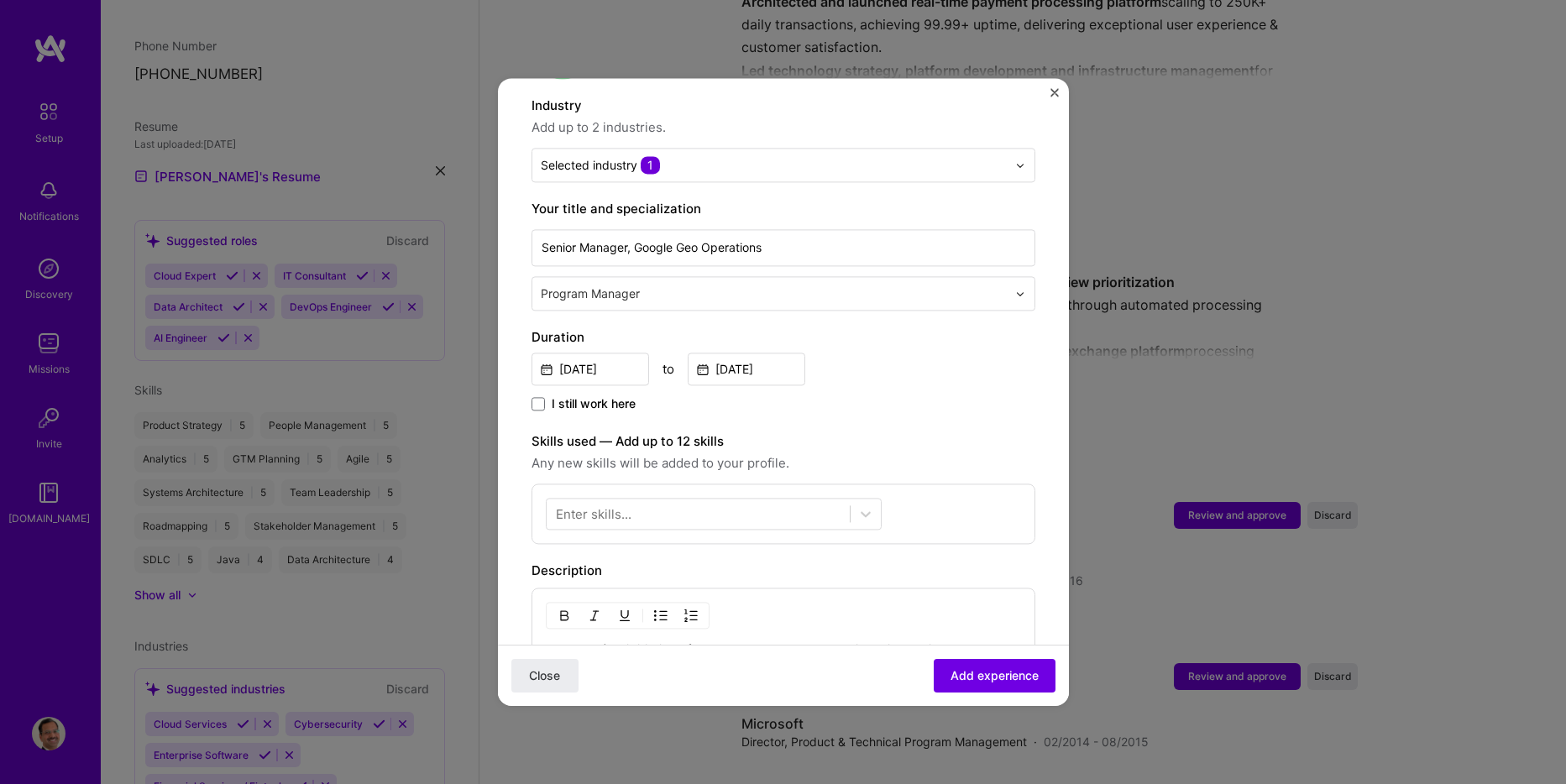
scroll to position [336, 0]
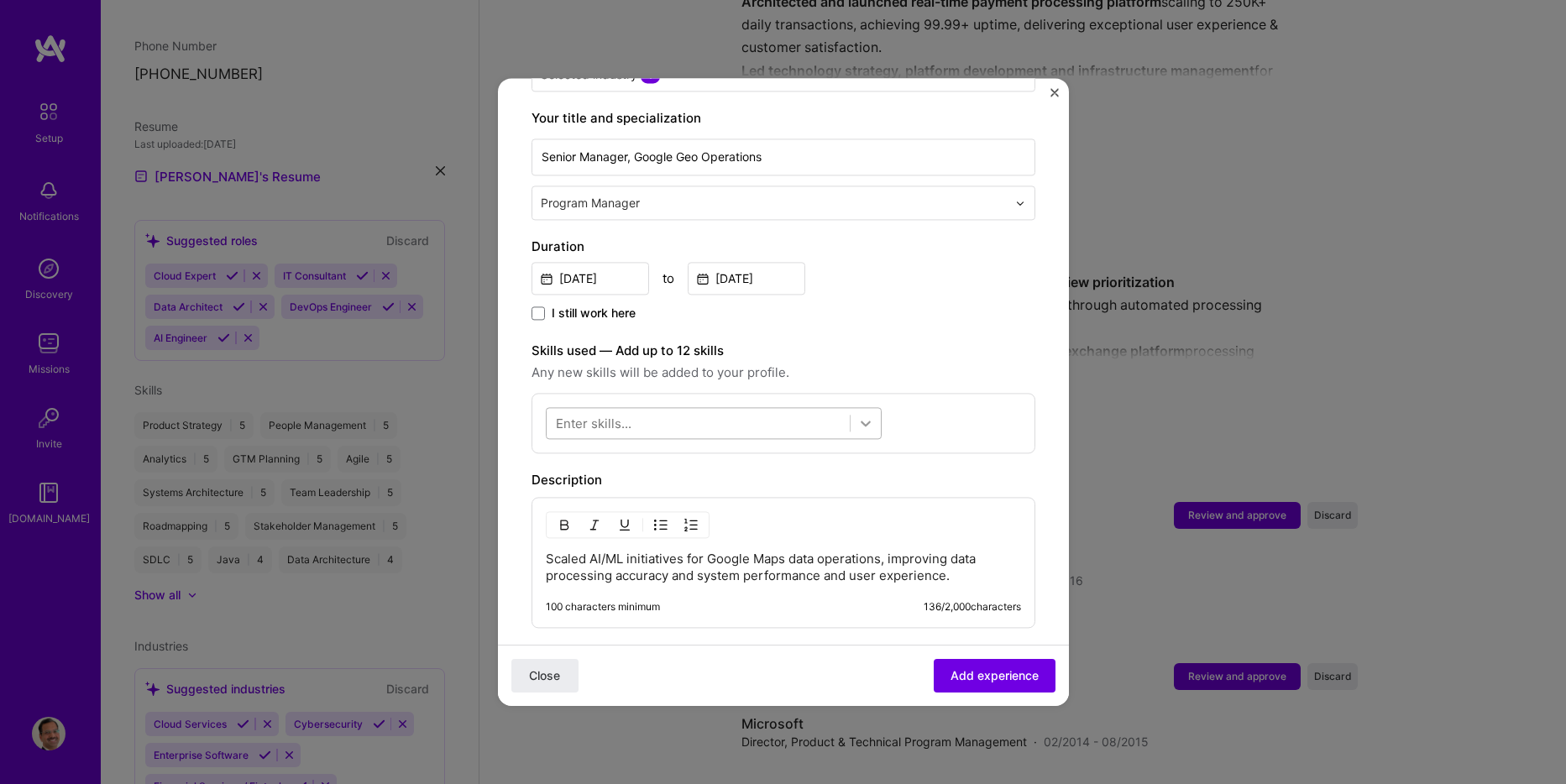
click at [863, 415] on icon at bounding box center [866, 423] width 17 height 17
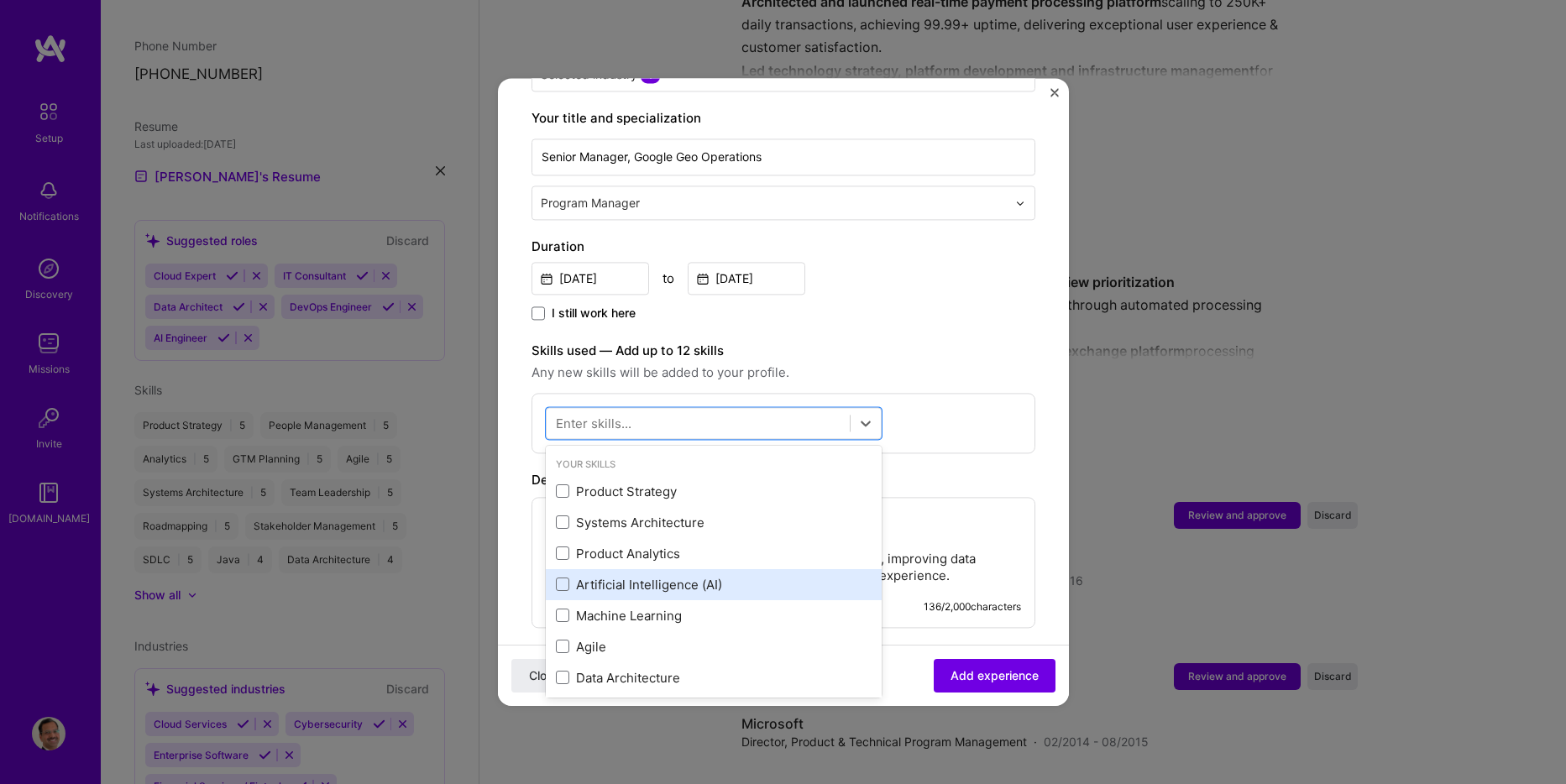
click at [720, 576] on div "Artificial Intelligence (AI)" at bounding box center [713, 585] width 316 height 17
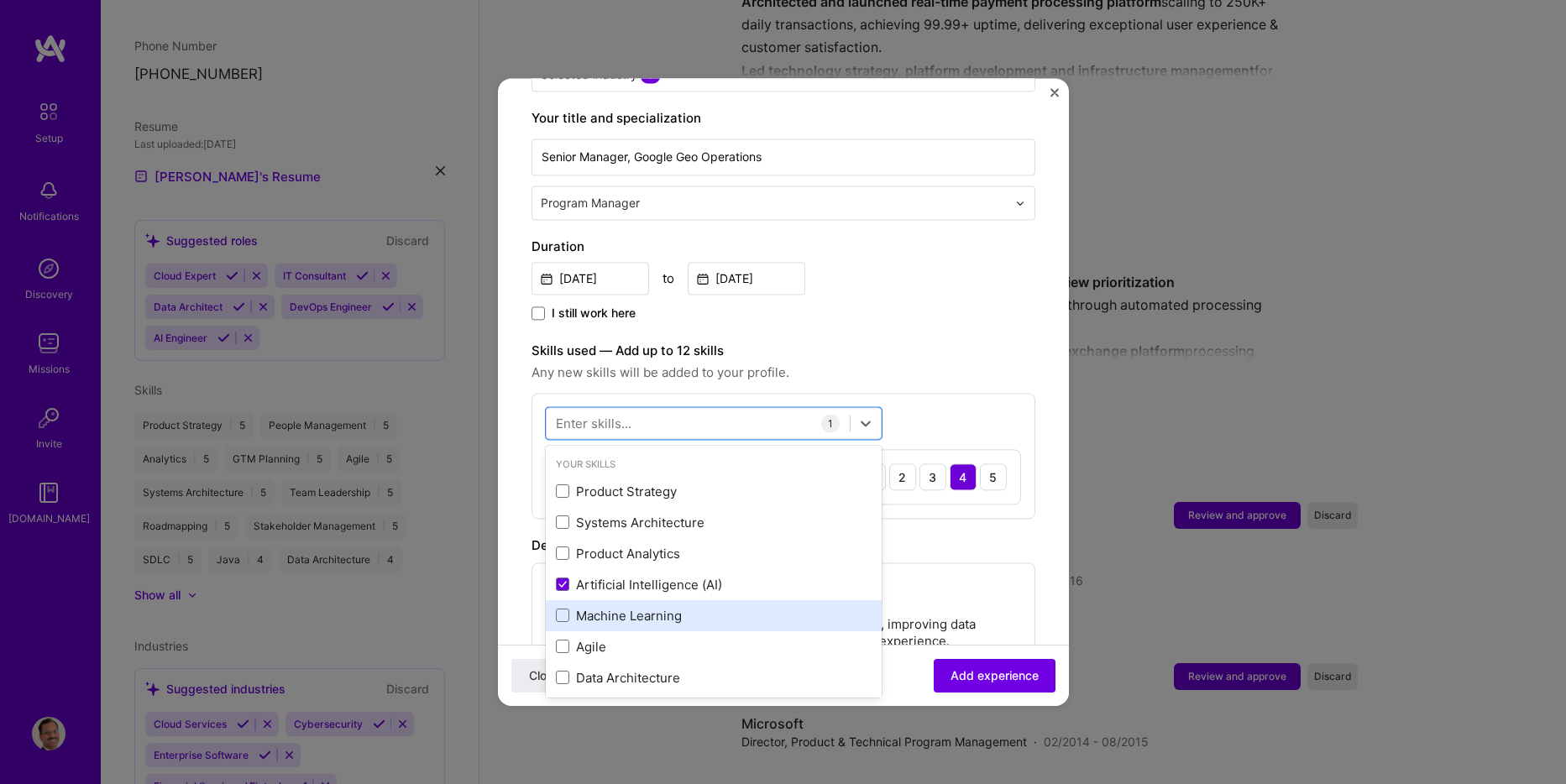
click at [595, 607] on div "Machine Learning" at bounding box center [713, 615] width 316 height 17
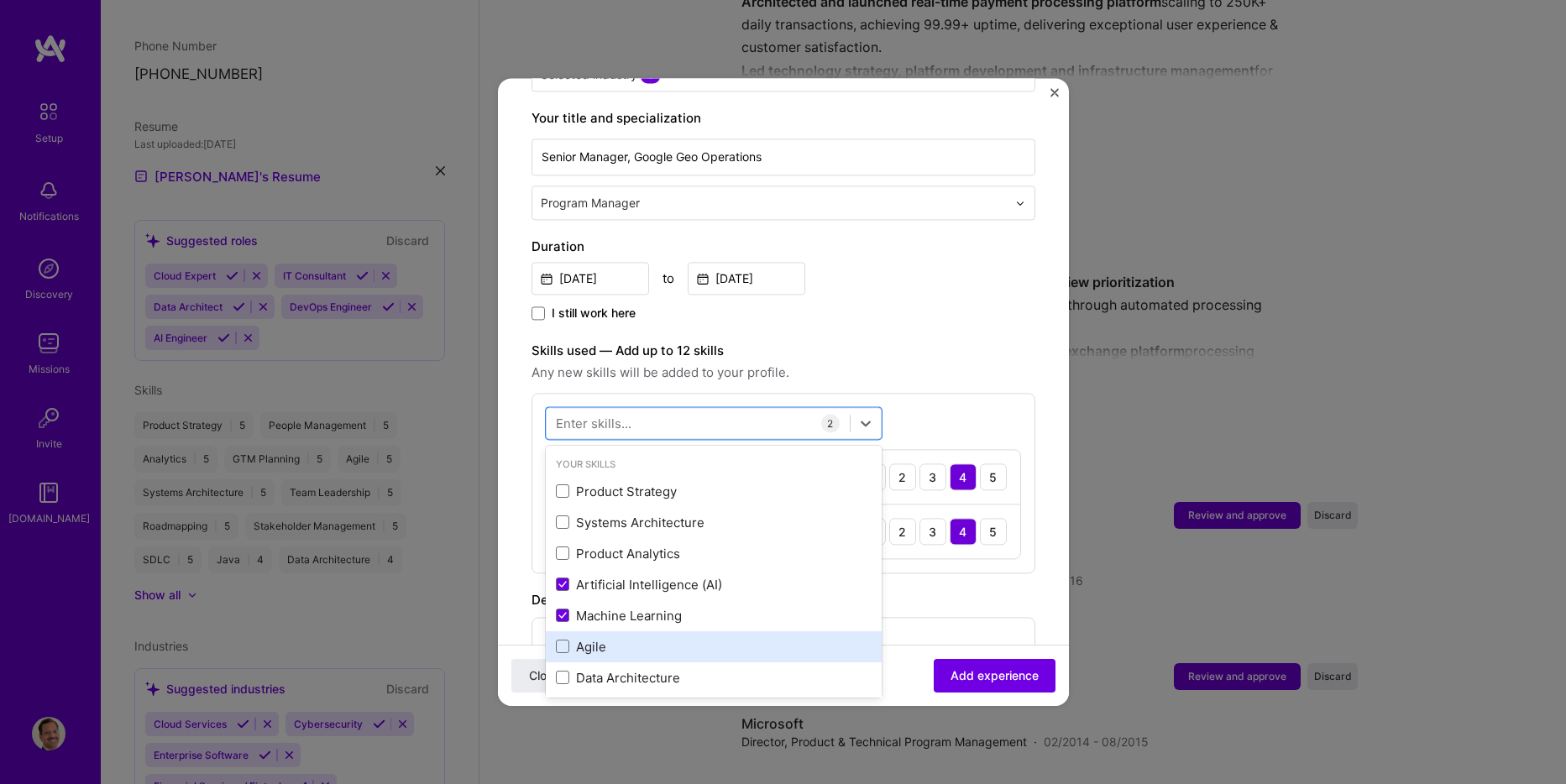
click at [609, 638] on div "Agile" at bounding box center [713, 647] width 316 height 17
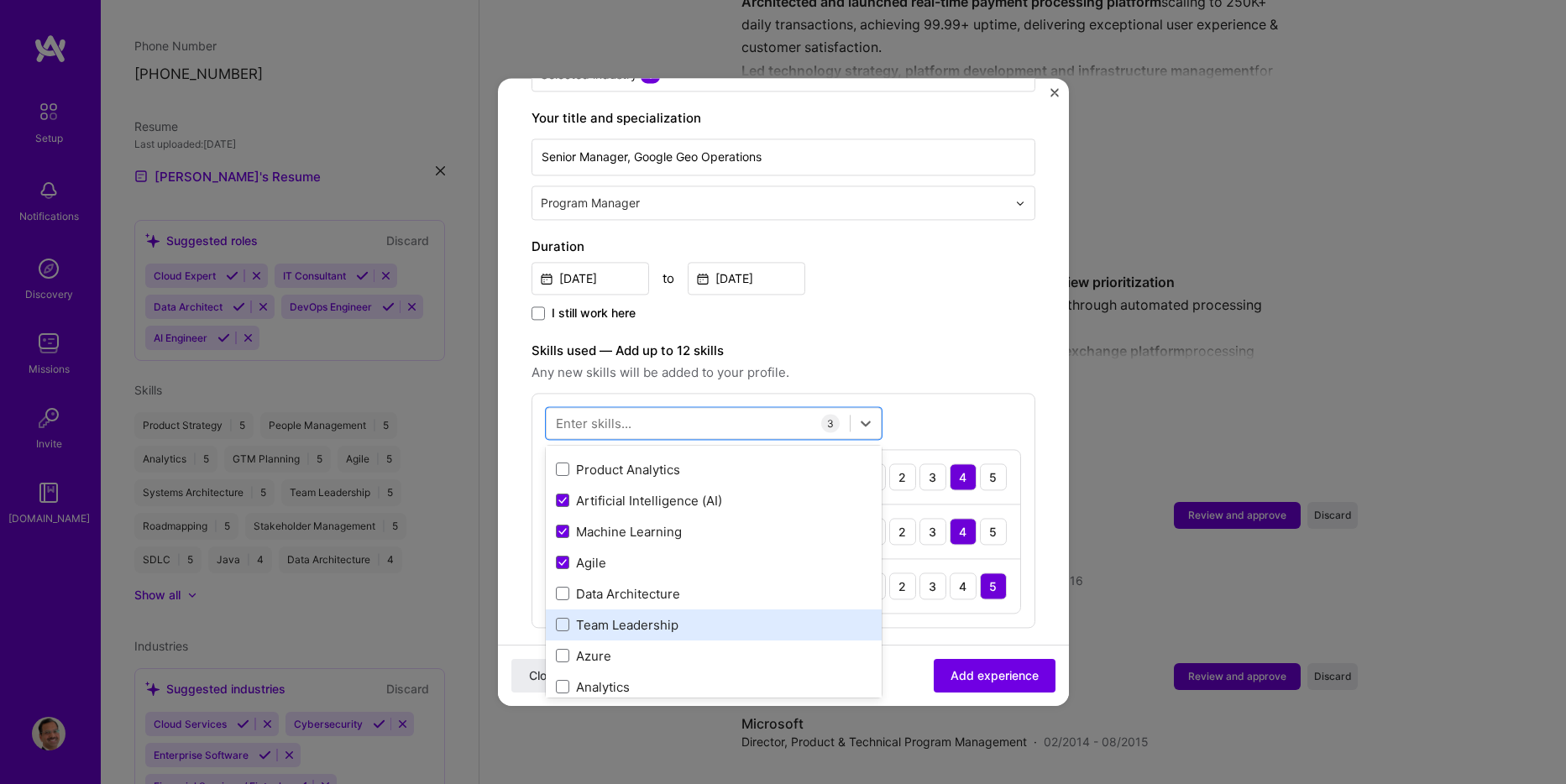
scroll to position [0, 0]
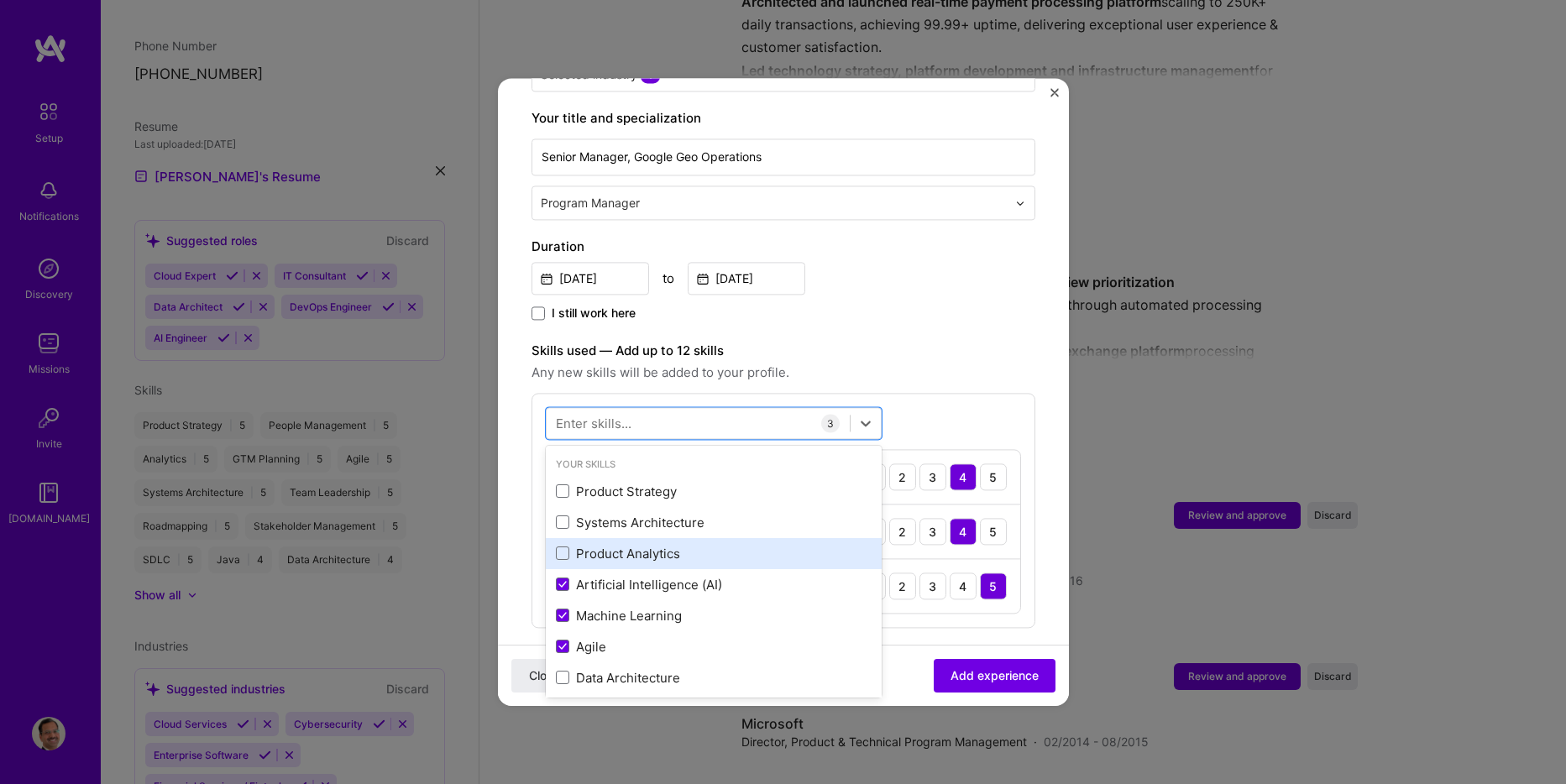
click at [631, 545] on div "Product Analytics" at bounding box center [713, 553] width 316 height 17
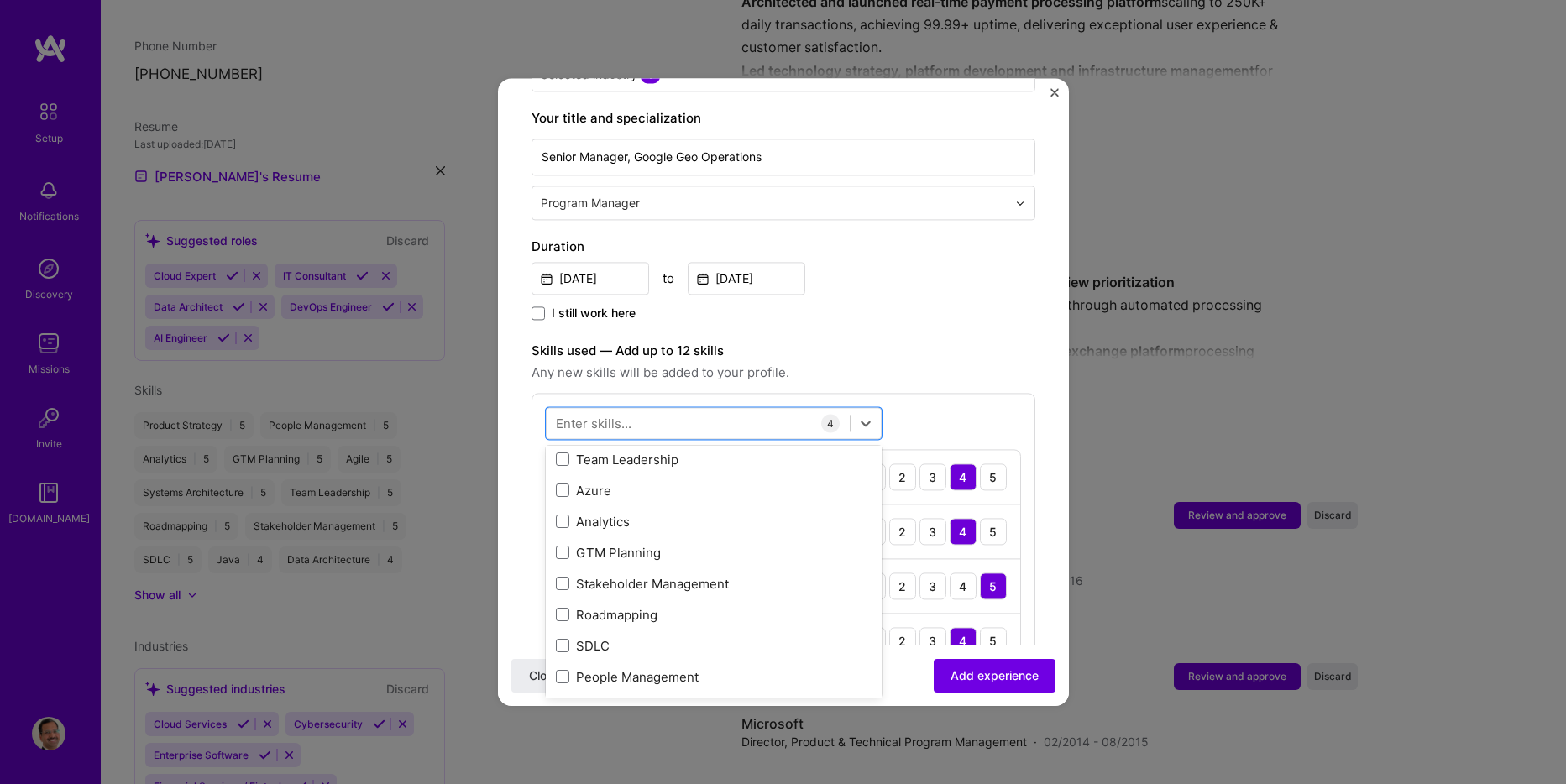
scroll to position [252, 0]
click at [699, 572] on div "Stakeholder Management" at bounding box center [713, 581] width 316 height 17
click at [639, 542] on div "GTM Planning" at bounding box center [713, 551] width 316 height 17
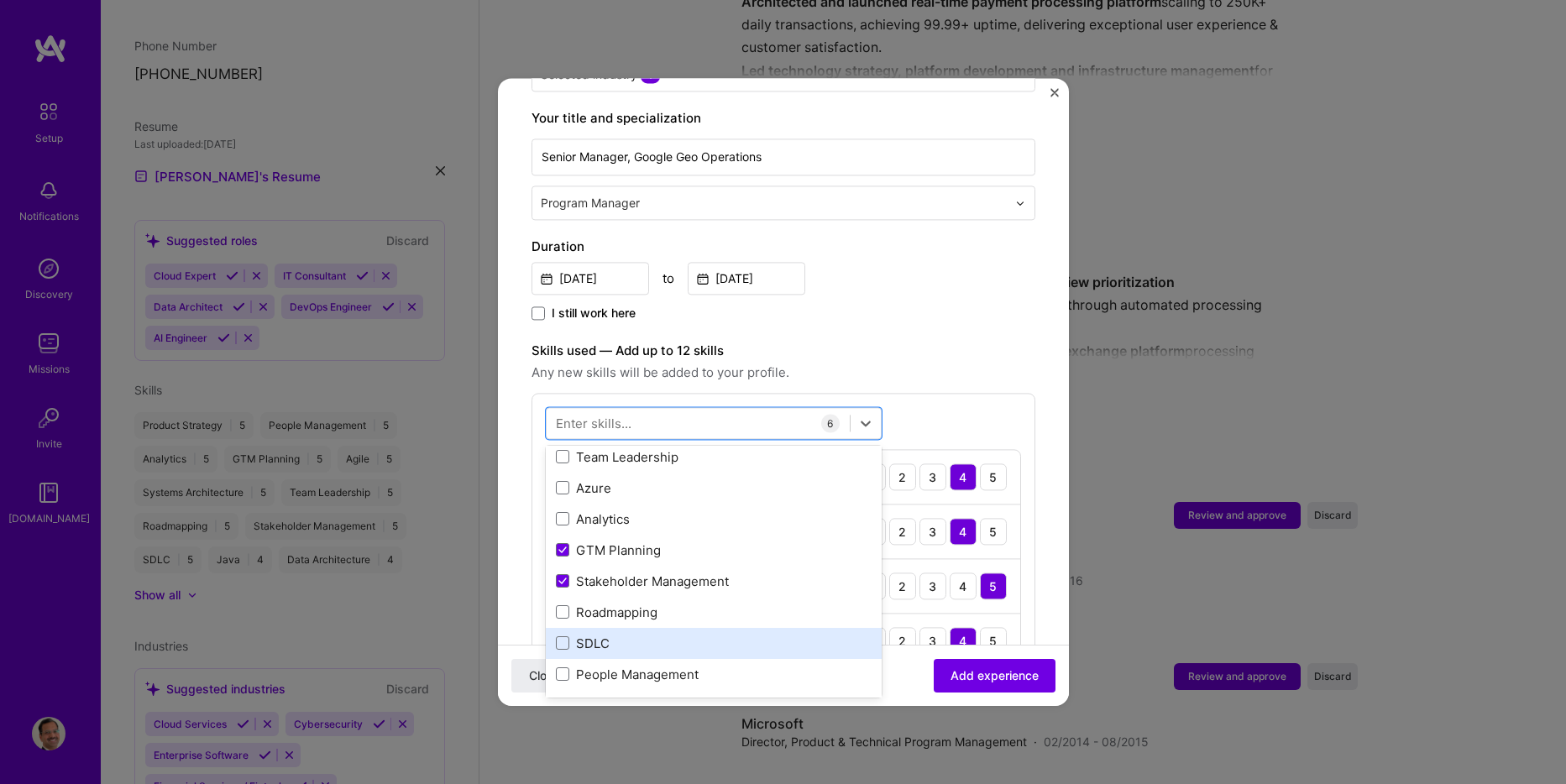
scroll to position [420, 0]
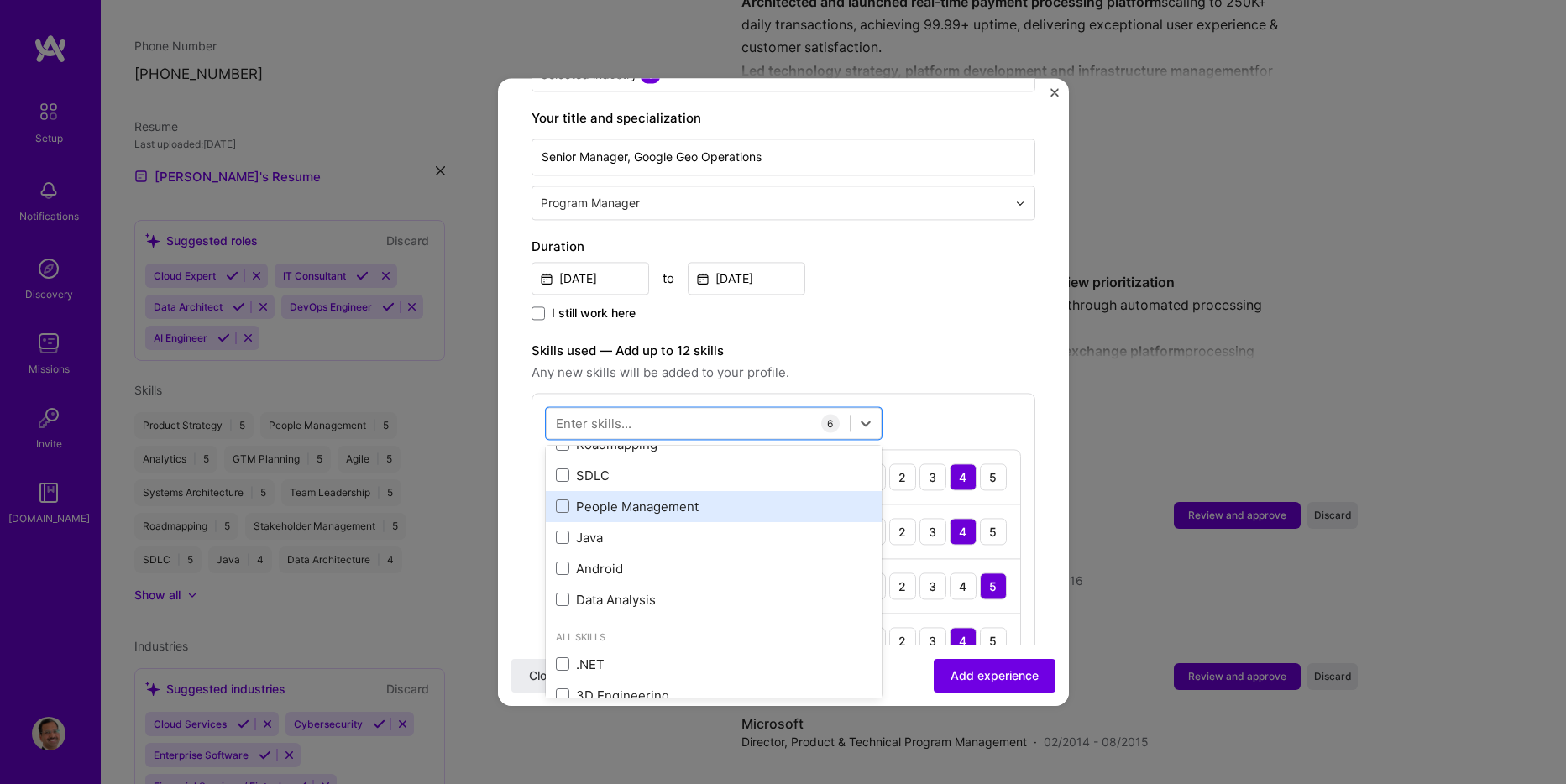
click at [665, 498] on div "People Management" at bounding box center [713, 507] width 316 height 17
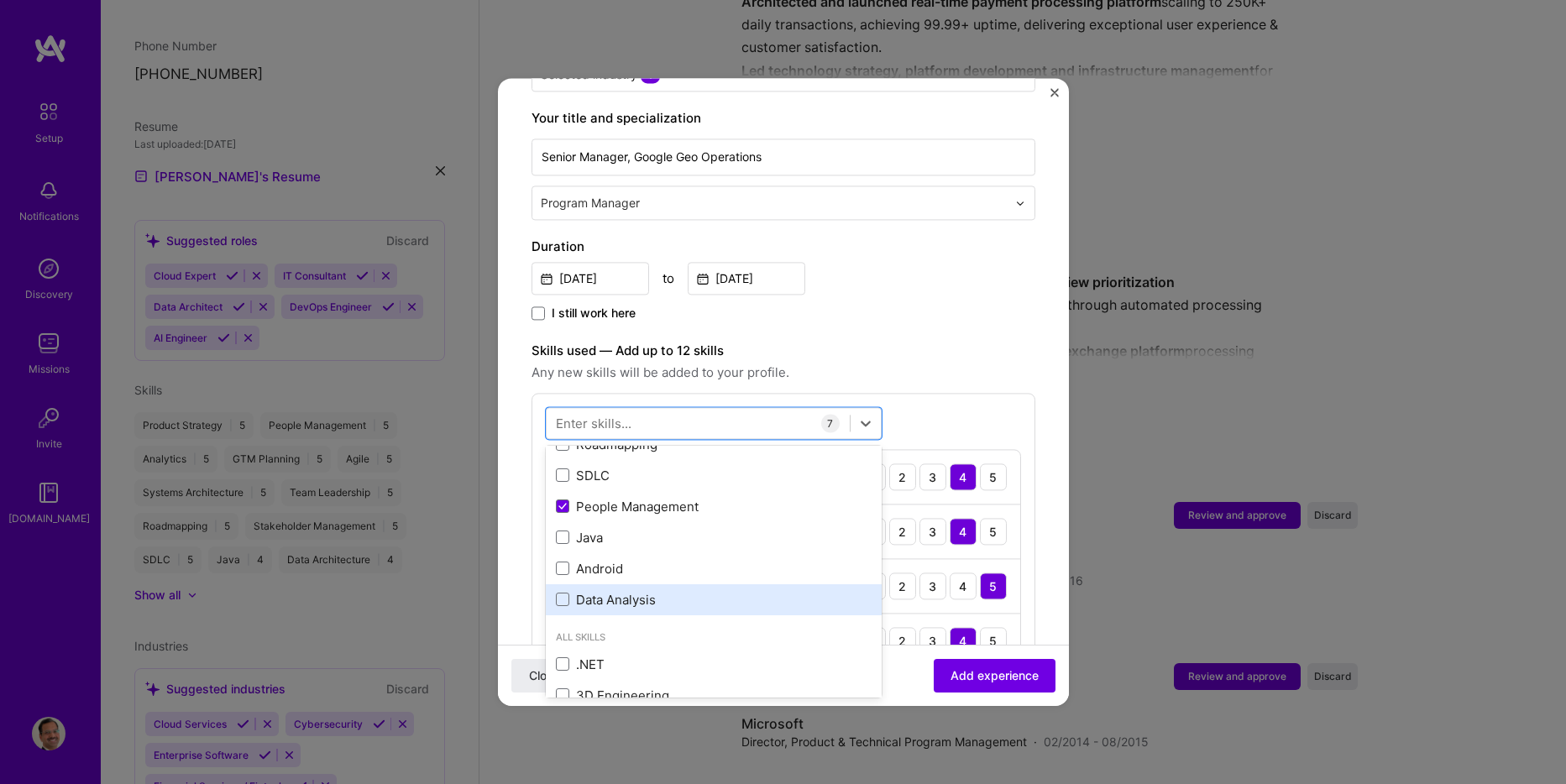
click at [618, 591] on div "Data Analysis" at bounding box center [713, 600] width 316 height 17
click at [974, 393] on div "option Data Analysis, selected. option Java focused, 0 of 2. 378 results availa…" at bounding box center [783, 647] width 504 height 508
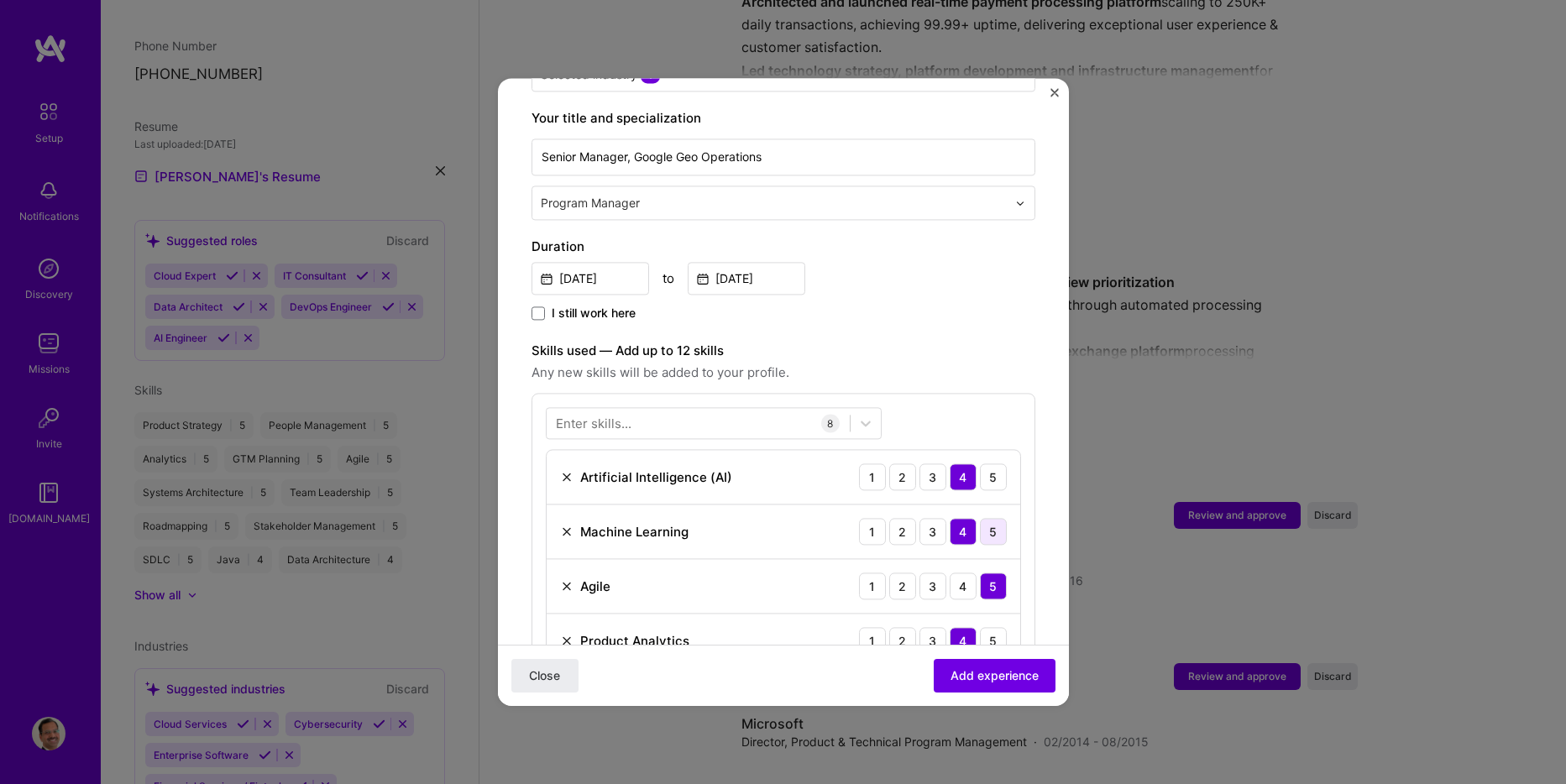
click at [985, 518] on div "5" at bounding box center [993, 531] width 27 height 27
click at [985, 463] on div "5" at bounding box center [993, 476] width 27 height 27
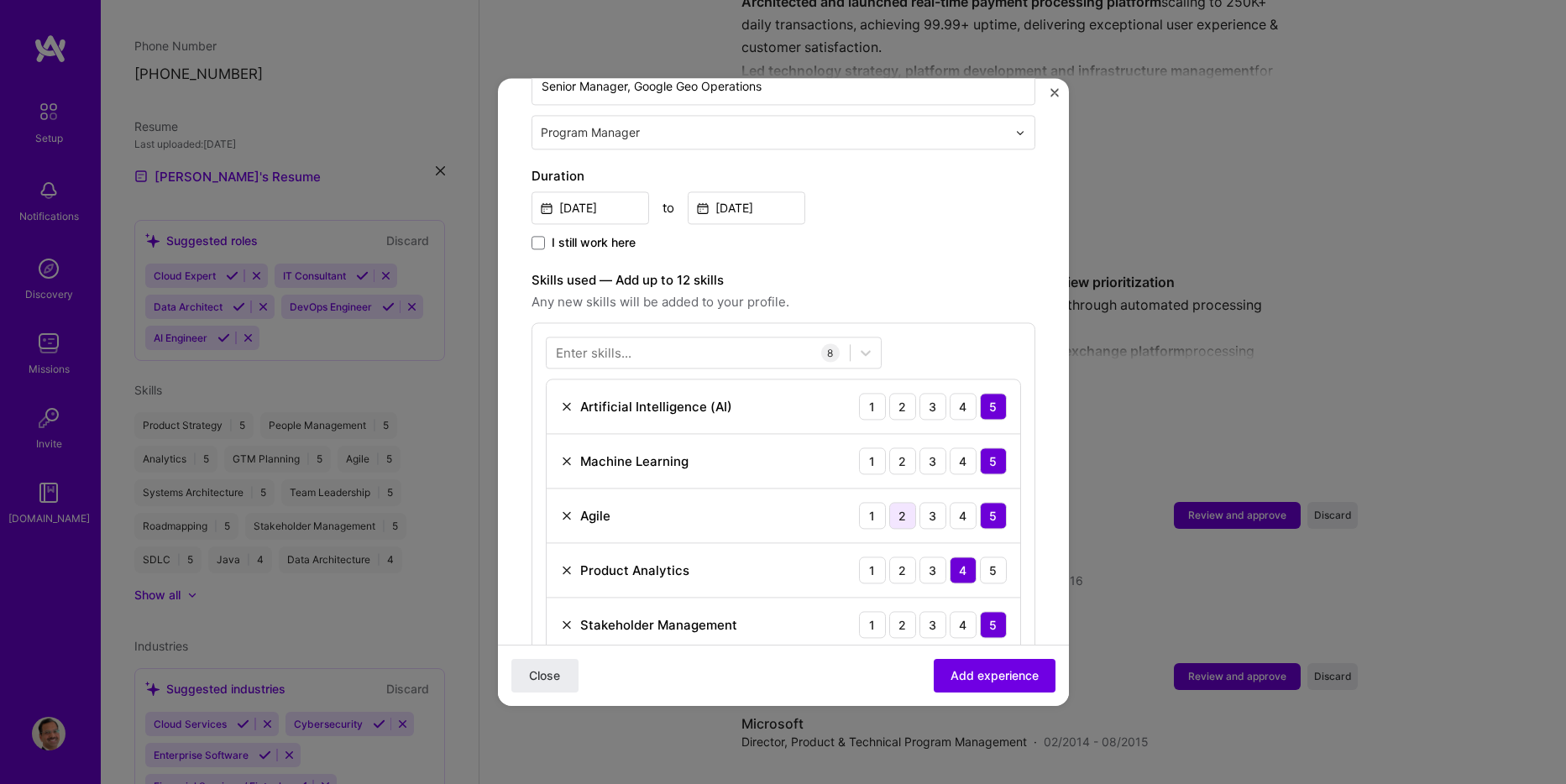
scroll to position [503, 0]
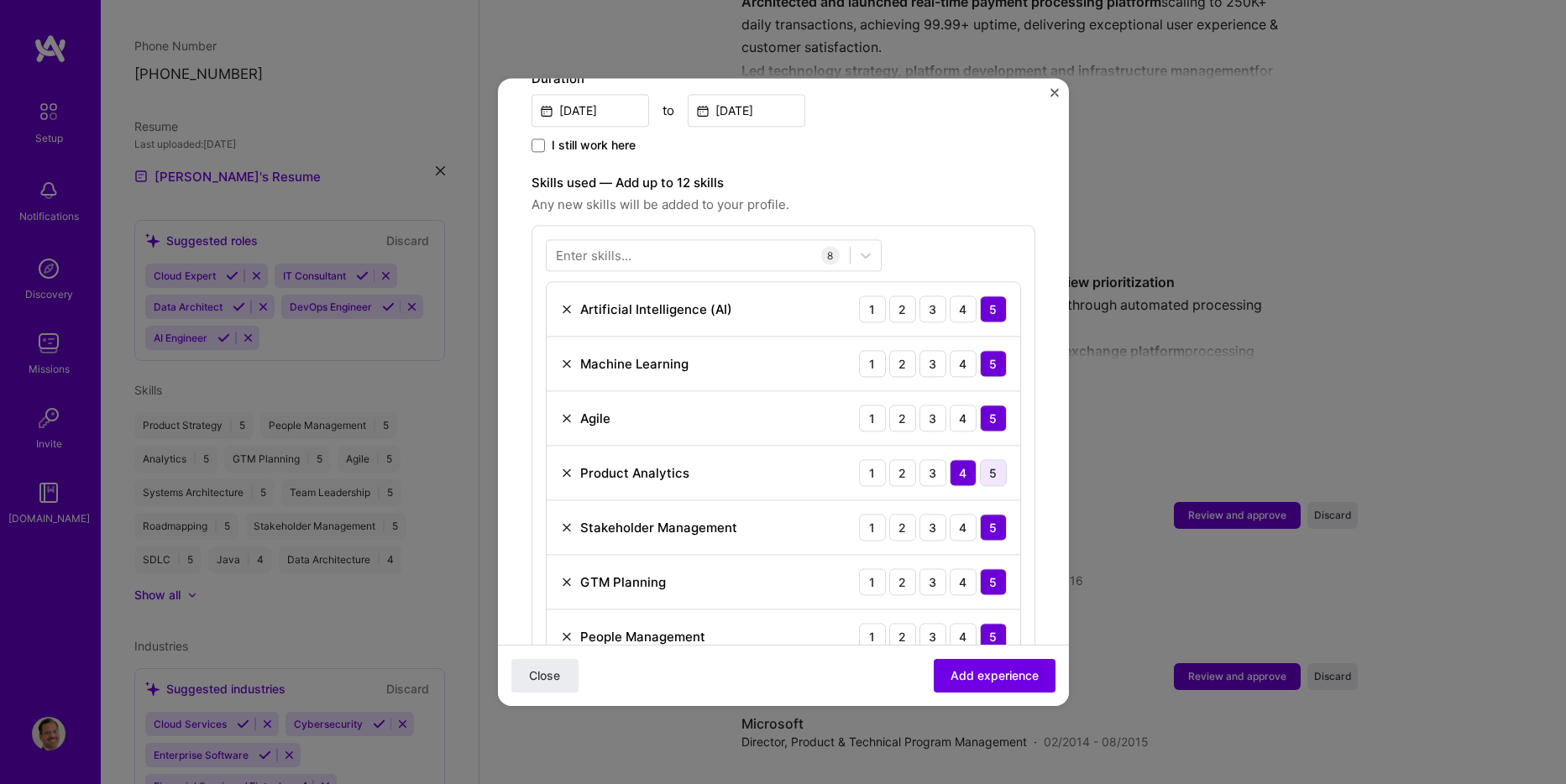
click at [992, 461] on div "5" at bounding box center [993, 472] width 27 height 27
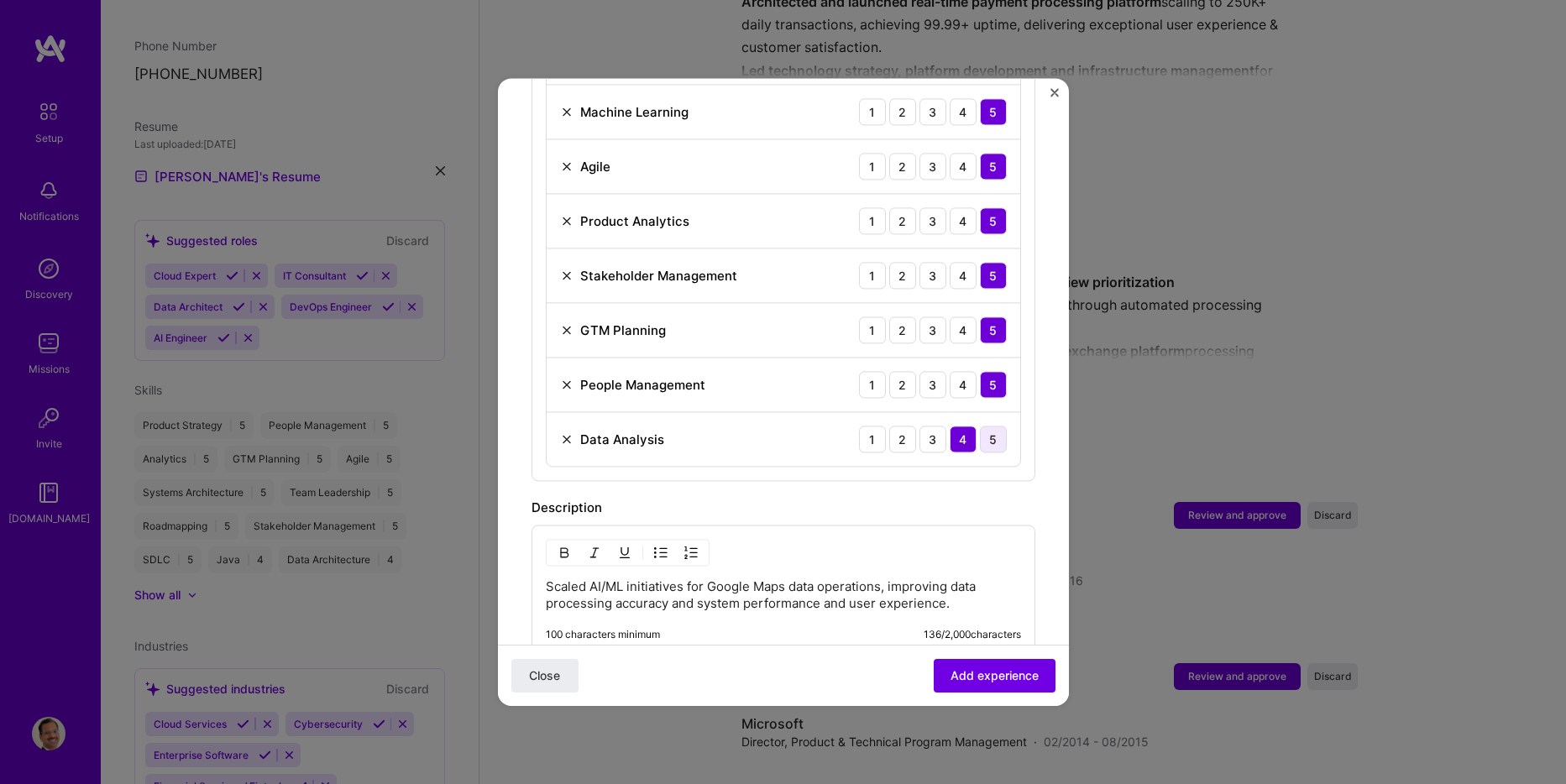
click at [989, 426] on div "5" at bounding box center [993, 439] width 27 height 27
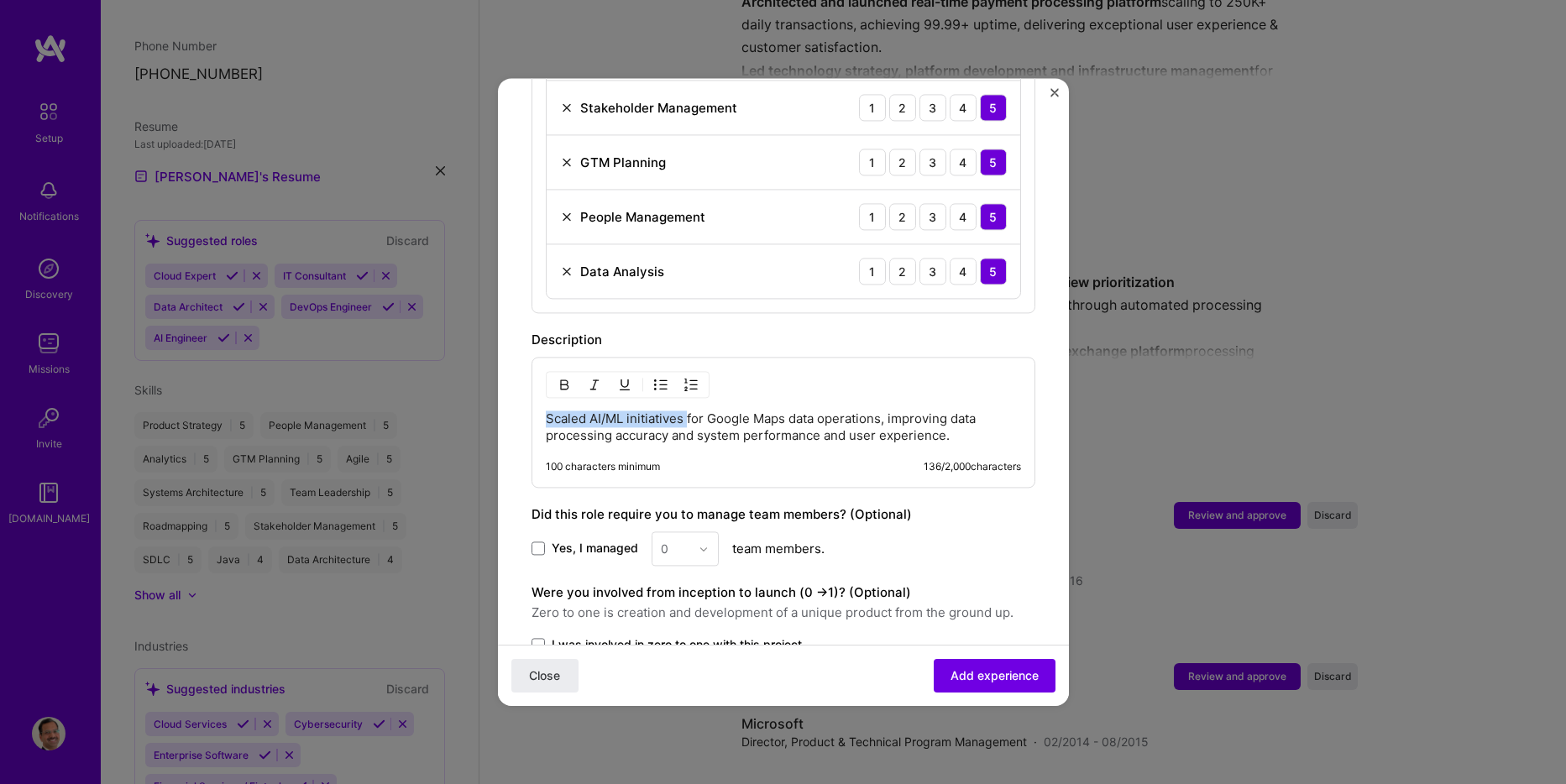
drag, startPoint x: 686, startPoint y: 398, endPoint x: 501, endPoint y: 381, distance: 185.8
click at [501, 381] on form "Adding suggested job This job is suggested based on your LinkedIn, resume or [D…" at bounding box center [783, 19] width 571 height 1663
click at [566, 378] on img "button" at bounding box center [564, 384] width 13 height 13
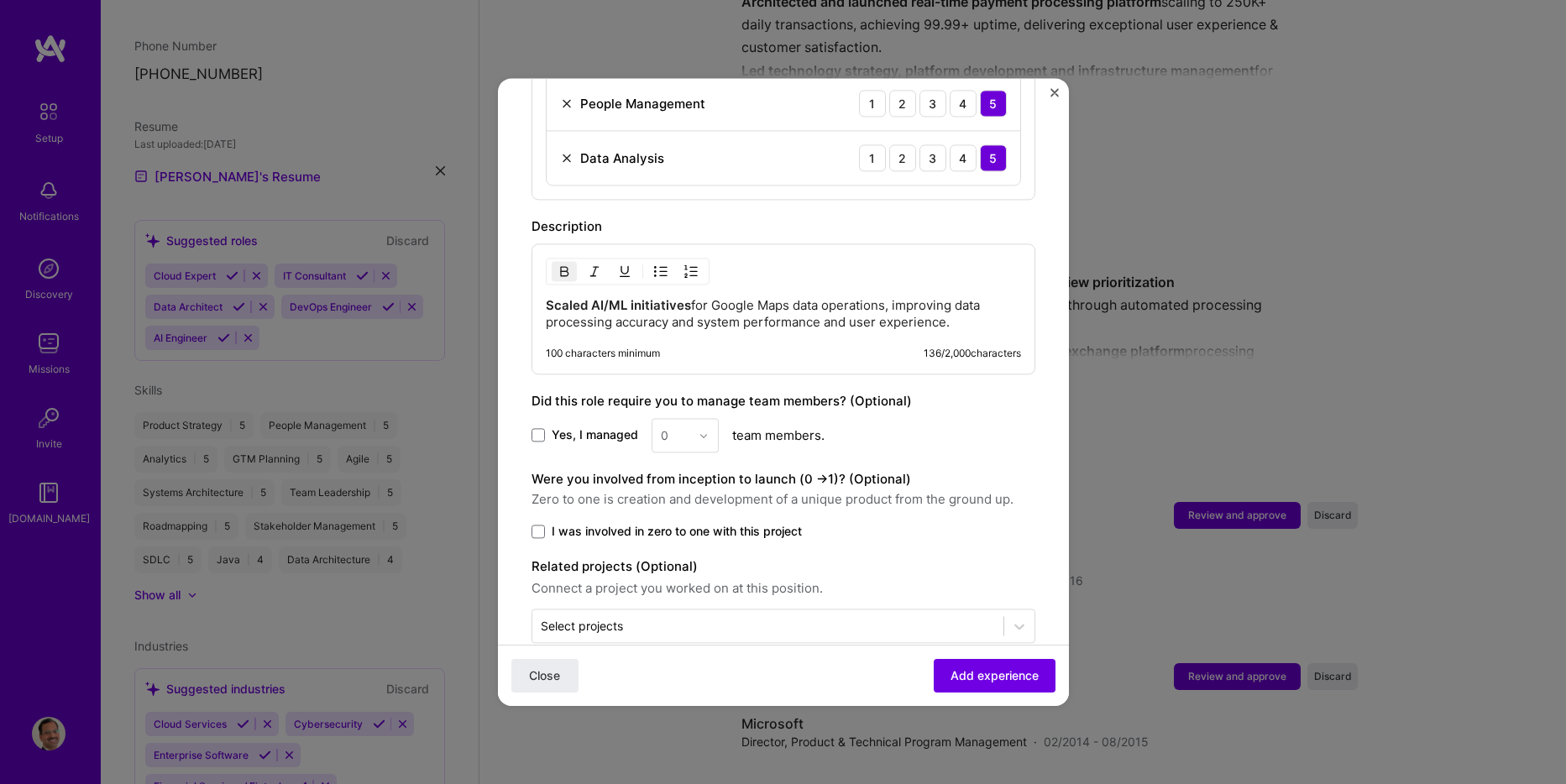
scroll to position [1052, 0]
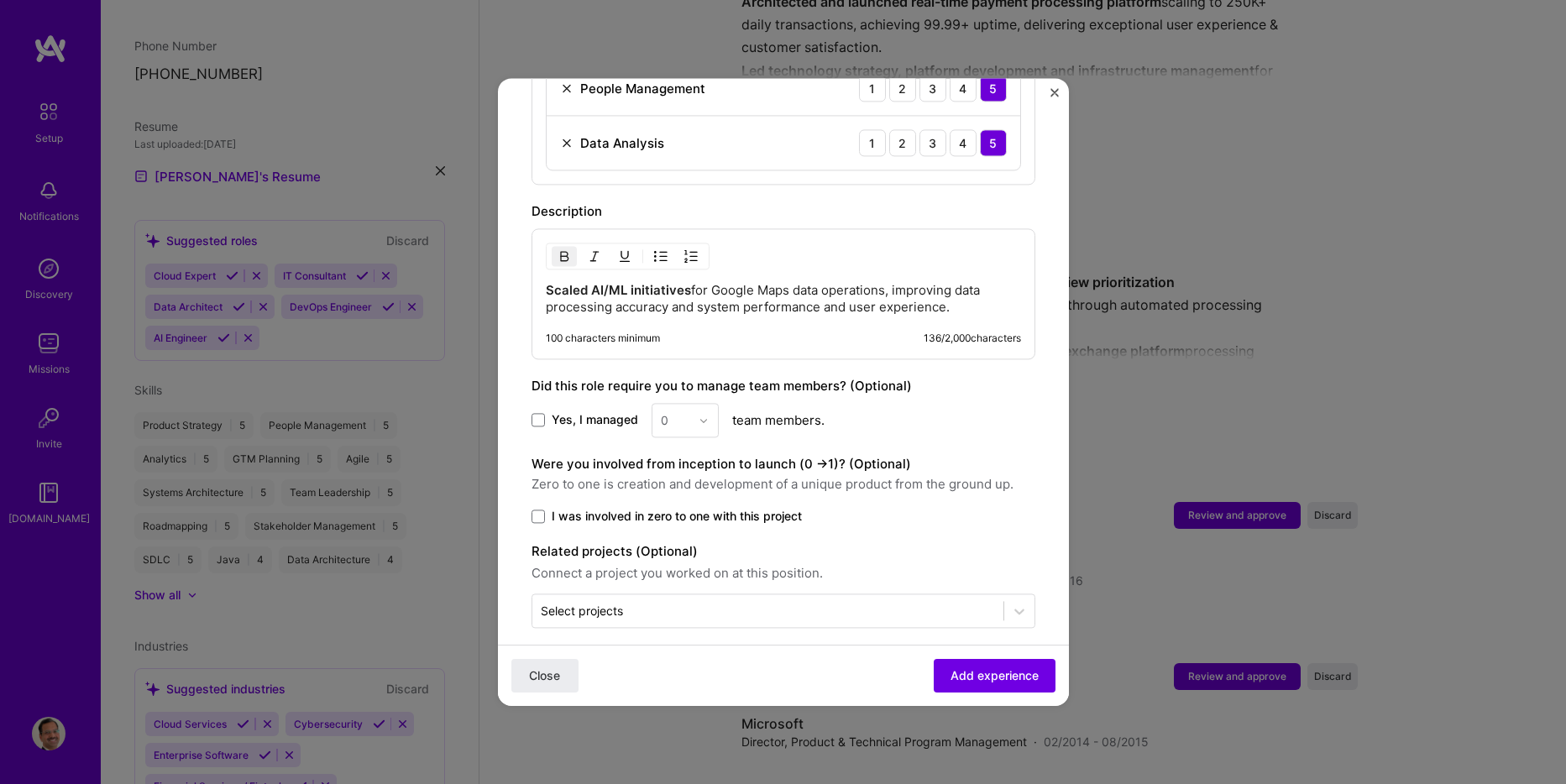
click at [540, 510] on span at bounding box center [538, 516] width 13 height 13
click at [0, 0] on input "I was involved in zero to one with this project" at bounding box center [0, 0] width 0 height 0
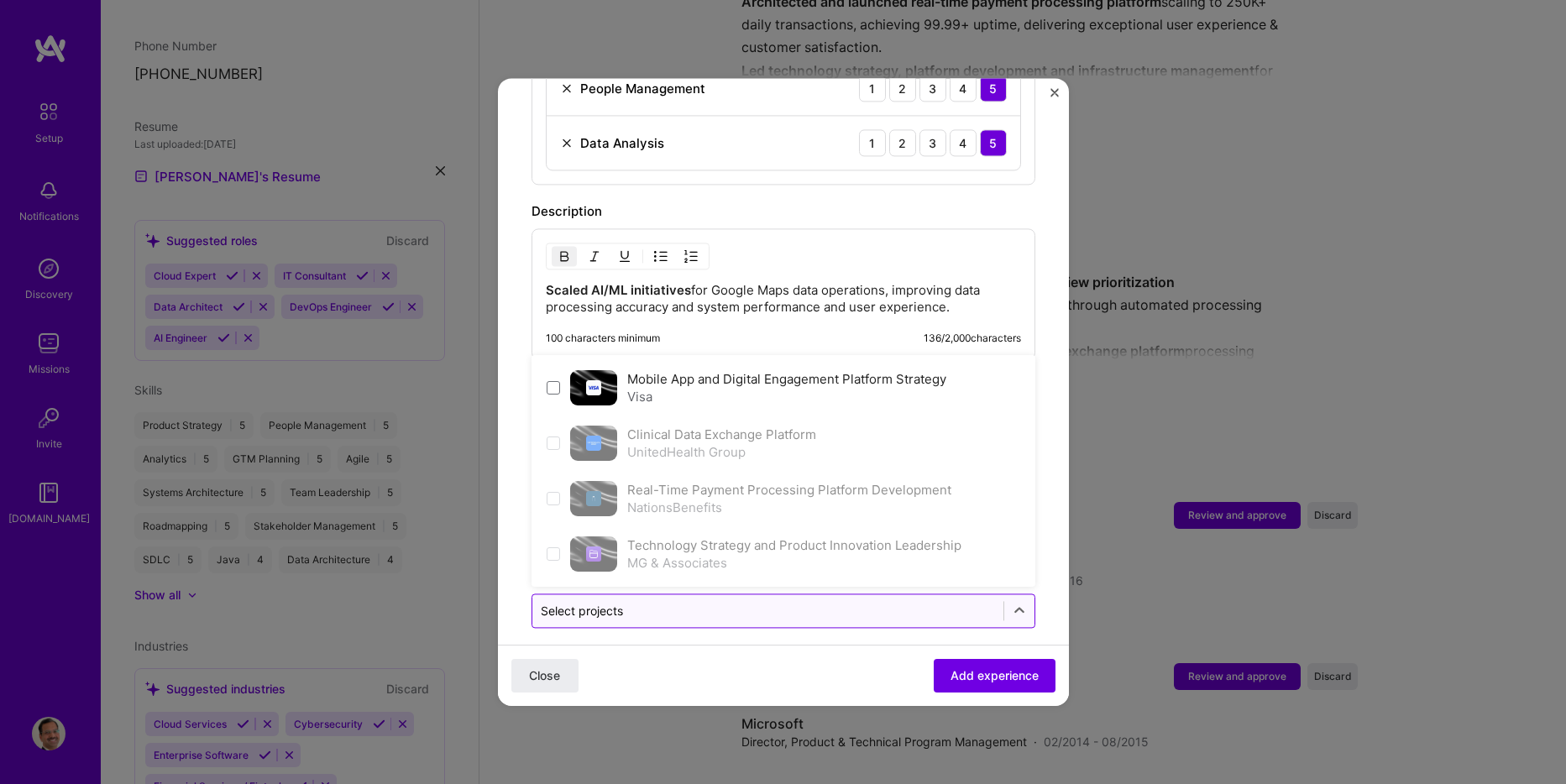
click at [734, 602] on input "text" at bounding box center [769, 611] width 455 height 17
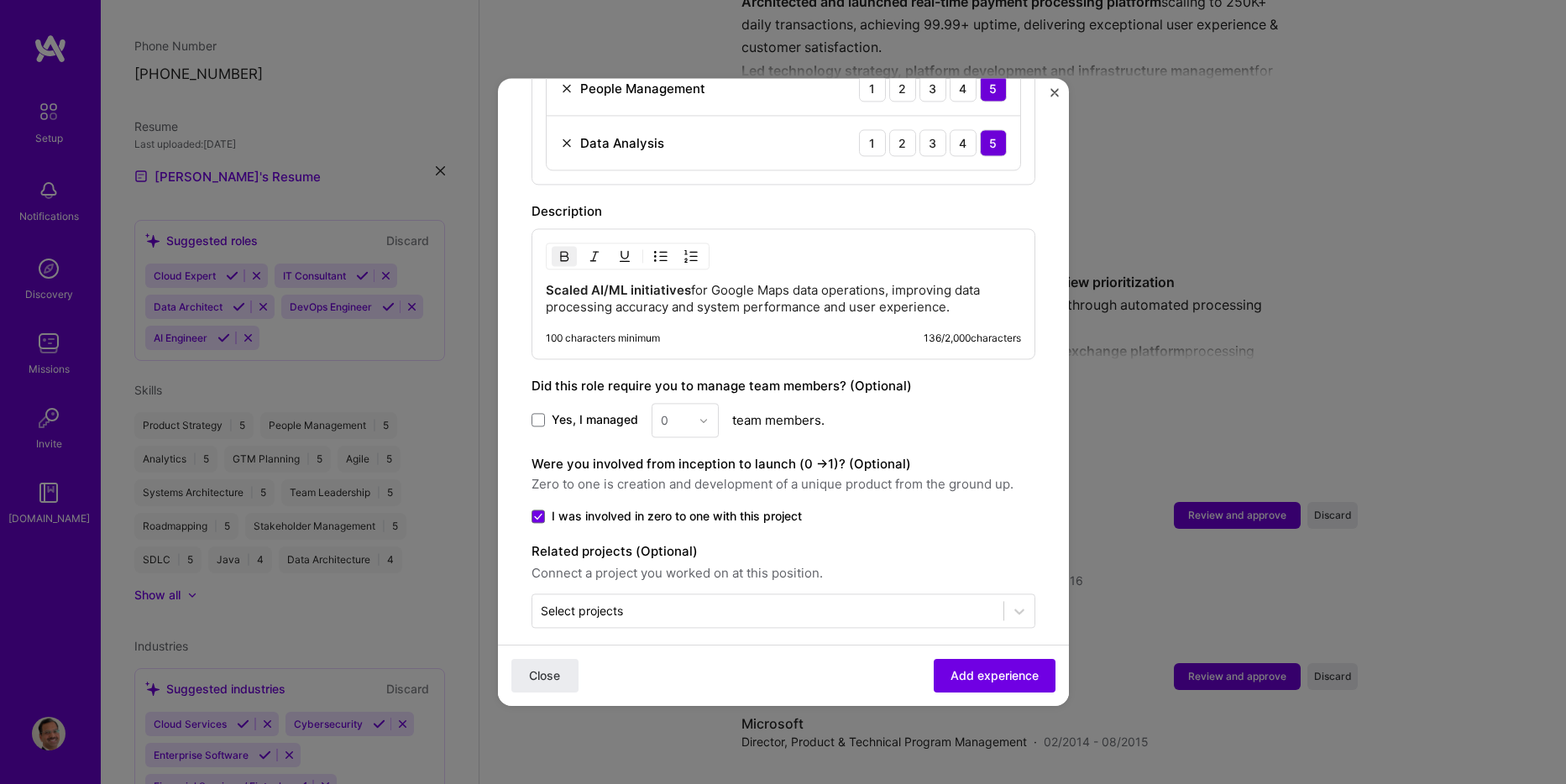
click at [951, 669] on span "Add experience" at bounding box center [994, 676] width 88 height 17
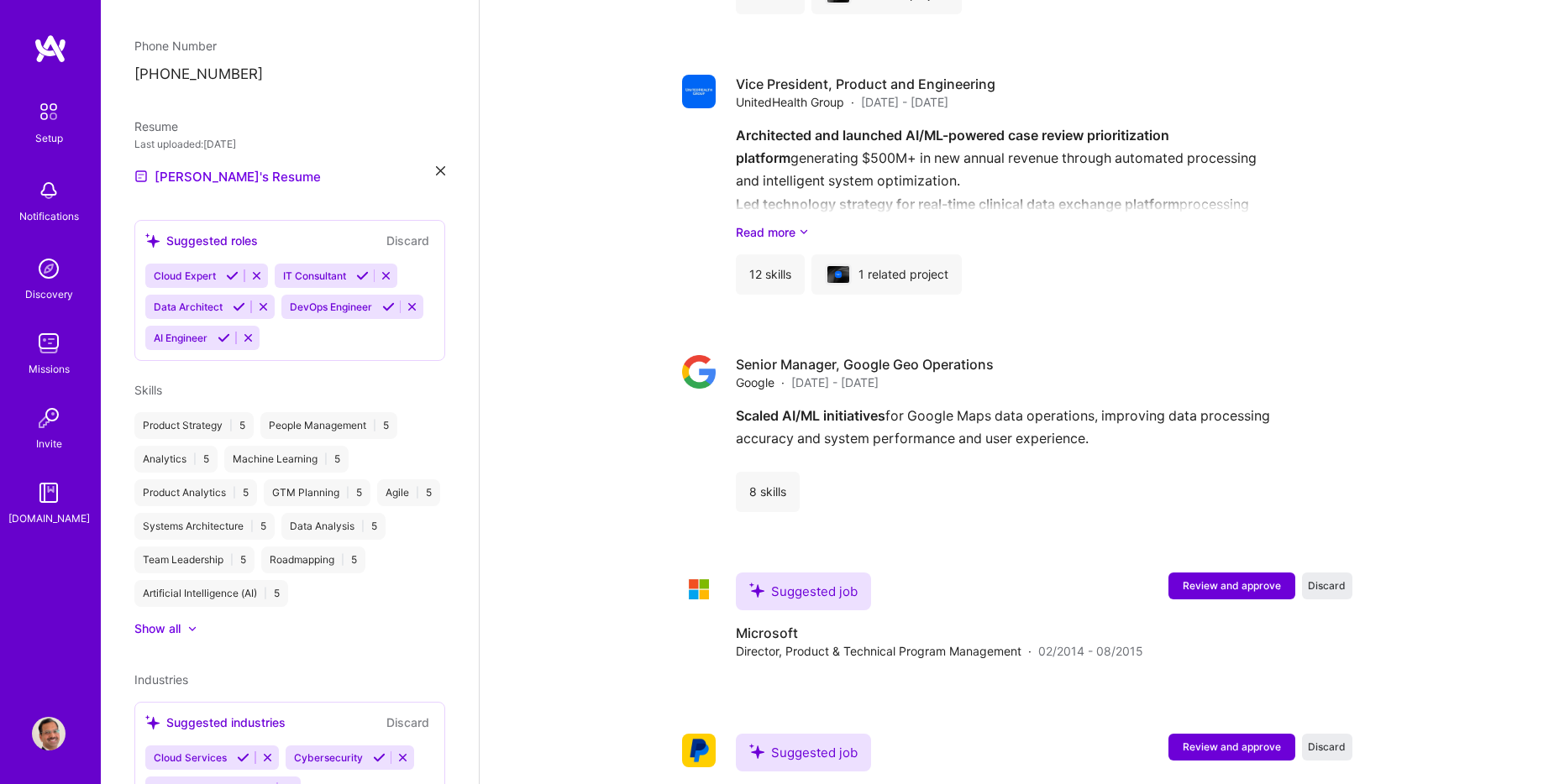
scroll to position [2619, 0]
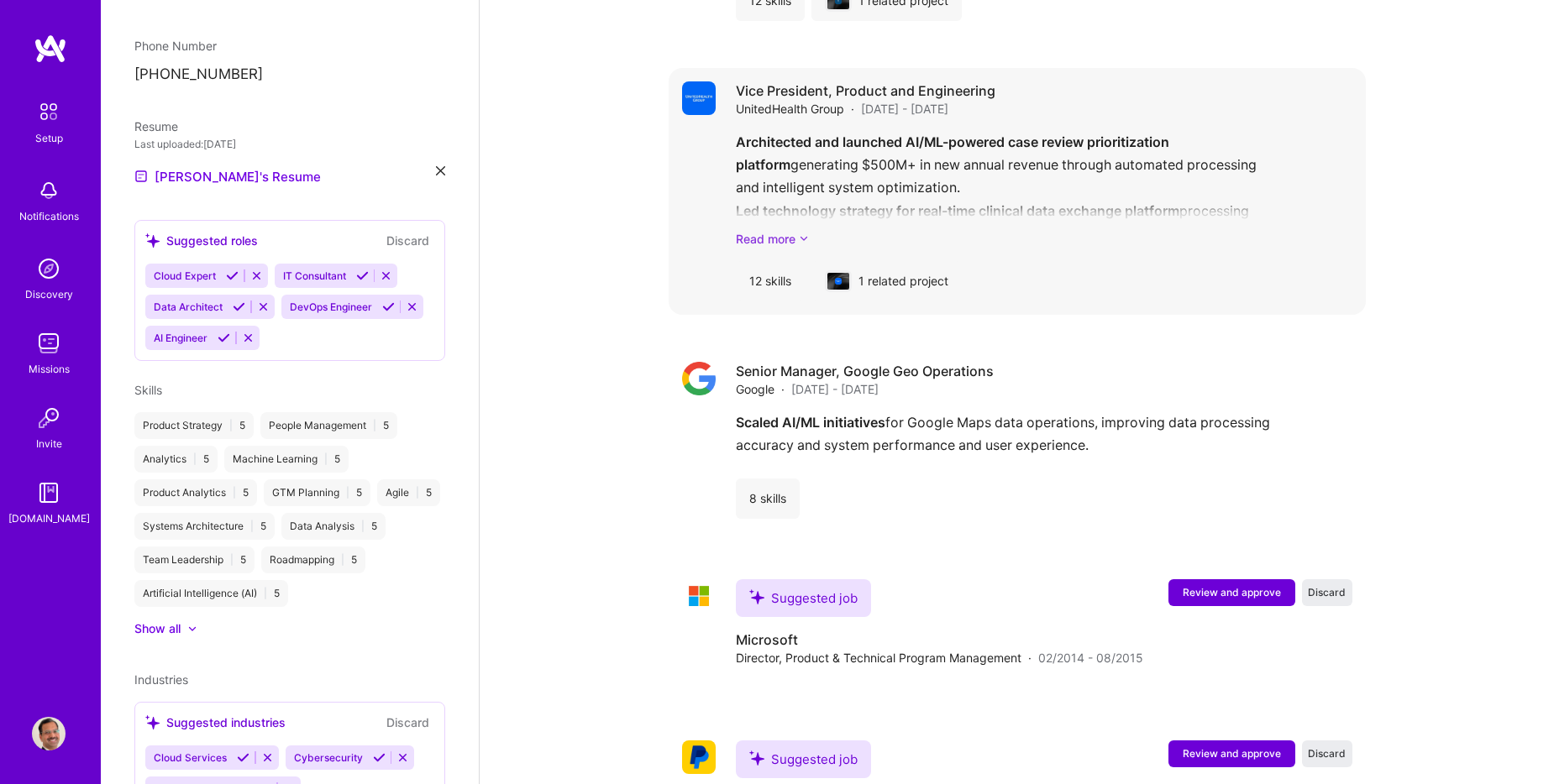
click at [792, 230] on link "Read more" at bounding box center [1043, 239] width 617 height 17
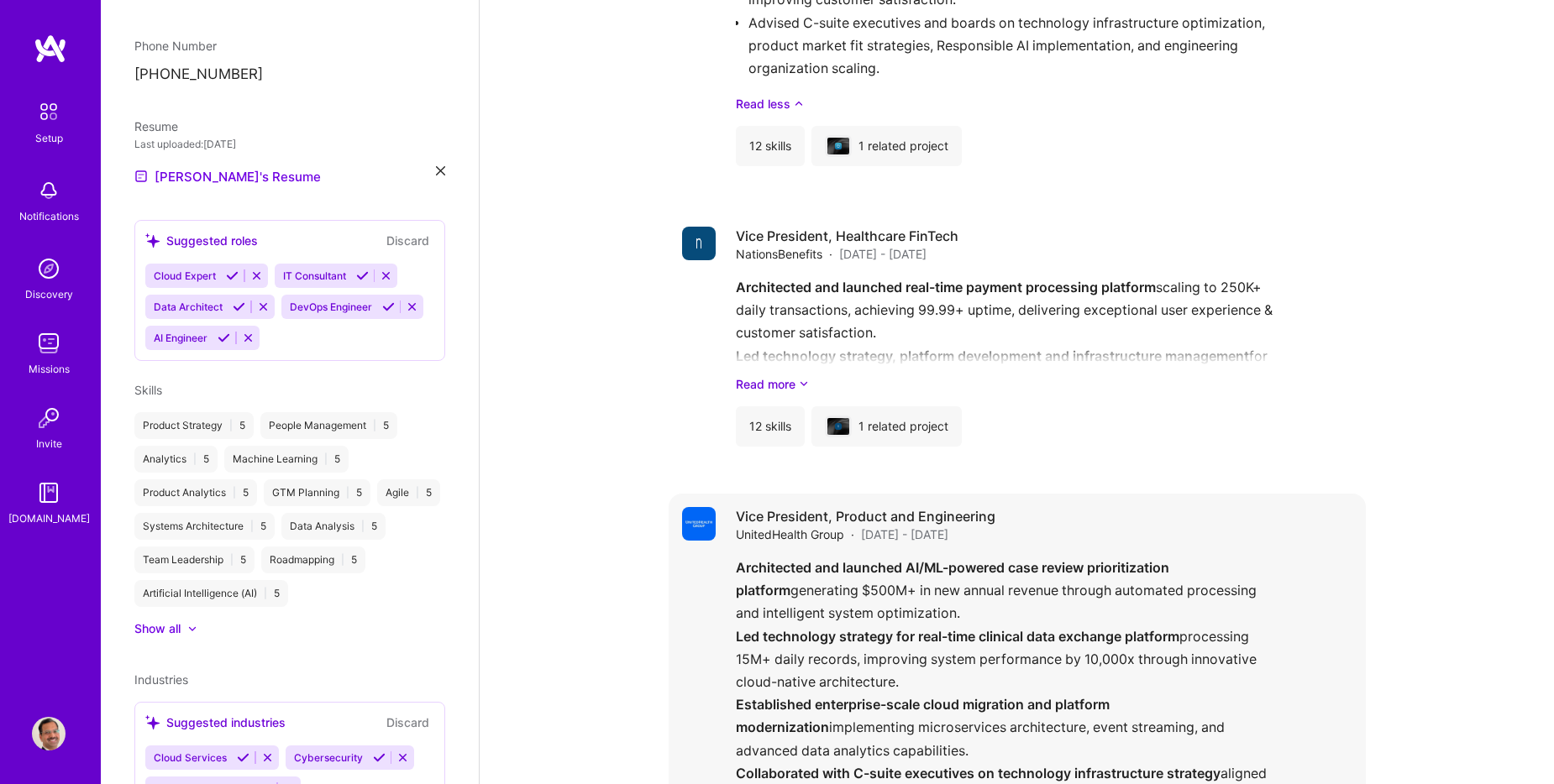
scroll to position [2200, 0]
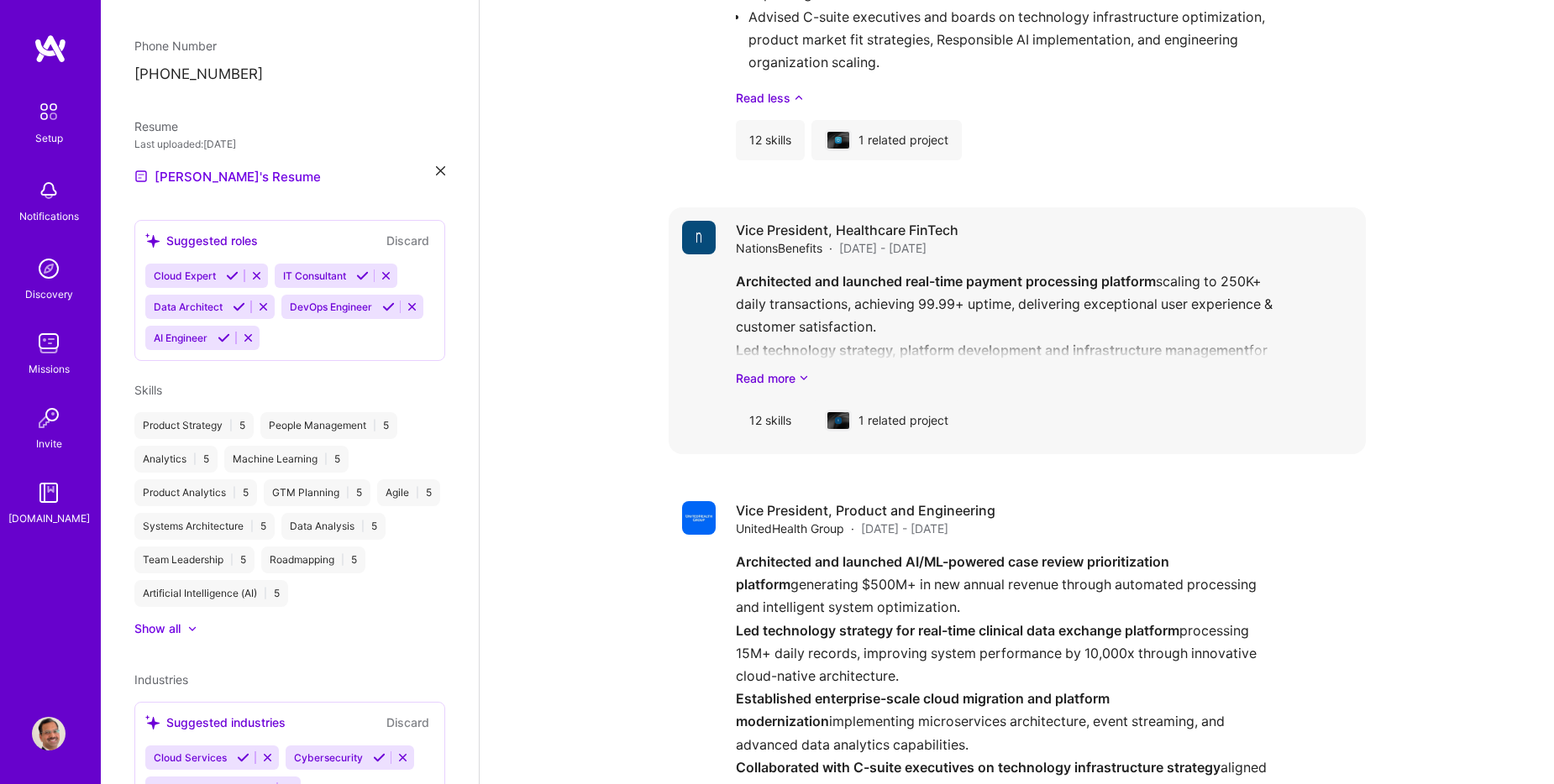
click at [930, 247] on div "Vice President, Healthcare FinTech NationsBenefits · [DATE] - [DATE] Architecte…" at bounding box center [1043, 331] width 617 height 220
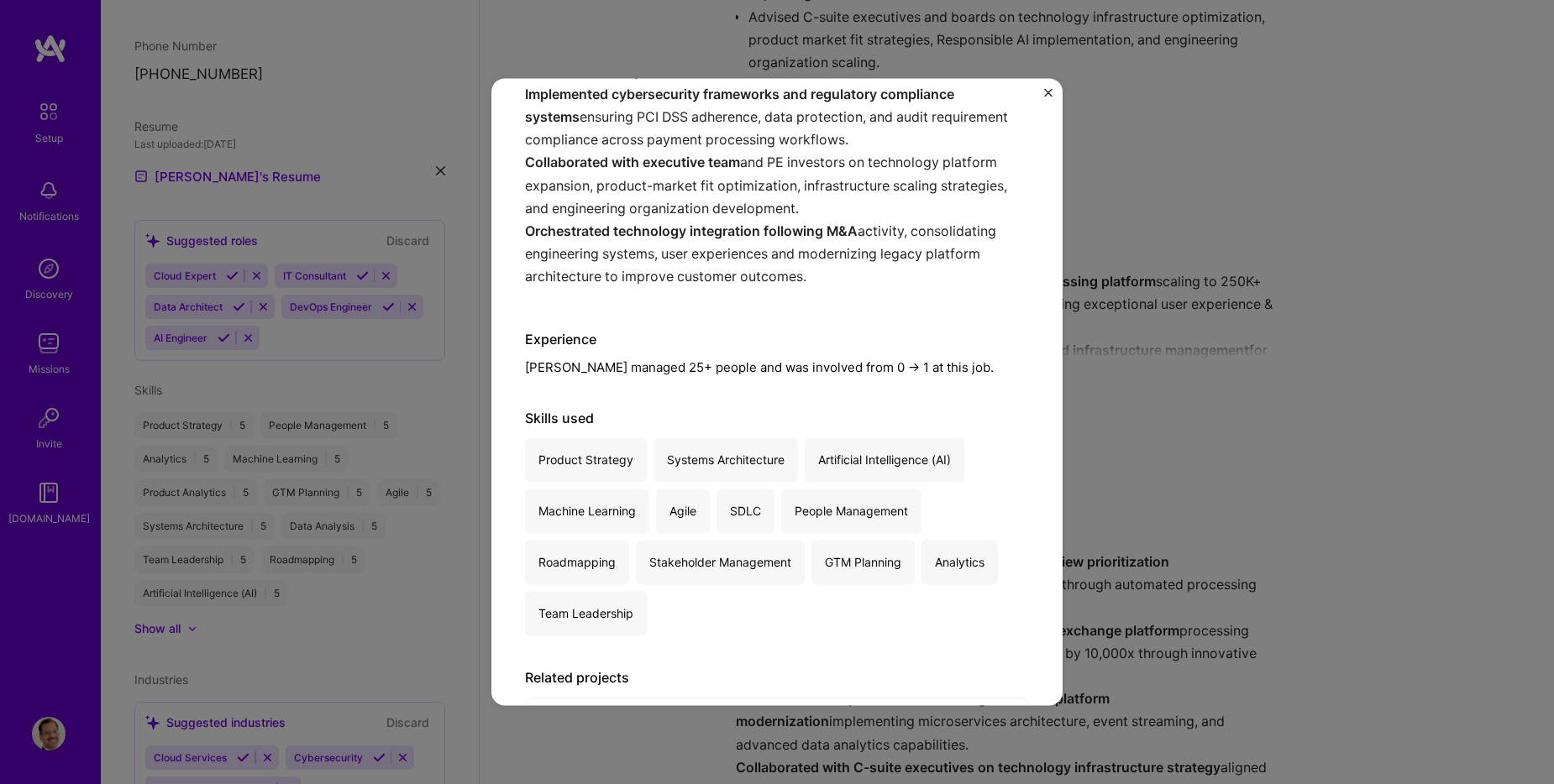
scroll to position [543, 0]
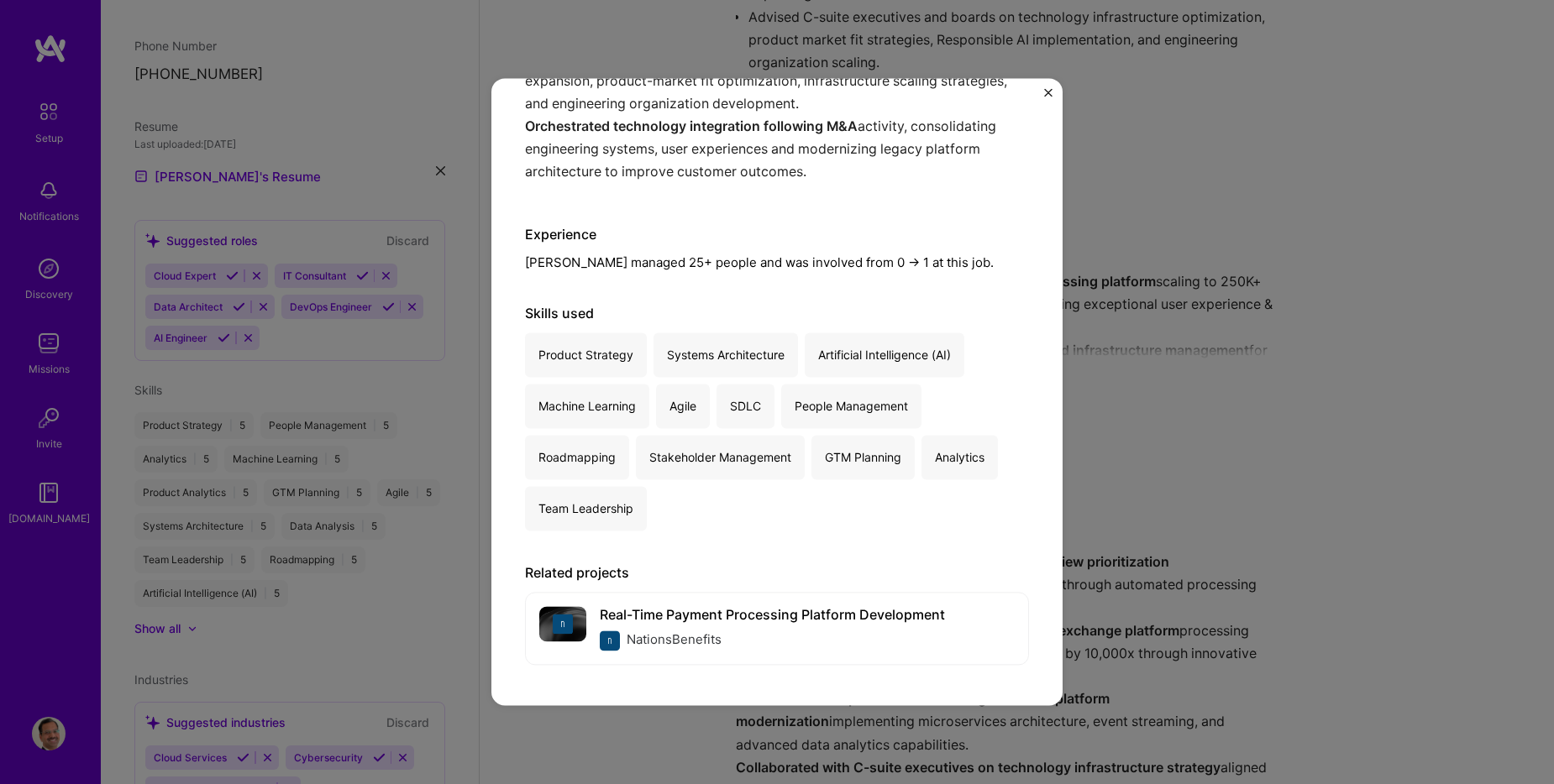
click at [1045, 95] on img "Close" at bounding box center [1049, 93] width 9 height 9
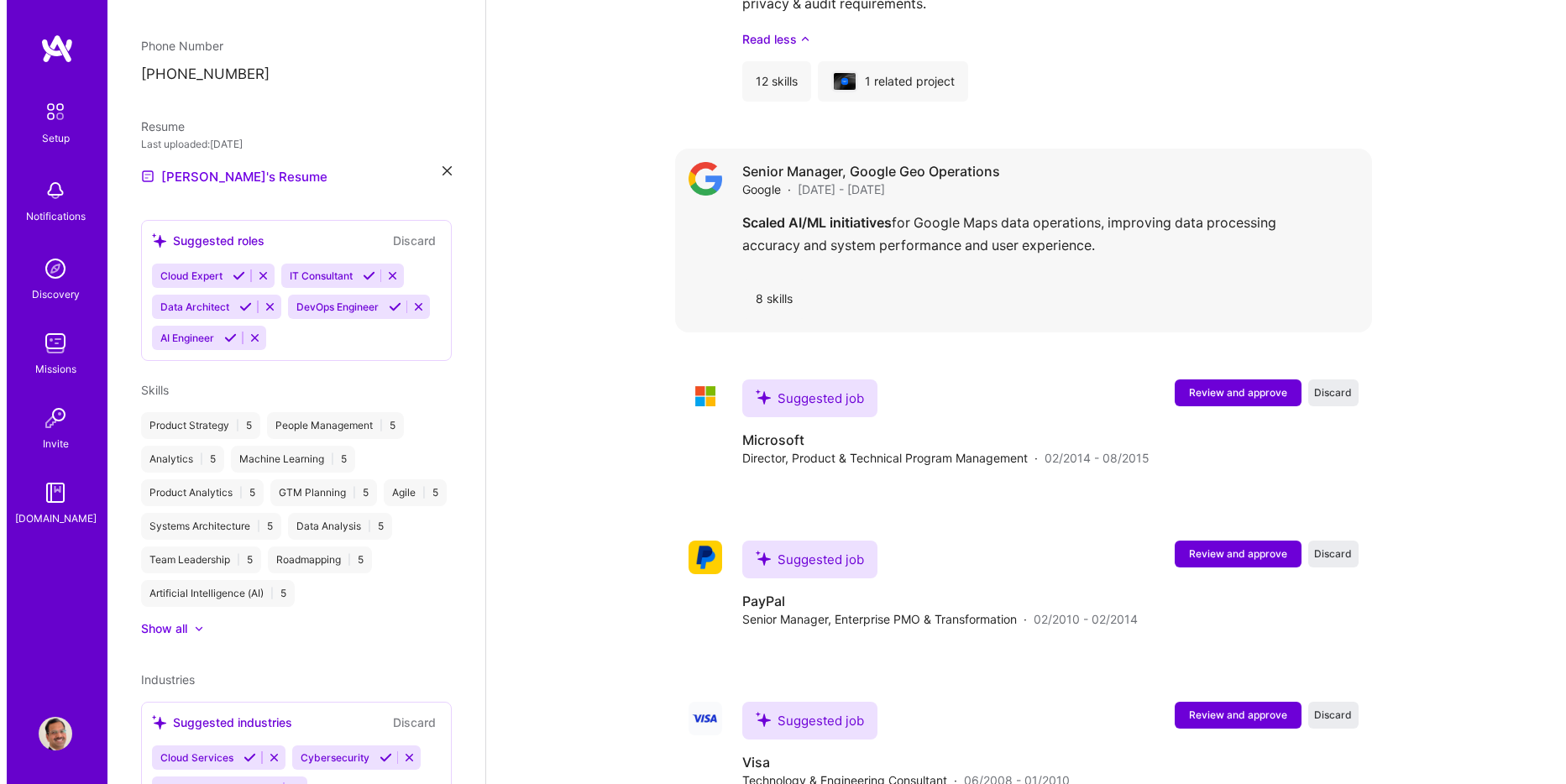
scroll to position [3244, 0]
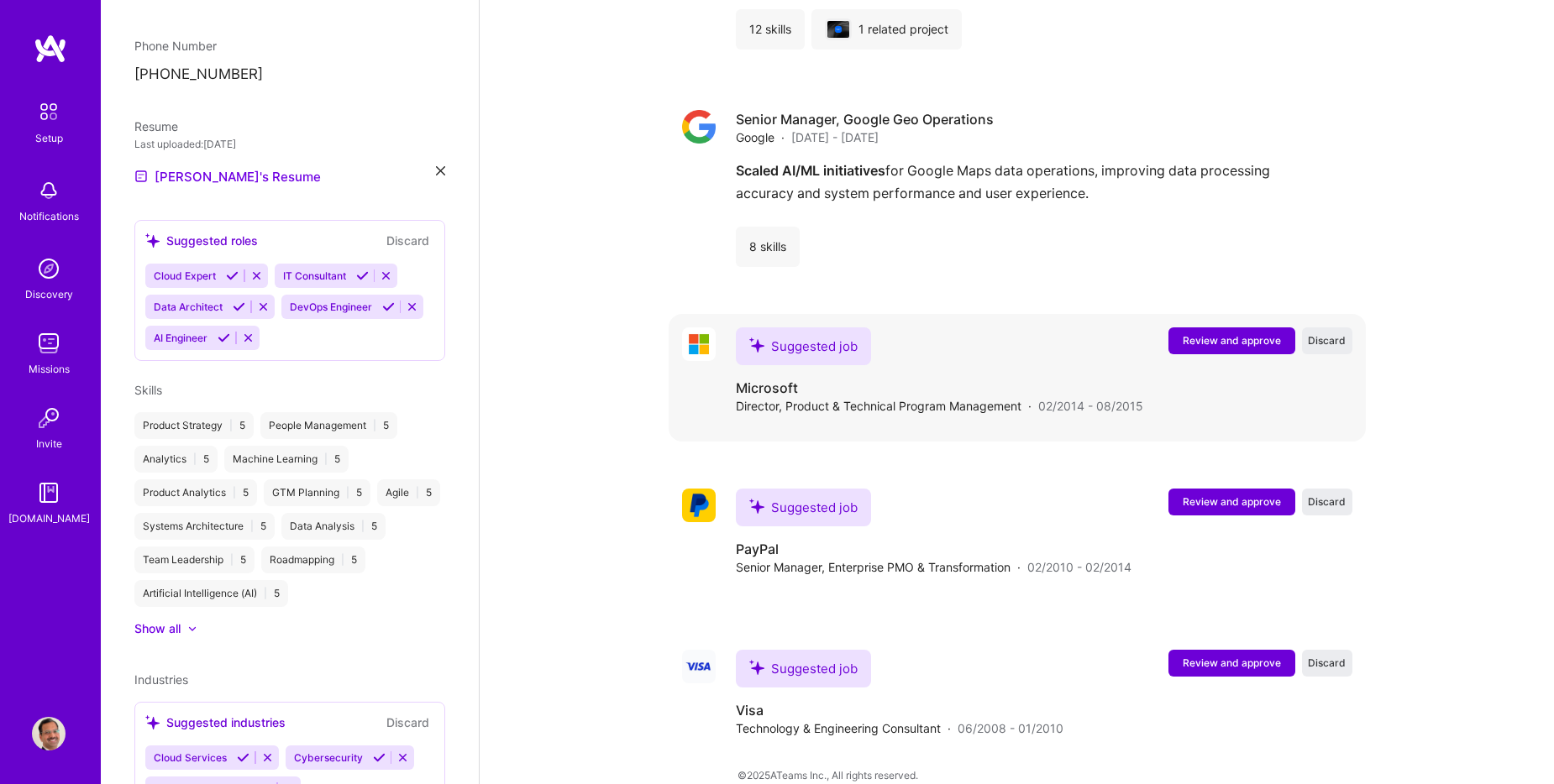
click at [1237, 333] on span "Review and approve" at bounding box center [1231, 340] width 98 height 14
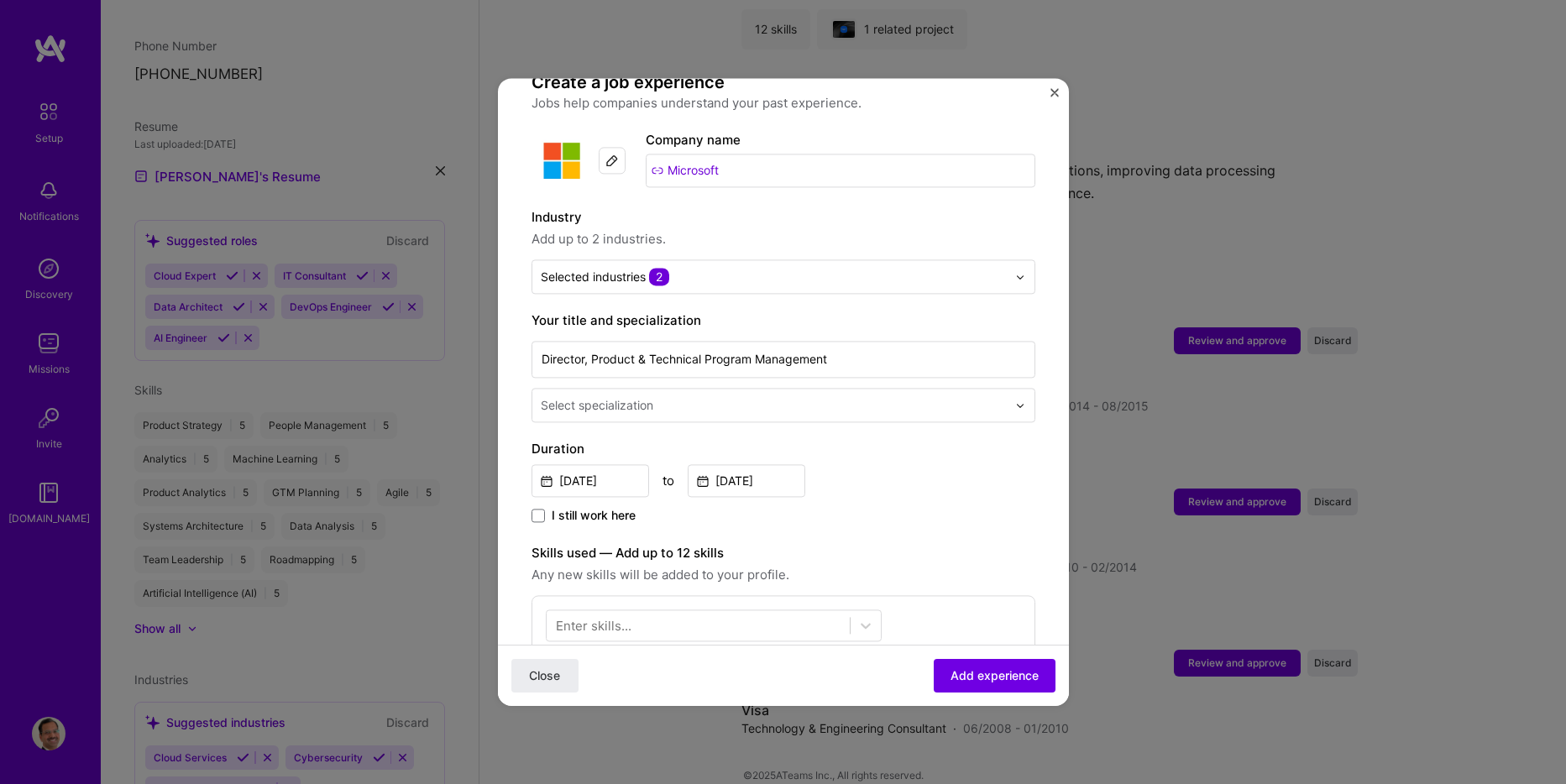
scroll to position [252, 0]
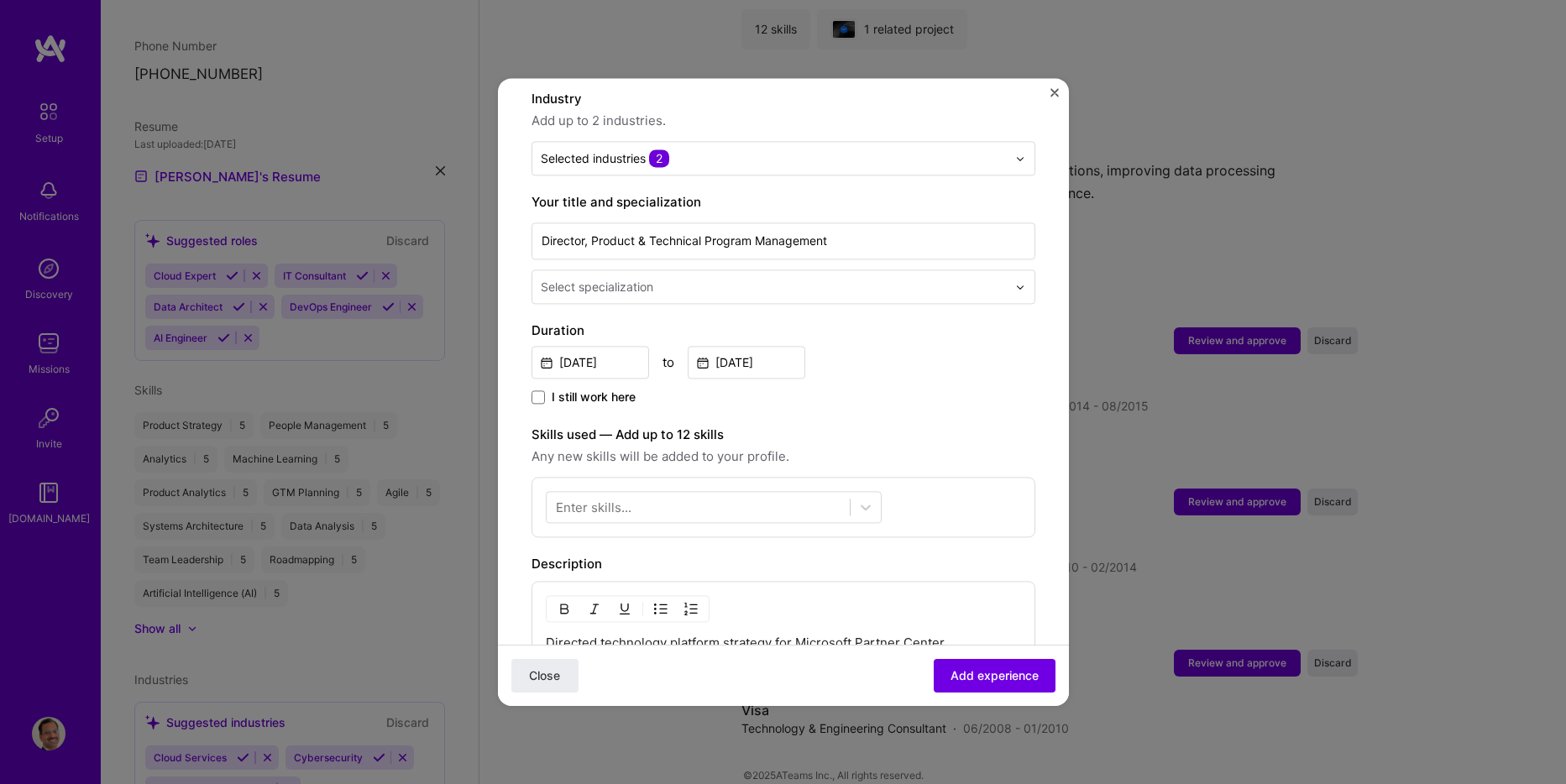
click at [717, 278] on input "text" at bounding box center [776, 287] width 470 height 17
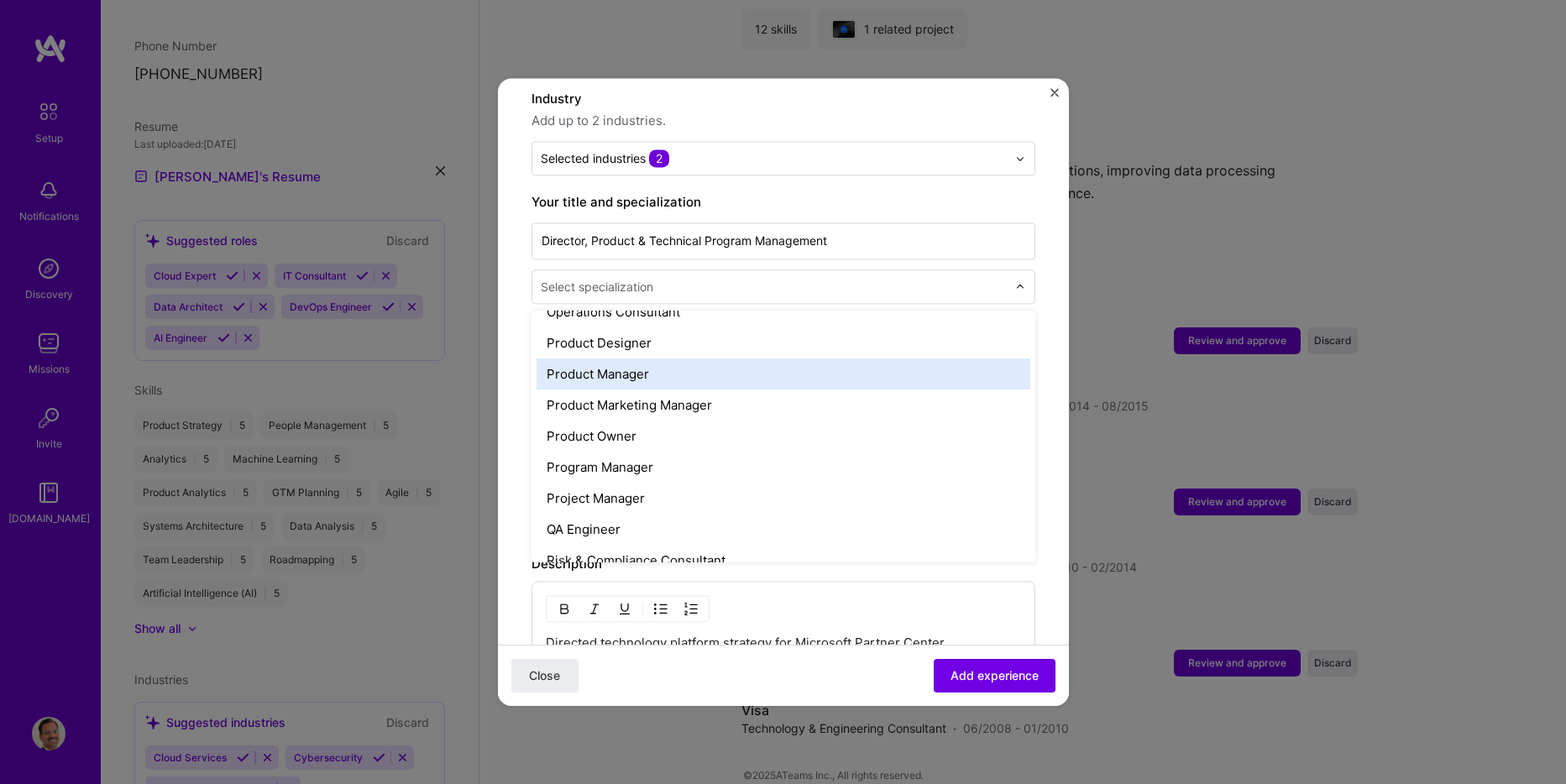
scroll to position [1511, 0]
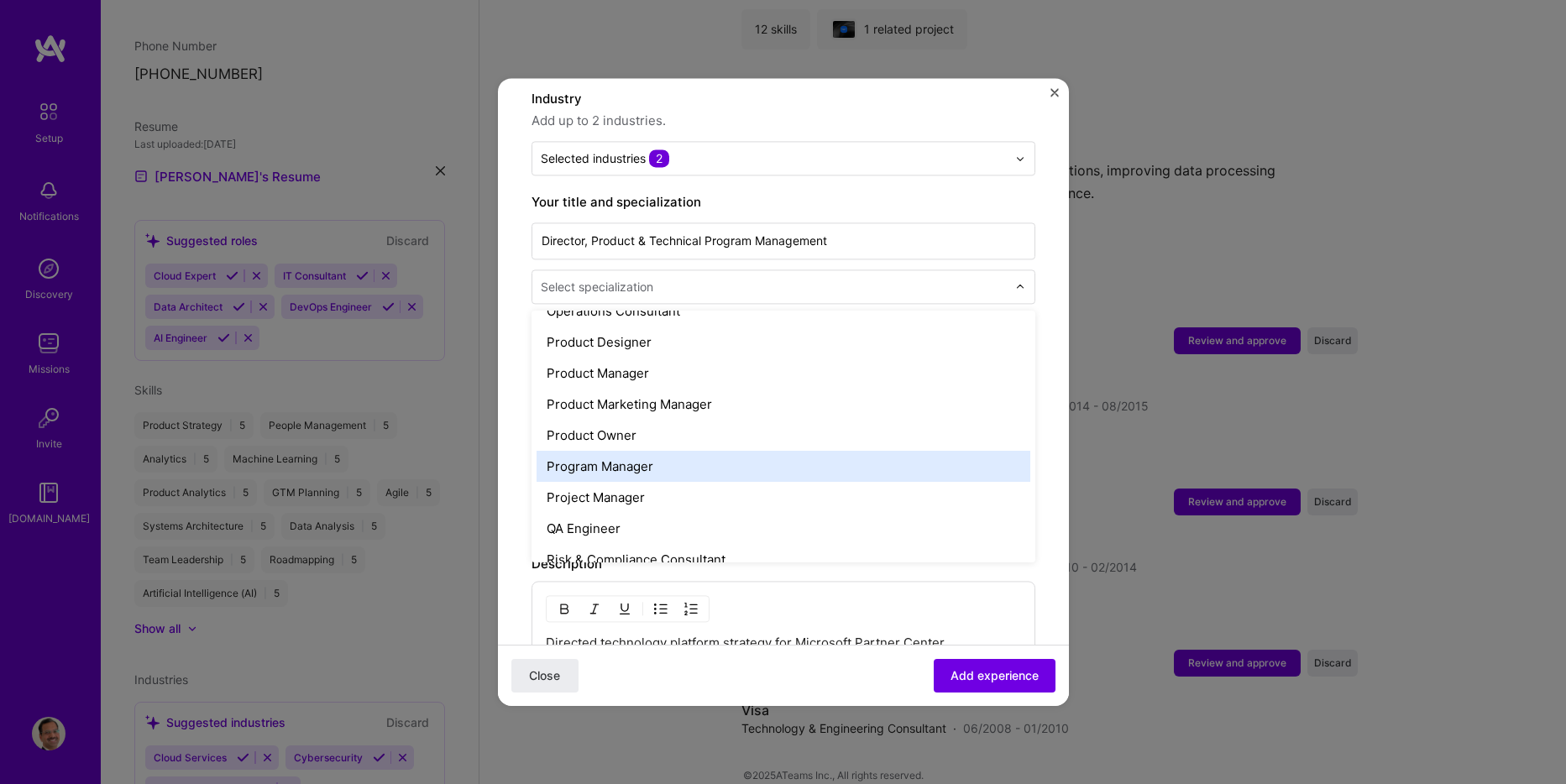
click at [670, 454] on div "Program Manager" at bounding box center [783, 467] width 494 height 31
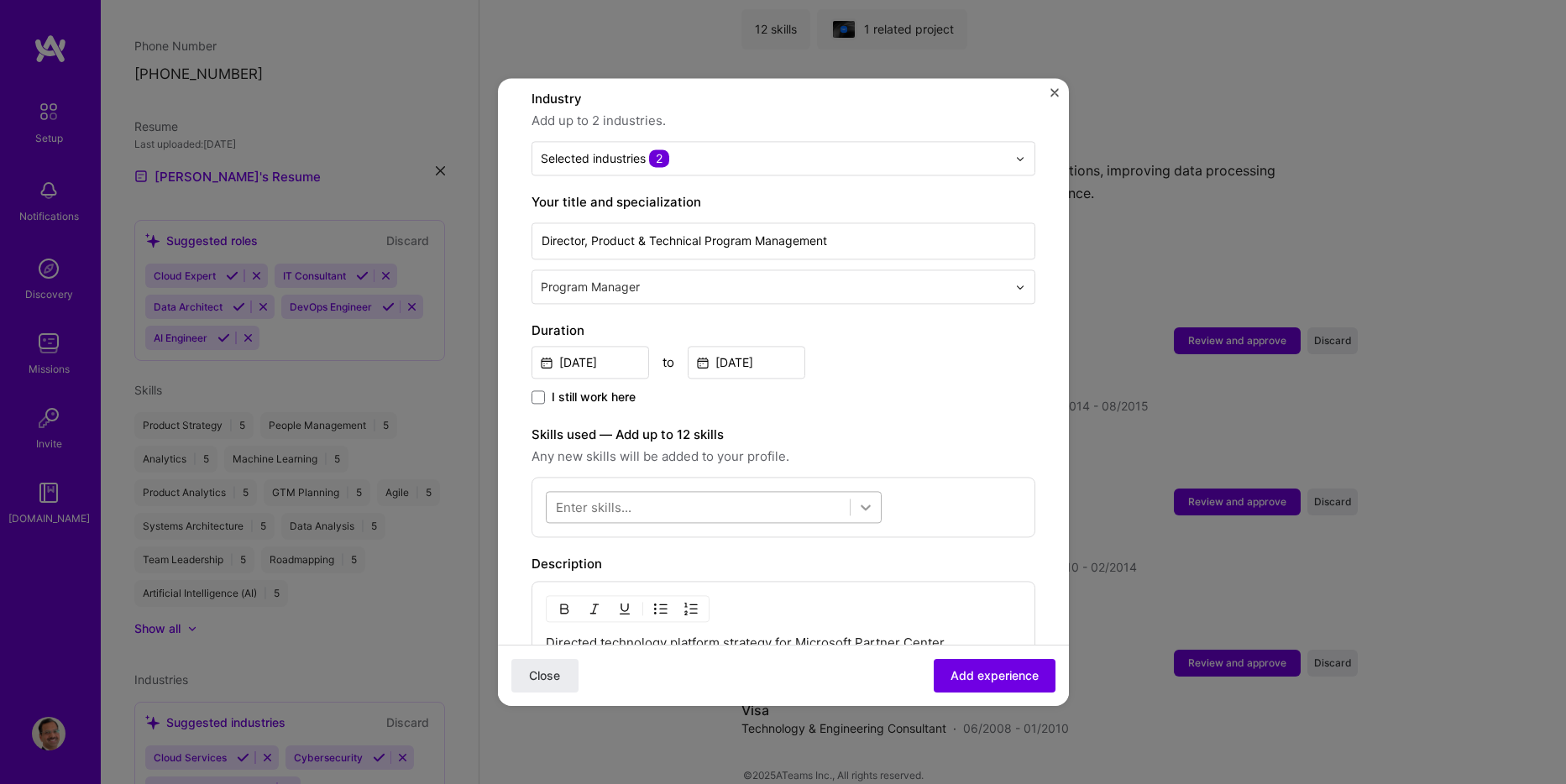
click at [861, 499] on icon at bounding box center [866, 507] width 17 height 17
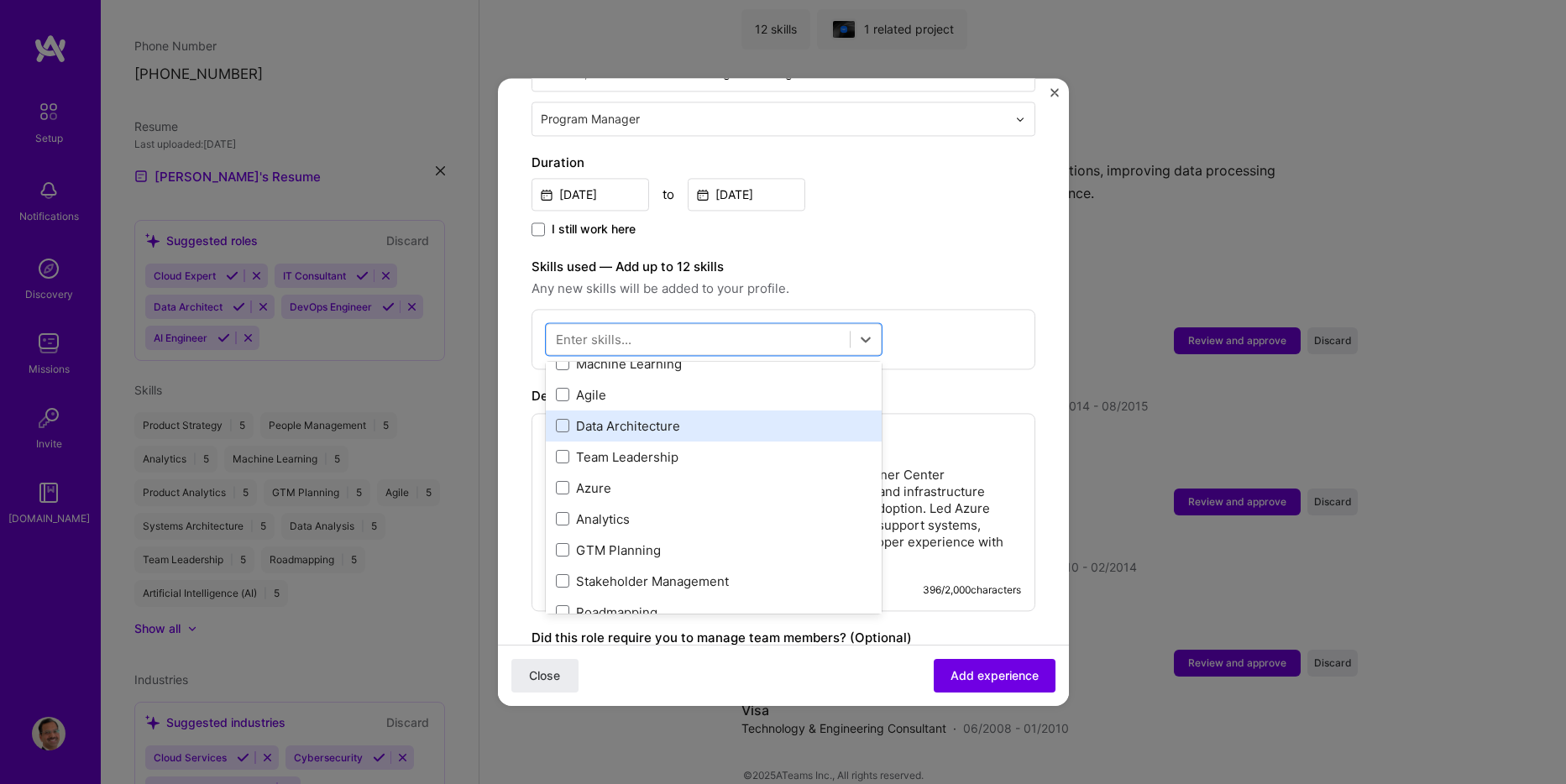
scroll to position [0, 0]
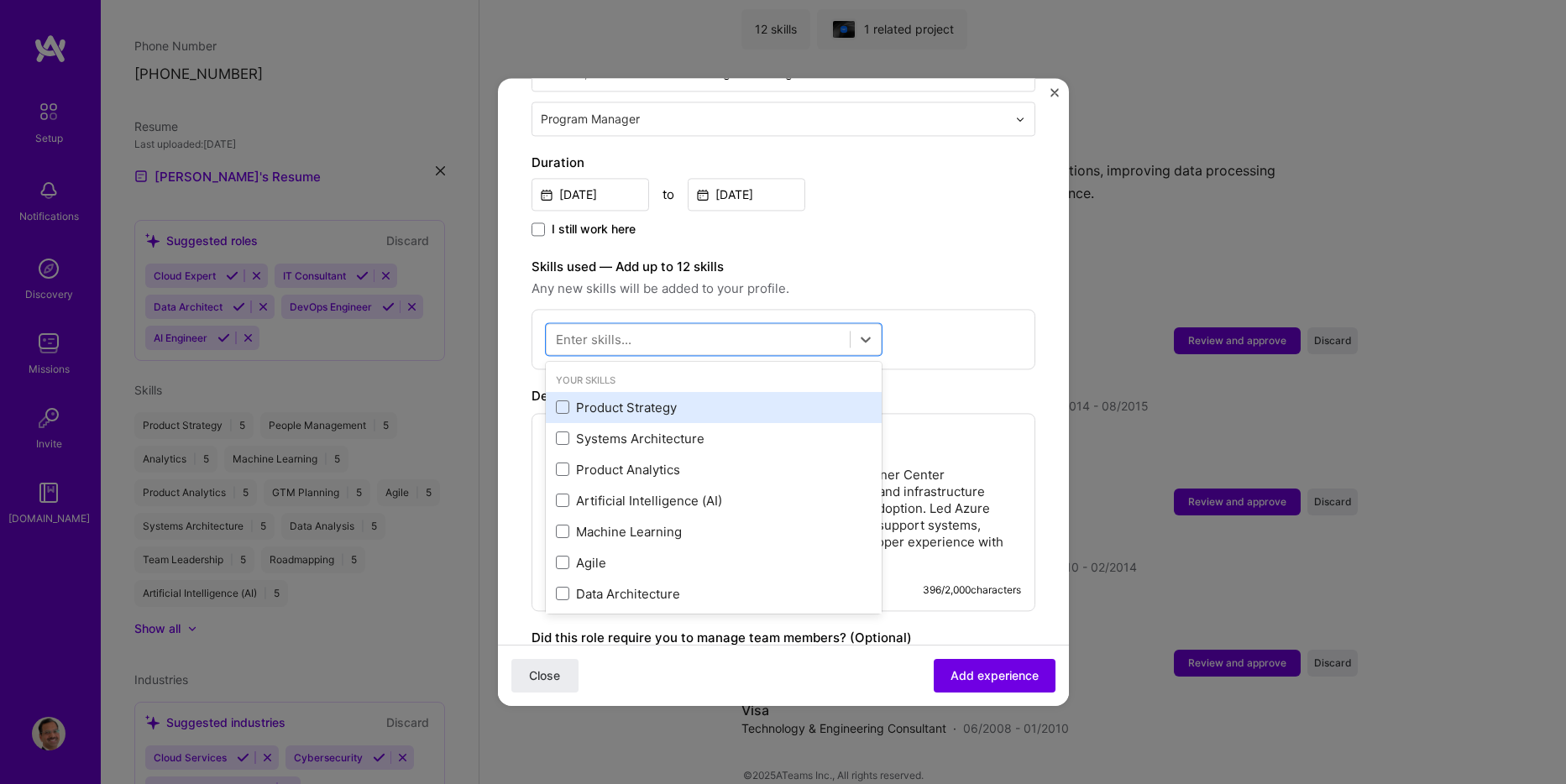
click at [612, 399] on div "Product Strategy" at bounding box center [713, 407] width 316 height 17
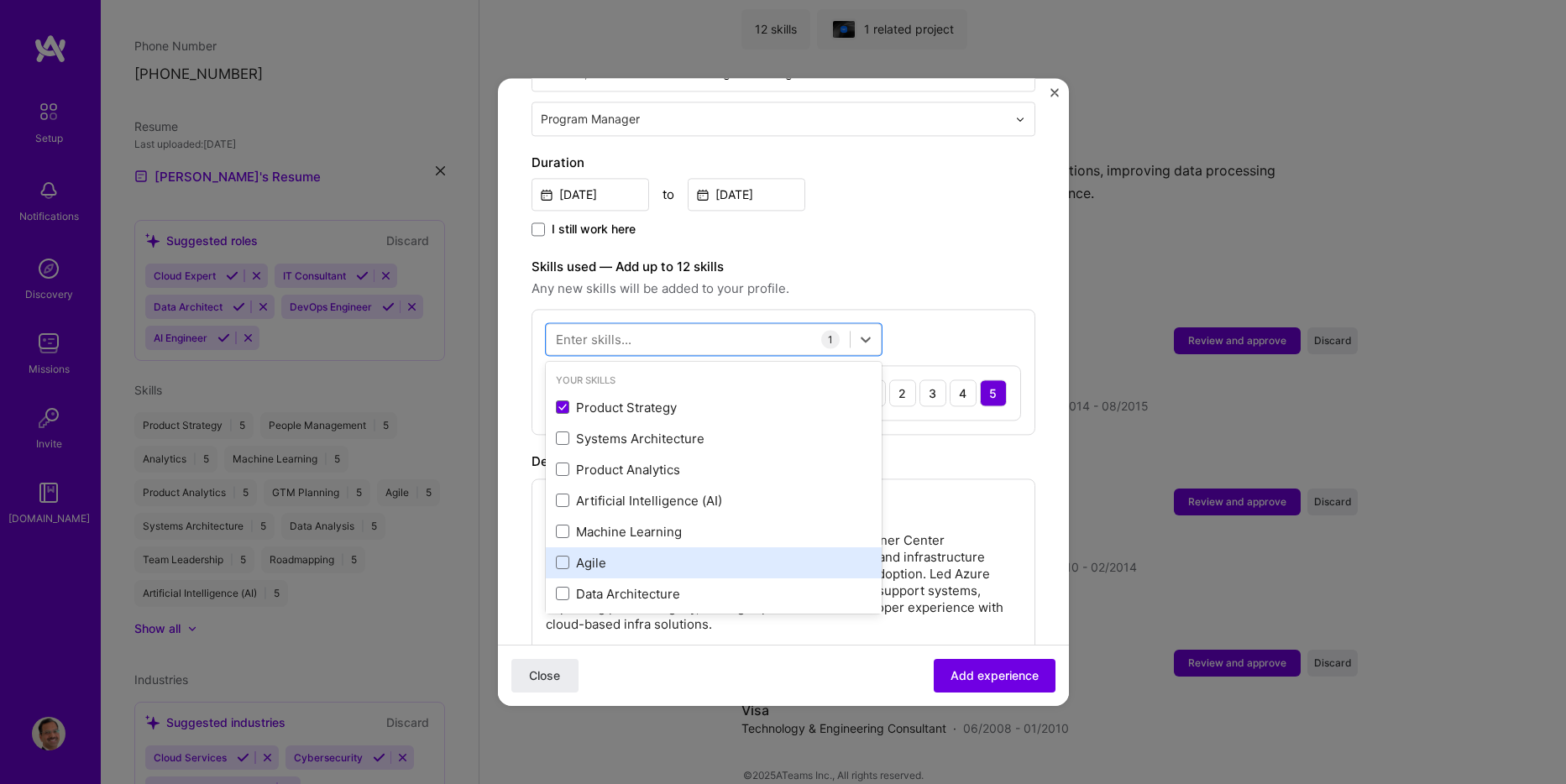
click at [570, 554] on div "Agile" at bounding box center [713, 563] width 316 height 17
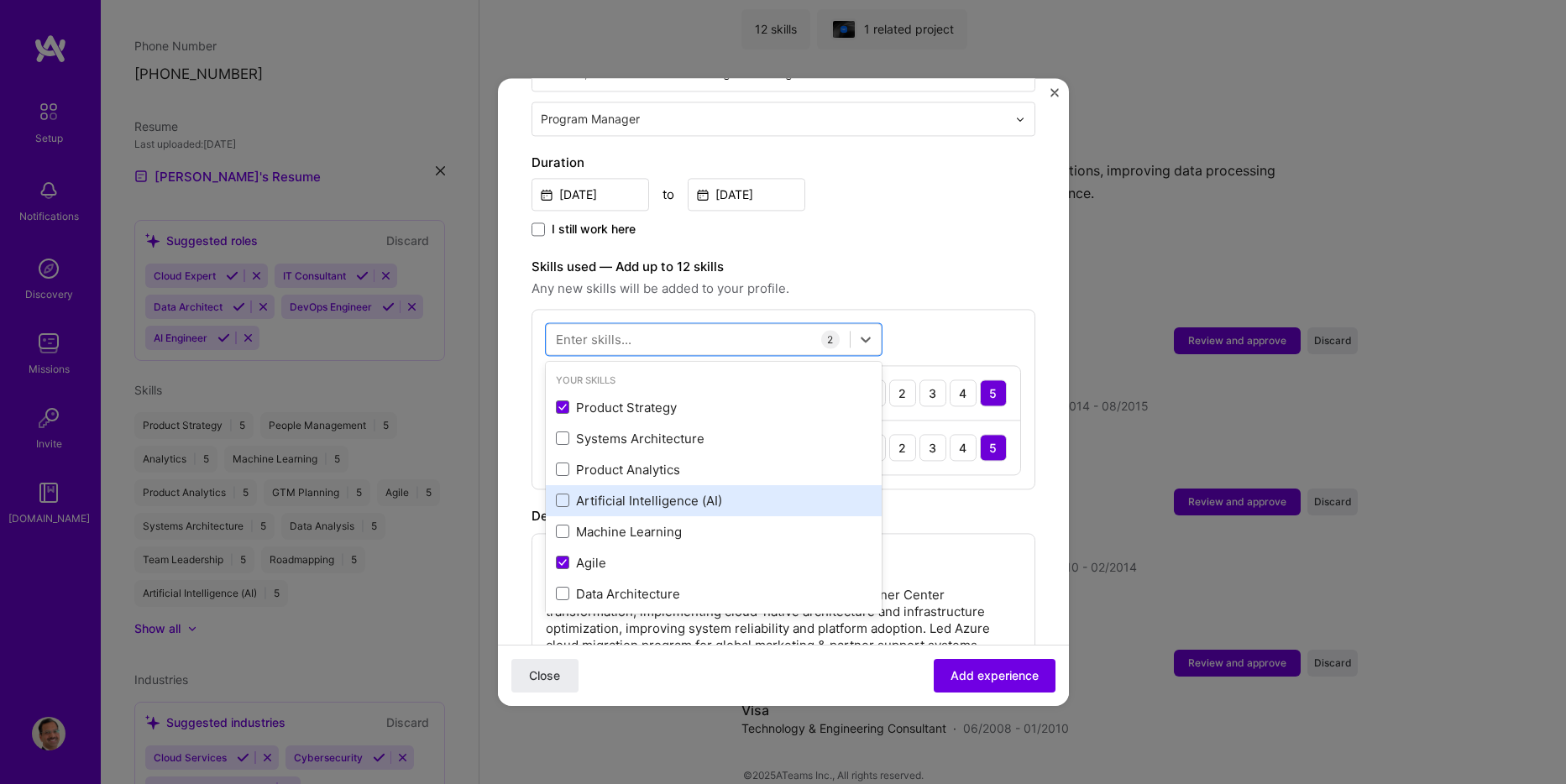
click at [600, 492] on div "Artificial Intelligence (AI)" at bounding box center [713, 501] width 316 height 17
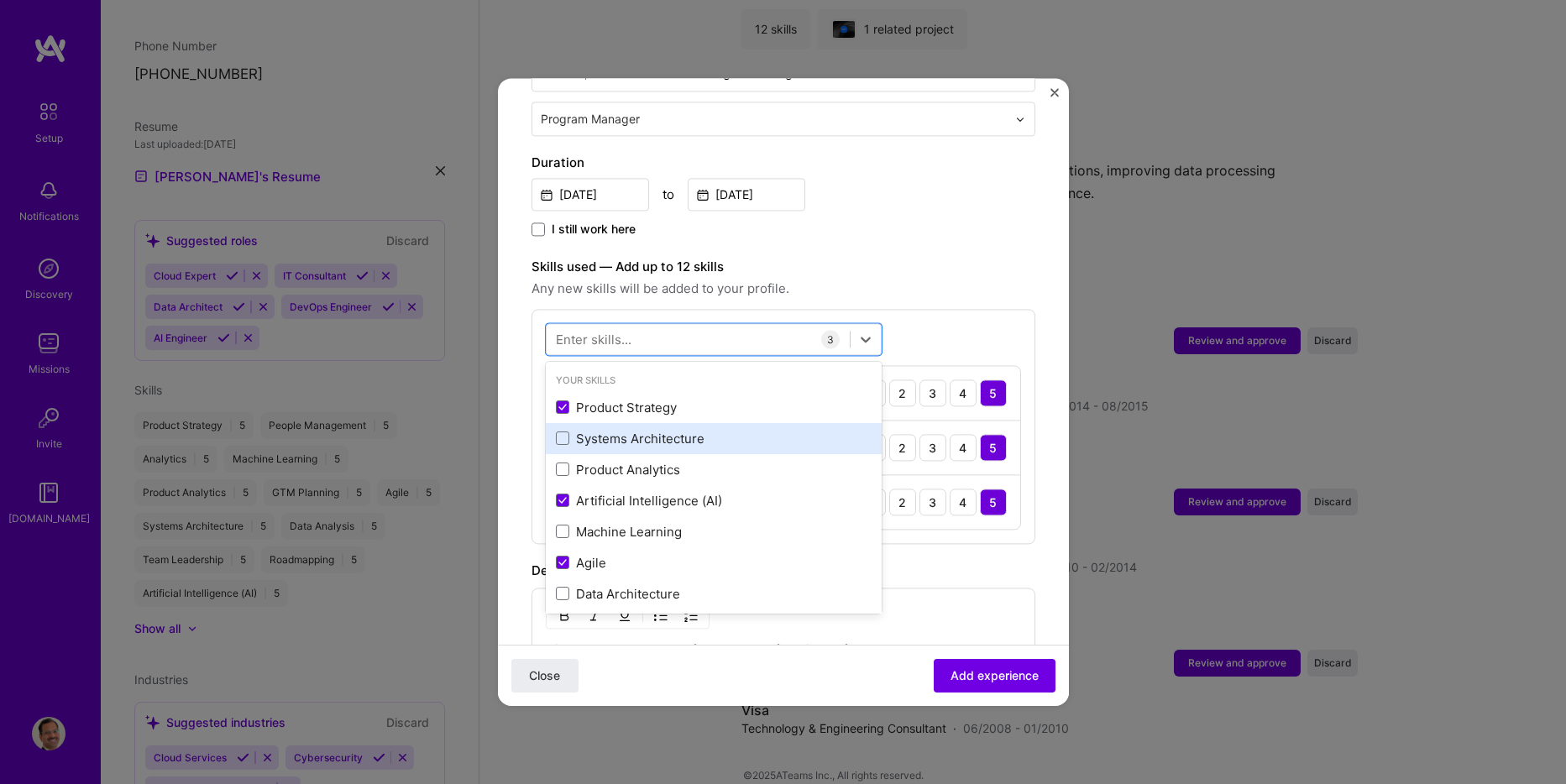
click at [628, 430] on div "Systems Architecture" at bounding box center [713, 439] width 316 height 17
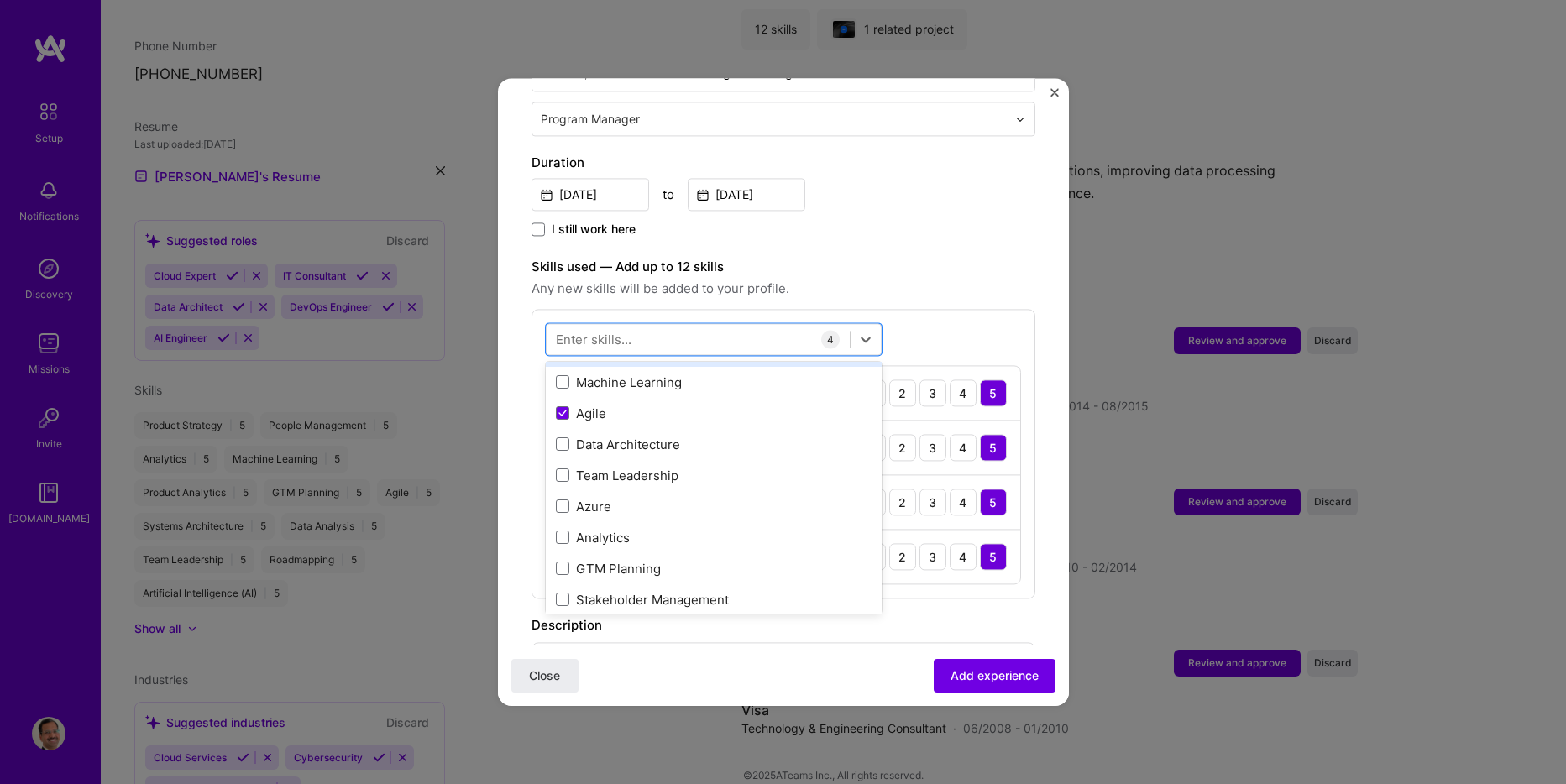
scroll to position [168, 0]
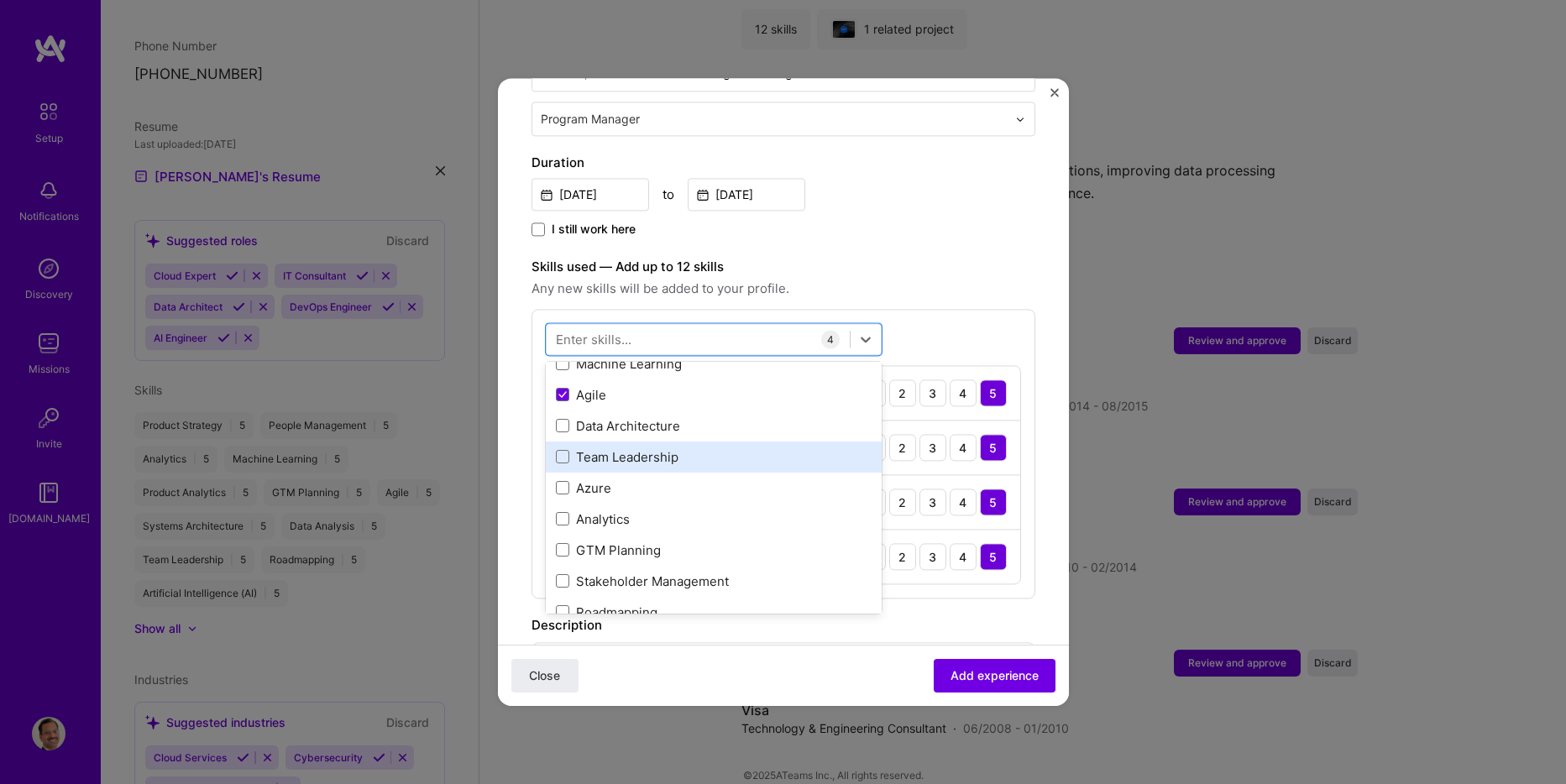
click at [585, 448] on div "Team Leadership" at bounding box center [713, 457] width 316 height 17
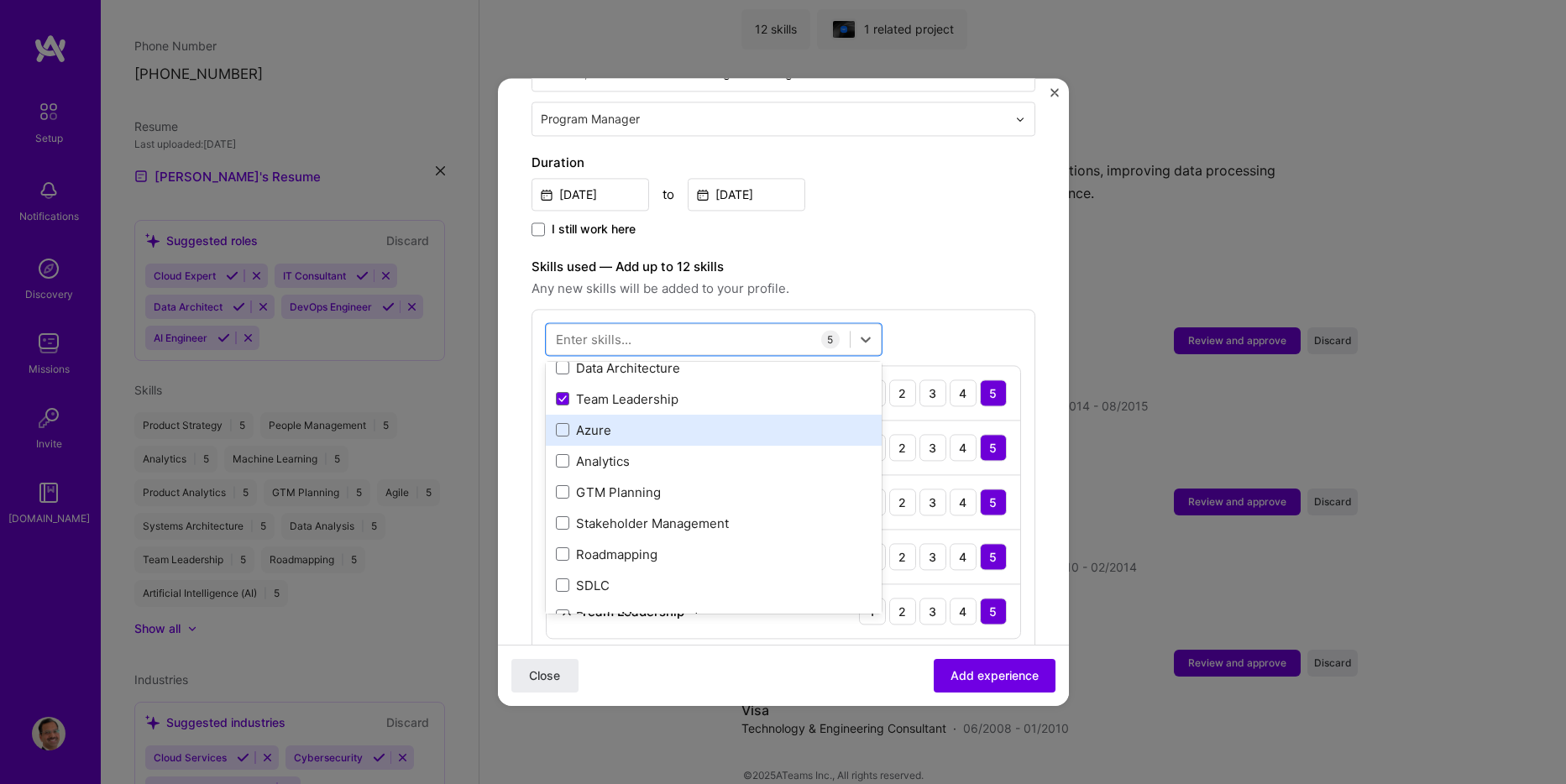
scroll to position [252, 0]
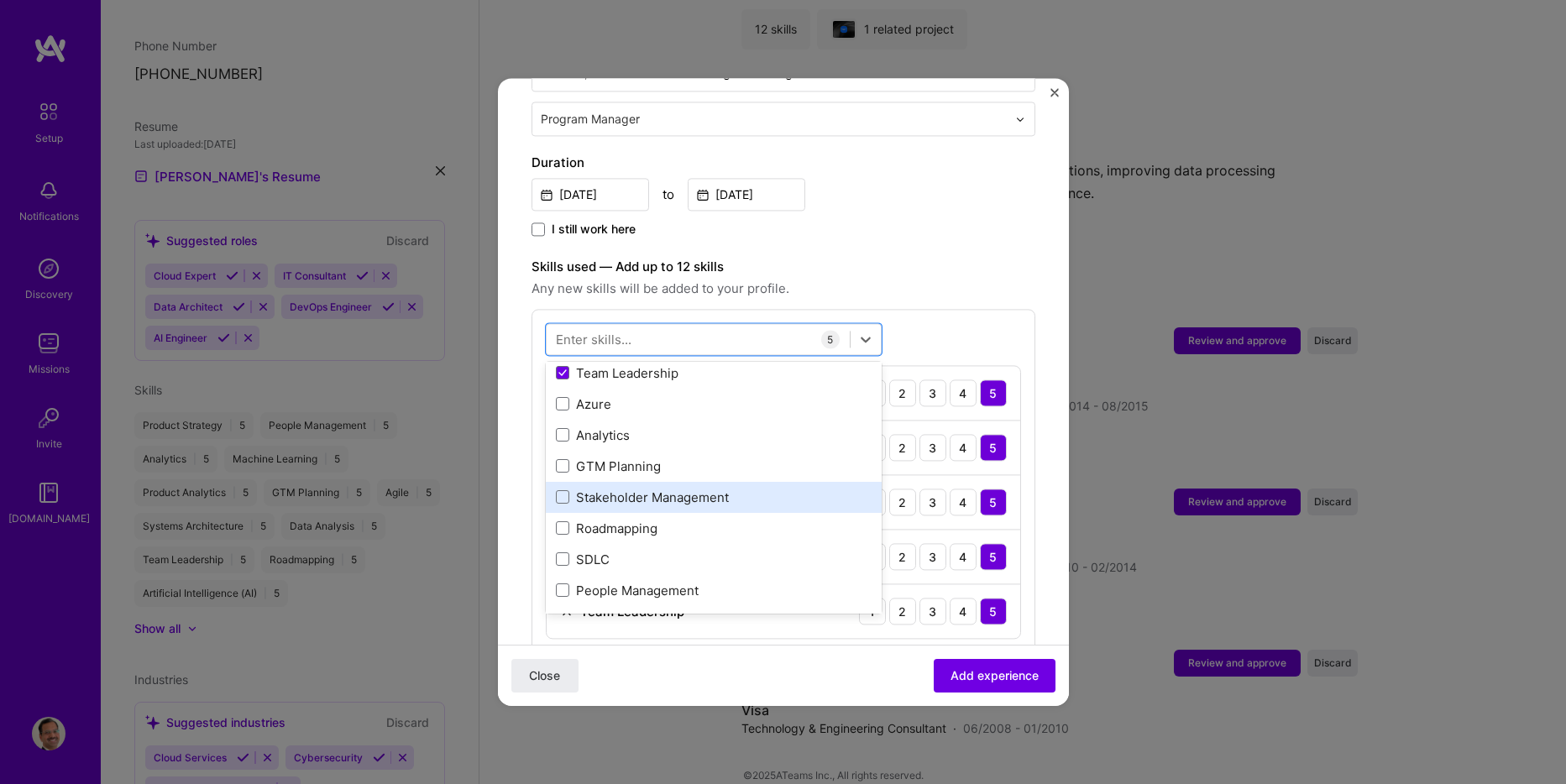
click at [602, 489] on div "Stakeholder Management" at bounding box center [713, 497] width 316 height 17
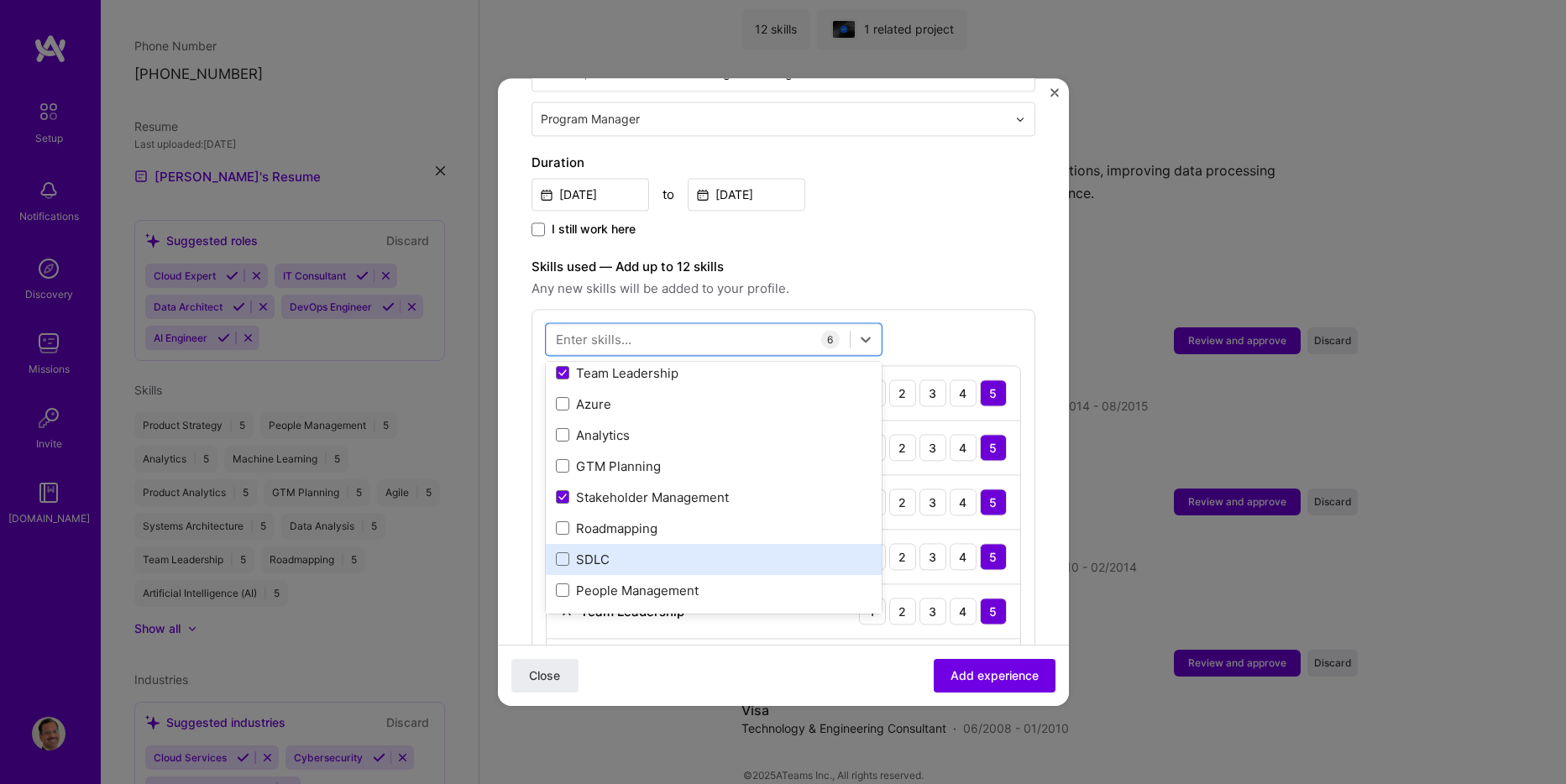
click at [584, 551] on div "SDLC" at bounding box center [713, 559] width 316 height 17
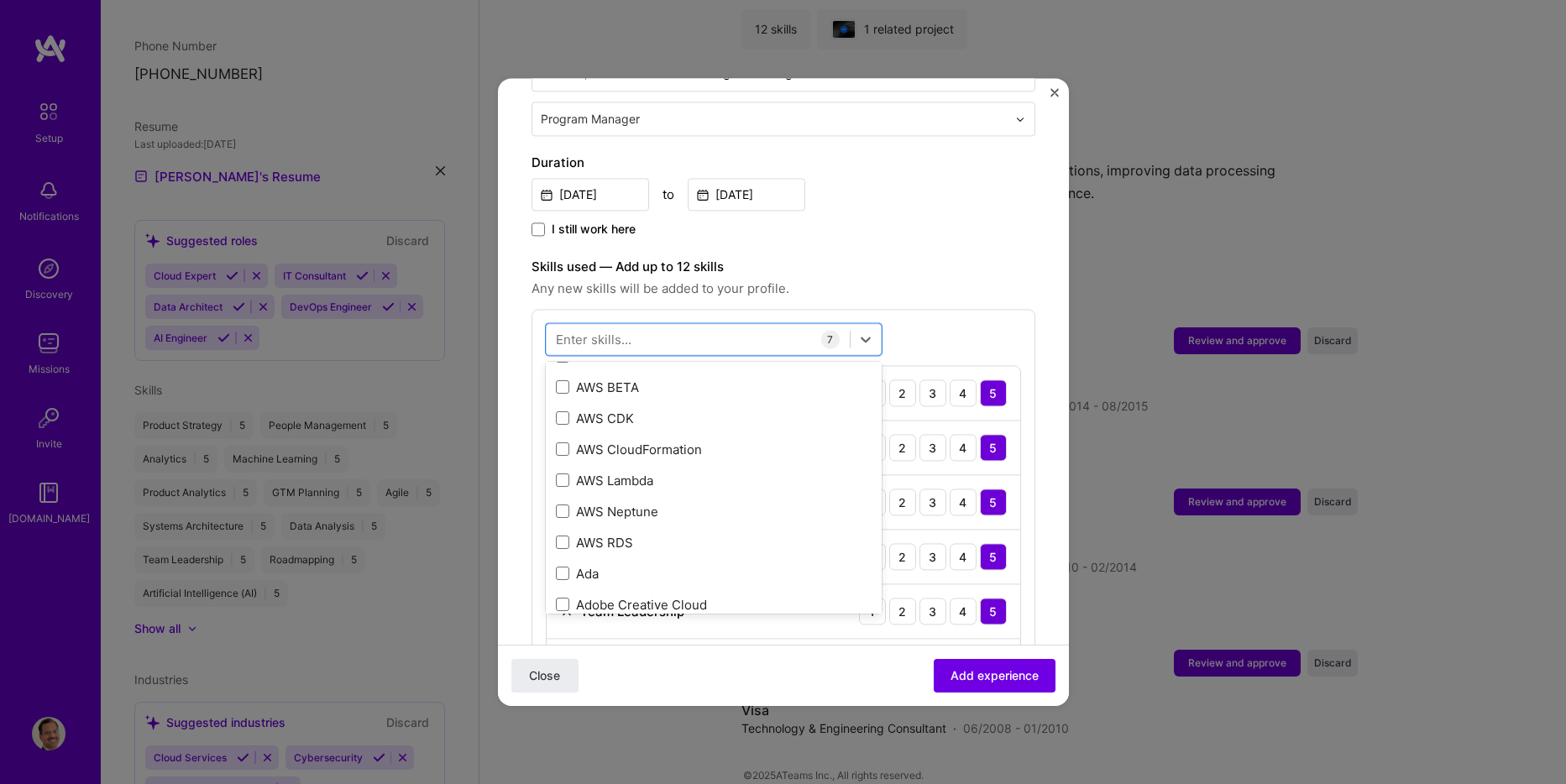
scroll to position [1176, 0]
click at [733, 326] on div at bounding box center [698, 340] width 303 height 28
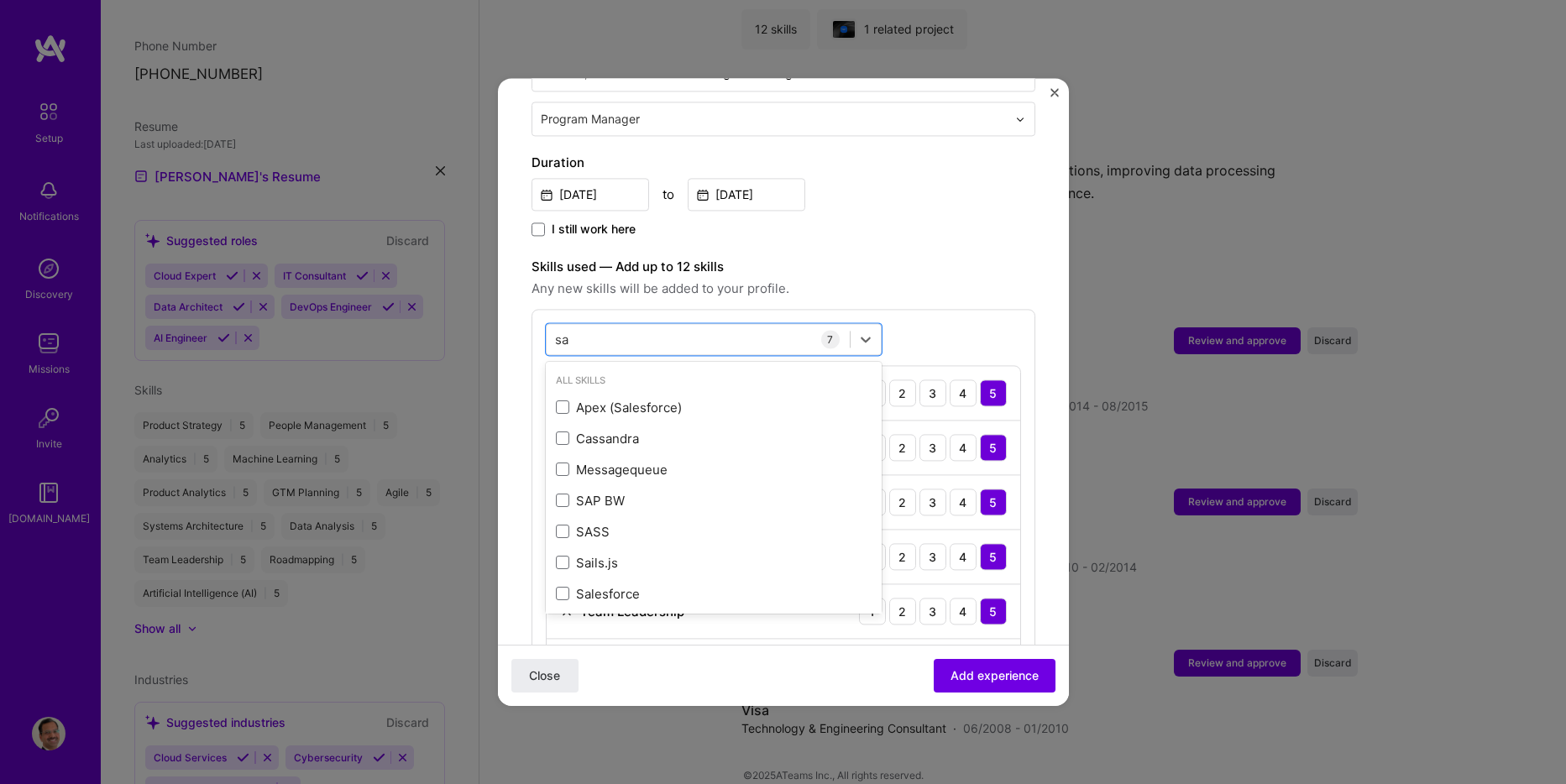
type input "s"
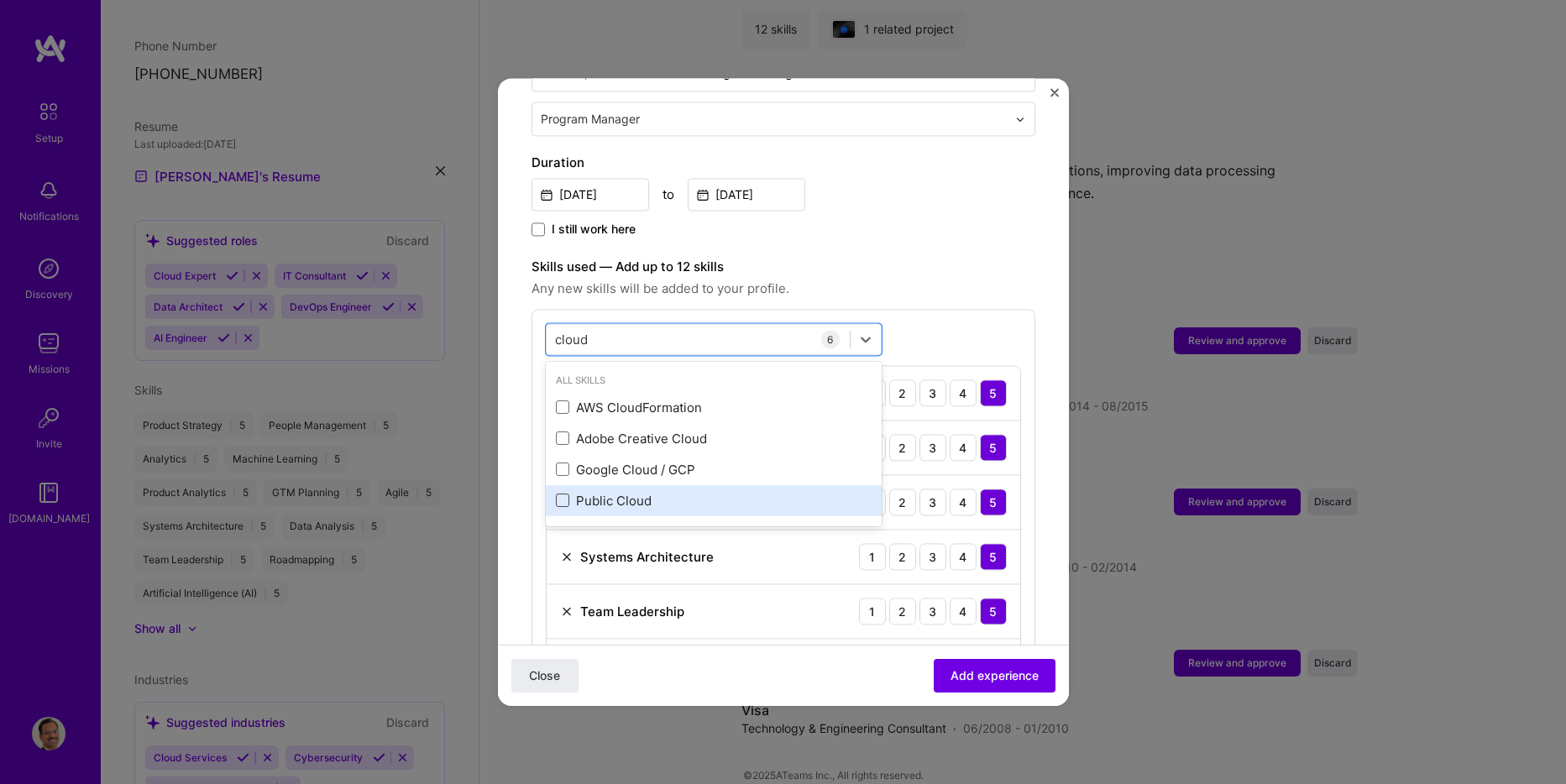
click at [565, 495] on span at bounding box center [562, 501] width 13 height 13
click at [0, 0] on input "checkbox" at bounding box center [0, 0] width 0 height 0
type input "cloud"
click at [937, 325] on div "option Public Cloud, selected. option AWS CloudFormation focused, 0 of 2. 4 res…" at bounding box center [783, 535] width 504 height 454
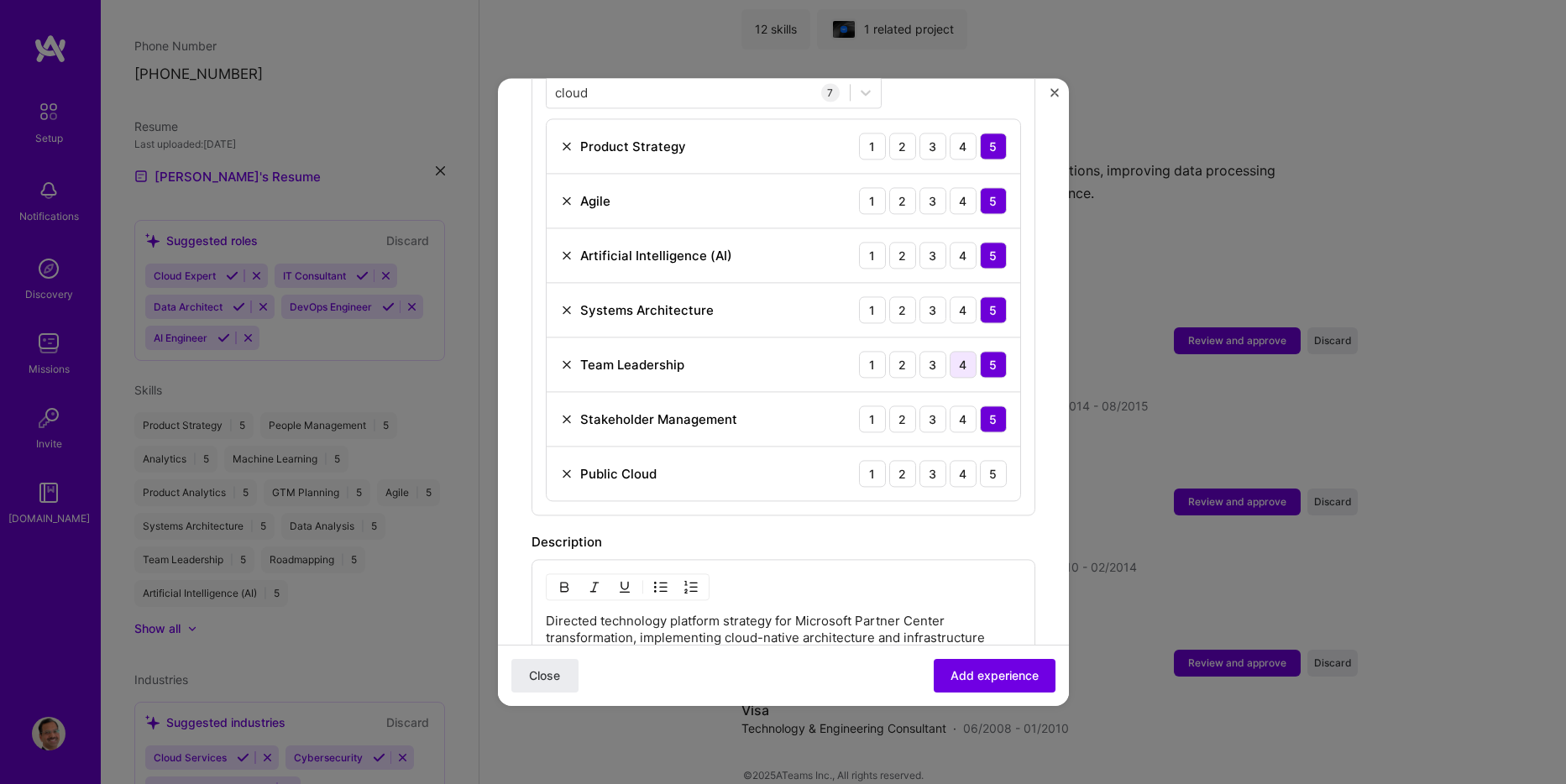
scroll to position [671, 0]
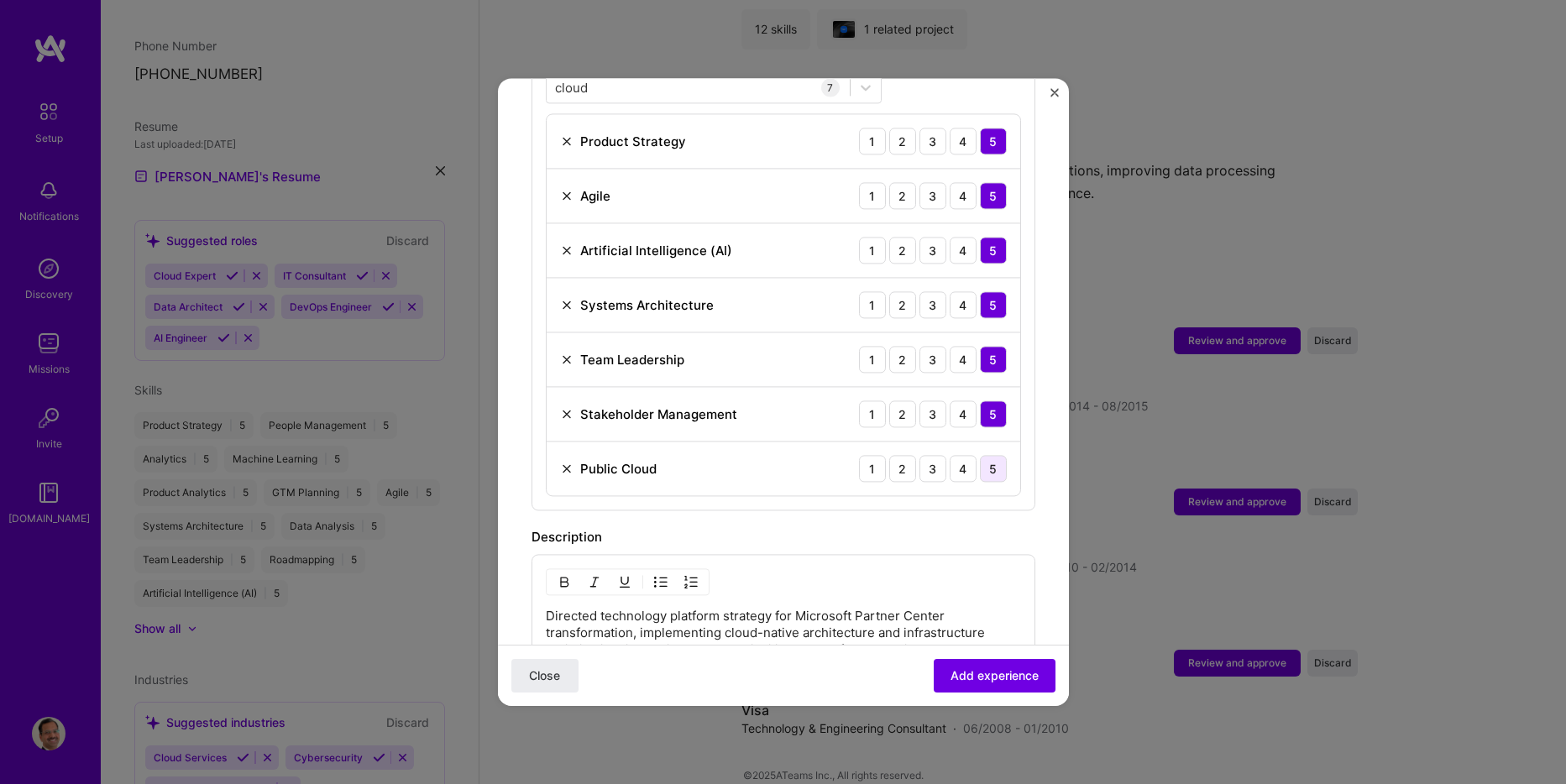
click at [980, 459] on div "5" at bounding box center [993, 468] width 27 height 27
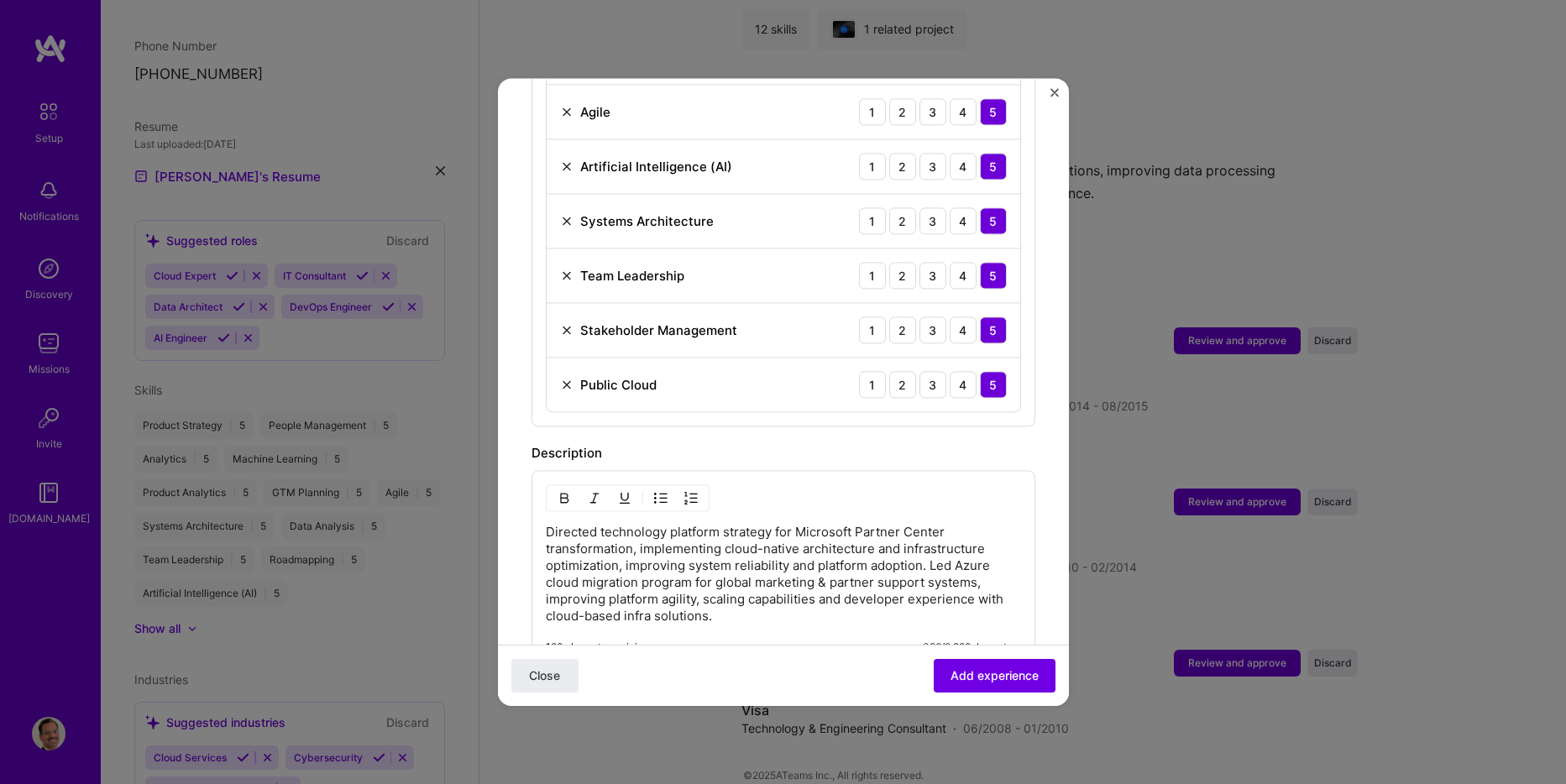
scroll to position [840, 0]
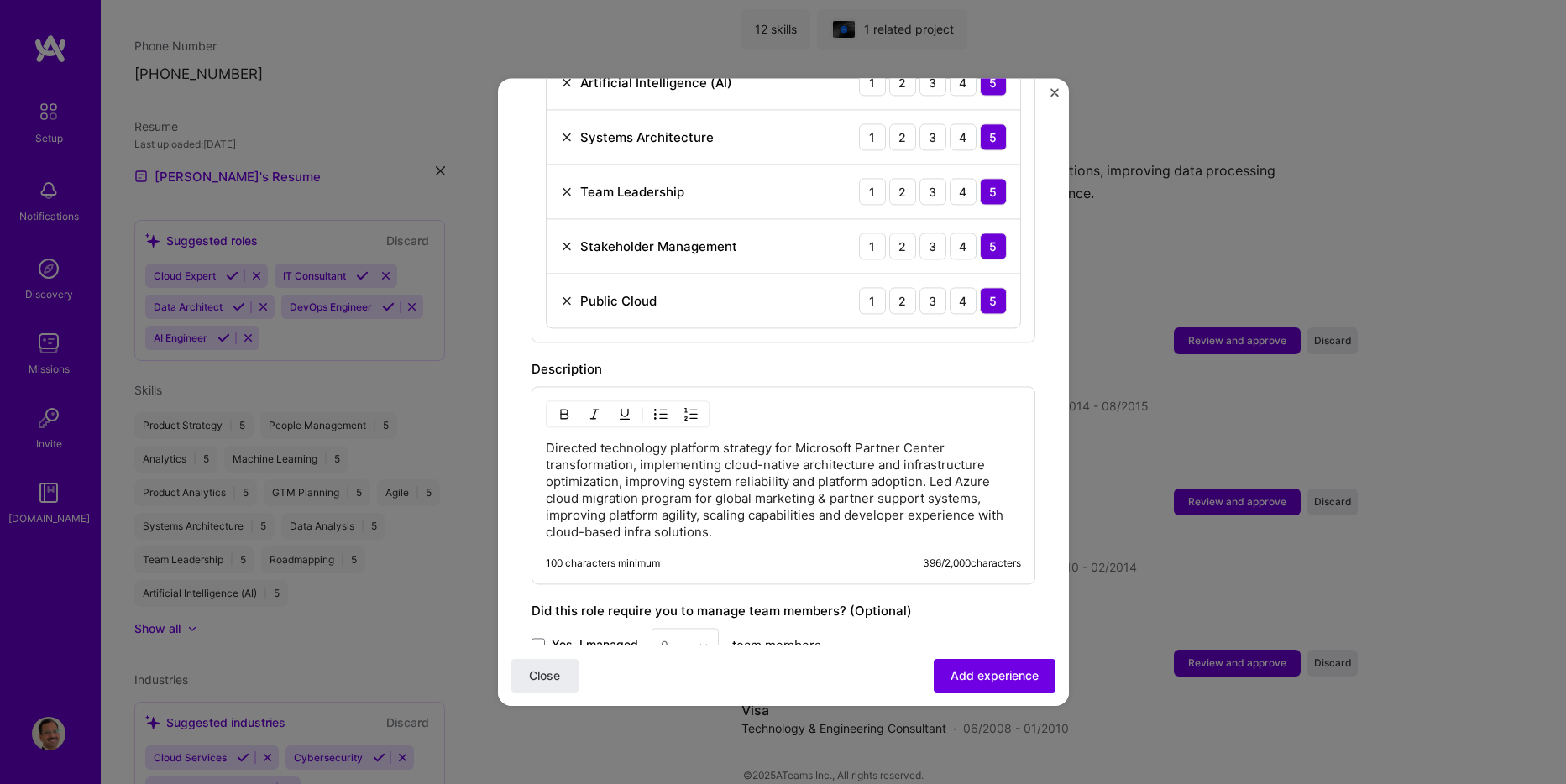
click at [931, 462] on p "Directed technology platform strategy for Microsoft Partner Center transformati…" at bounding box center [783, 489] width 476 height 101
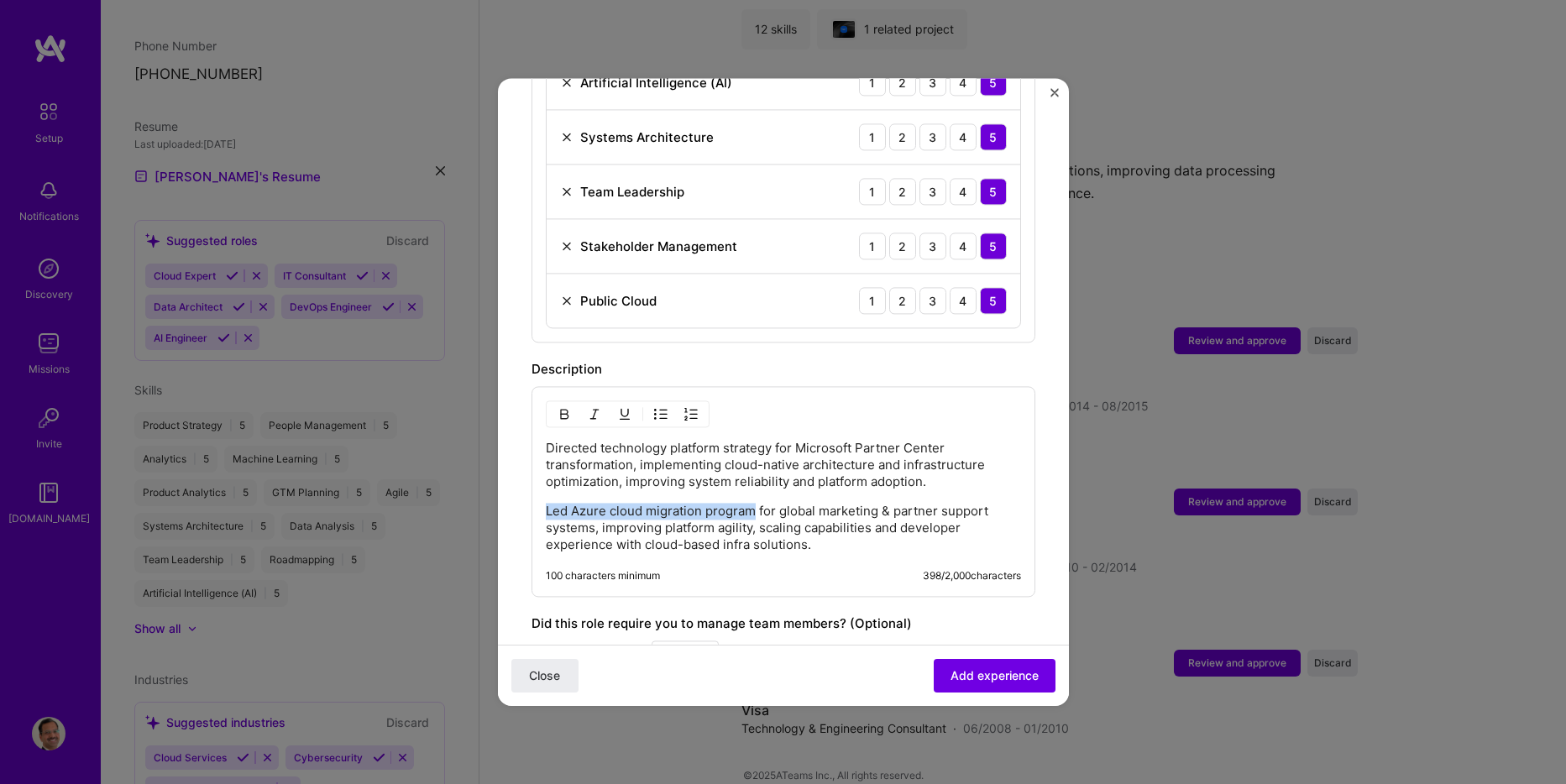
drag, startPoint x: 755, startPoint y: 497, endPoint x: 511, endPoint y: 490, distance: 244.1
click at [511, 490] on form "Adding suggested job This job is suggested based on your LinkedIn, resume or [D…" at bounding box center [783, 116] width 571 height 1689
click at [567, 407] on img "button" at bounding box center [564, 413] width 13 height 13
drag, startPoint x: 716, startPoint y: 429, endPoint x: 525, endPoint y: 429, distance: 191.0
click at [525, 429] on form "Adding suggested job This job is suggested based on your LinkedIn, resume or [D…" at bounding box center [783, 116] width 571 height 1689
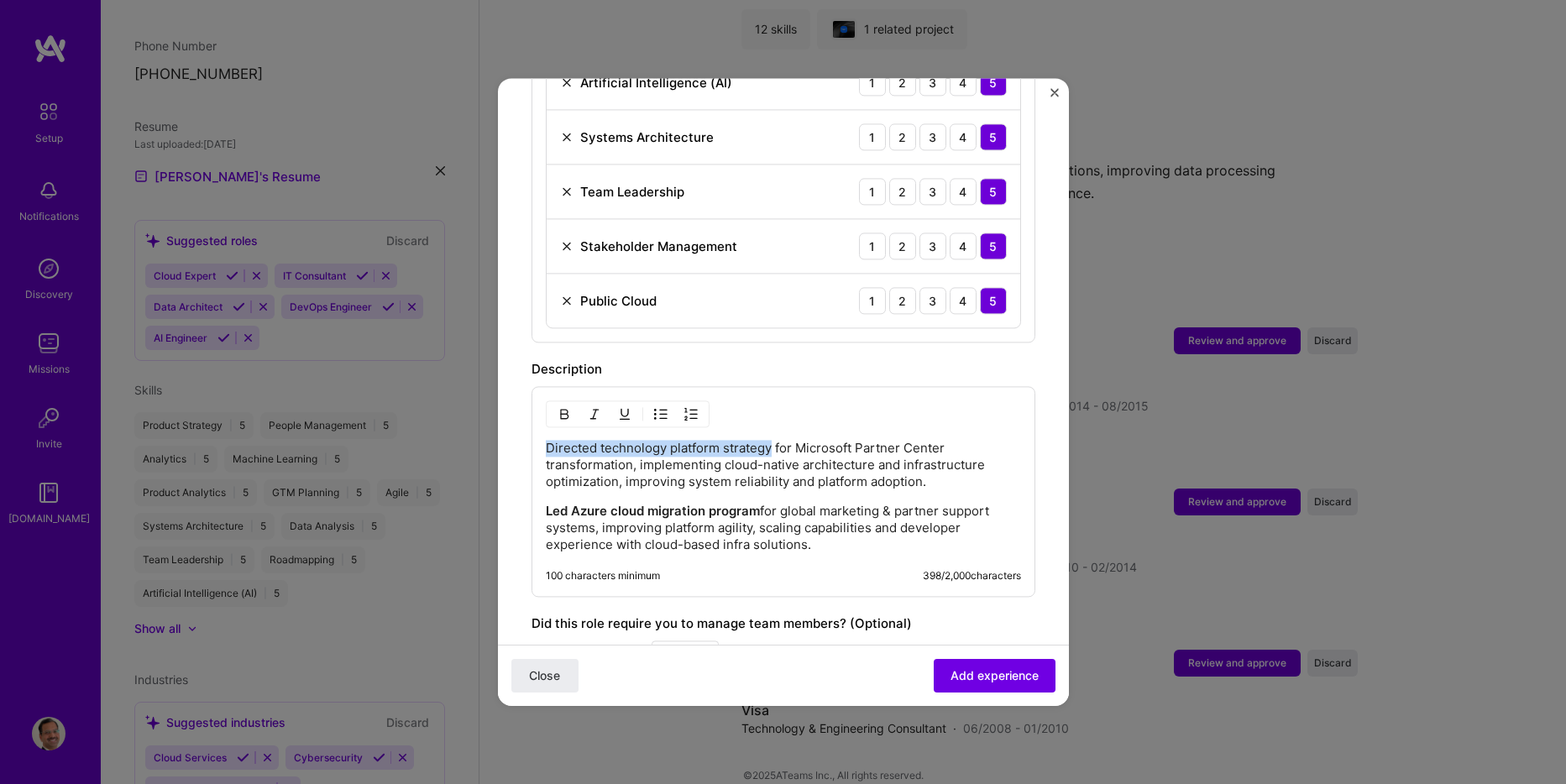
click at [560, 407] on img "button" at bounding box center [564, 413] width 13 height 13
drag, startPoint x: 811, startPoint y: 521, endPoint x: 501, endPoint y: 426, distance: 324.2
click at [501, 426] on form "Adding suggested job This job is suggested based on your LinkedIn, resume or [D…" at bounding box center [783, 116] width 571 height 1689
click at [659, 407] on img "button" at bounding box center [660, 413] width 13 height 13
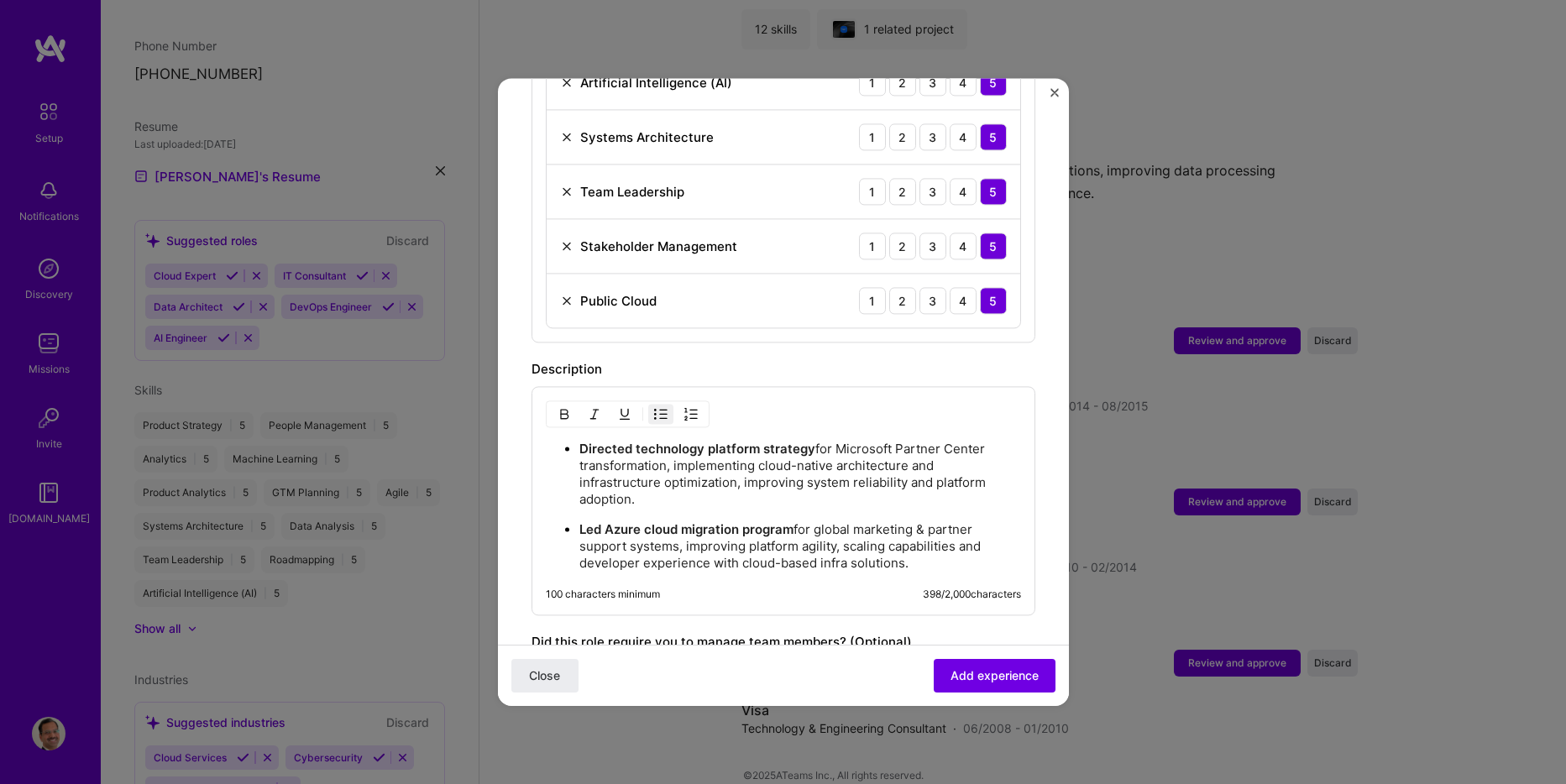
click at [682, 481] on p "Directed technology platform strategy for Microsoft Partner Center transformati…" at bounding box center [800, 474] width 442 height 67
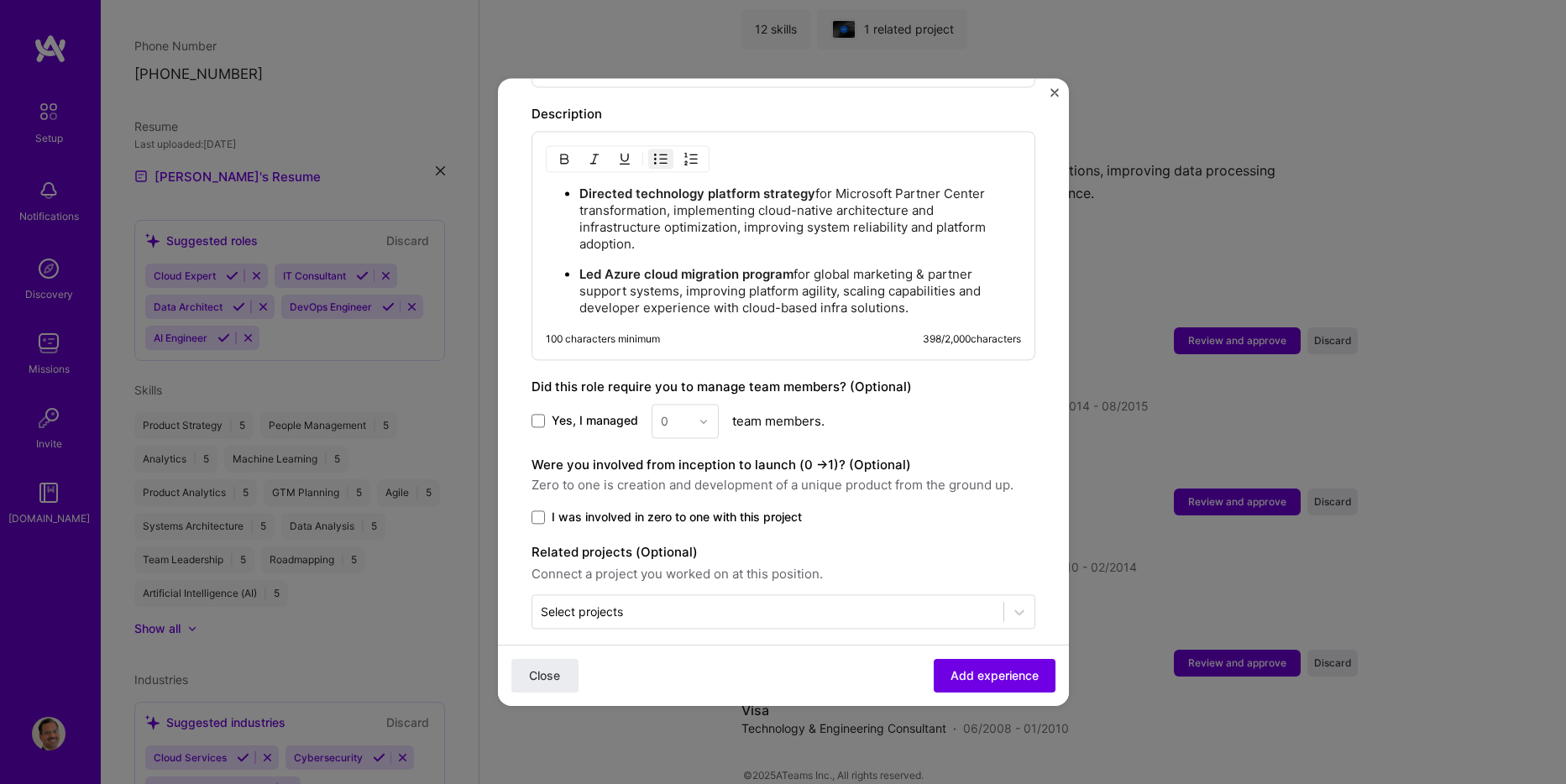
scroll to position [1096, 0]
click at [537, 414] on span at bounding box center [538, 420] width 13 height 13
click at [0, 0] on input "Yes, I managed" at bounding box center [0, 0] width 0 height 0
click at [705, 415] on img at bounding box center [704, 420] width 10 height 10
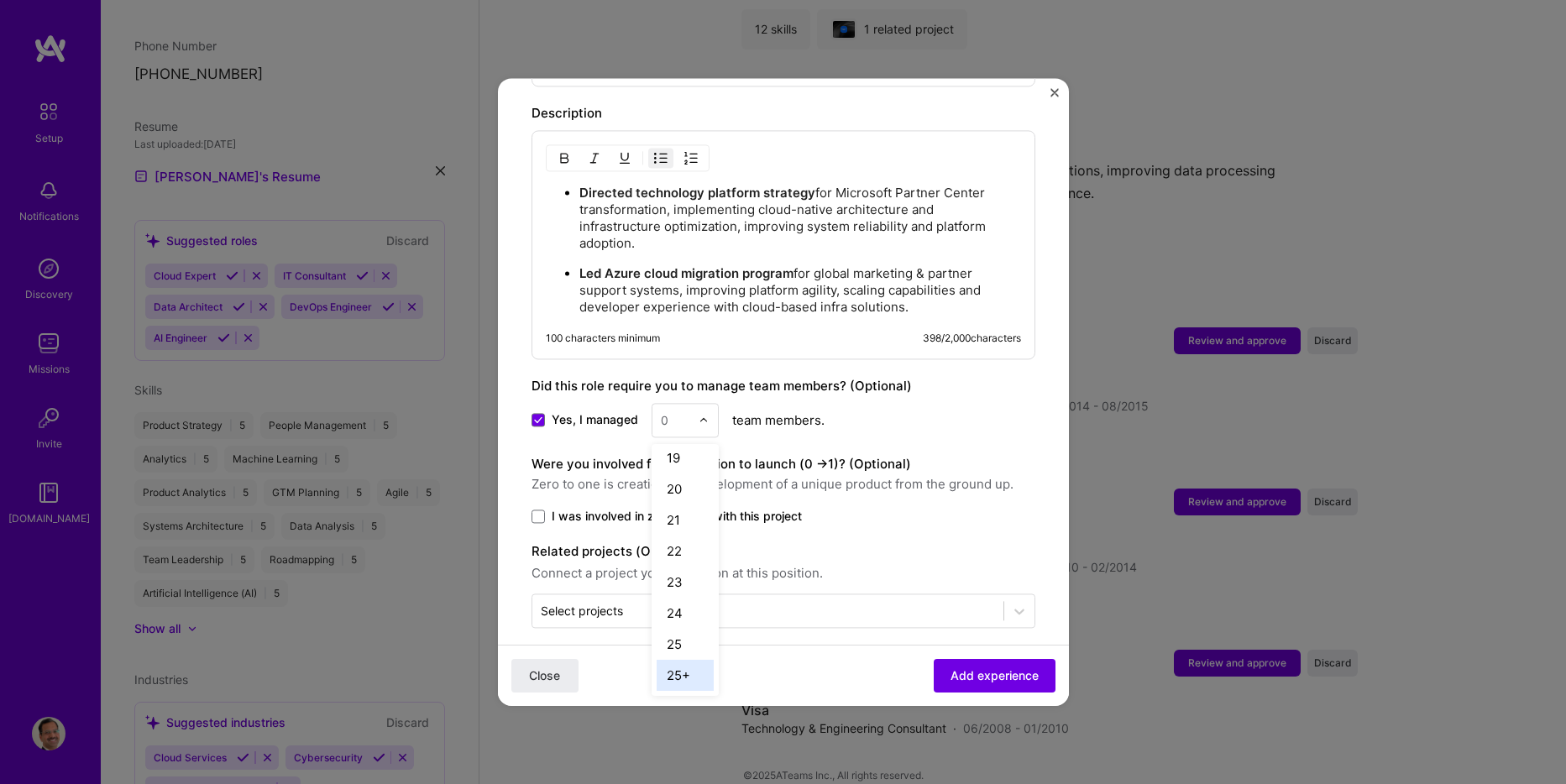
click at [683, 660] on div "25+" at bounding box center [685, 676] width 57 height 31
click at [647, 508] on span "I was involved in zero to one with this project" at bounding box center [677, 516] width 250 height 17
click at [0, 0] on input "I was involved in zero to one with this project" at bounding box center [0, 0] width 0 height 0
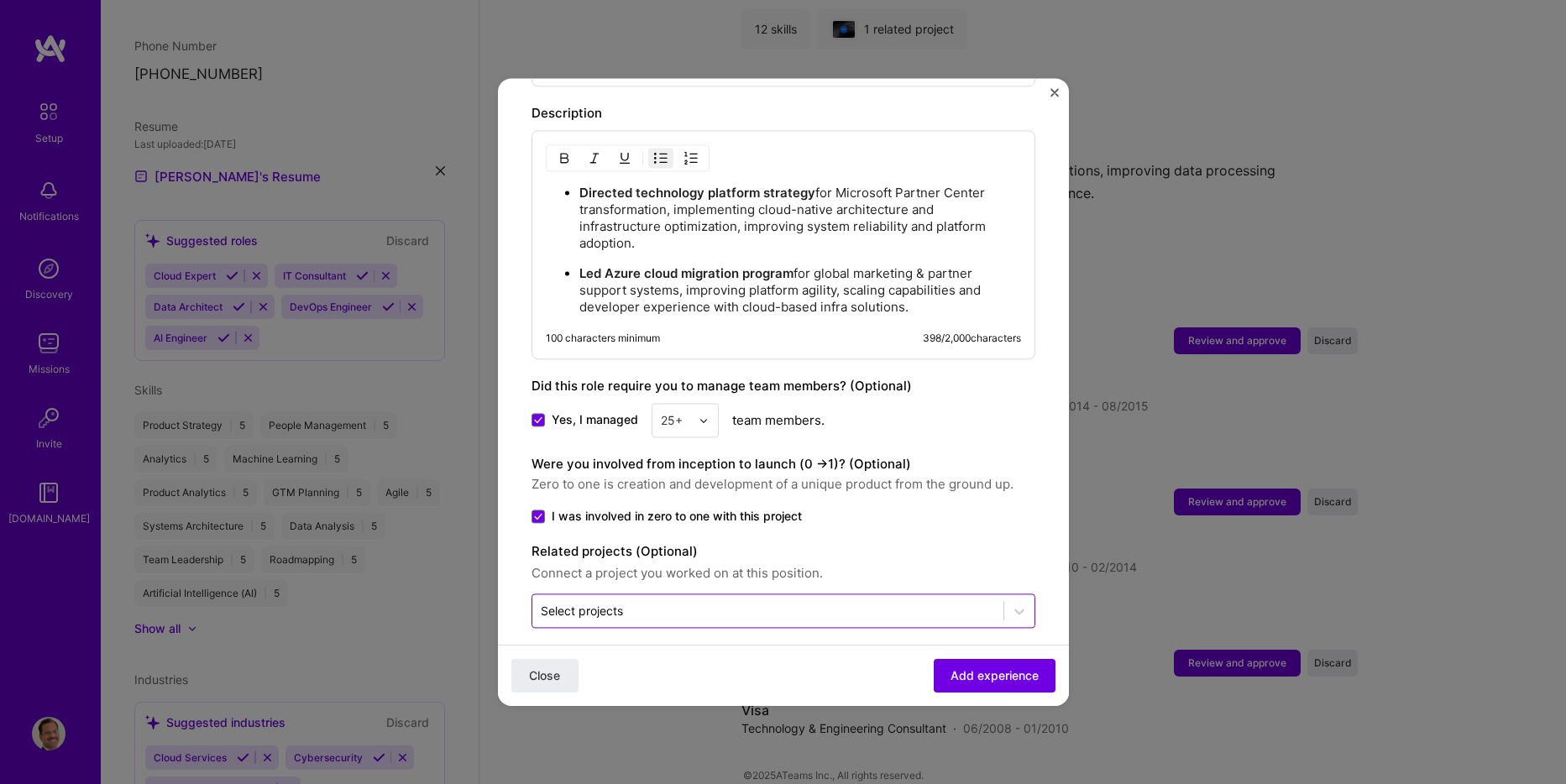
click at [679, 602] on input "text" at bounding box center [769, 611] width 455 height 17
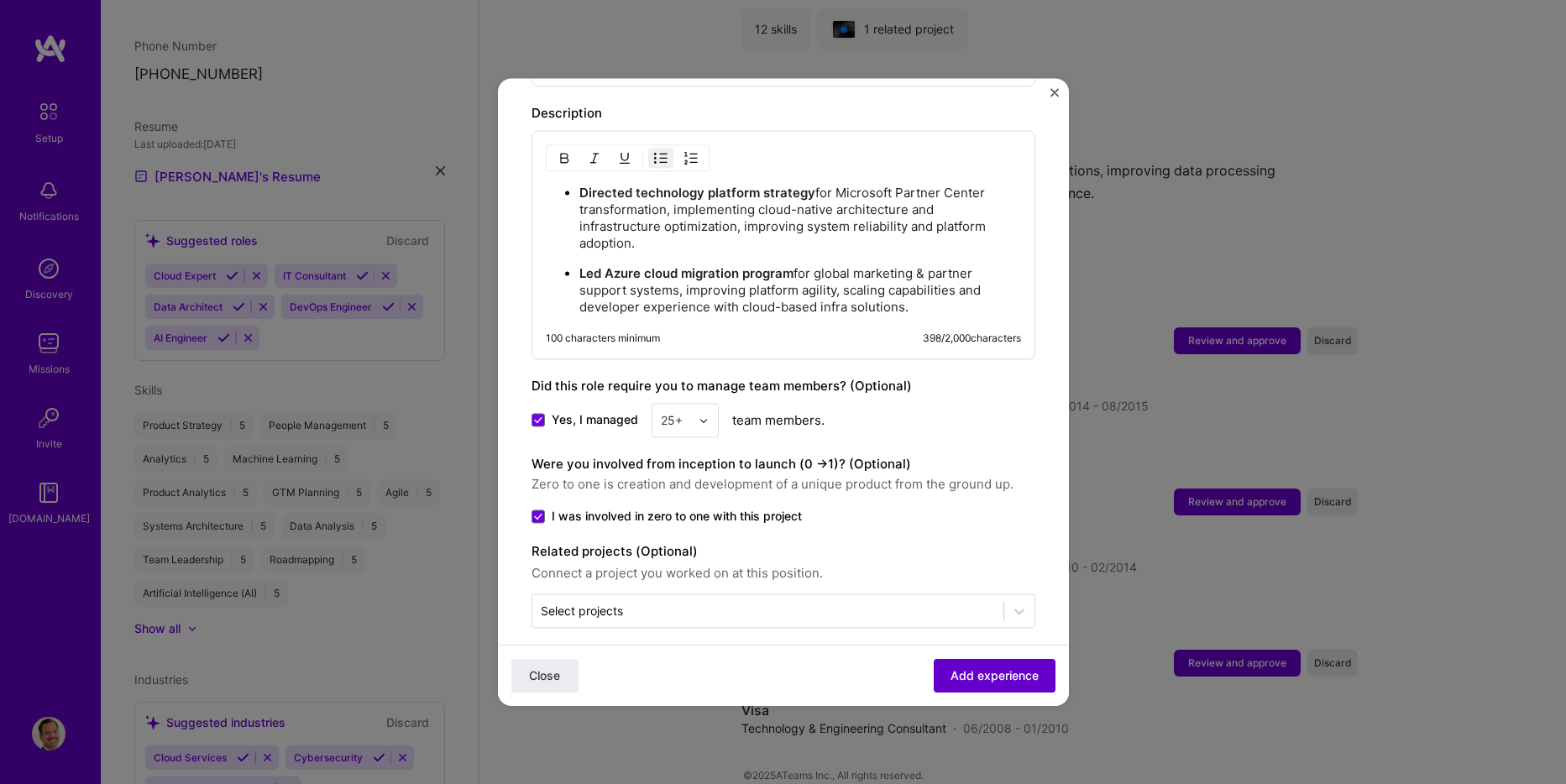
click at [957, 674] on span "Add experience" at bounding box center [994, 676] width 88 height 17
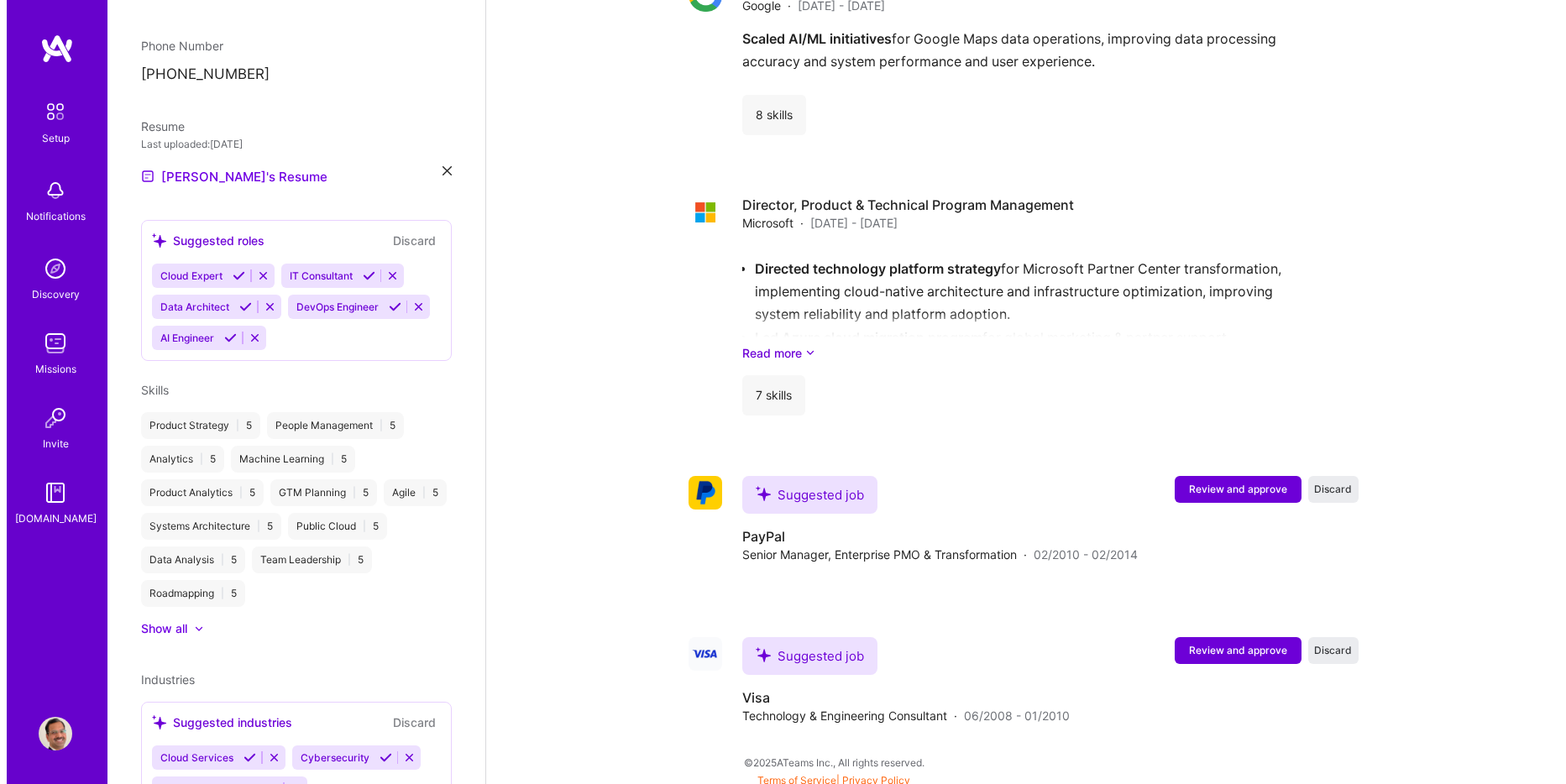
scroll to position [3363, 0]
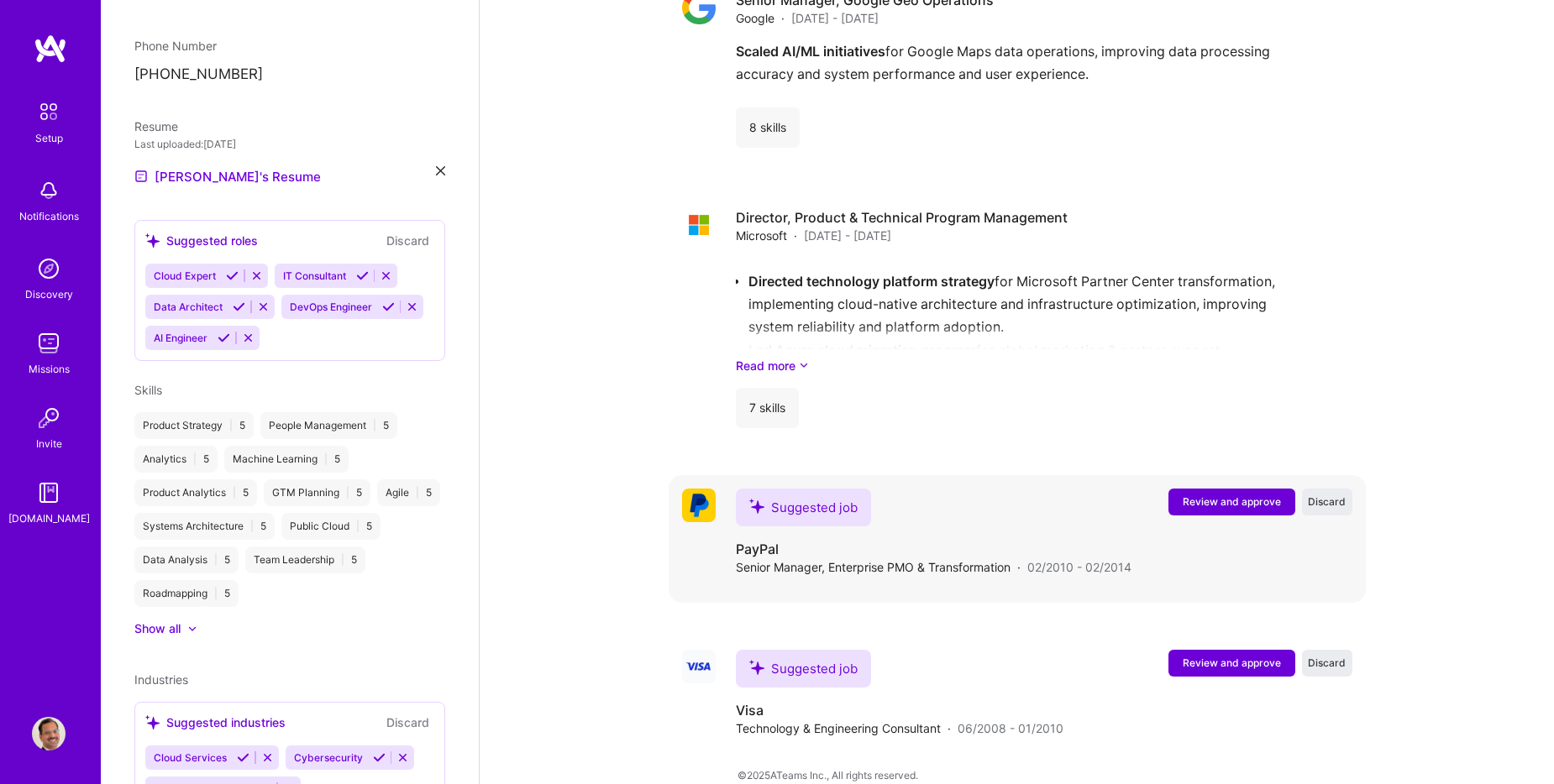
click at [1241, 495] on span "Review and approve" at bounding box center [1231, 502] width 98 height 14
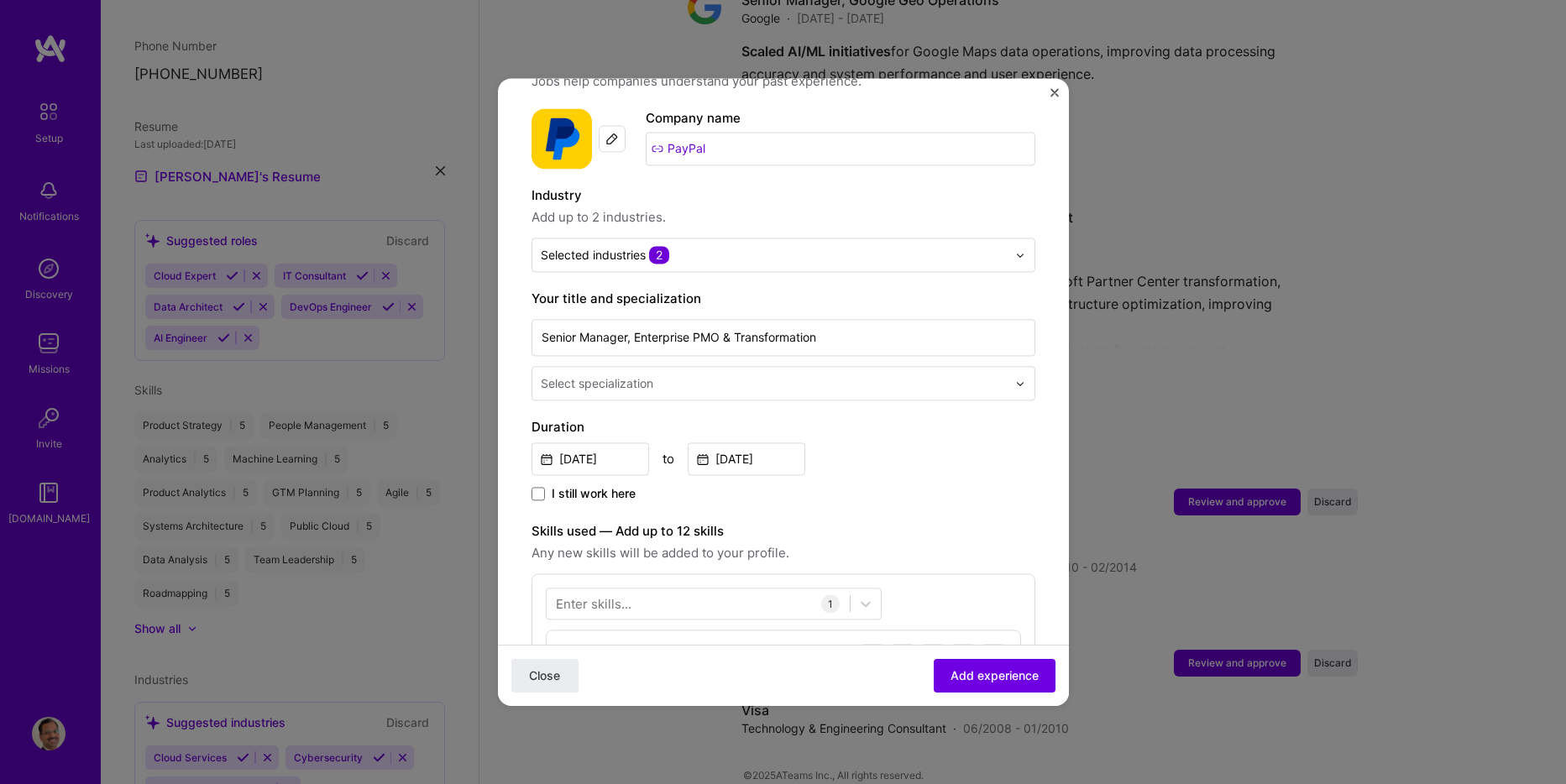
scroll to position [168, 0]
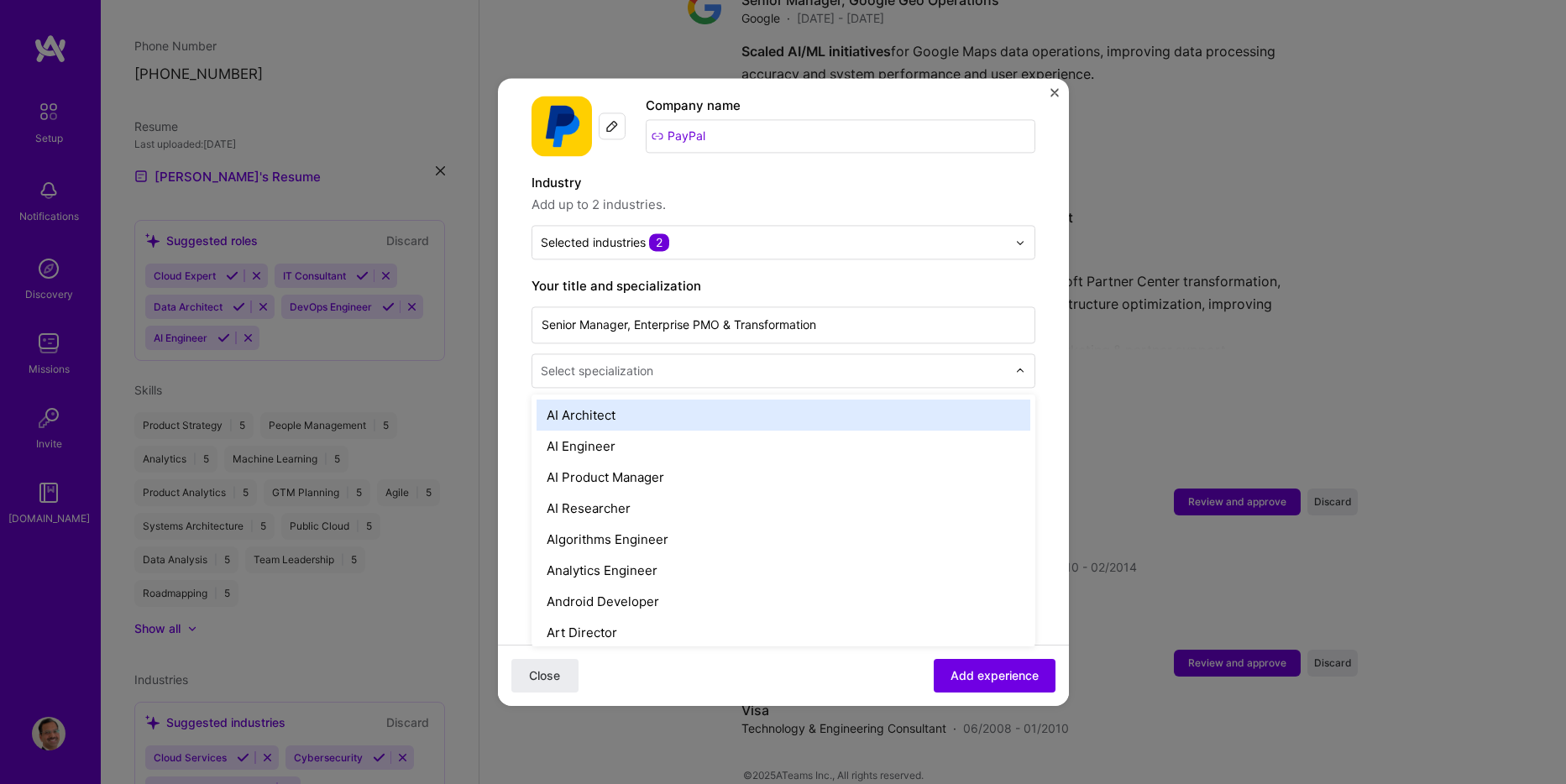
click at [688, 362] on input "text" at bounding box center [776, 371] width 470 height 17
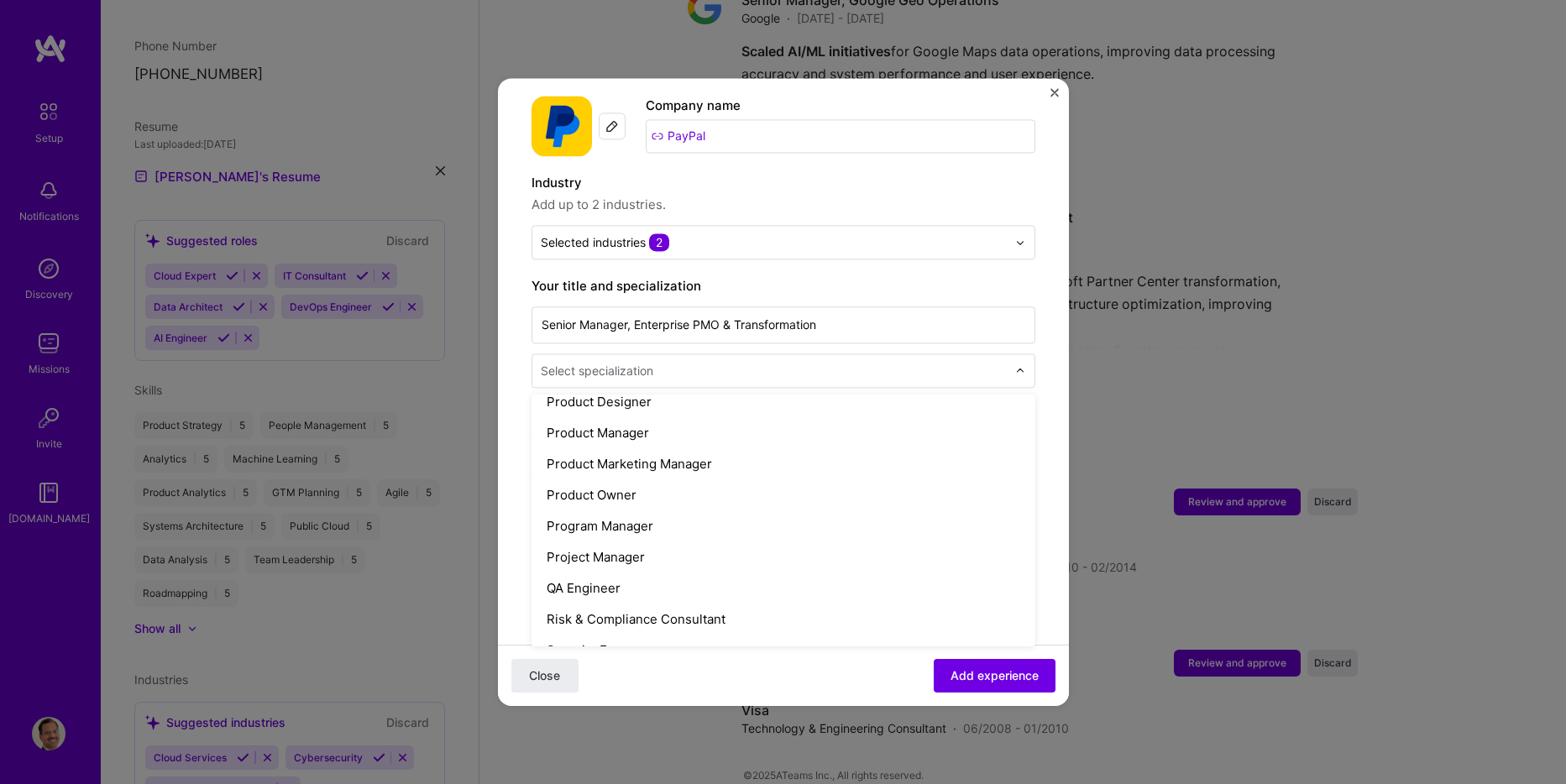
scroll to position [1595, 0]
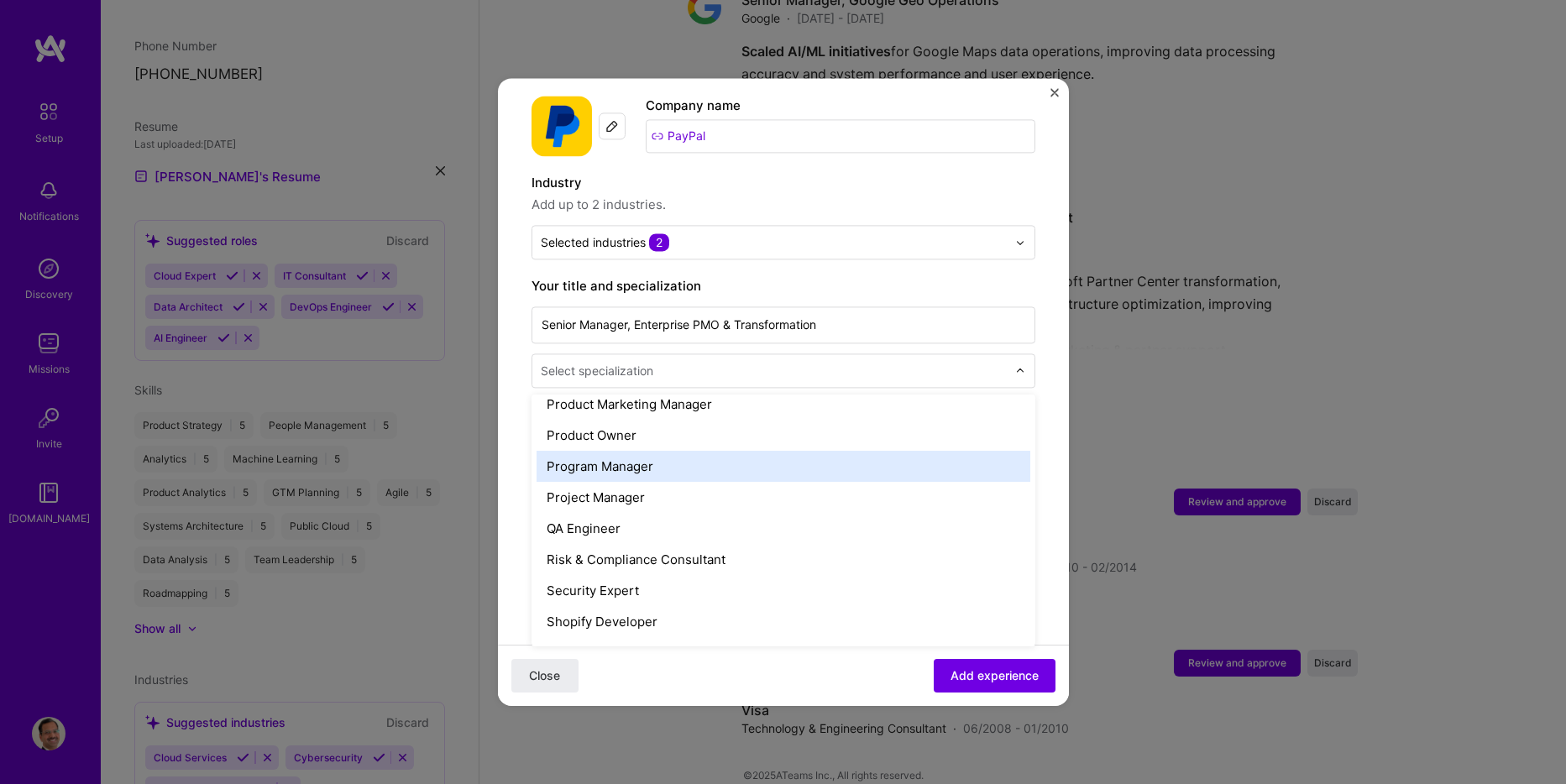
click at [643, 455] on div "Program Manager" at bounding box center [783, 467] width 494 height 31
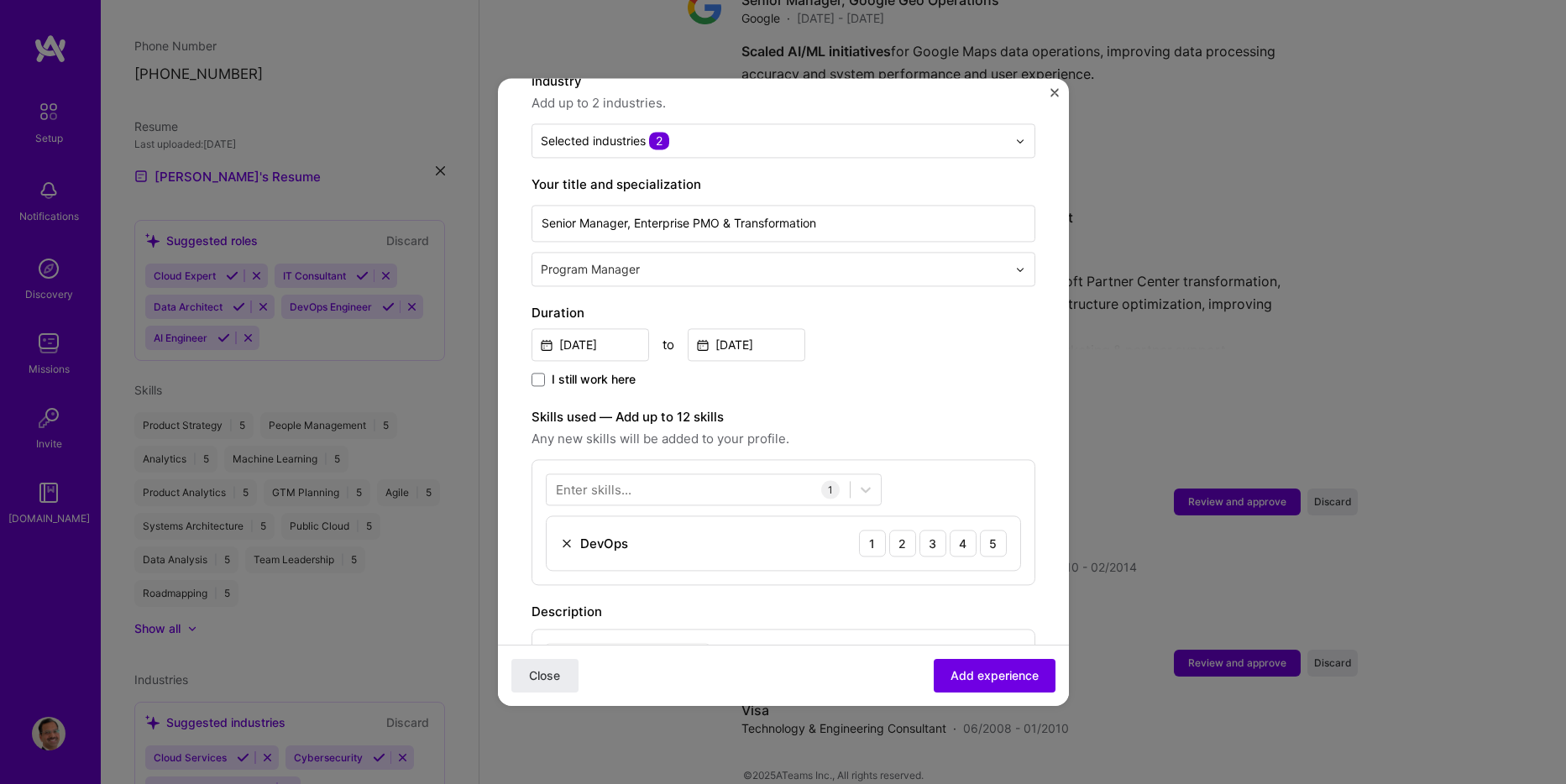
scroll to position [420, 0]
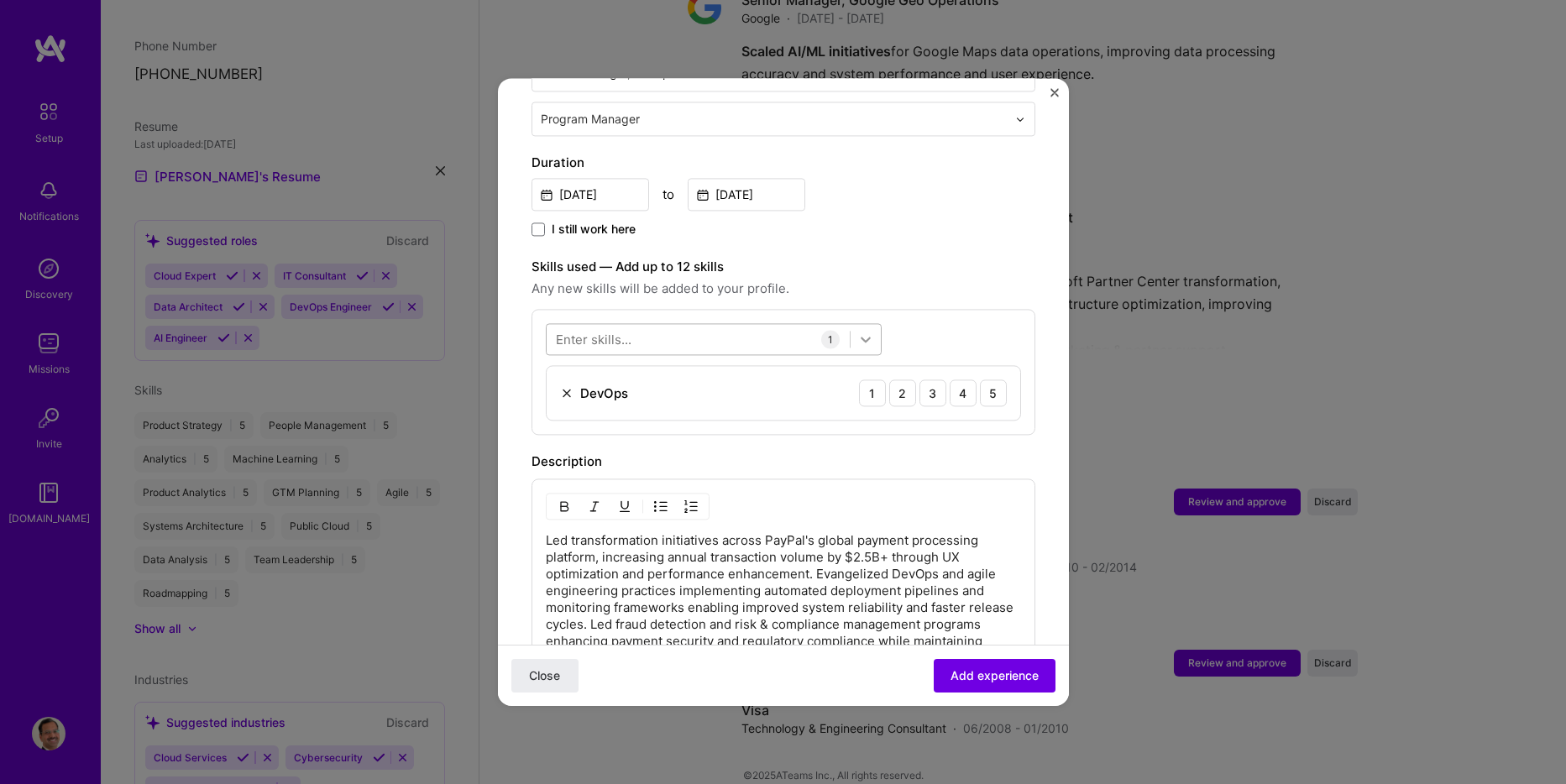
click at [871, 330] on icon at bounding box center [866, 338] width 17 height 17
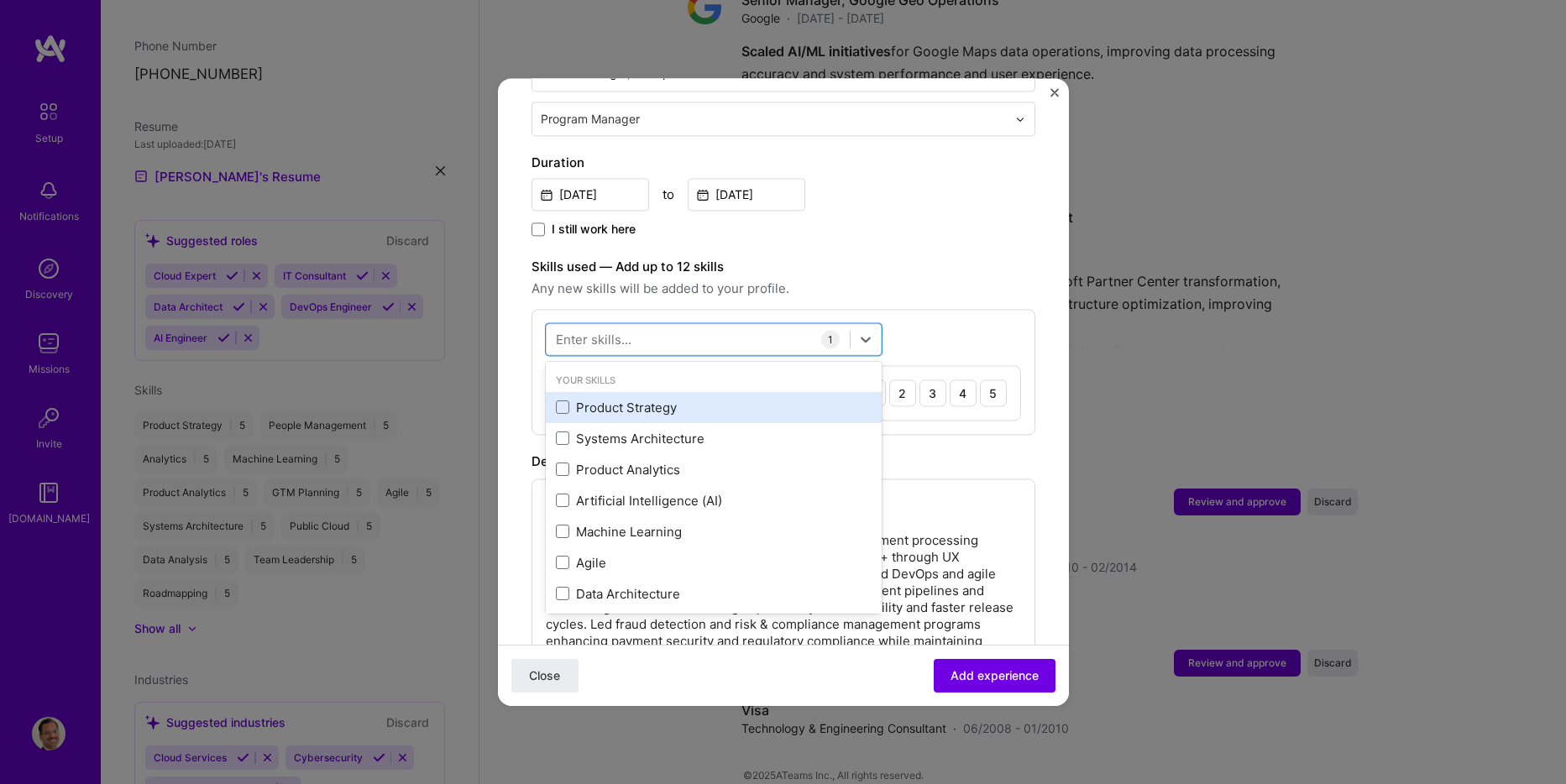
click at [656, 399] on div "Product Strategy" at bounding box center [713, 407] width 316 height 17
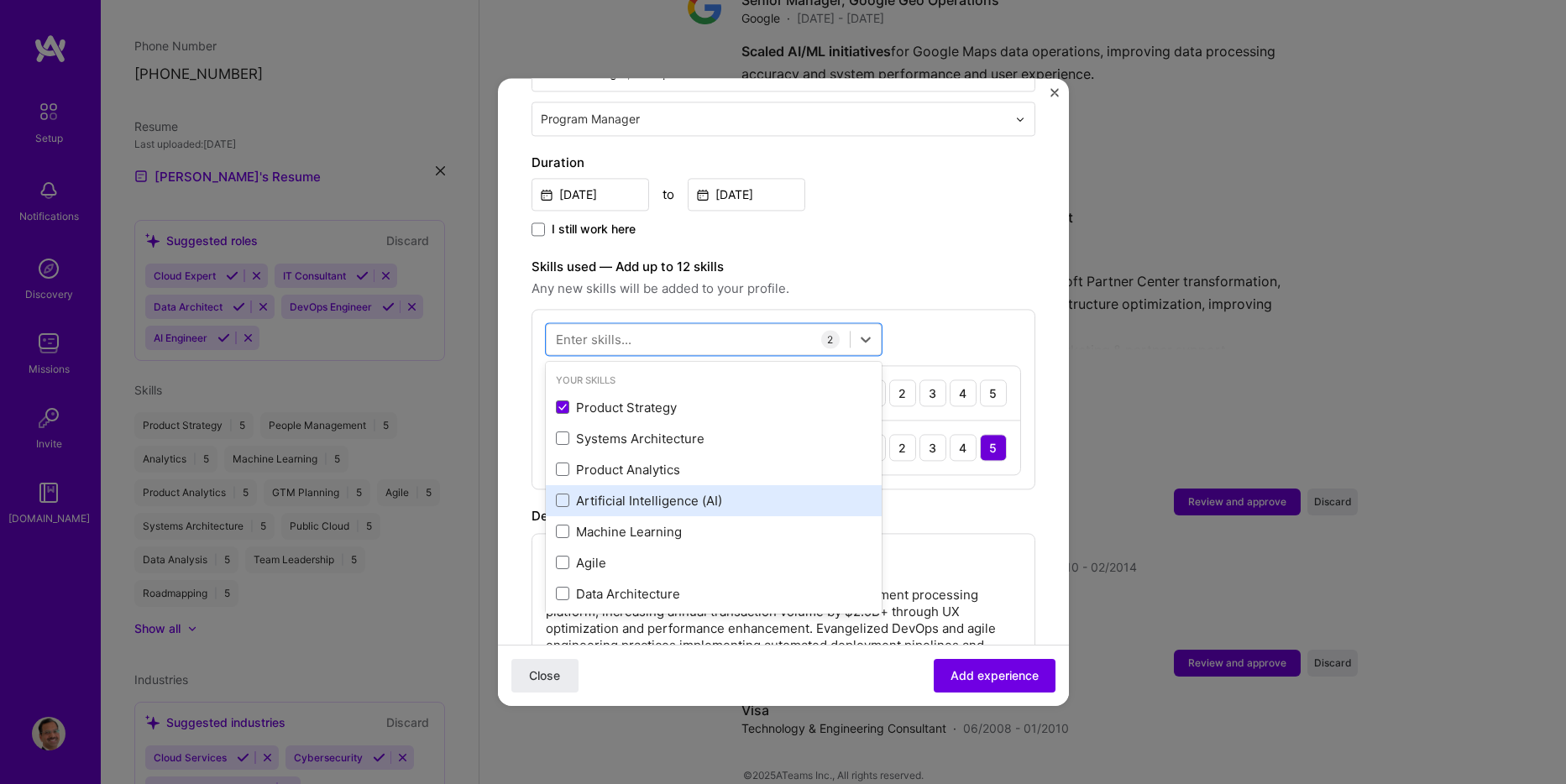
click at [635, 492] on div "Artificial Intelligence (AI)" at bounding box center [713, 501] width 316 height 17
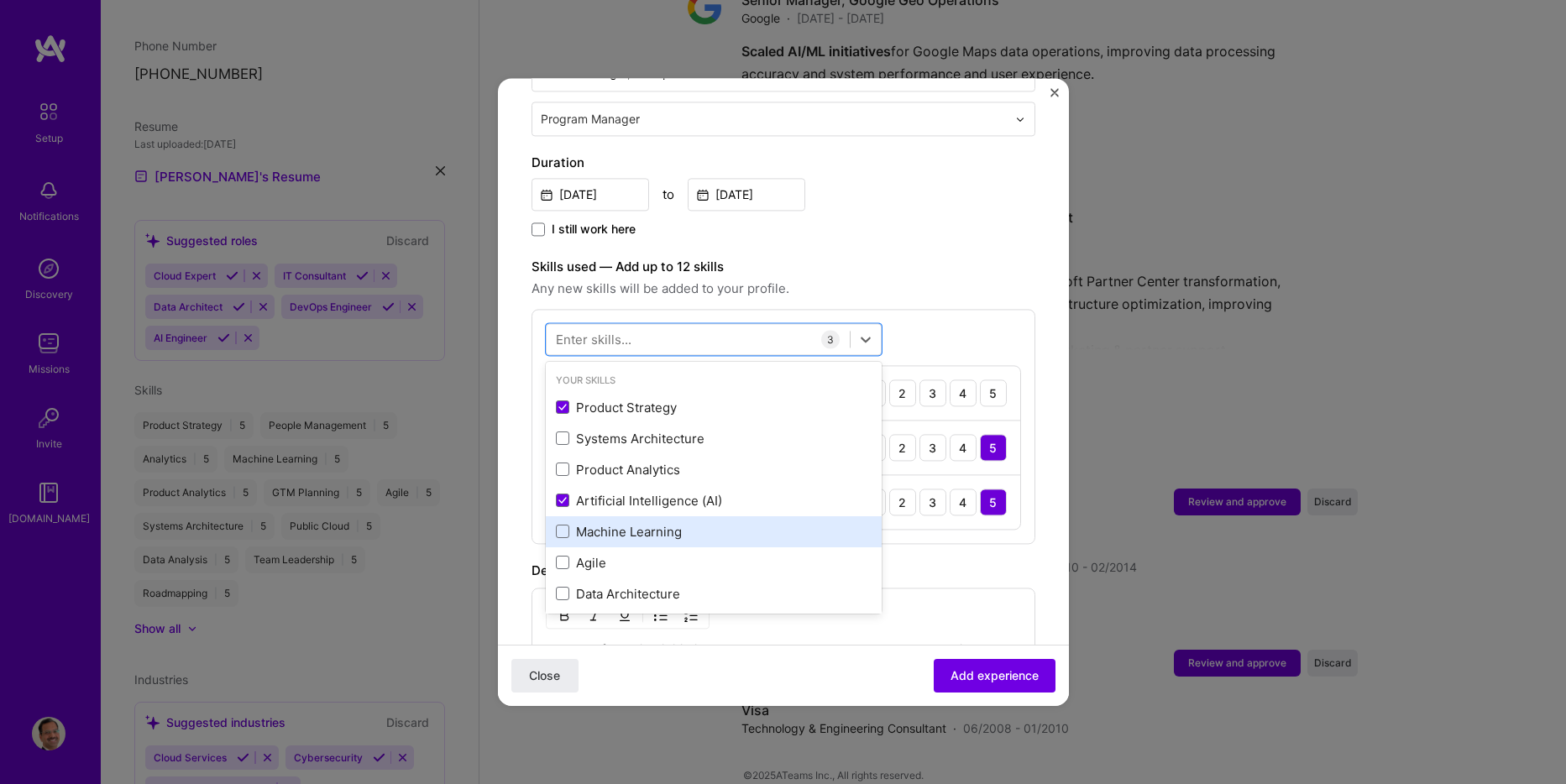
click at [622, 523] on div "Machine Learning" at bounding box center [713, 531] width 316 height 17
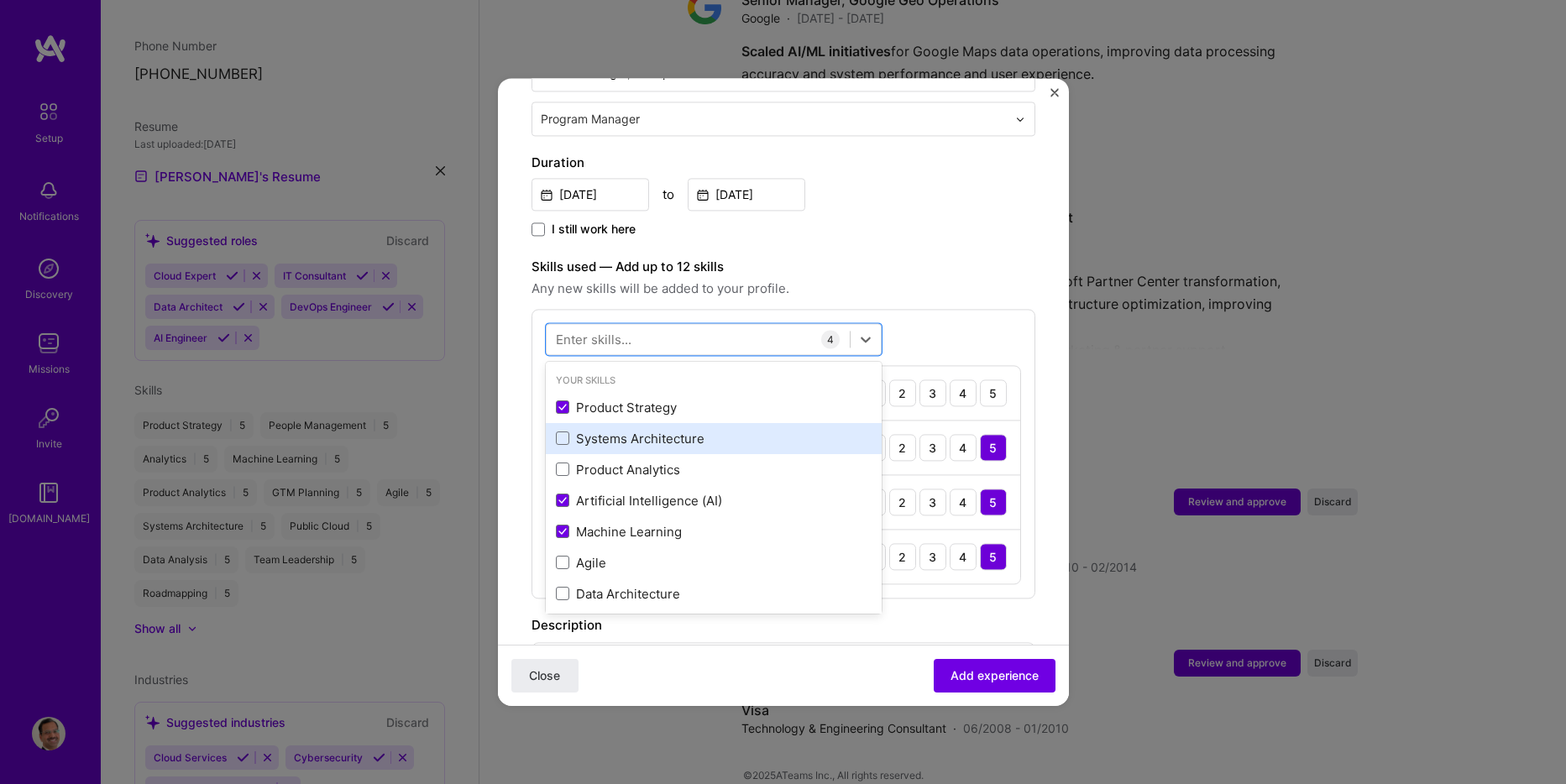
click at [611, 430] on div "Systems Architecture" at bounding box center [713, 439] width 316 height 17
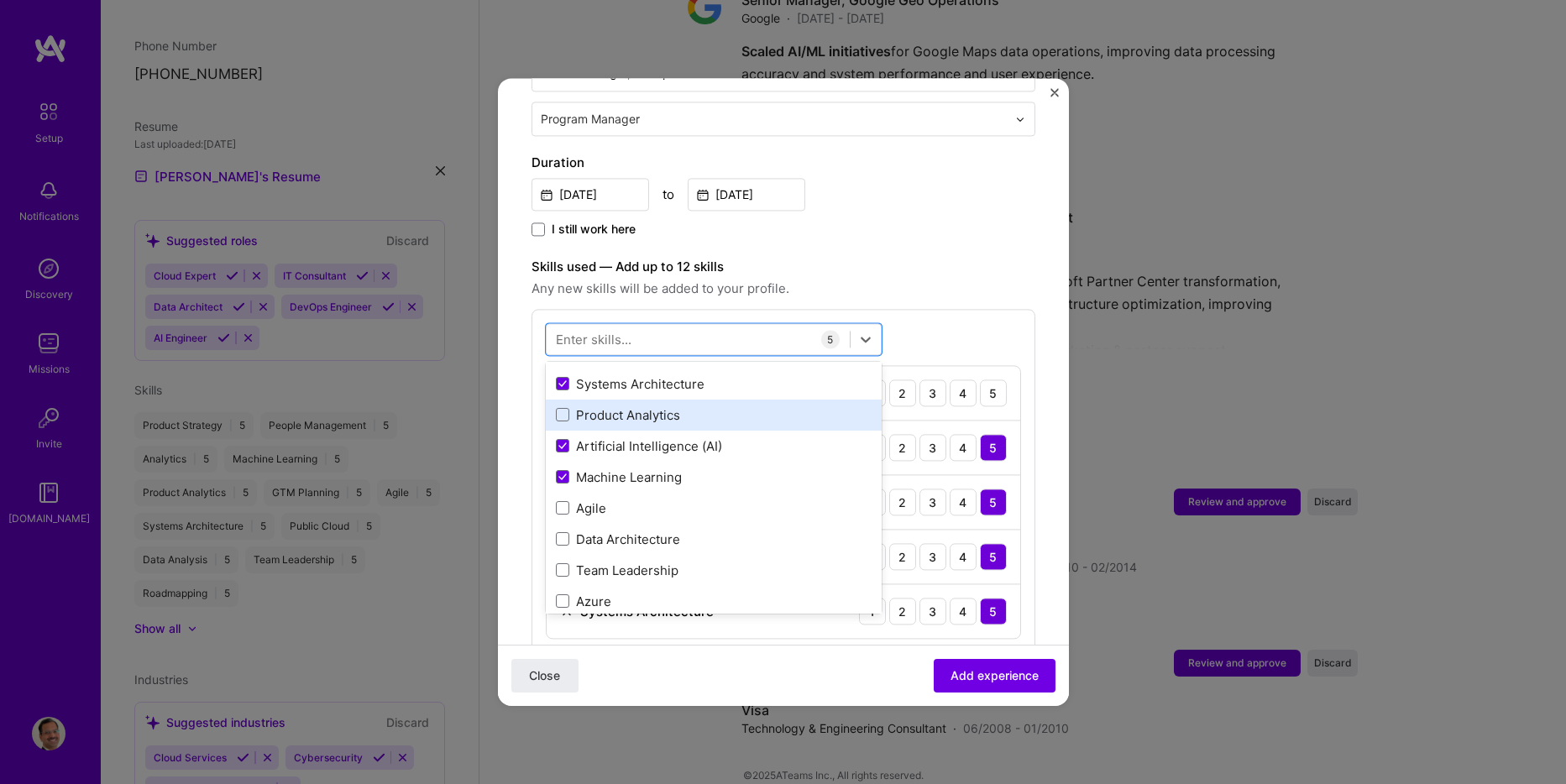
scroll to position [84, 0]
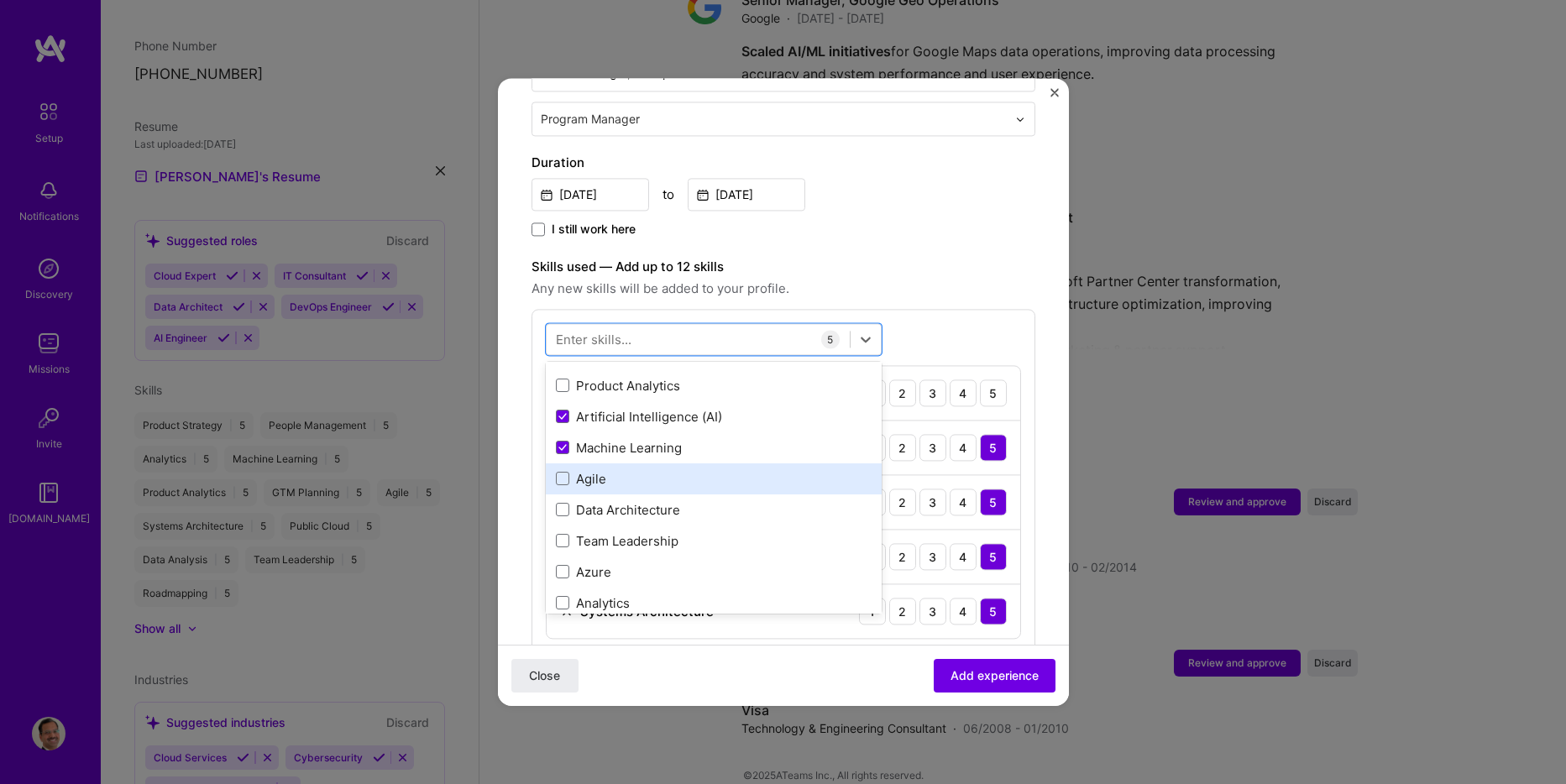
click at [583, 470] on div "Agile" at bounding box center [713, 479] width 316 height 17
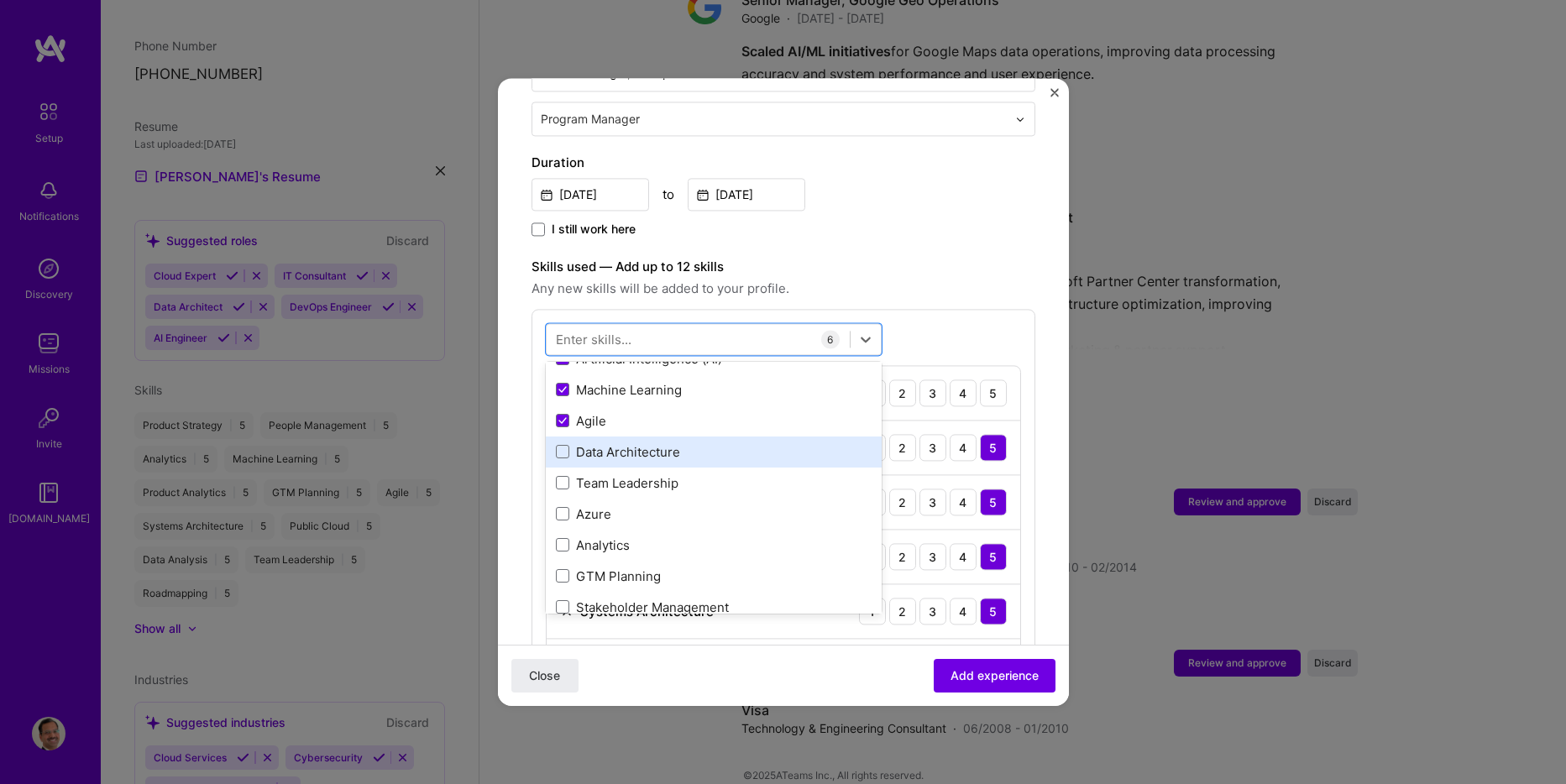
scroll to position [168, 0]
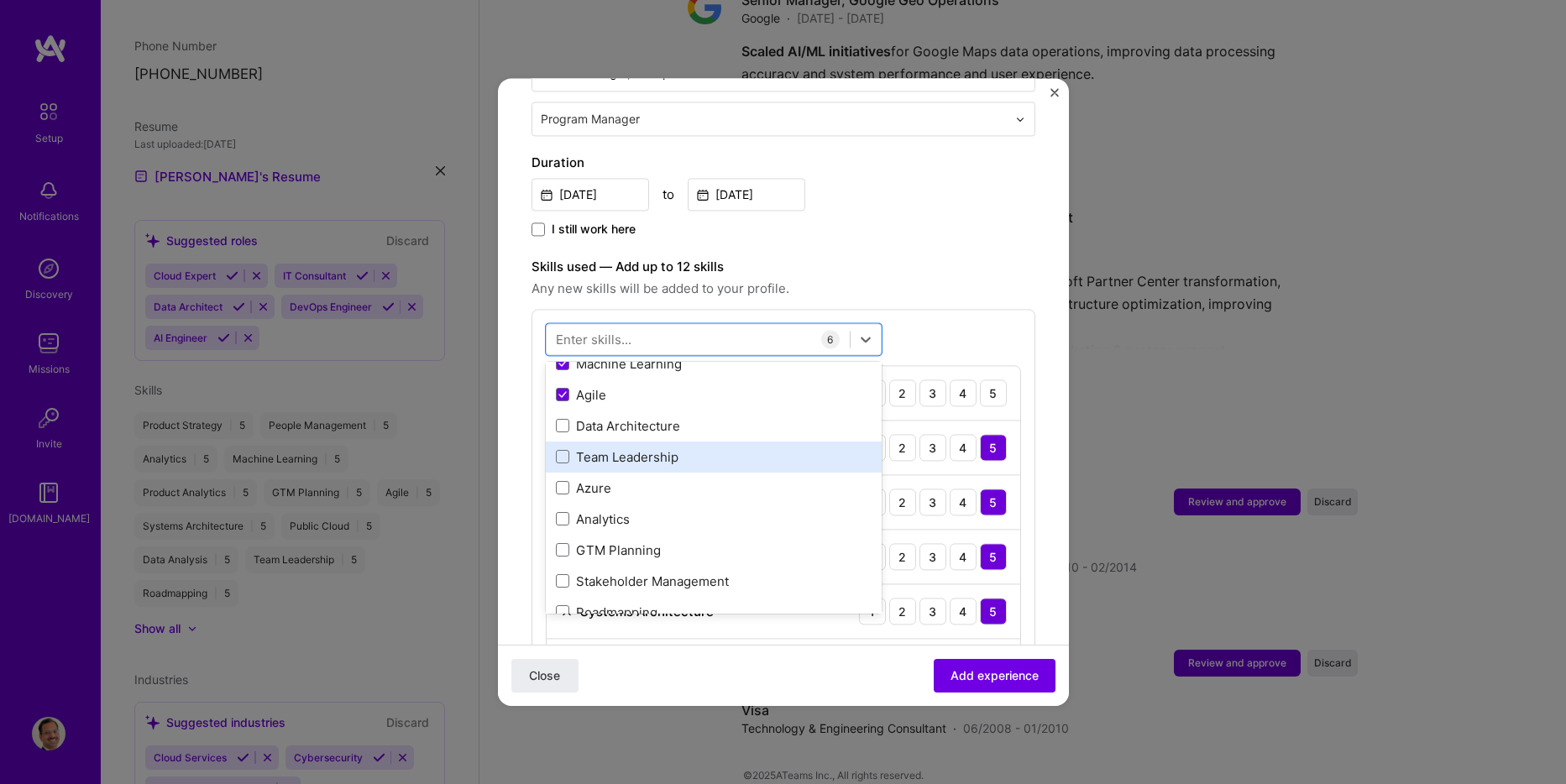
click at [635, 448] on div "Team Leadership" at bounding box center [713, 457] width 316 height 17
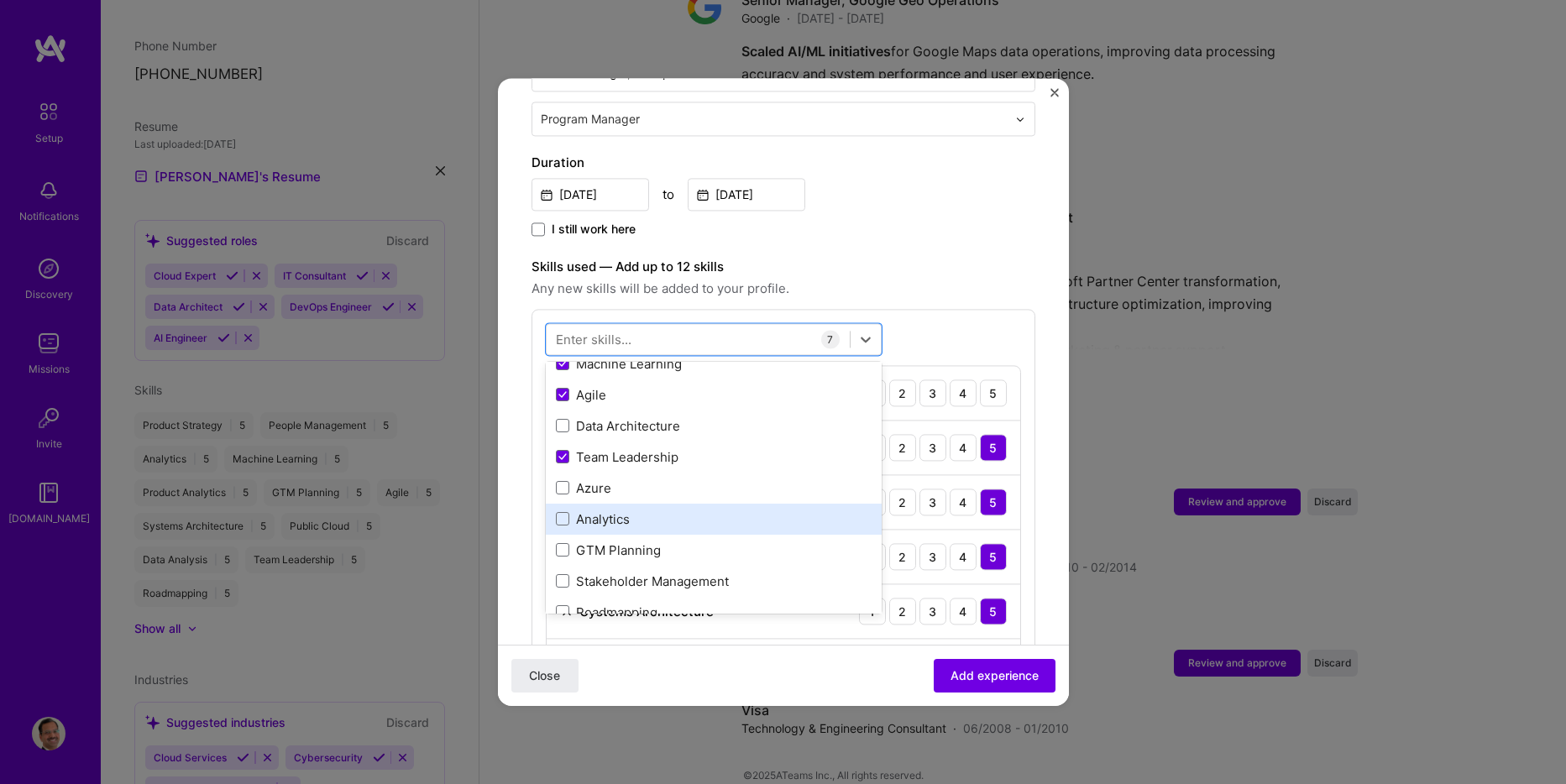
scroll to position [252, 0]
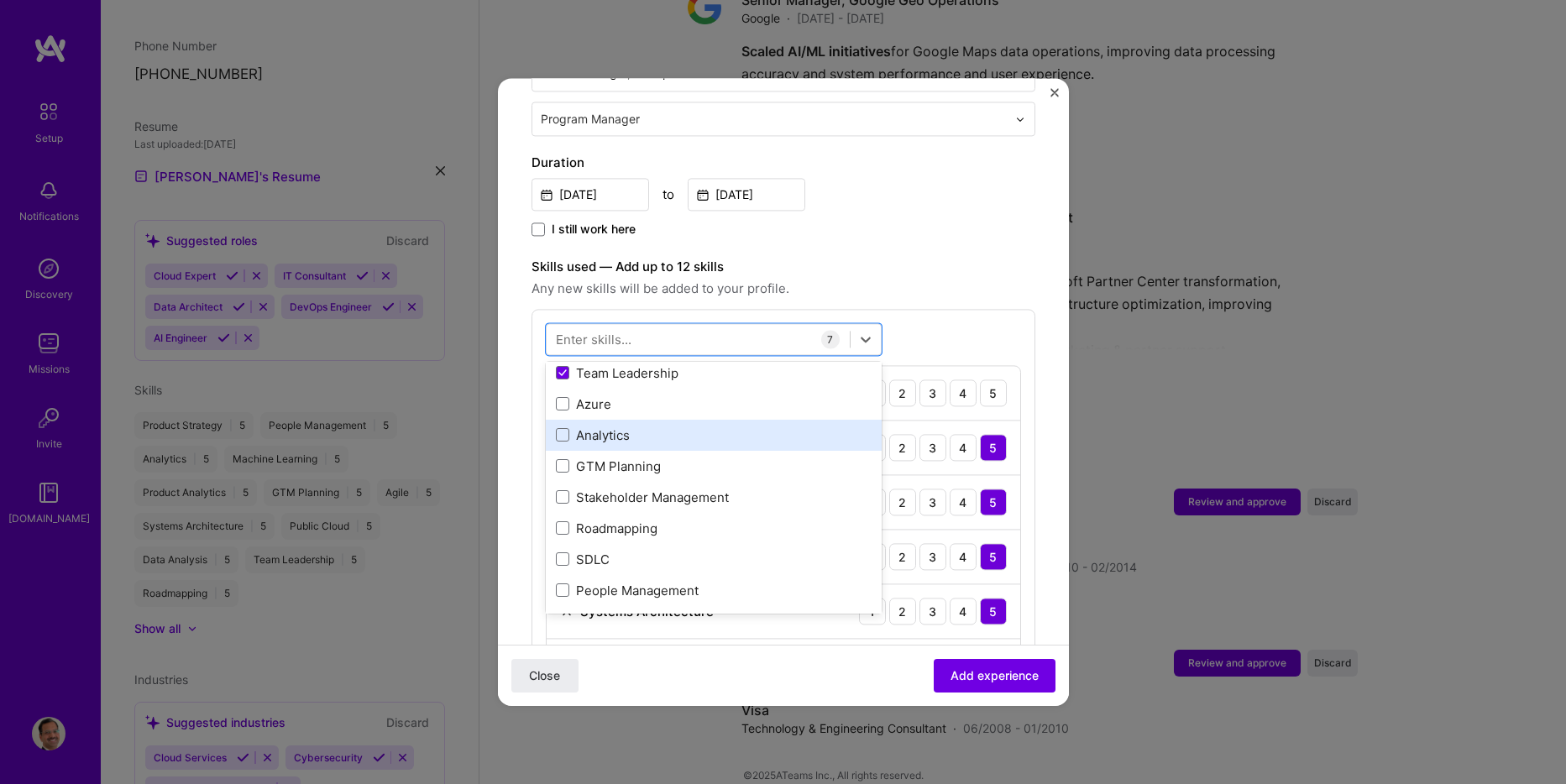
click at [622, 427] on div "Analytics" at bounding box center [713, 435] width 316 height 17
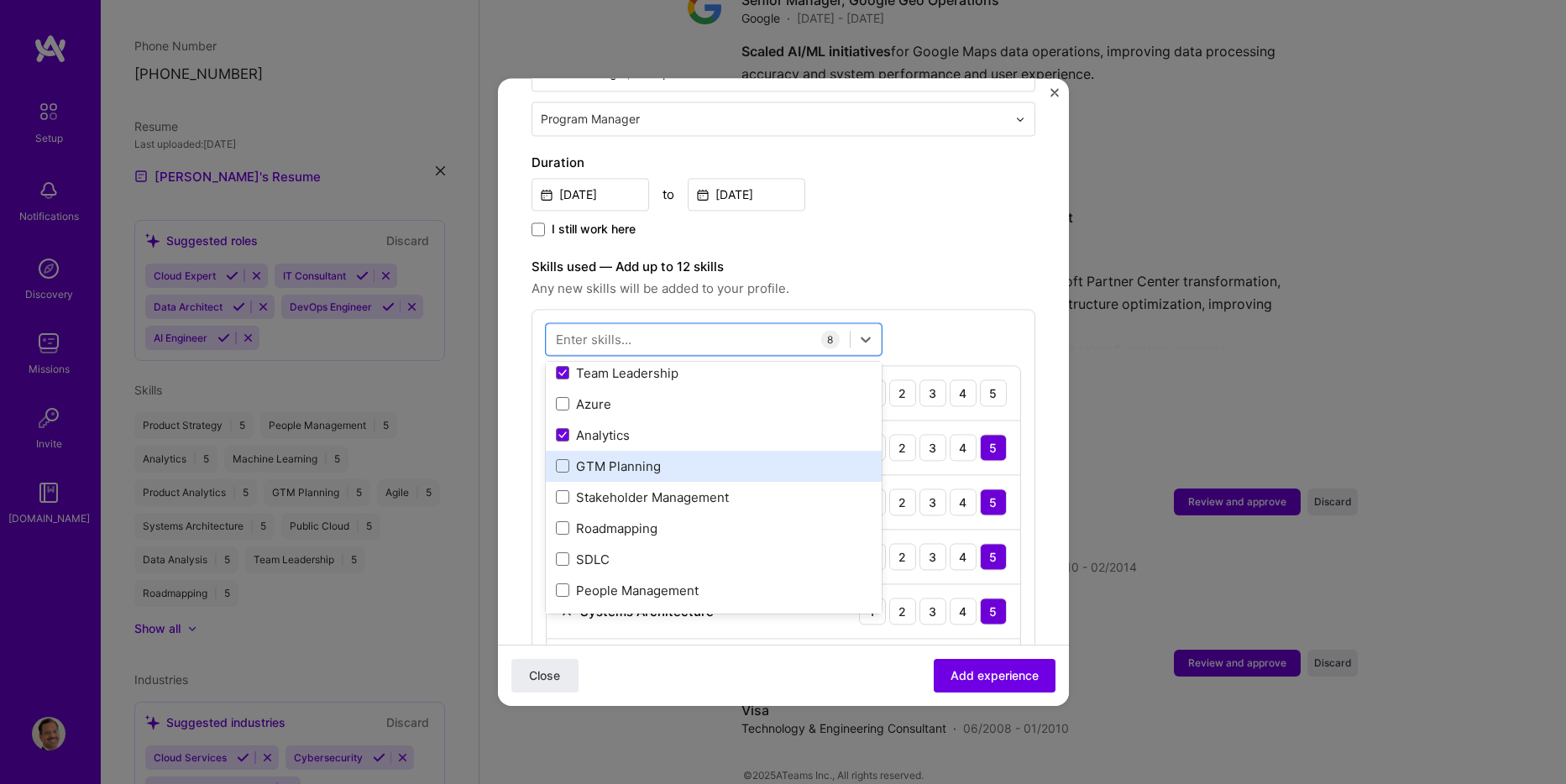
click at [611, 457] on div "GTM Planning" at bounding box center [713, 466] width 316 height 17
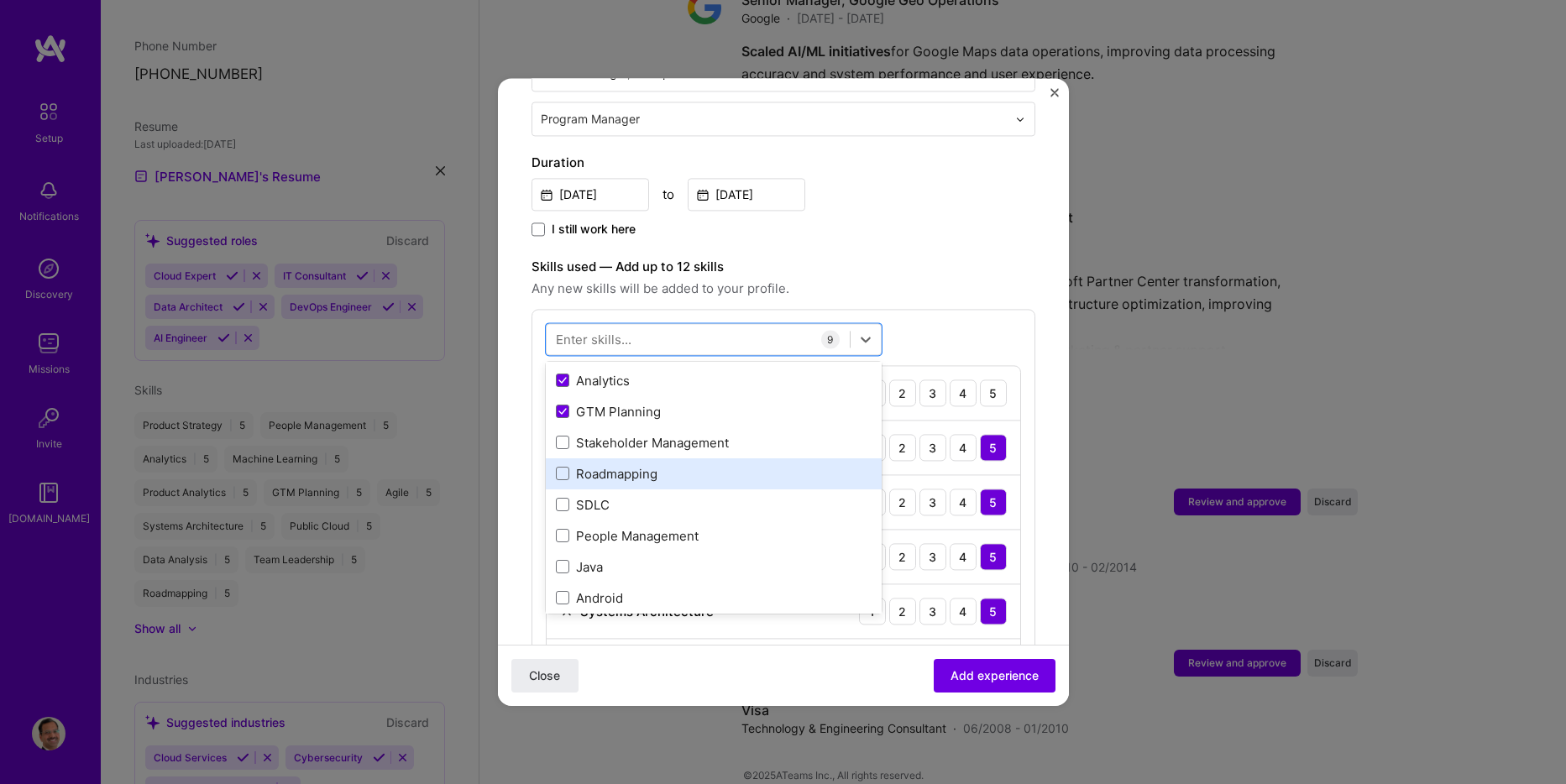
scroll to position [336, 0]
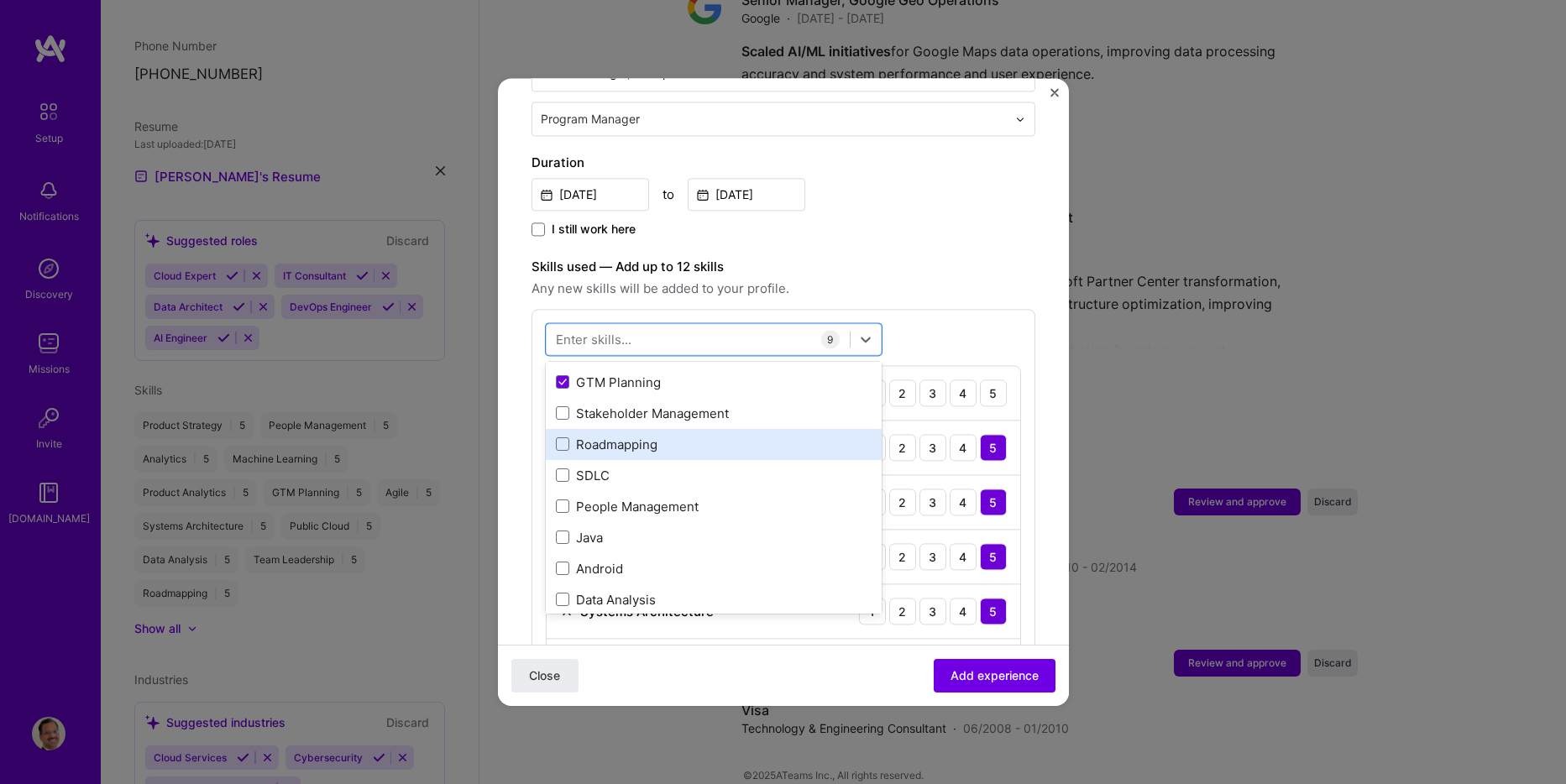
click at [636, 436] on div "Roadmapping" at bounding box center [713, 445] width 316 height 17
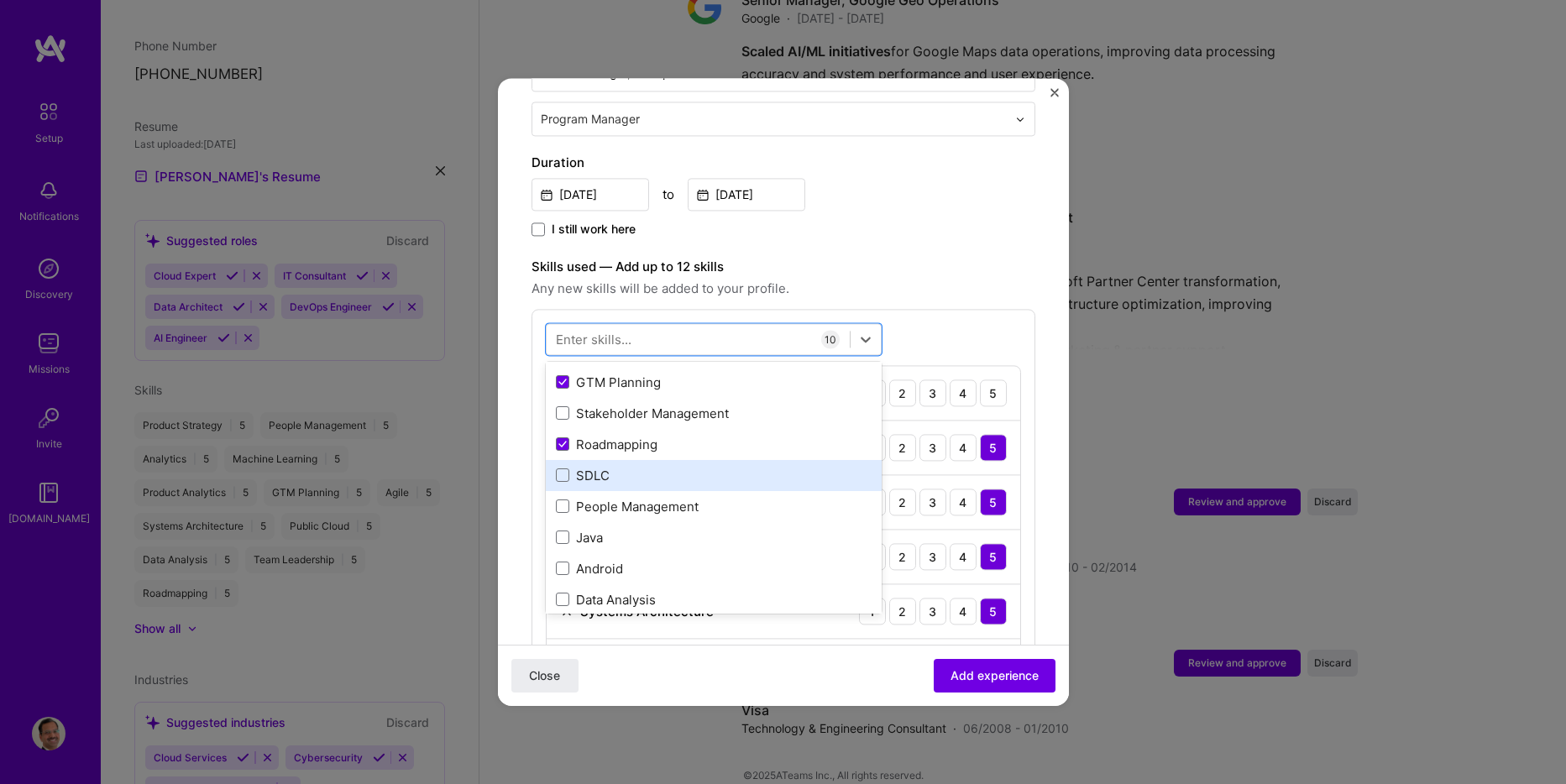
click at [606, 467] on div "SDLC" at bounding box center [713, 475] width 316 height 17
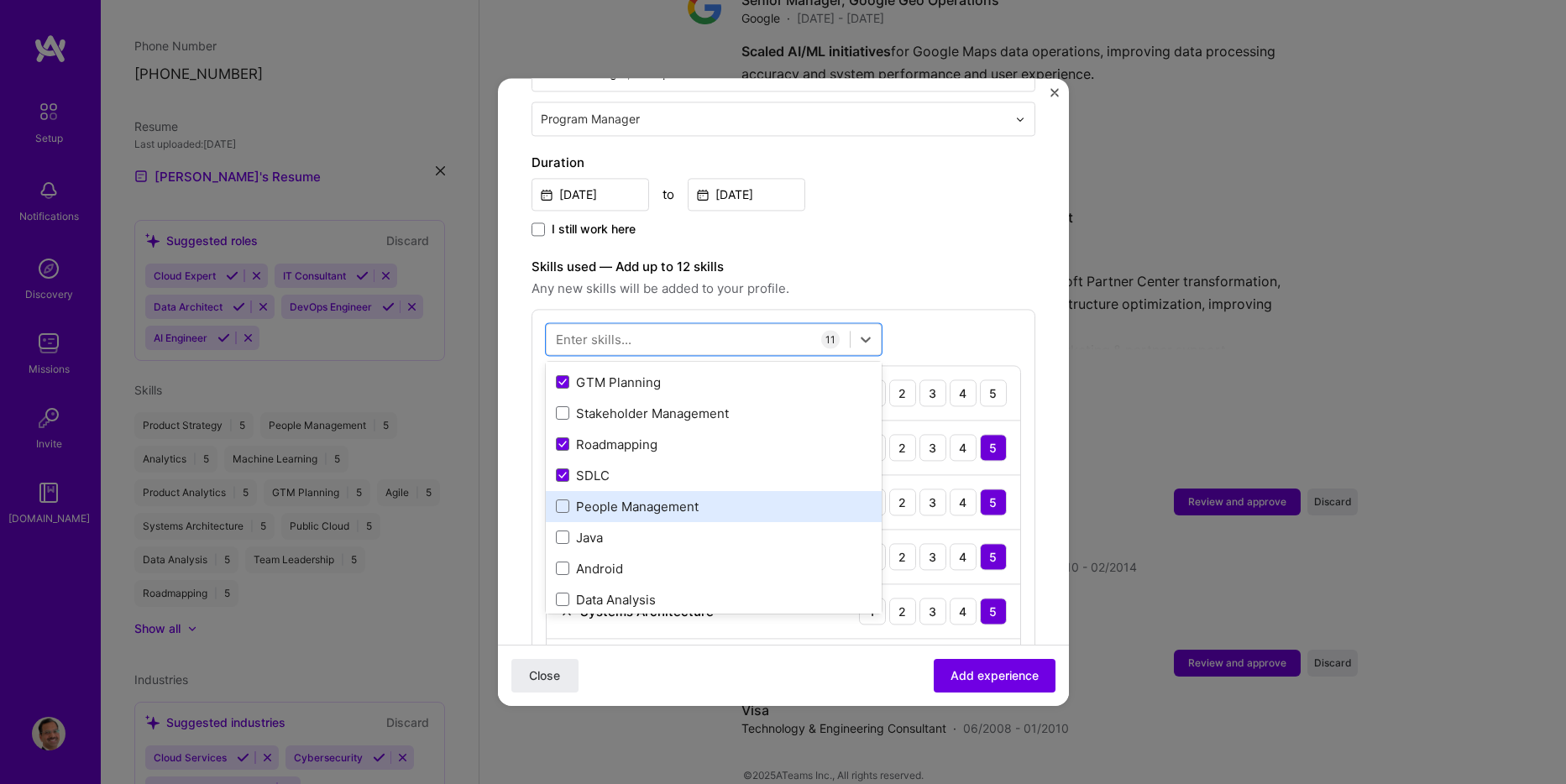
click at [662, 491] on div "People Management" at bounding box center [713, 507] width 336 height 31
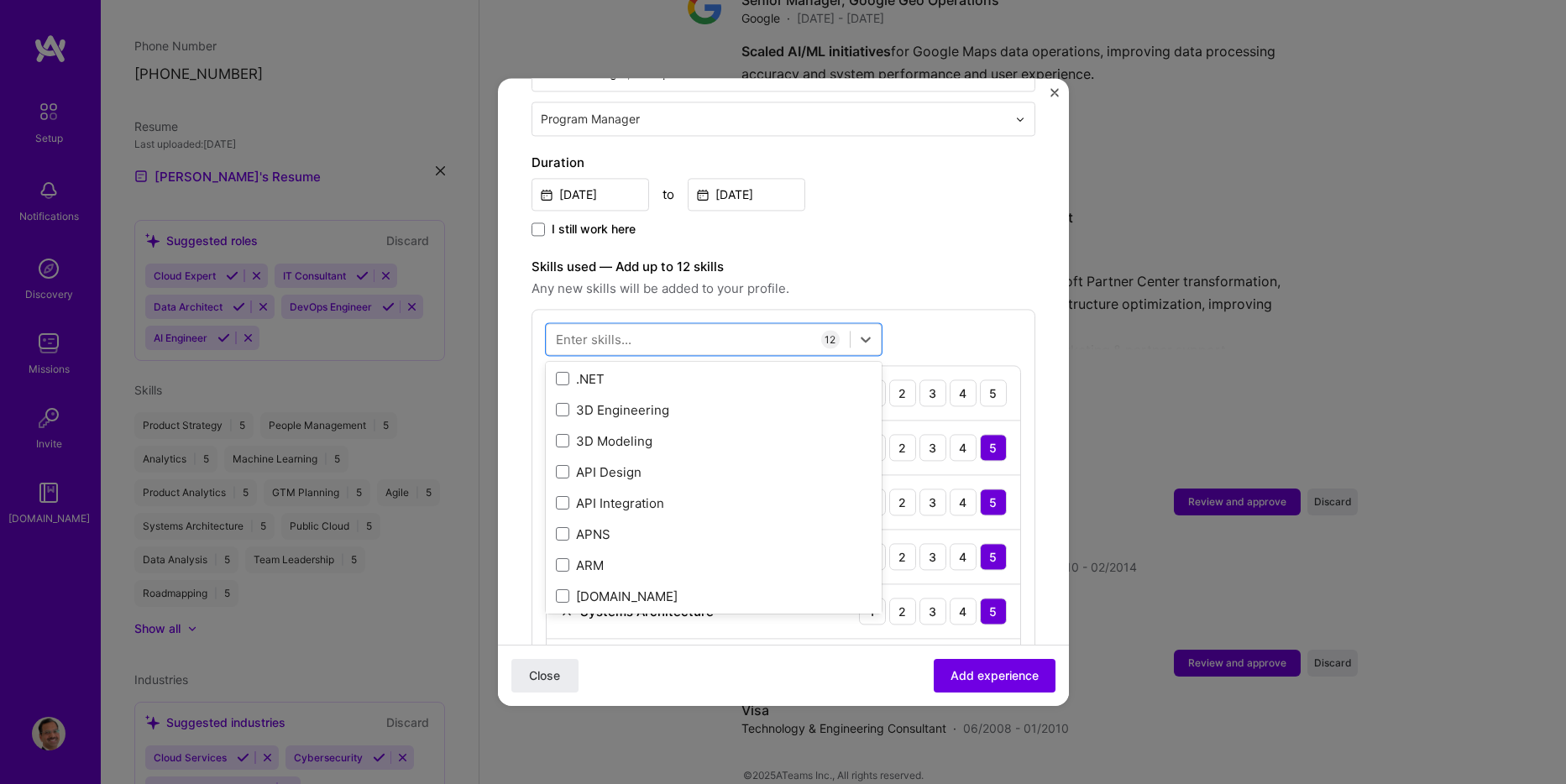
scroll to position [755, 0]
click at [963, 320] on div "option People Management, selected. option ARM focused, 0 of 2. 378 results ava…" at bounding box center [783, 671] width 504 height 726
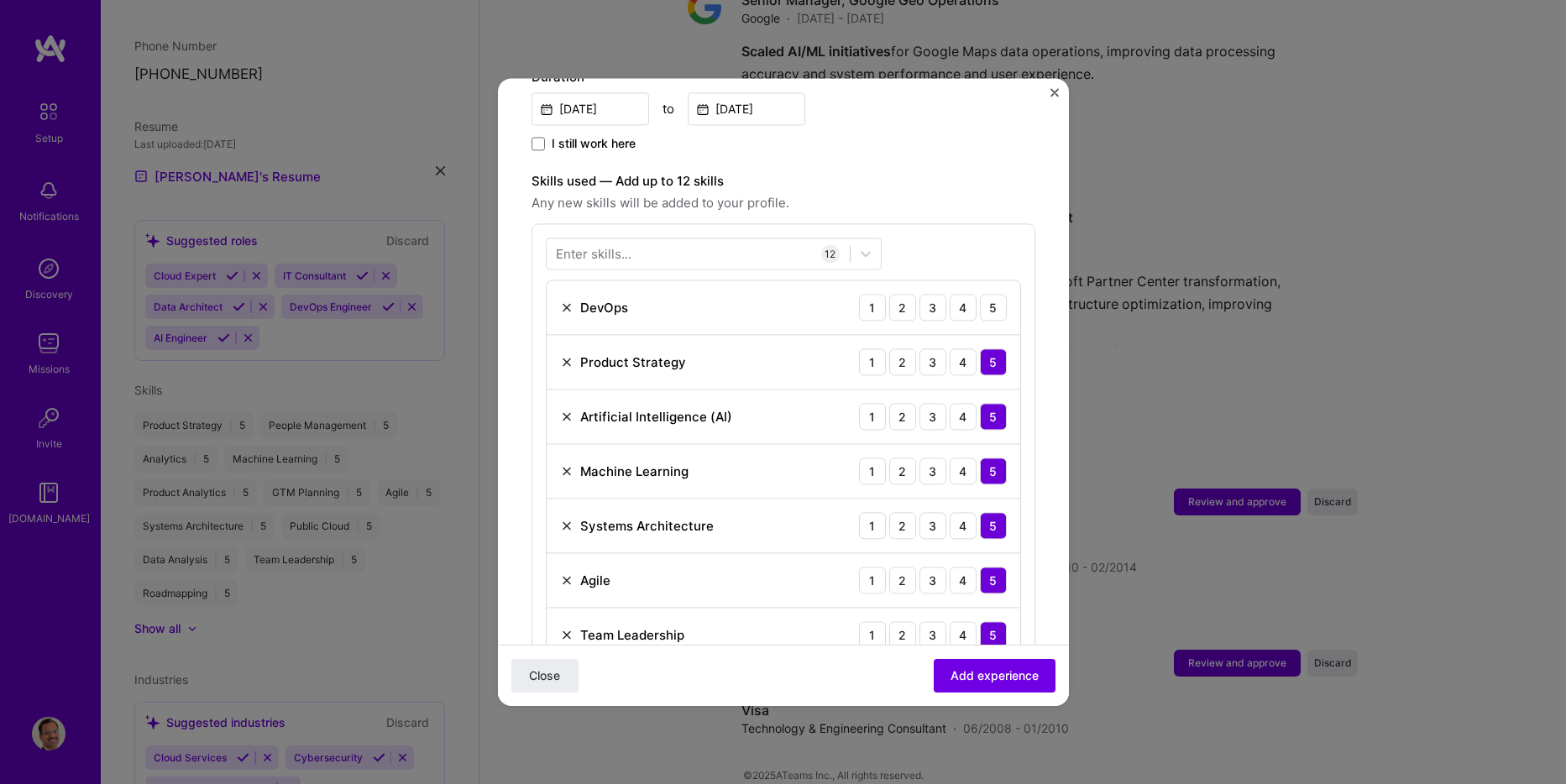
scroll to position [503, 0]
click at [980, 295] on div "5" at bounding box center [993, 309] width 27 height 27
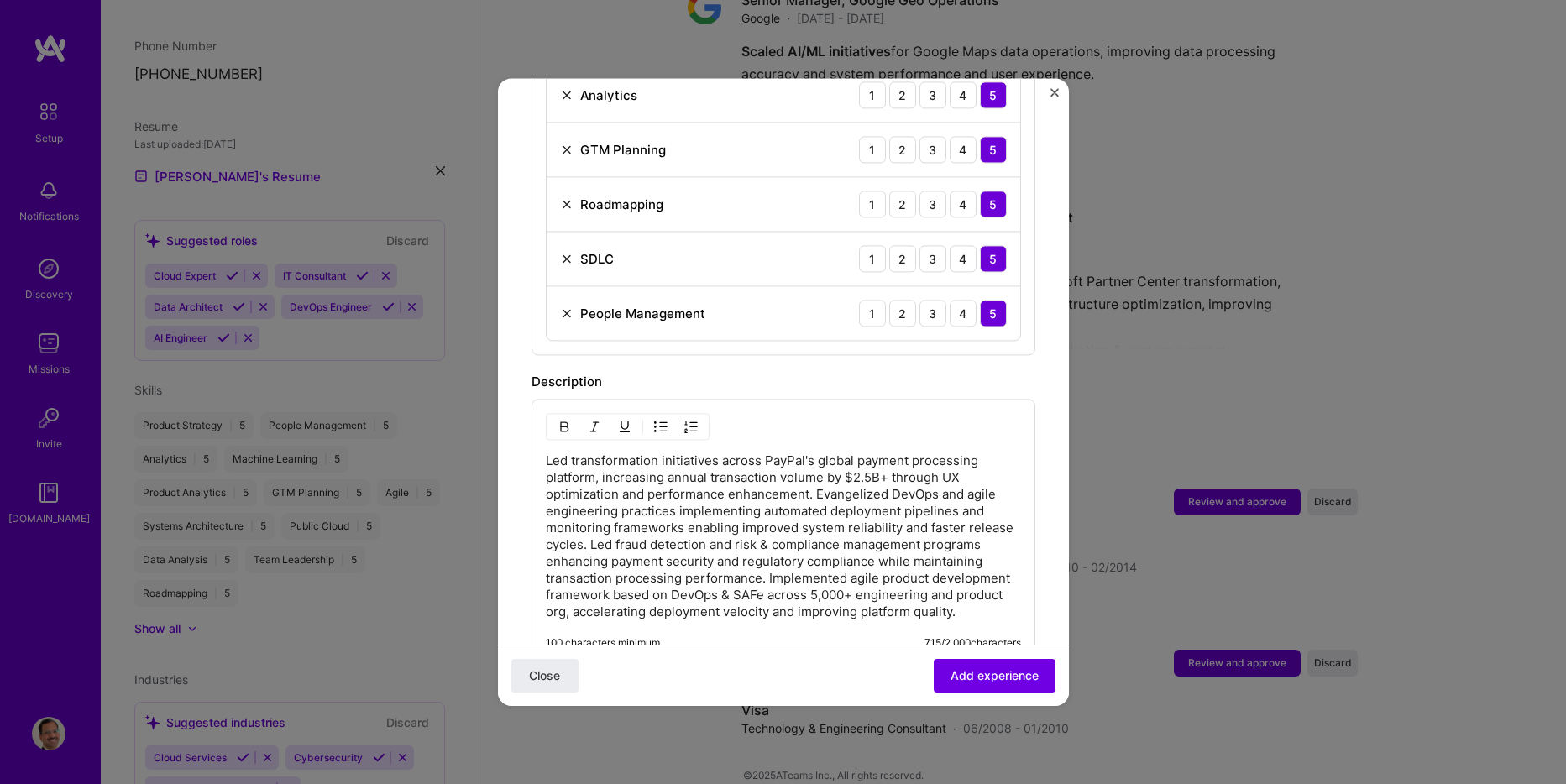
scroll to position [1176, 0]
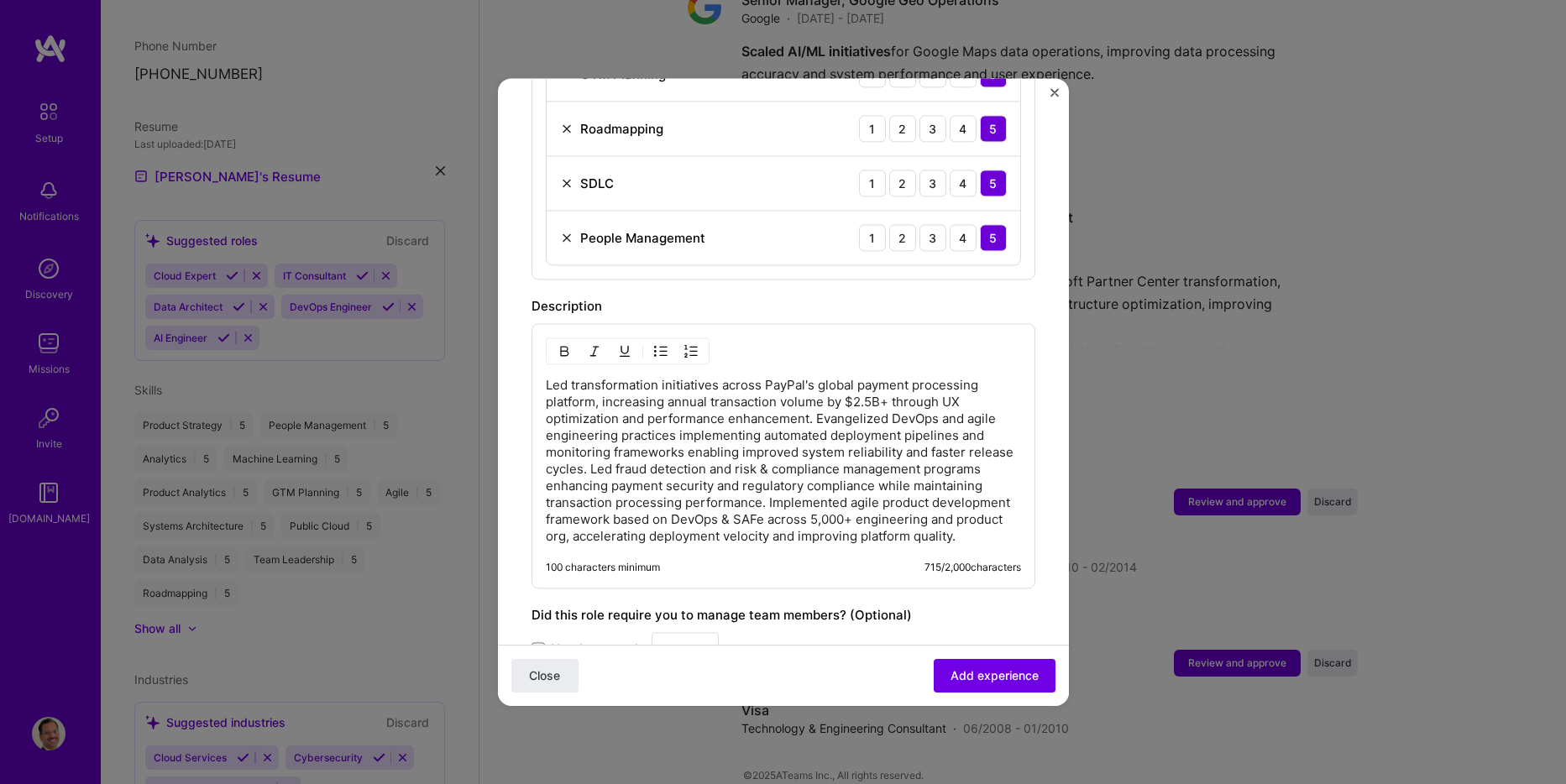
click at [819, 402] on p "Led transformation initiatives across PayPal's global payment processing platfo…" at bounding box center [783, 461] width 476 height 168
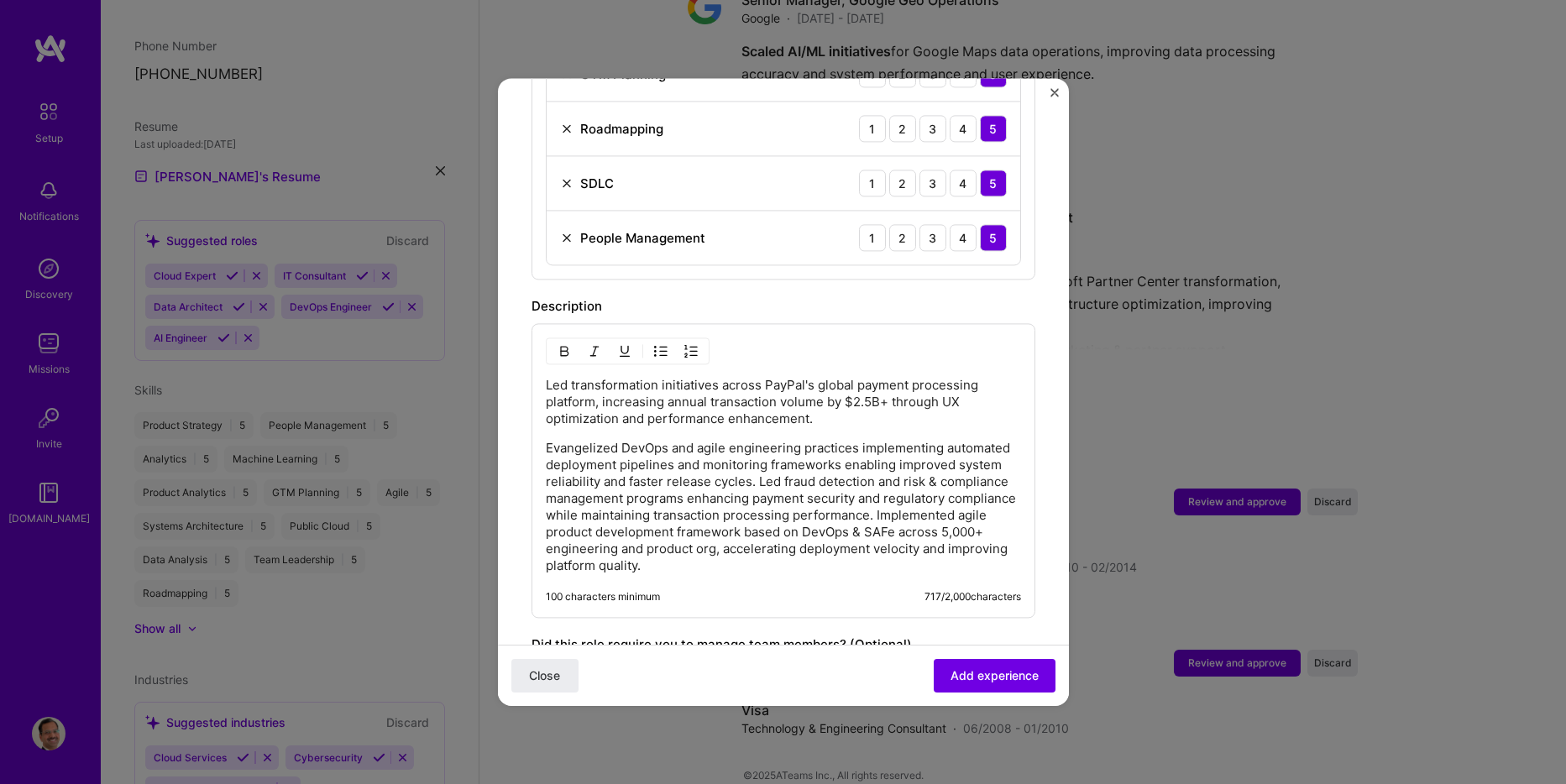
click at [862, 463] on p "Evangelized DevOps and agile engineering practices implementing automated deplo…" at bounding box center [783, 507] width 476 height 135
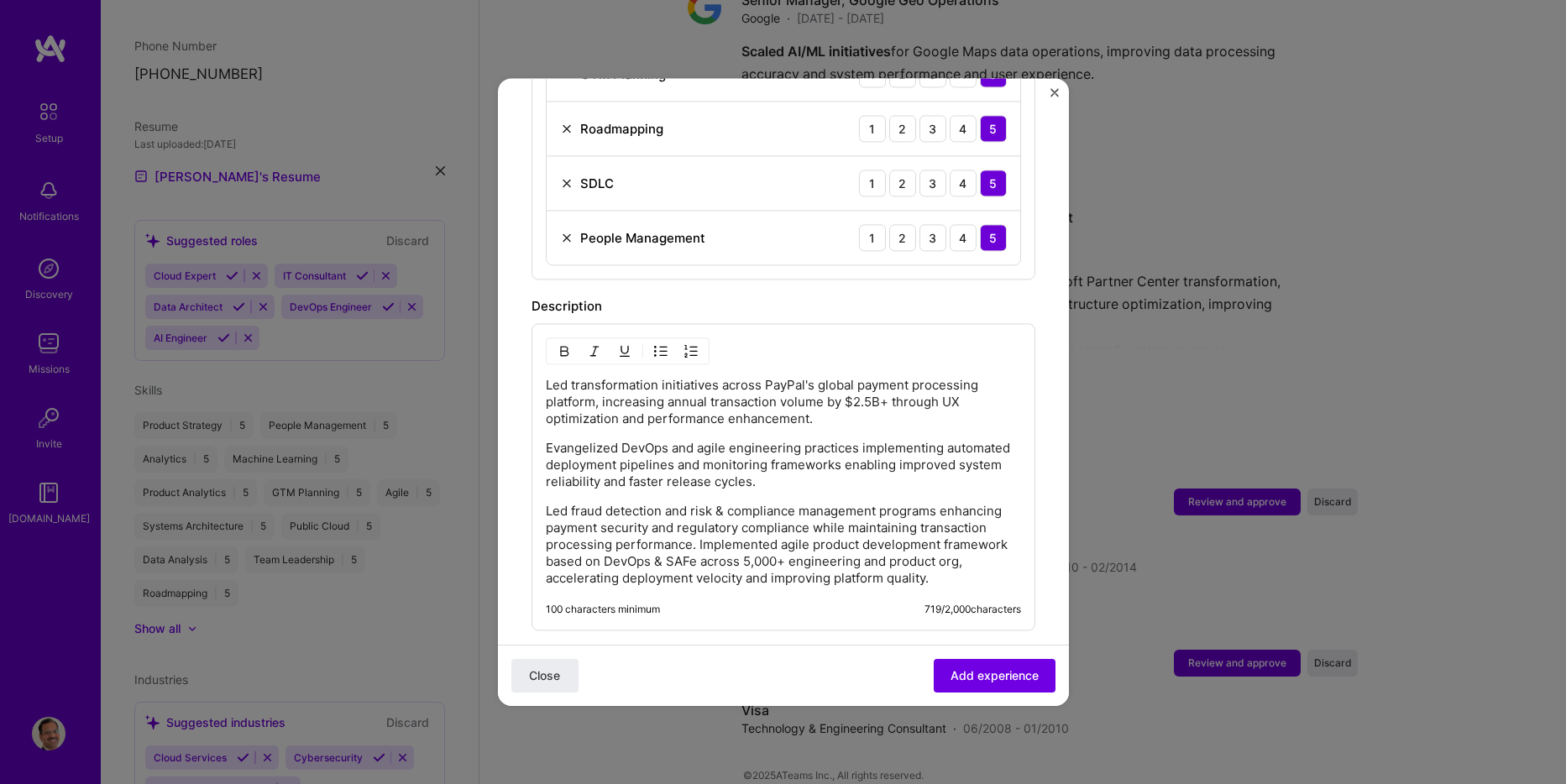
click at [700, 524] on p "Led fraud detection and risk & compliance management programs enhancing payment…" at bounding box center [783, 545] width 476 height 84
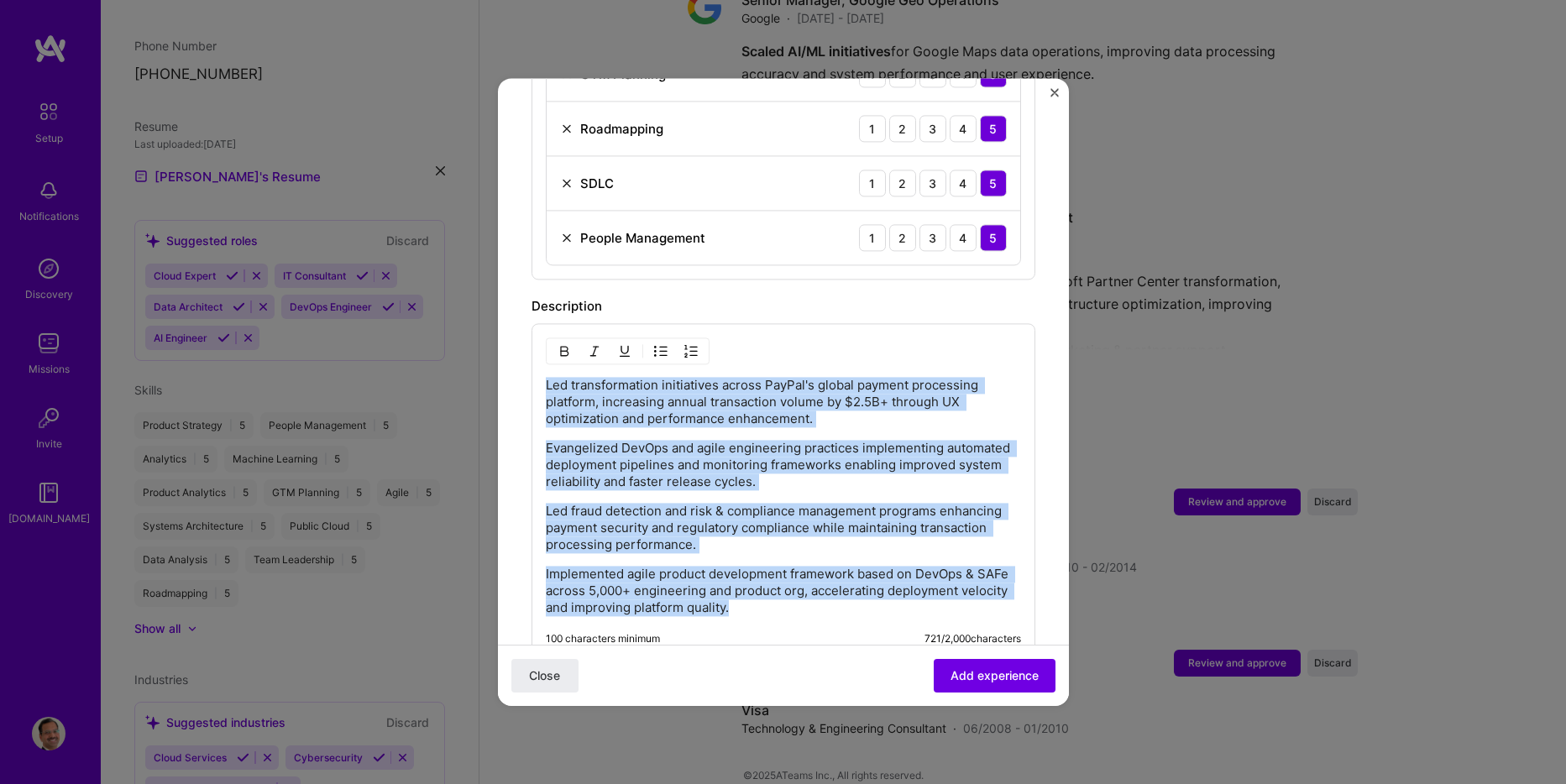
drag, startPoint x: 784, startPoint y: 590, endPoint x: 541, endPoint y: 372, distance: 326.5
click at [541, 372] on div "Led transformation initiatives across PayPal's global payment processing platfo…" at bounding box center [783, 491] width 504 height 336
click at [658, 344] on img "button" at bounding box center [660, 350] width 13 height 13
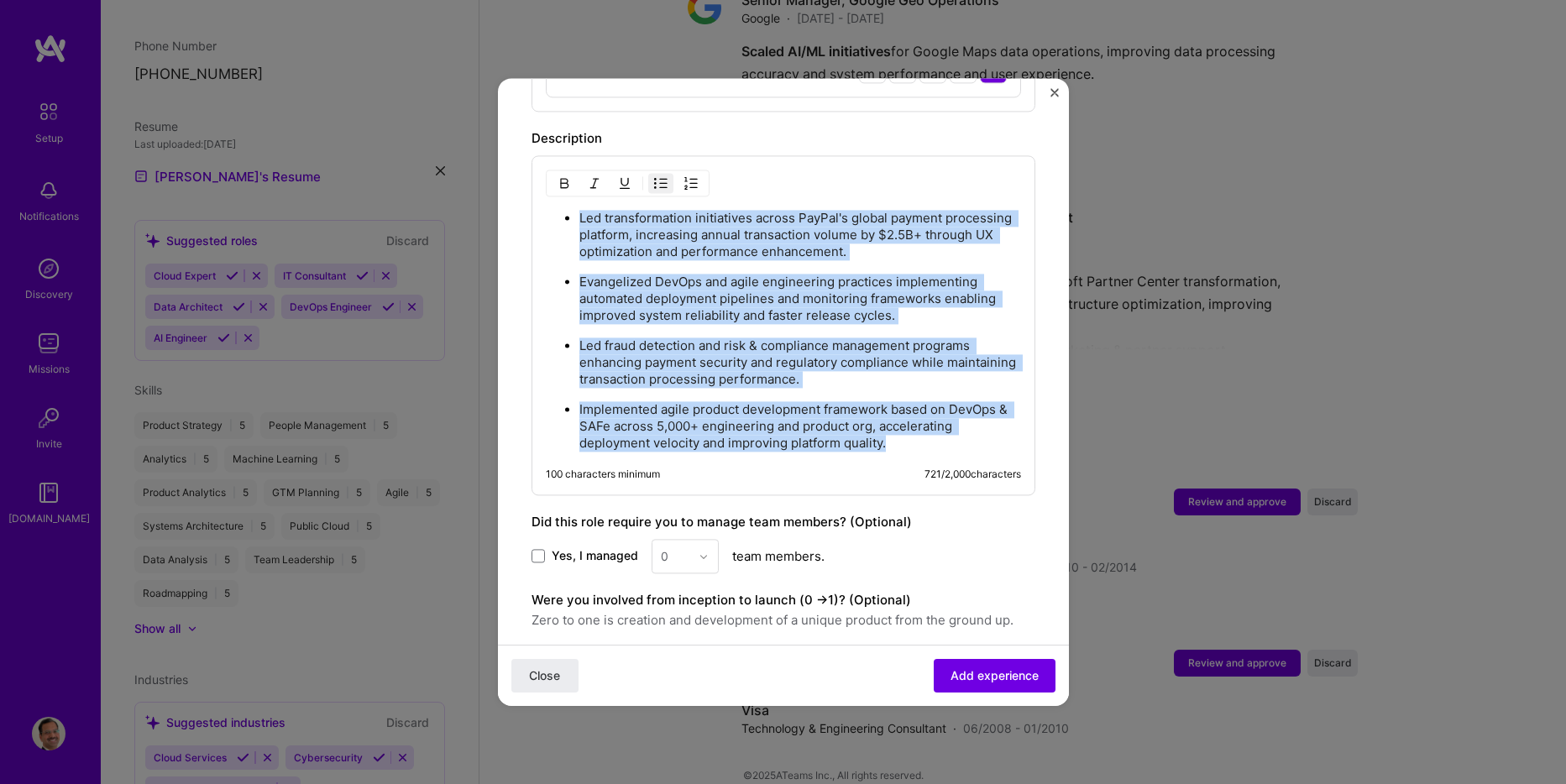
scroll to position [1259, 0]
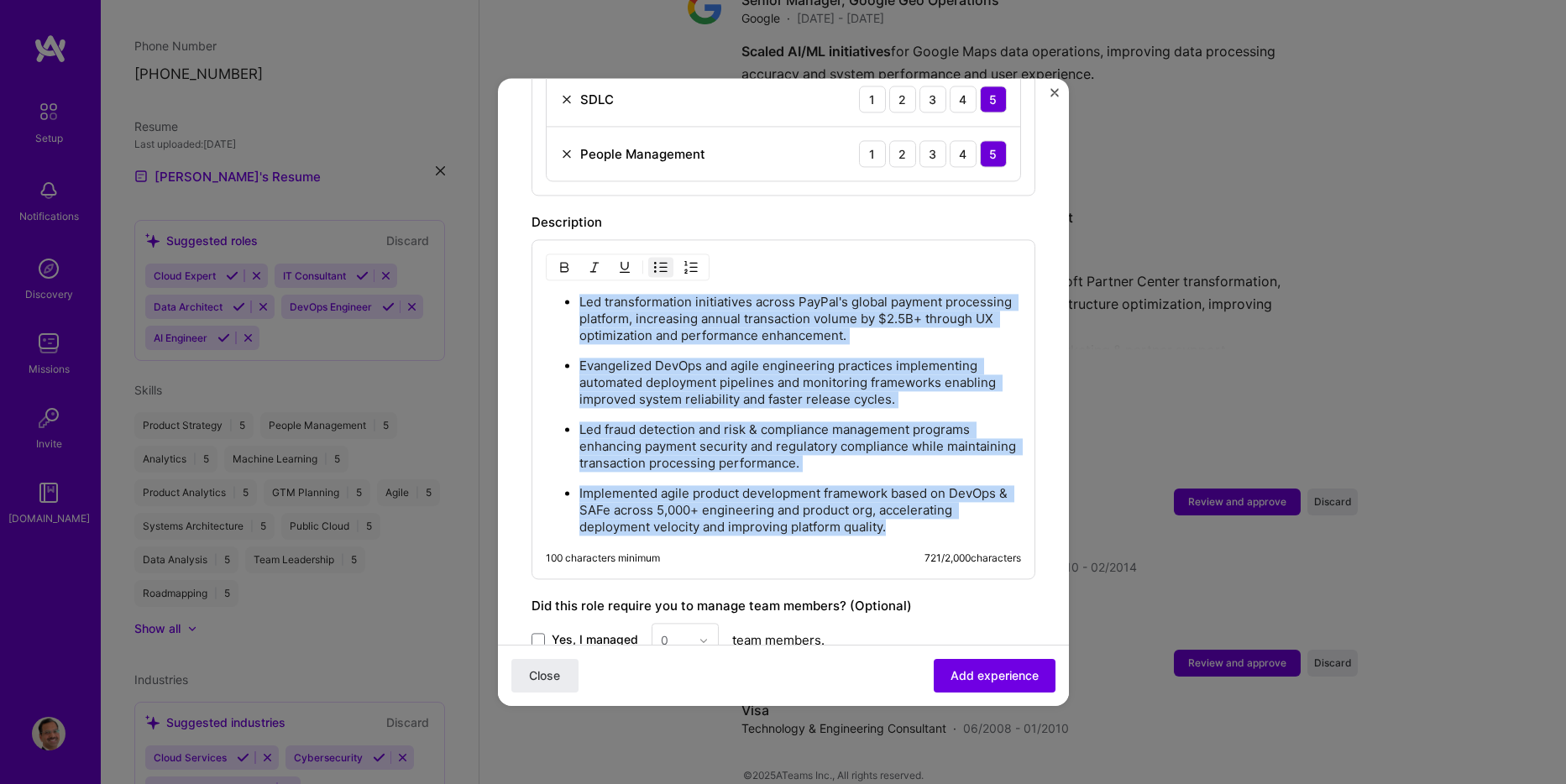
click at [757, 337] on ul "Led transformation initiatives across PayPal's global payment processing platfo…" at bounding box center [783, 414] width 476 height 243
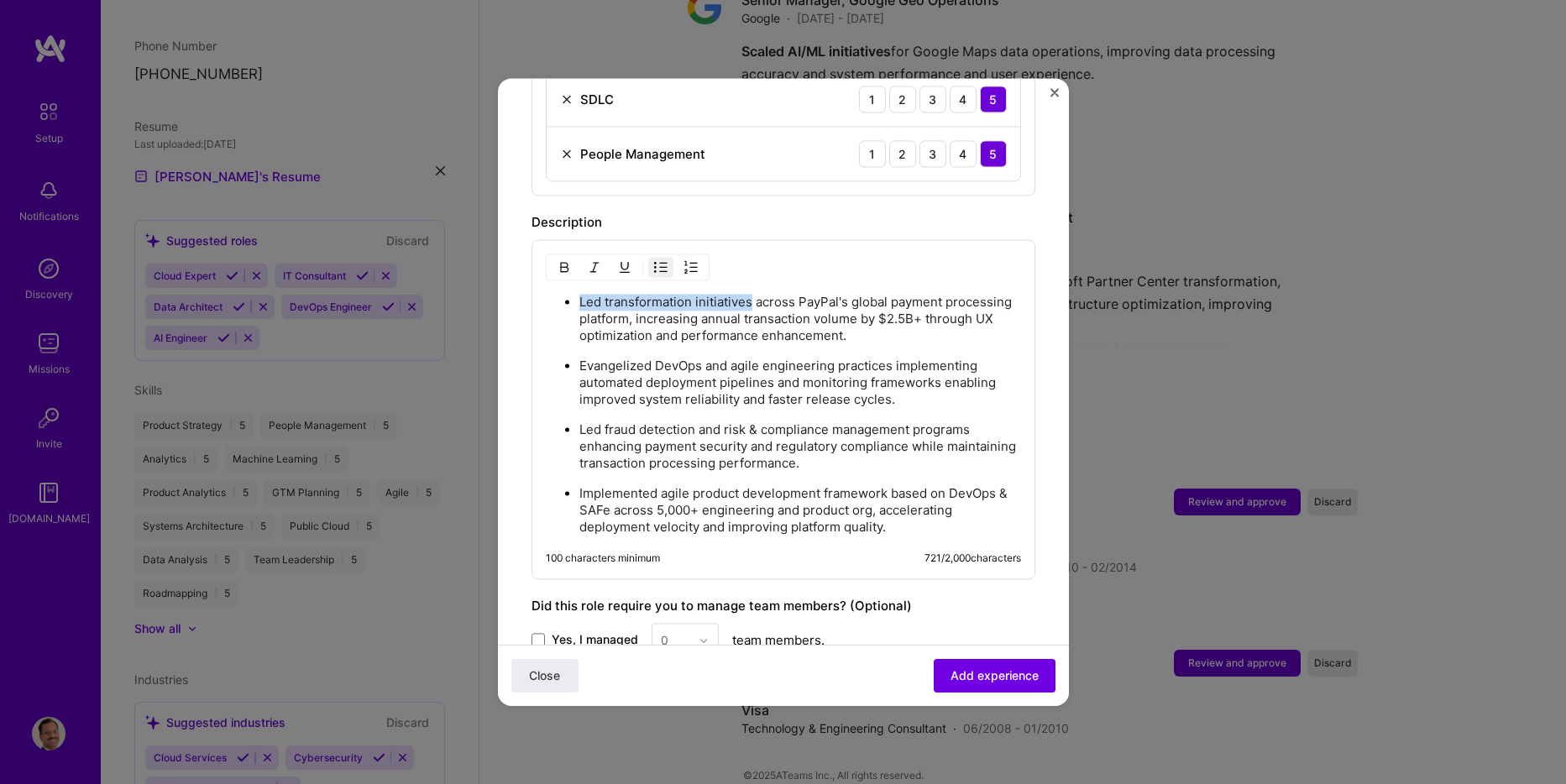
drag, startPoint x: 750, startPoint y: 286, endPoint x: 577, endPoint y: 286, distance: 173.0
click at [577, 293] on ul "Led transformation initiatives across PayPal's global payment processing platfo…" at bounding box center [783, 414] width 476 height 243
click at [563, 257] on button "button" at bounding box center [564, 267] width 25 height 20
drag, startPoint x: 581, startPoint y: 348, endPoint x: 889, endPoint y: 346, distance: 308.0
click at [889, 357] on p "Evangelized DevOps and agile engineering practices implementing automated deplo…" at bounding box center [800, 383] width 442 height 51
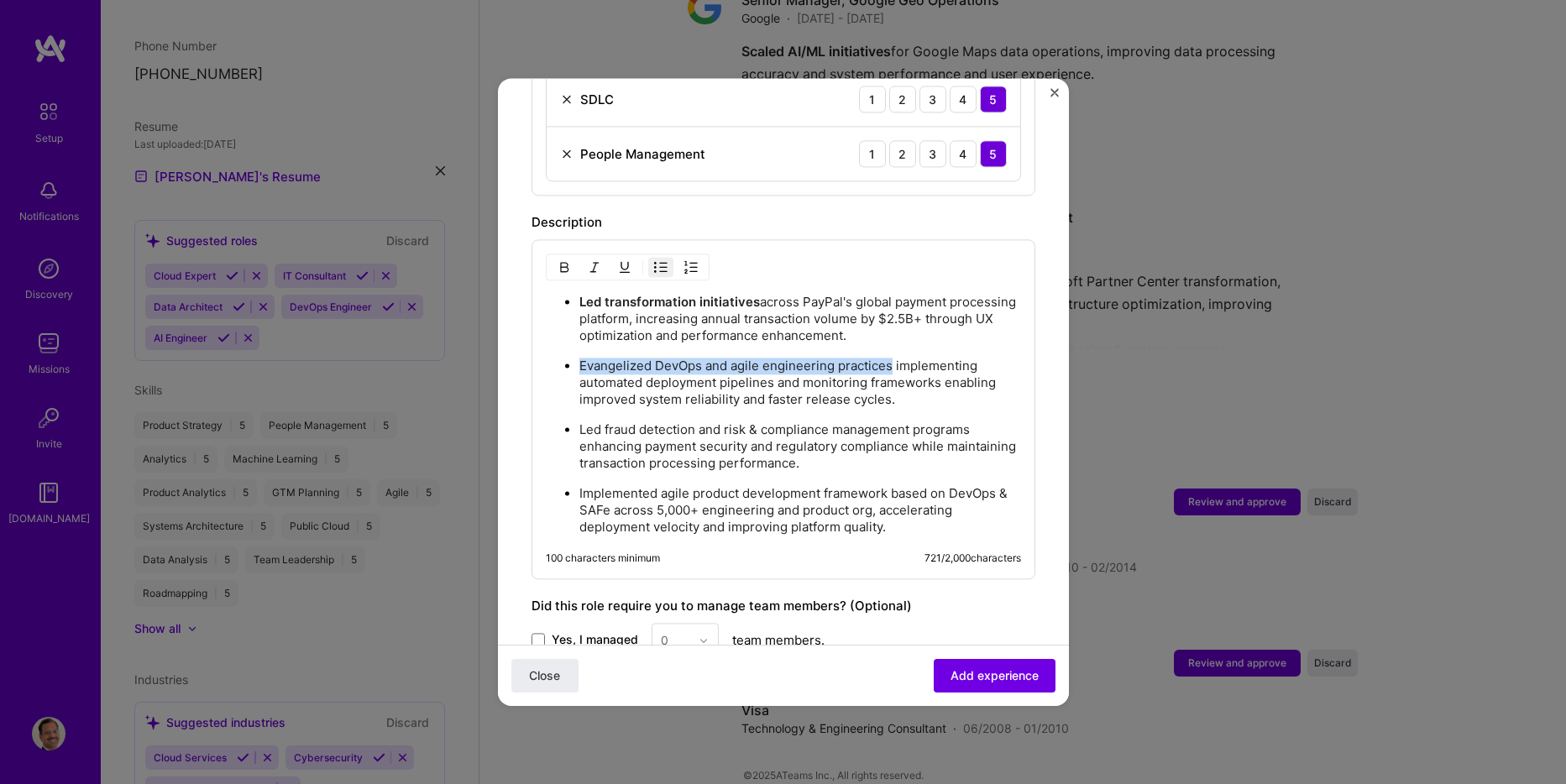
click at [565, 260] on img "button" at bounding box center [564, 267] width 13 height 13
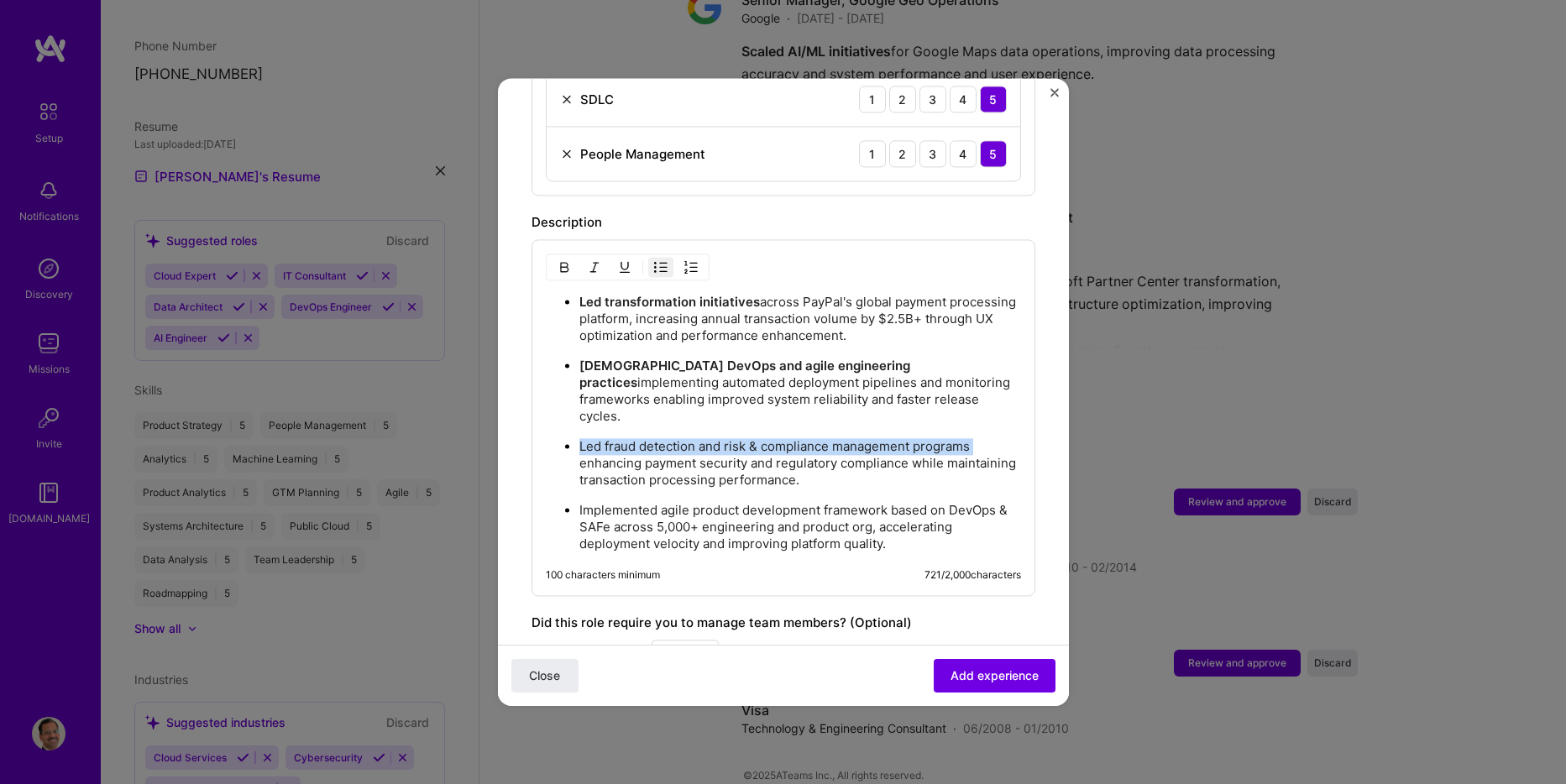
drag, startPoint x: 577, startPoint y: 413, endPoint x: 980, endPoint y: 412, distance: 403.0
click at [979, 412] on ul "Led transformation initiatives across PayPal's global payment processing platfo…" at bounding box center [783, 422] width 476 height 260
drag, startPoint x: 570, startPoint y: 248, endPoint x: 606, endPoint y: 297, distance: 60.8
click at [570, 260] on img "button" at bounding box center [564, 267] width 13 height 13
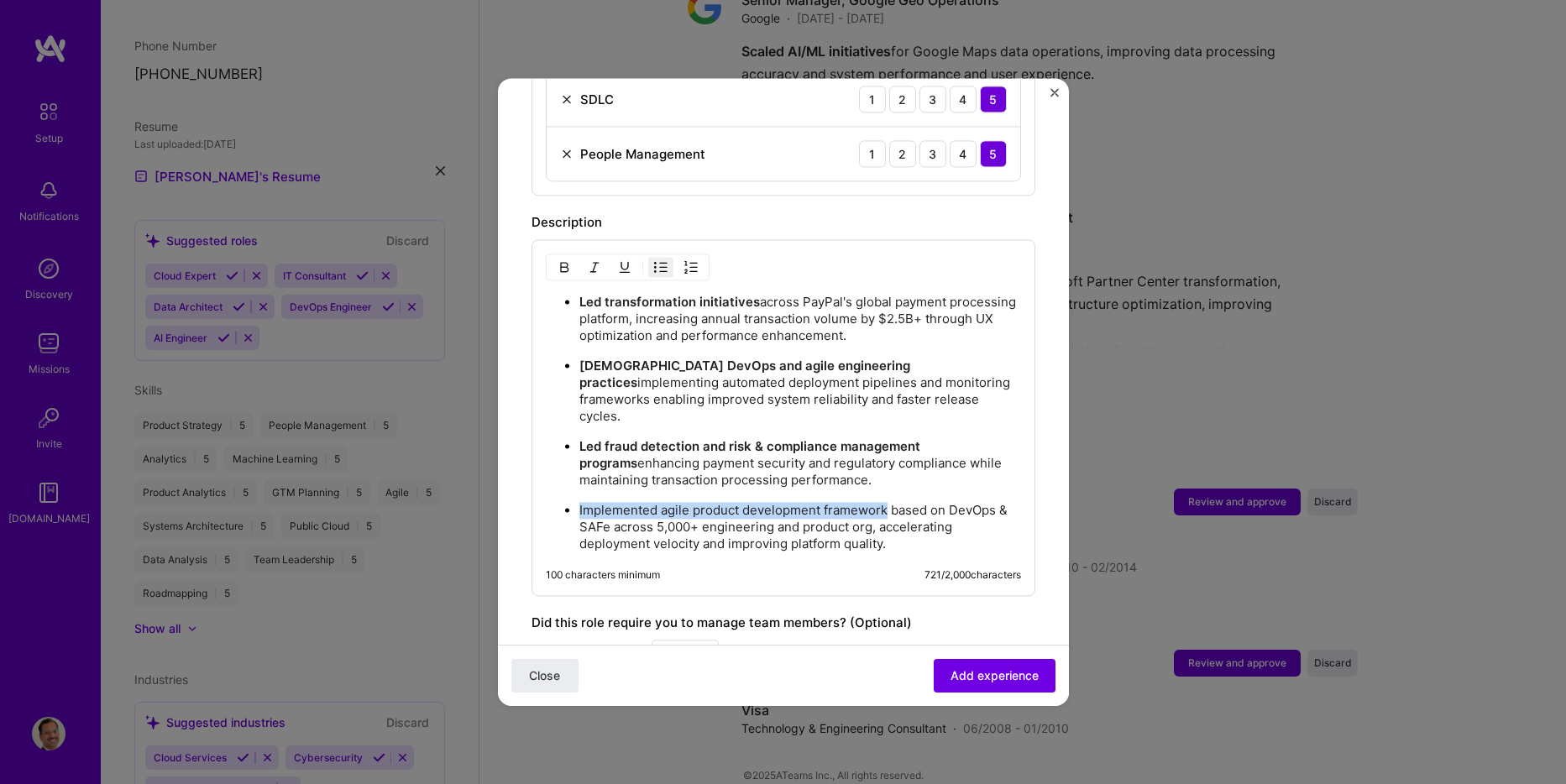
drag, startPoint x: 578, startPoint y: 477, endPoint x: 887, endPoint y: 471, distance: 309.1
click at [887, 471] on ul "Led transformation initiatives across PayPal's global payment processing platfo…" at bounding box center [783, 422] width 476 height 260
click at [583, 257] on button "button" at bounding box center [595, 267] width 25 height 20
drag, startPoint x: 567, startPoint y: 247, endPoint x: 591, endPoint y: 248, distance: 24.0
click at [567, 260] on img "button" at bounding box center [564, 267] width 13 height 13
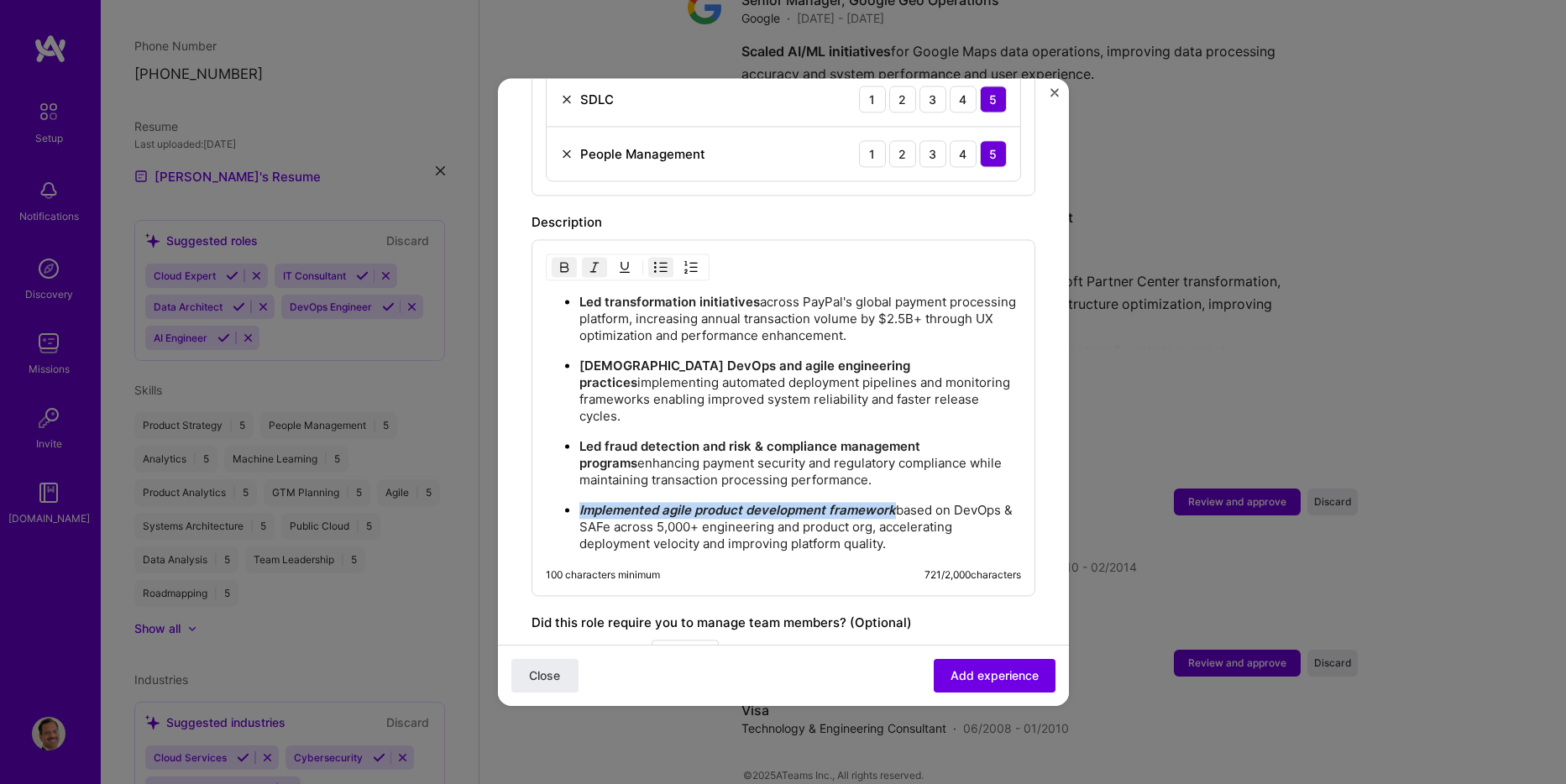
click at [592, 260] on img "button" at bounding box center [594, 267] width 13 height 13
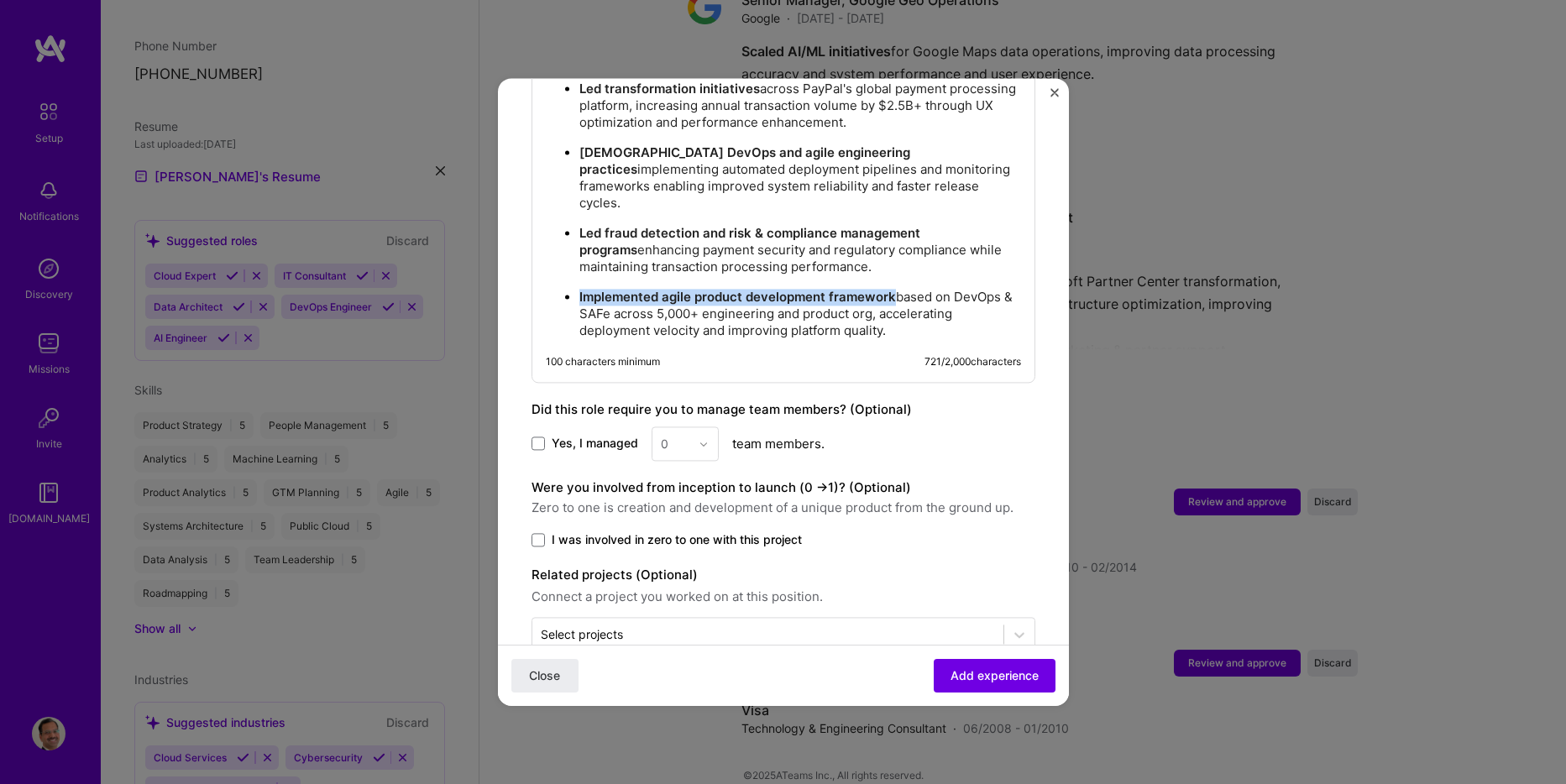
scroll to position [1479, 0]
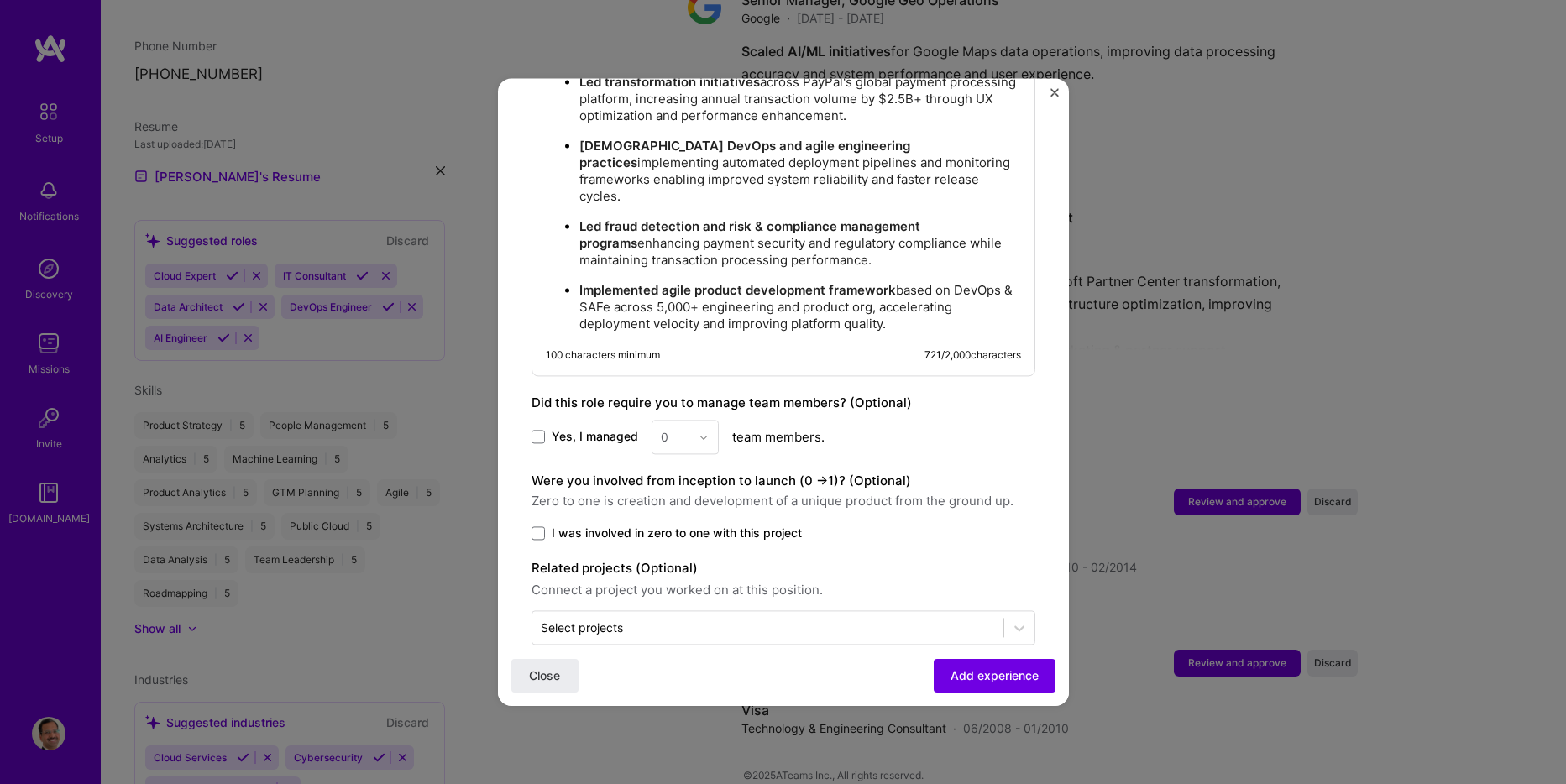
click at [710, 420] on div "0" at bounding box center [685, 436] width 67 height 34
click at [539, 431] on span at bounding box center [538, 437] width 13 height 13
click at [0, 0] on input "Yes, I managed" at bounding box center [0, 0] width 0 height 0
click at [703, 433] on img at bounding box center [704, 438] width 10 height 10
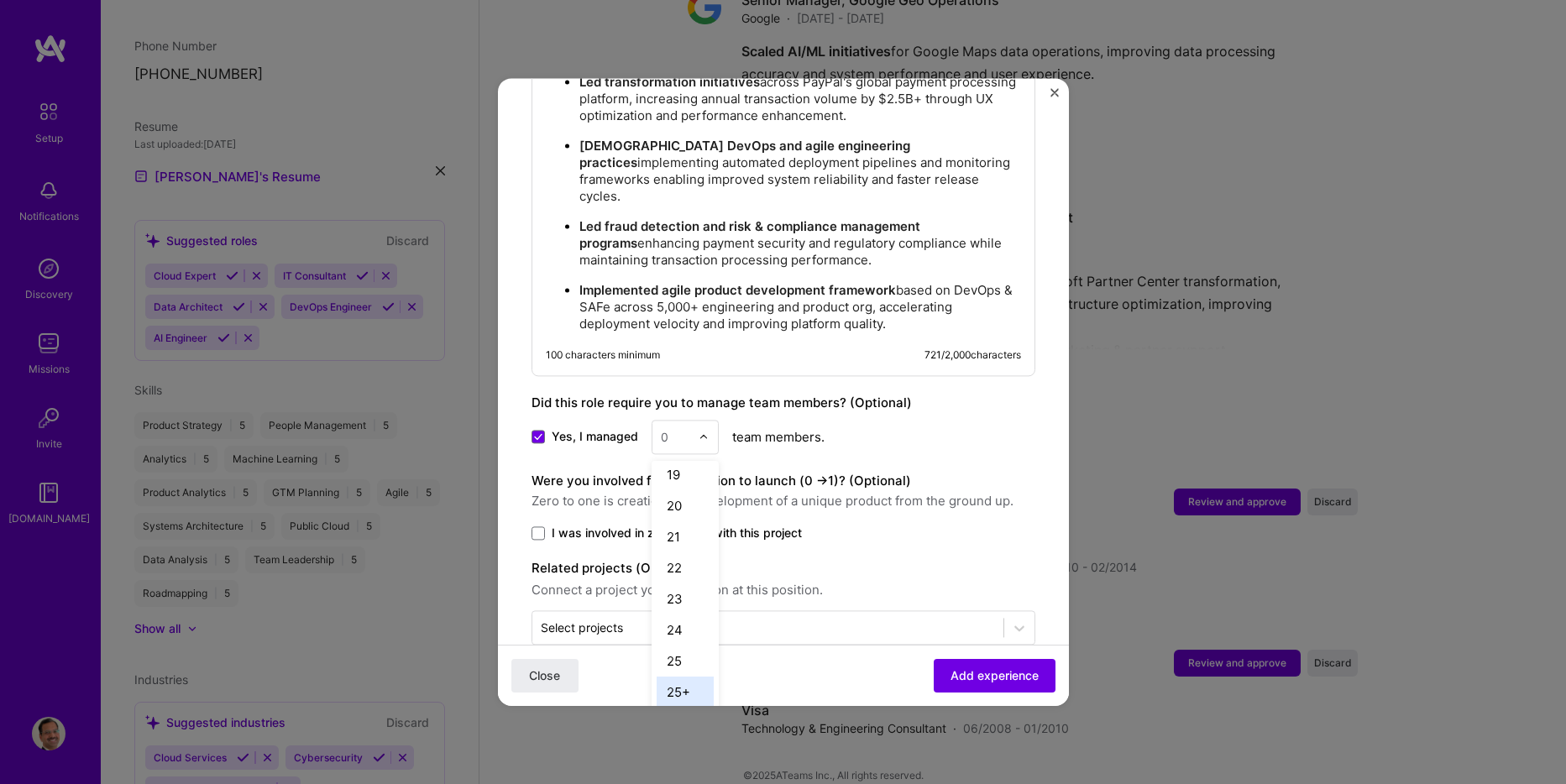
click at [692, 676] on div "25+" at bounding box center [685, 692] width 57 height 31
click at [539, 526] on span at bounding box center [538, 532] width 13 height 13
click at [0, 0] on input "I was involved in zero to one with this project" at bounding box center [0, 0] width 0 height 0
click at [957, 669] on span "Add experience" at bounding box center [994, 676] width 88 height 17
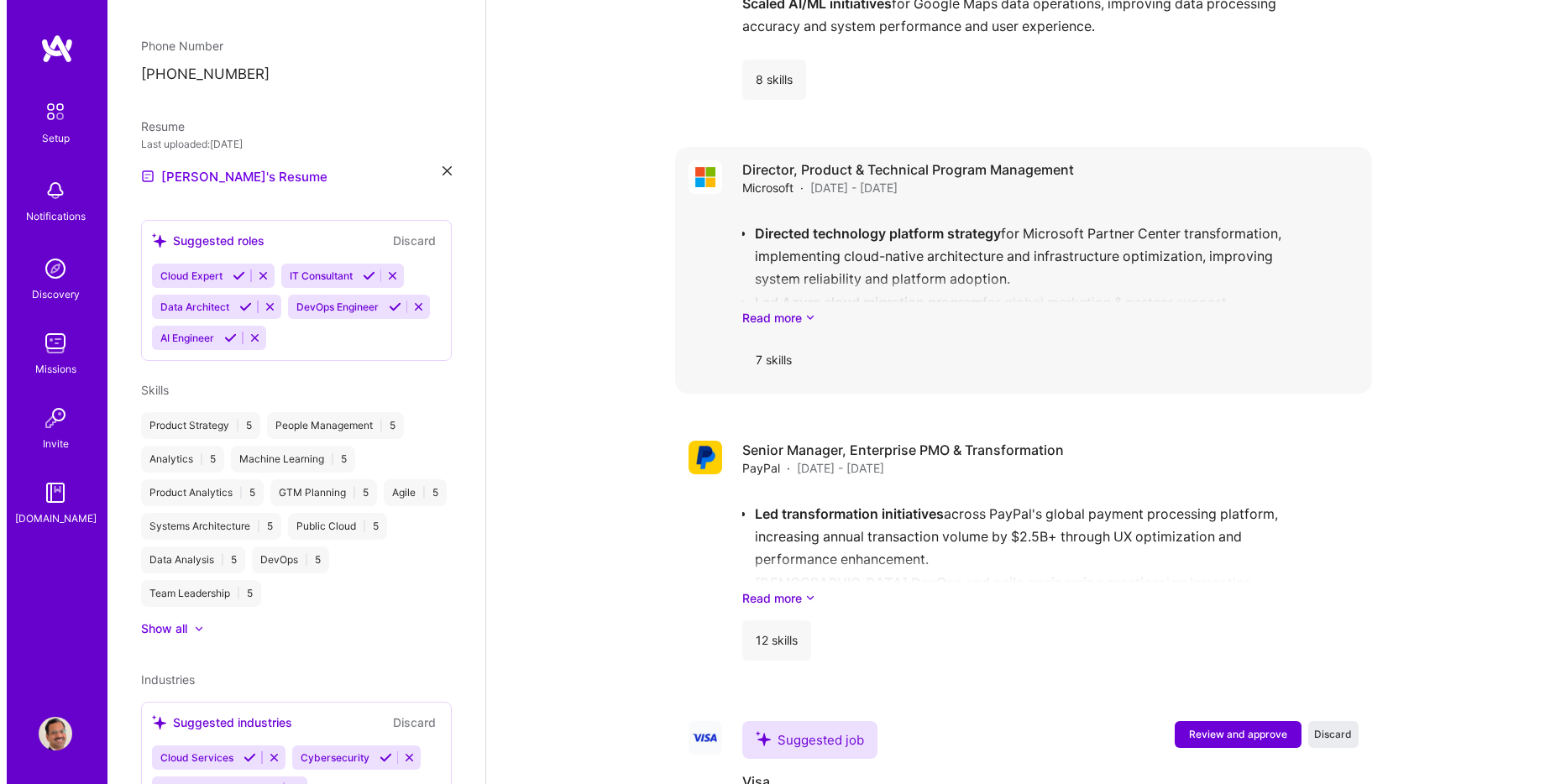
scroll to position [3482, 0]
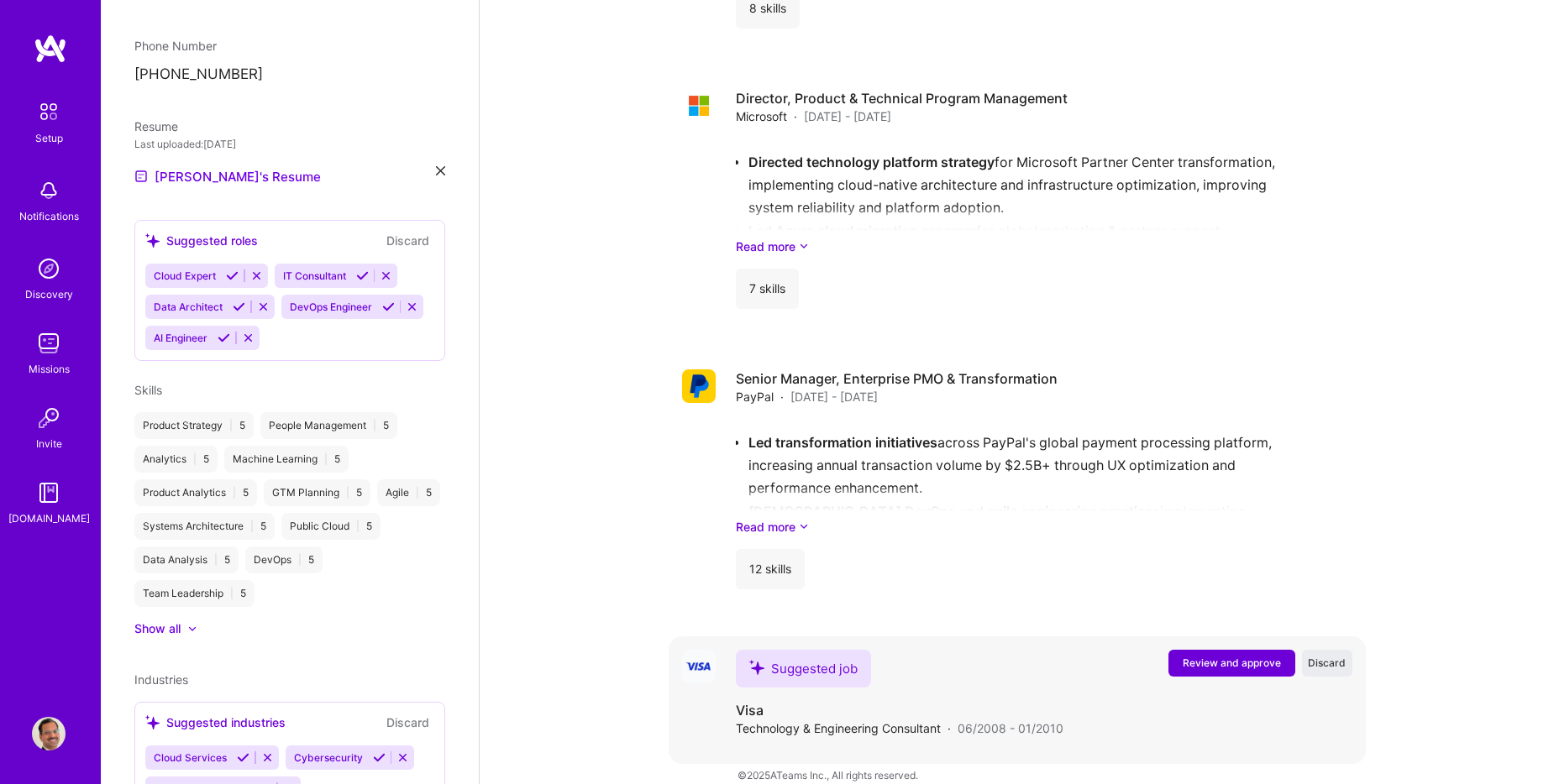
click at [1236, 656] on span "Review and approve" at bounding box center [1231, 663] width 98 height 14
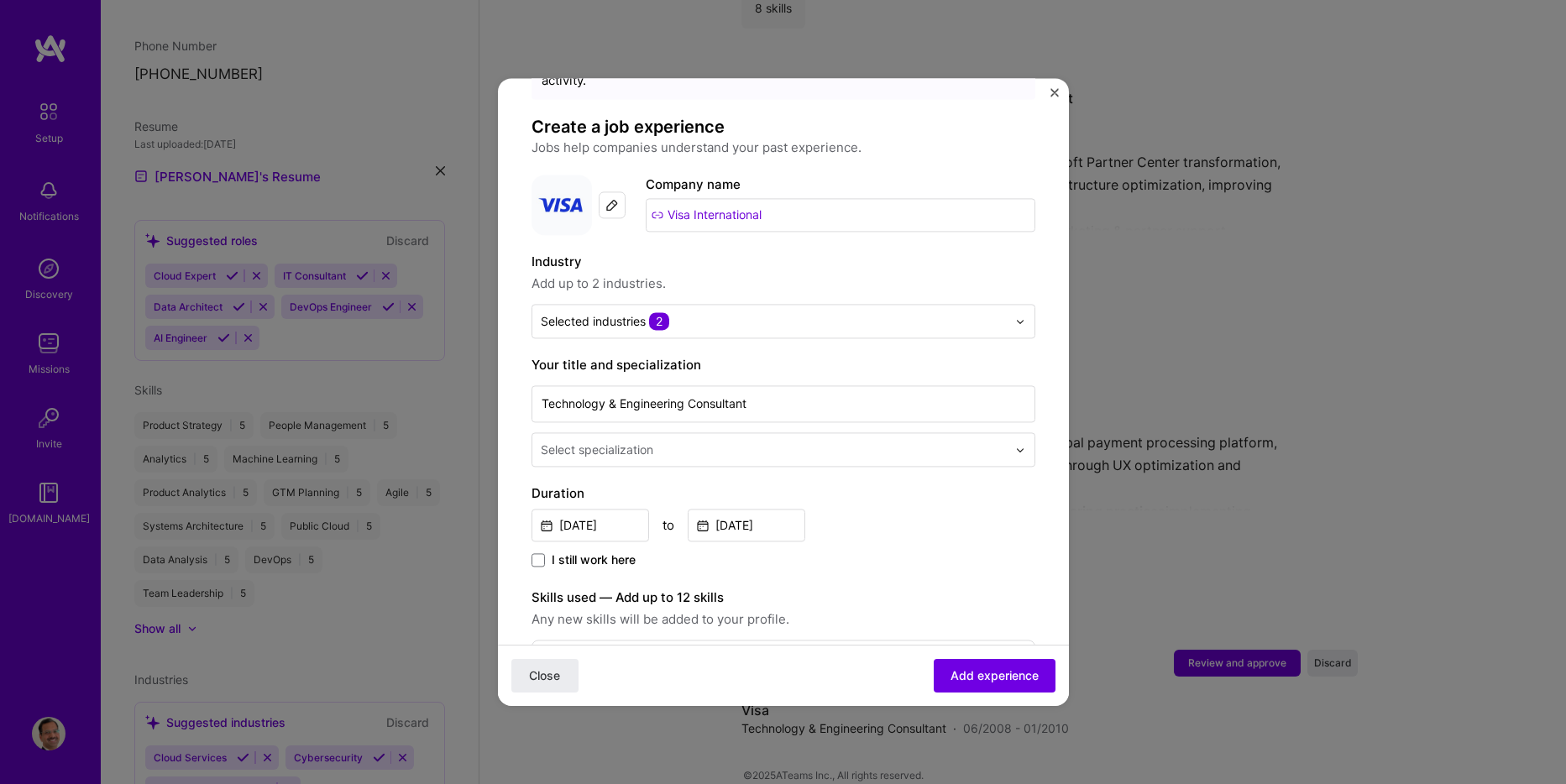
scroll to position [168, 0]
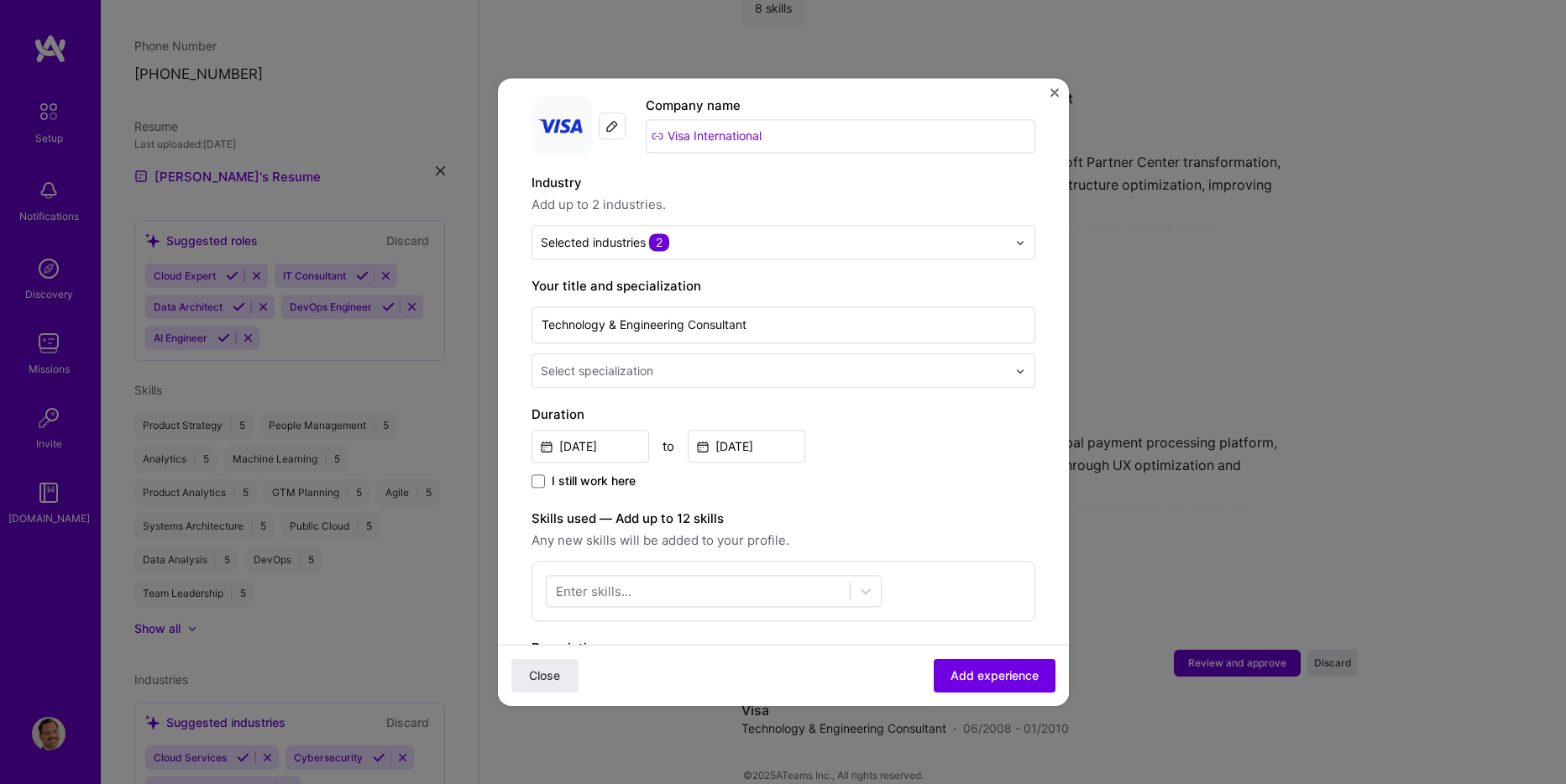
click at [674, 362] on input "text" at bounding box center [776, 371] width 470 height 17
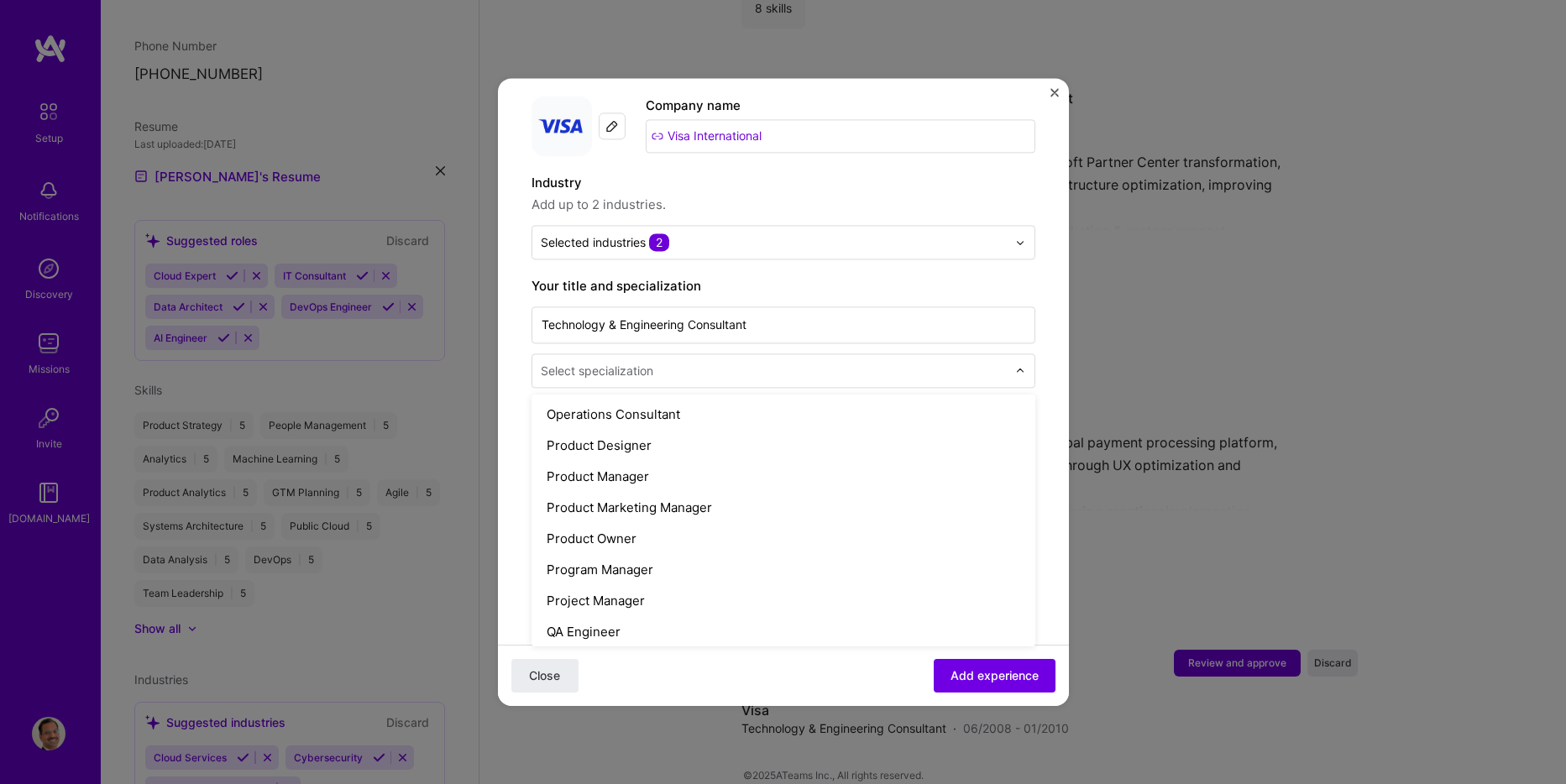
scroll to position [1511, 0]
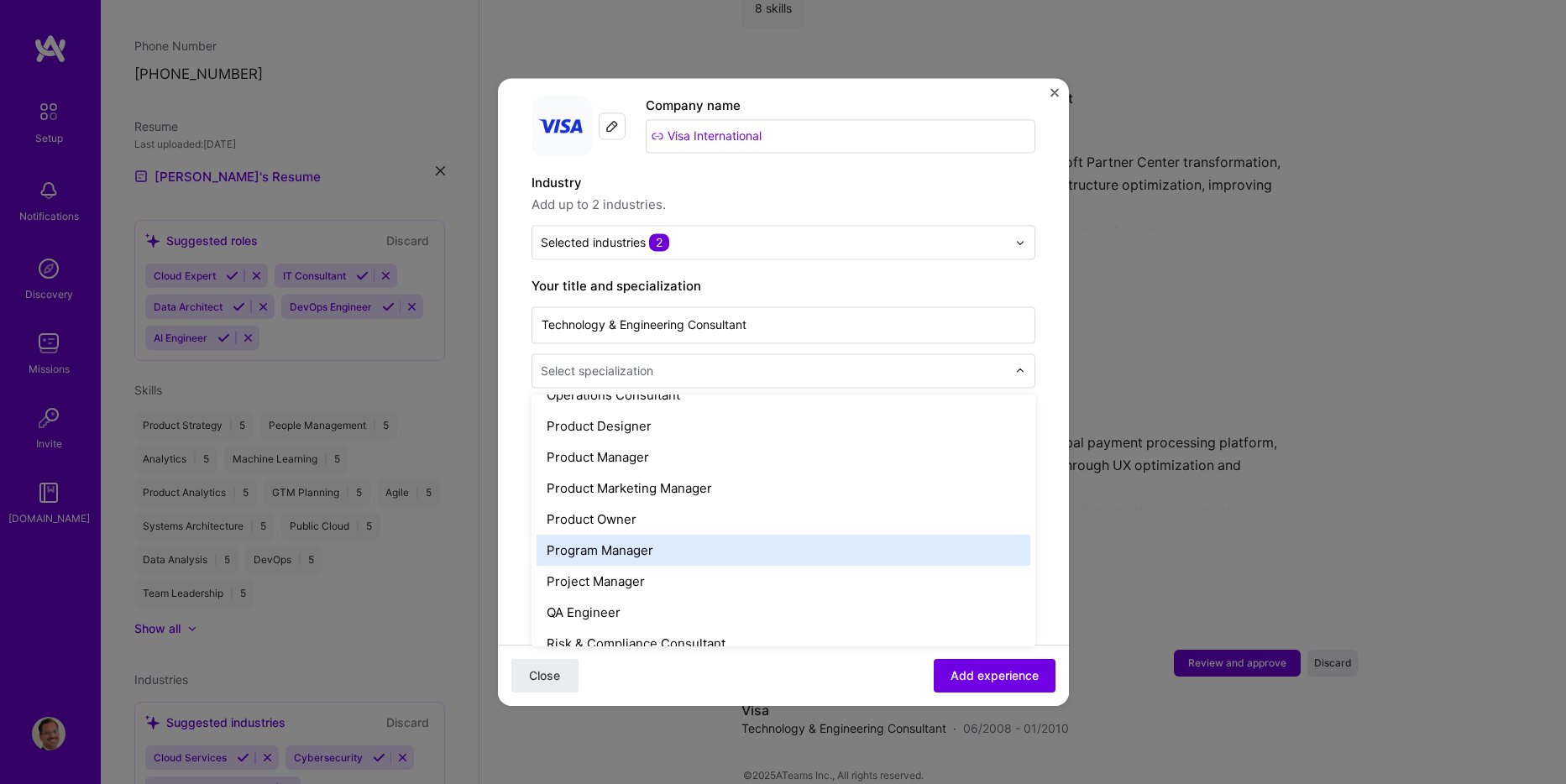
click at [627, 535] on div "Program Manager" at bounding box center [783, 551] width 494 height 31
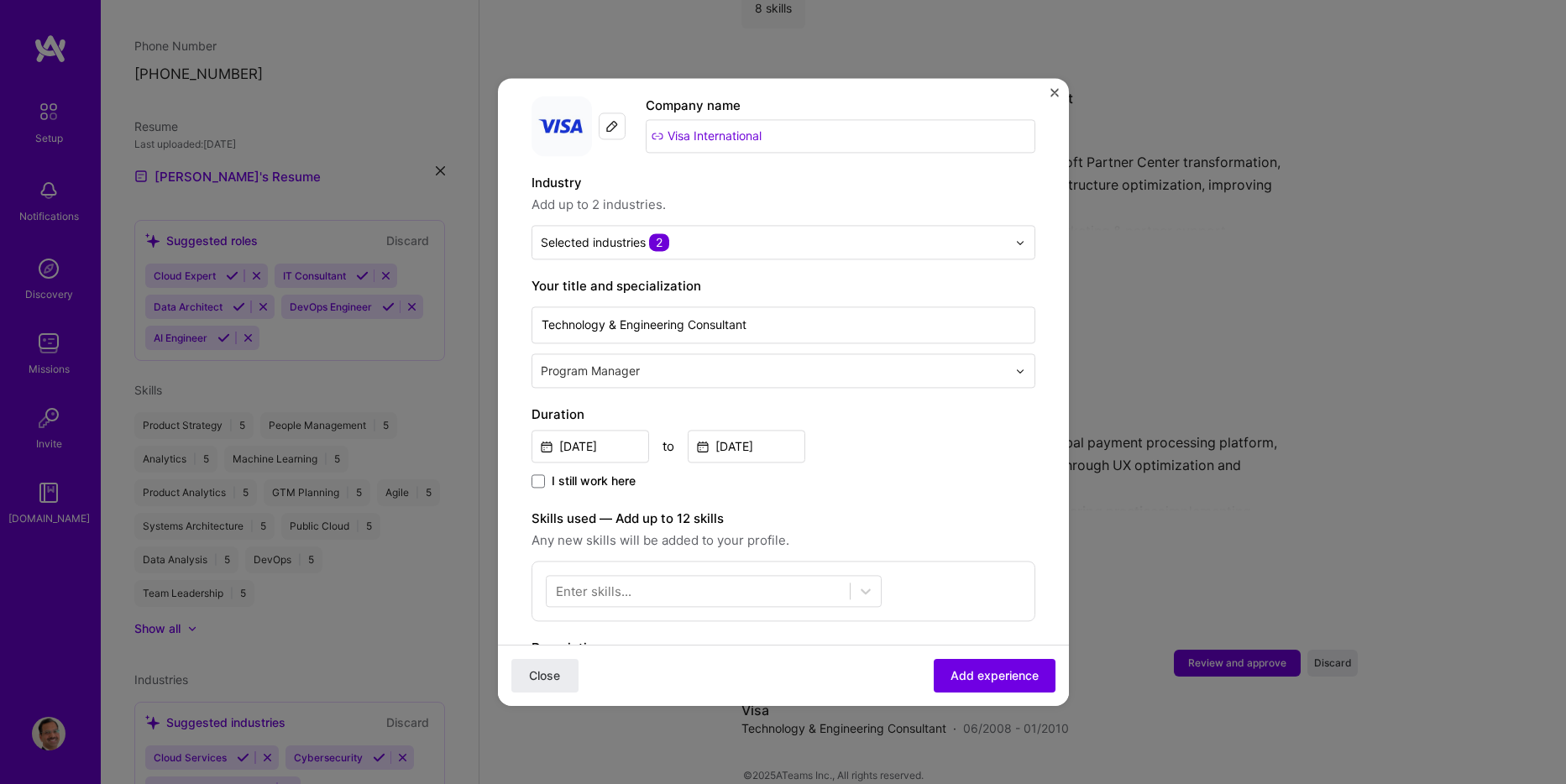
click at [734, 362] on input "text" at bounding box center [776, 371] width 470 height 17
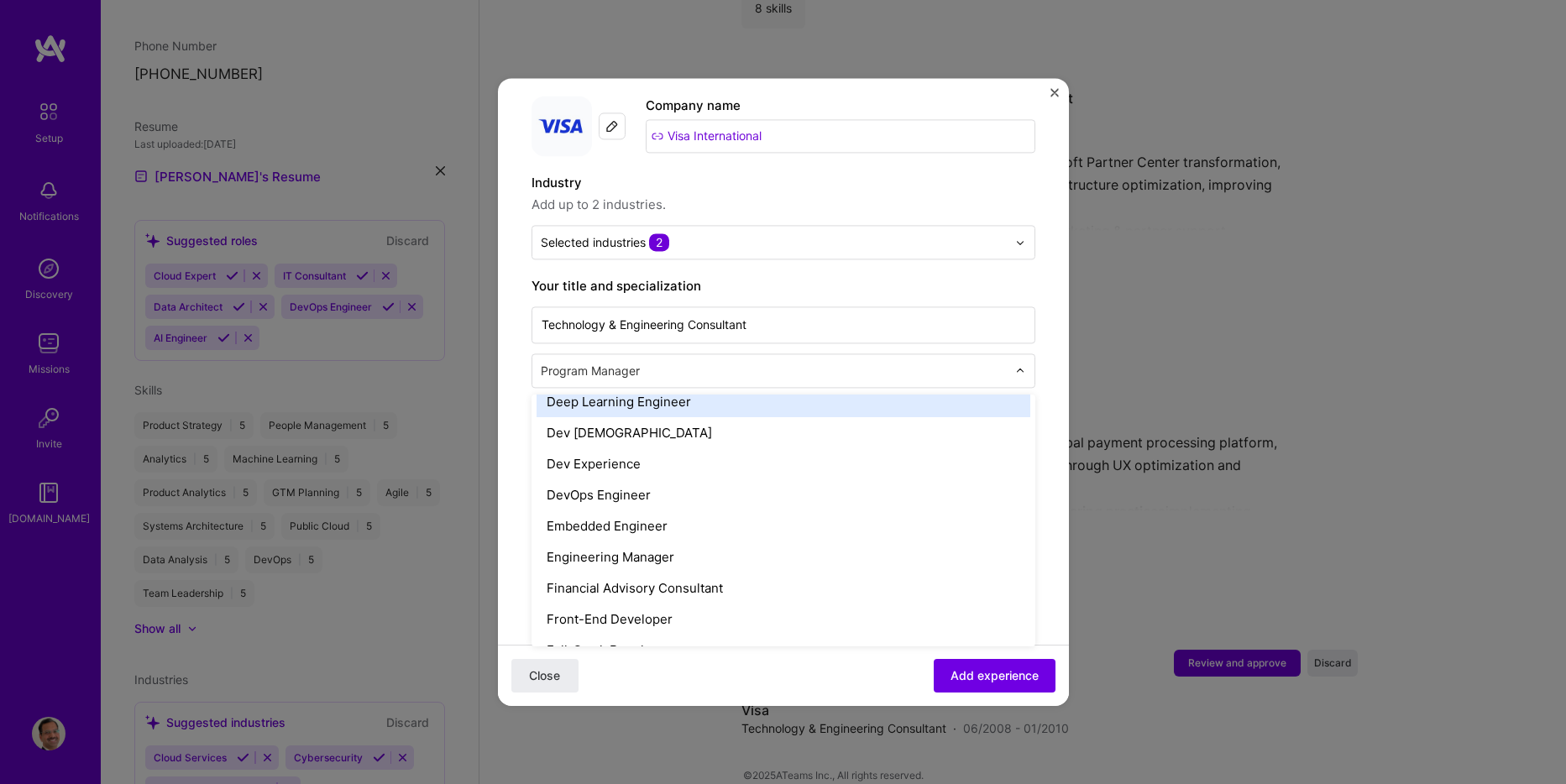
scroll to position [840, 0]
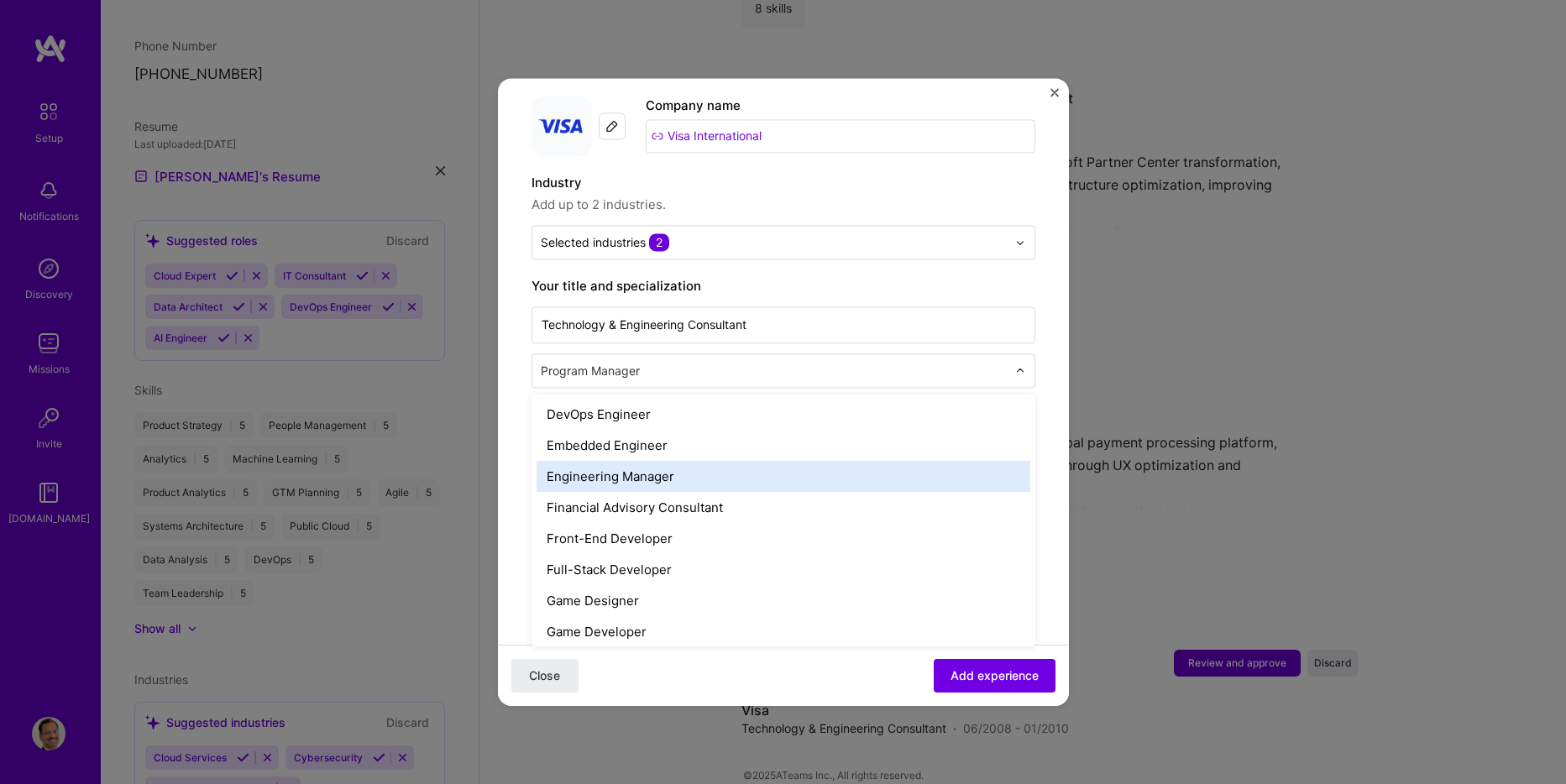
click at [668, 461] on div "Engineering Manager" at bounding box center [783, 476] width 494 height 31
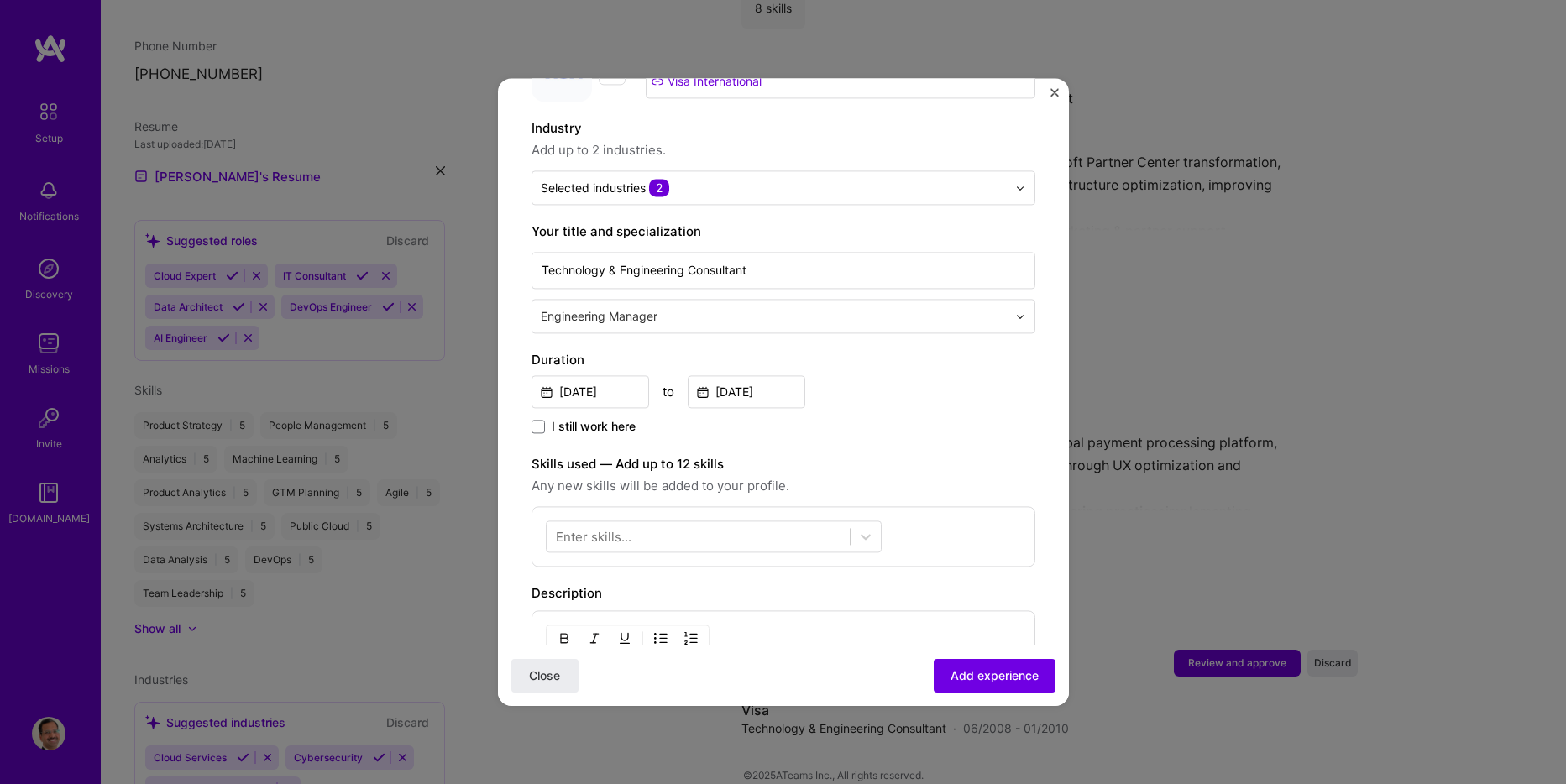
scroll to position [252, 0]
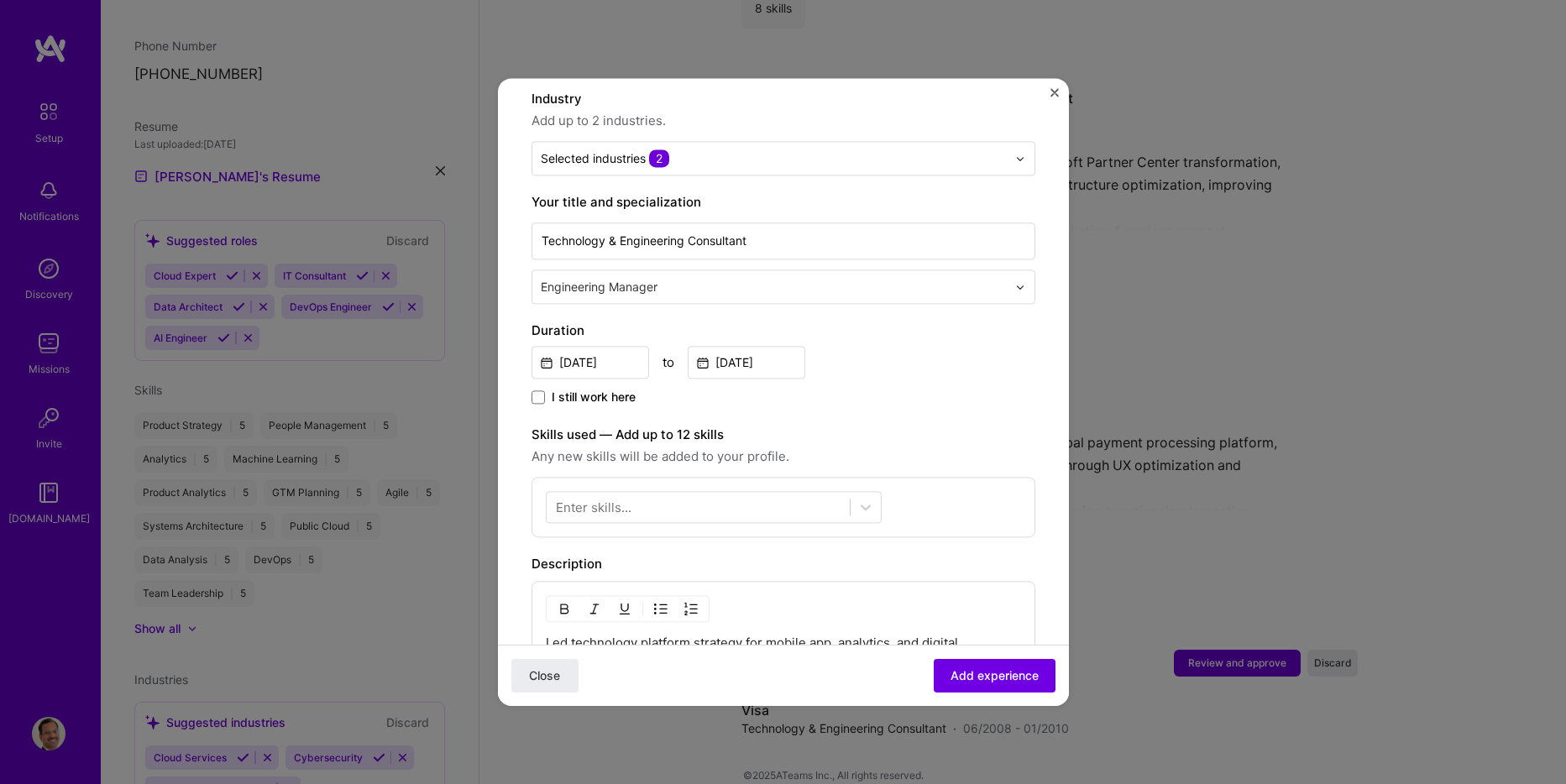
click at [854, 278] on input "text" at bounding box center [776, 287] width 470 height 17
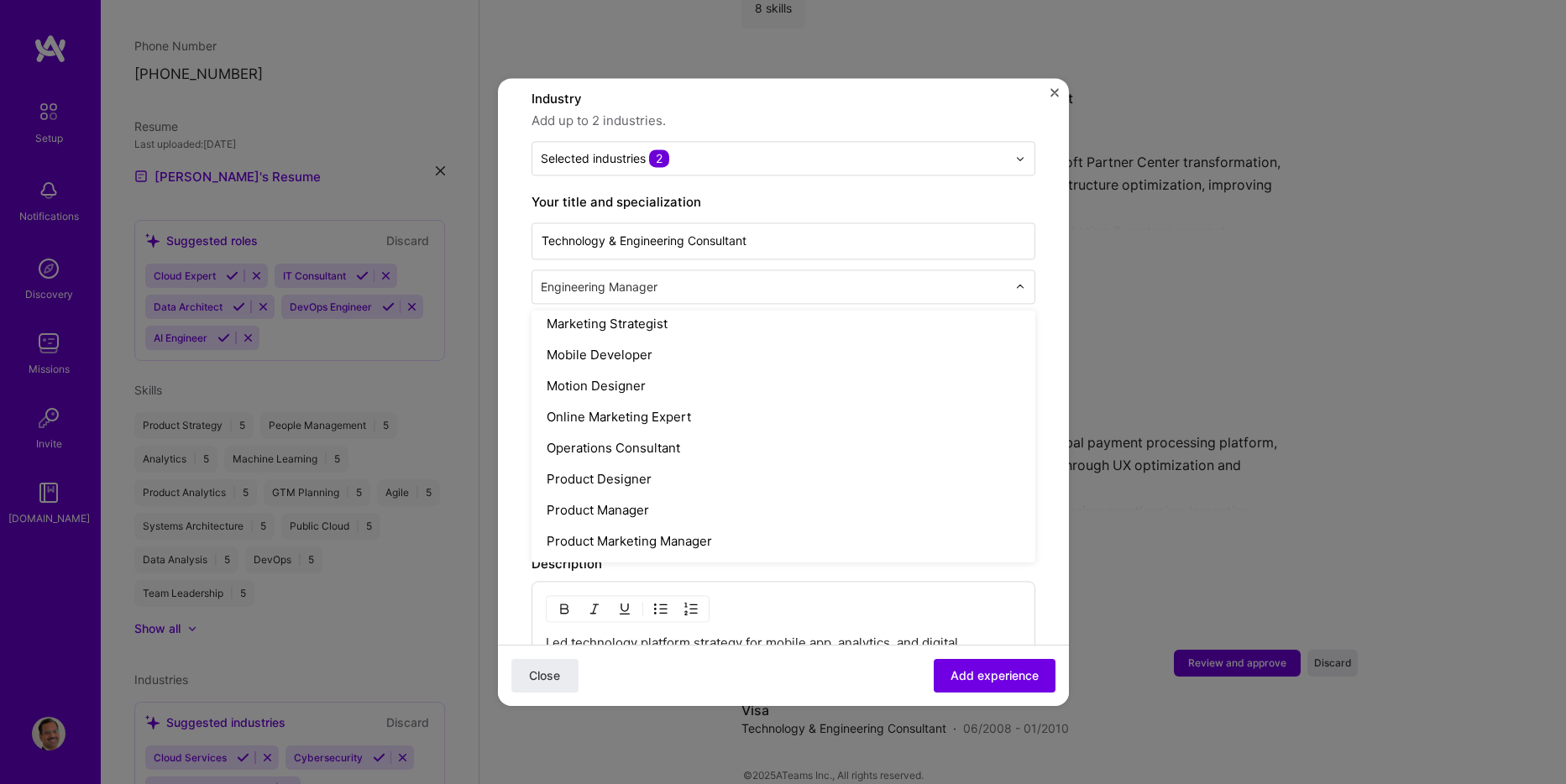
scroll to position [1427, 0]
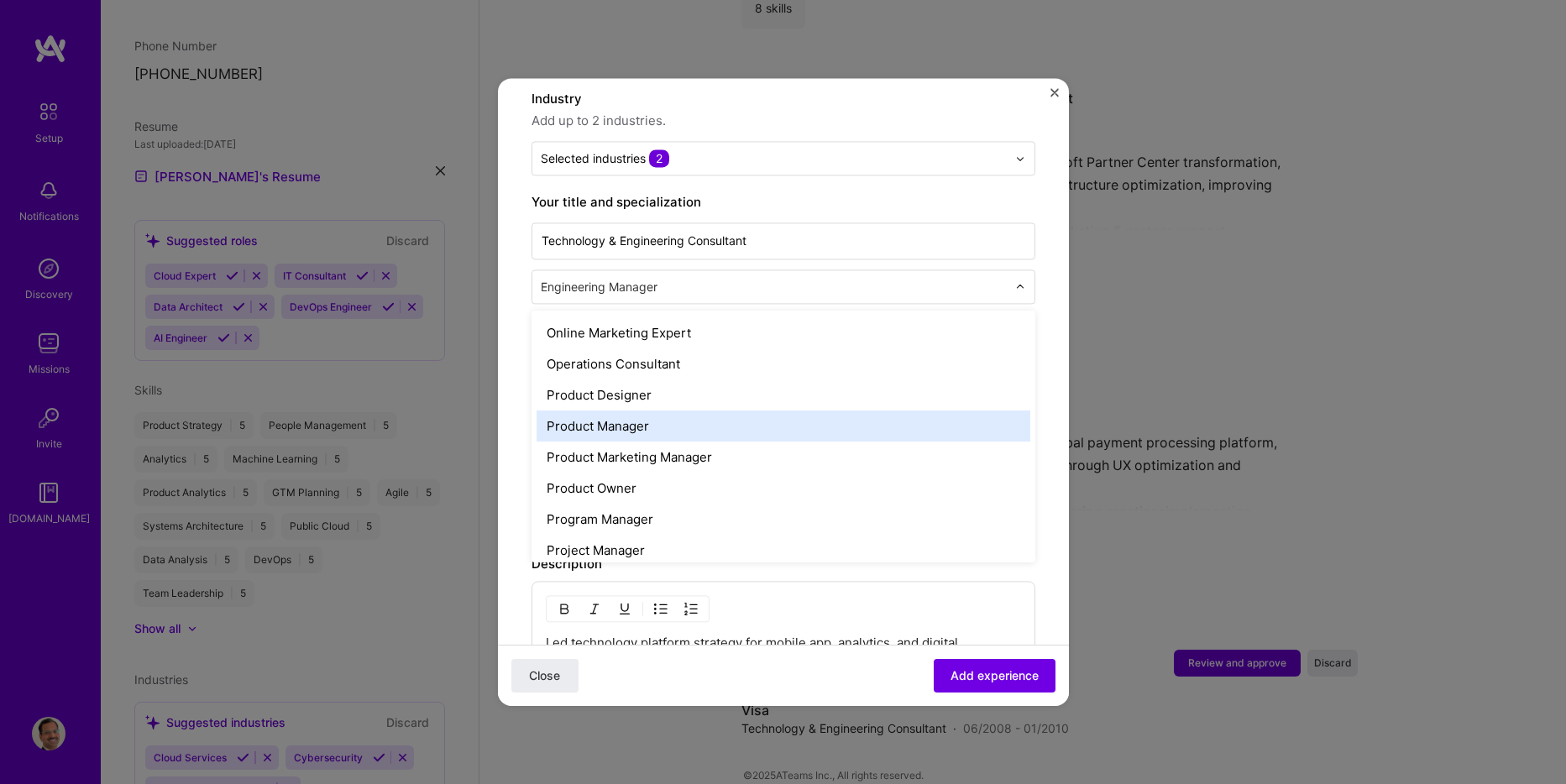
click at [659, 411] on div "Product Manager" at bounding box center [783, 427] width 494 height 31
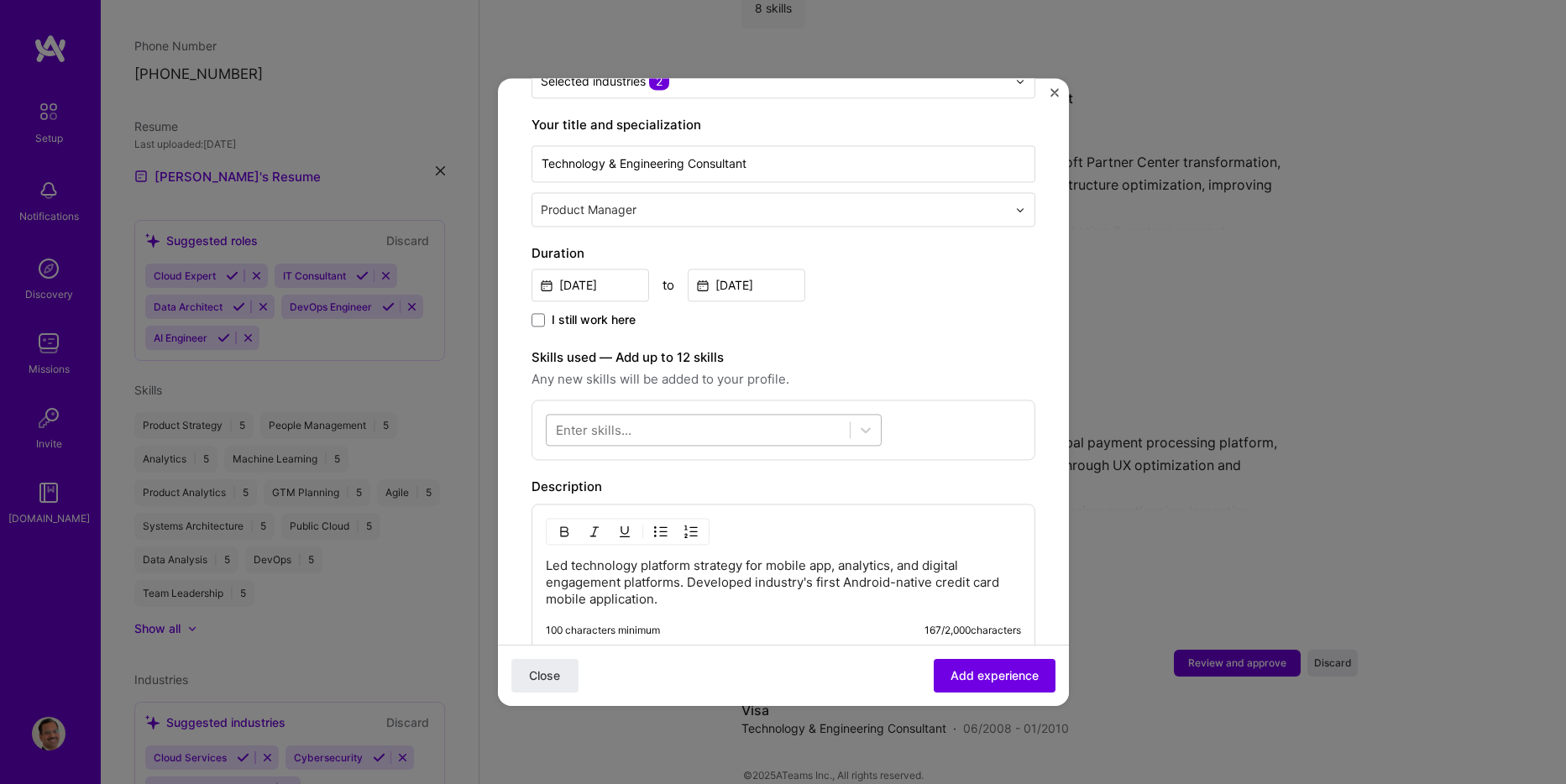
scroll to position [420, 0]
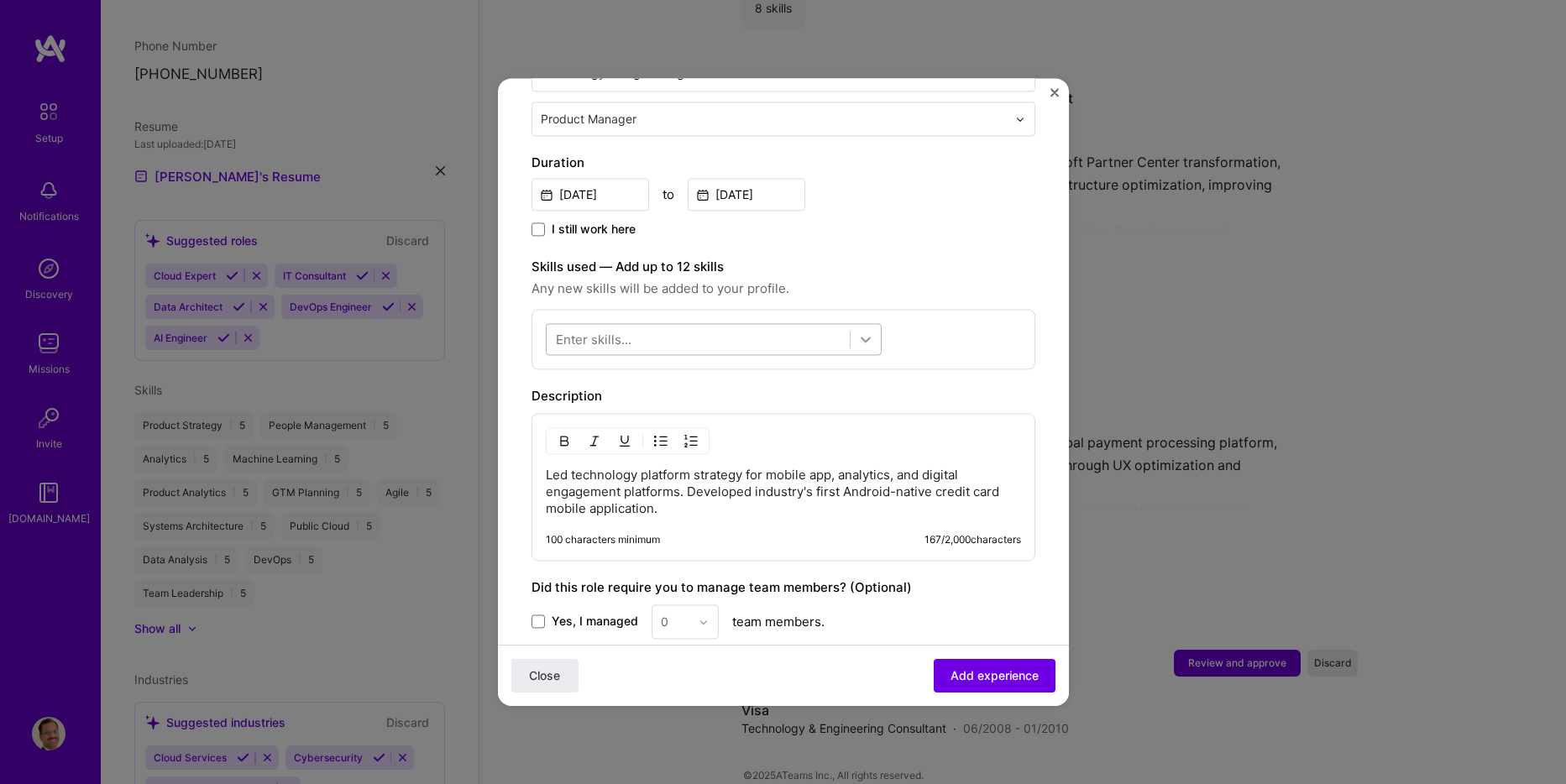
click at [859, 330] on icon at bounding box center [866, 338] width 17 height 17
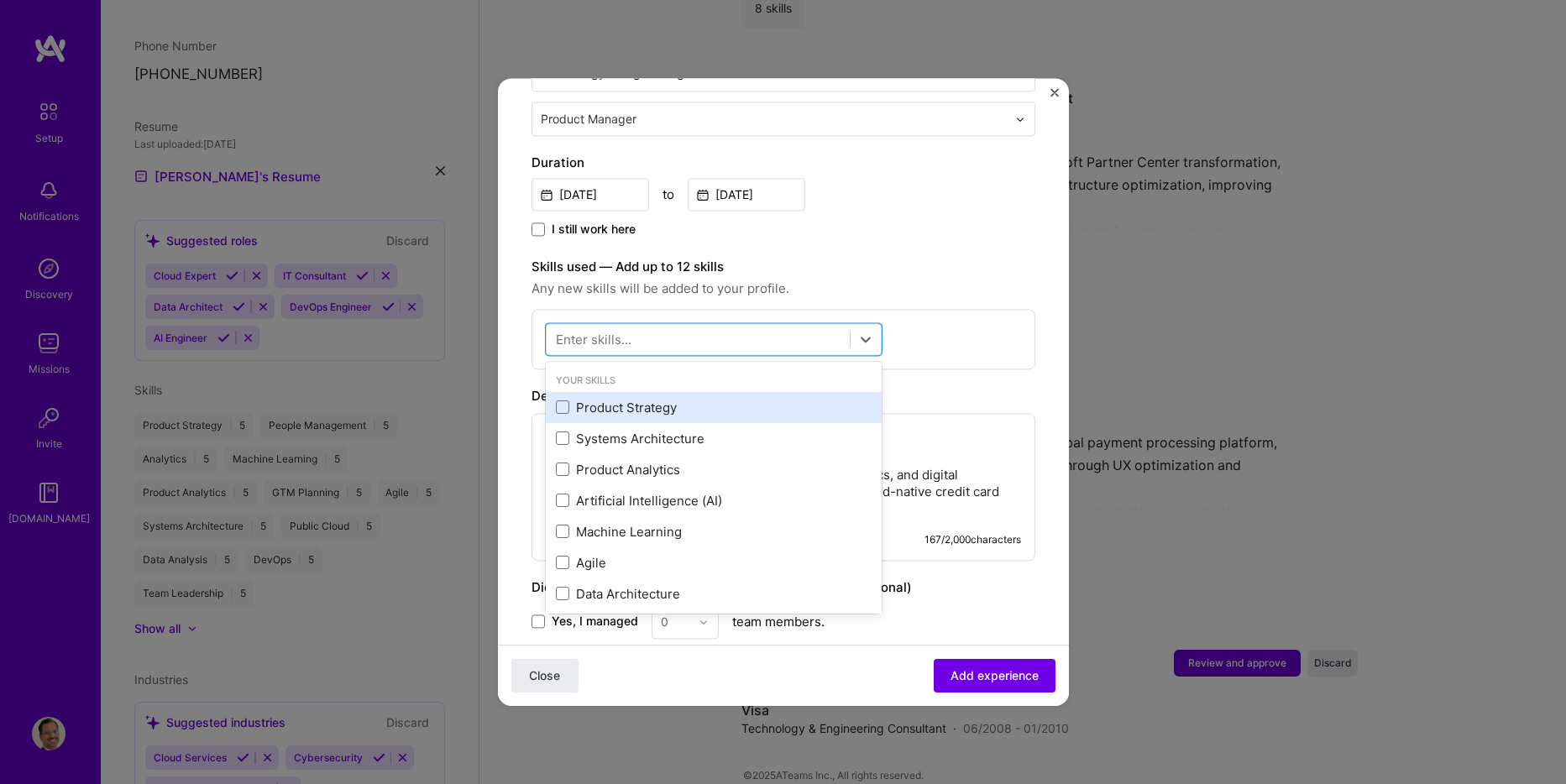
click at [658, 399] on div "Product Strategy" at bounding box center [713, 407] width 316 height 17
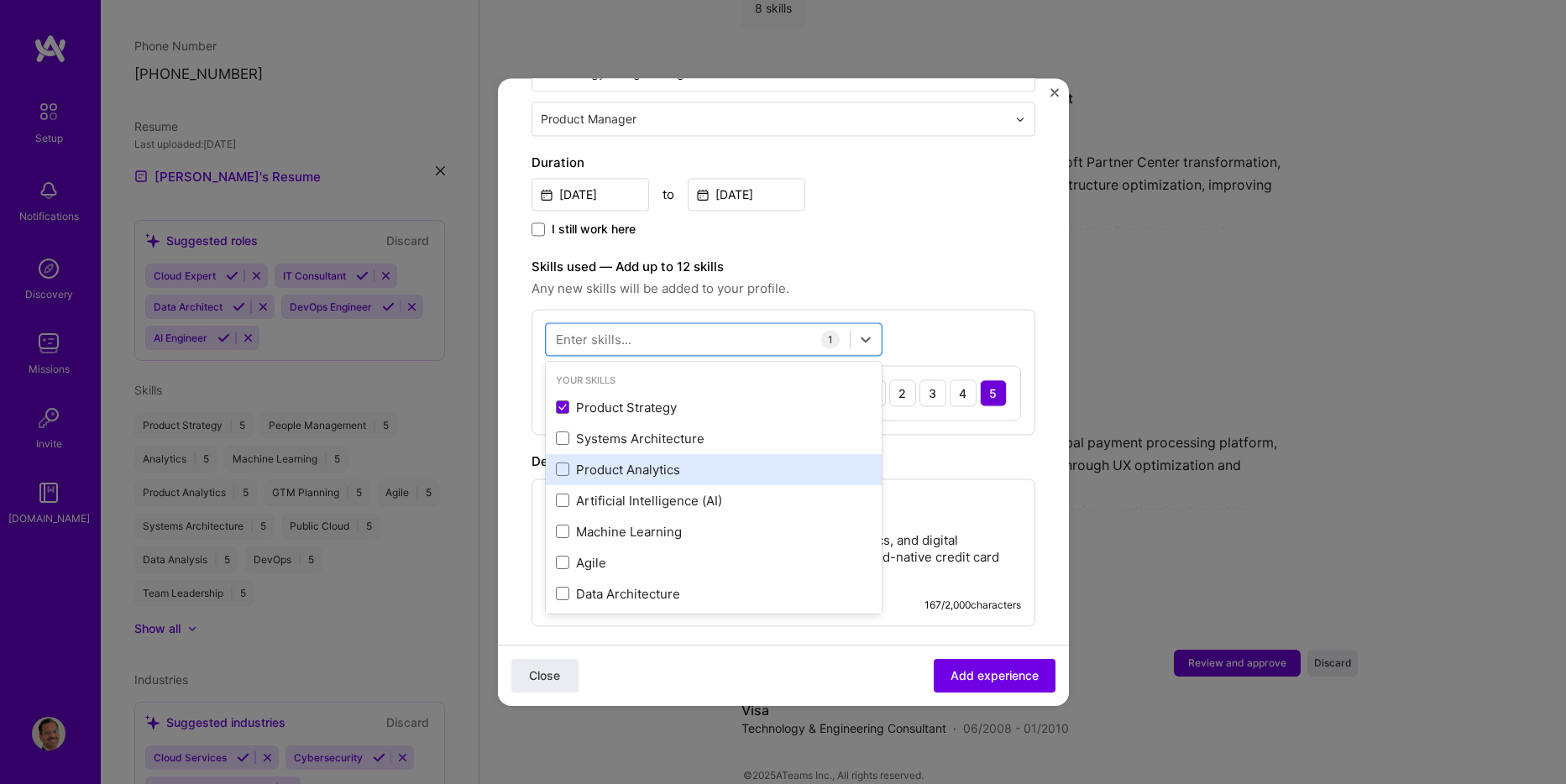
click at [647, 461] on div "Product Analytics" at bounding box center [713, 469] width 316 height 17
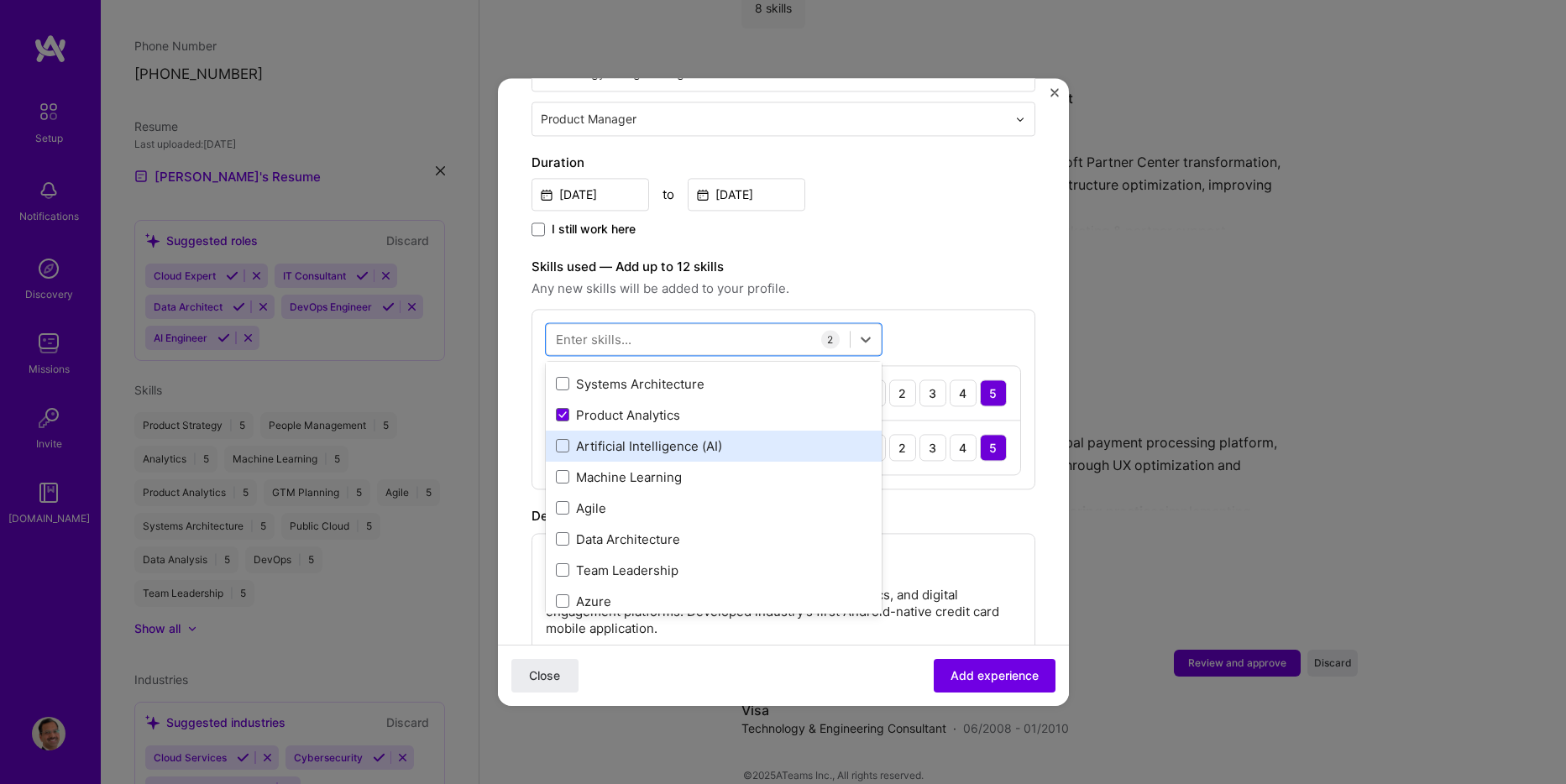
scroll to position [84, 0]
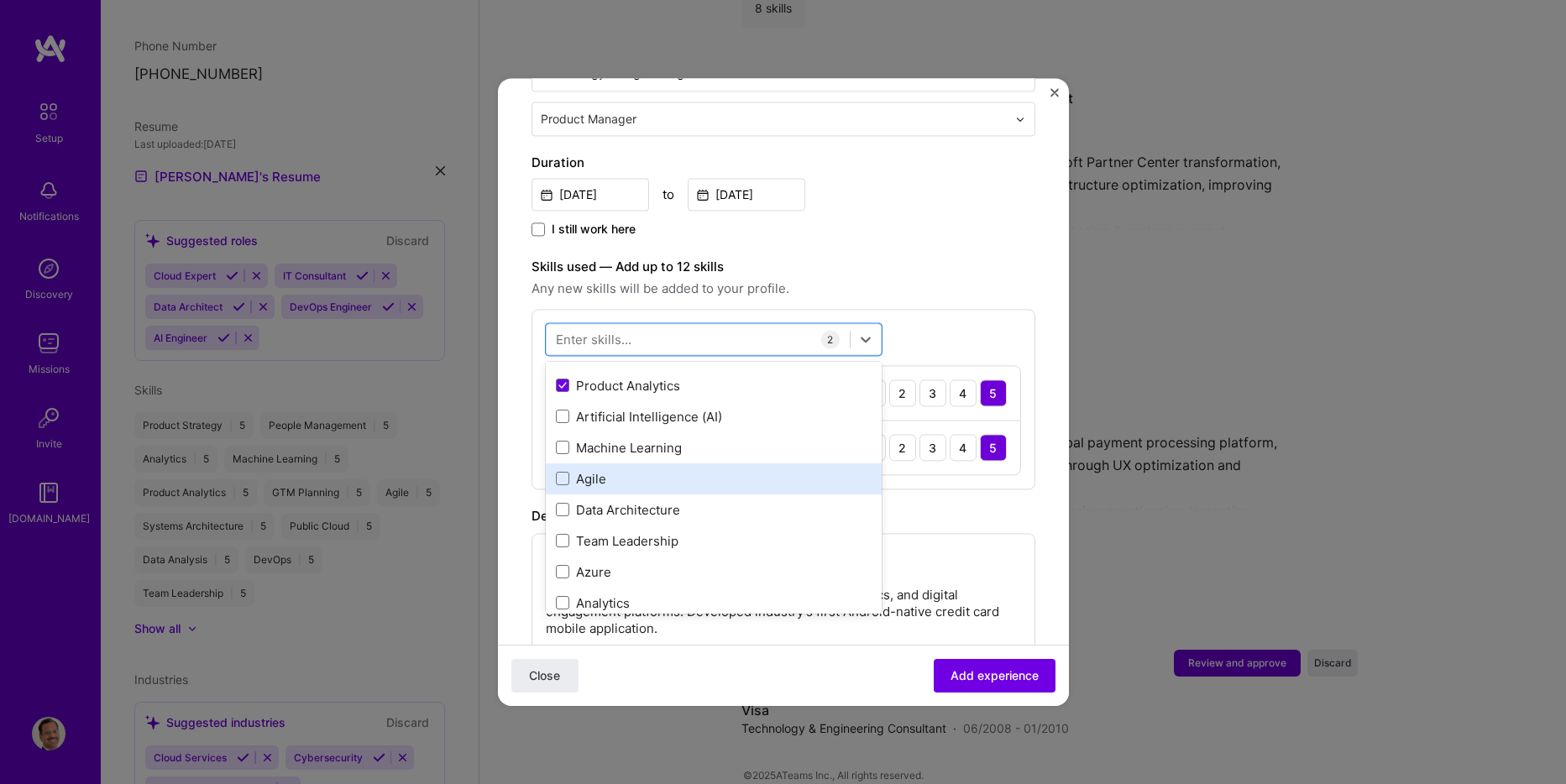
click at [598, 470] on div "Agile" at bounding box center [713, 479] width 316 height 17
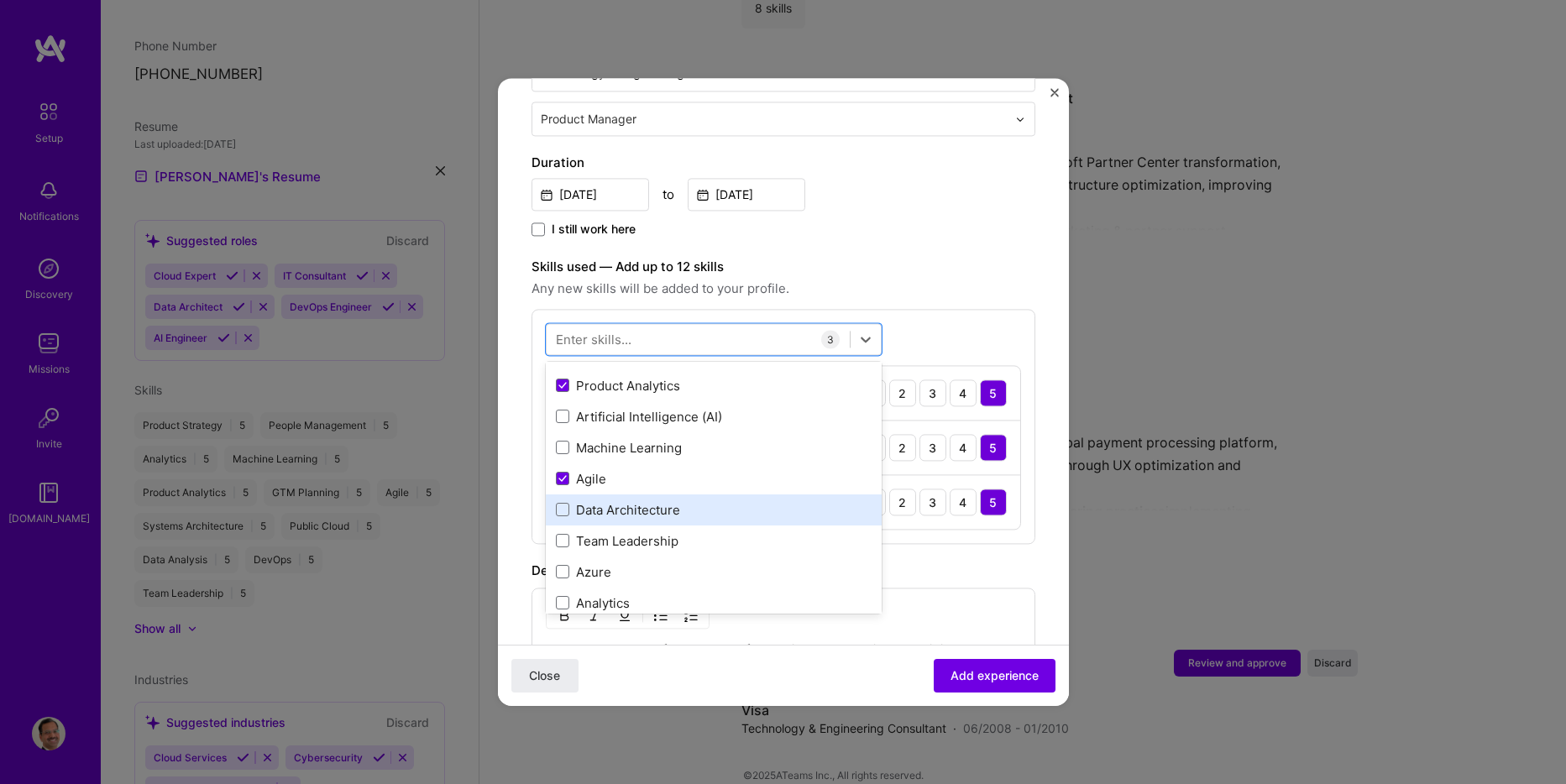
click at [665, 501] on div "Data Architecture" at bounding box center [713, 510] width 316 height 17
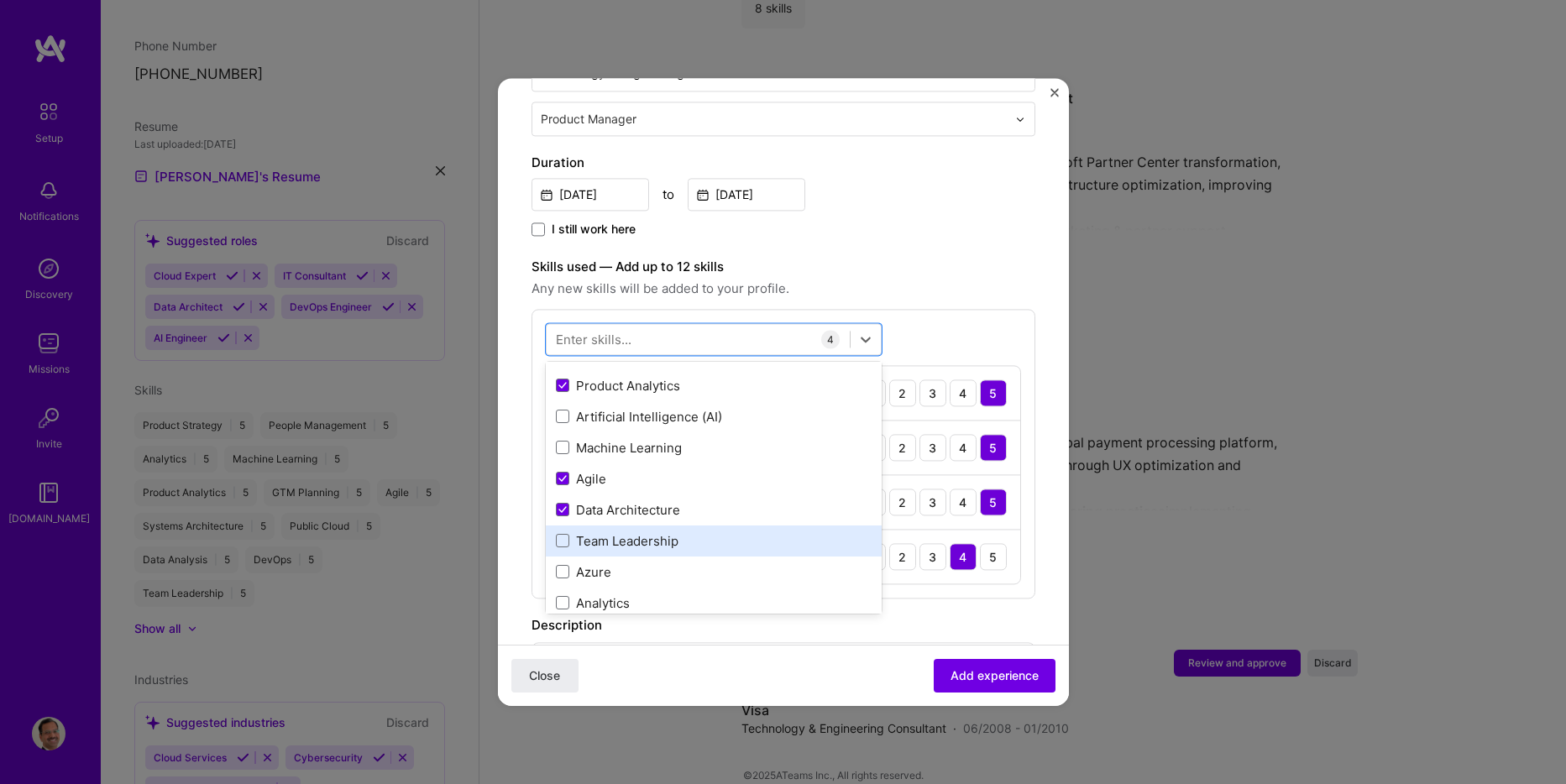
click at [660, 532] on div "Team Leadership" at bounding box center [713, 541] width 316 height 17
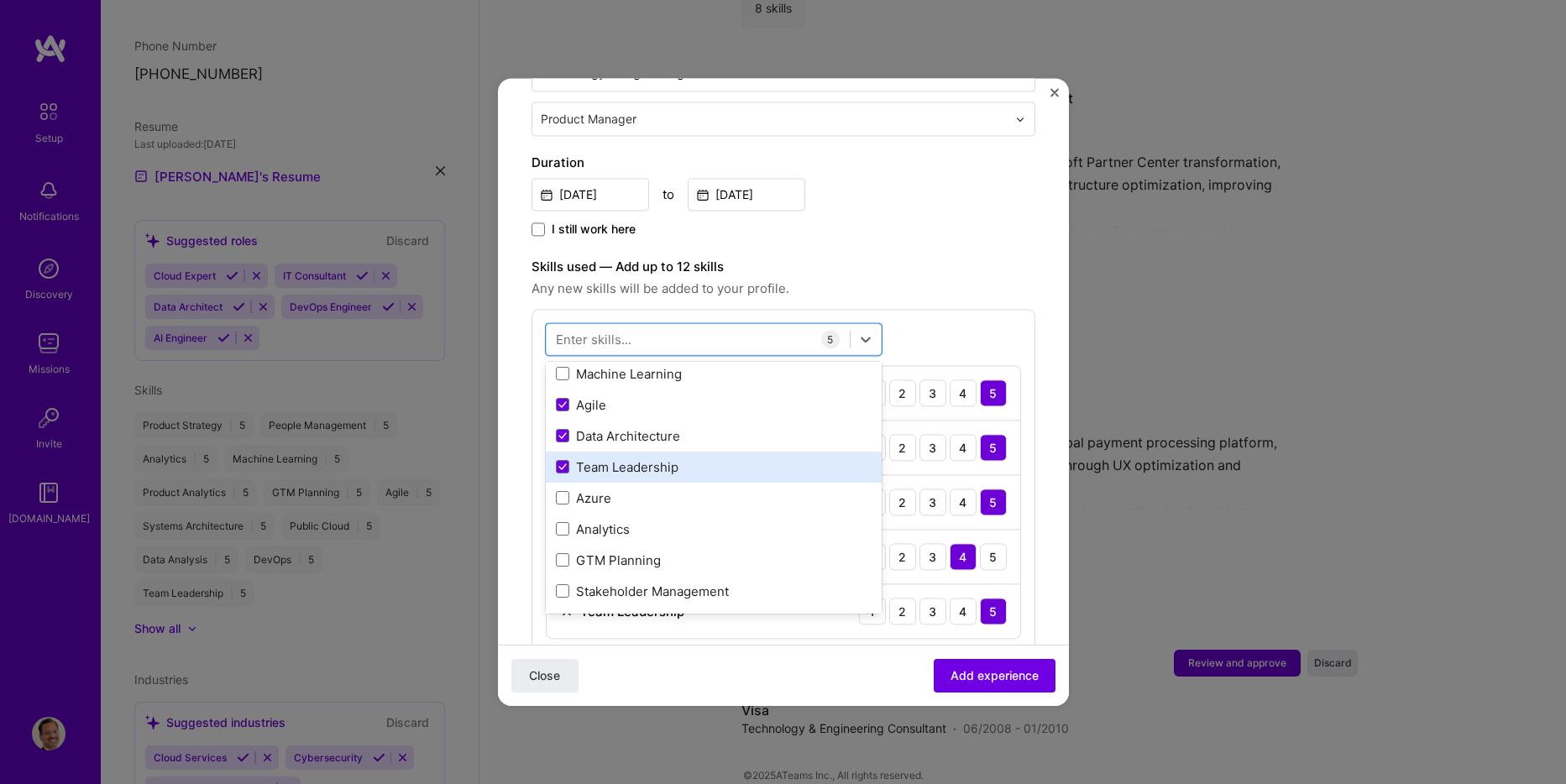
scroll to position [252, 0]
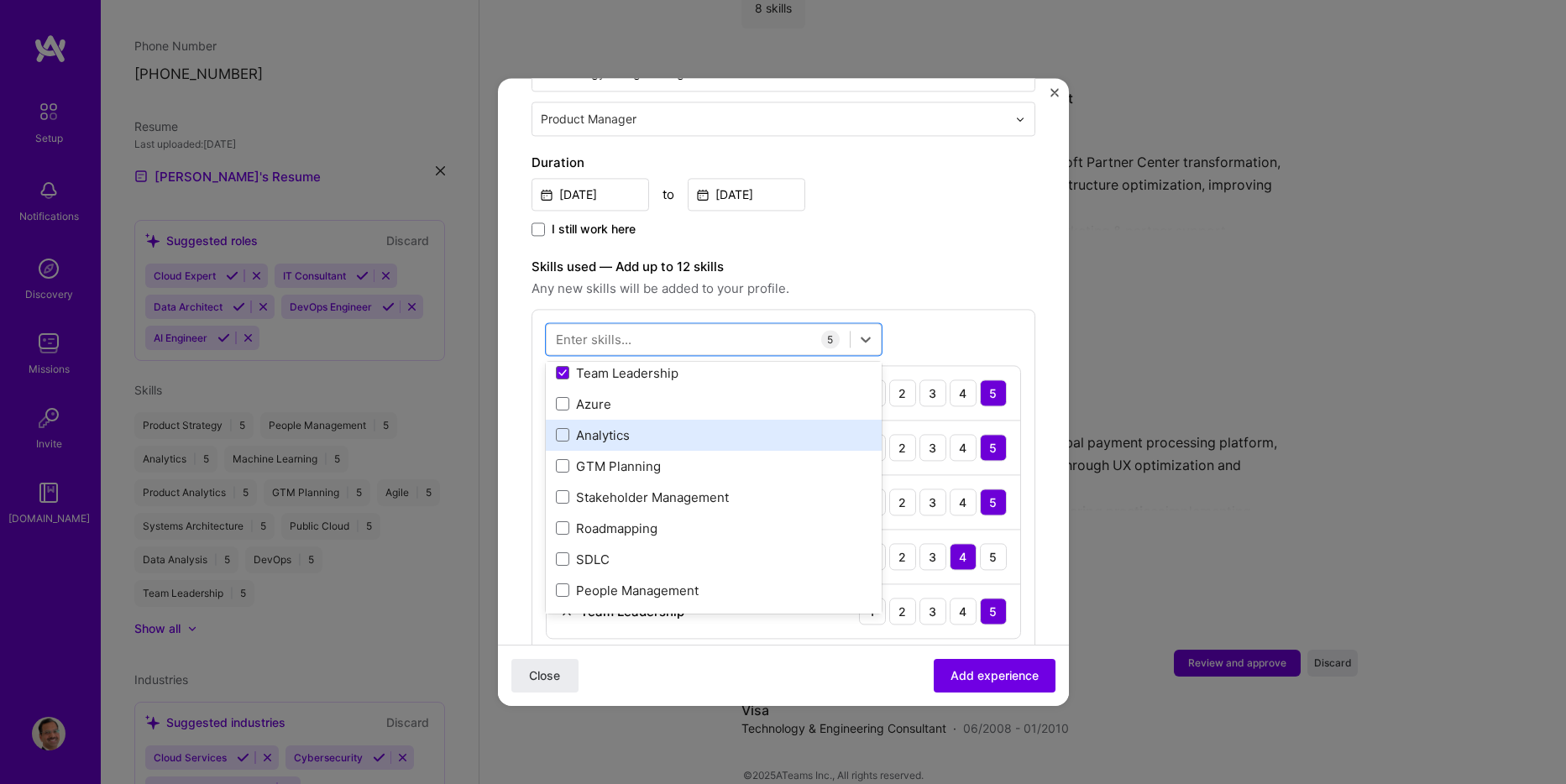
click at [693, 427] on div "Analytics" at bounding box center [713, 435] width 316 height 17
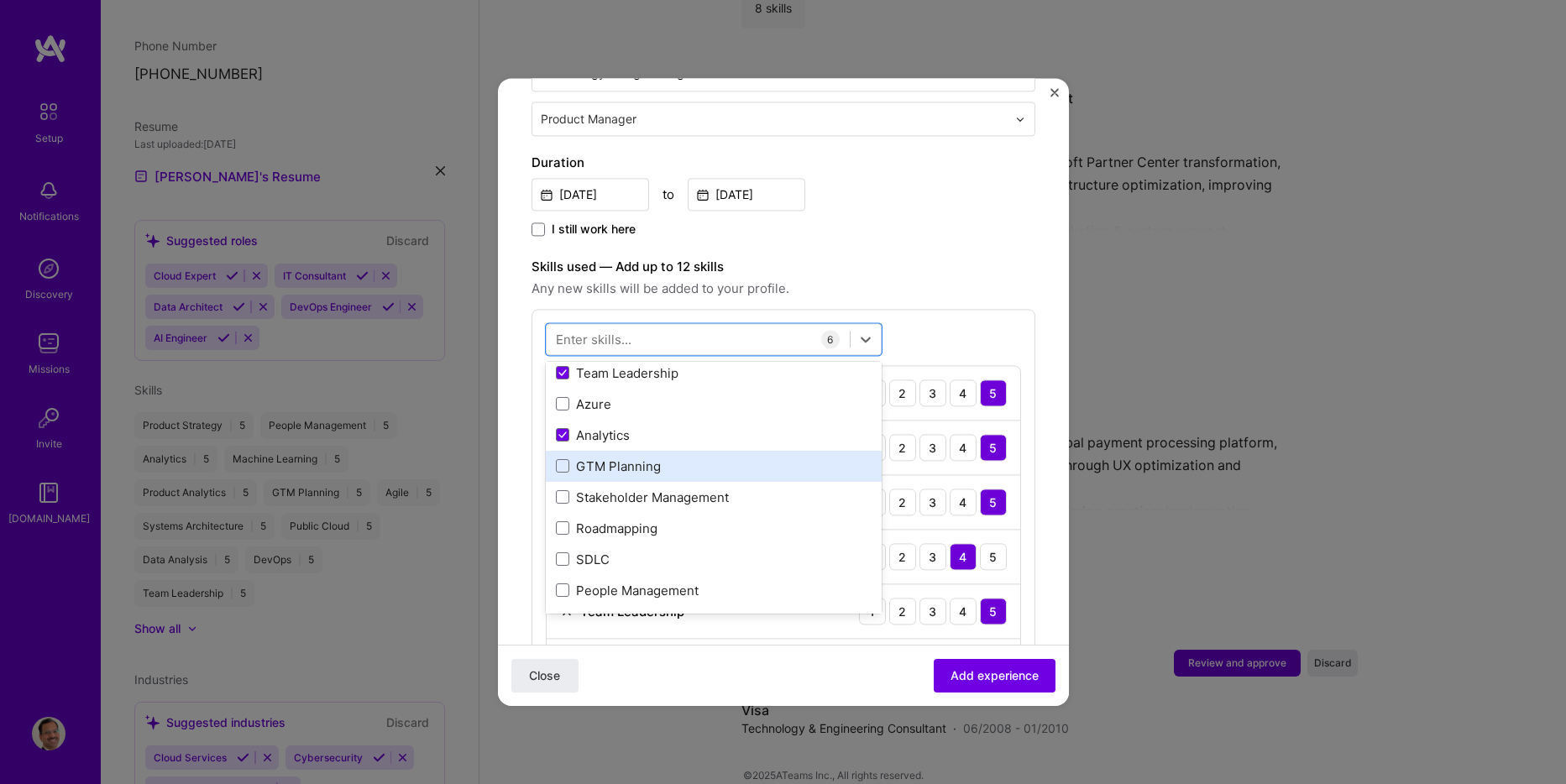
click at [628, 457] on div "GTM Planning" at bounding box center [713, 466] width 316 height 17
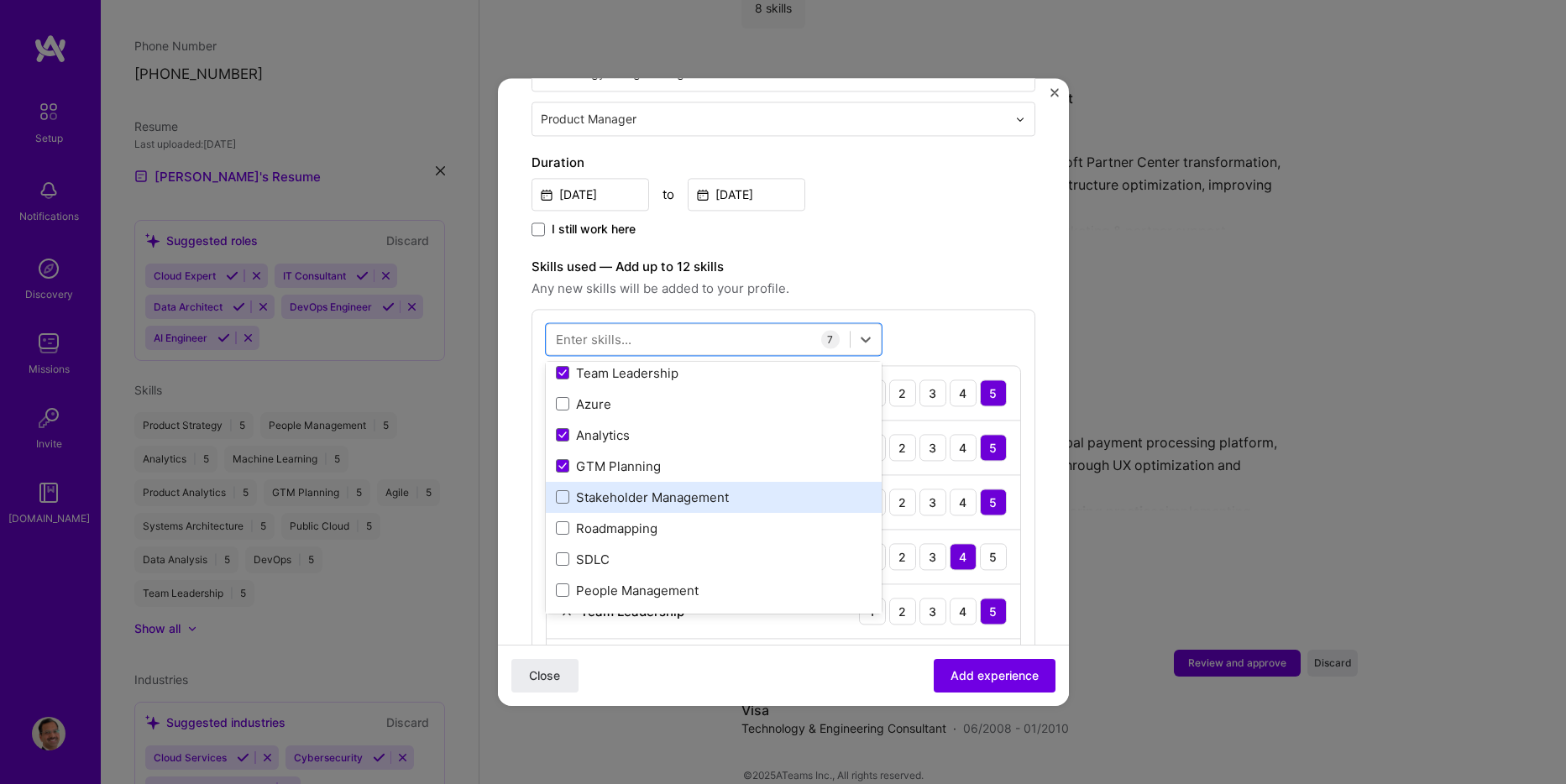
click at [682, 489] on div "Stakeholder Management" at bounding box center [713, 497] width 316 height 17
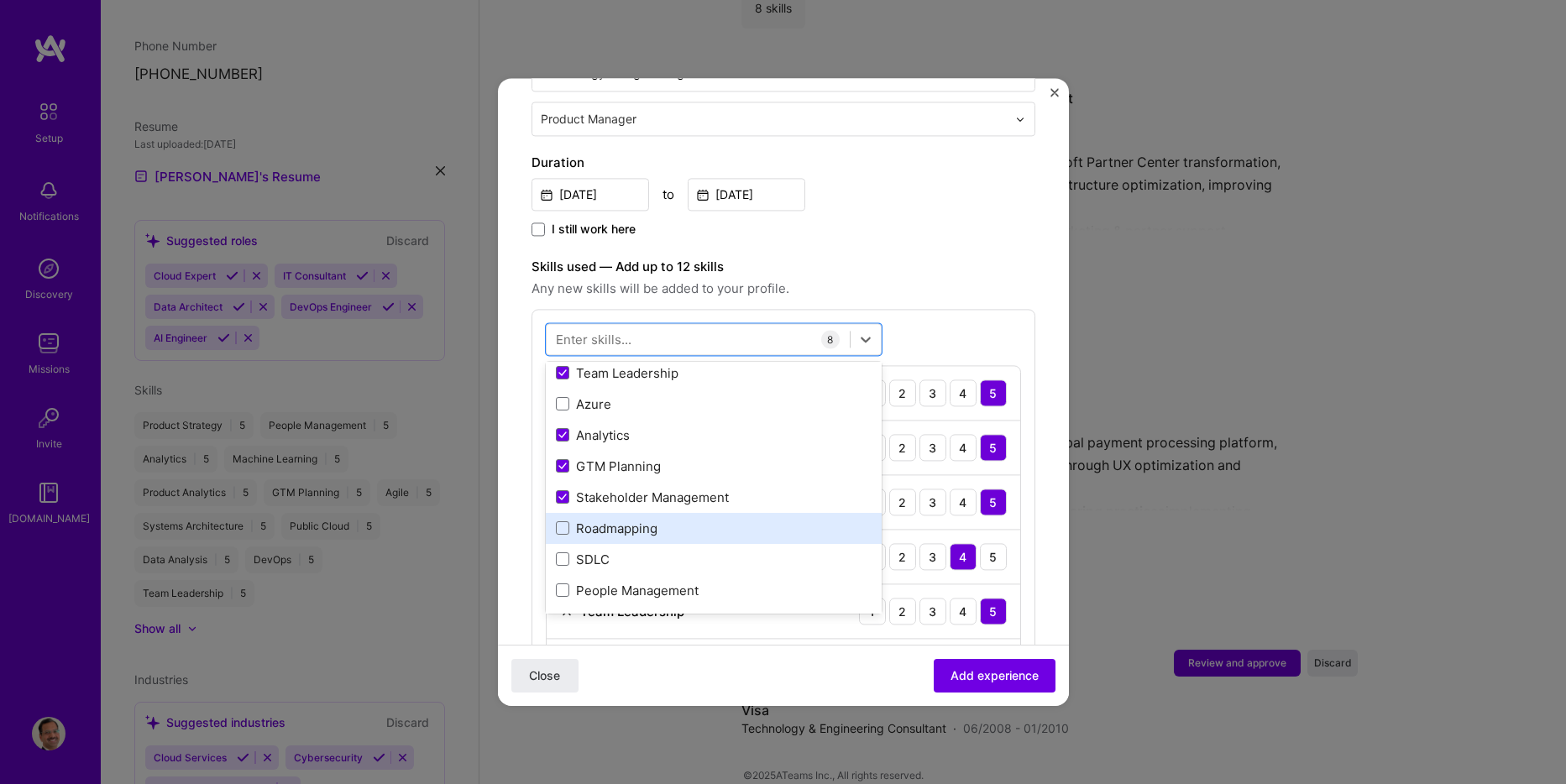
click at [650, 520] on div "Roadmapping" at bounding box center [713, 529] width 316 height 17
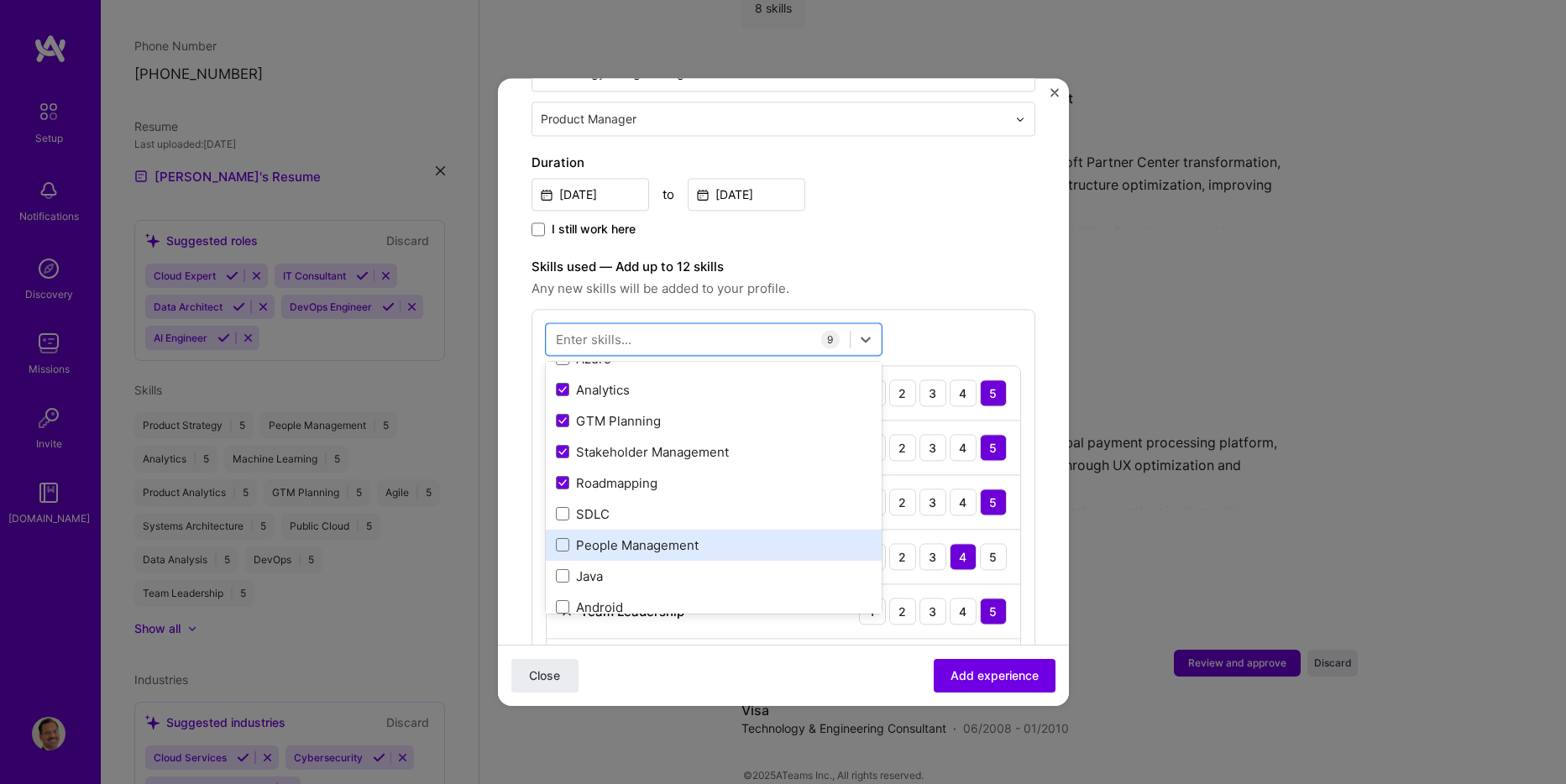
scroll to position [336, 0]
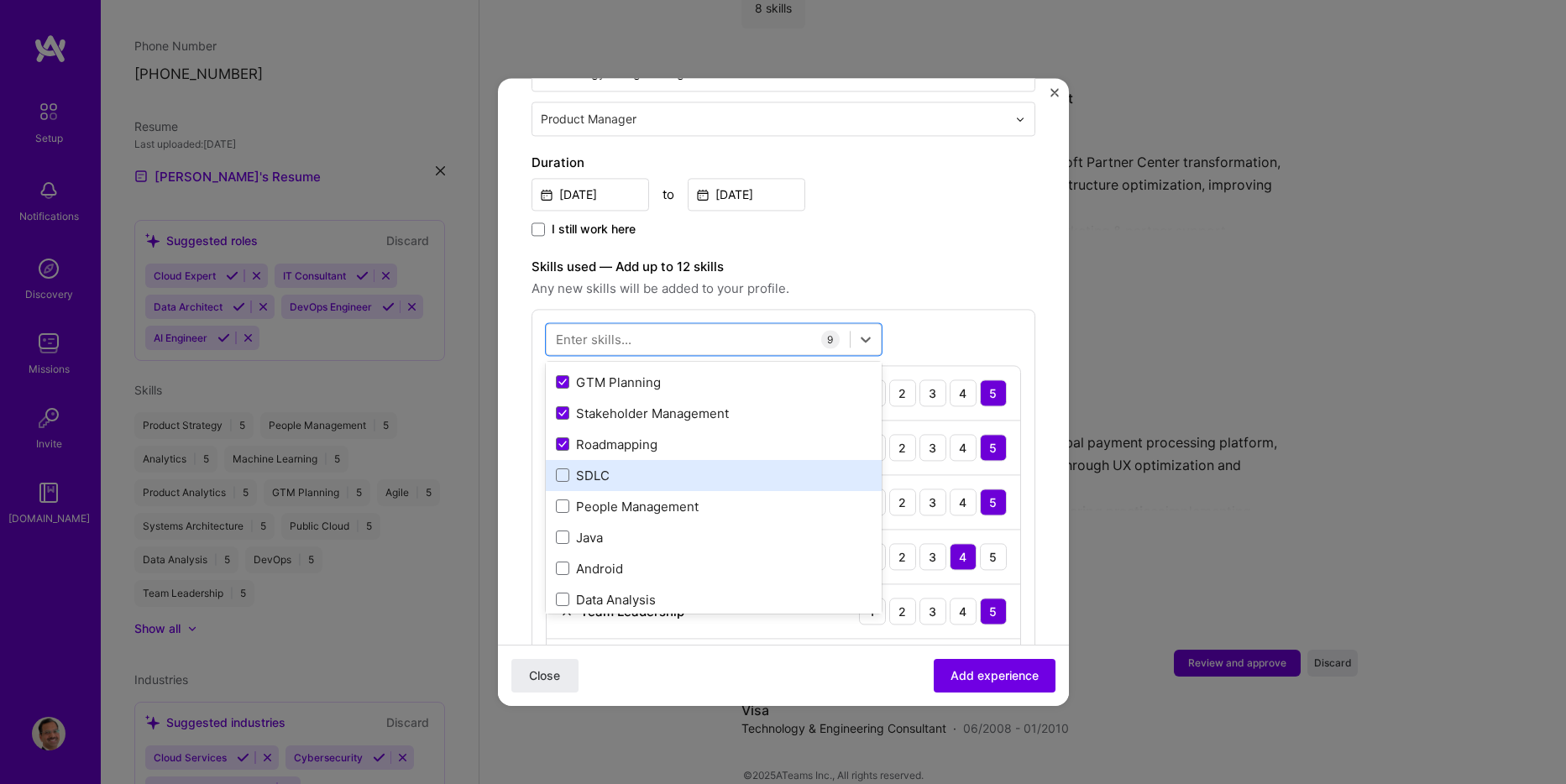
click at [590, 467] on div "SDLC" at bounding box center [713, 475] width 316 height 17
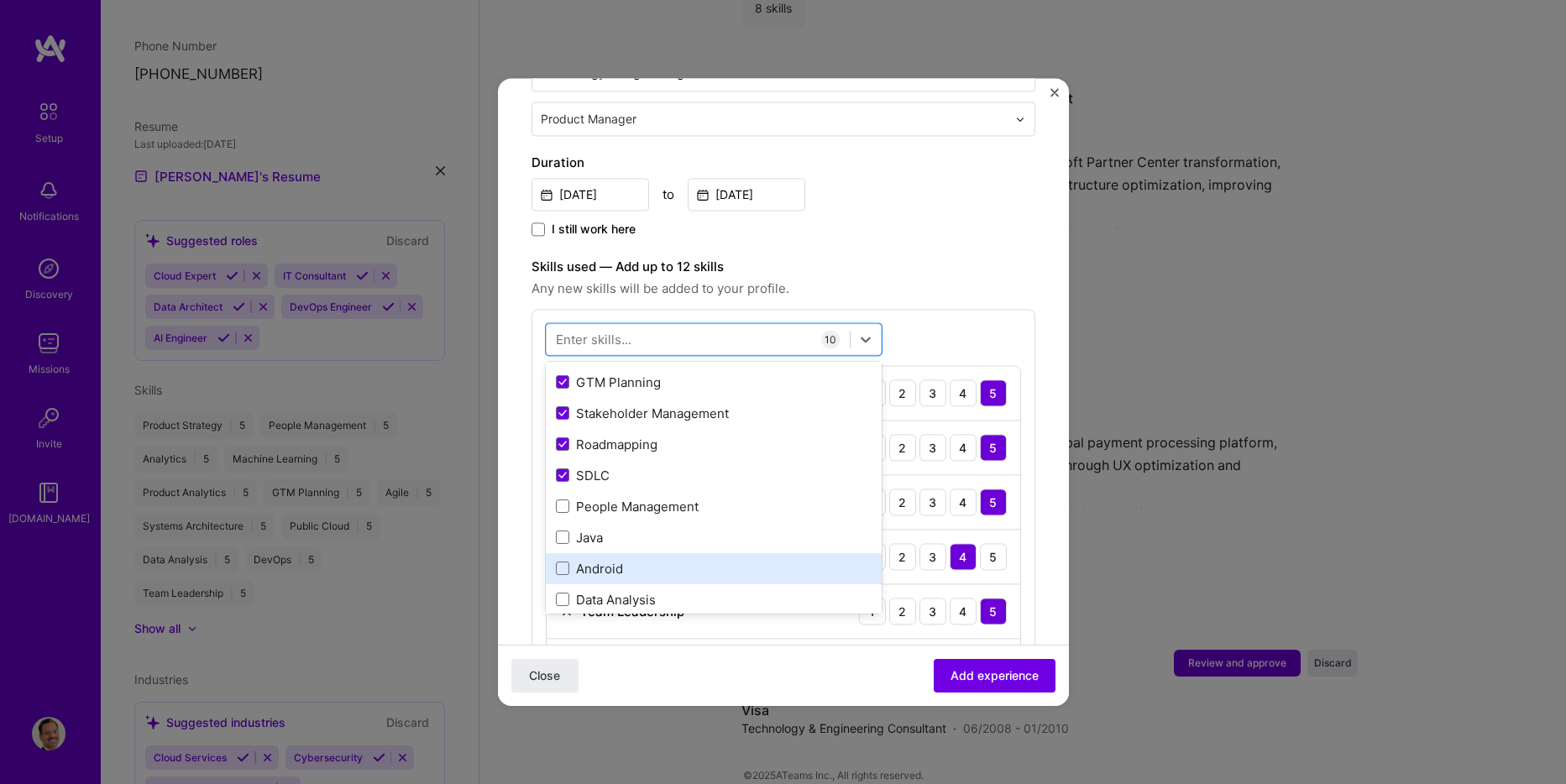
click at [595, 560] on div "Android" at bounding box center [713, 569] width 316 height 17
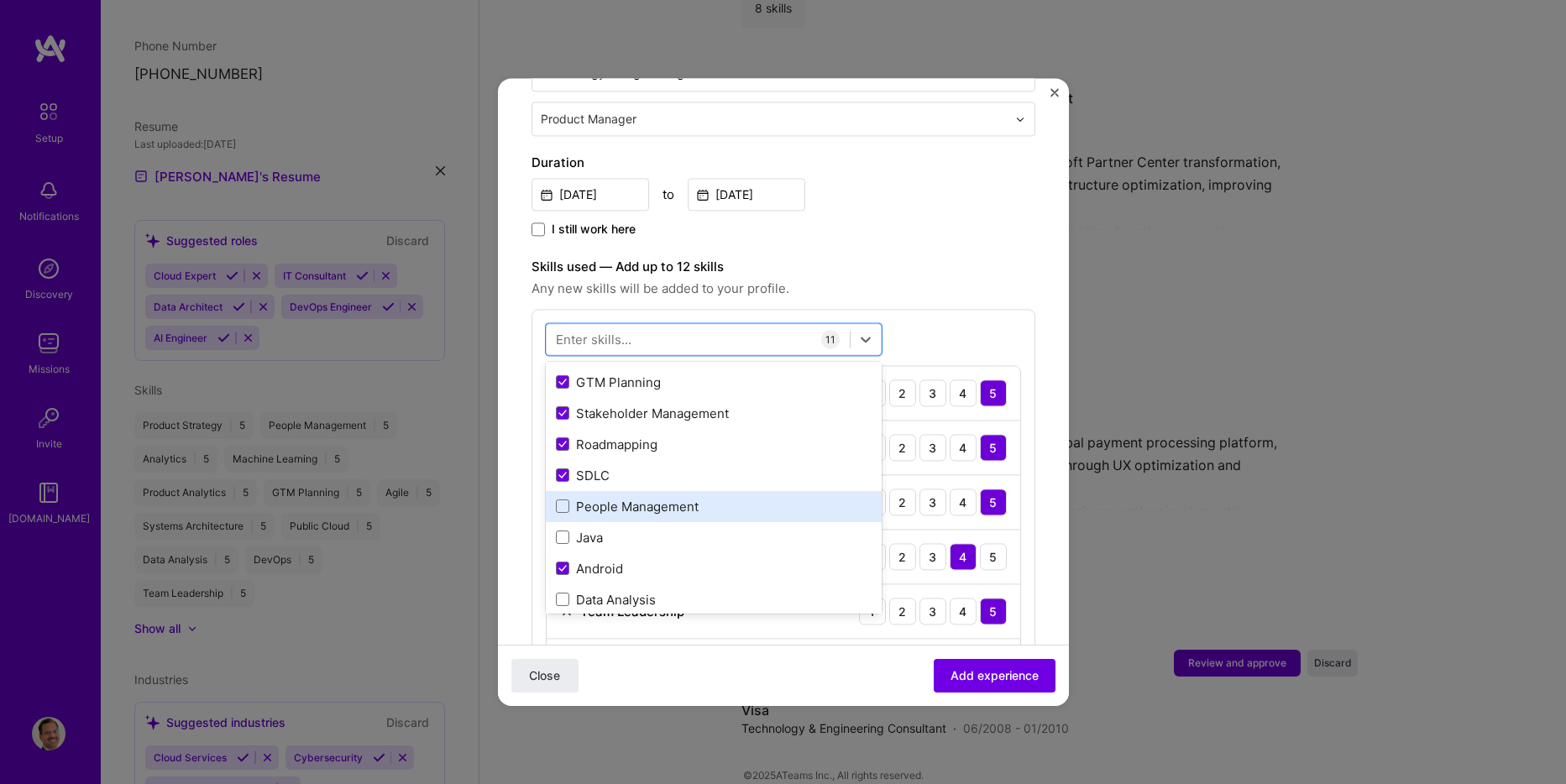
click at [684, 498] on div "People Management" at bounding box center [713, 507] width 316 height 17
click at [1005, 530] on div "Data Architecture 1 2 3 4 5" at bounding box center [783, 557] width 474 height 54
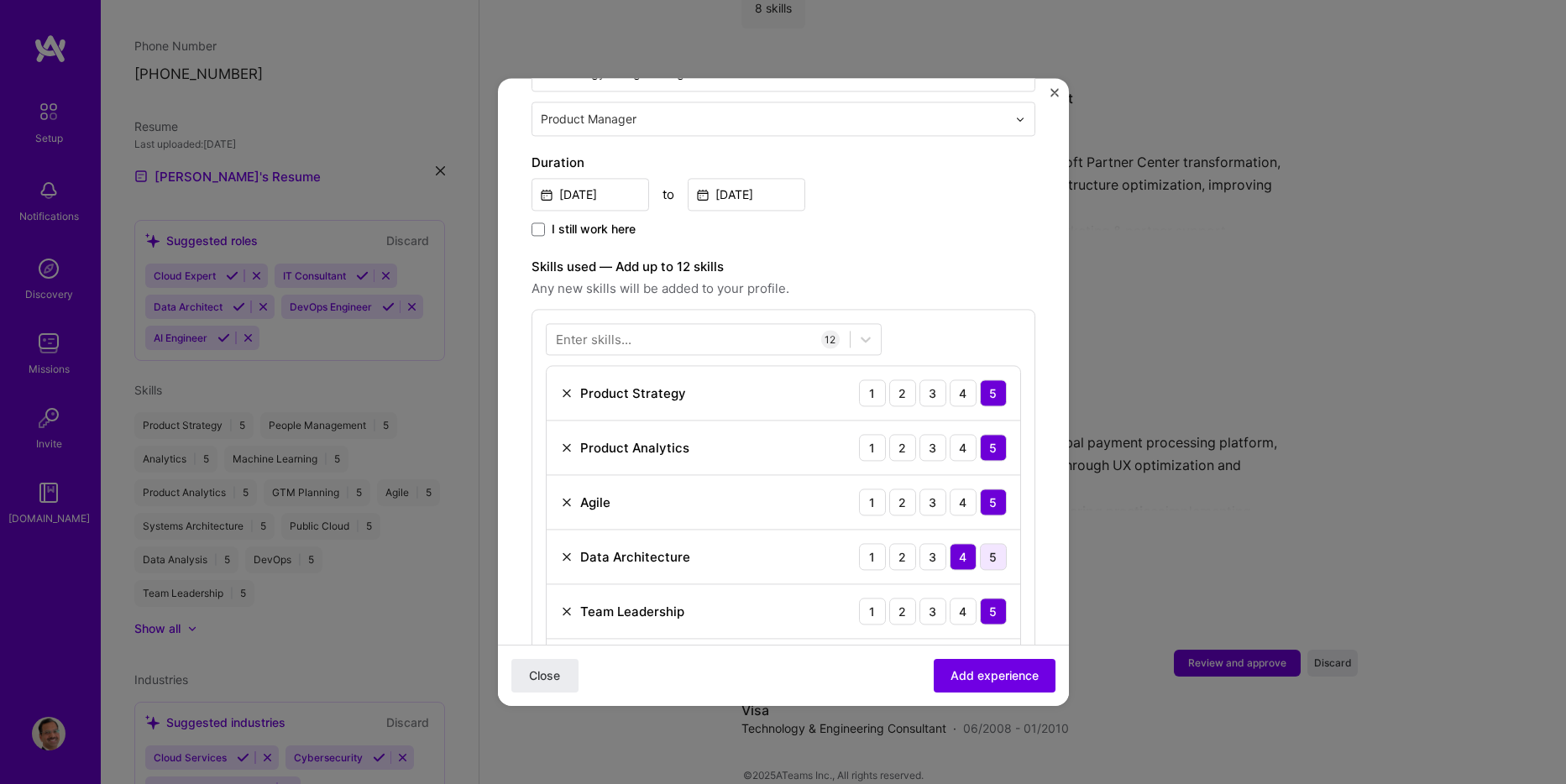
click at [980, 543] on div "5" at bounding box center [993, 556] width 27 height 27
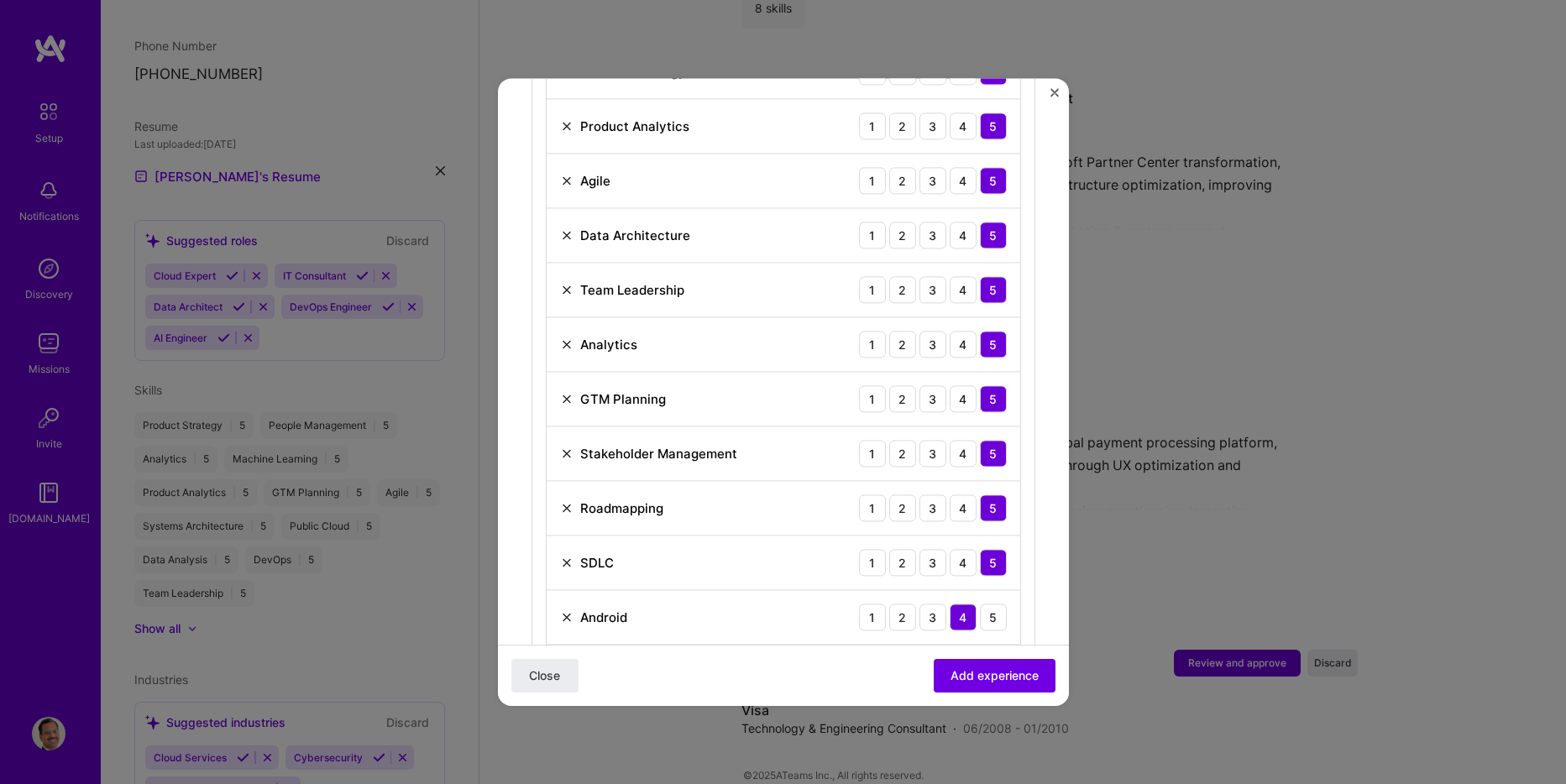
scroll to position [755, 0]
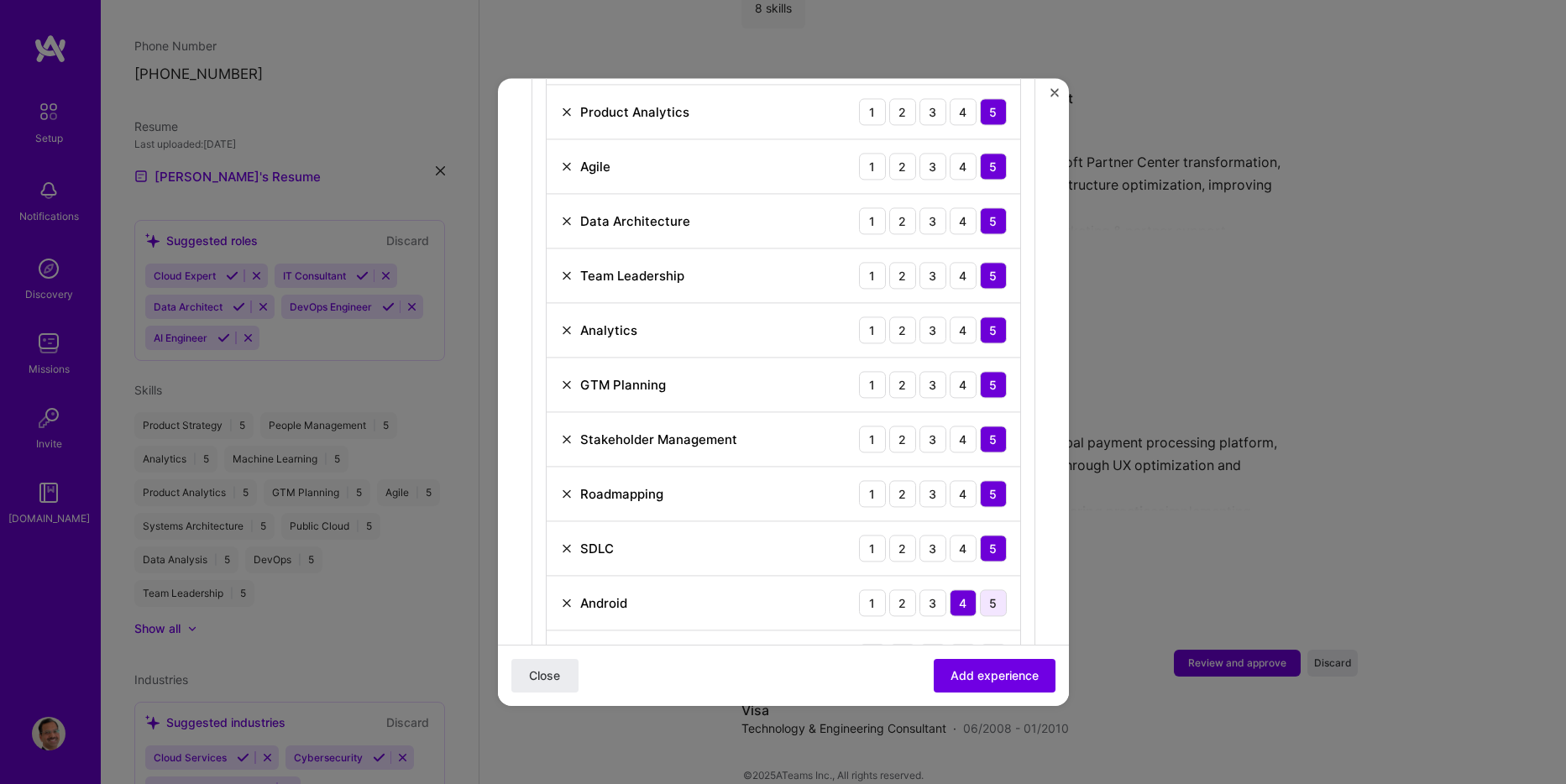
click at [980, 589] on div "5" at bounding box center [993, 602] width 27 height 27
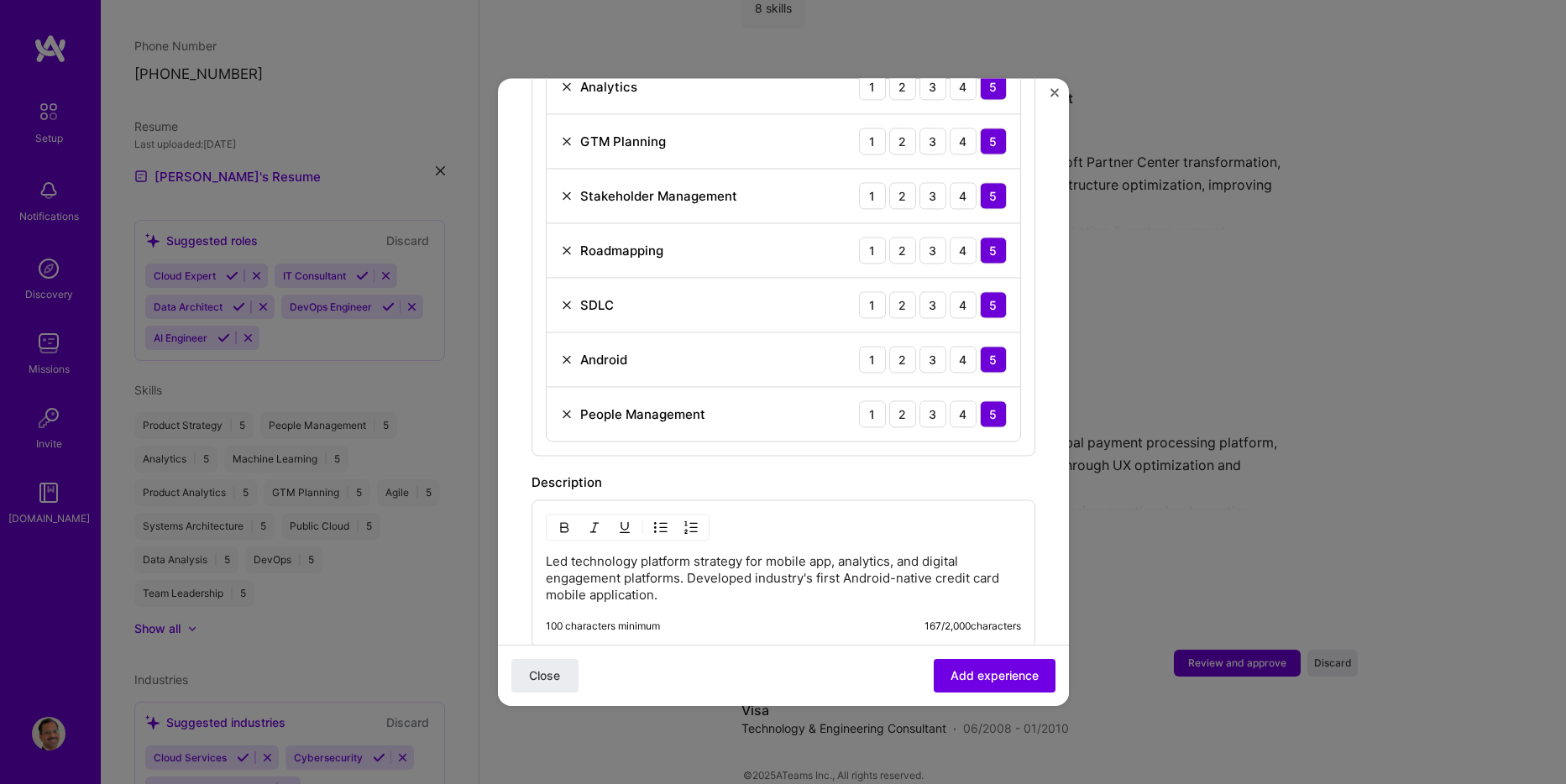
scroll to position [1008, 0]
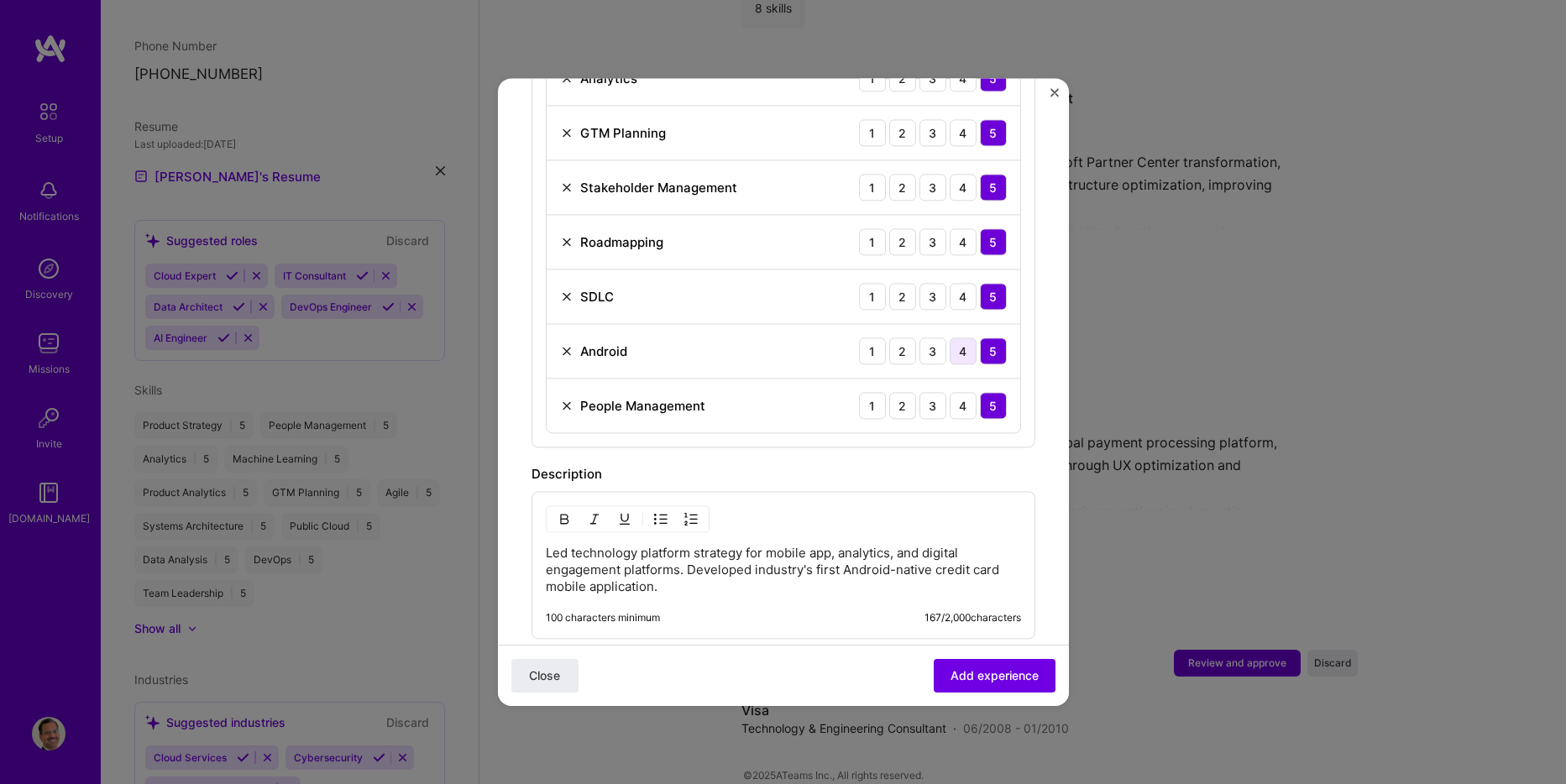
click at [950, 337] on div "4" at bounding box center [963, 350] width 27 height 27
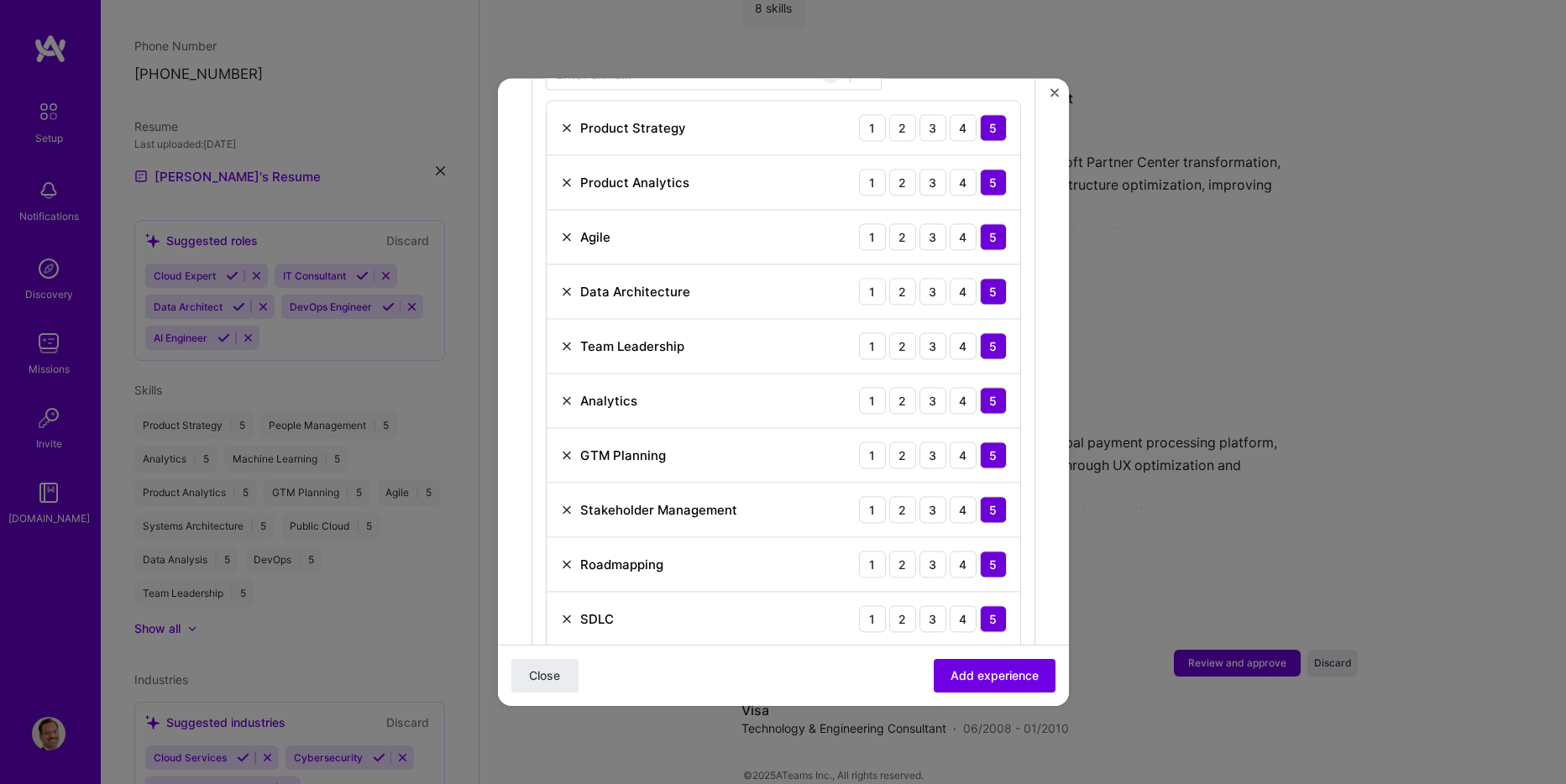
scroll to position [587, 0]
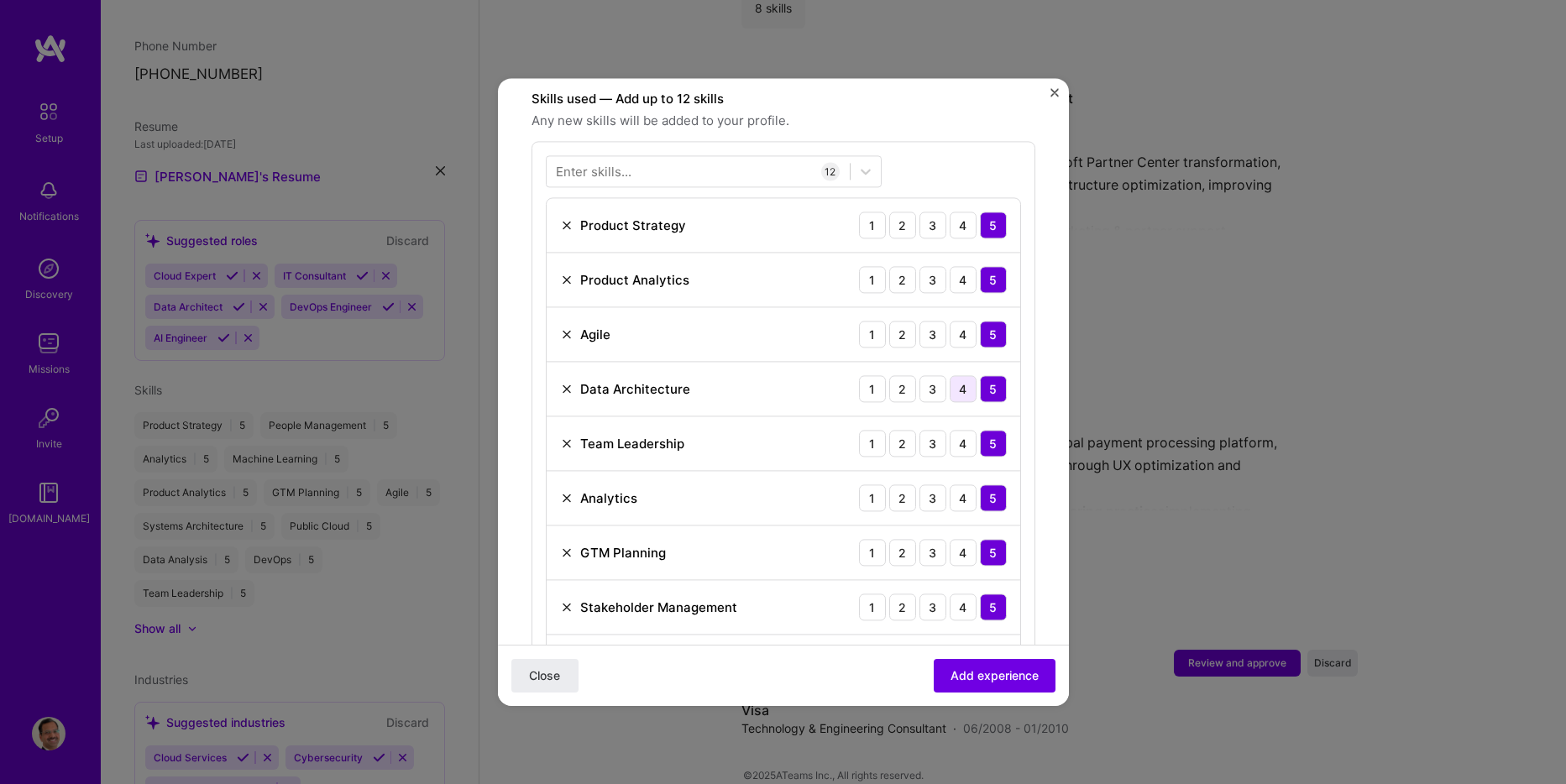
click at [950, 375] on div "4" at bounding box center [963, 388] width 27 height 27
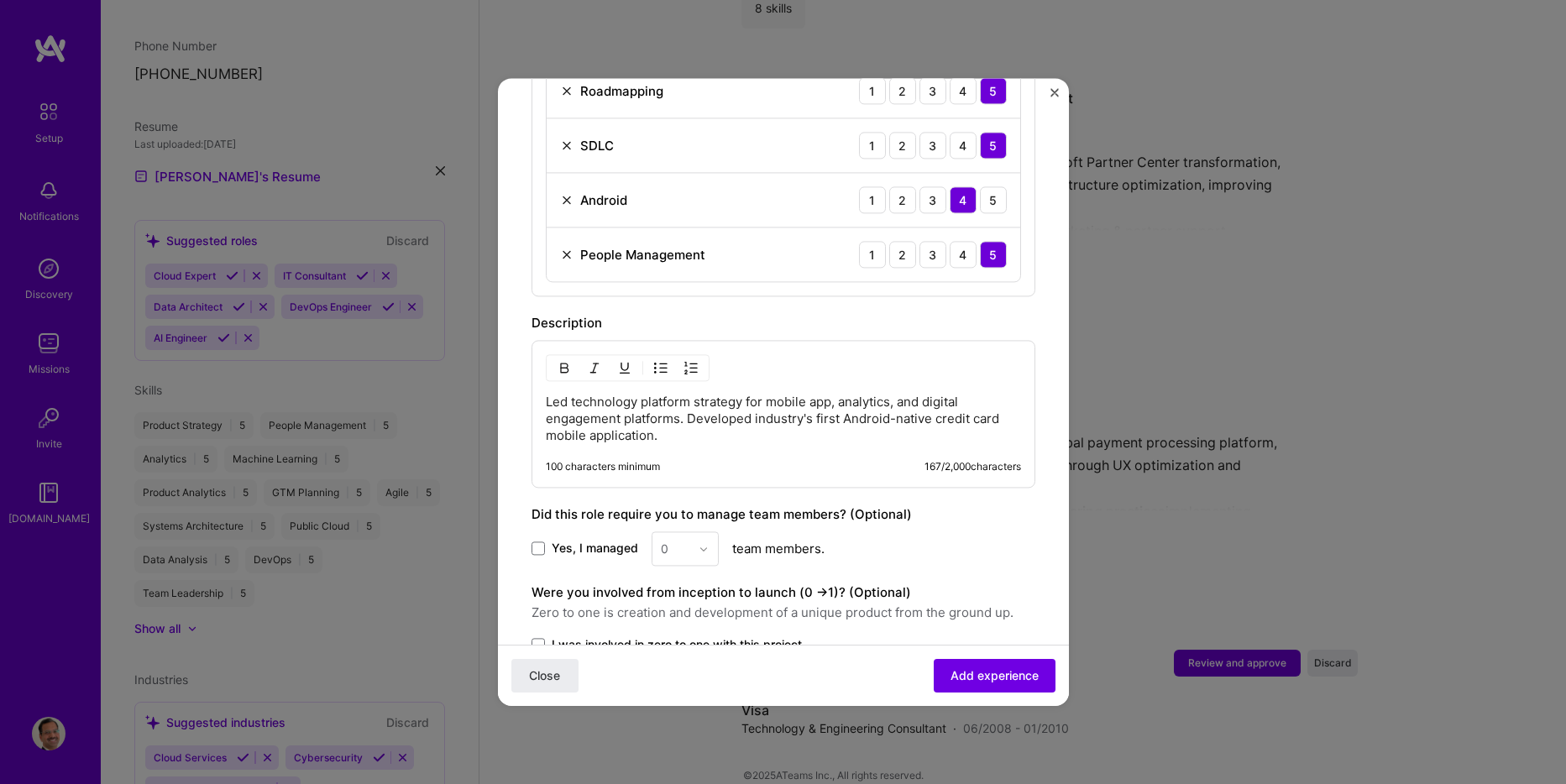
scroll to position [1176, 0]
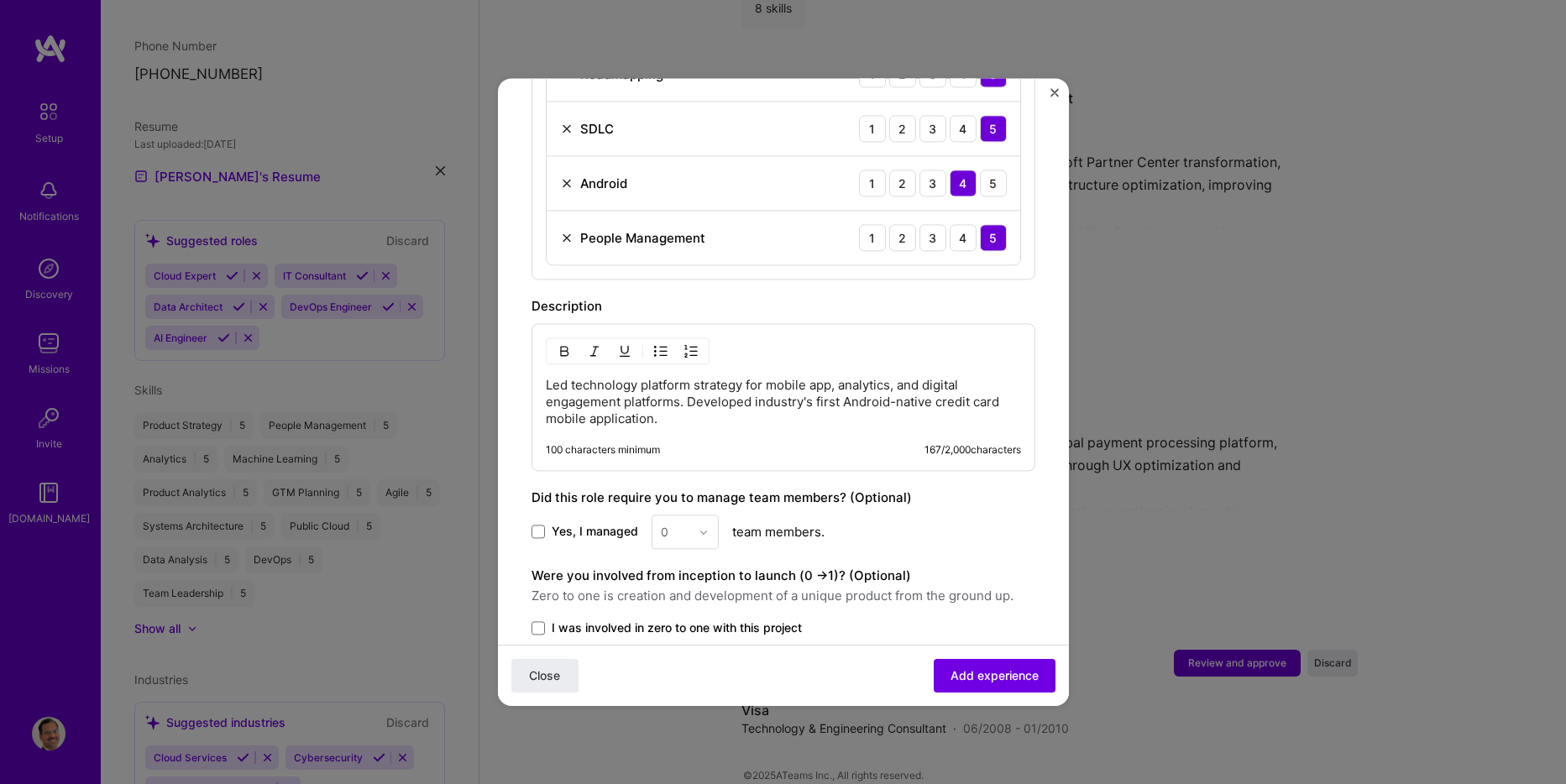
click at [688, 381] on p "Led technology platform strategy for mobile app, analytics, and digital engagem…" at bounding box center [783, 402] width 476 height 51
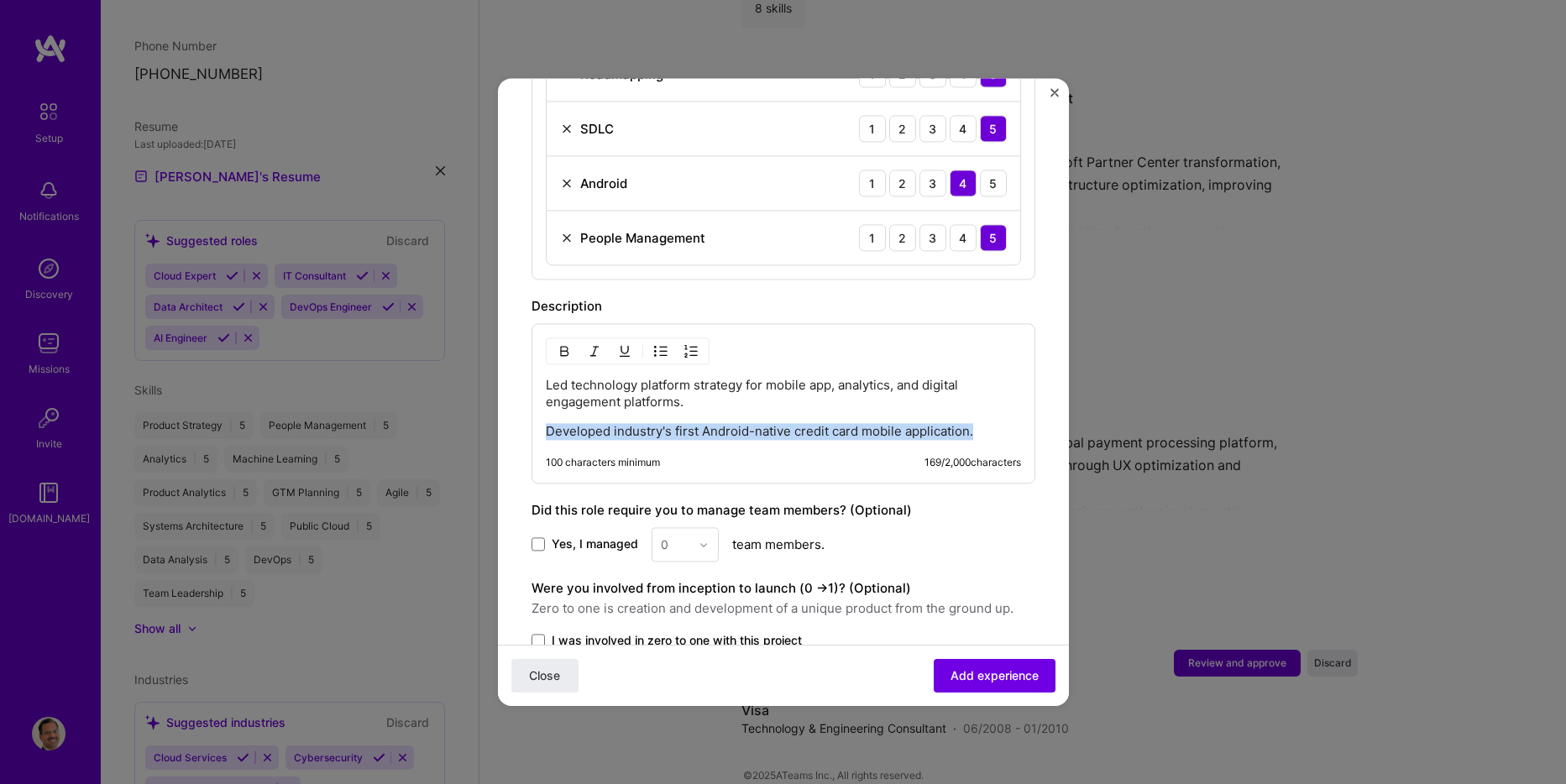
drag, startPoint x: 973, startPoint y: 413, endPoint x: 527, endPoint y: 419, distance: 446.0
click at [564, 344] on img "button" at bounding box center [564, 350] width 13 height 13
drag, startPoint x: 747, startPoint y: 370, endPoint x: 546, endPoint y: 373, distance: 201.0
click at [546, 377] on p "Led technology platform strategy for mobile app, analytics, and digital engagem…" at bounding box center [783, 393] width 476 height 33
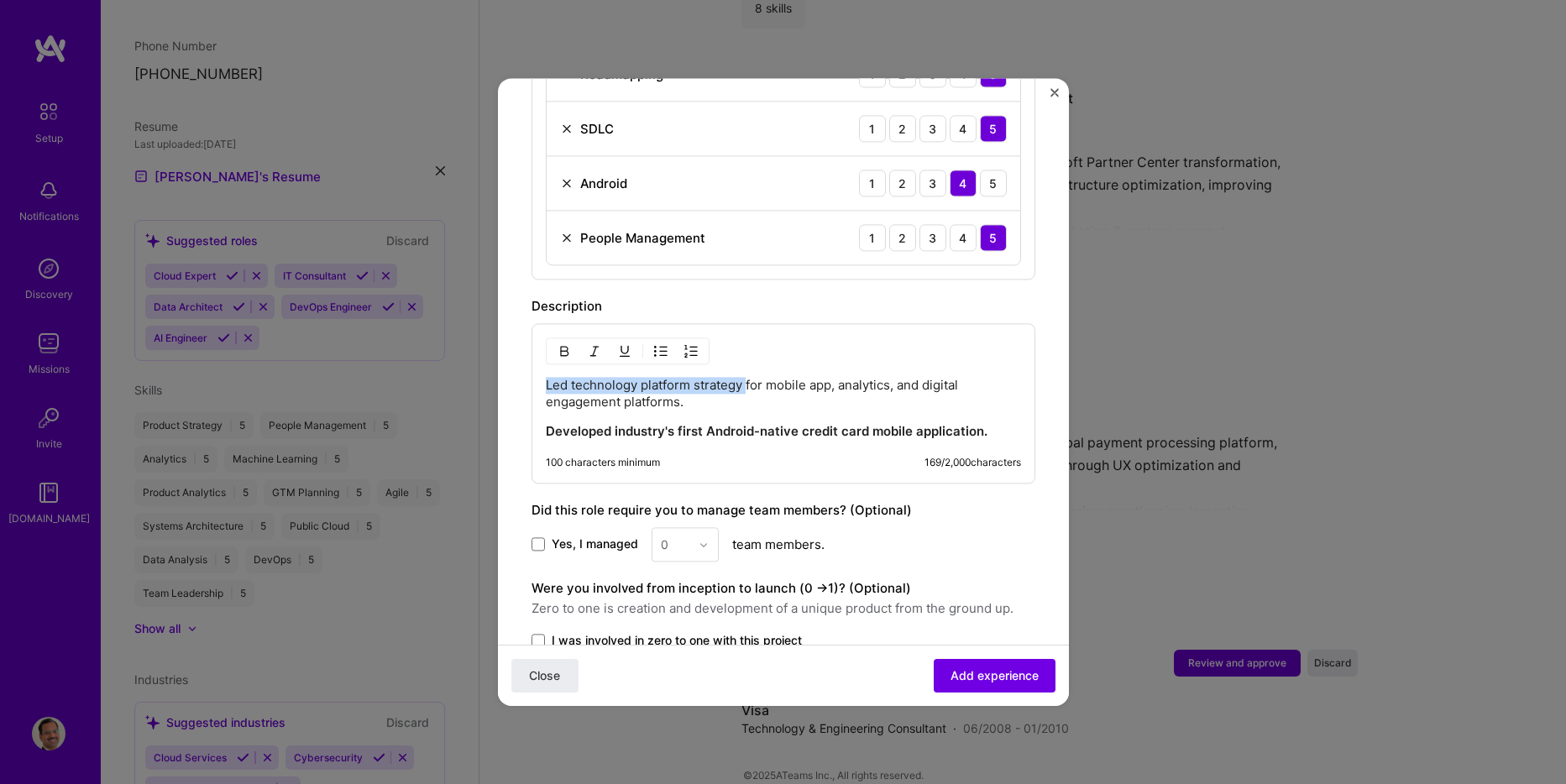
click at [565, 344] on img "button" at bounding box center [564, 350] width 13 height 13
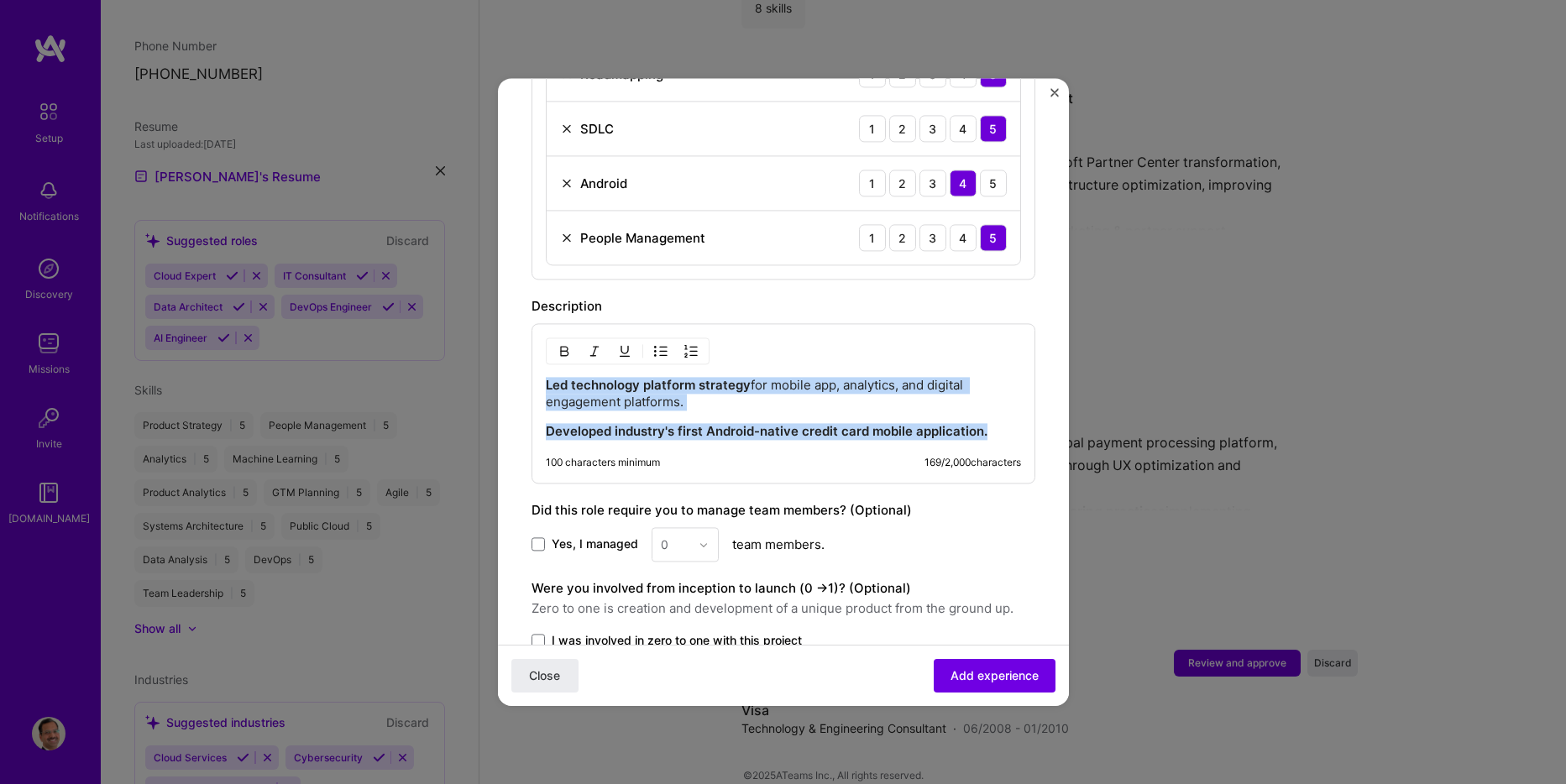
drag, startPoint x: 998, startPoint y: 416, endPoint x: 532, endPoint y: 353, distance: 470.2
click at [532, 353] on div "Led technology platform strategy for mobile app, analytics, and digital engagem…" at bounding box center [783, 403] width 504 height 160
click at [659, 344] on img "button" at bounding box center [660, 350] width 13 height 13
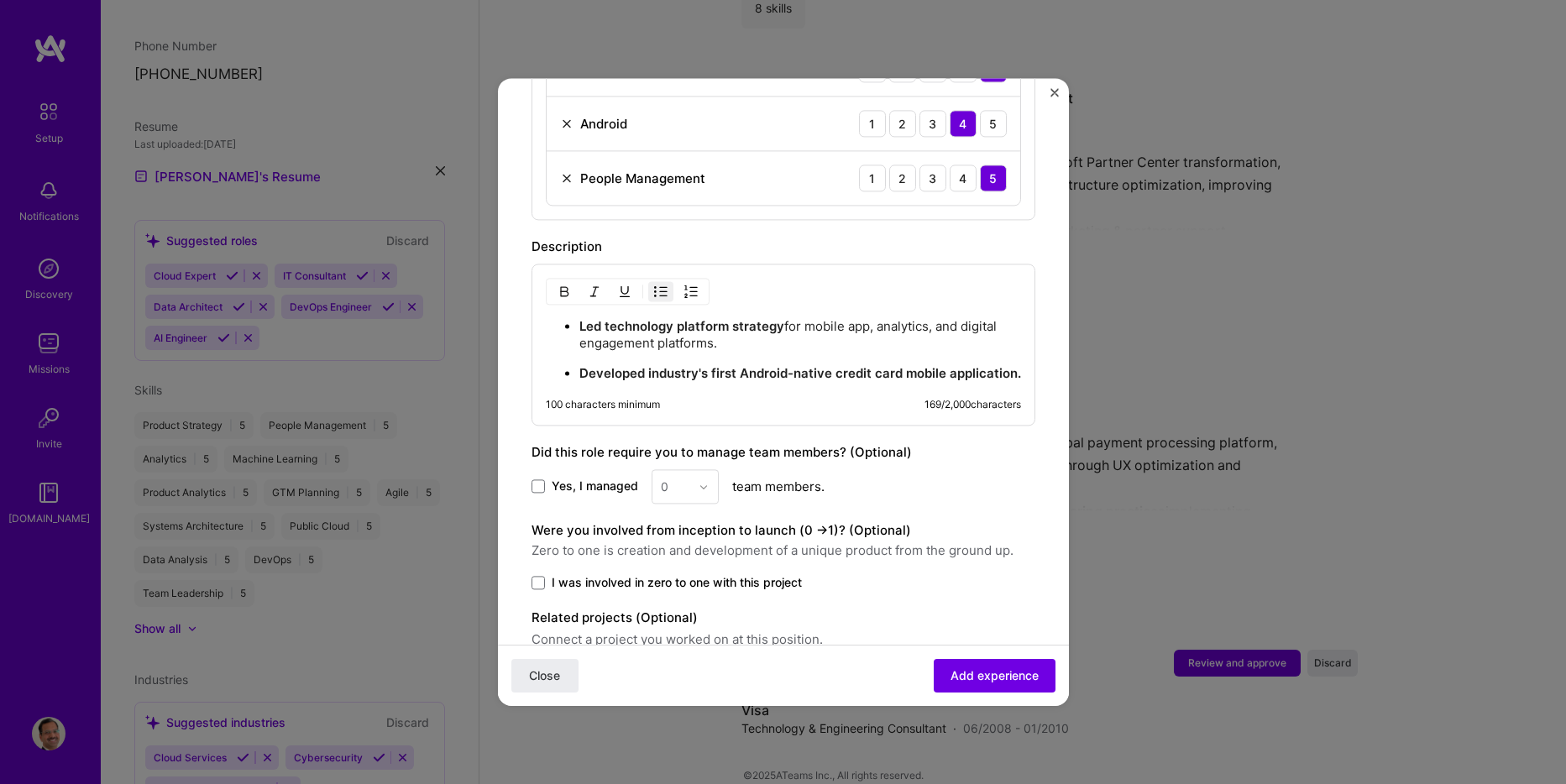
scroll to position [1318, 0]
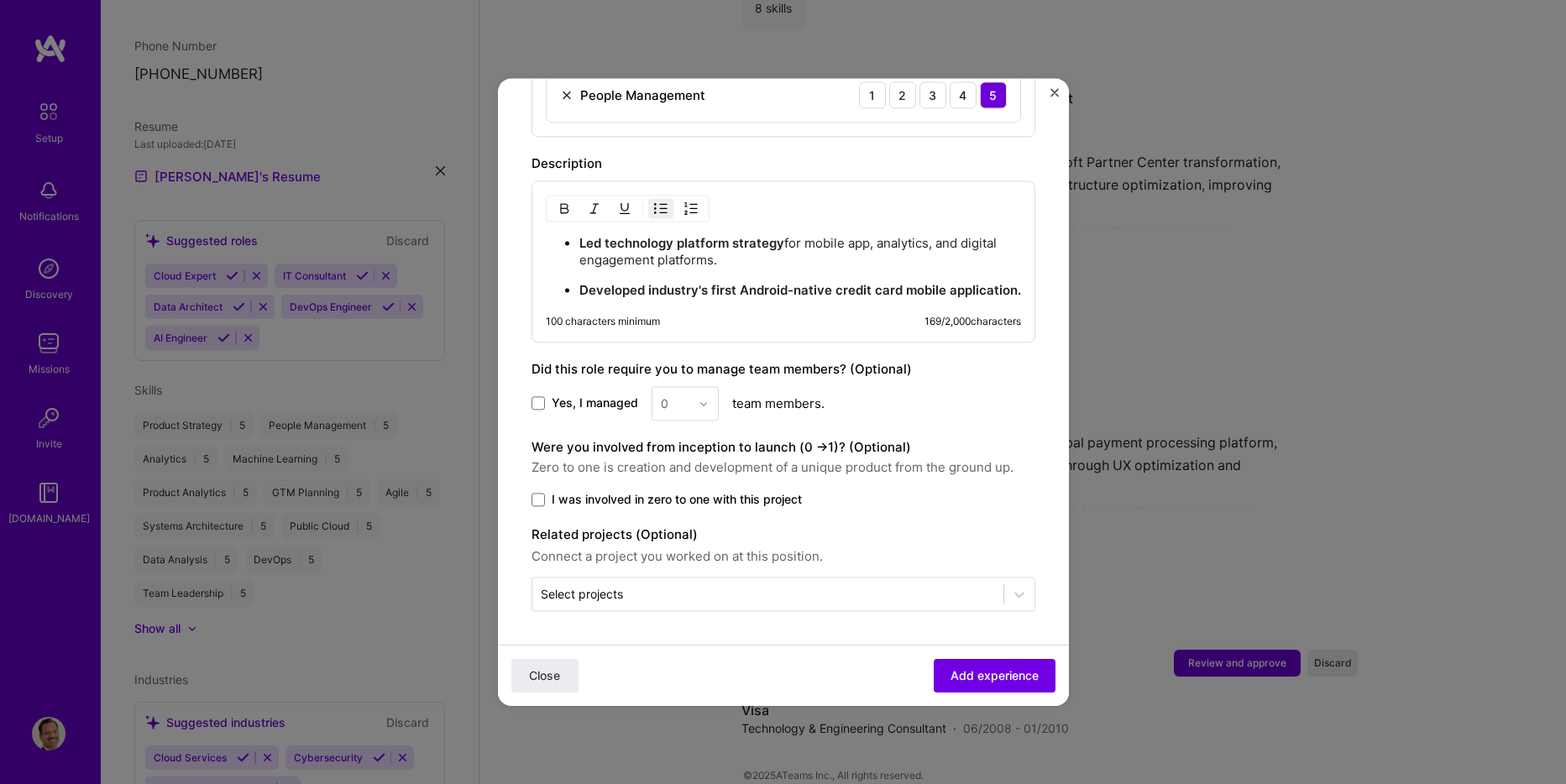
click at [701, 407] on div "0" at bounding box center [685, 403] width 67 height 34
click at [543, 400] on span at bounding box center [538, 403] width 13 height 13
click at [0, 0] on input "Yes, I managed" at bounding box center [0, 0] width 0 height 0
click at [700, 408] on div at bounding box center [708, 403] width 19 height 32
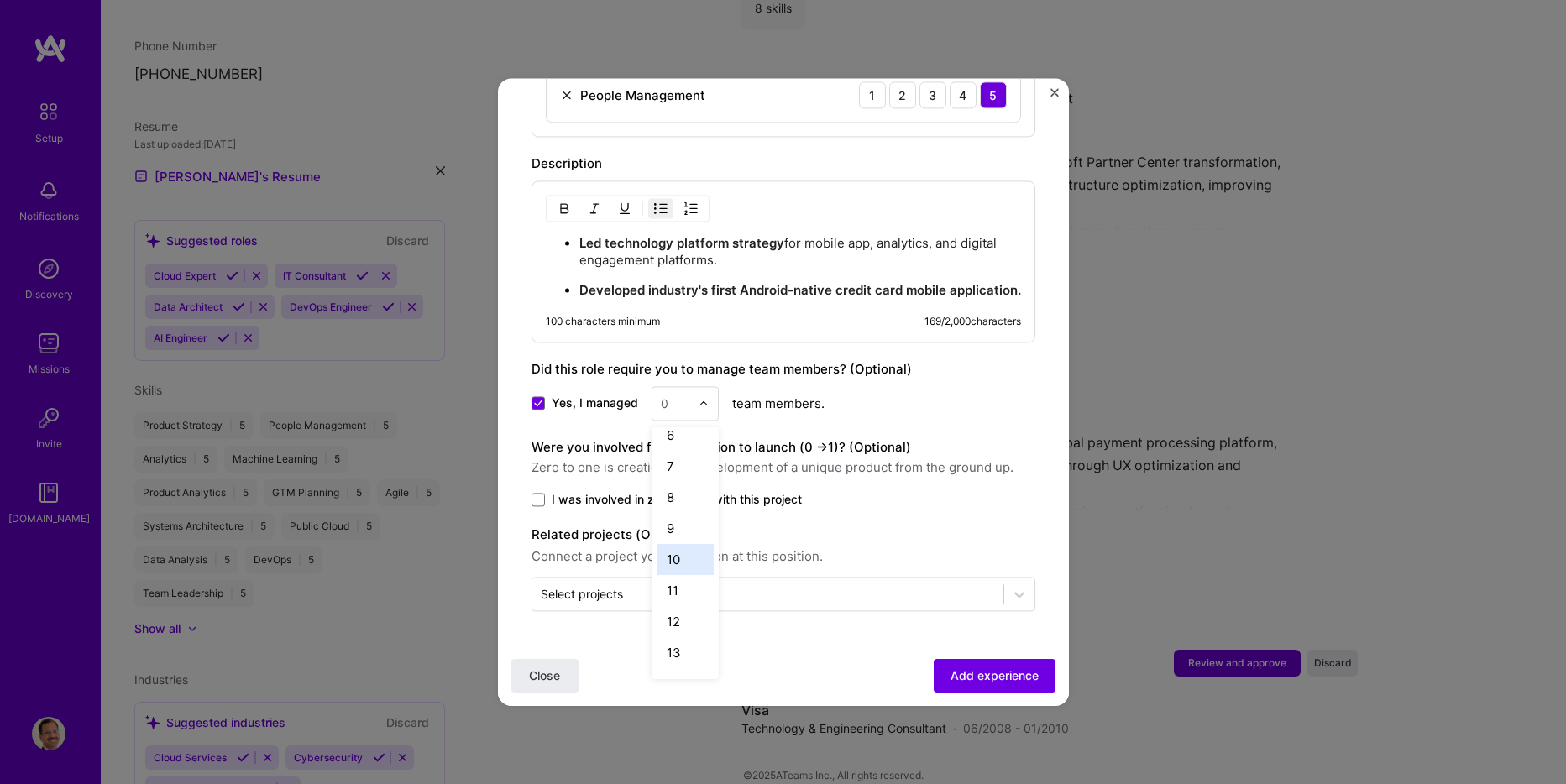
click at [686, 555] on div "10" at bounding box center [685, 559] width 57 height 31
click at [690, 500] on span "I was involved in zero to one with this project" at bounding box center [677, 499] width 250 height 17
click at [0, 0] on input "I was involved in zero to one with this project" at bounding box center [0, 0] width 0 height 0
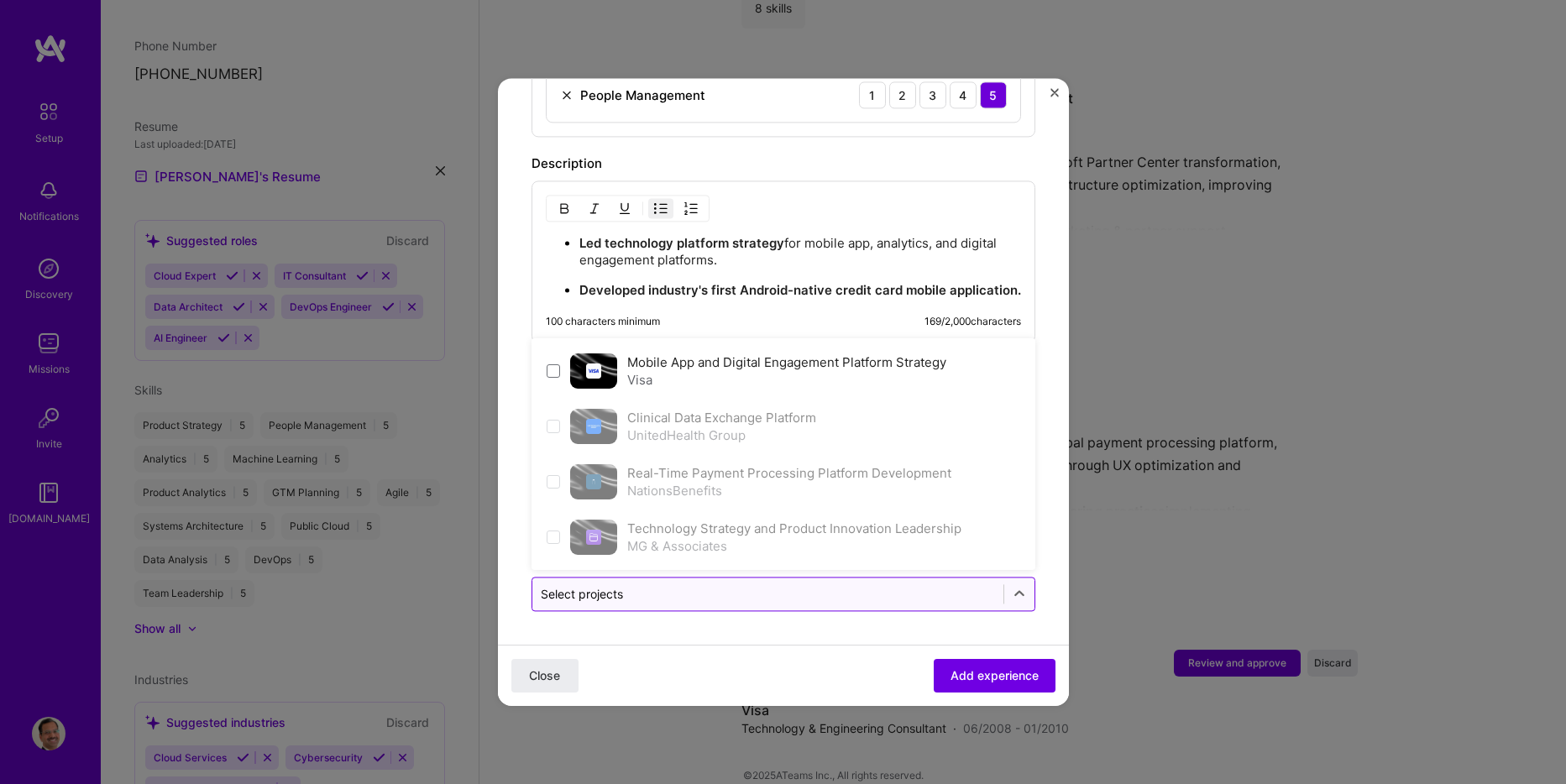
click at [725, 600] on input "text" at bounding box center [769, 593] width 455 height 17
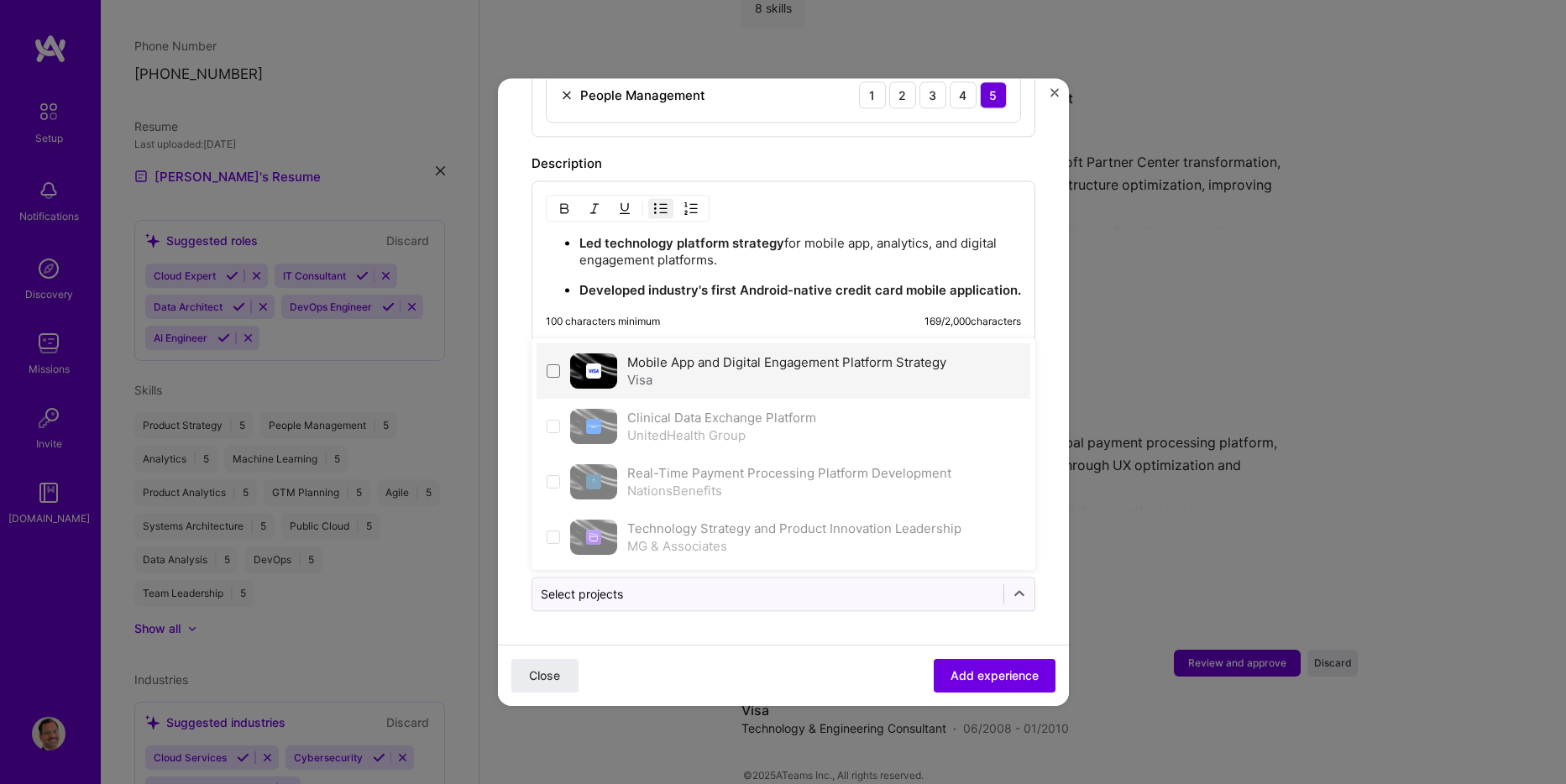
click at [560, 368] on div "Mobile App and Digital Engagement Platform Strategy Visa" at bounding box center [783, 371] width 494 height 55
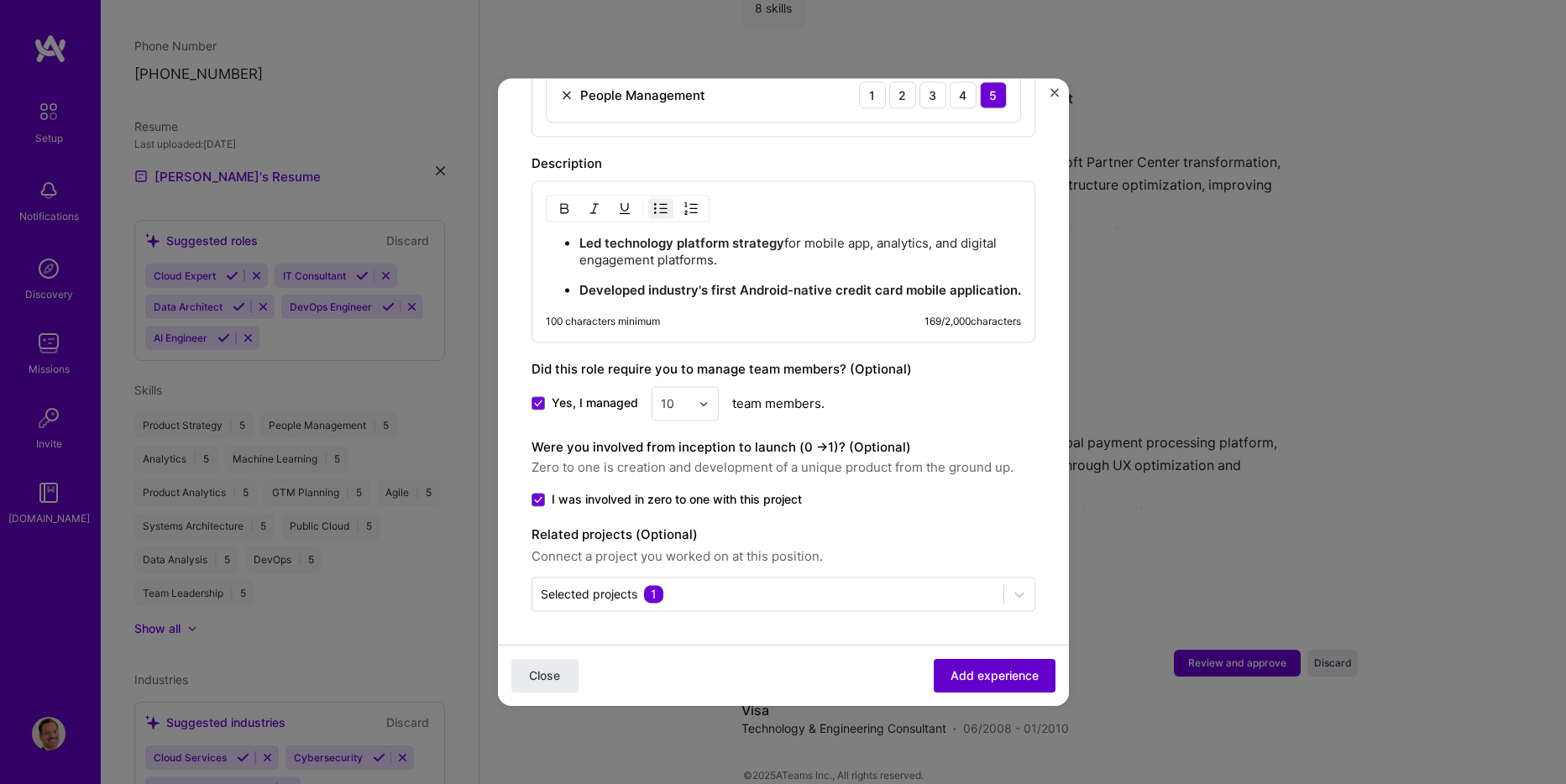
click at [966, 675] on span "Add experience" at bounding box center [994, 676] width 88 height 17
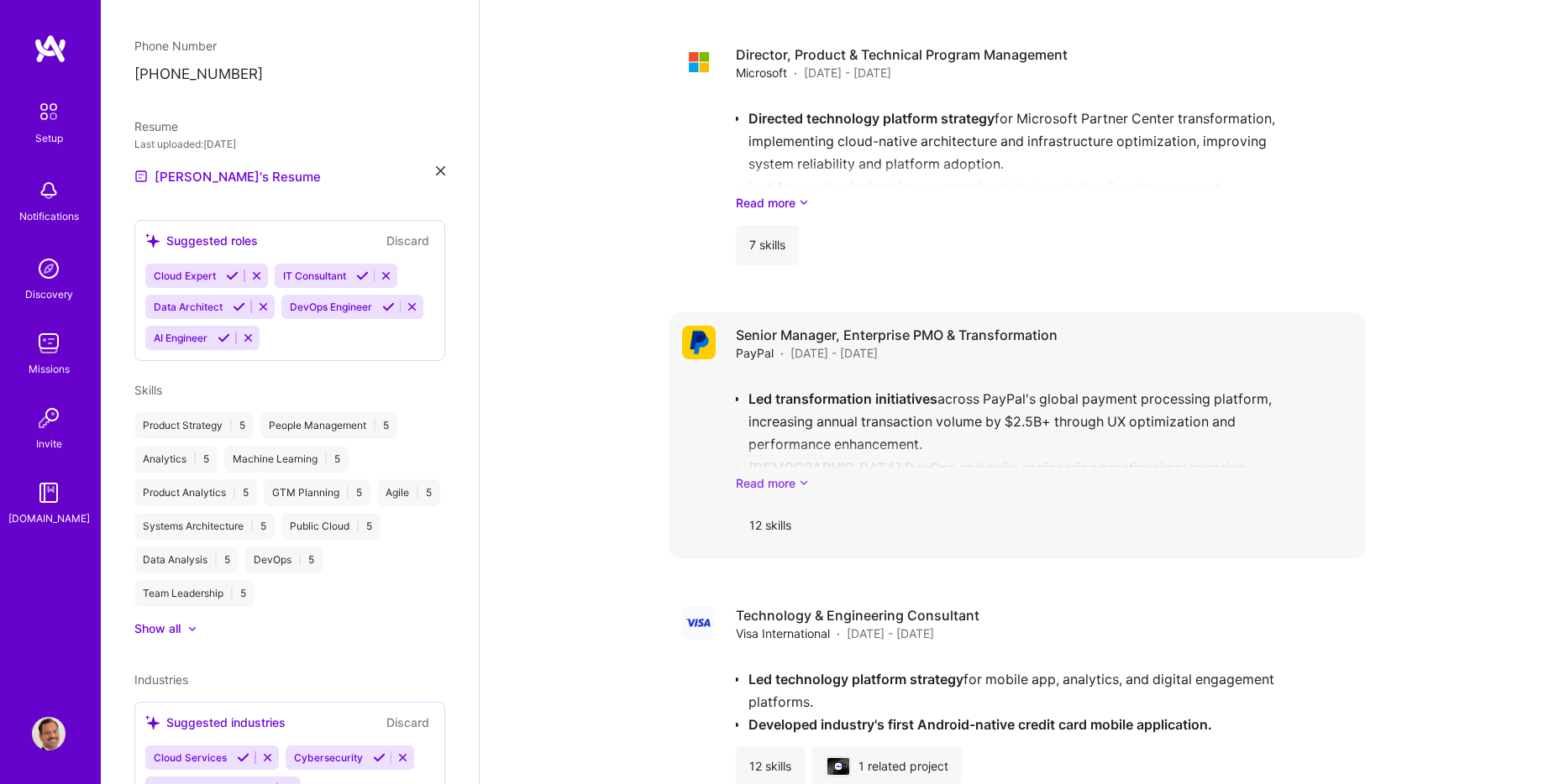
scroll to position [3563, 0]
